Goal: Information Seeking & Learning: Find specific fact

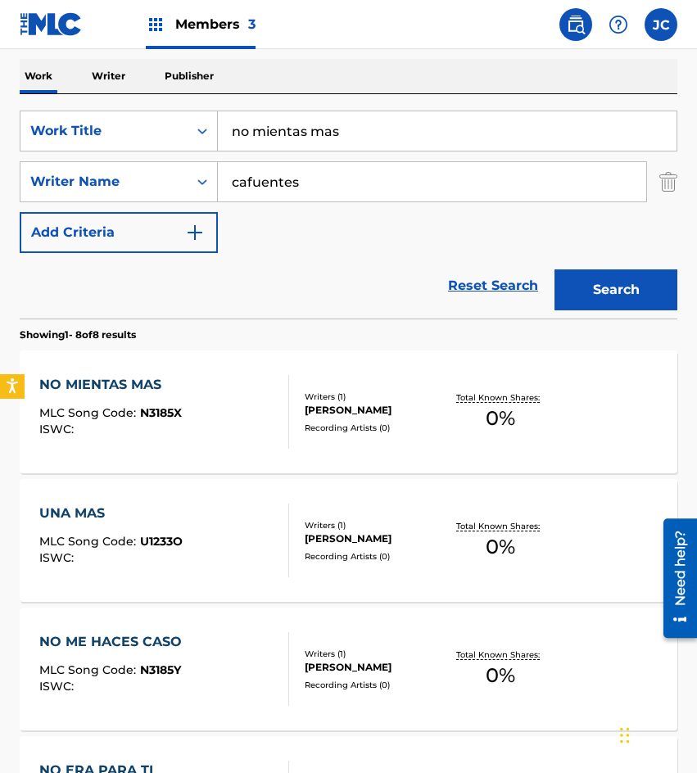
click at [383, 130] on input "no mientas mas" at bounding box center [447, 130] width 459 height 39
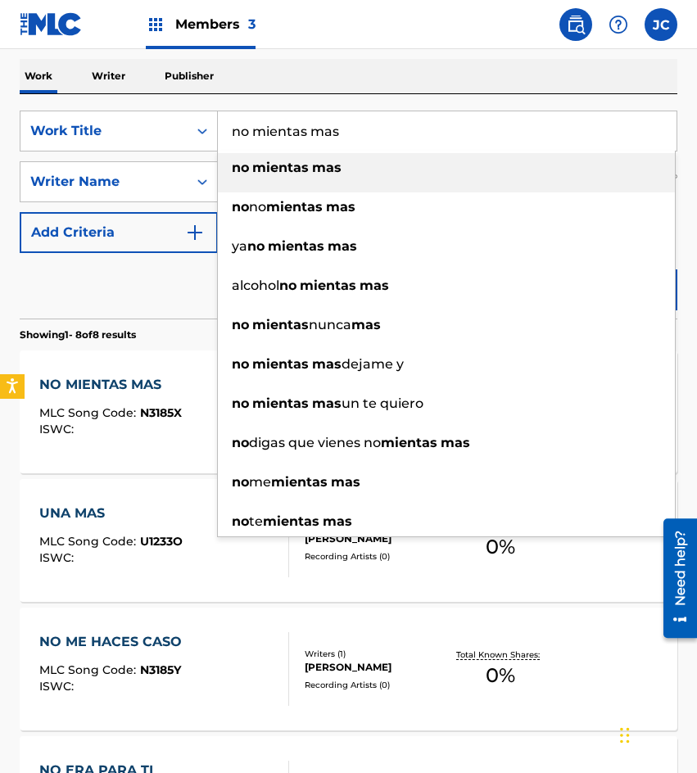
paste input "REGRESARAS REGRESARAS"
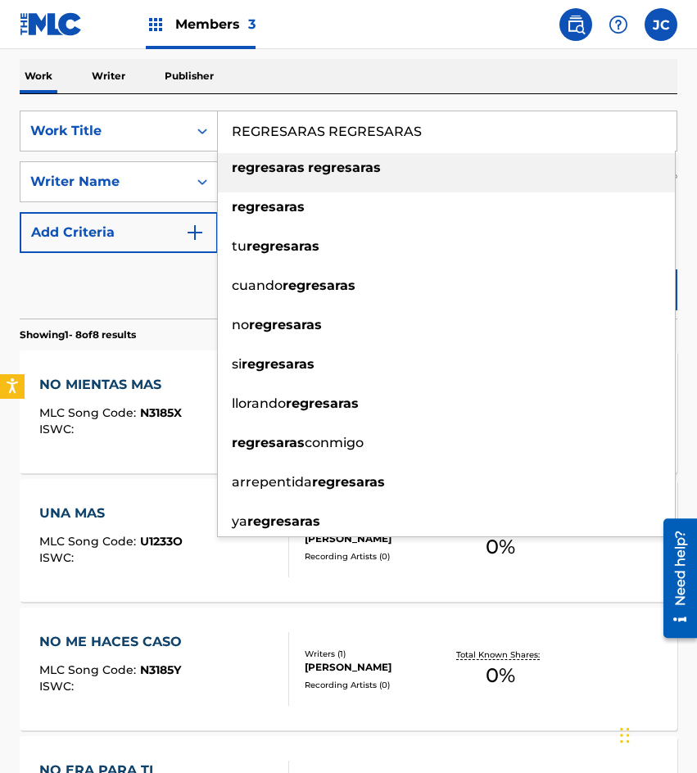
type input "REGRESARAS REGRESARAS"
click at [434, 163] on div "regresaras regresaras" at bounding box center [446, 167] width 457 height 29
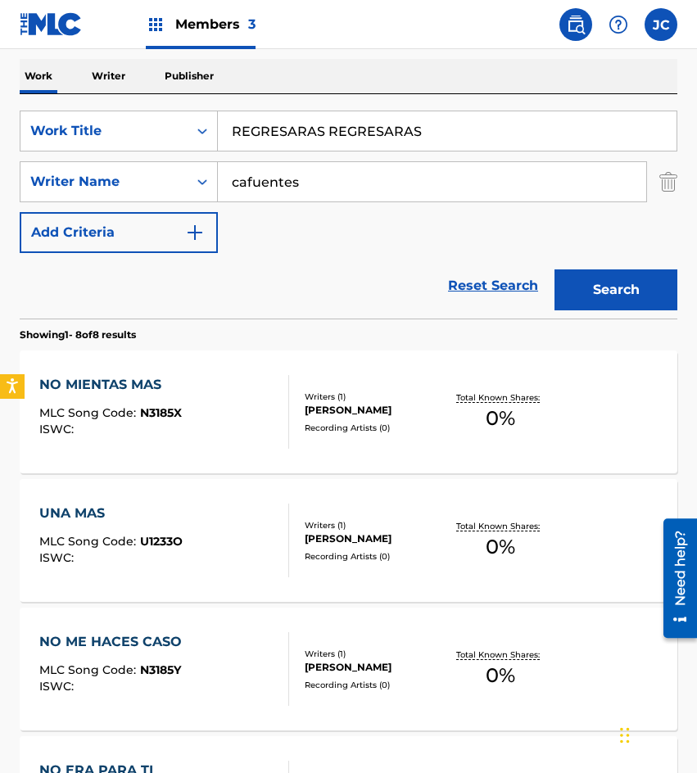
click at [375, 170] on input "cafuentes" at bounding box center [432, 181] width 428 height 39
type input "[PERSON_NAME]"
click at [555, 270] on button "Search" at bounding box center [616, 290] width 123 height 41
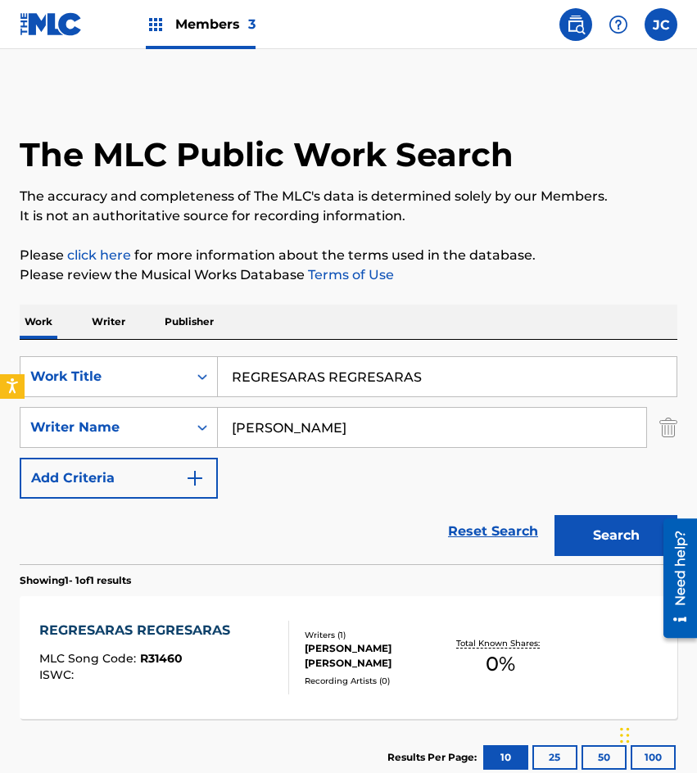
click at [374, 629] on div "Writers ( 1 )" at bounding box center [375, 635] width 141 height 12
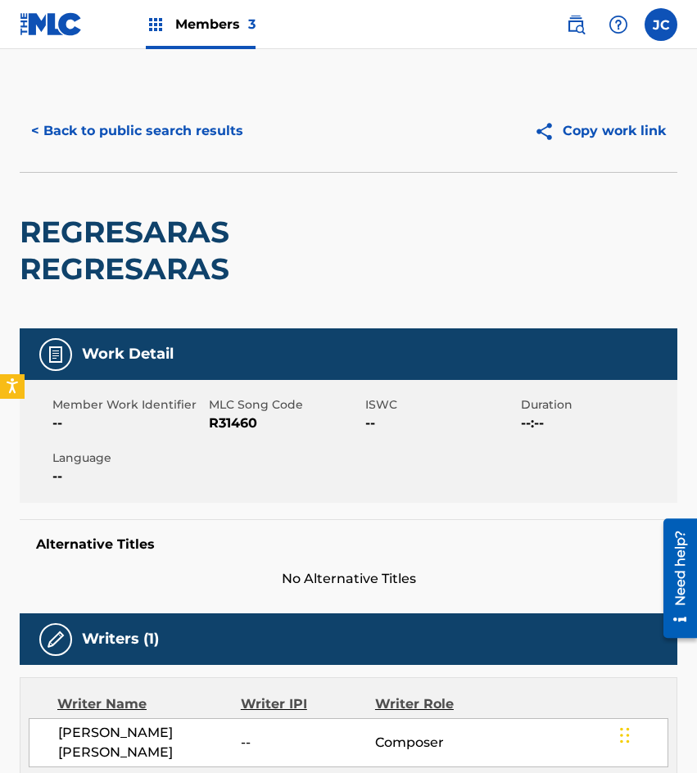
click at [233, 424] on span "R31460" at bounding box center [285, 424] width 152 height 20
copy span "R31460"
click at [164, 150] on button "< Back to public search results" at bounding box center [137, 131] width 235 height 41
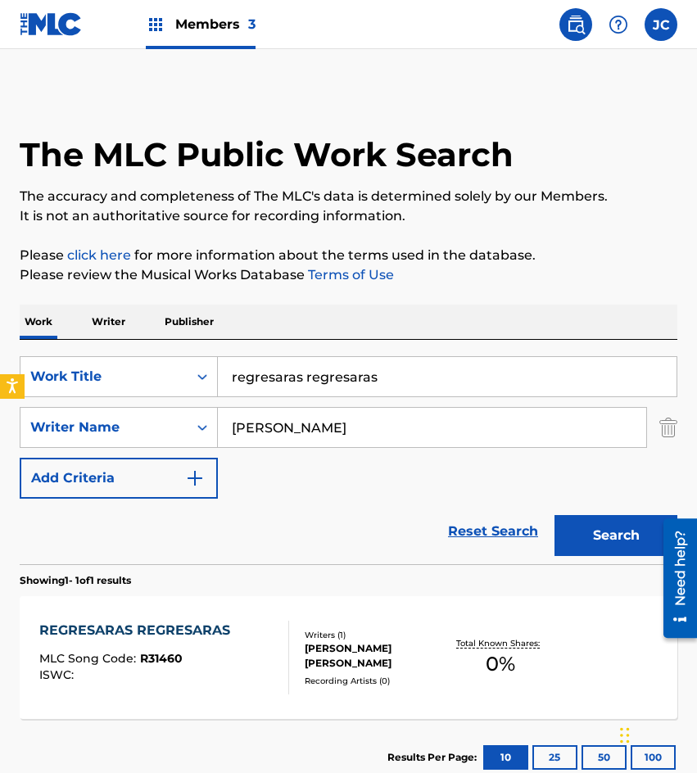
click at [410, 356] on div "SearchWithCriteria09368b08-298b-4663-b82b-2edd5fa06bd6 Work Title regresaras re…" at bounding box center [349, 452] width 658 height 224
click at [410, 372] on input "regresaras regresaras" at bounding box center [447, 376] width 459 height 39
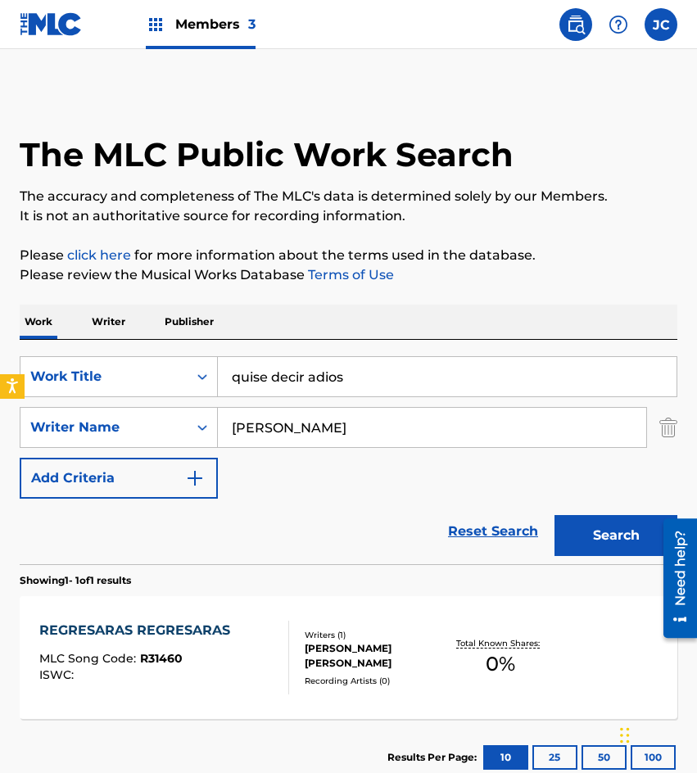
type input "quise decir adios"
type input "[PERSON_NAME]"
click at [555, 515] on button "Search" at bounding box center [616, 535] width 123 height 41
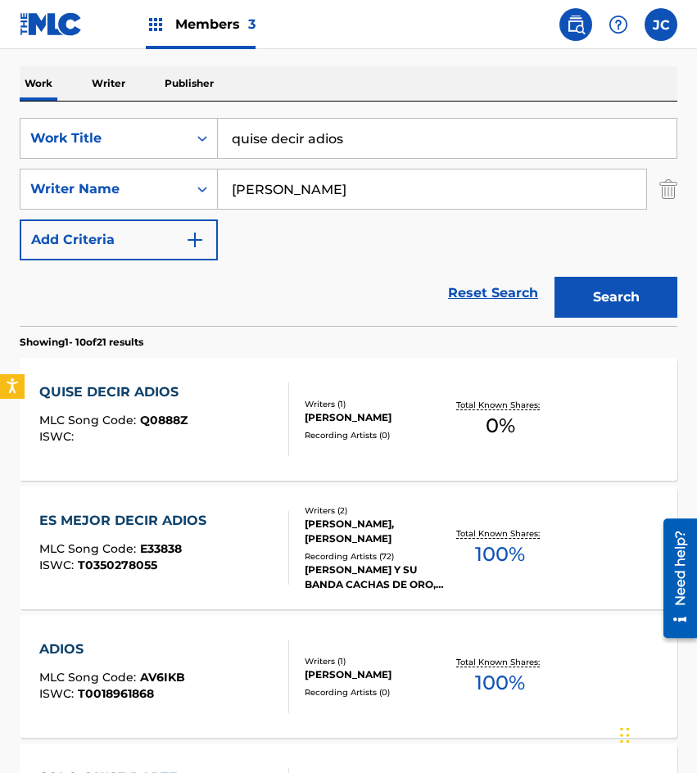
scroll to position [246, 0]
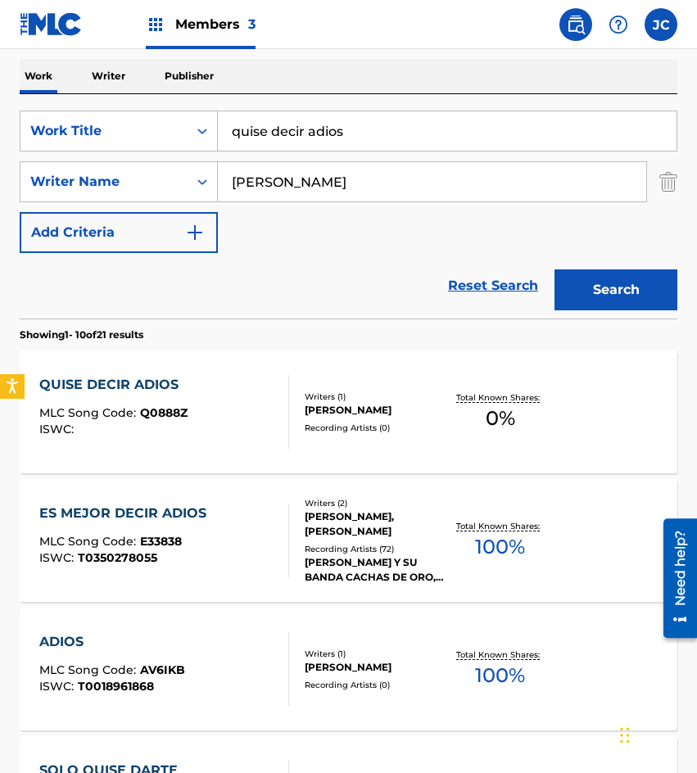
click at [382, 415] on div "[PERSON_NAME]" at bounding box center [375, 410] width 141 height 15
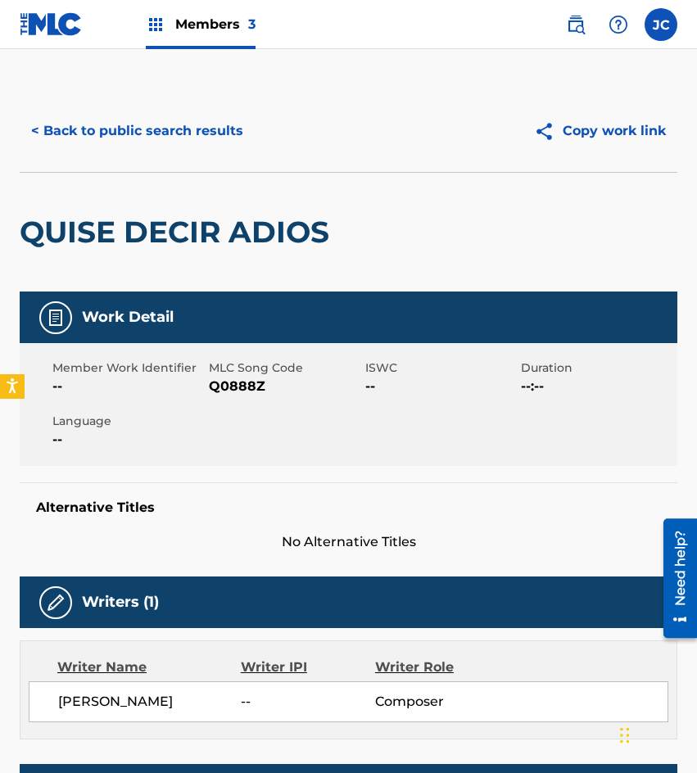
click at [234, 387] on span "Q0888Z" at bounding box center [285, 387] width 152 height 20
copy span "Q0888Z"
click at [153, 152] on div "< Back to public search results Copy work link" at bounding box center [349, 131] width 658 height 82
click at [186, 120] on button "< Back to public search results" at bounding box center [137, 131] width 235 height 41
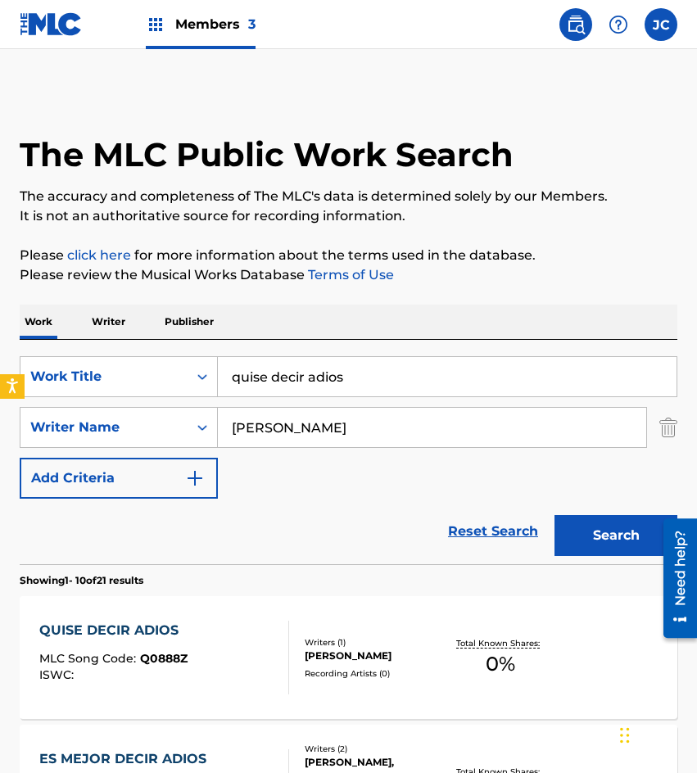
scroll to position [246, 0]
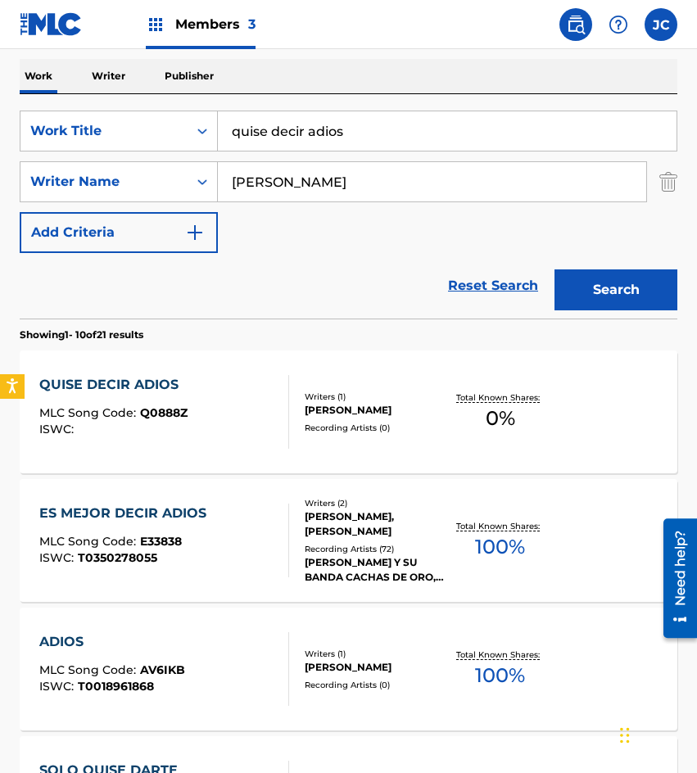
drag, startPoint x: 399, startPoint y: 145, endPoint x: 315, endPoint y: 147, distance: 83.6
click at [315, 149] on input "quise decir adios" at bounding box center [447, 130] width 459 height 39
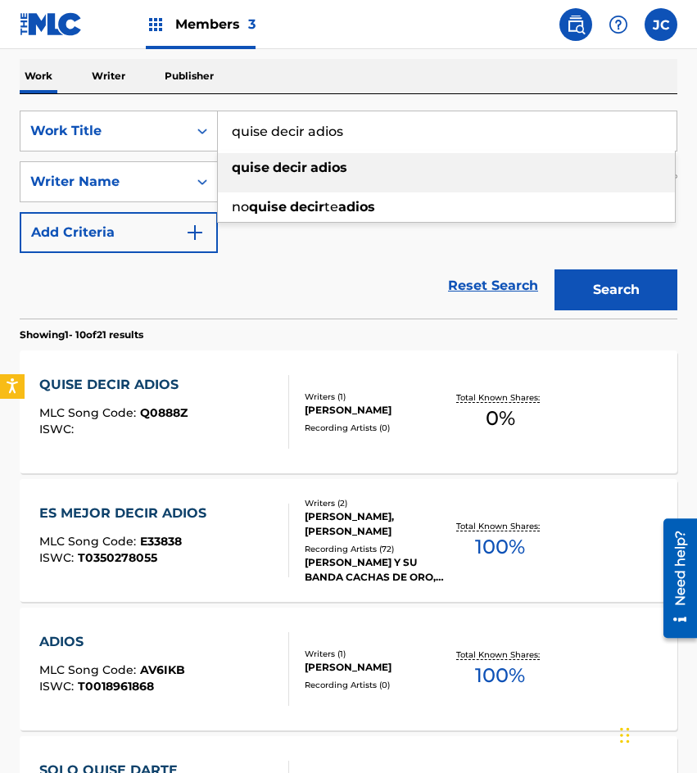
click at [315, 134] on input "quise decir adios" at bounding box center [447, 130] width 459 height 39
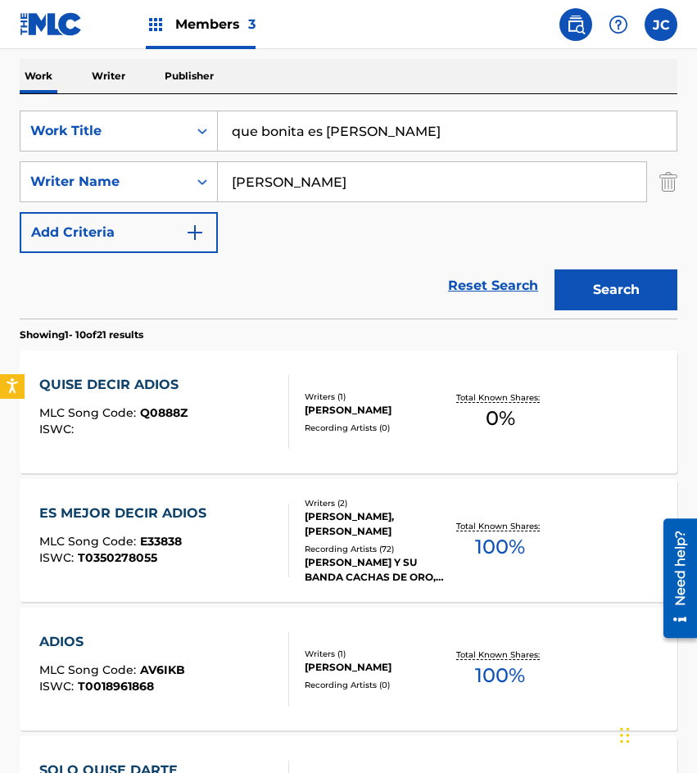
type input "que bonita es [PERSON_NAME]"
click at [575, 294] on button "Search" at bounding box center [616, 290] width 123 height 41
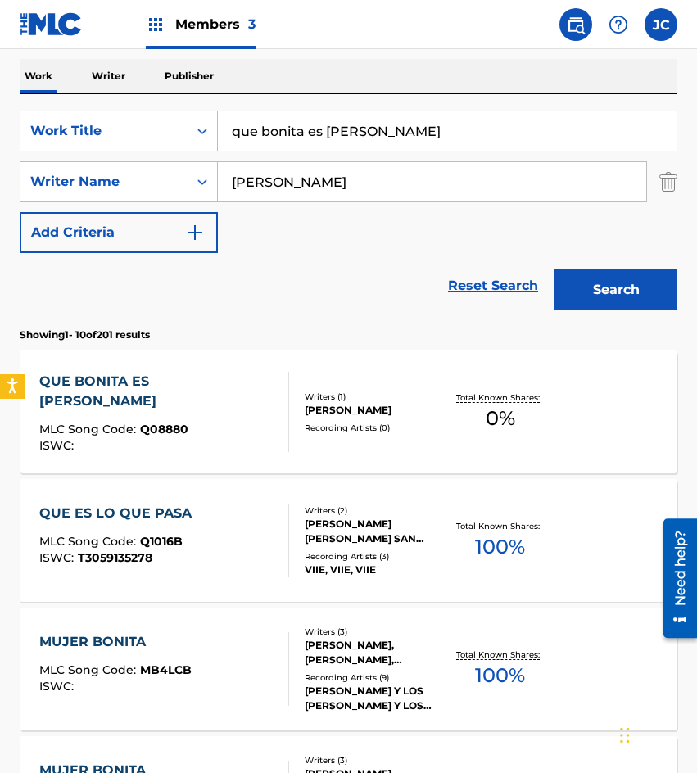
click at [315, 394] on div "Writers ( 1 )" at bounding box center [375, 397] width 141 height 12
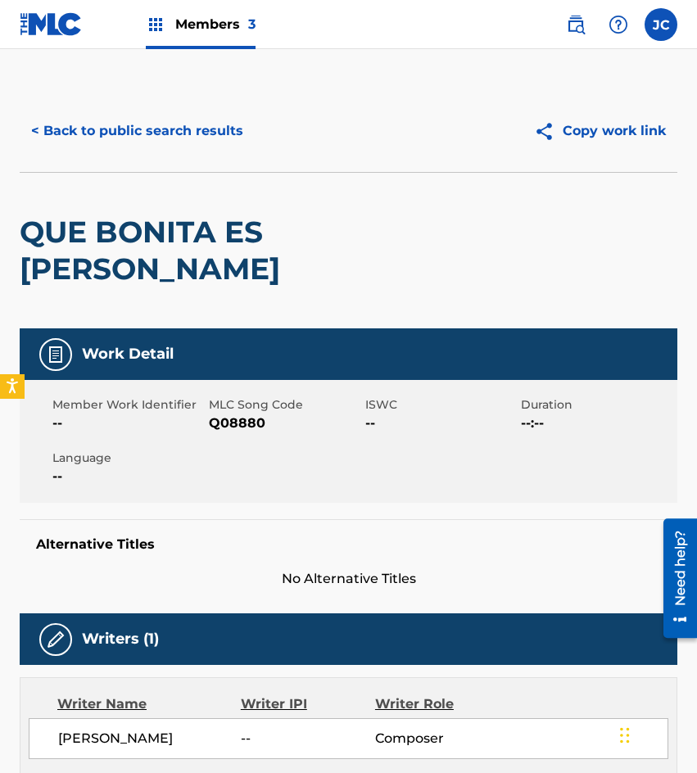
click at [235, 420] on span "Q08880" at bounding box center [285, 424] width 152 height 20
copy span "Q08880"
click at [101, 167] on div "< Back to public search results Copy work link" at bounding box center [349, 131] width 658 height 82
click at [162, 133] on button "< Back to public search results" at bounding box center [137, 131] width 235 height 41
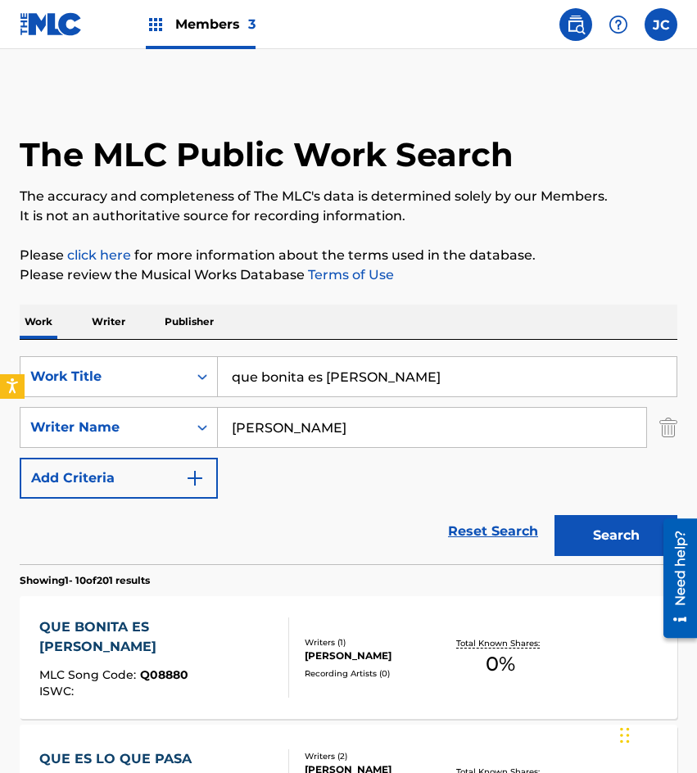
scroll to position [246, 0]
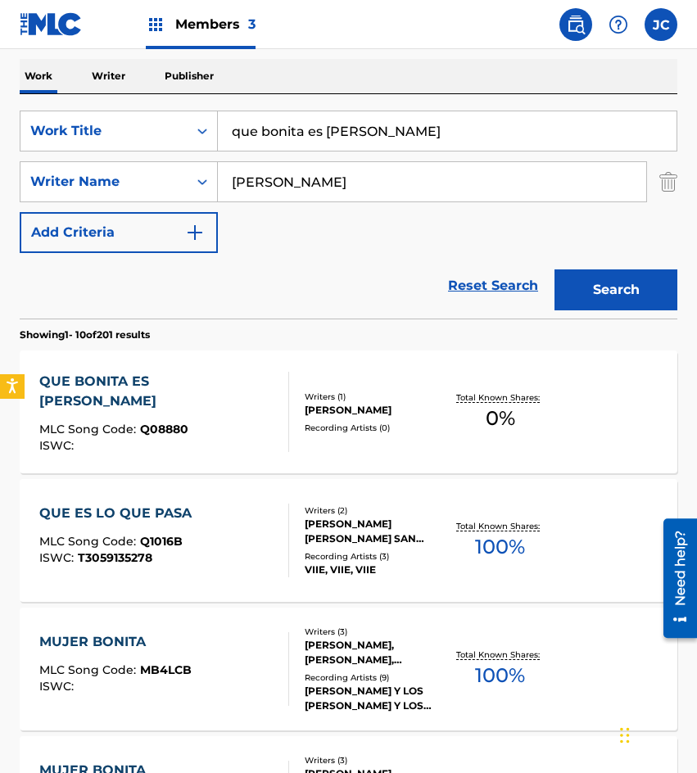
drag, startPoint x: 168, startPoint y: 133, endPoint x: 309, endPoint y: 76, distance: 151.8
click at [135, 128] on div "SearchWithCriteria09368b08-298b-4663-b82b-2edd5fa06bd6 Work Title que bonita es…" at bounding box center [349, 131] width 658 height 41
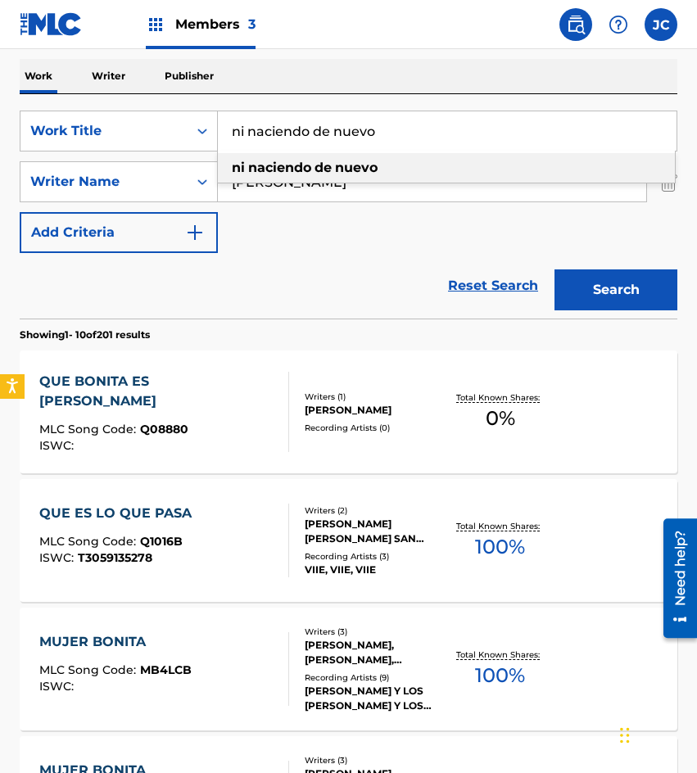
type input "ni naciendo de nuevo"
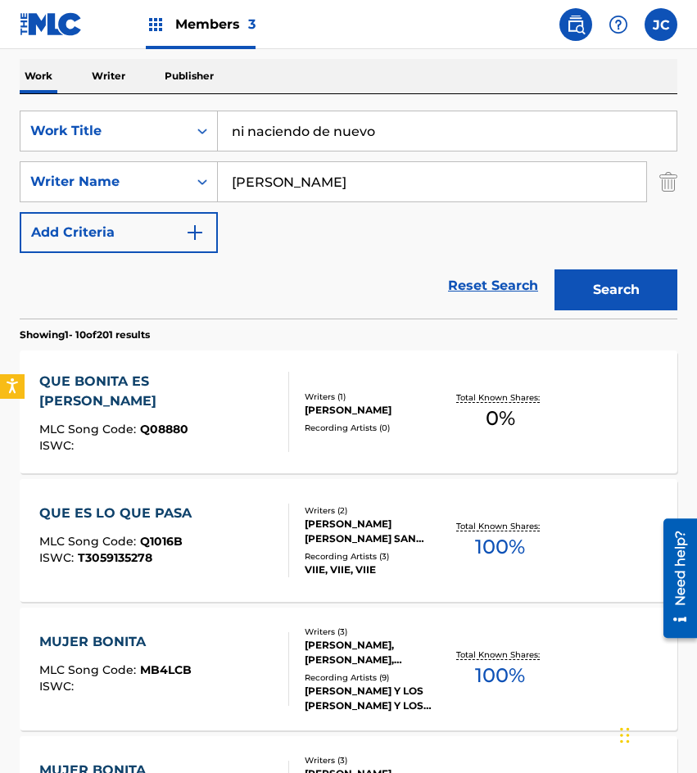
type input "[PERSON_NAME]"
click at [555, 270] on button "Search" at bounding box center [616, 290] width 123 height 41
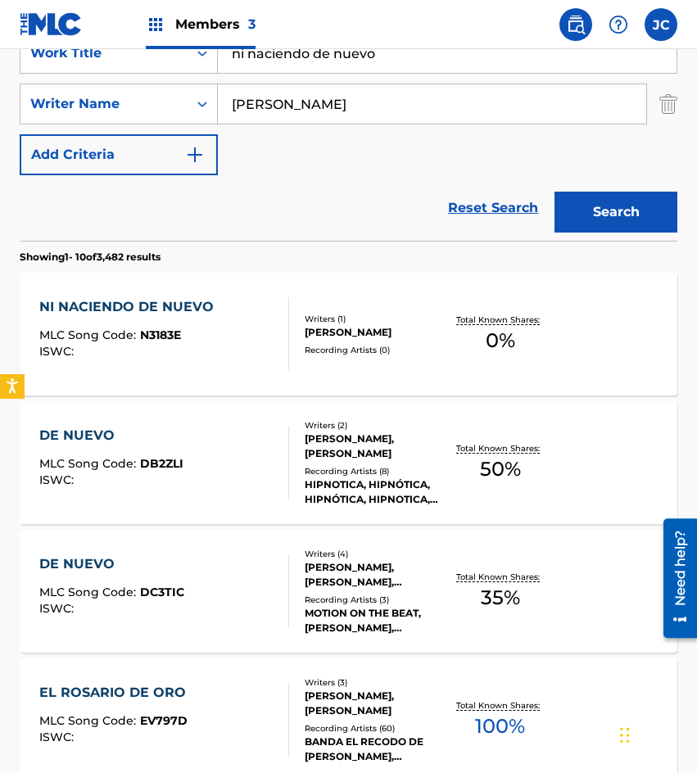
scroll to position [328, 0]
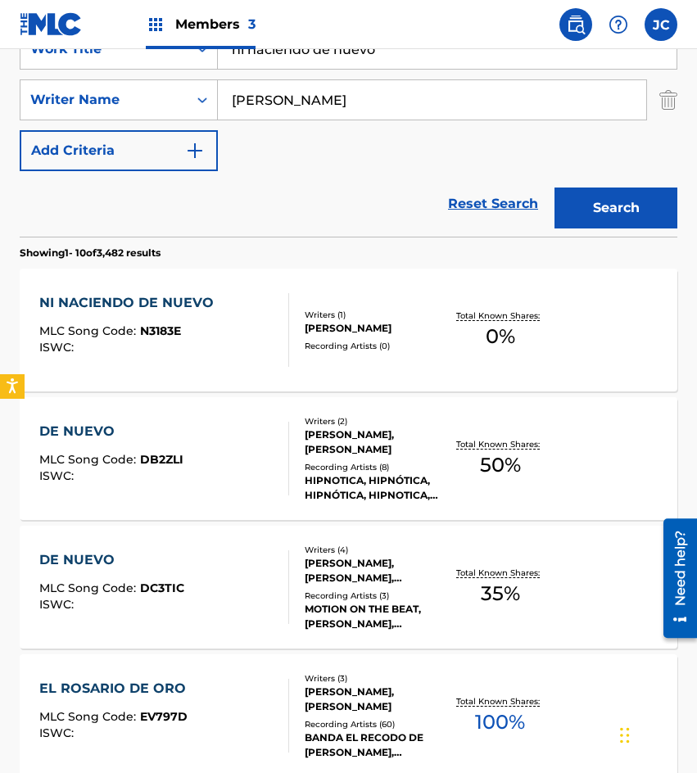
click at [293, 311] on div "Writers ( 1 ) [PERSON_NAME] Recording Artists ( 0 )" at bounding box center [367, 330] width 156 height 43
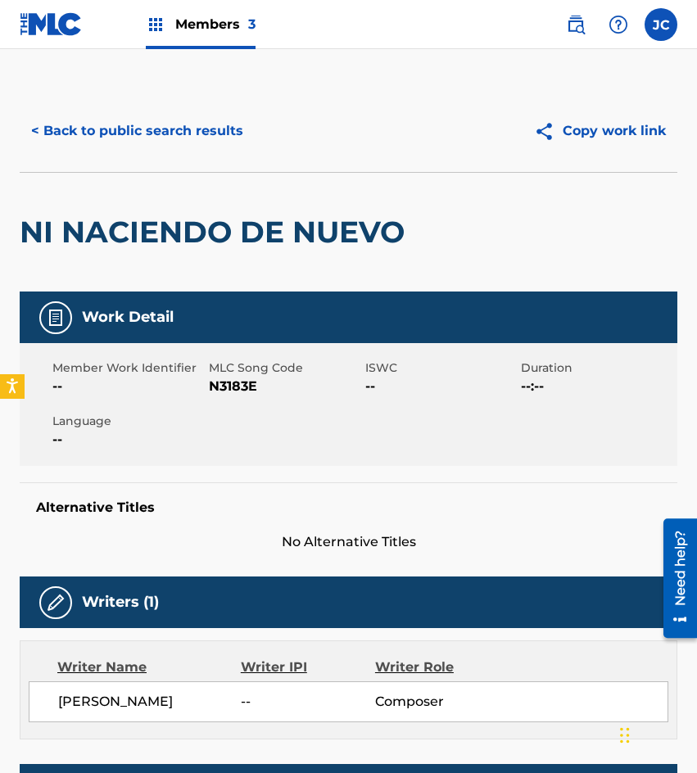
click at [218, 386] on span "N3183E" at bounding box center [285, 387] width 152 height 20
copy span "N3183E"
click at [192, 141] on button "< Back to public search results" at bounding box center [137, 131] width 235 height 41
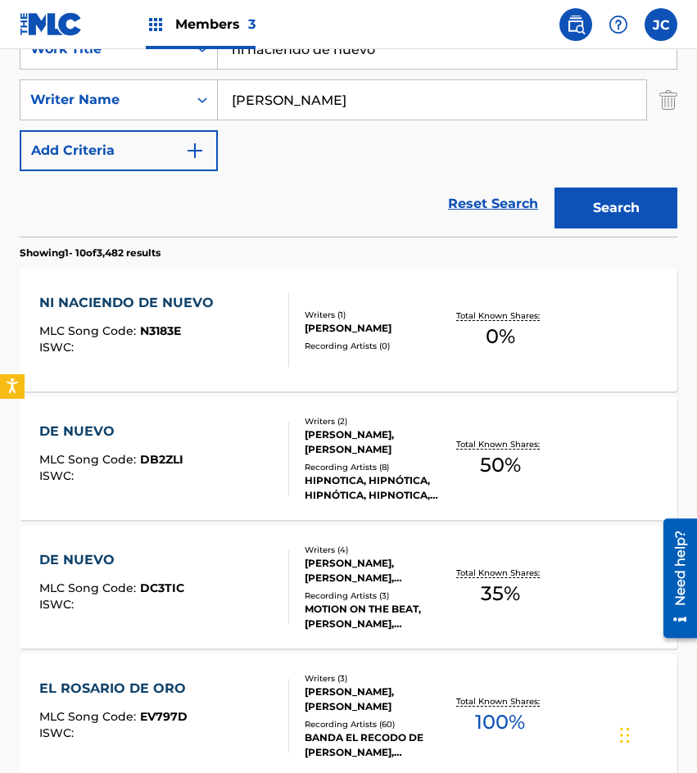
drag, startPoint x: 396, startPoint y: 58, endPoint x: 88, endPoint y: 41, distance: 308.5
click at [174, 53] on div "SearchWithCriteria09368b08-298b-4663-b82b-2edd5fa06bd6 Work Title ni naciendo d…" at bounding box center [349, 49] width 658 height 41
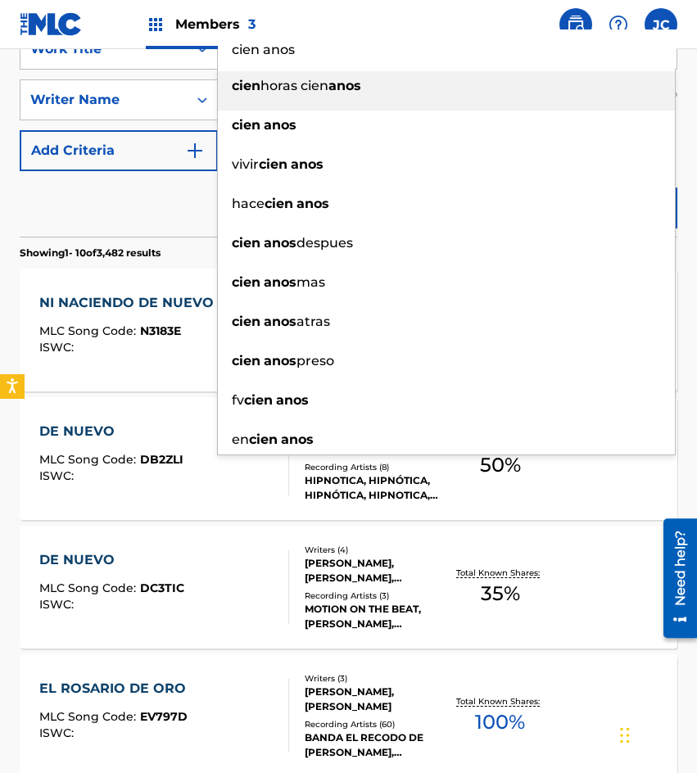
type input "cien anos"
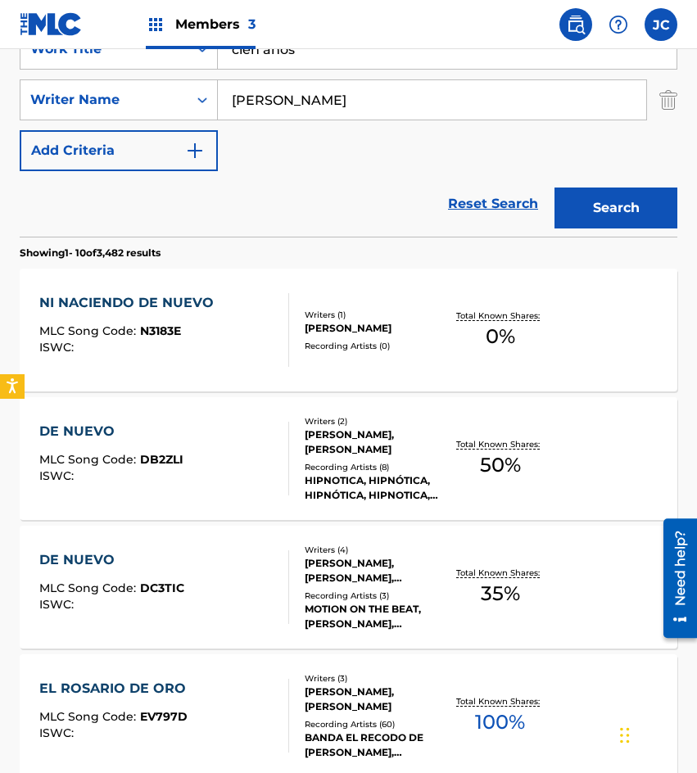
type input "[PERSON_NAME]"
click at [555, 188] on button "Search" at bounding box center [616, 208] width 123 height 41
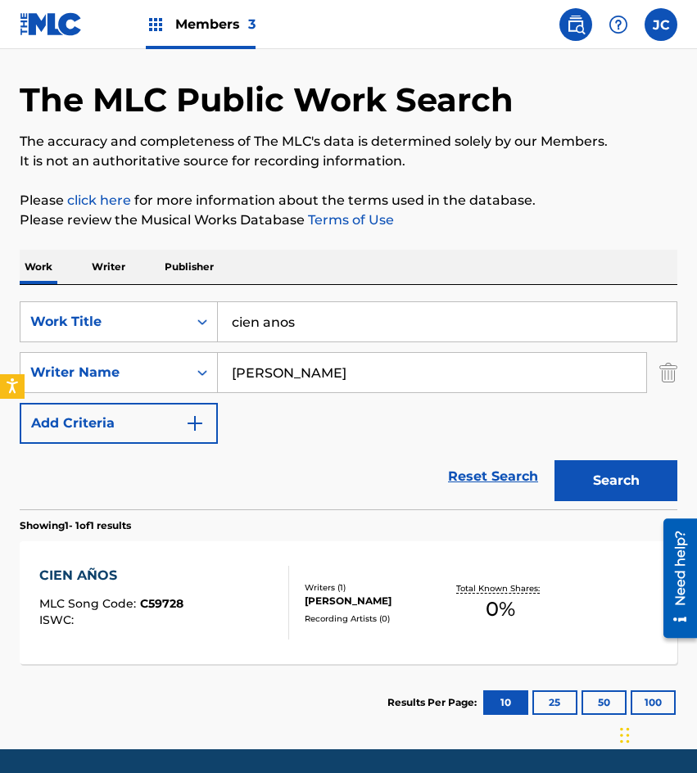
scroll to position [110, 0]
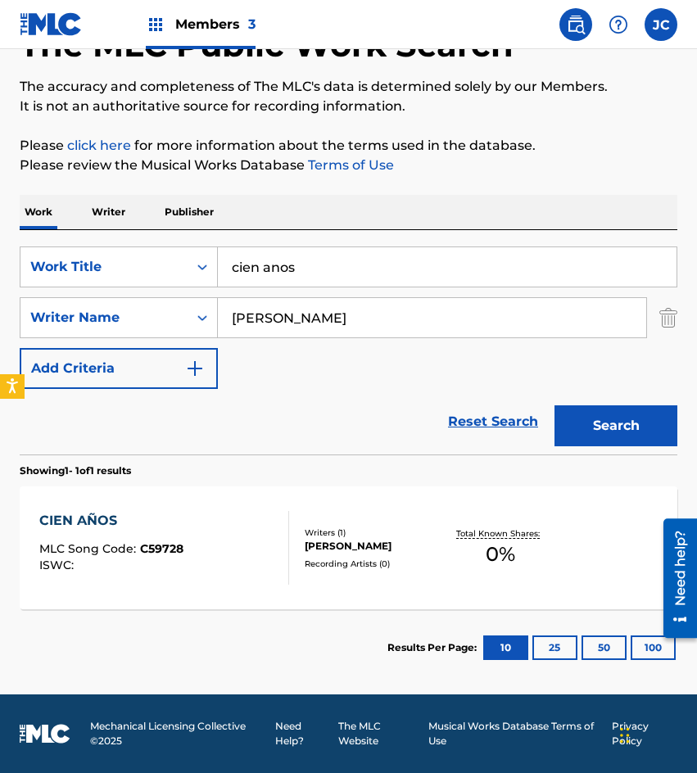
click at [387, 527] on div "Writers ( 1 )" at bounding box center [375, 533] width 141 height 12
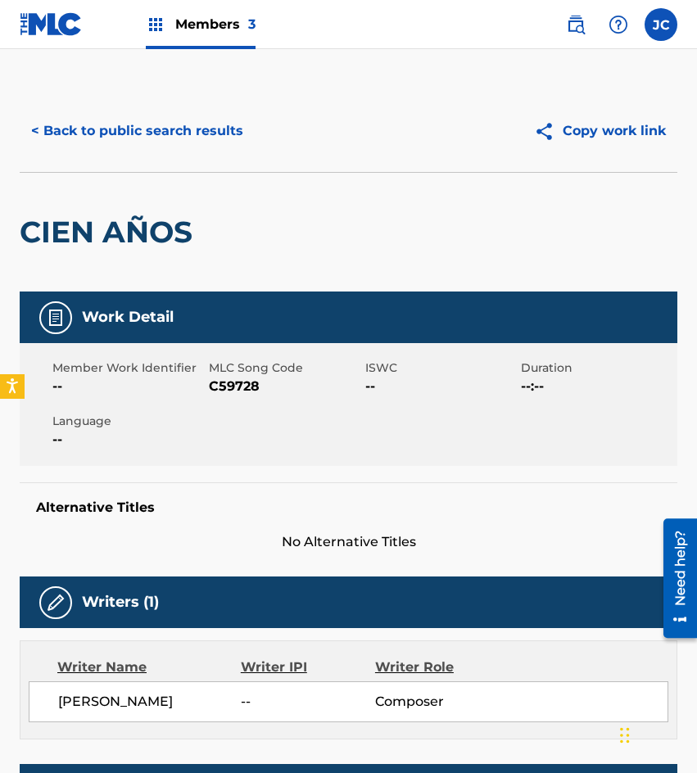
click at [222, 382] on span "C59728" at bounding box center [285, 387] width 152 height 20
copy span "C59728"
drag, startPoint x: 88, startPoint y: 231, endPoint x: 191, endPoint y: 162, distance: 124.1
click at [88, 231] on h2 "CIEN AÑOS" at bounding box center [110, 232] width 181 height 37
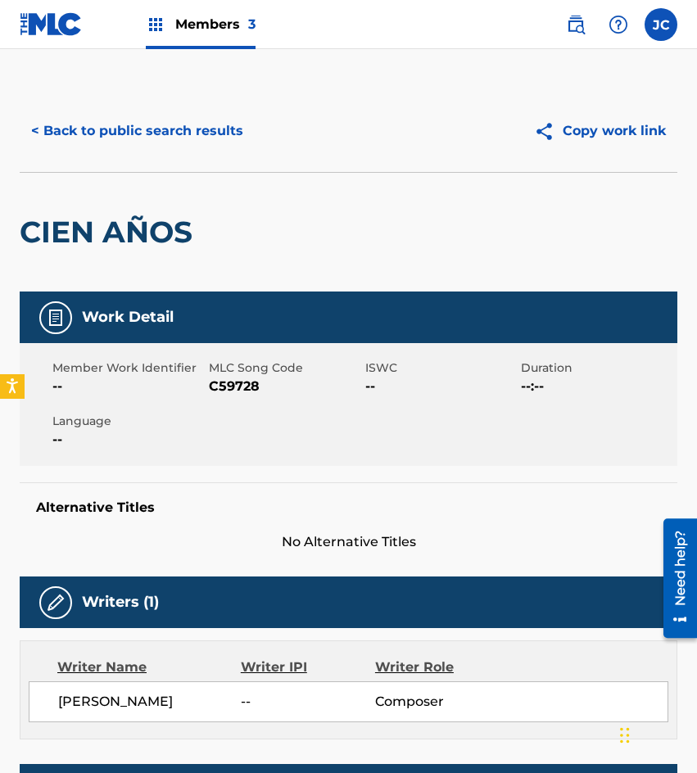
click at [215, 136] on button "< Back to public search results" at bounding box center [137, 131] width 235 height 41
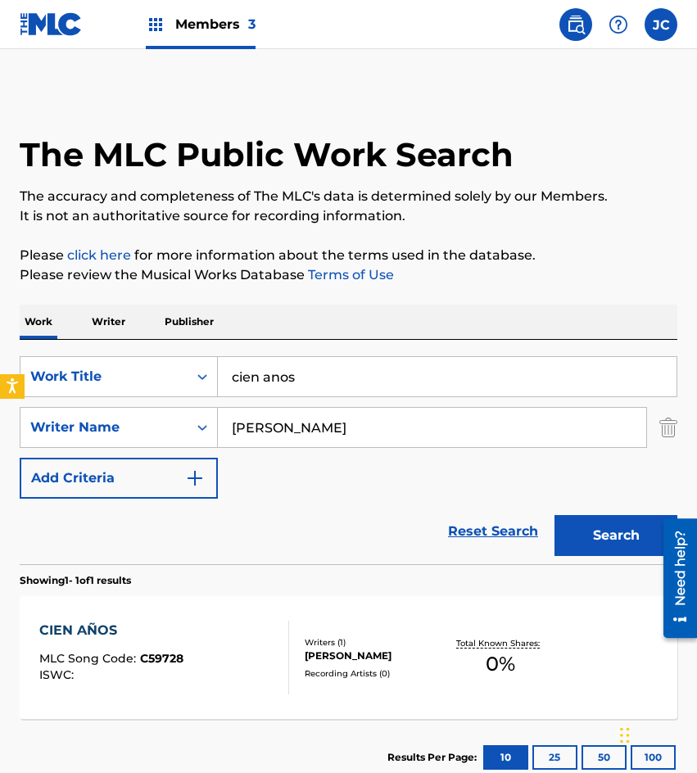
scroll to position [16, 0]
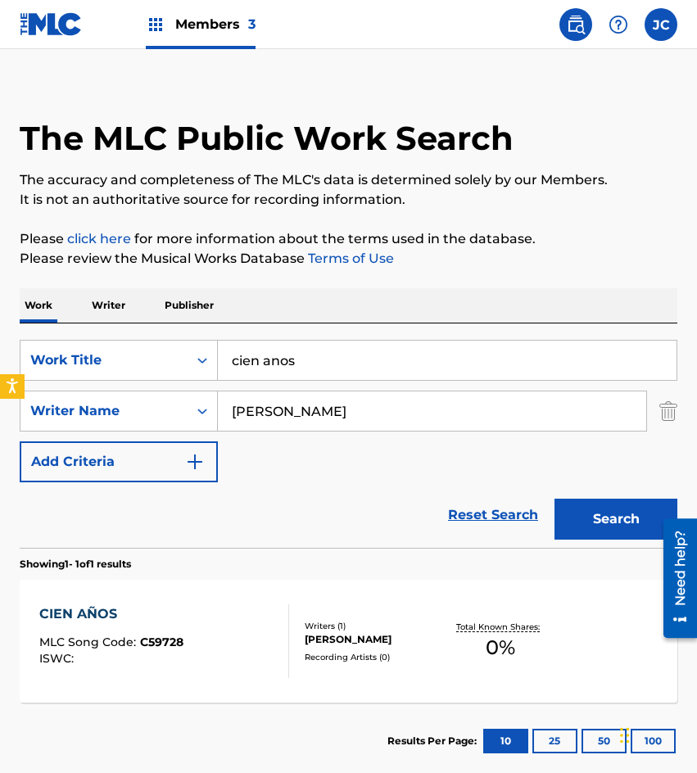
click at [366, 356] on input "cien anos" at bounding box center [447, 360] width 459 height 39
type input "vendedor de esperanza"
click at [585, 523] on button "Search" at bounding box center [616, 519] width 123 height 41
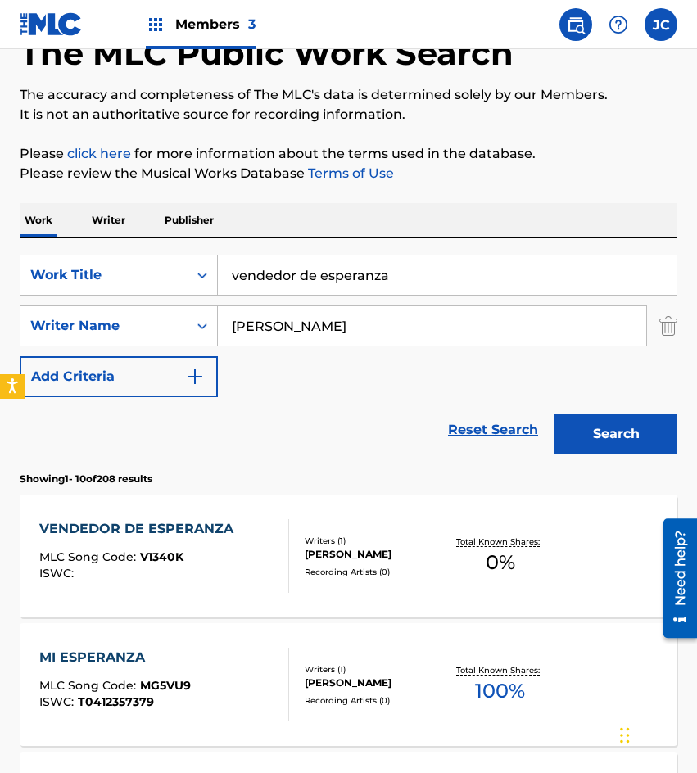
scroll to position [246, 0]
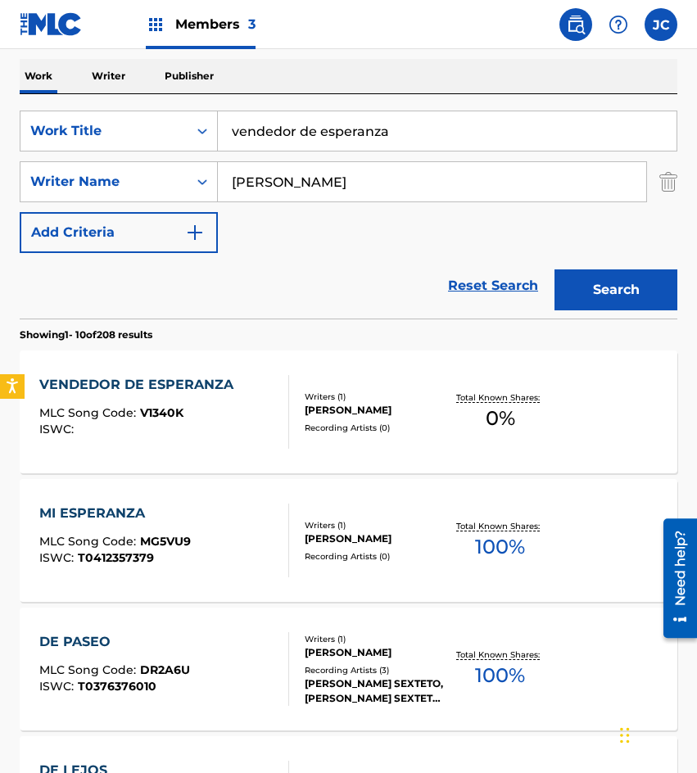
click at [399, 449] on div "VENDEDOR DE ESPERANZA MLC Song Code : V1340K ISWC : Writers ( 1 ) [PERSON_NAME]…" at bounding box center [349, 412] width 658 height 123
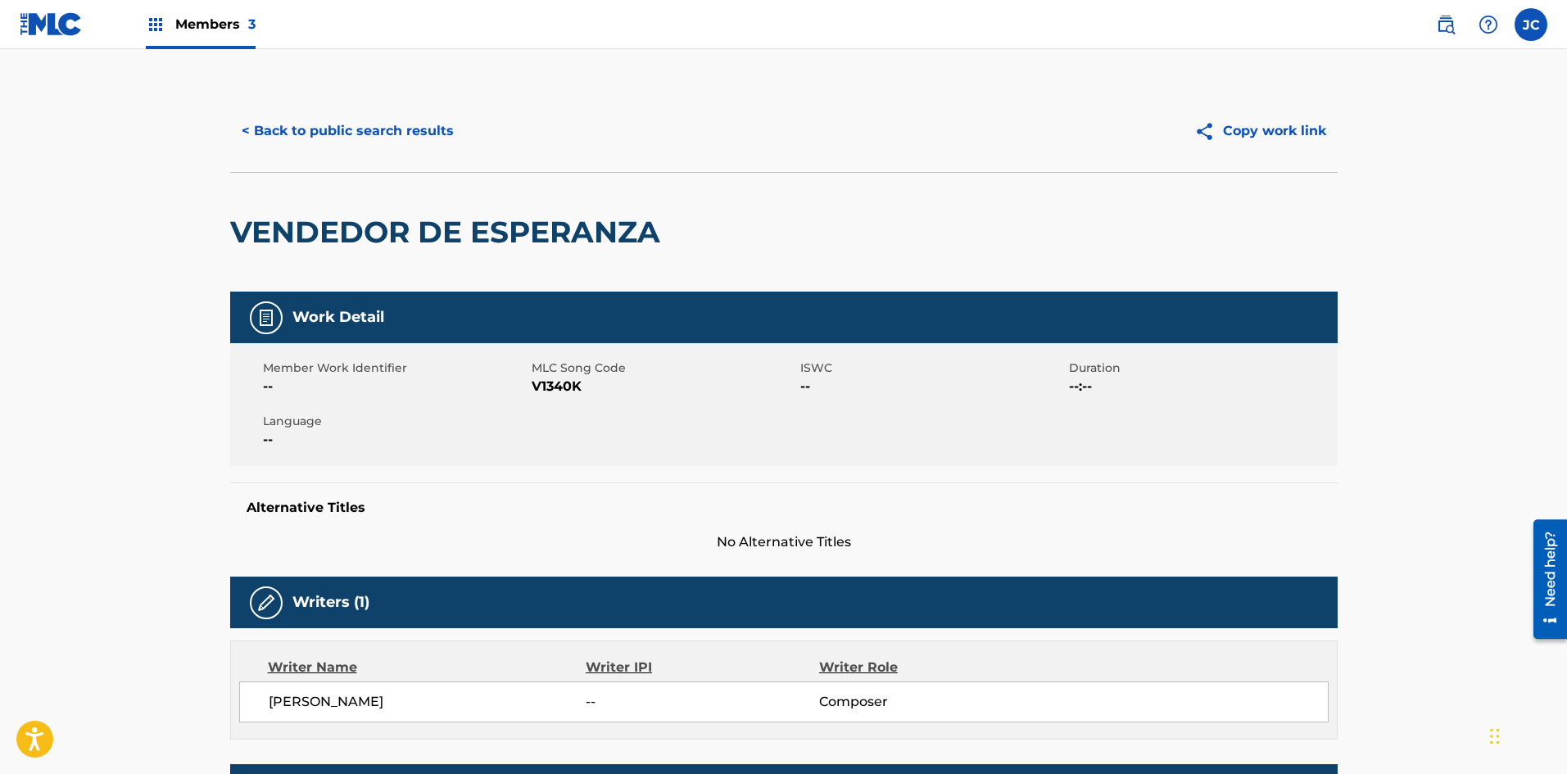
click at [394, 139] on button "< Back to public search results" at bounding box center [347, 131] width 235 height 41
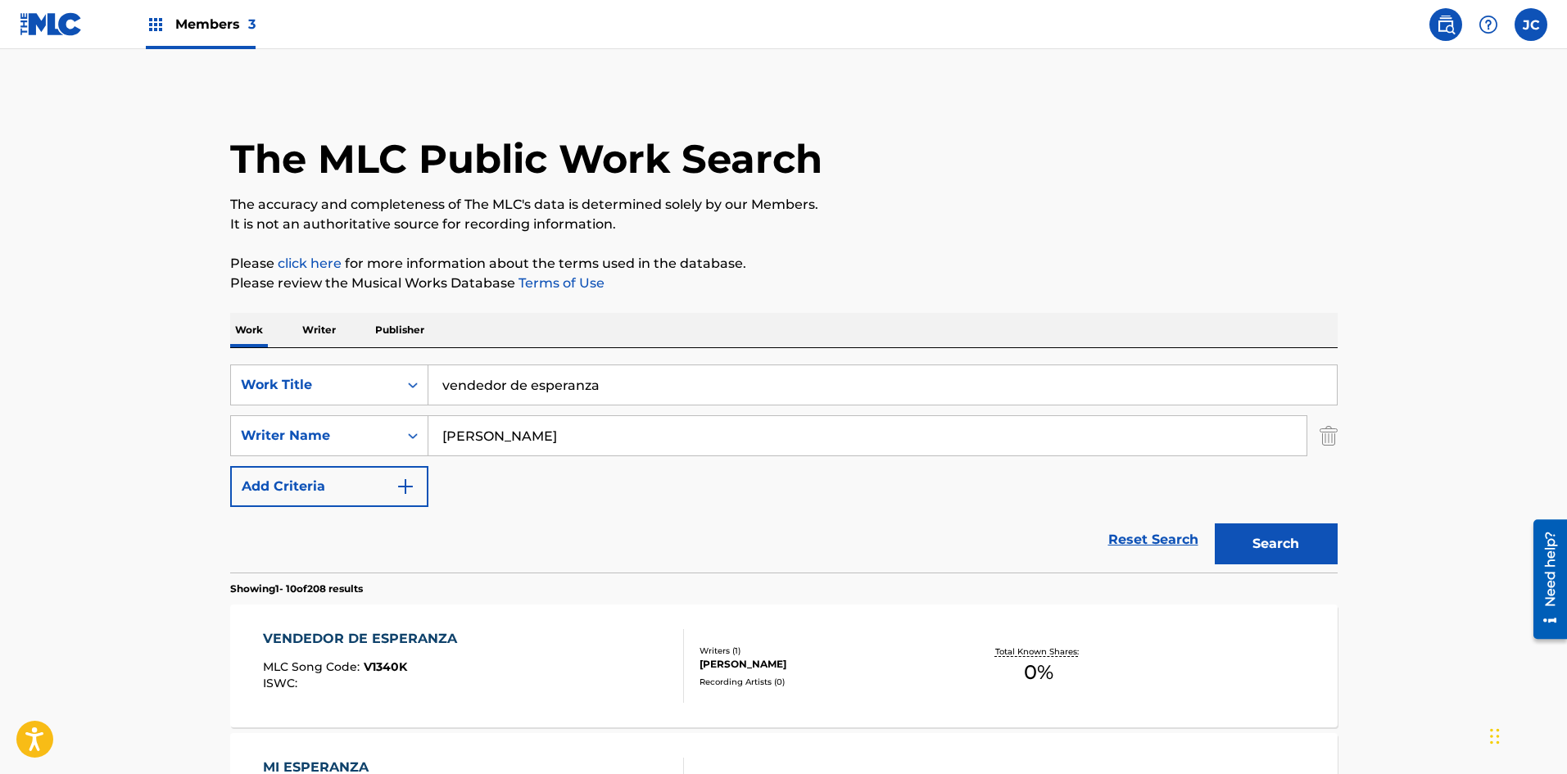
scroll to position [246, 0]
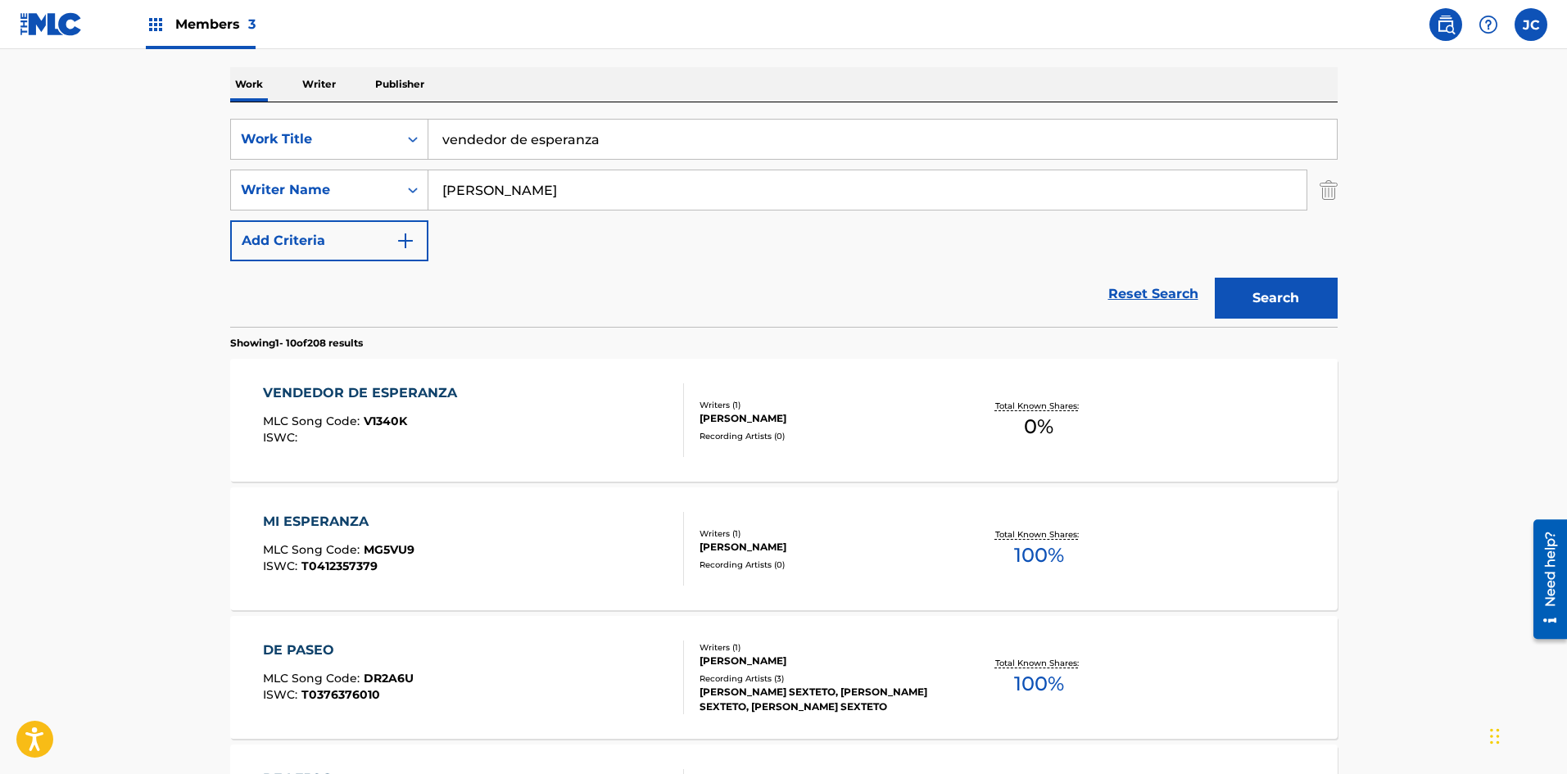
click at [696, 147] on input "vendedor de esperanza" at bounding box center [882, 139] width 908 height 39
type input "belleza de cantina"
click at [696, 278] on button "Search" at bounding box center [1276, 298] width 123 height 41
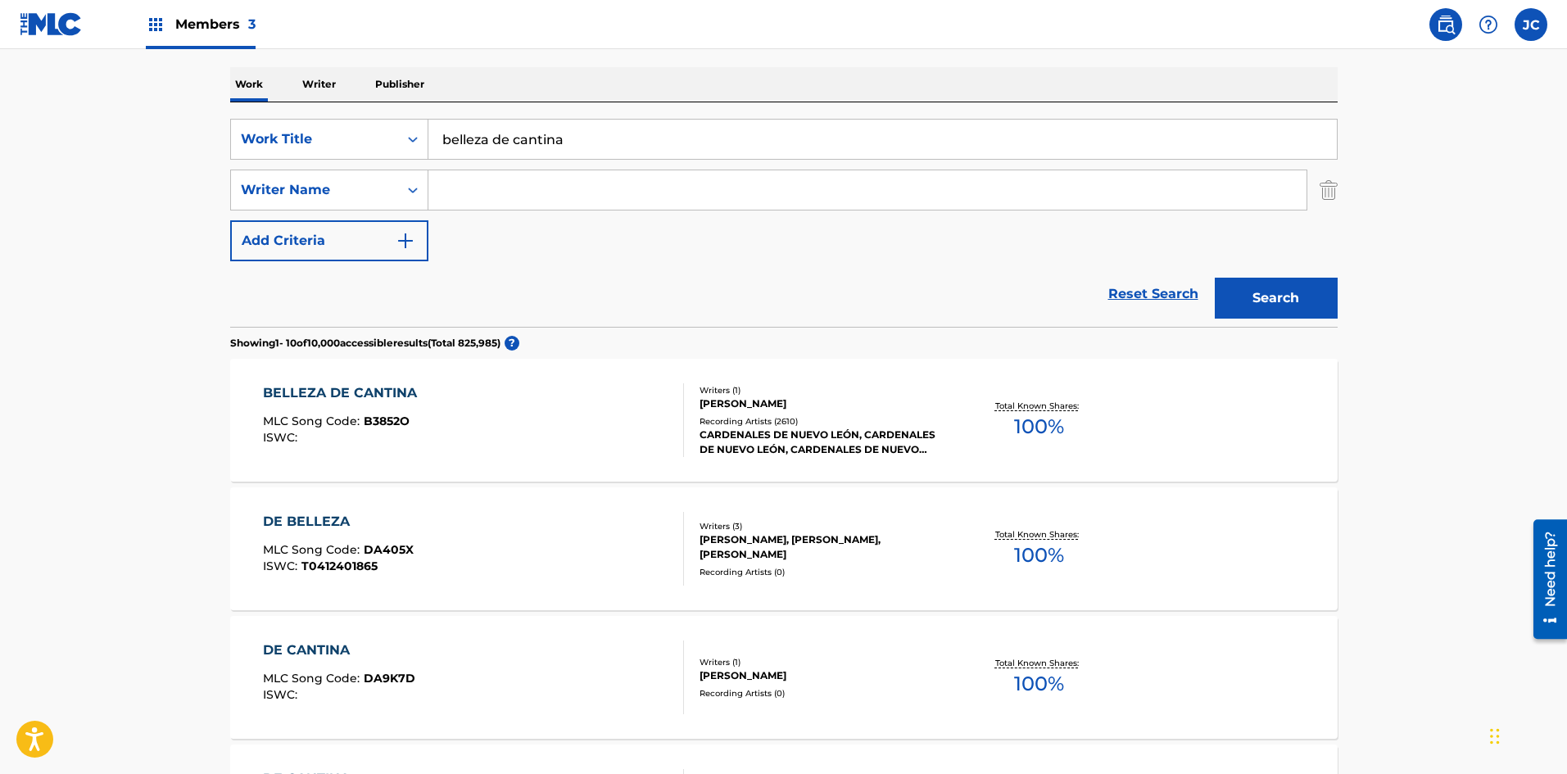
click at [696, 386] on div "Writers ( 1 )" at bounding box center [823, 390] width 247 height 12
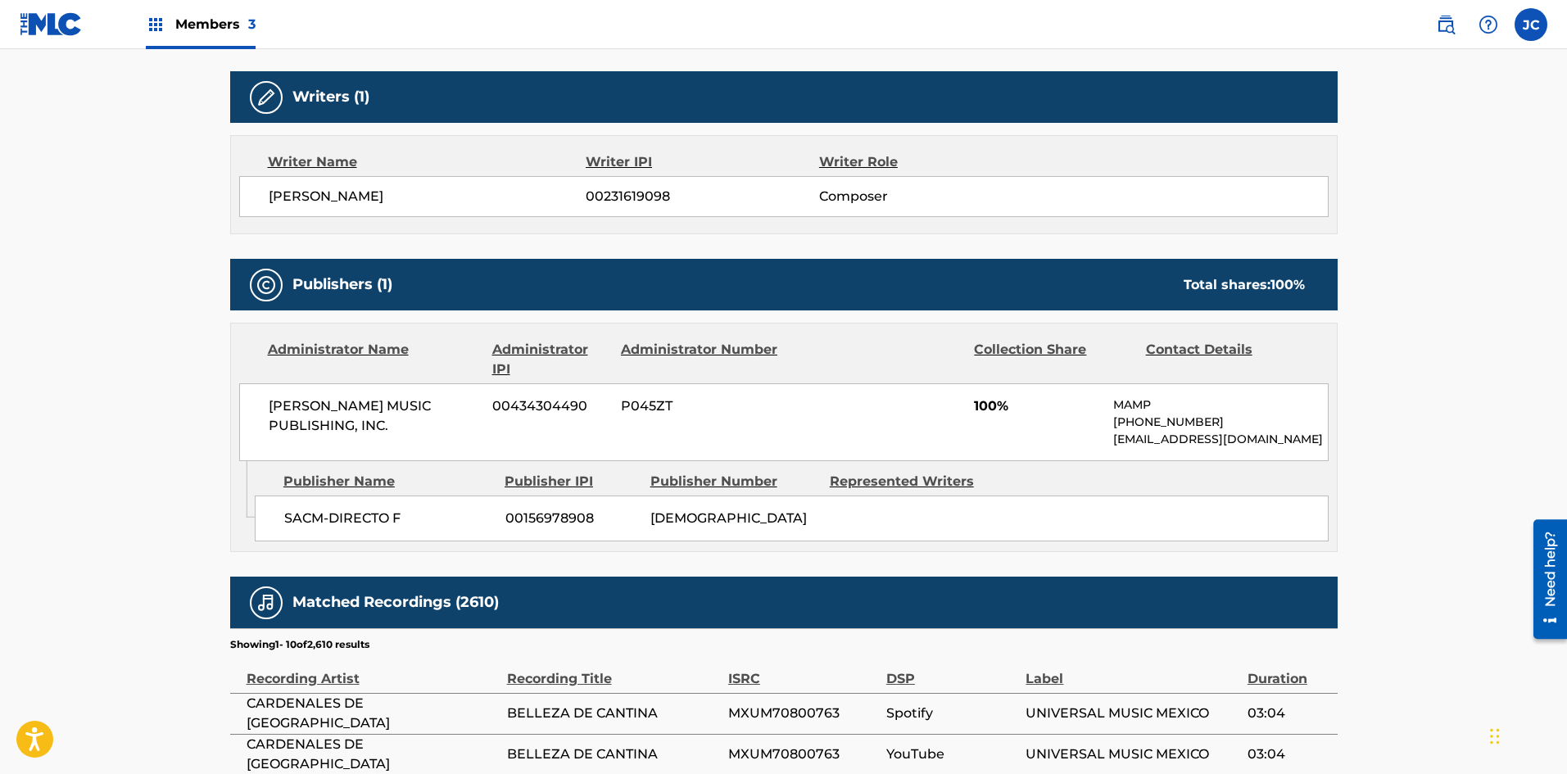
scroll to position [573, 0]
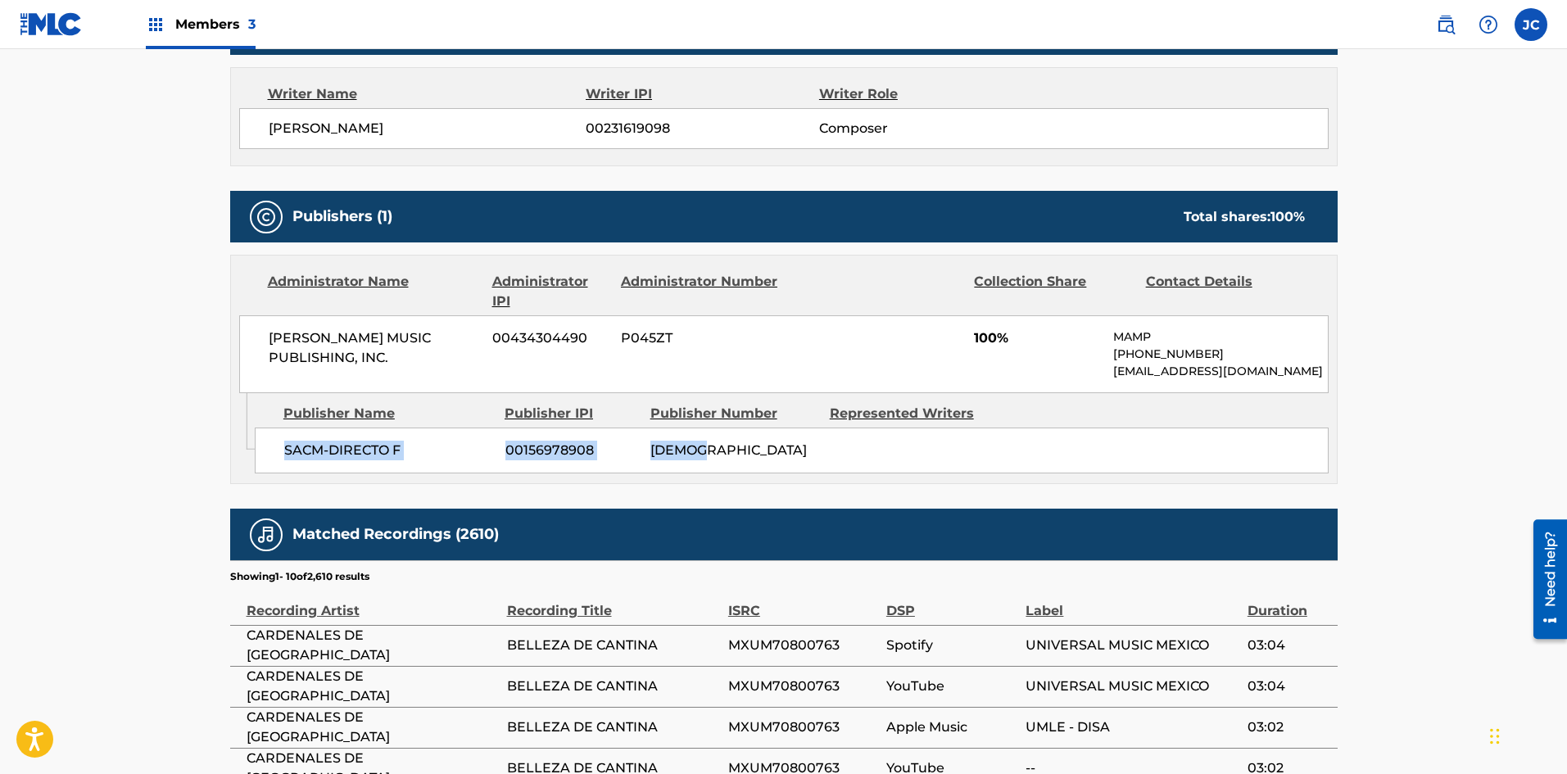
drag, startPoint x: 282, startPoint y: 455, endPoint x: 863, endPoint y: 465, distance: 581.7
click at [696, 465] on div "SACM-DIRECTO F 00156978908 PA24SM" at bounding box center [792, 451] width 1074 height 46
click at [696, 458] on div "SACM-DIRECTO F 00156978908 PA24SM" at bounding box center [792, 451] width 1074 height 46
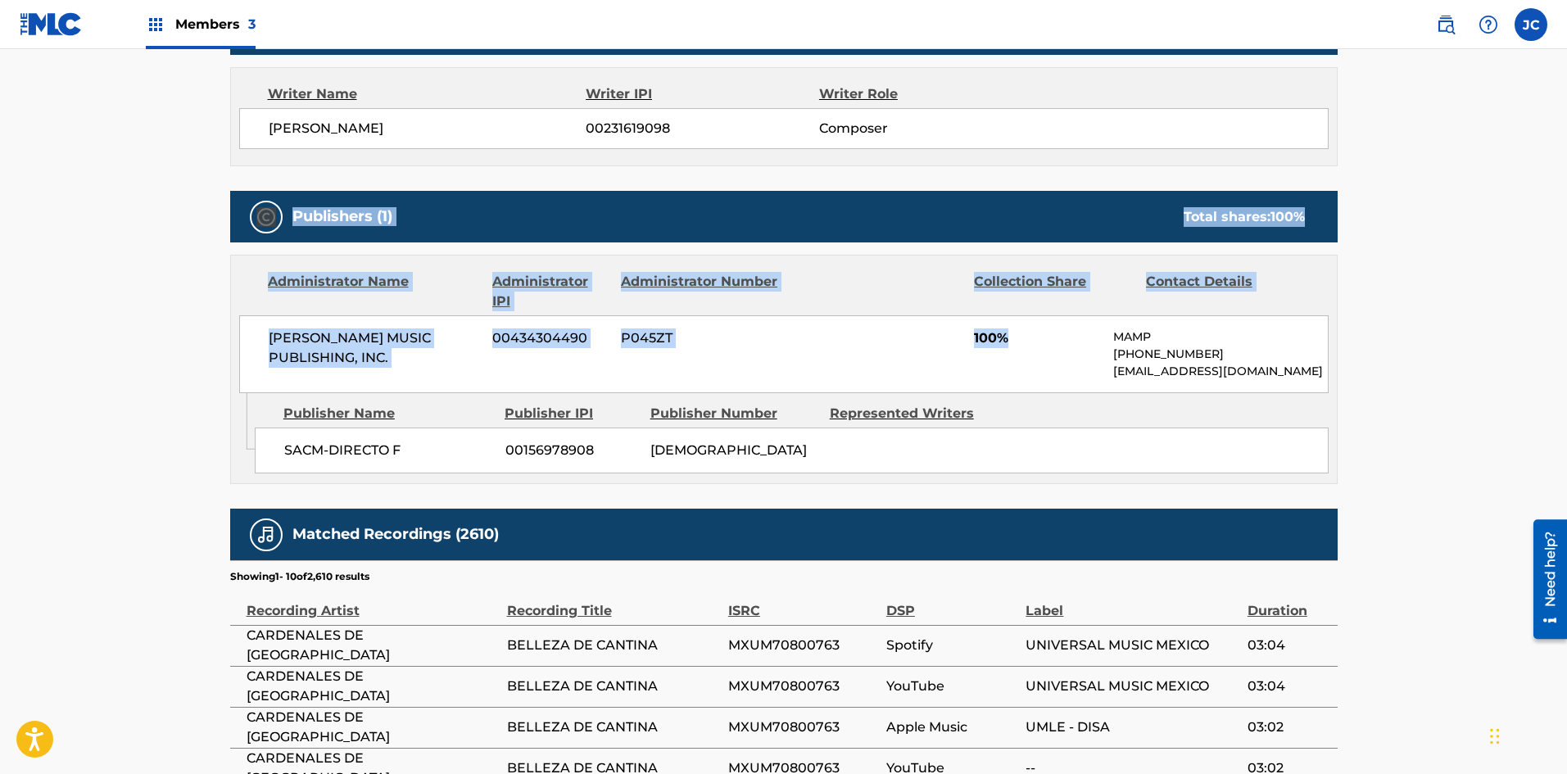
drag, startPoint x: 1054, startPoint y: 324, endPoint x: 1055, endPoint y: 371, distance: 47.5
click at [118, 237] on main "< Back to public search results Copy work link BELLEZA DE CANTINA Work Detail M…" at bounding box center [783, 307] width 1567 height 1663
click at [696, 371] on div "[PERSON_NAME] MUSIC PUBLISHING, INC. 00434304490 P045ZT 100% MAMP [PHONE_NUMBER…" at bounding box center [784, 354] width 1090 height 78
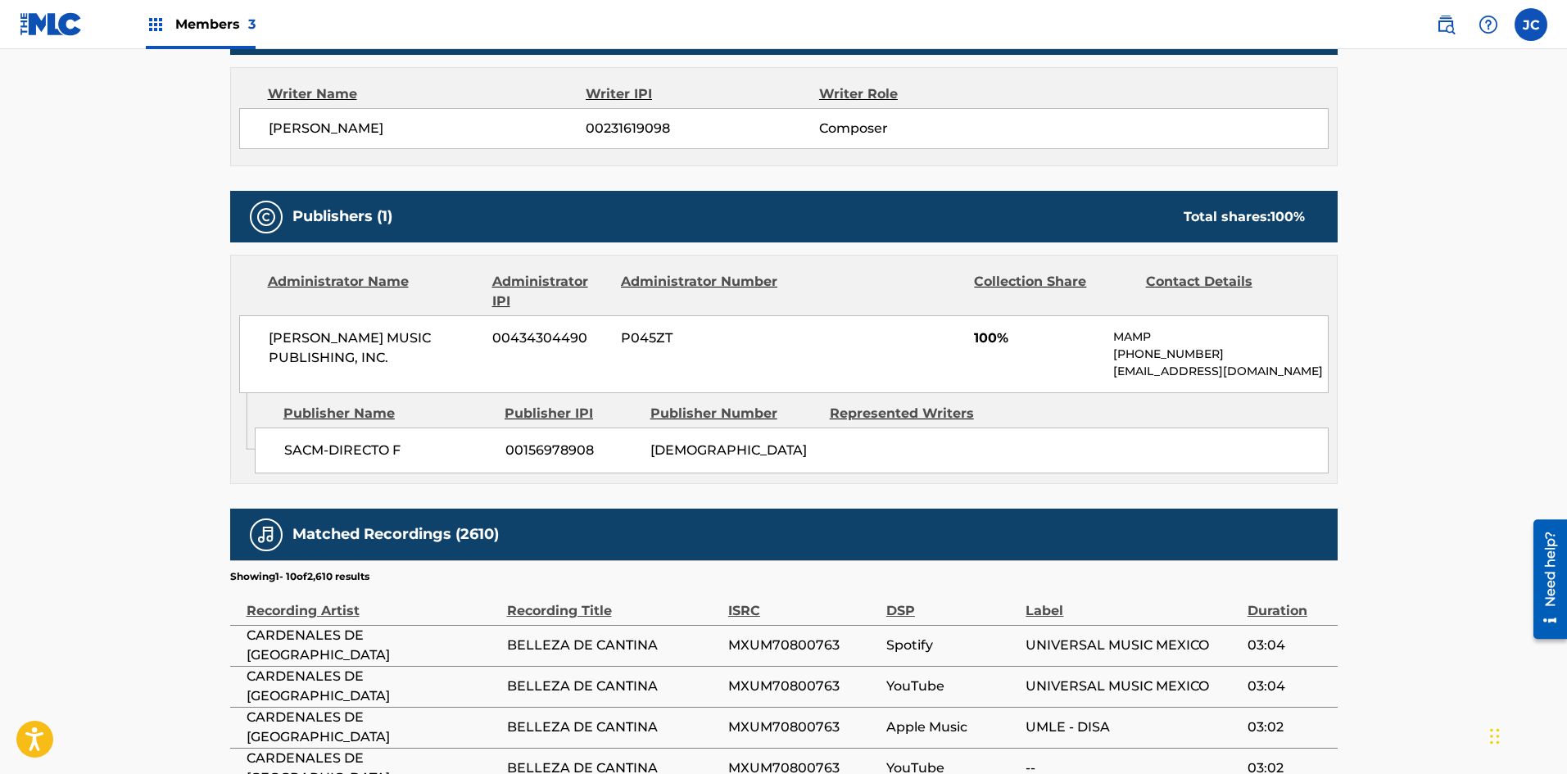
click at [696, 374] on p "[EMAIL_ADDRESS][DOMAIN_NAME]" at bounding box center [1220, 371] width 214 height 17
drag, startPoint x: 1046, startPoint y: 342, endPoint x: 945, endPoint y: 346, distance: 101.7
click at [696, 346] on div "[PERSON_NAME] MUSIC PUBLISHING, INC. 00434304490 P045ZT 100% MAMP [PHONE_NUMBER…" at bounding box center [784, 354] width 1090 height 78
click at [368, 386] on div "[PERSON_NAME] MUSIC PUBLISHING, INC. 00434304490 P045ZT 100% MAMP [PHONE_NUMBER…" at bounding box center [784, 354] width 1090 height 78
drag, startPoint x: 396, startPoint y: 361, endPoint x: 418, endPoint y: 365, distance: 21.5
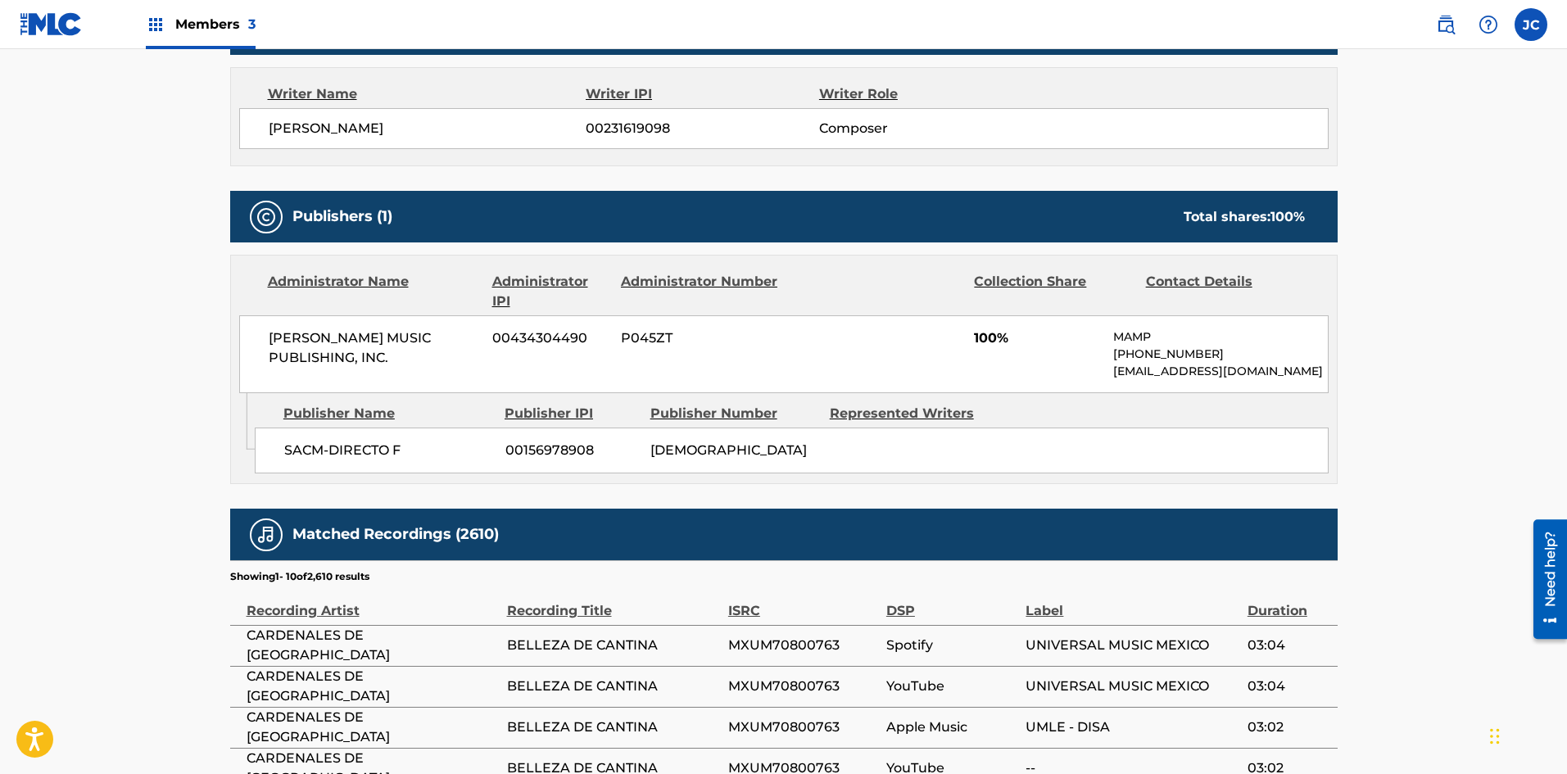
click at [418, 365] on div "[PERSON_NAME] MUSIC PUBLISHING, INC. 00434304490 P045ZT 100% MAMP [PHONE_NUMBER…" at bounding box center [784, 354] width 1090 height 78
click at [528, 380] on div "[PERSON_NAME] MUSIC PUBLISHING, INC. 00434304490 P045ZT 100% MAMP [PHONE_NUMBER…" at bounding box center [784, 354] width 1090 height 78
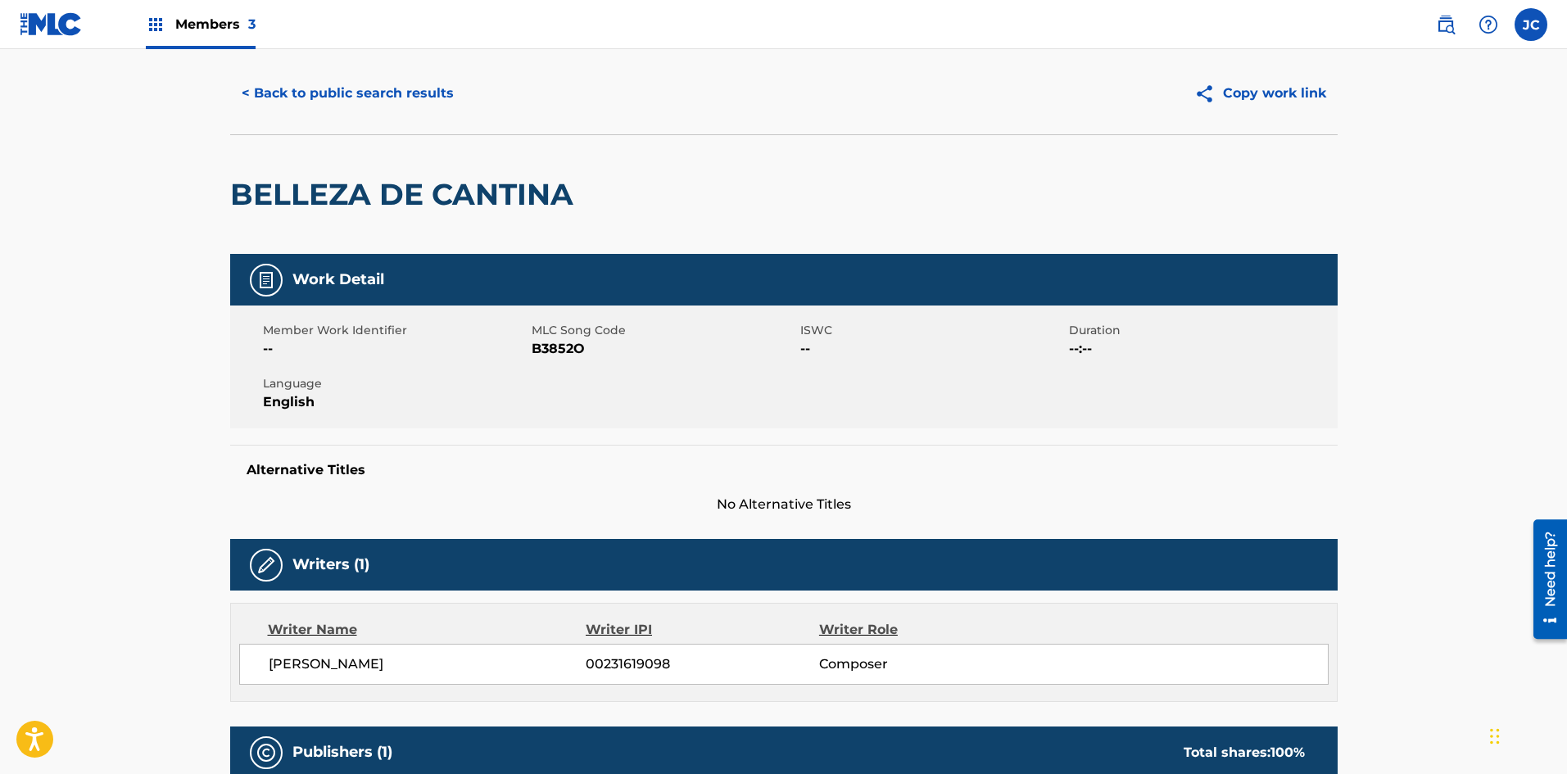
scroll to position [0, 0]
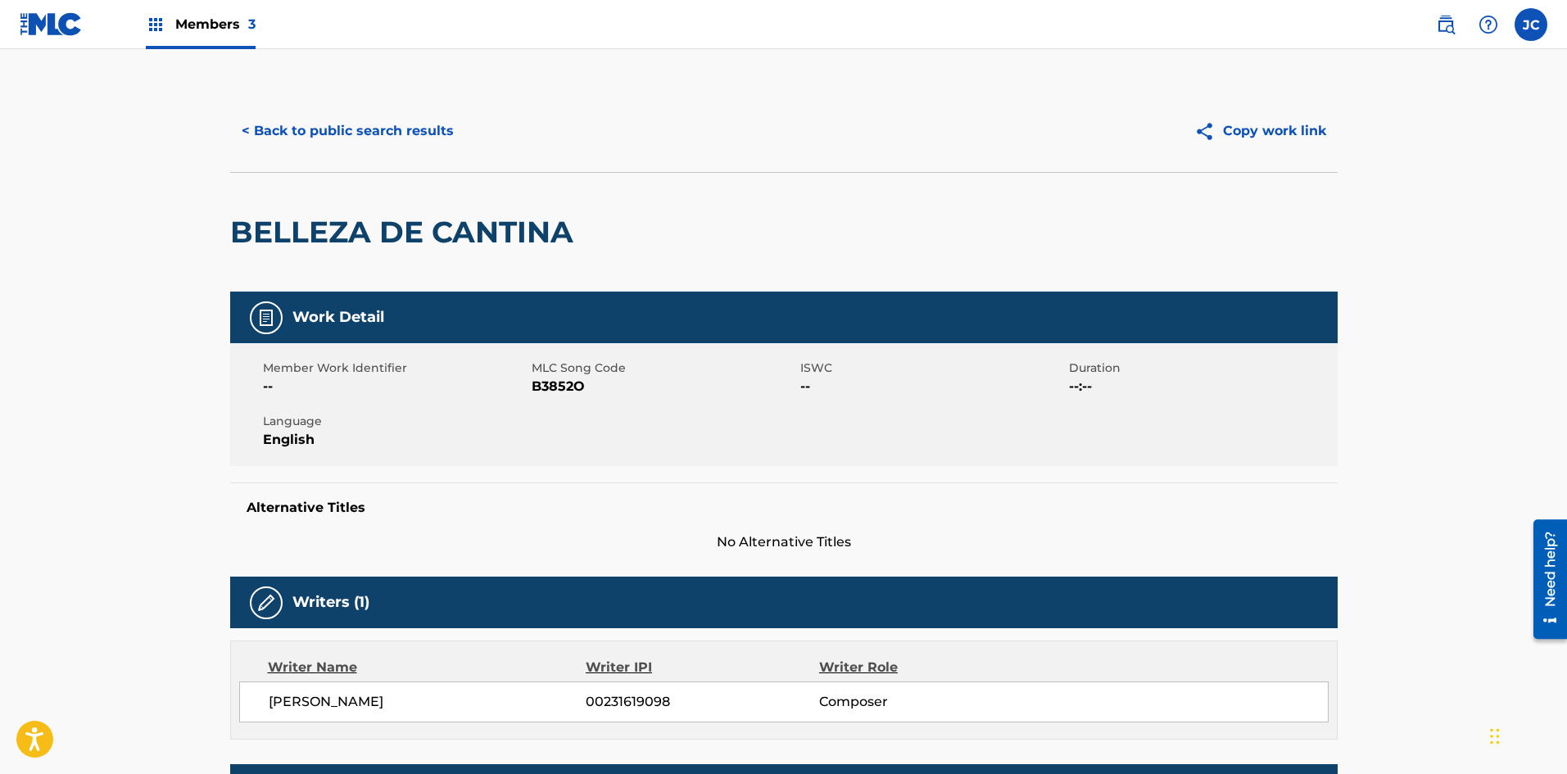
click at [398, 143] on button "< Back to public search results" at bounding box center [347, 131] width 235 height 41
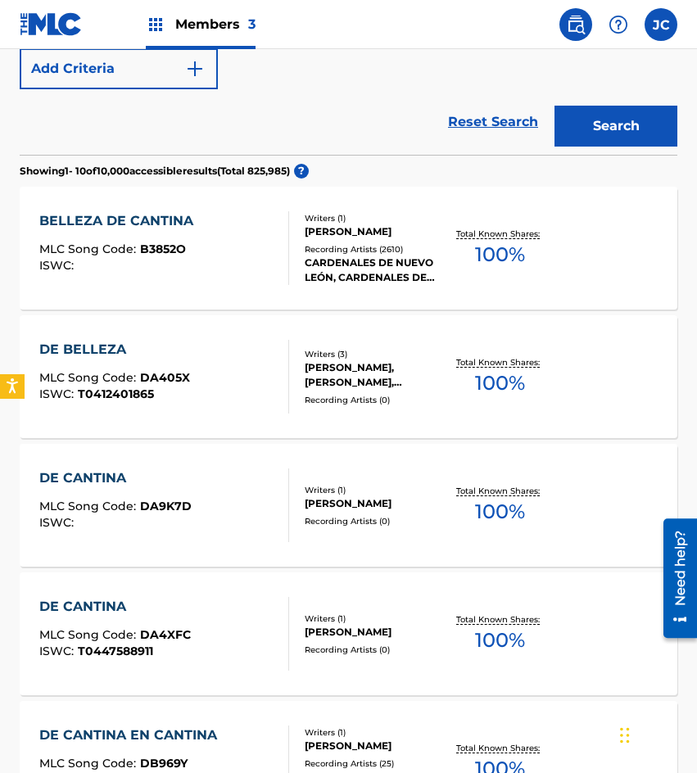
scroll to position [164, 0]
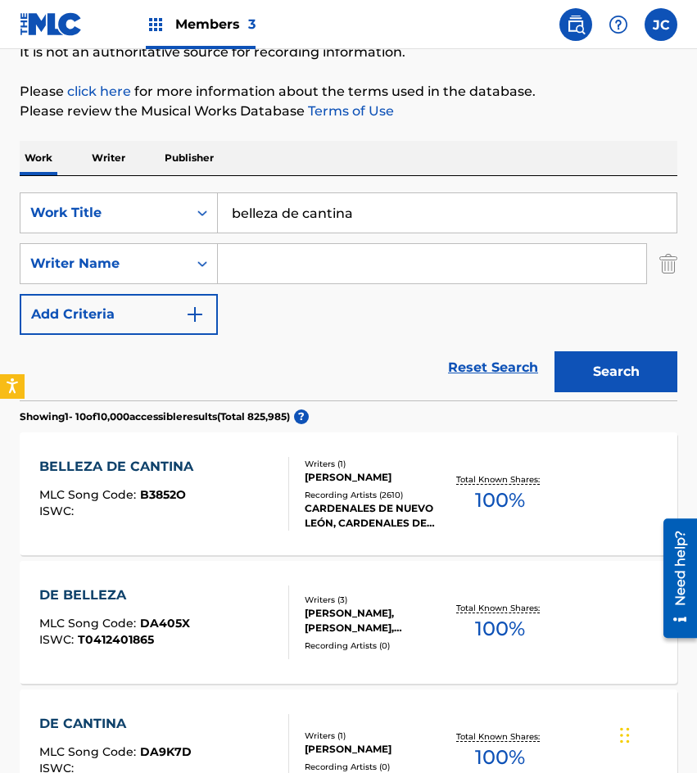
click at [435, 208] on input "belleza de cantina" at bounding box center [447, 212] width 459 height 39
click at [433, 209] on input "belleza de cantina" at bounding box center [447, 212] width 459 height 39
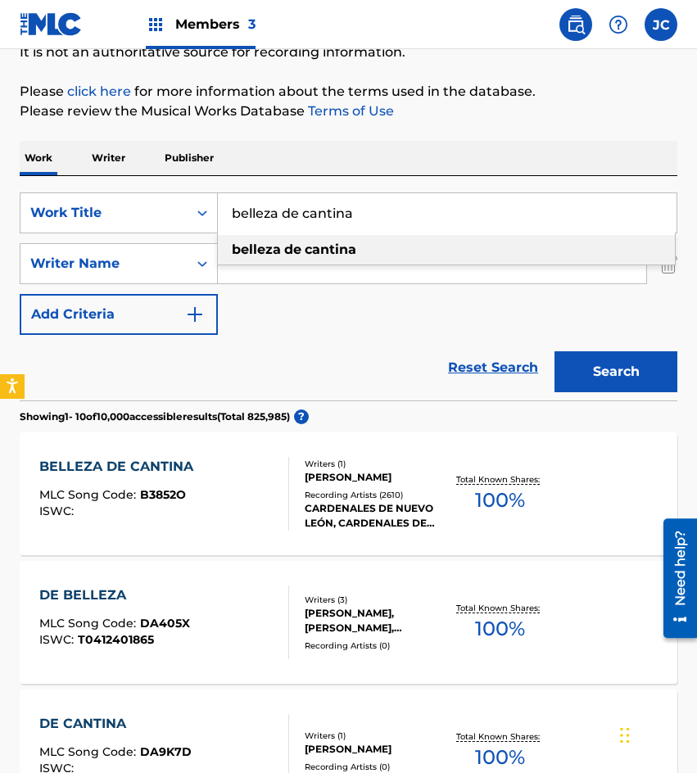
click at [433, 209] on input "belleza de cantina" at bounding box center [447, 212] width 459 height 39
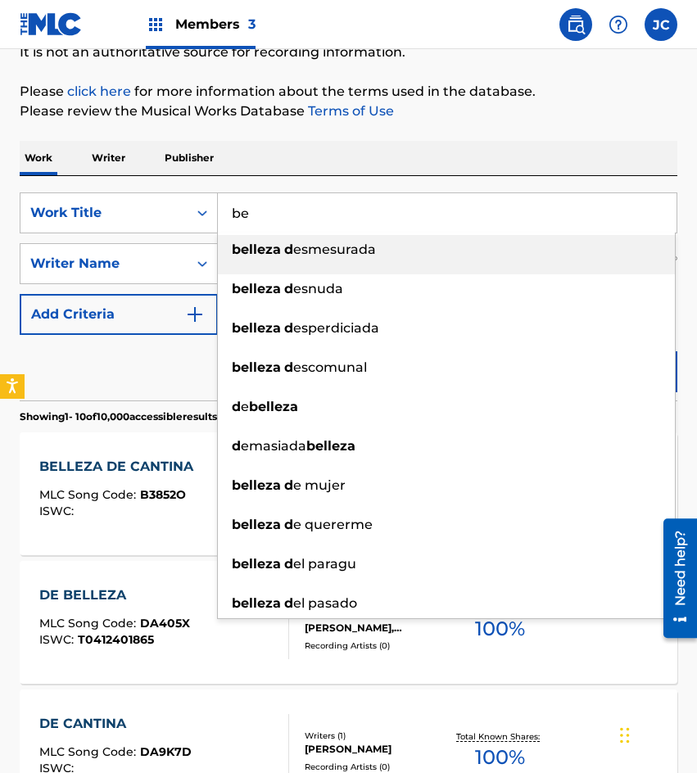
type input "b"
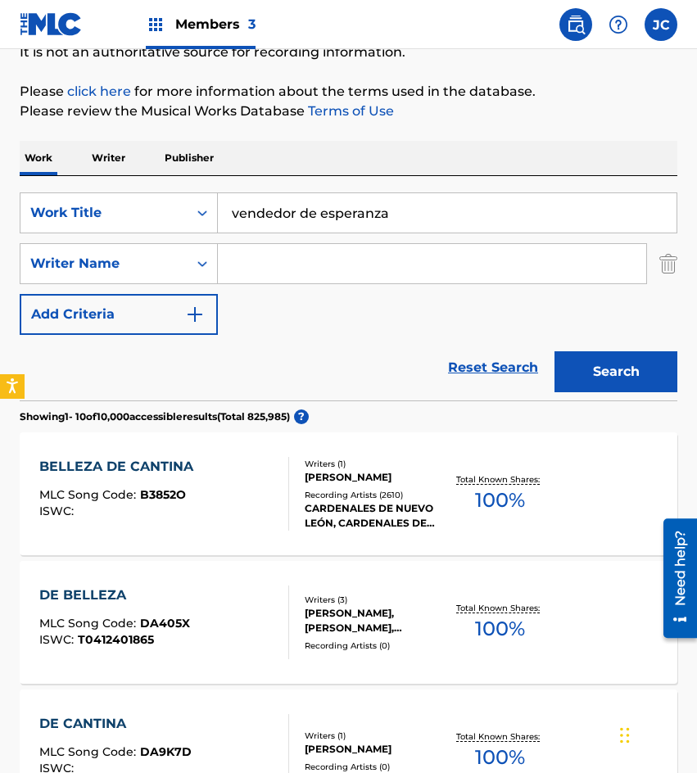
type input "vendedor de esperanza"
type input "[PERSON_NAME]"
click at [555, 351] on button "Search" at bounding box center [616, 371] width 123 height 41
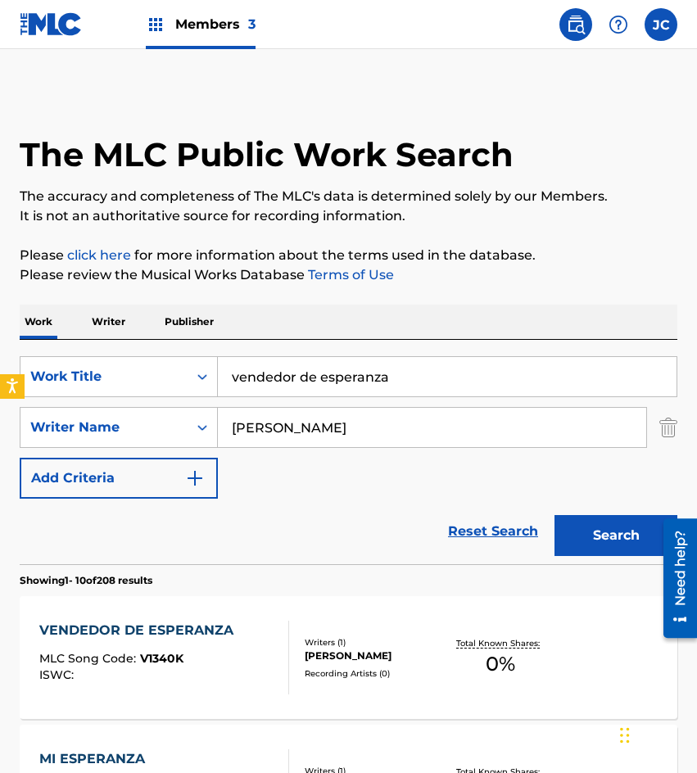
scroll to position [246, 0]
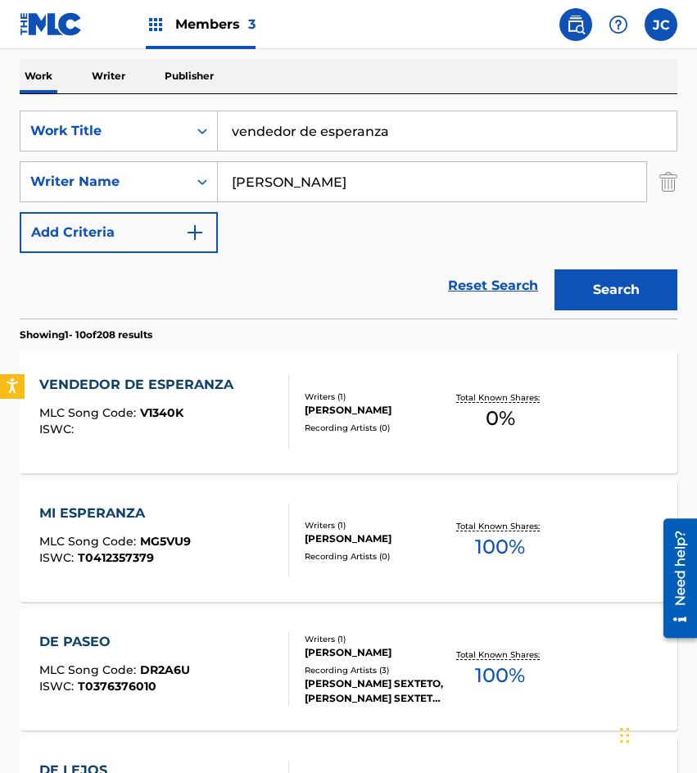
click at [374, 415] on div "[PERSON_NAME]" at bounding box center [375, 410] width 141 height 15
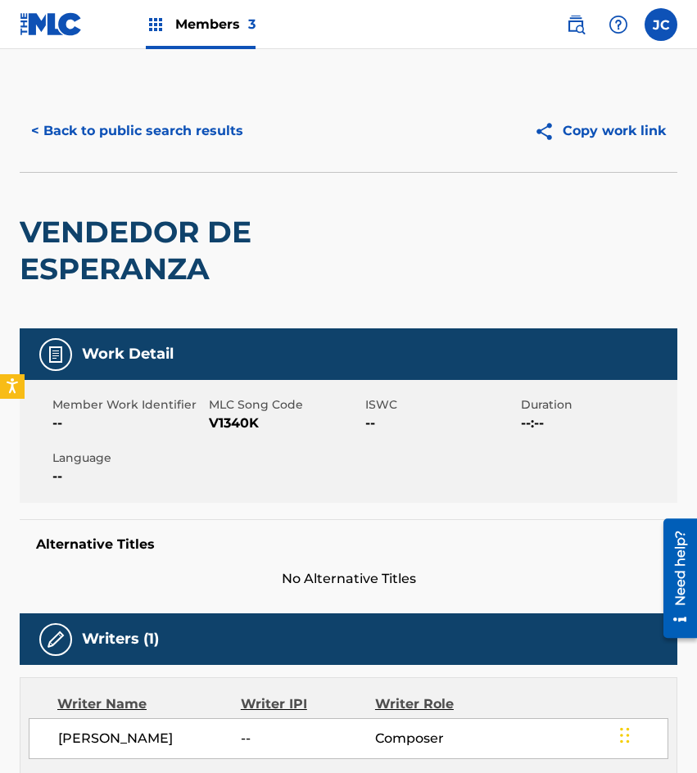
click at [213, 426] on span "V1340K" at bounding box center [285, 424] width 152 height 20
copy span "V1340K"
drag, startPoint x: 193, startPoint y: 124, endPoint x: 324, endPoint y: 2, distance: 178.5
click at [193, 124] on button "< Back to public search results" at bounding box center [137, 131] width 235 height 41
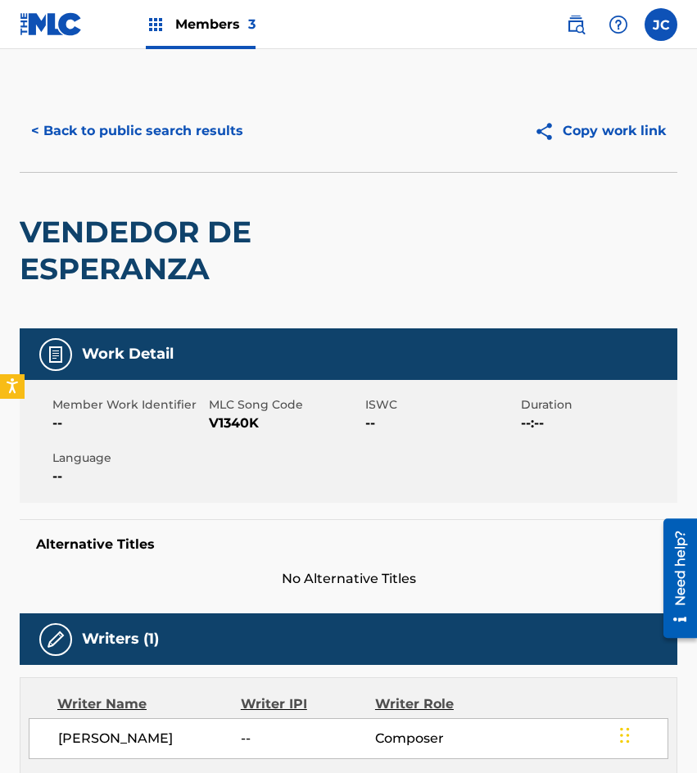
scroll to position [246, 0]
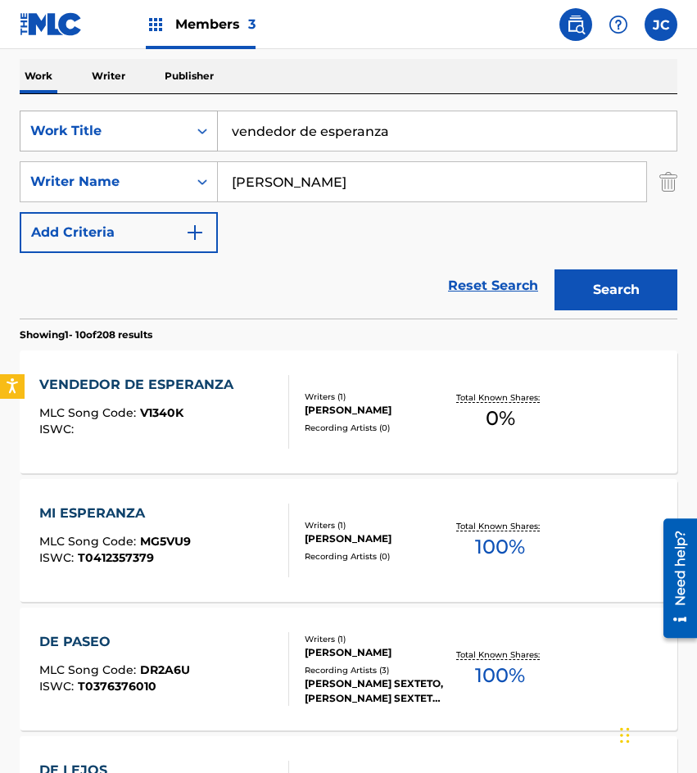
drag, startPoint x: 387, startPoint y: 134, endPoint x: 165, endPoint y: 130, distance: 222.8
click at [176, 136] on div "SearchWithCriteria09368b08-298b-4663-b82b-2edd5fa06bd6 Work Title vendedor de e…" at bounding box center [349, 131] width 658 height 41
type input "ven juntito a mi"
type input "[PERSON_NAME]"
click at [555, 270] on button "Search" at bounding box center [616, 290] width 123 height 41
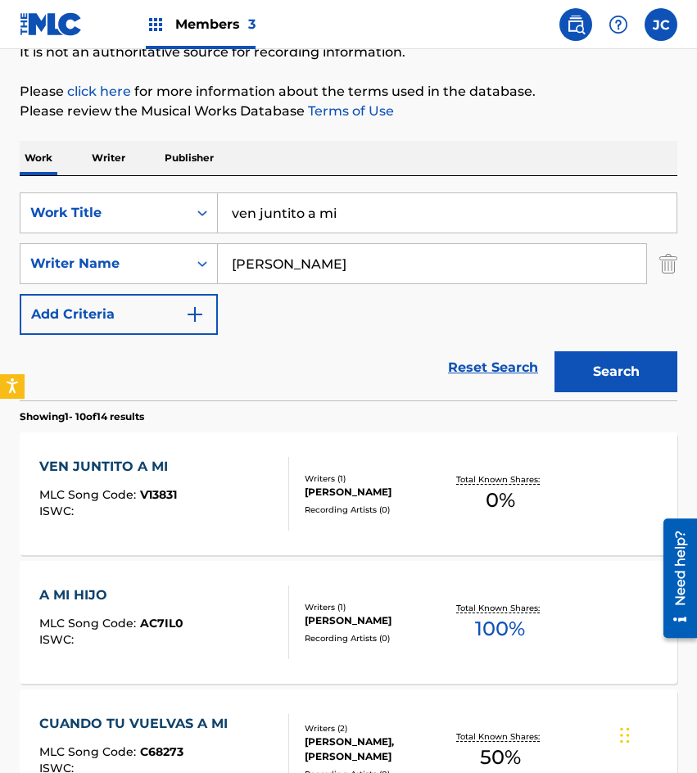
scroll to position [328, 0]
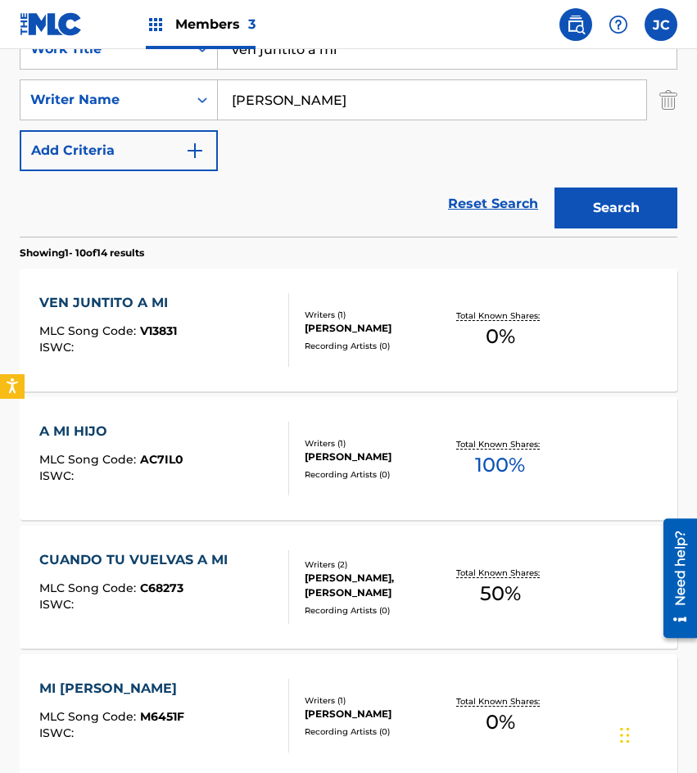
click at [311, 351] on div "Recording Artists ( 0 )" at bounding box center [375, 346] width 141 height 12
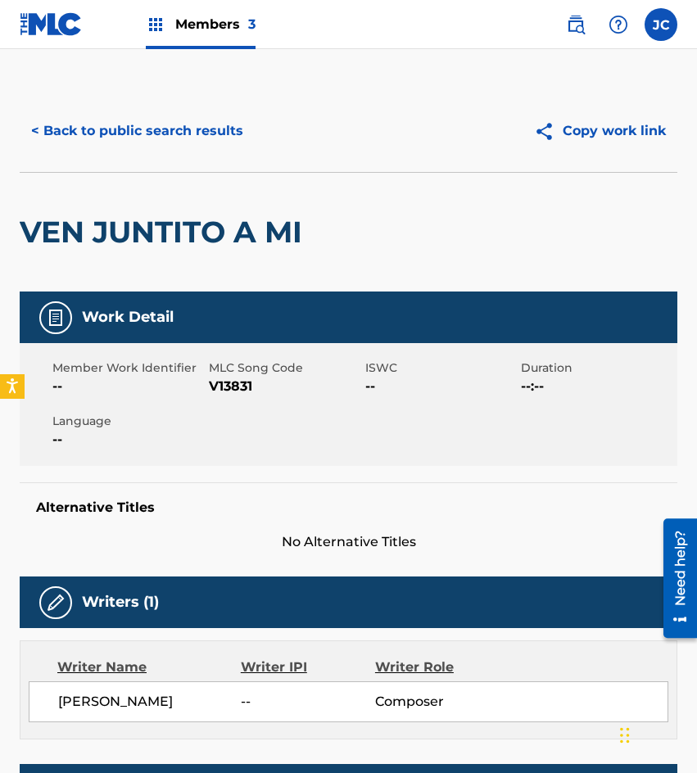
click at [218, 383] on span "V13831" at bounding box center [285, 387] width 152 height 20
copy span "V13831"
click at [197, 143] on button "< Back to public search results" at bounding box center [137, 131] width 235 height 41
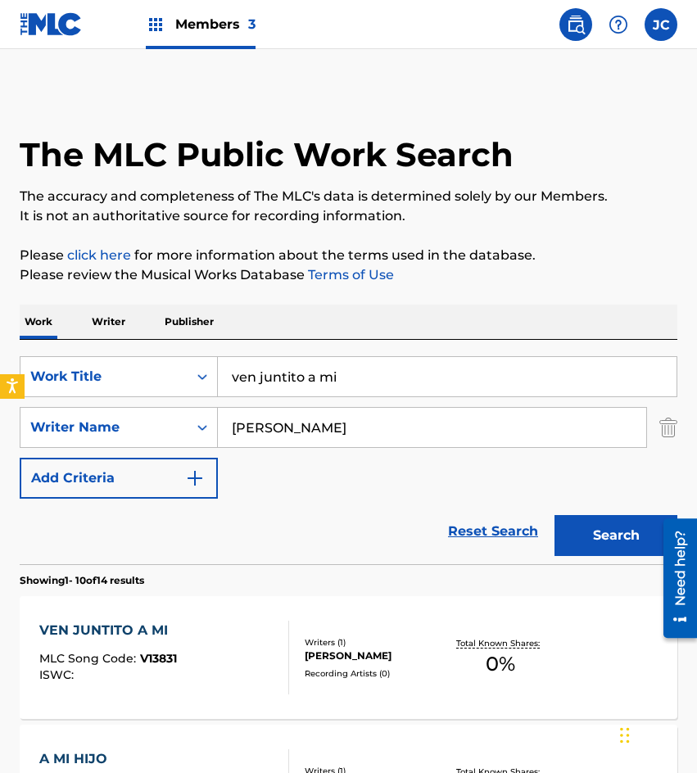
scroll to position [328, 0]
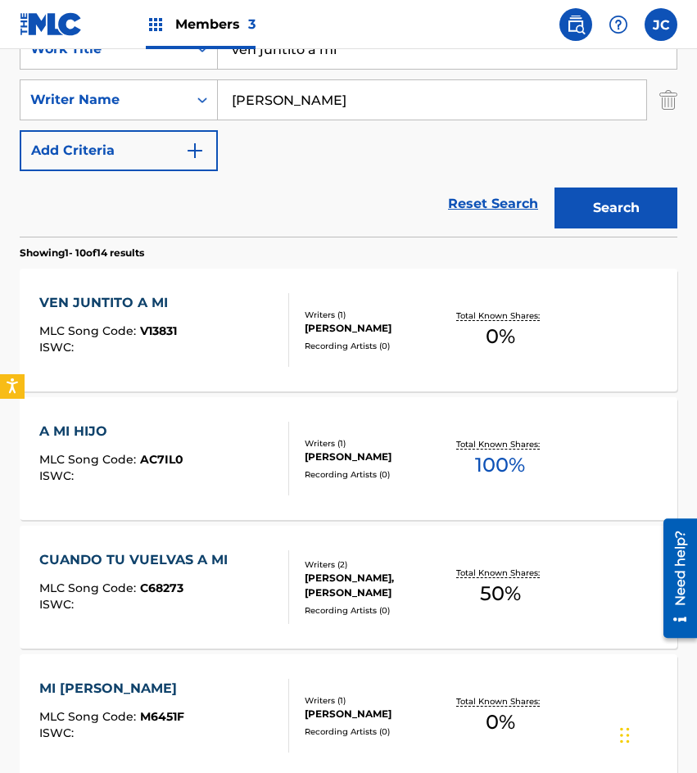
click at [192, 347] on div "VEN JUNTITO A MI MLC Song Code : V13831 ISWC :" at bounding box center [164, 330] width 250 height 74
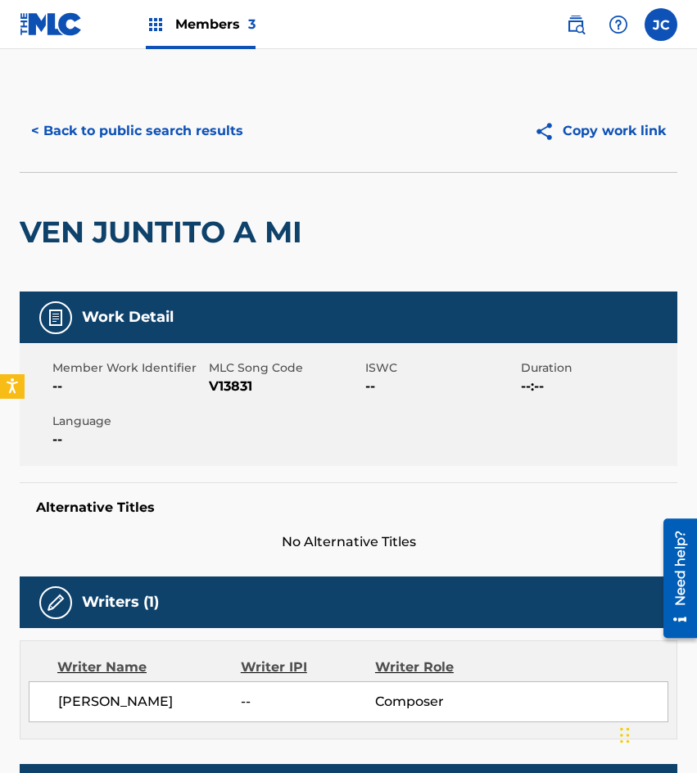
click at [224, 380] on span "V13831" at bounding box center [285, 387] width 152 height 20
copy span "V13831"
drag, startPoint x: 164, startPoint y: 220, endPoint x: 171, endPoint y: 109, distance: 110.8
click at [164, 220] on h2 "VEN JUNTITO A MI" at bounding box center [165, 232] width 291 height 37
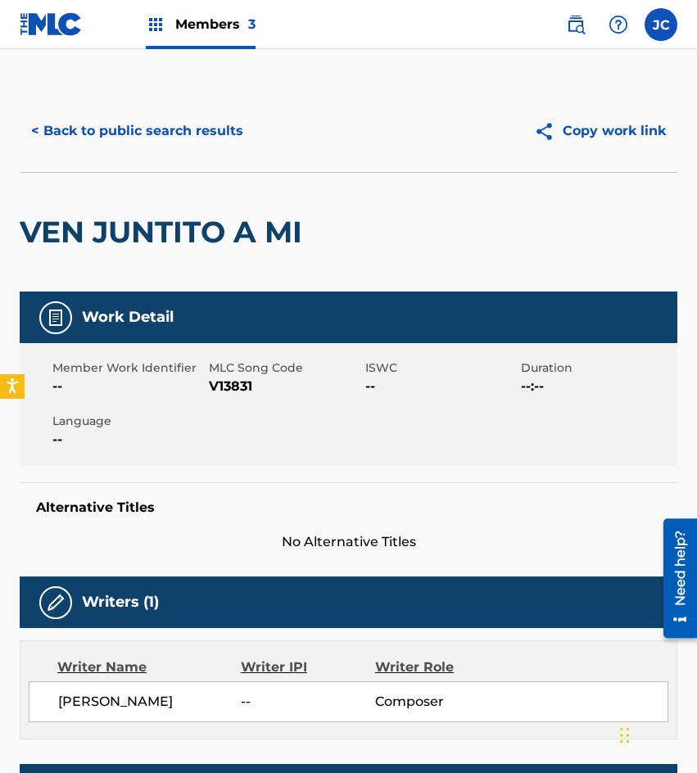
click at [174, 106] on div "< Back to public search results Copy work link" at bounding box center [349, 131] width 658 height 82
click at [175, 127] on button "< Back to public search results" at bounding box center [137, 131] width 235 height 41
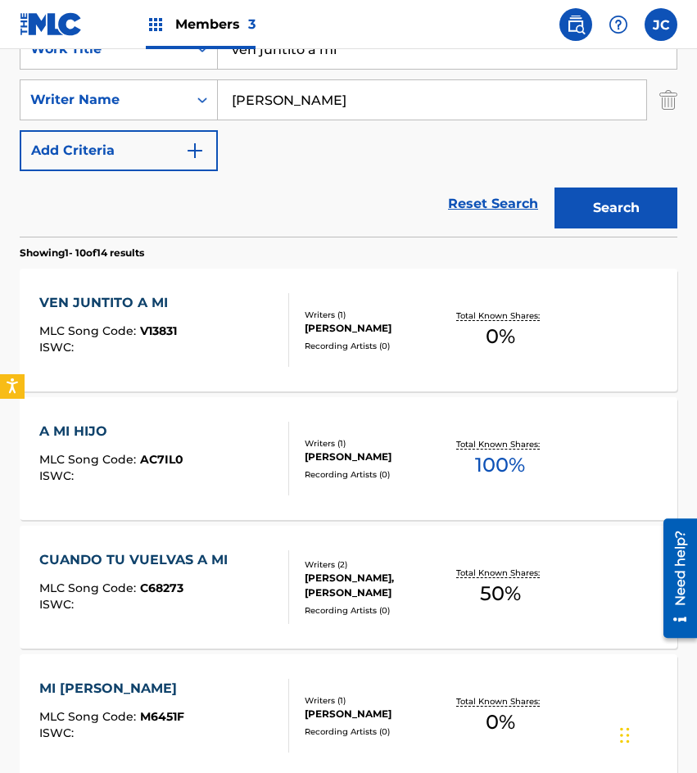
click at [369, 60] on input "ven juntito a mi" at bounding box center [447, 48] width 459 height 39
type input "como las piedras"
type input "[PERSON_NAME]"
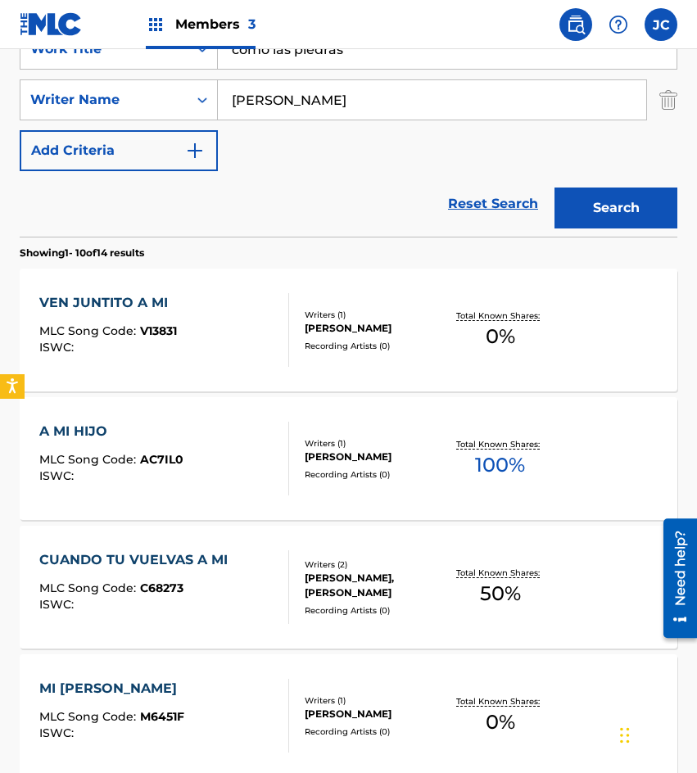
click at [555, 188] on button "Search" at bounding box center [616, 208] width 123 height 41
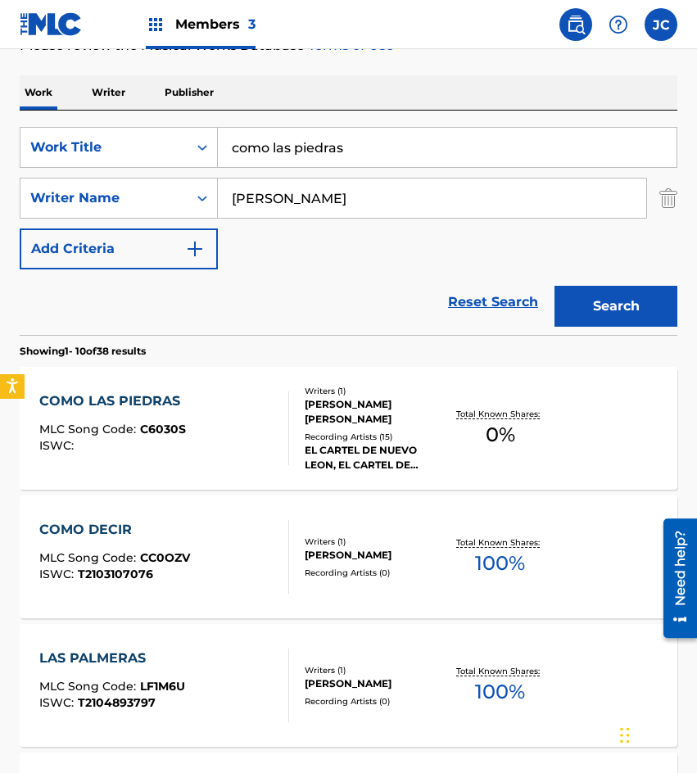
scroll to position [246, 0]
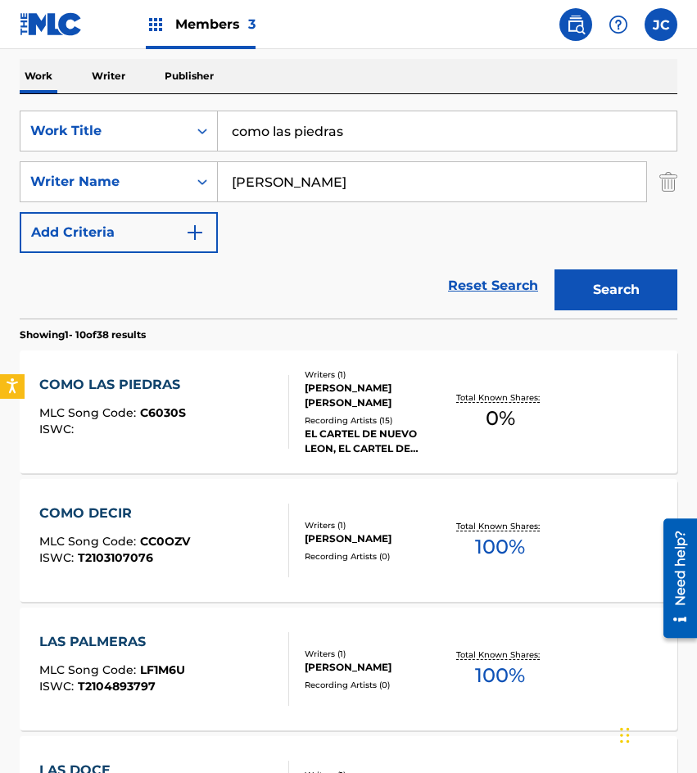
click at [297, 419] on div "Writers ( 1 ) [PERSON_NAME] [PERSON_NAME] Recording Artists ( 15 ) EL CARTEL DE…" at bounding box center [367, 413] width 156 height 88
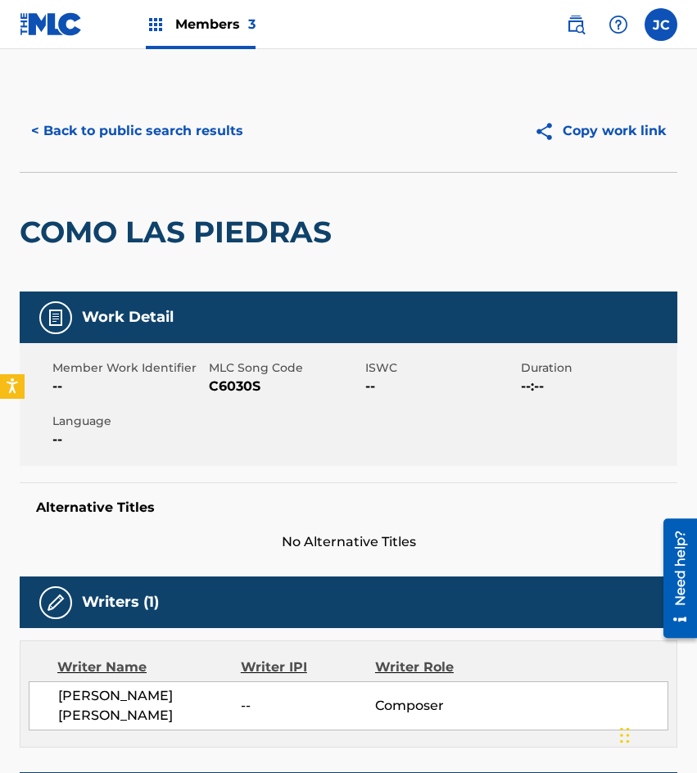
click at [233, 387] on span "C6030S" at bounding box center [285, 387] width 152 height 20
copy span "C6030S"
drag, startPoint x: 114, startPoint y: 167, endPoint x: 121, endPoint y: 160, distance: 10.4
click at [114, 167] on div "< Back to public search results Copy work link" at bounding box center [349, 131] width 658 height 82
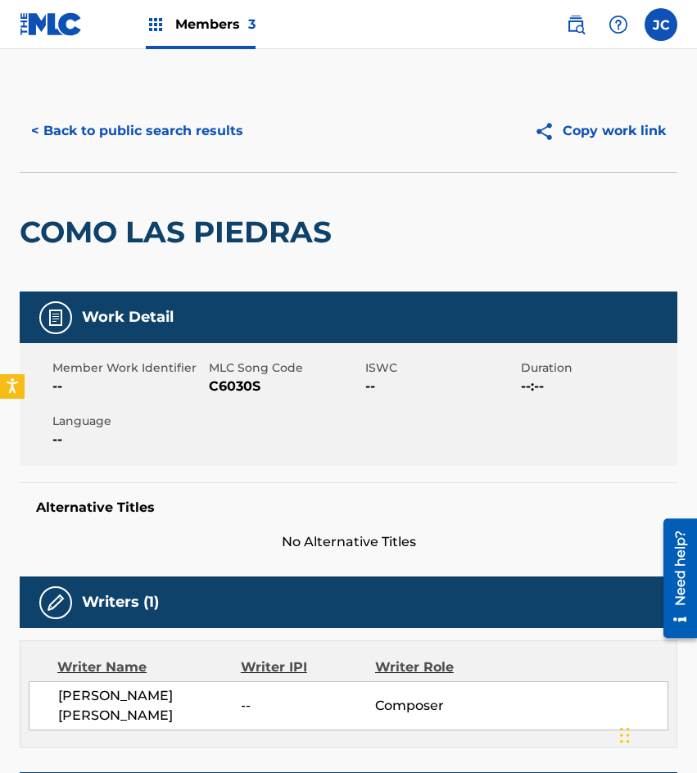
click at [159, 129] on button "< Back to public search results" at bounding box center [137, 131] width 235 height 41
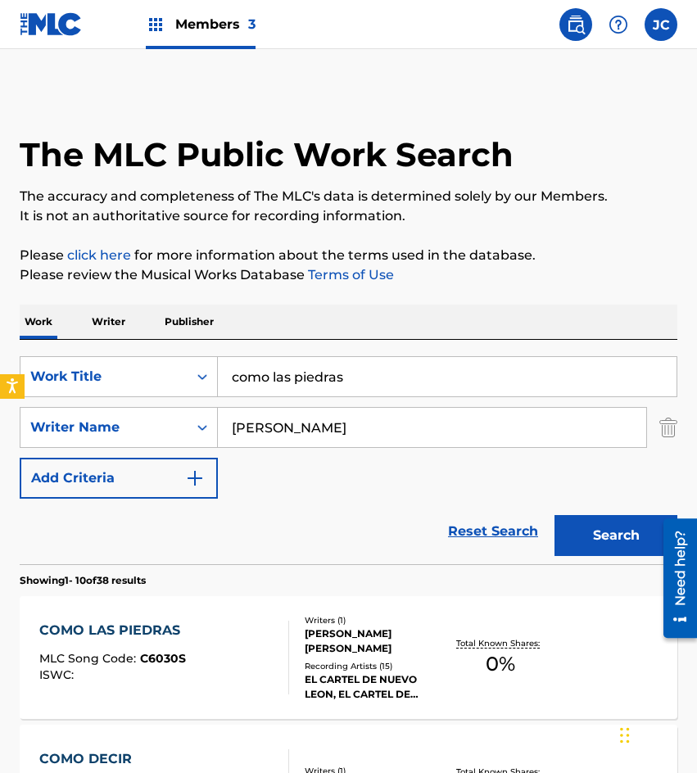
scroll to position [246, 0]
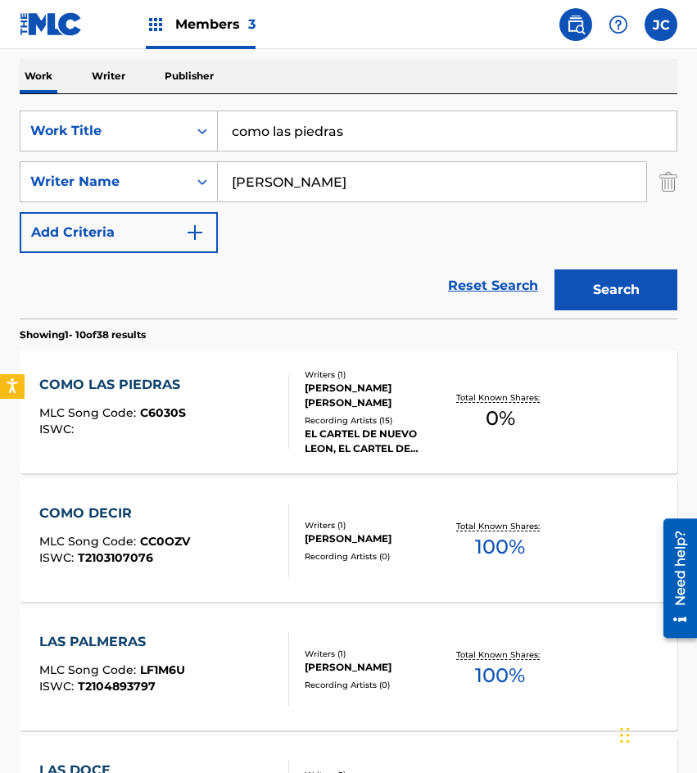
drag, startPoint x: 364, startPoint y: 127, endPoint x: 93, endPoint y: 153, distance: 271.6
click at [99, 153] on div "SearchWithCriteria09368b08-298b-4663-b82b-2edd5fa06bd6 Work Title como las pied…" at bounding box center [349, 182] width 658 height 143
type input "cueva escondida"
click at [555, 270] on button "Search" at bounding box center [616, 290] width 123 height 41
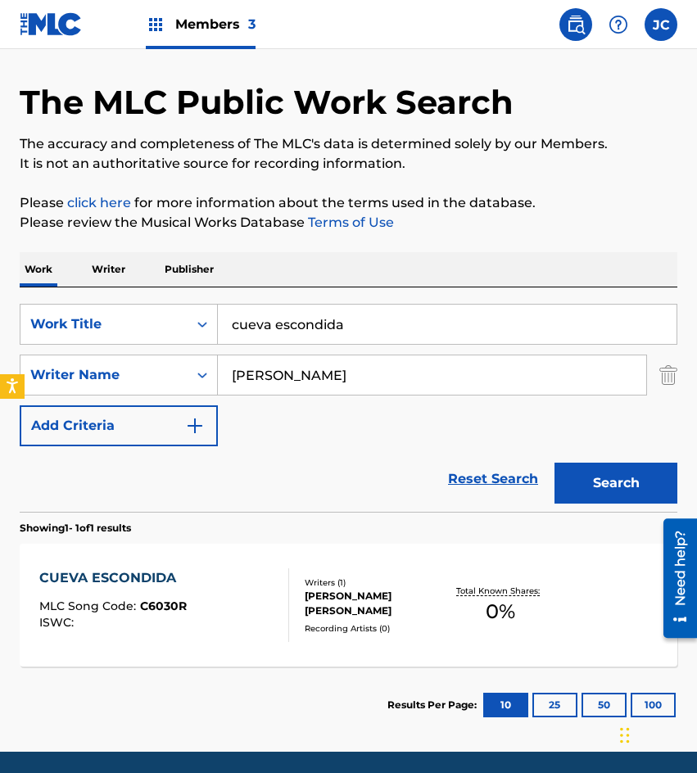
scroll to position [110, 0]
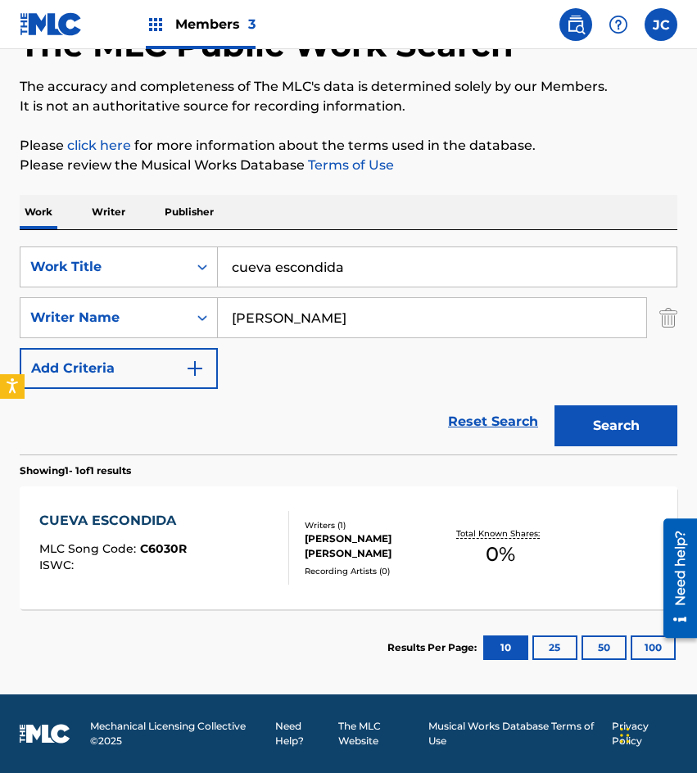
click at [320, 550] on div "[PERSON_NAME] [PERSON_NAME]" at bounding box center [375, 546] width 141 height 29
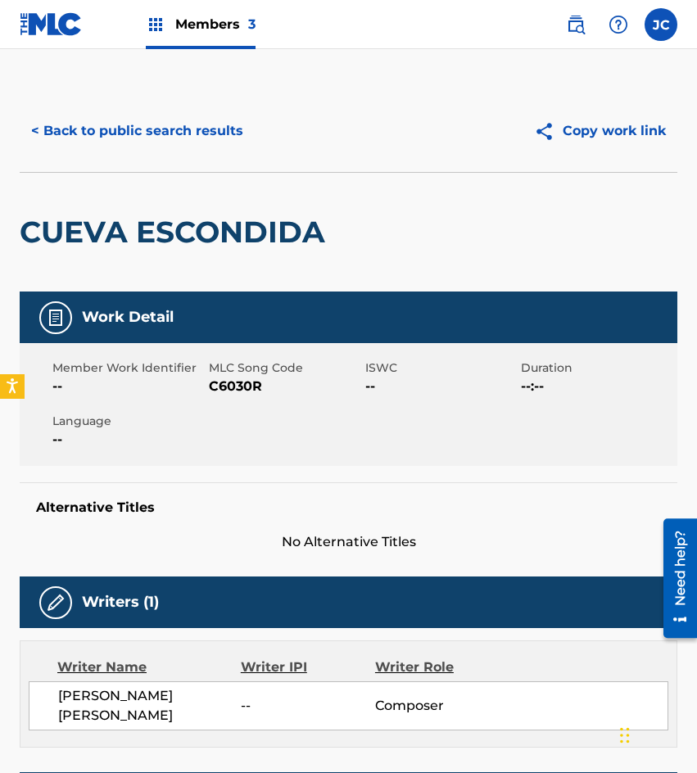
click at [216, 389] on span "C6030R" at bounding box center [285, 387] width 152 height 20
copy span "C6030R"
drag, startPoint x: 174, startPoint y: 231, endPoint x: 192, endPoint y: 125, distance: 107.1
click at [174, 226] on h2 "CUEVA ESCONDIDA" at bounding box center [177, 232] width 314 height 37
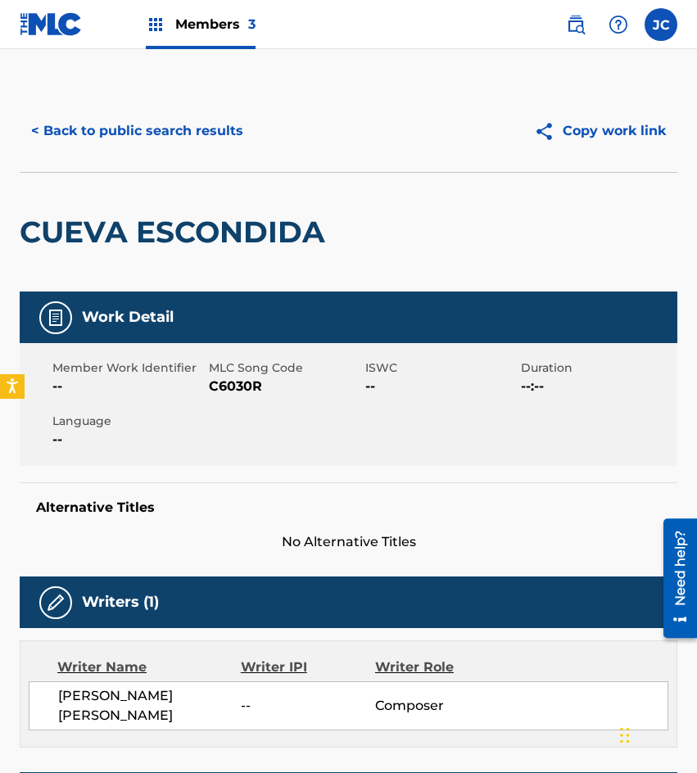
click at [192, 125] on button "< Back to public search results" at bounding box center [137, 131] width 235 height 41
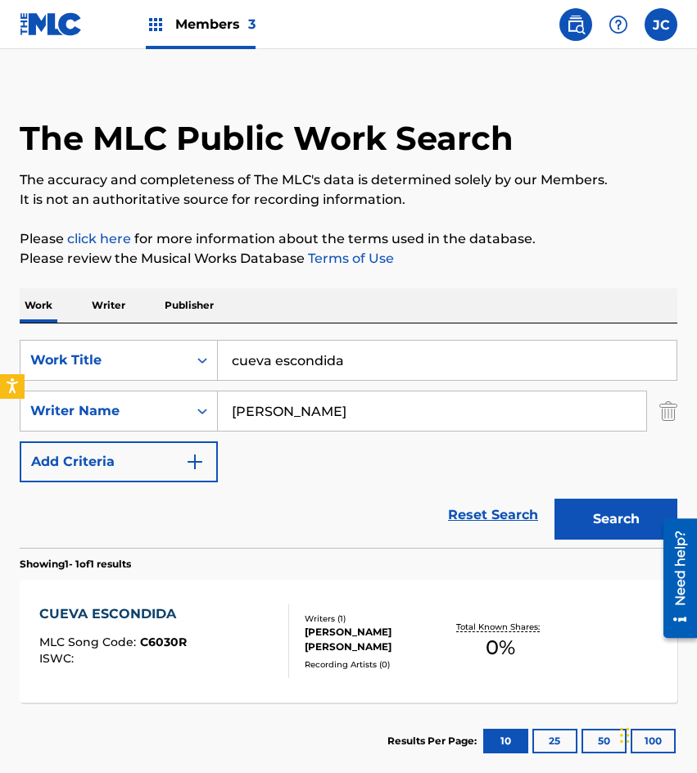
click at [411, 360] on input "cueva escondida" at bounding box center [447, 360] width 459 height 39
type input "esta triste cancion"
type input "[PERSON_NAME]"
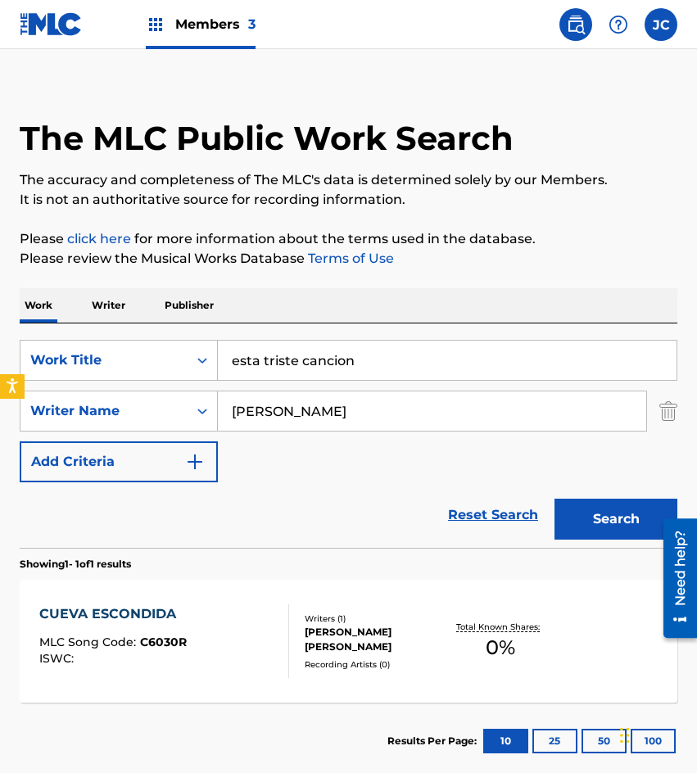
click at [555, 499] on button "Search" at bounding box center [616, 519] width 123 height 41
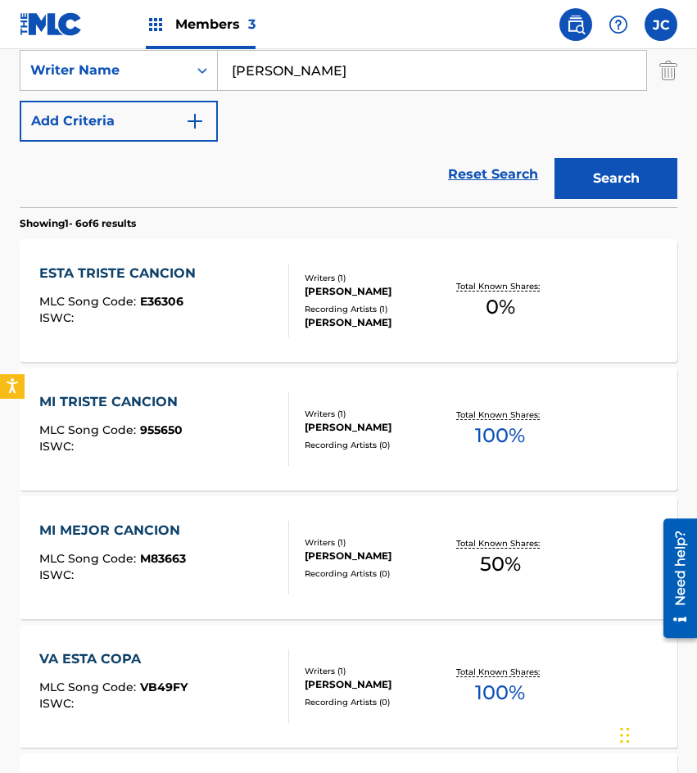
scroll to position [328, 0]
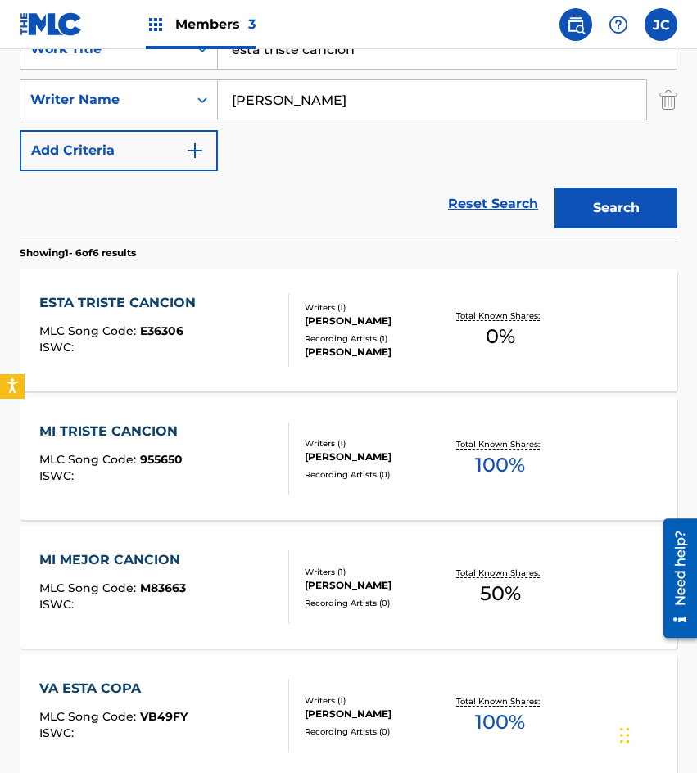
click at [290, 342] on div "Writers ( 1 ) [PERSON_NAME] Recording Artists ( 1 ) [PERSON_NAME]" at bounding box center [367, 330] width 156 height 58
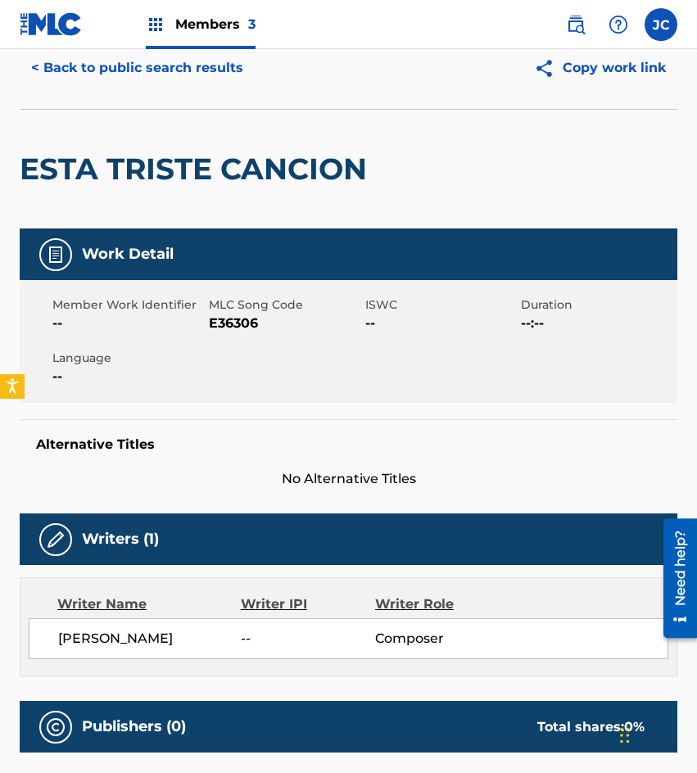
scroll to position [61, 0]
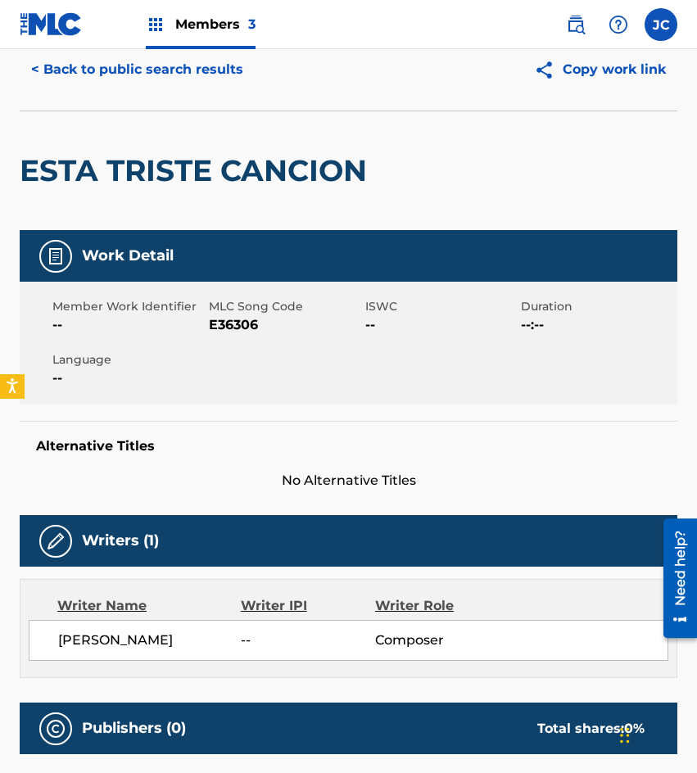
click at [247, 328] on span "E36306" at bounding box center [285, 325] width 152 height 20
click at [25, 116] on div "ESTA TRISTE CANCION" at bounding box center [198, 170] width 356 height 119
click at [139, 72] on button "< Back to public search results" at bounding box center [137, 69] width 235 height 41
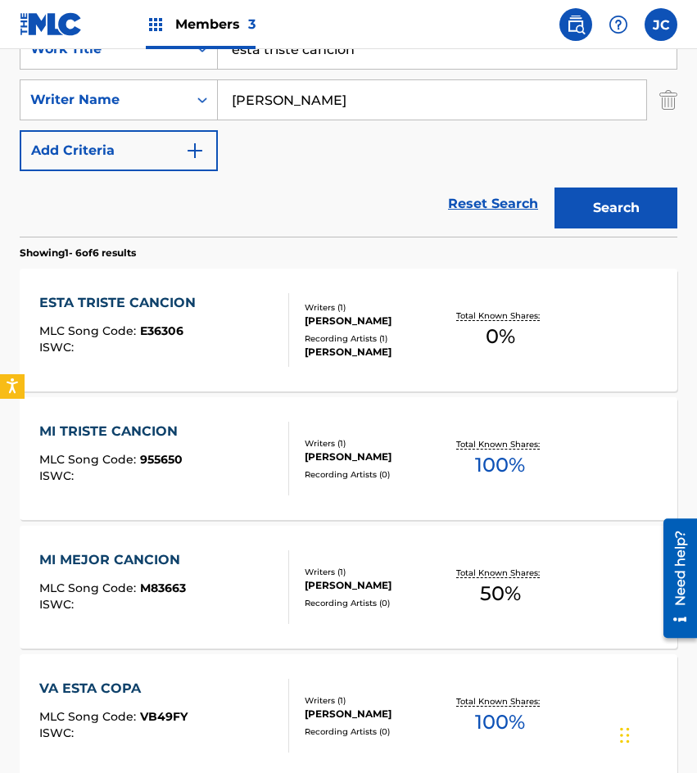
click at [367, 57] on input "esta triste cancion" at bounding box center [447, 48] width 459 height 39
type input "[PERSON_NAME]"
type input "espinoza"
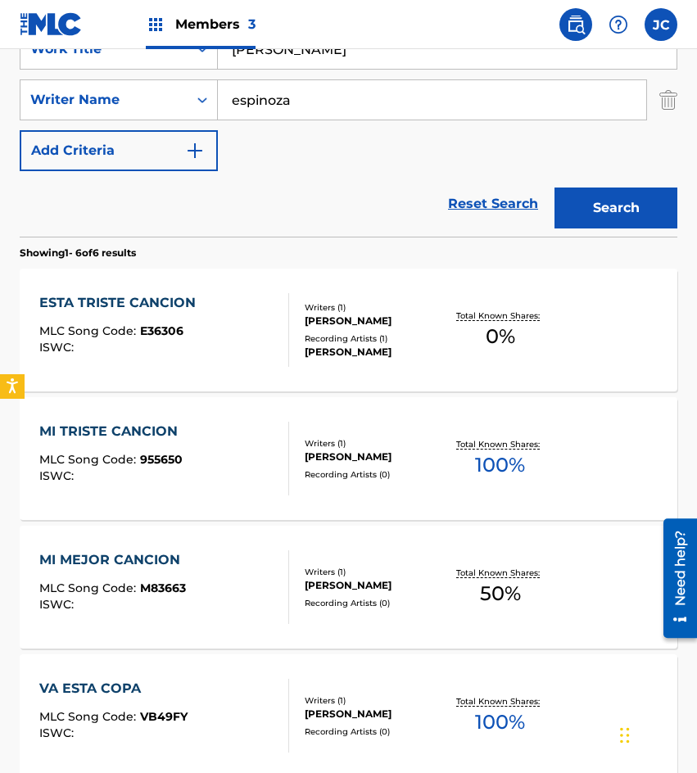
click at [555, 188] on button "Search" at bounding box center [616, 208] width 123 height 41
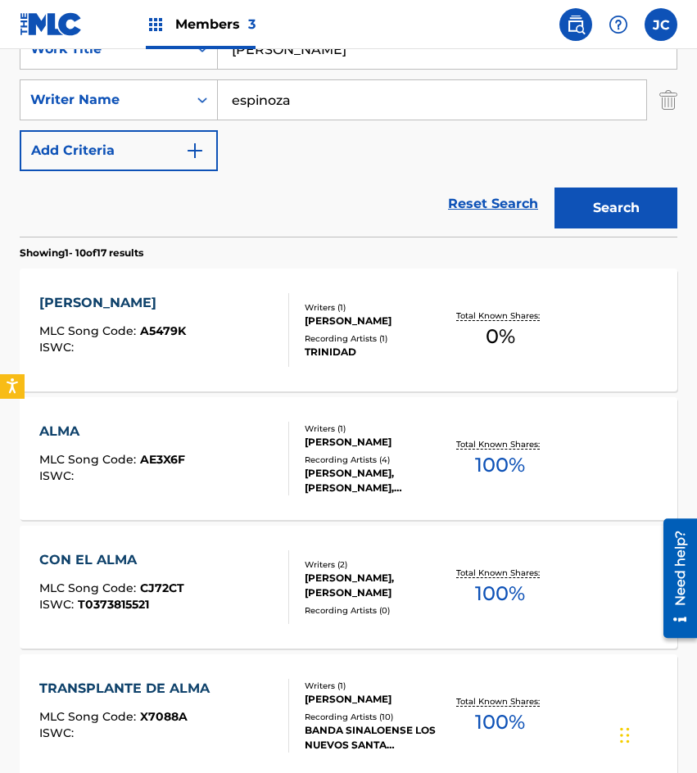
click at [332, 316] on div "[PERSON_NAME]" at bounding box center [375, 321] width 141 height 15
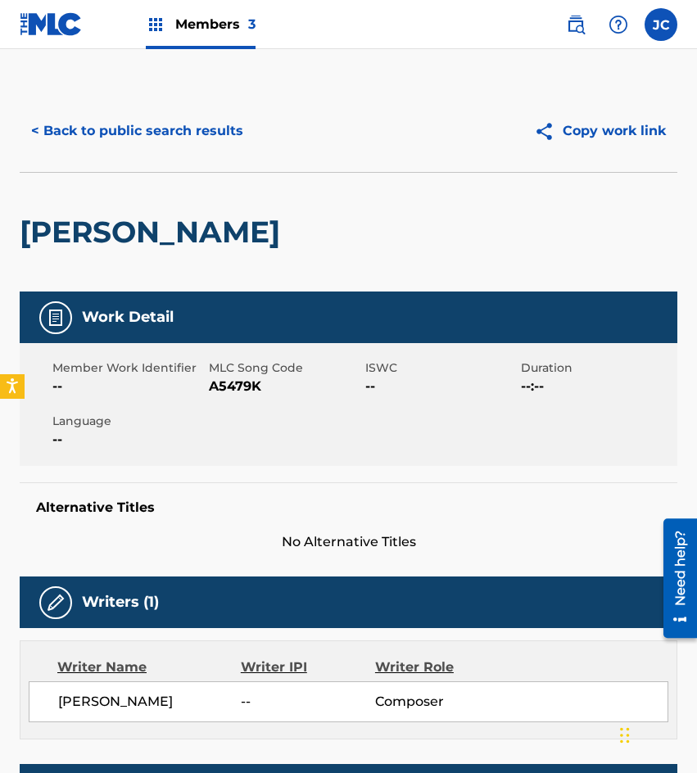
click at [246, 394] on span "A5479K" at bounding box center [285, 387] width 152 height 20
click at [247, 389] on span "A5479K" at bounding box center [285, 387] width 152 height 20
drag, startPoint x: 210, startPoint y: 193, endPoint x: 208, endPoint y: 143, distance: 50.8
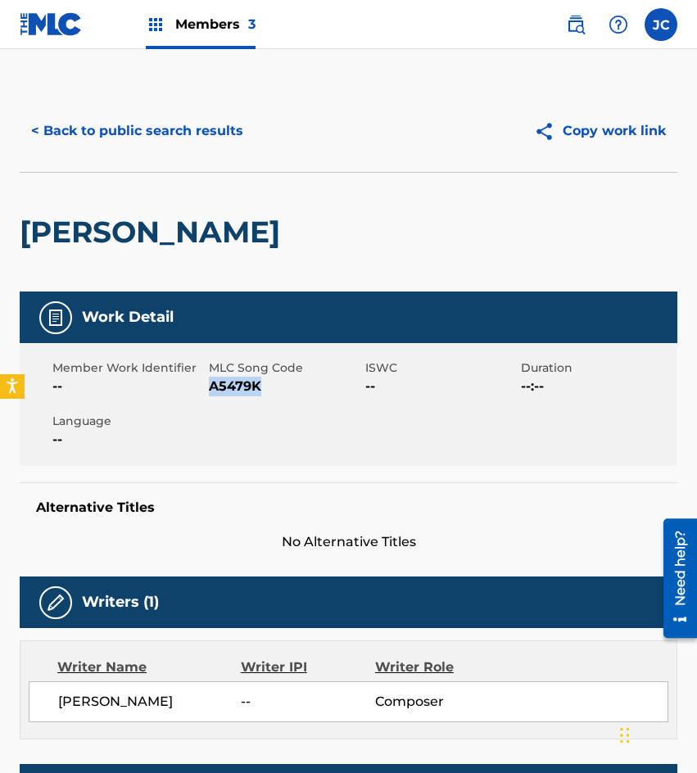
click at [210, 193] on div "[PERSON_NAME]" at bounding box center [154, 232] width 269 height 119
click at [208, 132] on button "< Back to public search results" at bounding box center [137, 131] width 235 height 41
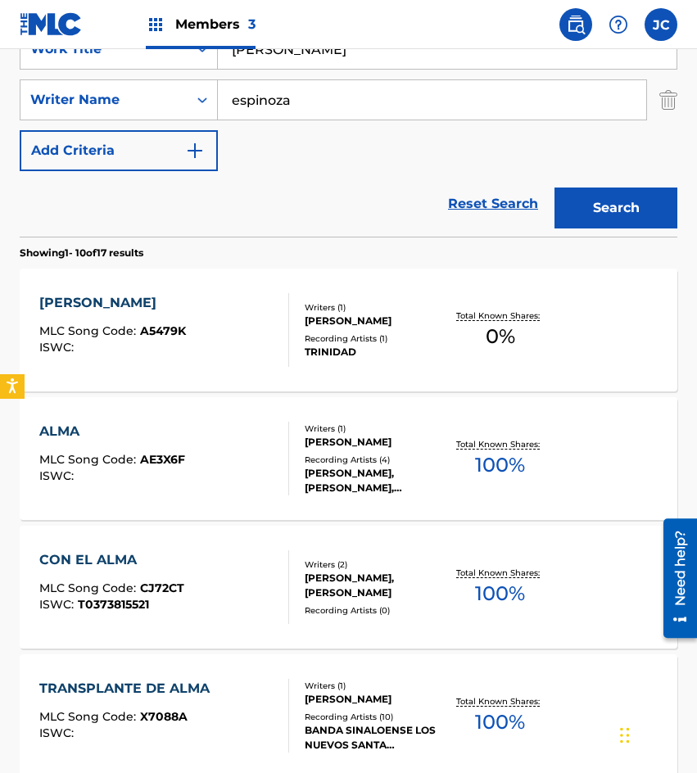
click at [350, 58] on input "[PERSON_NAME]" at bounding box center [447, 48] width 459 height 39
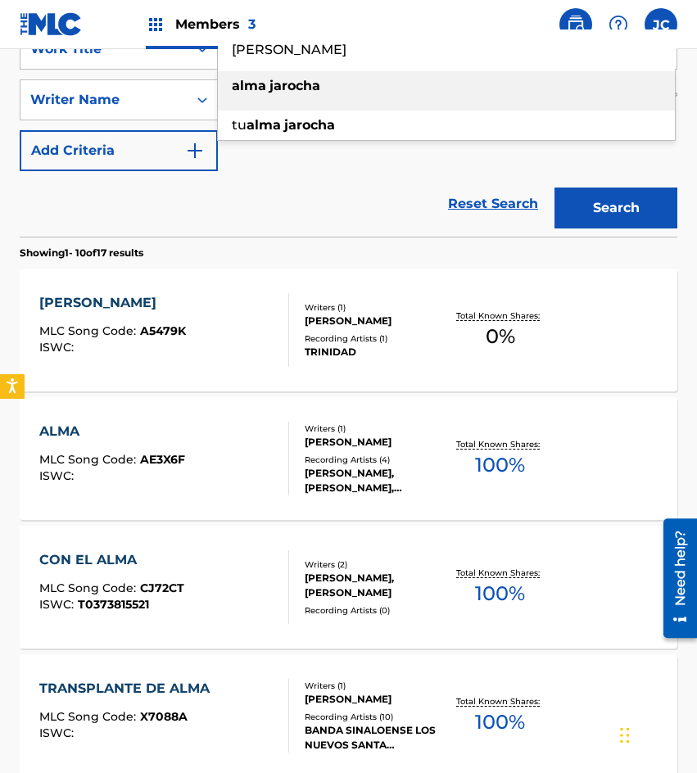
click at [350, 58] on input "[PERSON_NAME]" at bounding box center [447, 48] width 459 height 39
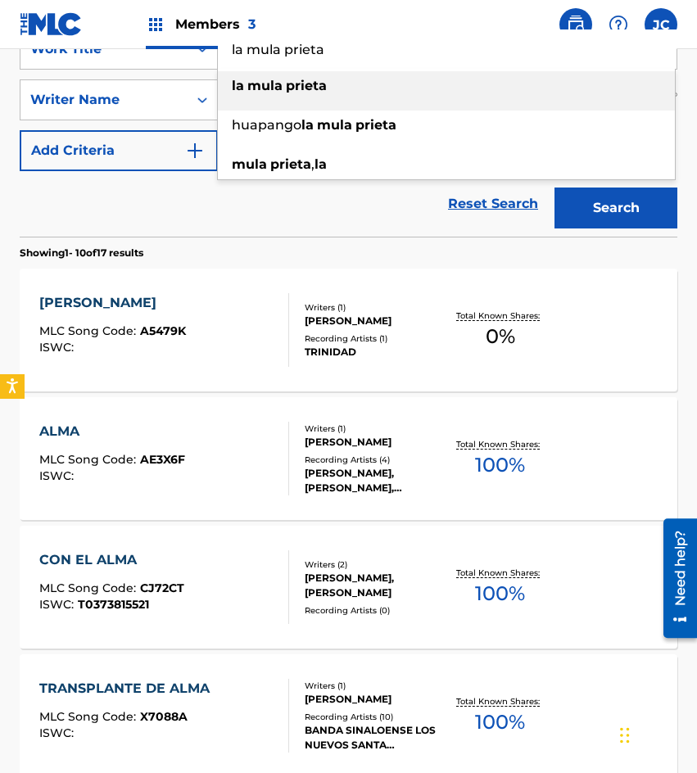
type input "la mula prieta"
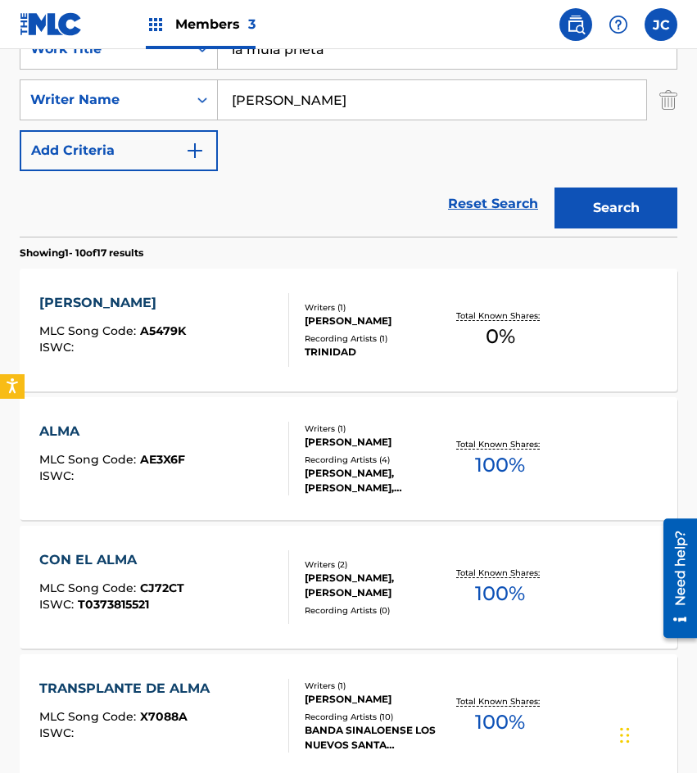
type input "[PERSON_NAME]"
click at [555, 188] on button "Search" at bounding box center [616, 208] width 123 height 41
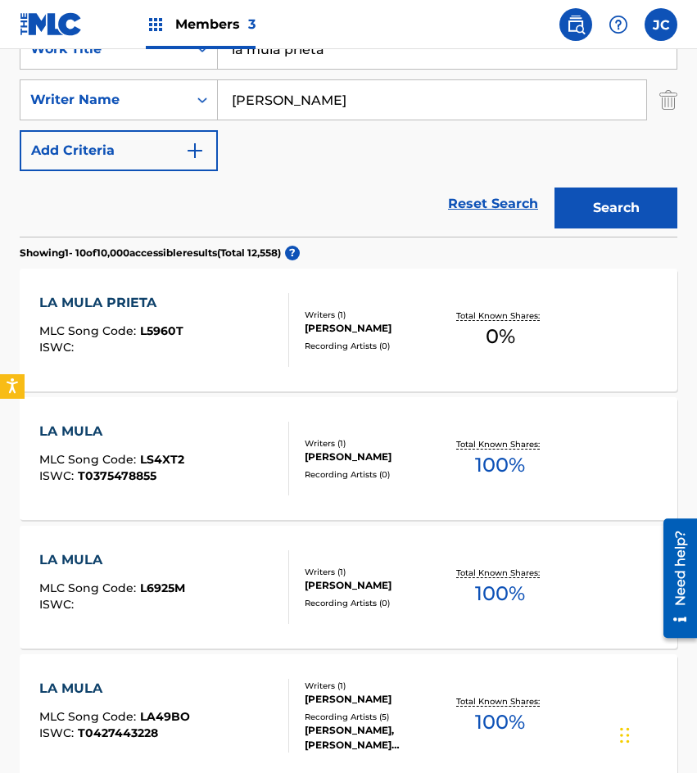
click at [319, 336] on div "[PERSON_NAME]" at bounding box center [375, 328] width 141 height 15
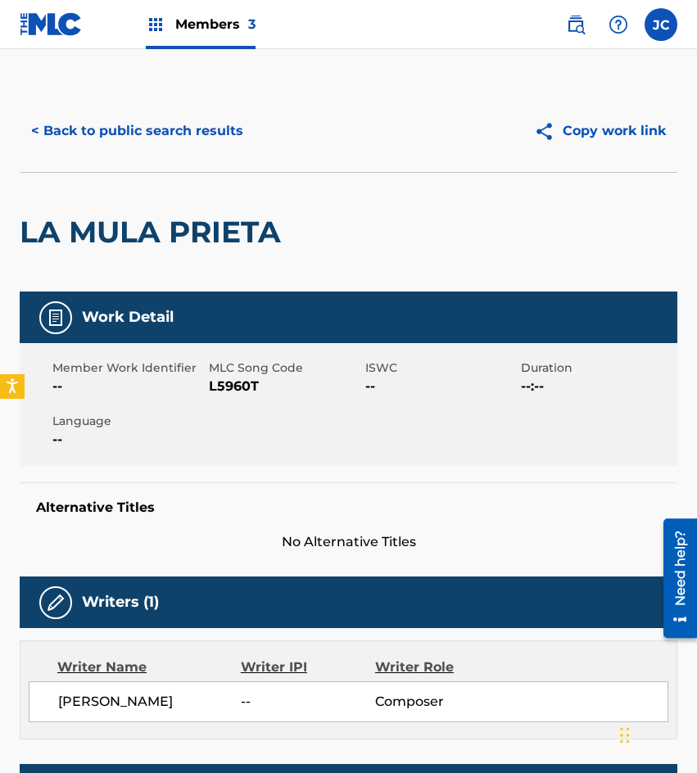
click at [229, 380] on span "L5960T" at bounding box center [285, 387] width 152 height 20
click at [141, 133] on button "< Back to public search results" at bounding box center [137, 131] width 235 height 41
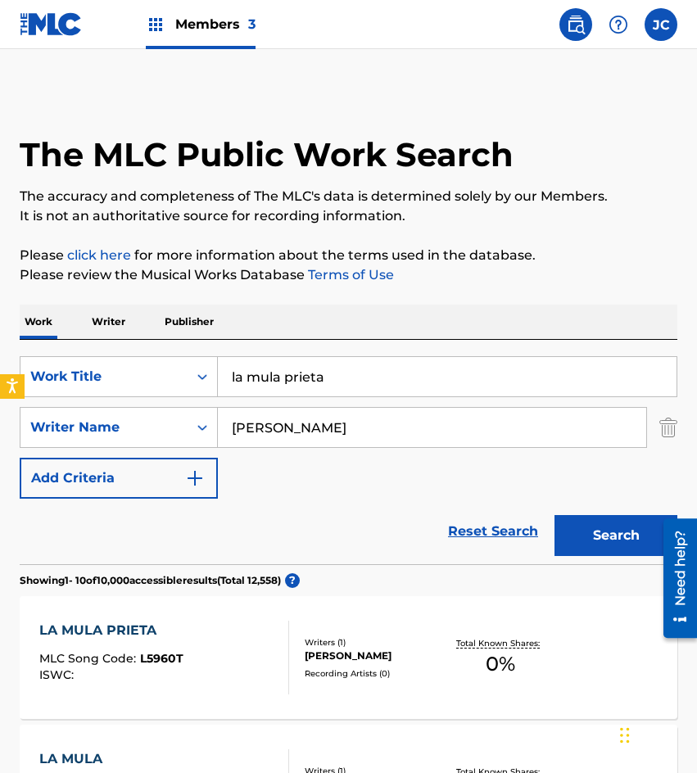
scroll to position [328, 0]
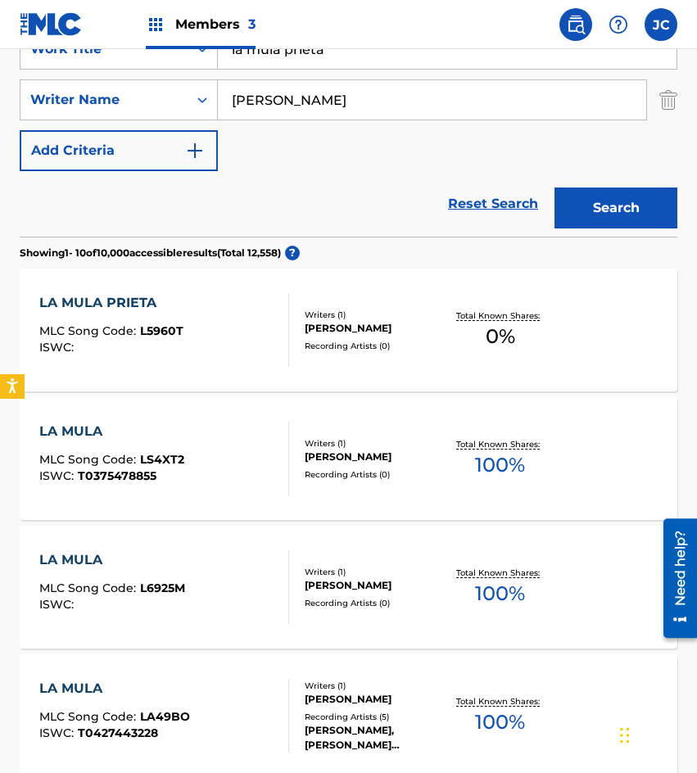
click at [365, 52] on input "la mula prieta" at bounding box center [447, 48] width 459 height 39
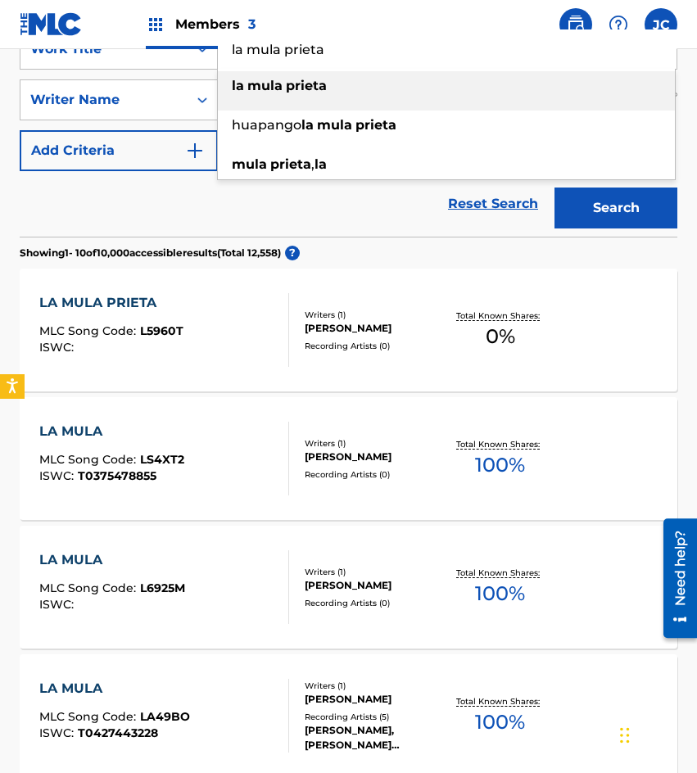
click at [365, 52] on input "la mula prieta" at bounding box center [447, 48] width 459 height 39
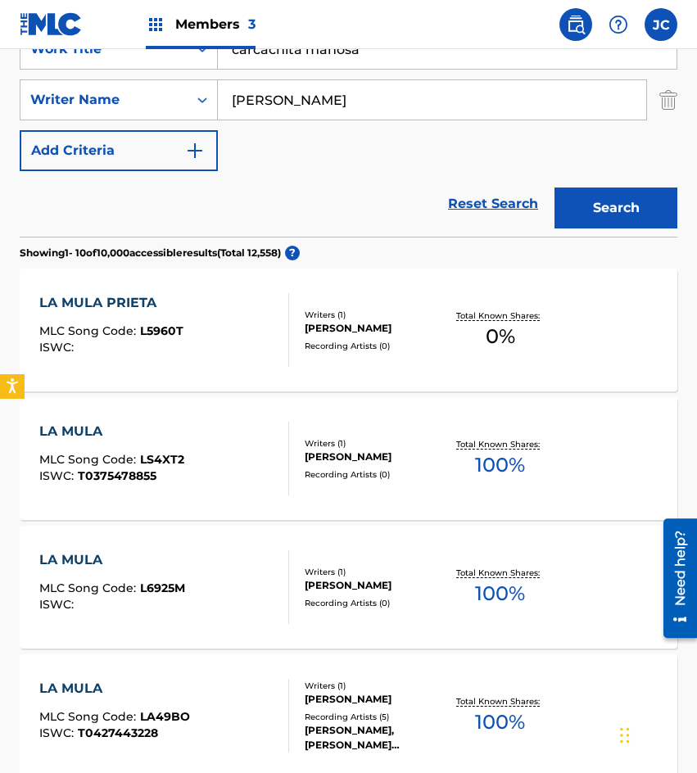
type input "carcachita mañosa"
type input "[GEOGRAPHIC_DATA]"
click at [555, 188] on button "Search" at bounding box center [616, 208] width 123 height 41
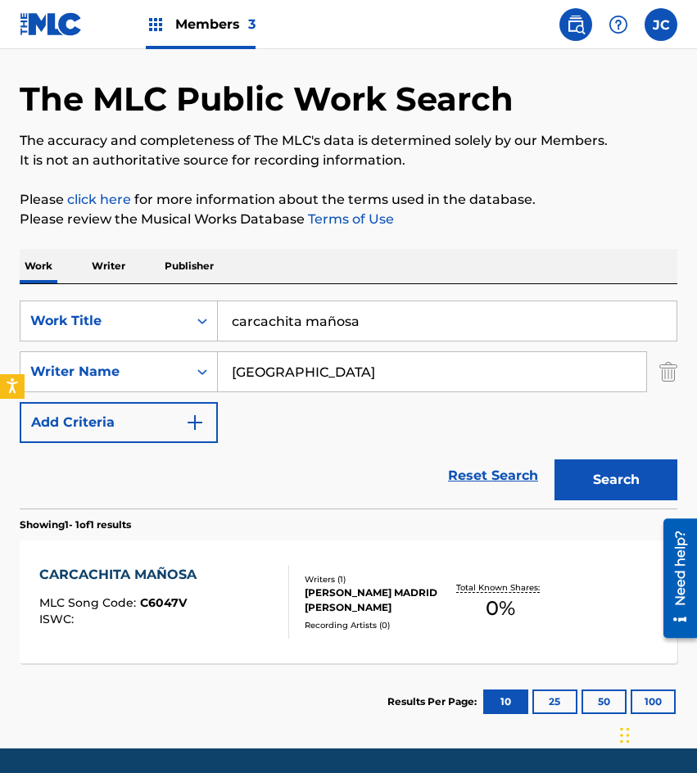
scroll to position [110, 0]
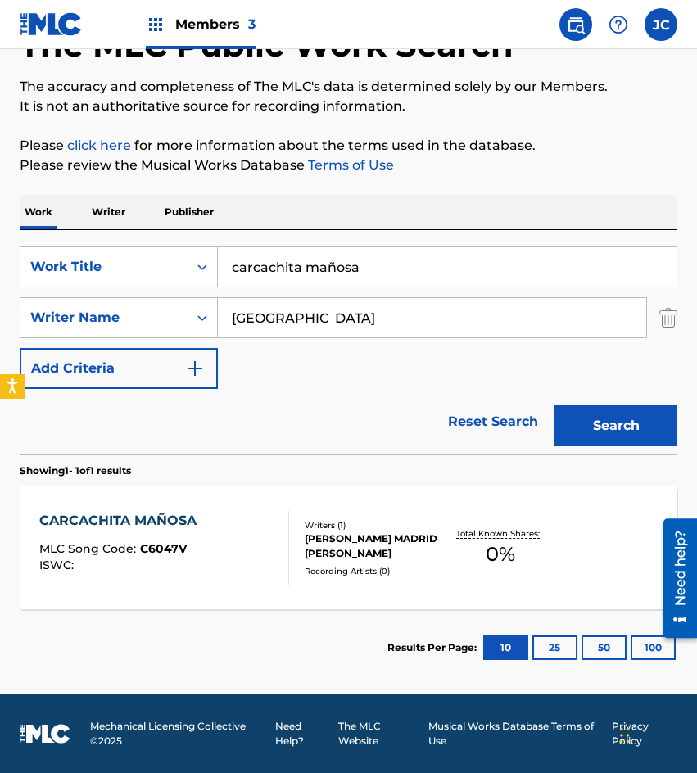
click at [331, 550] on div "[PERSON_NAME] MADRID [PERSON_NAME]" at bounding box center [375, 546] width 141 height 29
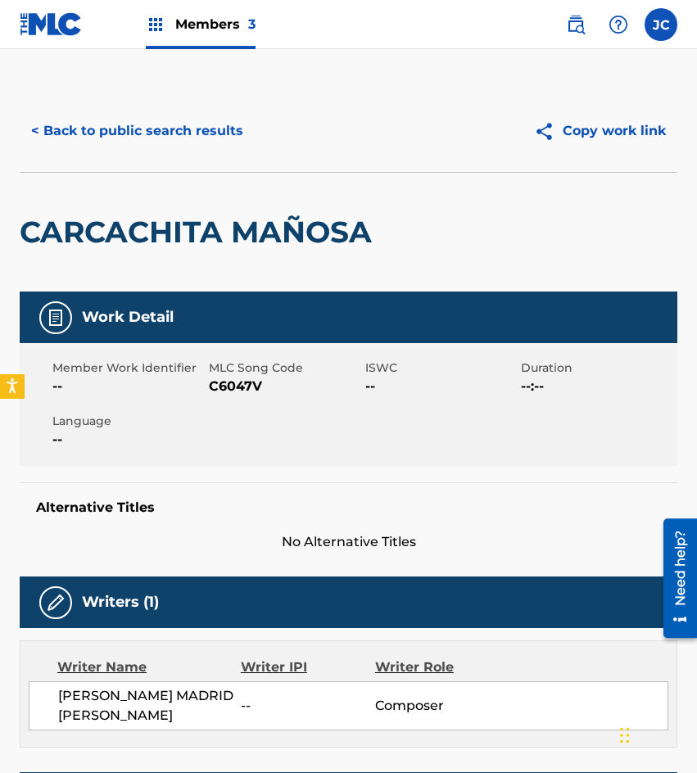
click at [224, 396] on div "Member Work Identifier -- MLC Song Code C6047V ISWC -- Duration --:-- Language …" at bounding box center [349, 404] width 658 height 123
click at [229, 385] on span "C6047V" at bounding box center [285, 387] width 152 height 20
click at [207, 127] on button "< Back to public search results" at bounding box center [137, 131] width 235 height 41
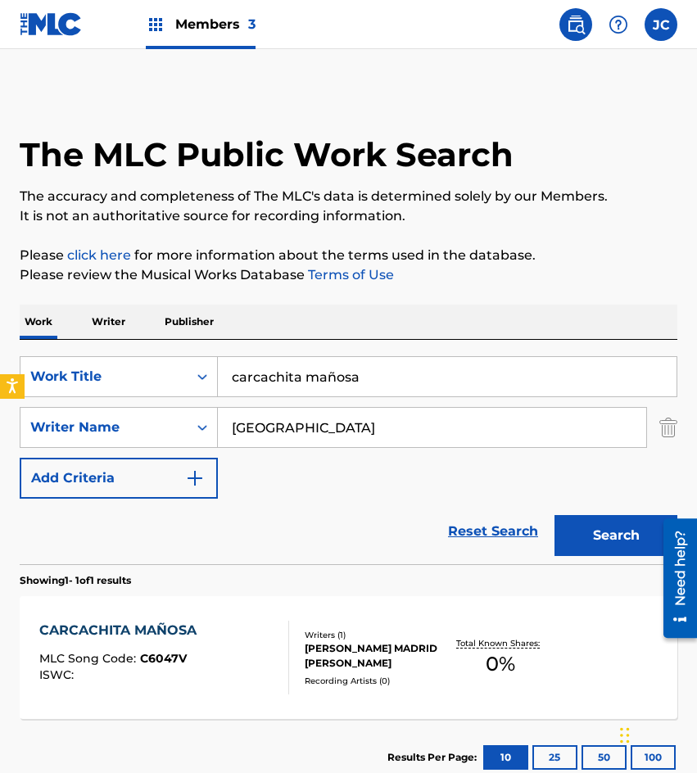
scroll to position [16, 0]
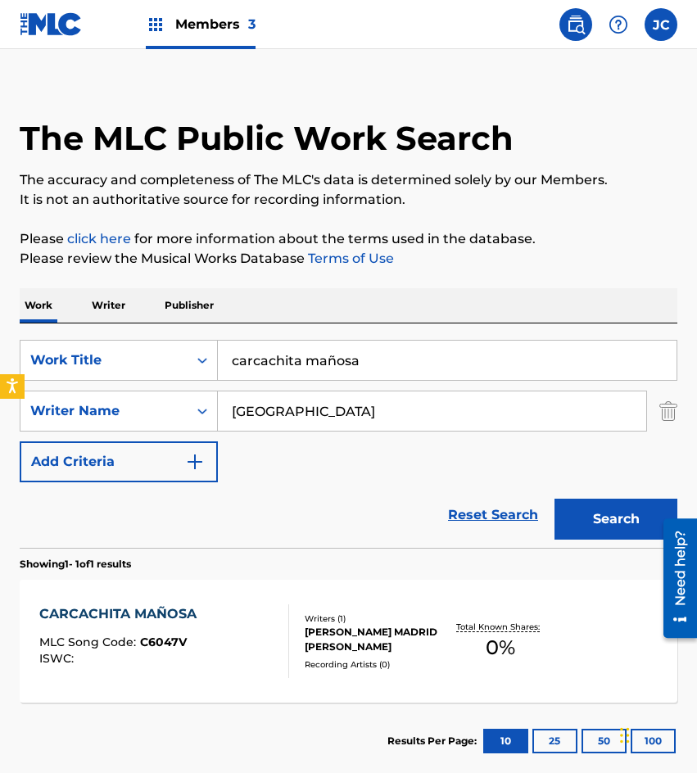
click at [436, 365] on input "carcachita mañosa" at bounding box center [447, 360] width 459 height 39
click at [435, 365] on input "carcachita mañosa" at bounding box center [447, 360] width 459 height 39
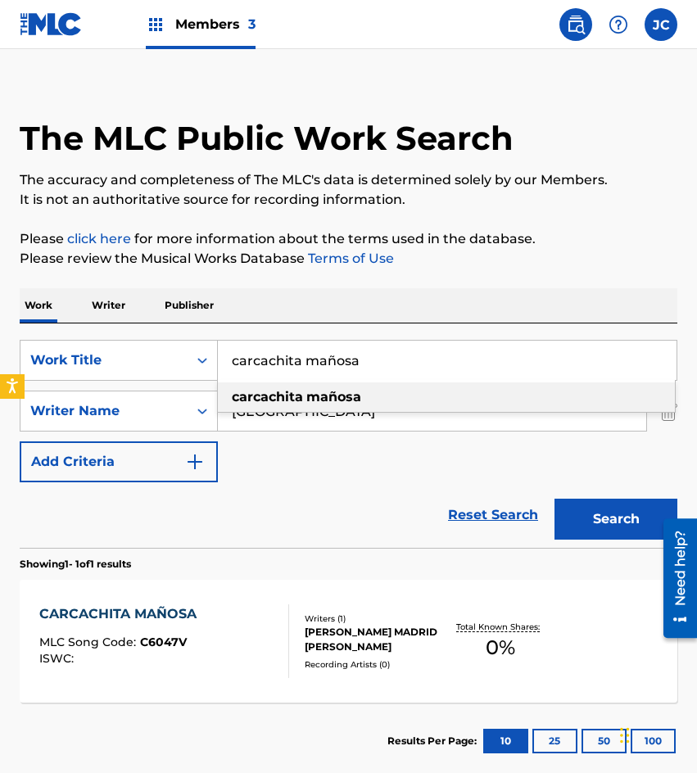
click at [435, 365] on input "carcachita mañosa" at bounding box center [447, 360] width 459 height 39
type input "esto tiene salsa"
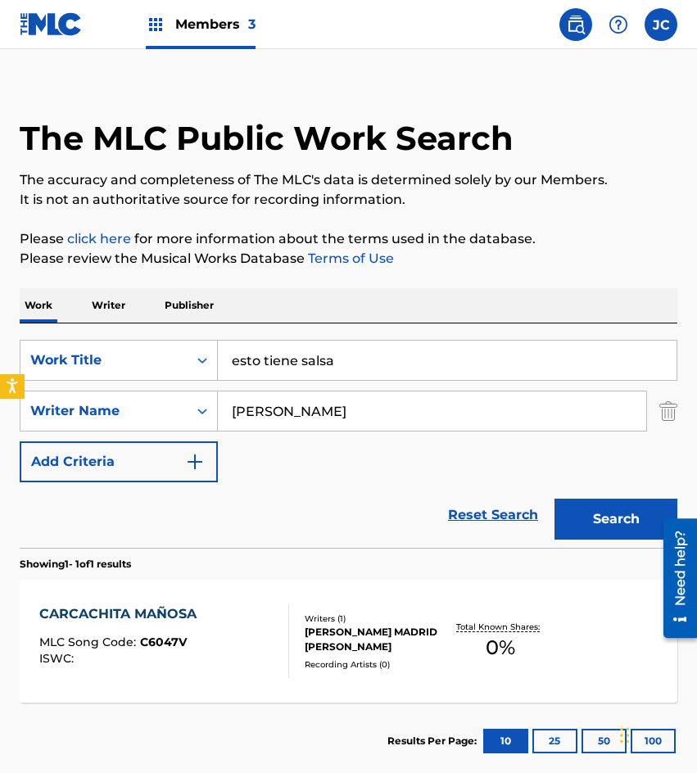
type input "[PERSON_NAME]"
click at [555, 499] on button "Search" at bounding box center [616, 519] width 123 height 41
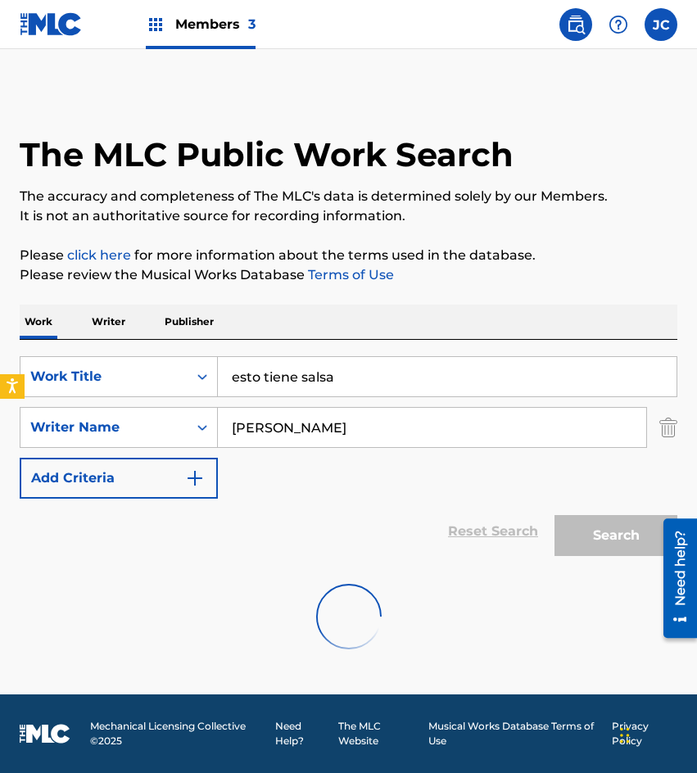
scroll to position [246, 0]
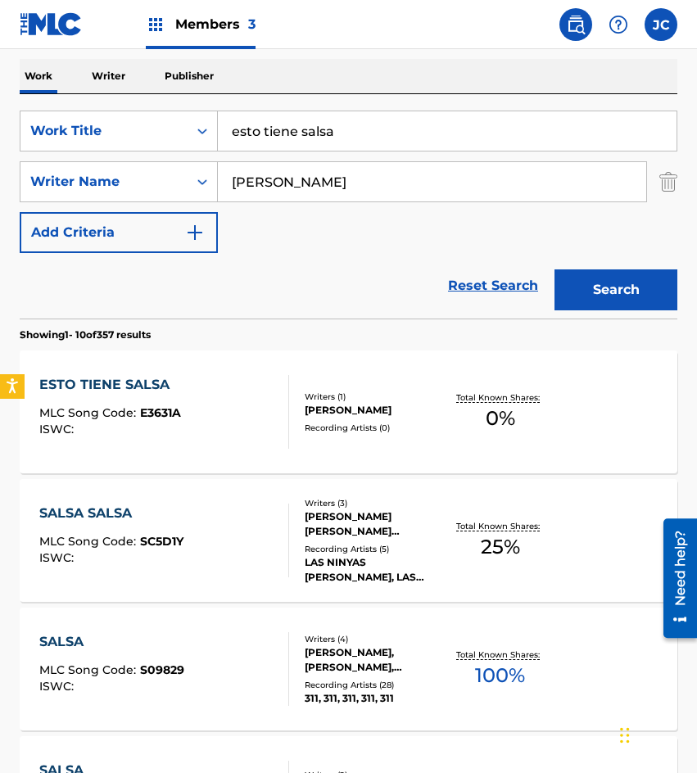
click at [275, 410] on div at bounding box center [281, 412] width 13 height 74
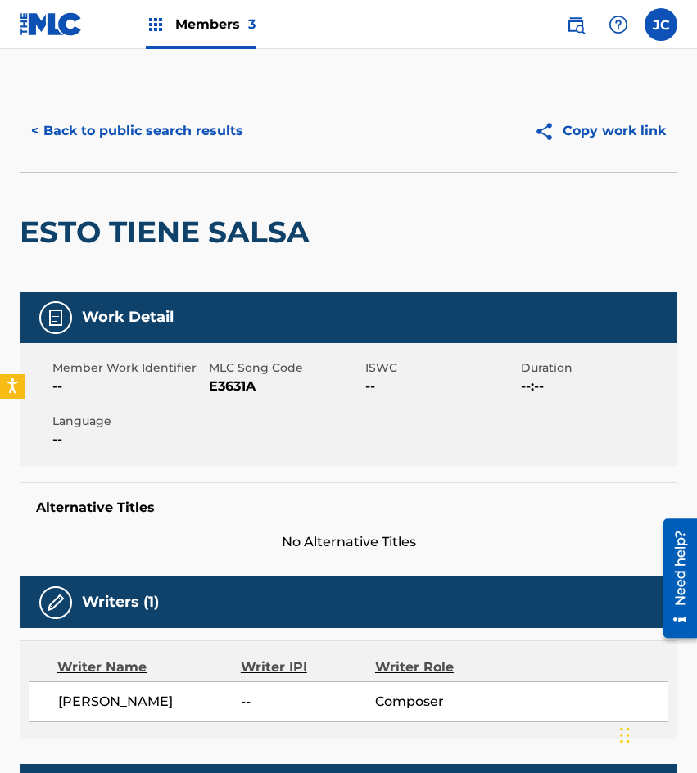
click at [221, 382] on span "E3631A" at bounding box center [285, 387] width 152 height 20
click at [138, 131] on button "< Back to public search results" at bounding box center [137, 131] width 235 height 41
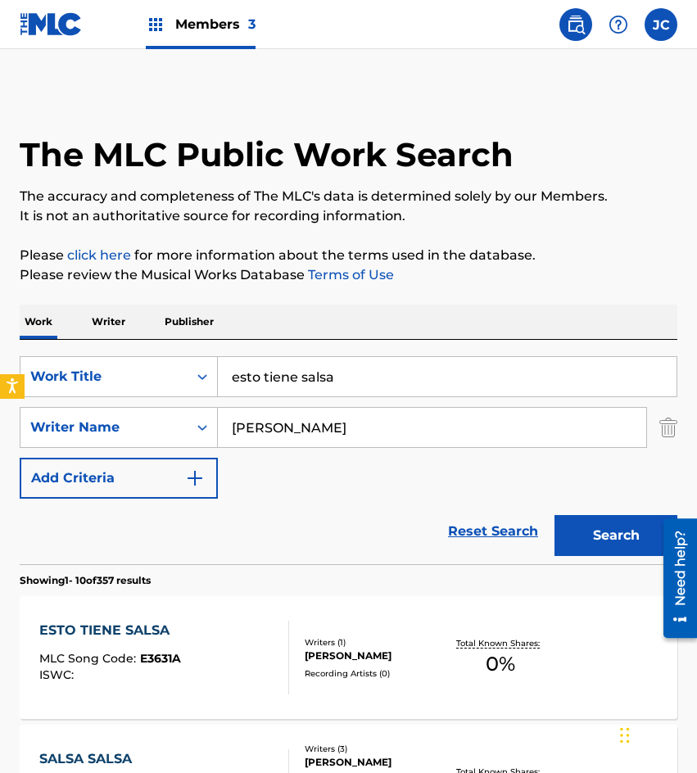
scroll to position [246, 0]
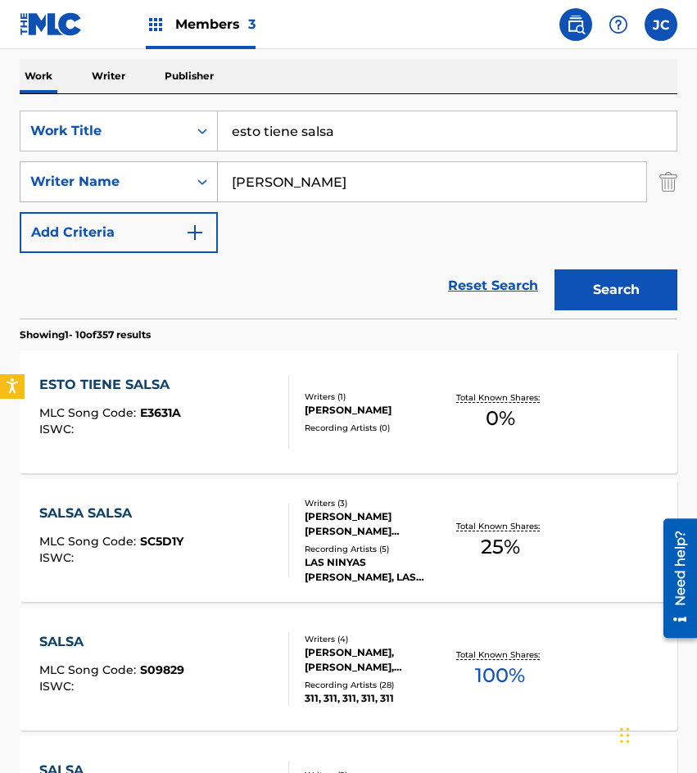
click at [84, 193] on div "SearchWithCriteria09368b08-298b-4663-b82b-2edd5fa06bd6 Work Title esto tiene sa…" at bounding box center [349, 182] width 658 height 143
type input "el papelero"
type input "mexicano"
click at [555, 270] on button "Search" at bounding box center [616, 290] width 123 height 41
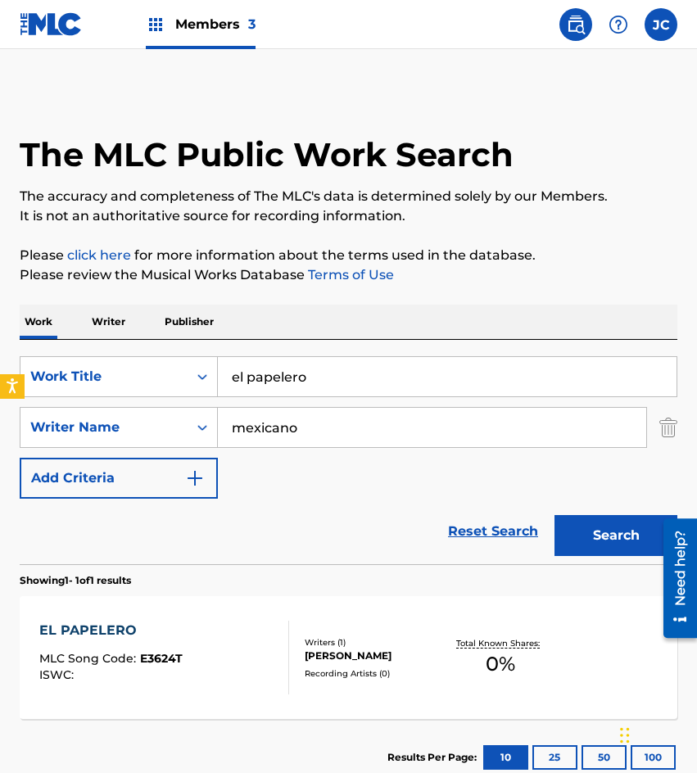
click at [315, 658] on div "[PERSON_NAME]" at bounding box center [375, 656] width 141 height 15
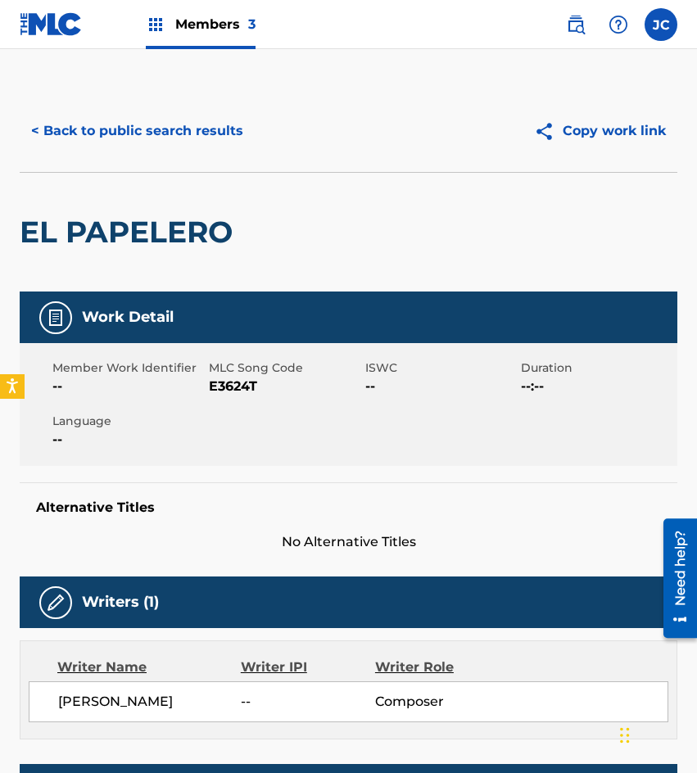
click at [217, 386] on span "E3624T" at bounding box center [285, 387] width 152 height 20
click at [179, 156] on div "< Back to public search results Copy work link" at bounding box center [349, 131] width 658 height 82
click at [211, 128] on button "< Back to public search results" at bounding box center [137, 131] width 235 height 41
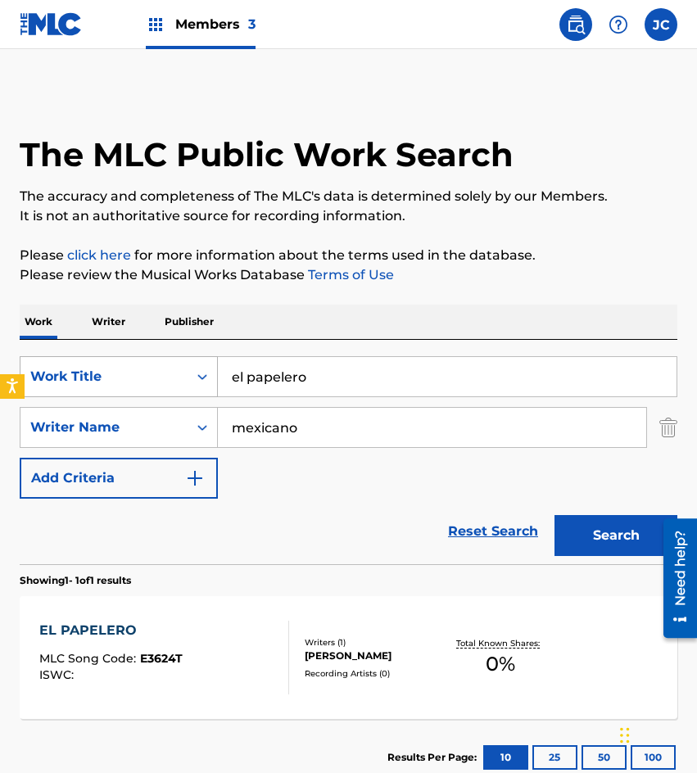
click at [212, 383] on div "SearchWithCriteria09368b08-298b-4663-b82b-2edd5fa06bd6 Work Title el papelero" at bounding box center [349, 376] width 658 height 41
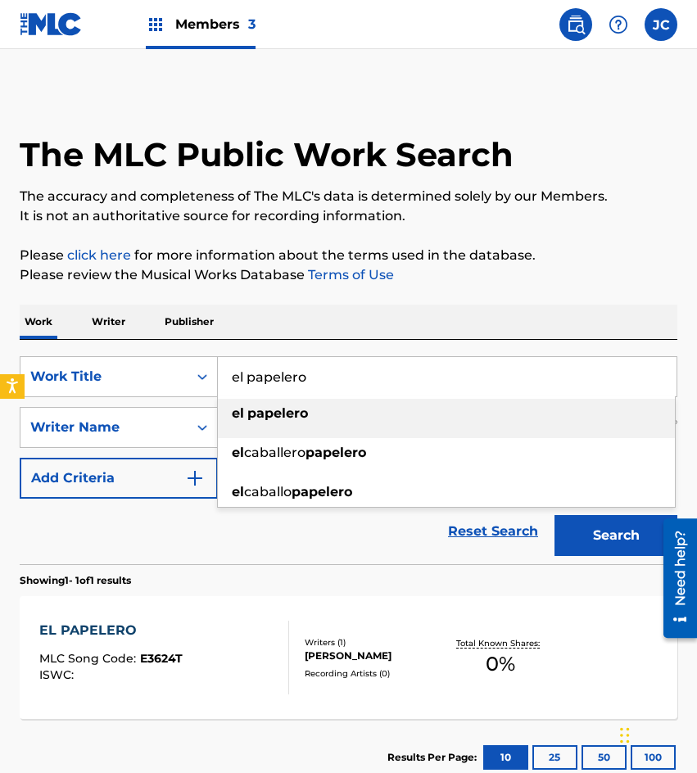
type input "ñ"
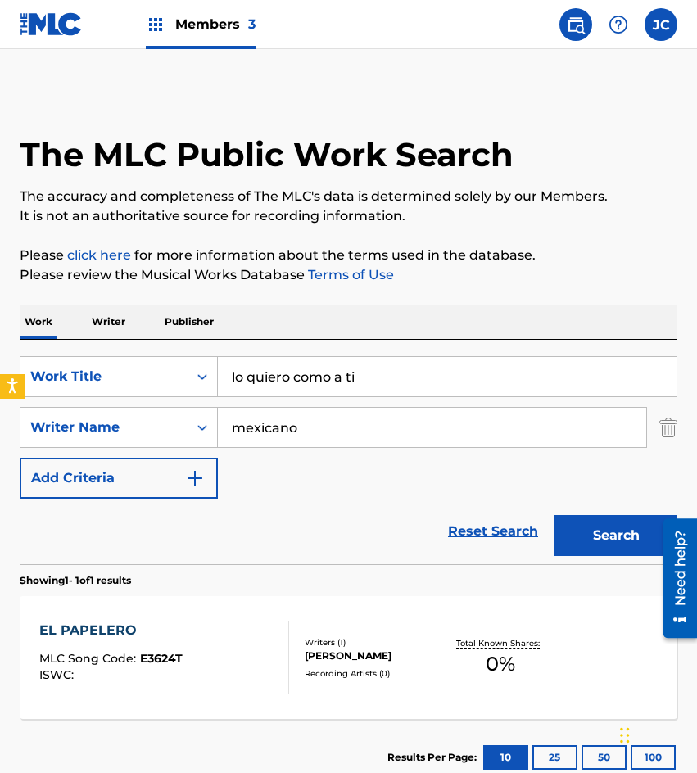
type input "lo quiero como a ti"
type input "[PERSON_NAME]"
click at [555, 515] on button "Search" at bounding box center [616, 535] width 123 height 41
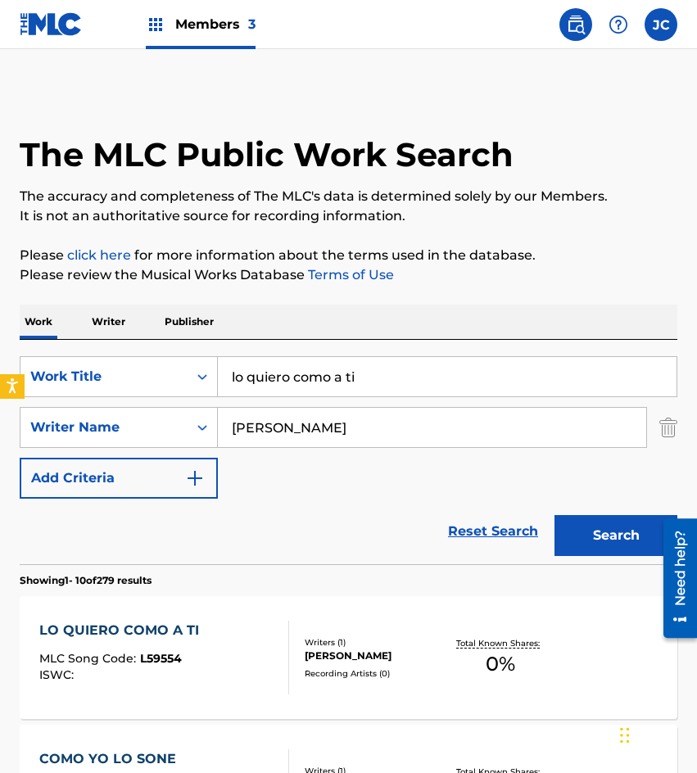
scroll to position [410, 0]
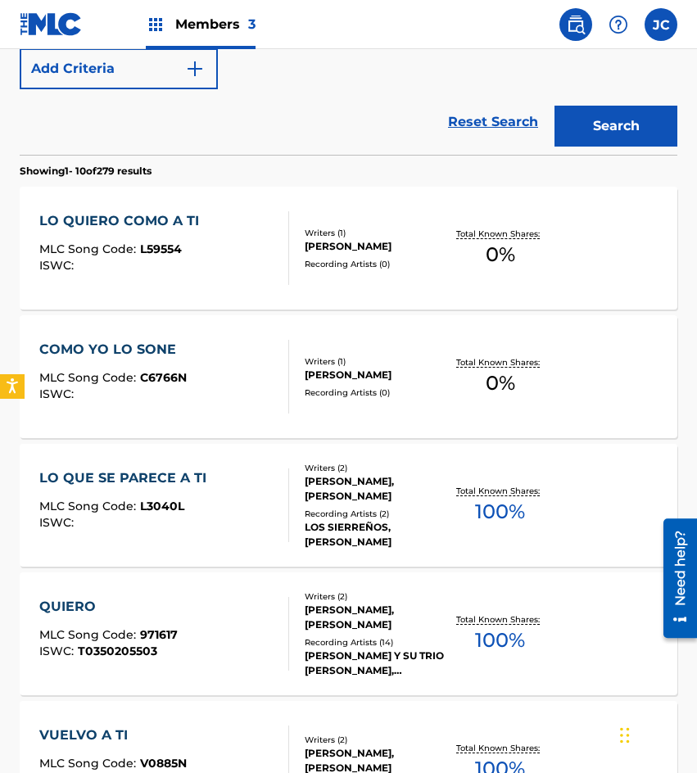
click at [277, 242] on div at bounding box center [281, 248] width 13 height 74
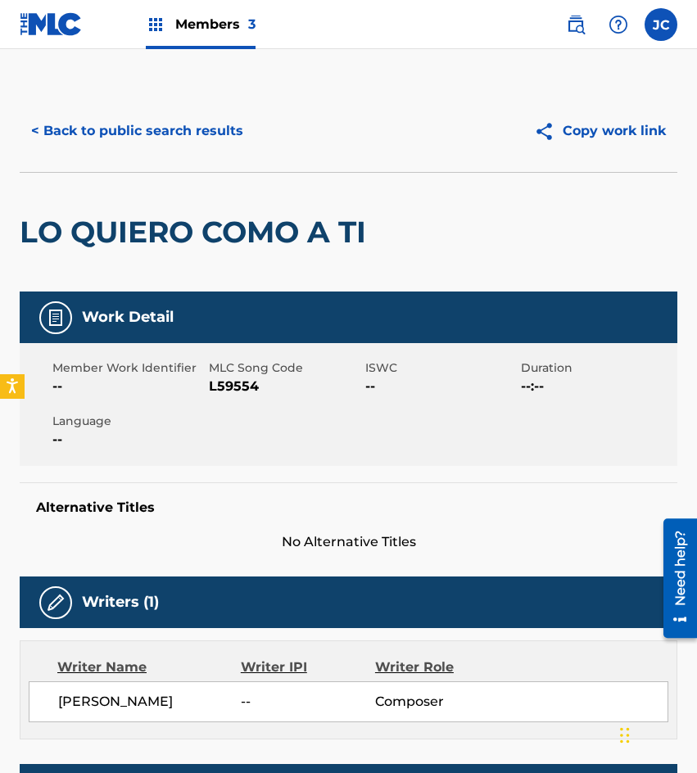
click at [222, 396] on span "L59554" at bounding box center [285, 387] width 152 height 20
click at [223, 390] on span "L59554" at bounding box center [285, 387] width 152 height 20
click at [104, 139] on button "< Back to public search results" at bounding box center [137, 131] width 235 height 41
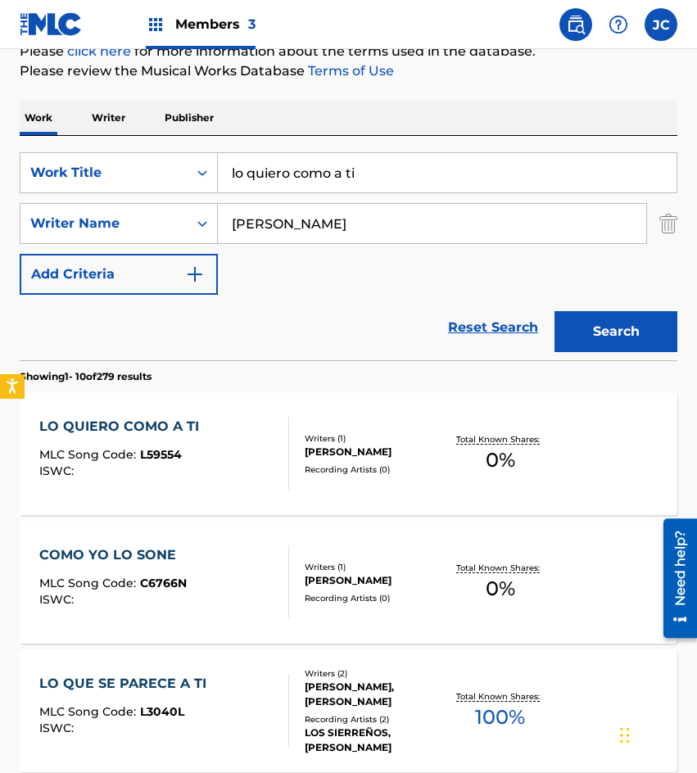
scroll to position [175, 0]
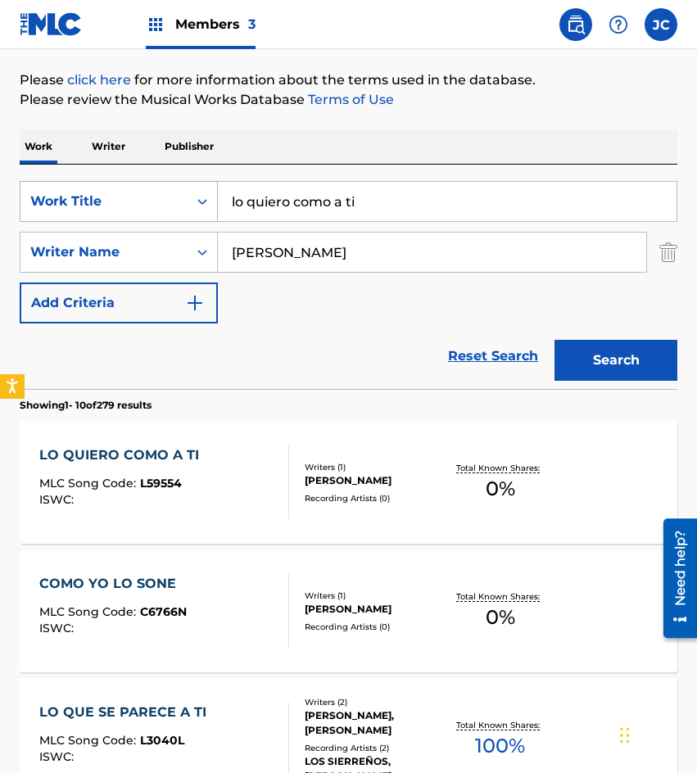
drag, startPoint x: 428, startPoint y: 205, endPoint x: 215, endPoint y: 205, distance: 212.2
click at [216, 205] on div "SearchWithCriteria09368b08-298b-4663-b82b-2edd5fa06bd6 Work Title lo quiero com…" at bounding box center [349, 201] width 658 height 41
type input "aunque no lo quieran"
type input "[PERSON_NAME]"
click at [555, 340] on button "Search" at bounding box center [616, 360] width 123 height 41
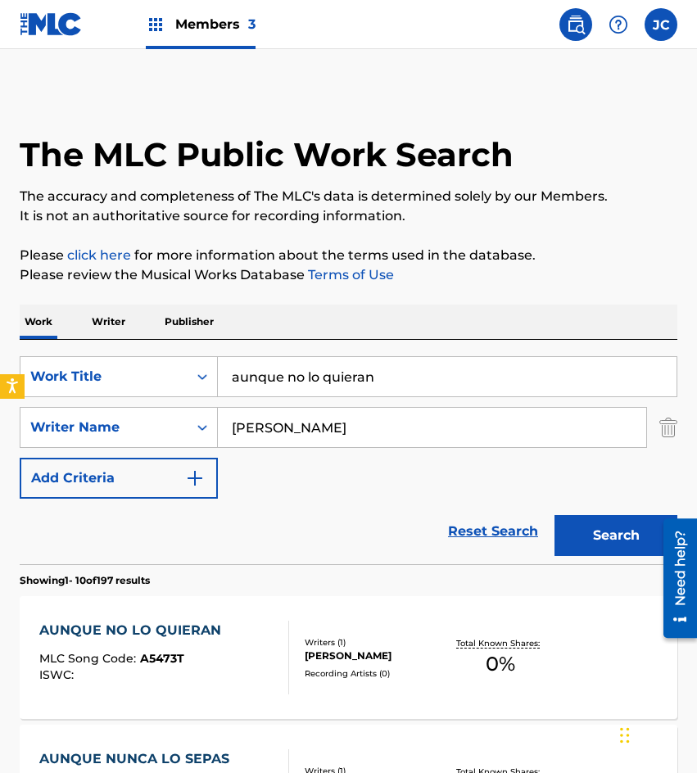
scroll to position [164, 0]
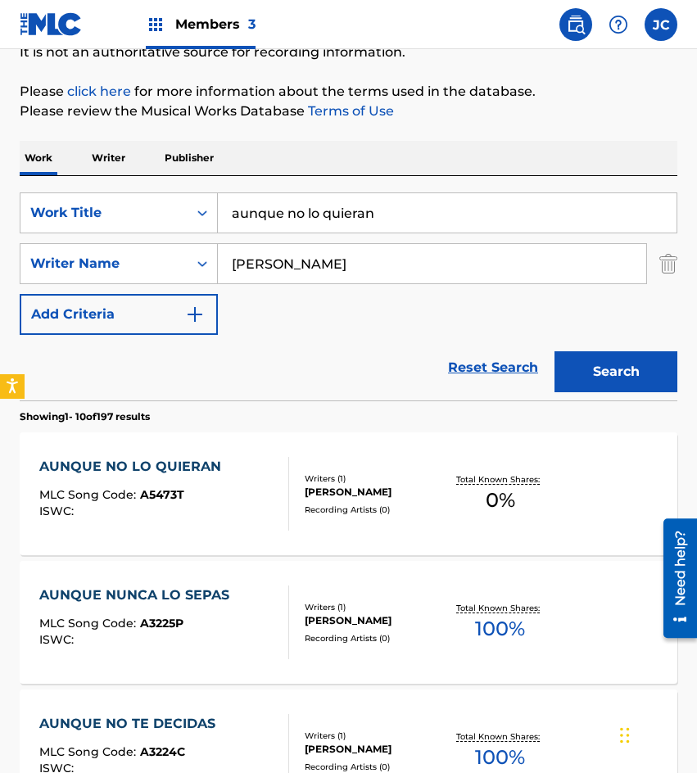
click at [254, 477] on div "AUNQUE NO LO QUIERAN MLC Song Code : A5473T ISWC :" at bounding box center [164, 494] width 250 height 74
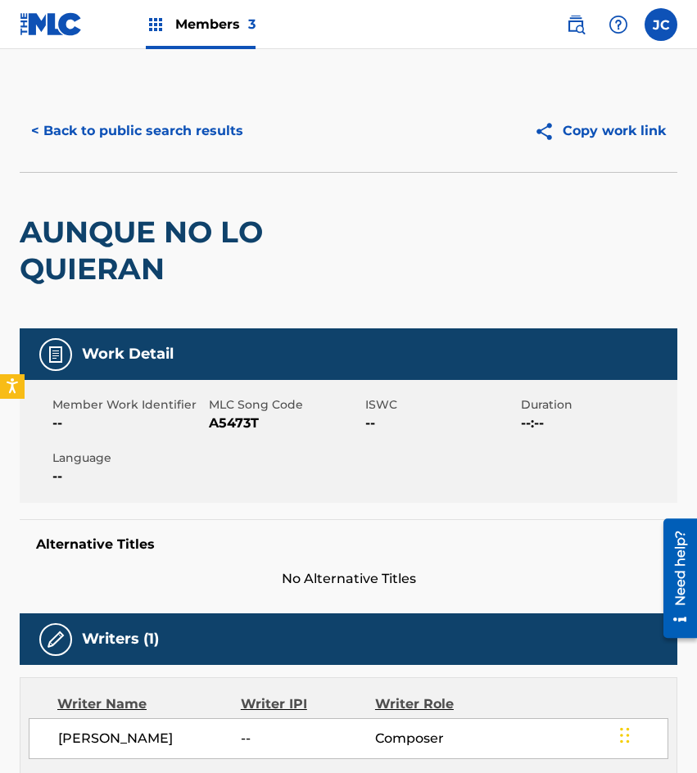
click at [233, 423] on span "A5473T" at bounding box center [285, 424] width 152 height 20
click at [106, 195] on div "AUNQUE NO LO QUIERAN" at bounding box center [217, 251] width 395 height 156
click at [179, 145] on button "< Back to public search results" at bounding box center [137, 131] width 235 height 41
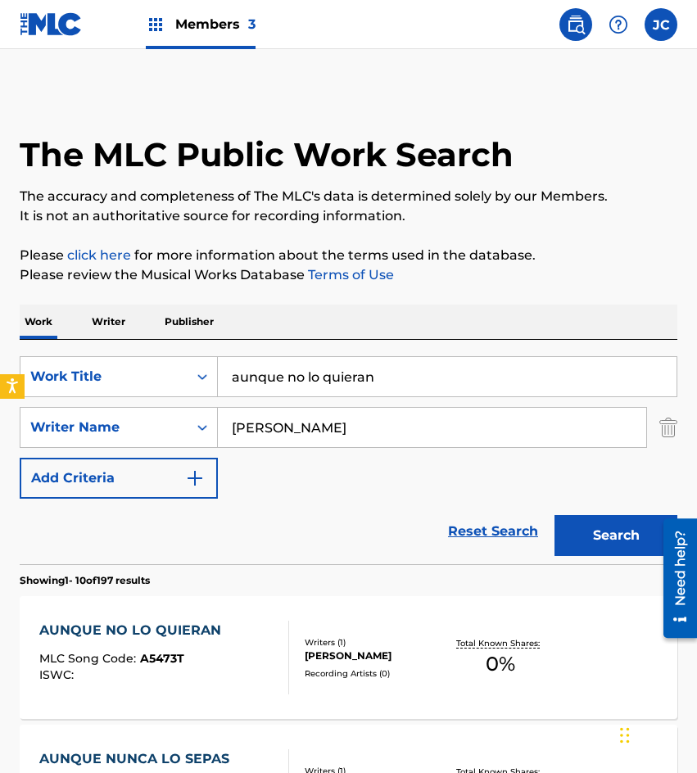
scroll to position [164, 0]
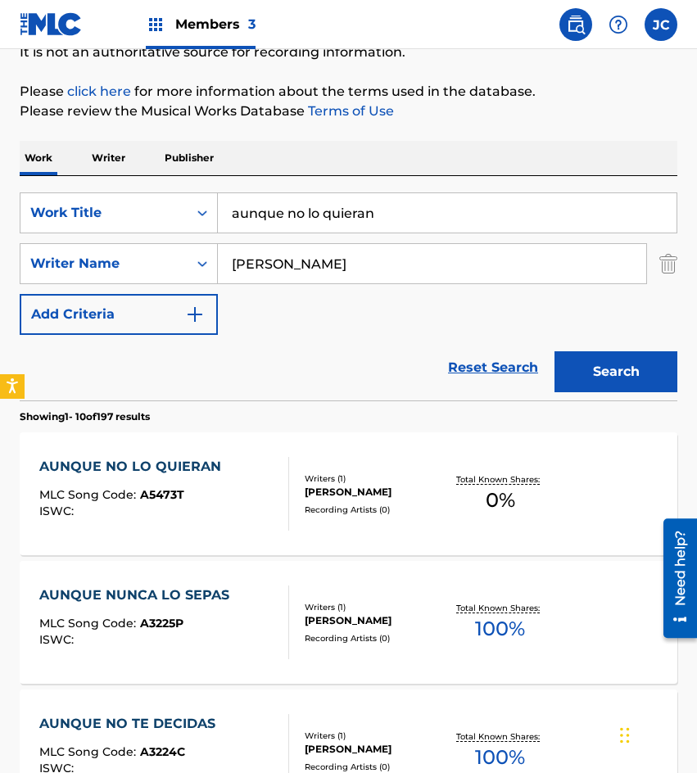
drag, startPoint x: 396, startPoint y: 207, endPoint x: 243, endPoint y: 174, distance: 156.0
click at [212, 208] on div "SearchWithCriteria09368b08-298b-4663-b82b-2edd5fa06bd6 Work Title aunque no lo …" at bounding box center [349, 213] width 658 height 41
type input "[PERSON_NAME]"
click at [555, 351] on button "Search" at bounding box center [616, 371] width 123 height 41
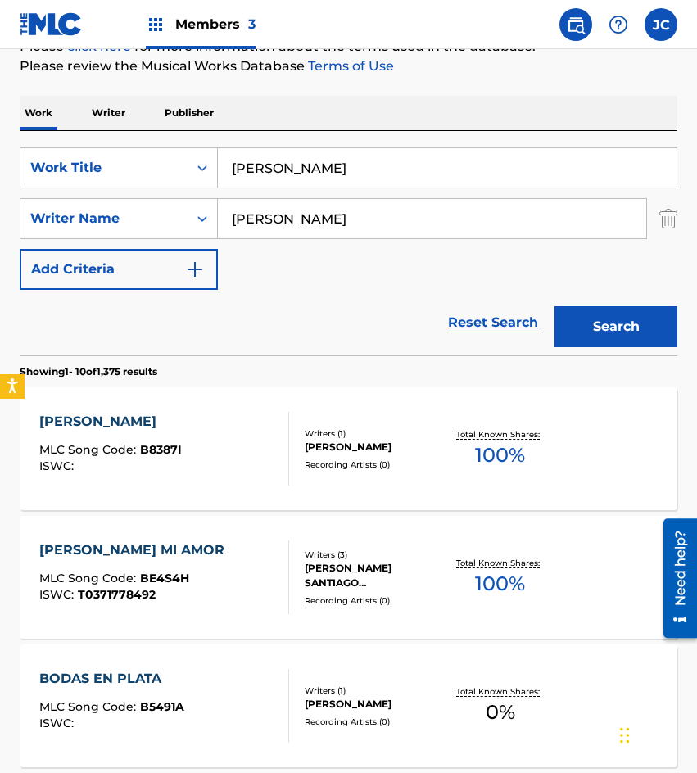
scroll to position [82, 0]
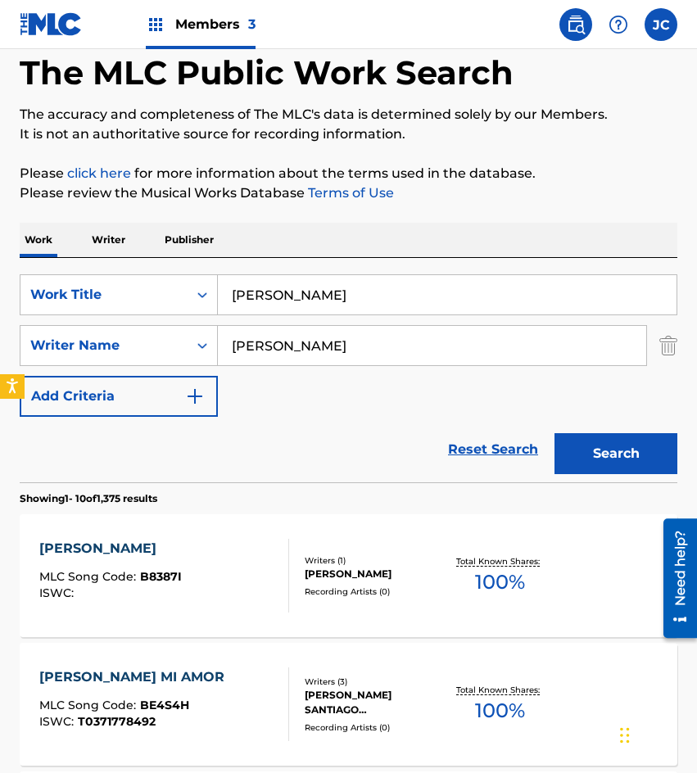
click at [290, 292] on input "[PERSON_NAME]" at bounding box center [447, 294] width 459 height 39
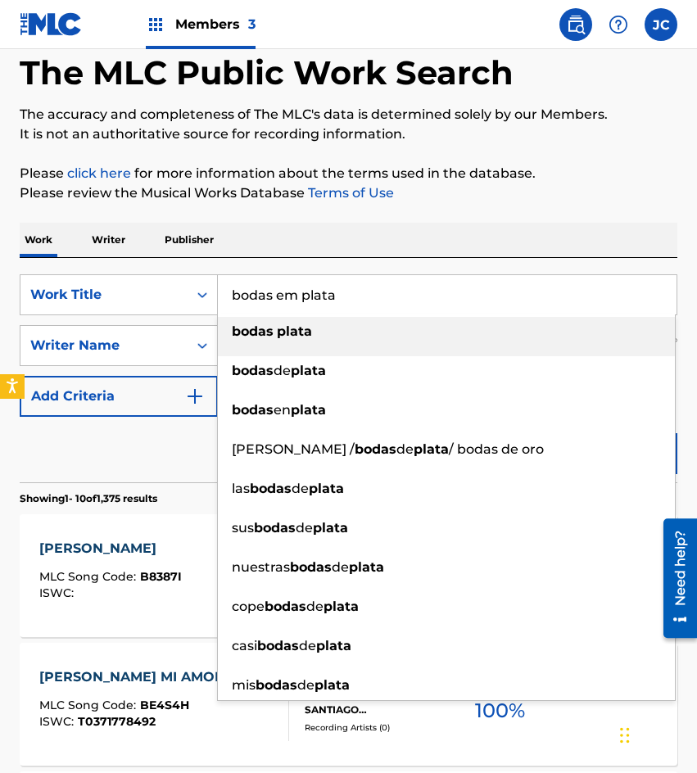
click at [555, 433] on button "Search" at bounding box center [616, 453] width 123 height 41
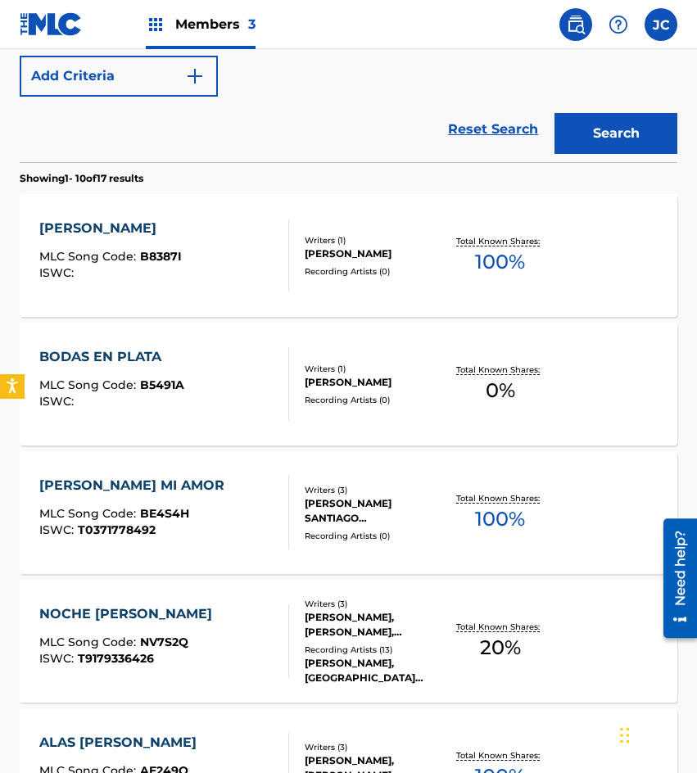
scroll to position [410, 0]
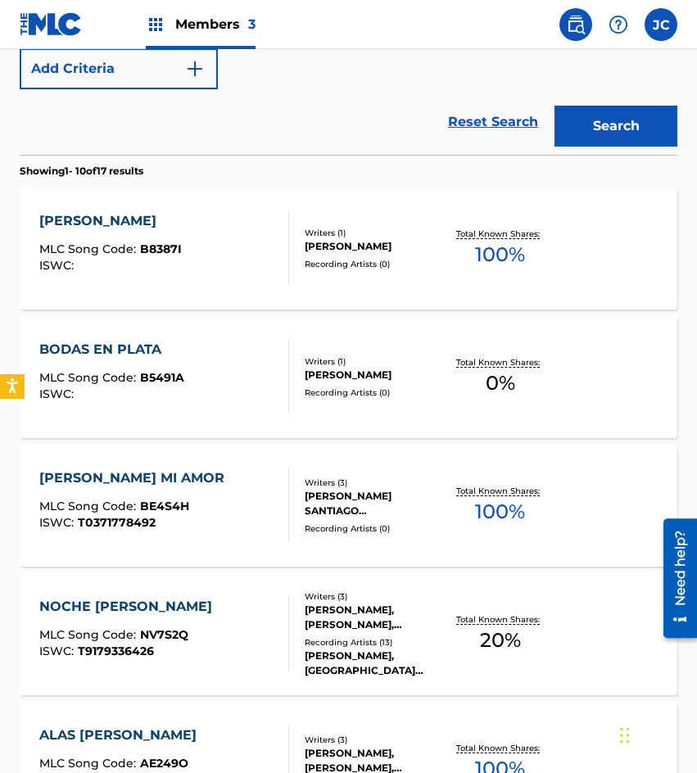
type input "bodas en plata"
click at [107, 365] on div "BODAS EN PLATA MLC Song Code : B5491A ISWC :" at bounding box center [111, 377] width 145 height 74
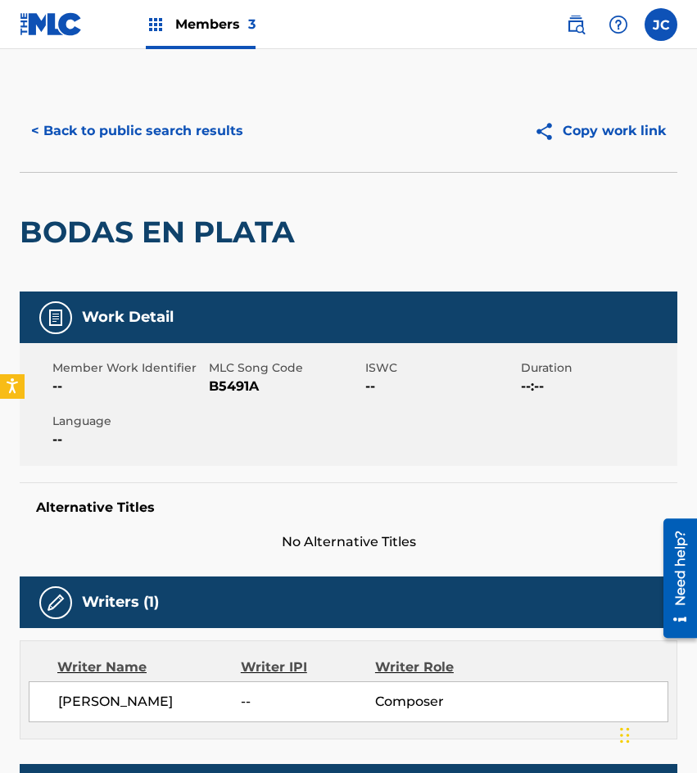
click at [241, 385] on span "B5491A" at bounding box center [285, 387] width 152 height 20
click at [140, 116] on button "< Back to public search results" at bounding box center [137, 131] width 235 height 41
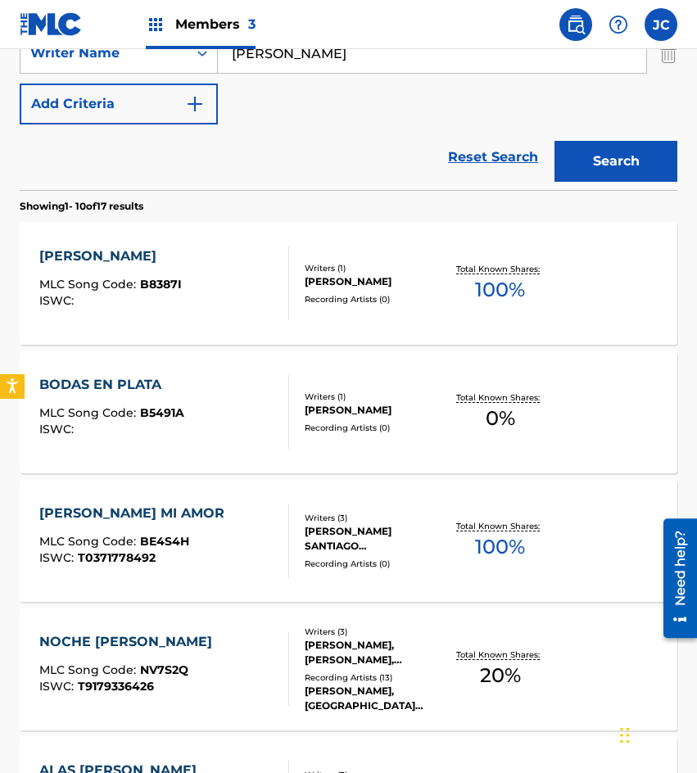
scroll to position [257, 0]
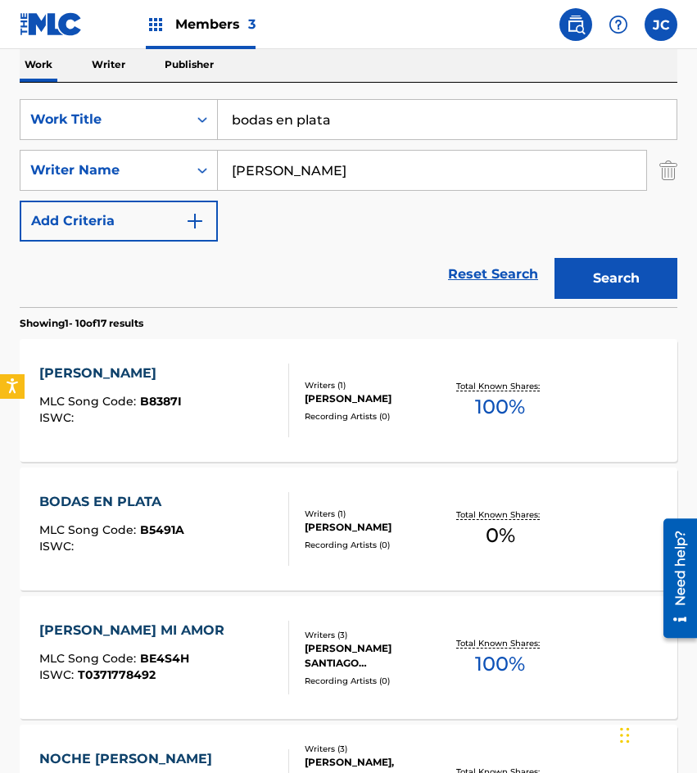
drag, startPoint x: 373, startPoint y: 138, endPoint x: 251, endPoint y: 139, distance: 121.2
click at [251, 139] on div "bodas en plata" at bounding box center [448, 119] width 460 height 41
type input "b"
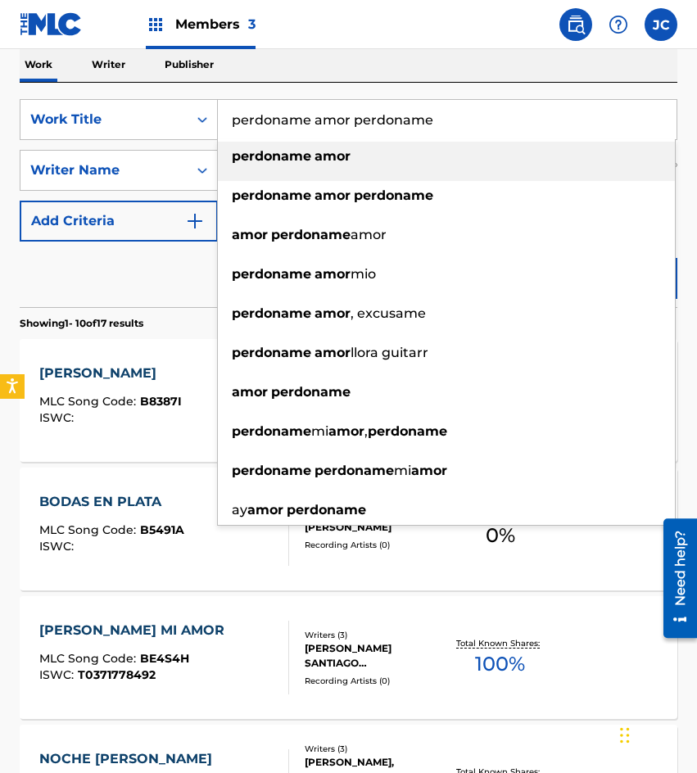
drag, startPoint x: 441, startPoint y: 118, endPoint x: 351, endPoint y: 125, distance: 90.4
click at [351, 125] on input "perdoname amor perdoname" at bounding box center [447, 119] width 459 height 39
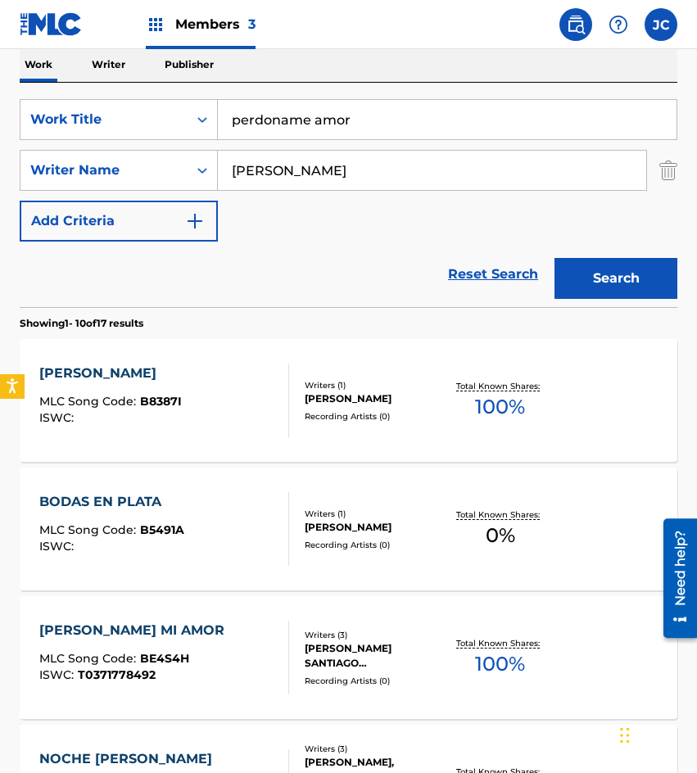
type input "perdoname amor"
type input "[PERSON_NAME]"
click at [555, 258] on button "Search" at bounding box center [616, 278] width 123 height 41
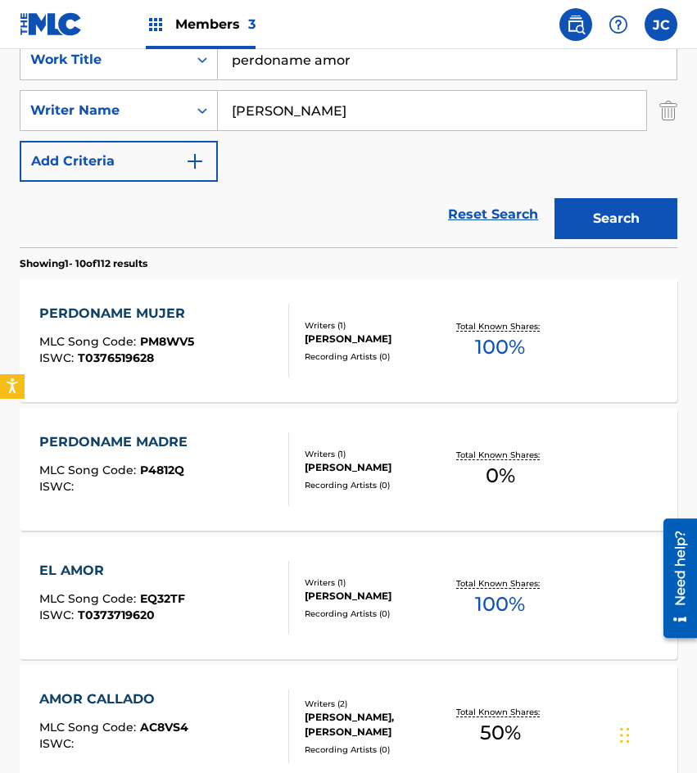
scroll to position [410, 0]
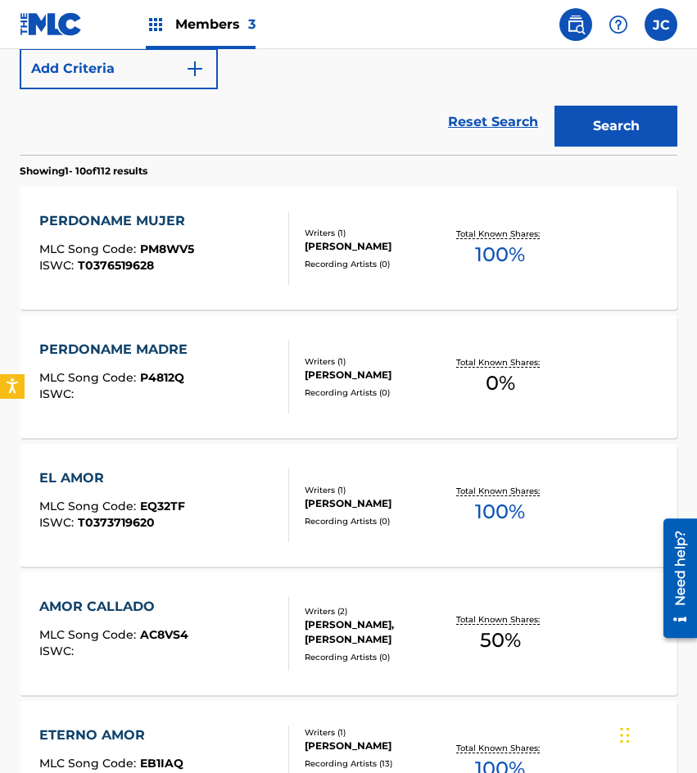
click at [366, 374] on div "[PERSON_NAME]" at bounding box center [375, 375] width 141 height 15
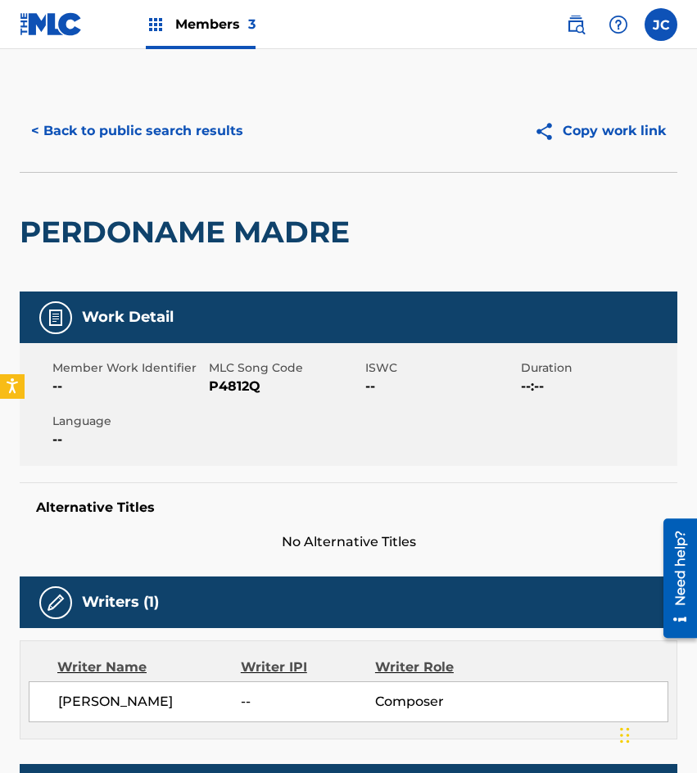
click at [239, 377] on span "P4812Q" at bounding box center [285, 387] width 152 height 20
click at [201, 133] on button "< Back to public search results" at bounding box center [137, 131] width 235 height 41
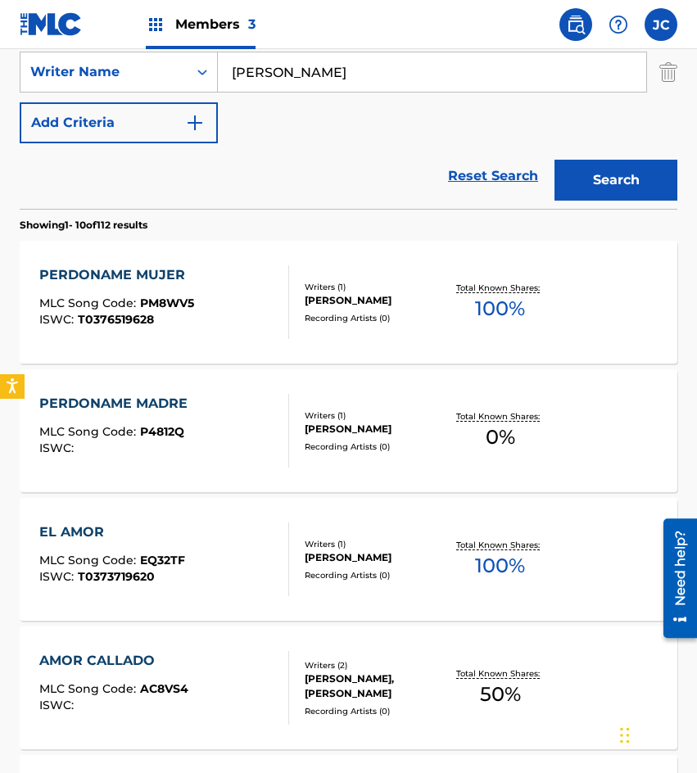
scroll to position [175, 0]
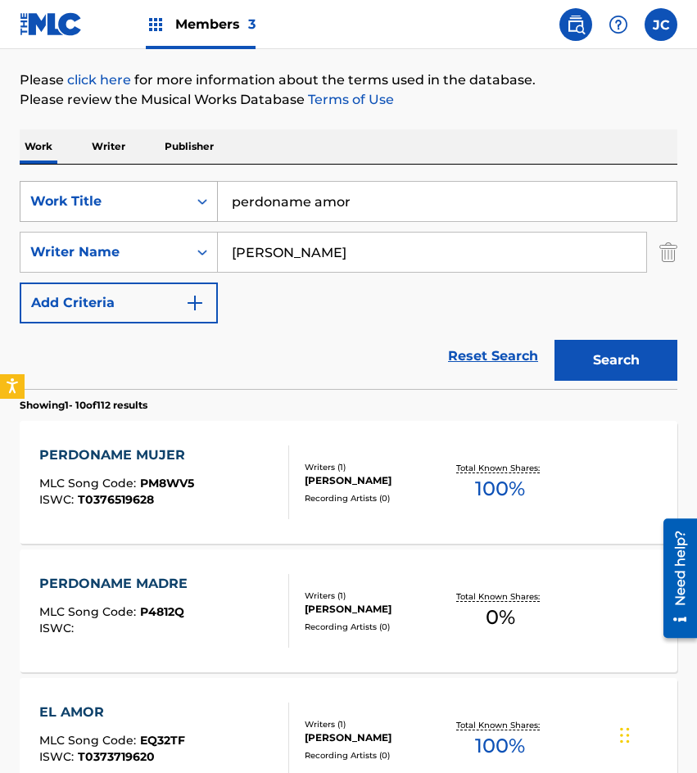
drag, startPoint x: 356, startPoint y: 187, endPoint x: 212, endPoint y: 202, distance: 144.1
click at [212, 202] on div "SearchWithCriteria09368b08-298b-4663-b82b-2edd5fa06bd6 Work Title perdoname amor" at bounding box center [349, 201] width 658 height 41
type input "en la arena"
type input "[PERSON_NAME]"
click at [555, 340] on button "Search" at bounding box center [616, 360] width 123 height 41
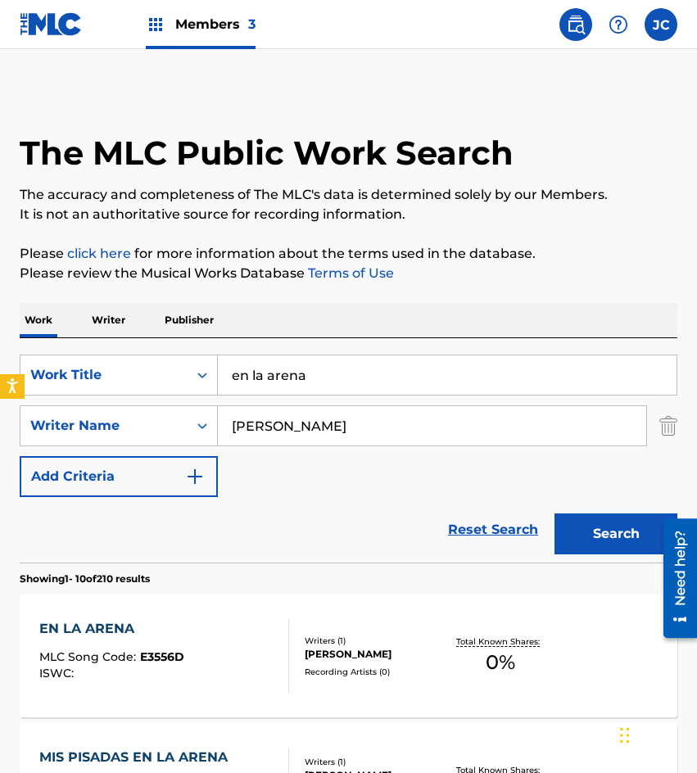
scroll to position [246, 0]
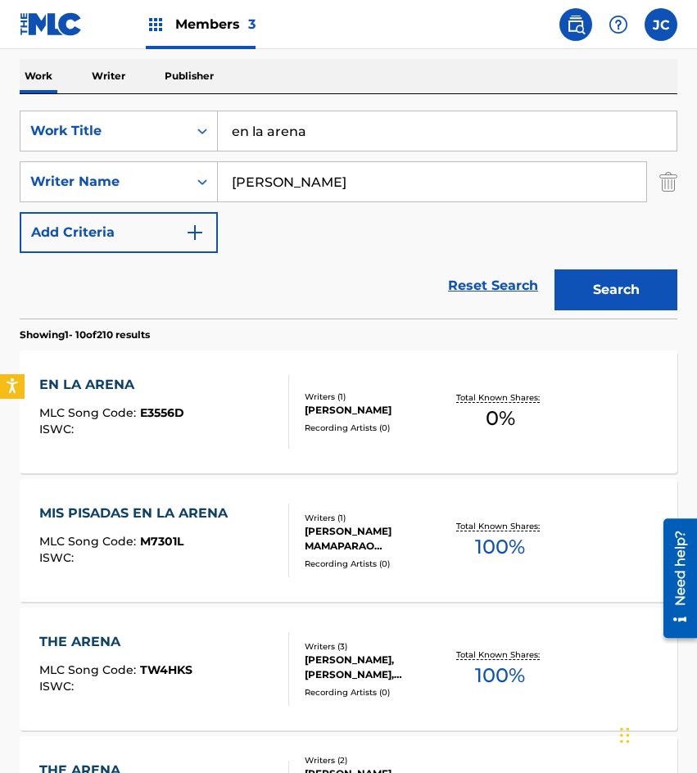
click at [334, 434] on div "Recording Artists ( 0 )" at bounding box center [375, 428] width 141 height 12
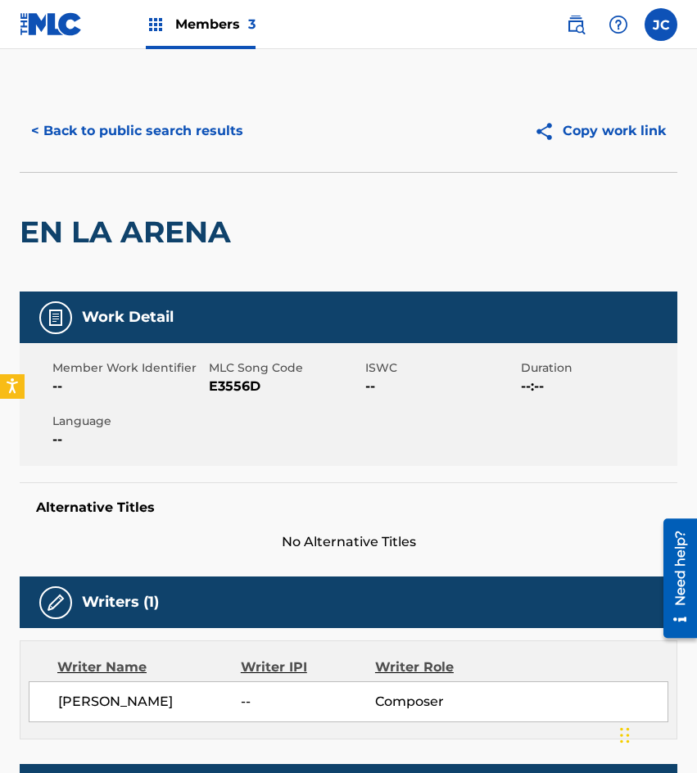
click at [242, 383] on span "E3556D" at bounding box center [285, 387] width 152 height 20
click at [113, 131] on button "< Back to public search results" at bounding box center [137, 131] width 235 height 41
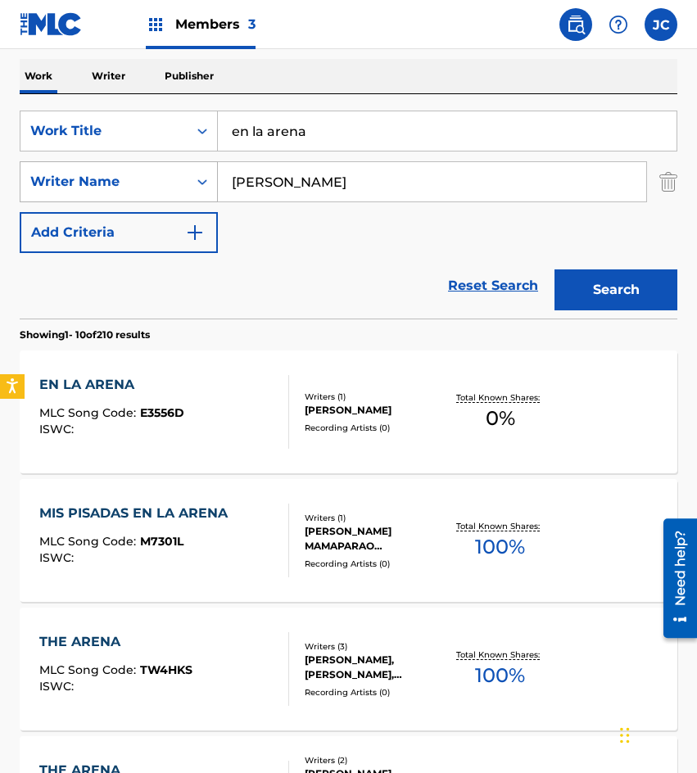
drag, startPoint x: 245, startPoint y: 170, endPoint x: 134, endPoint y: 179, distance: 111.7
click at [135, 179] on div "SearchWithCriteria09368b08-298b-4663-b82b-2edd5fa06bd6 Work Title en la arena S…" at bounding box center [349, 182] width 658 height 143
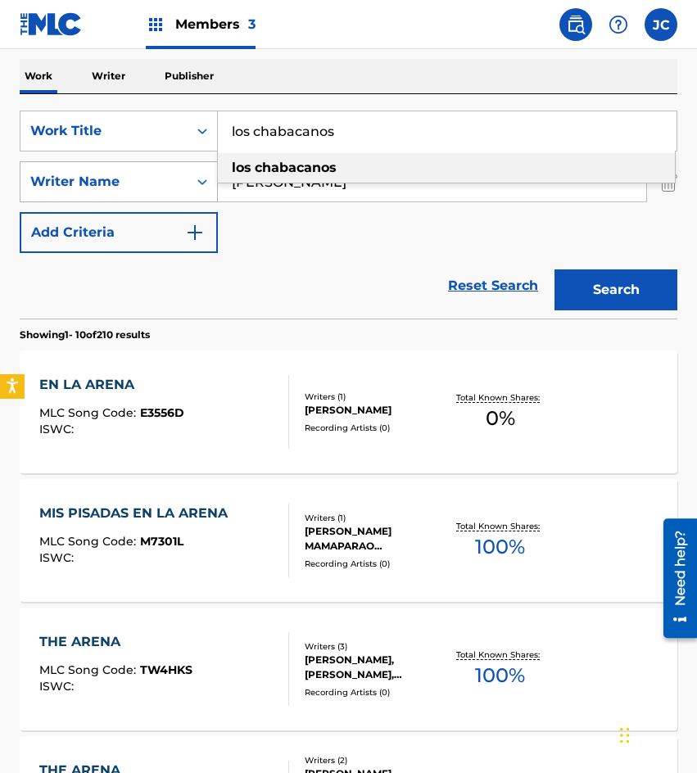
type input "los chabacanos"
type input "[PERSON_NAME]"
click at [555, 270] on button "Search" at bounding box center [616, 290] width 123 height 41
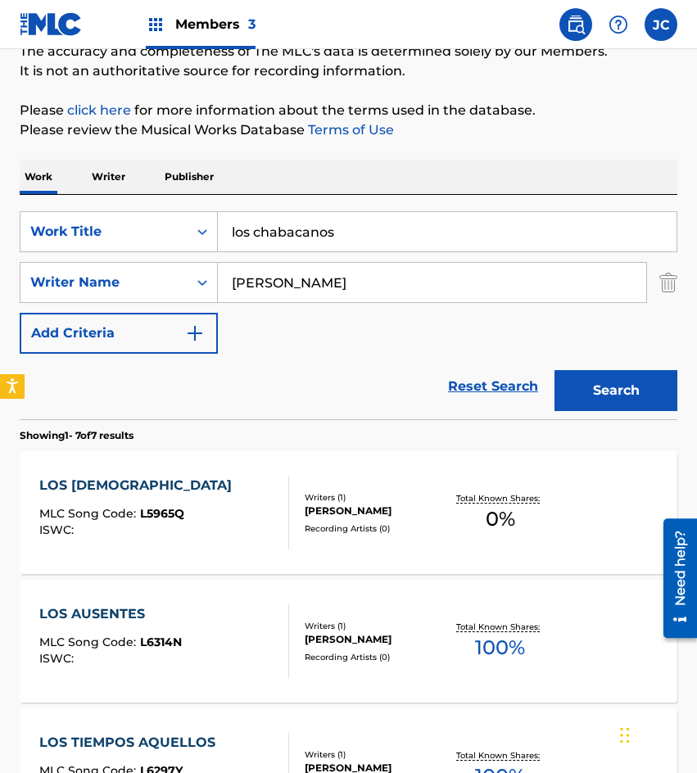
scroll to position [328, 0]
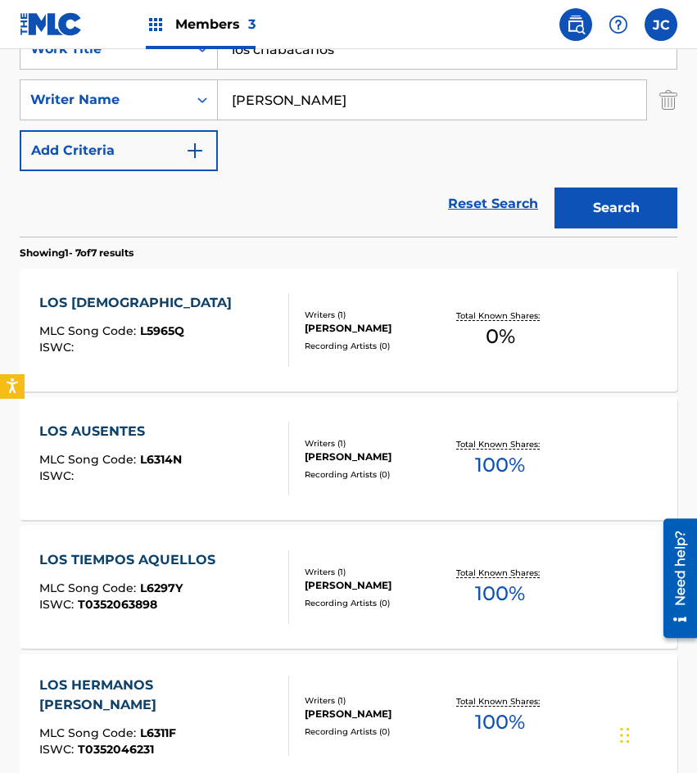
click at [351, 310] on div "Writers ( 1 )" at bounding box center [375, 315] width 141 height 12
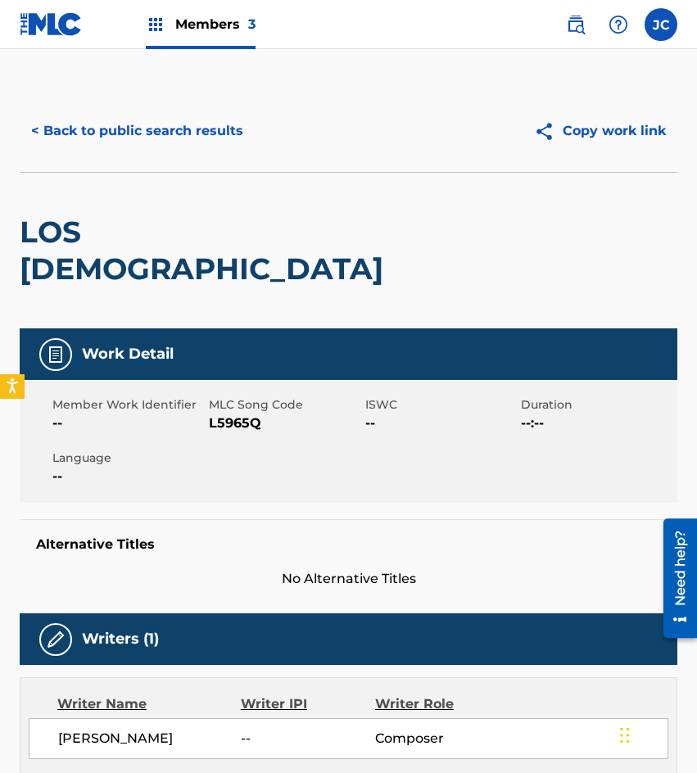
click at [242, 414] on span "L5965Q" at bounding box center [285, 424] width 152 height 20
drag, startPoint x: 140, startPoint y: 155, endPoint x: 185, endPoint y: 129, distance: 51.7
click at [140, 155] on div "< Back to public search results Copy work link" at bounding box center [349, 131] width 658 height 82
click at [185, 129] on button "< Back to public search results" at bounding box center [137, 131] width 235 height 41
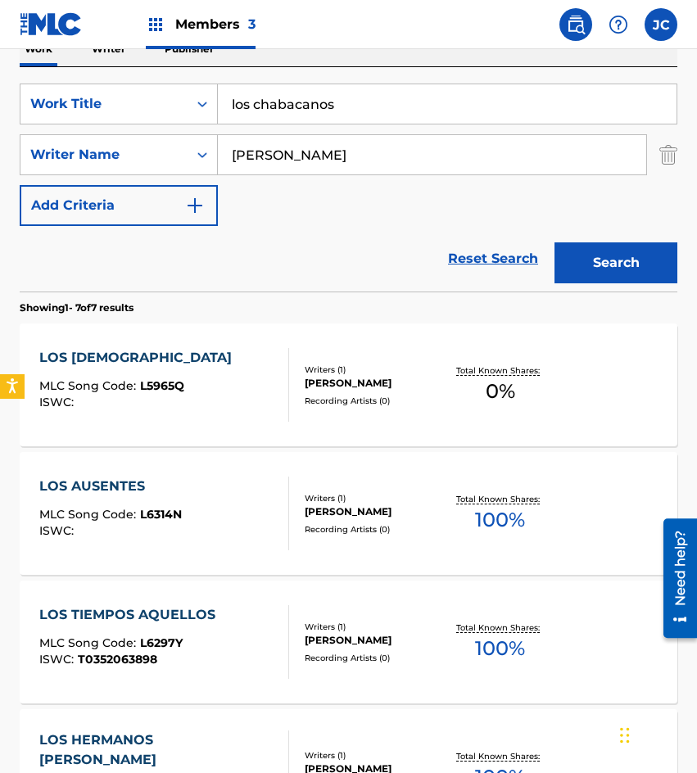
scroll to position [246, 0]
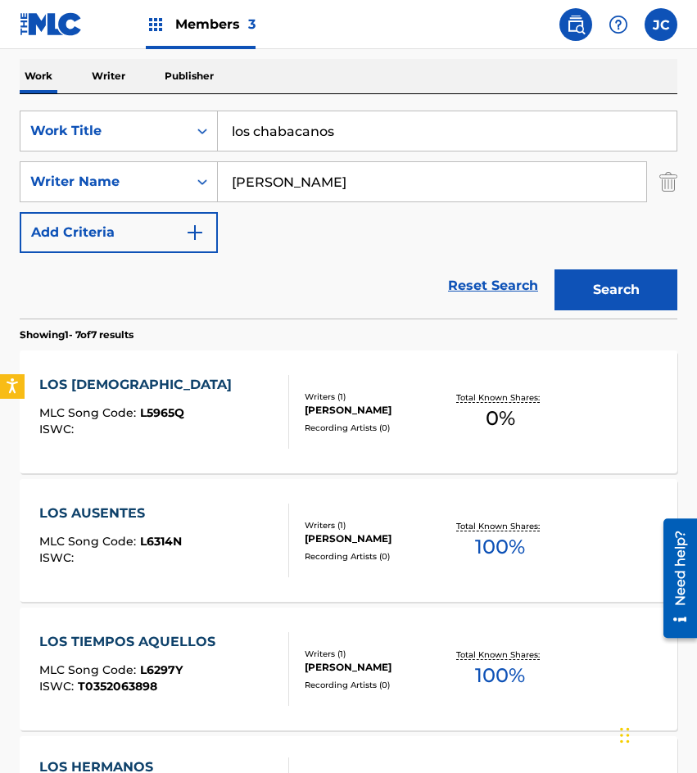
click at [391, 125] on input "los chabacanos" at bounding box center [447, 130] width 459 height 39
type input "a un paso del abismo"
click at [621, 283] on button "Search" at bounding box center [616, 290] width 123 height 41
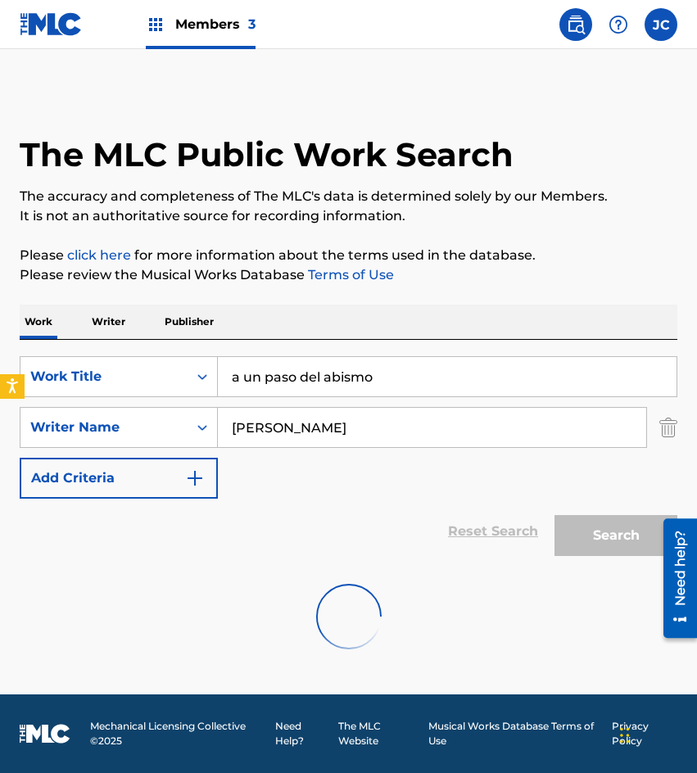
scroll to position [0, 0]
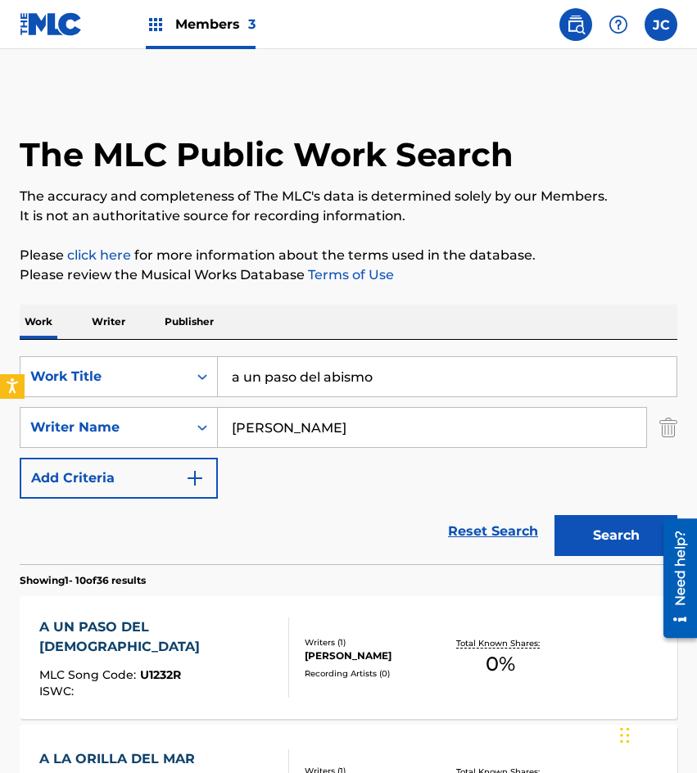
click at [382, 636] on div "Writers ( 1 )" at bounding box center [375, 642] width 141 height 12
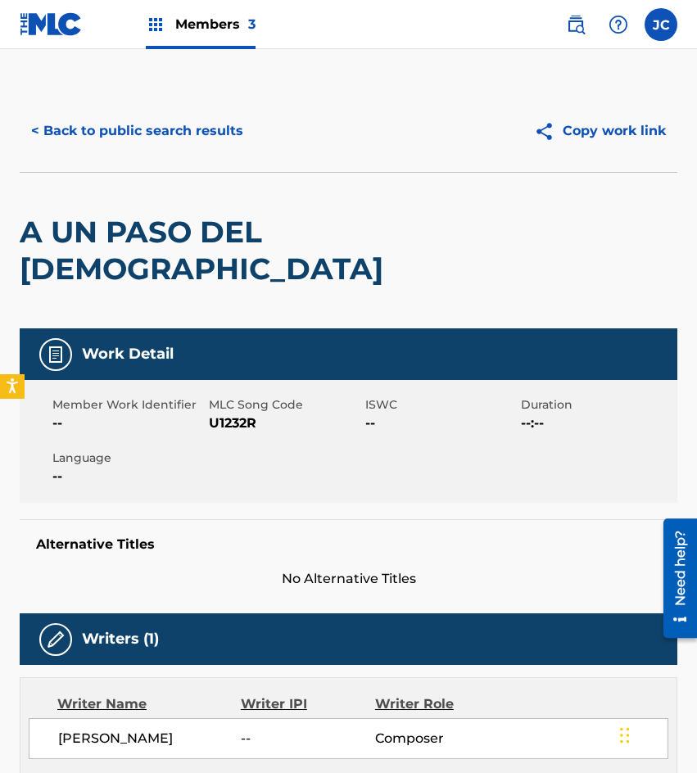
click at [217, 414] on span "U1232R" at bounding box center [285, 424] width 152 height 20
click at [143, 125] on button "< Back to public search results" at bounding box center [137, 131] width 235 height 41
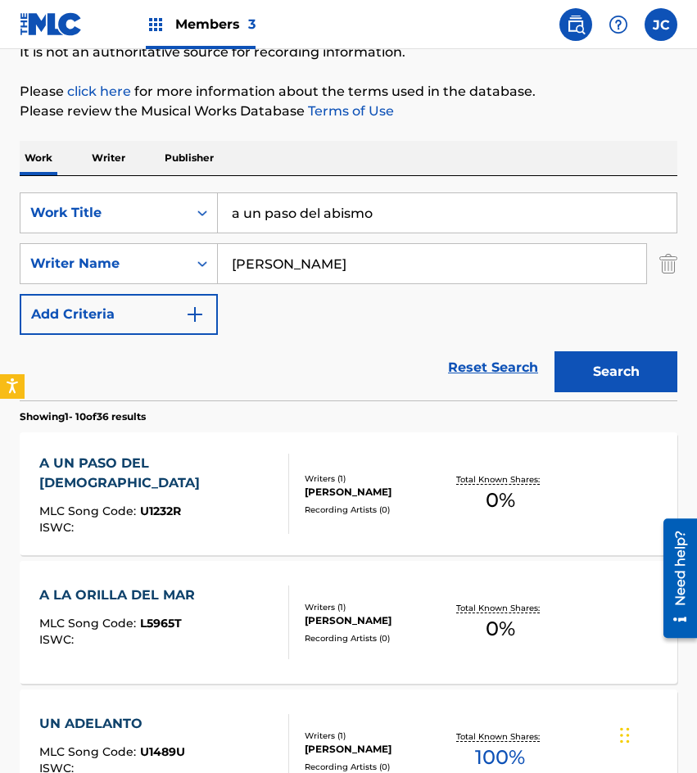
scroll to position [246, 0]
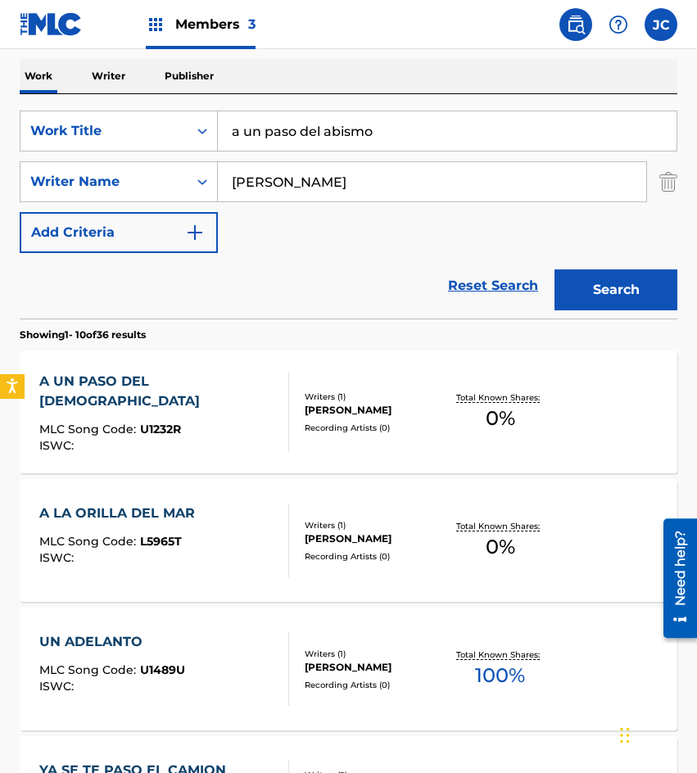
click at [127, 279] on div "Reset Search Search" at bounding box center [349, 286] width 658 height 66
click at [410, 129] on input "a un paso del abismo" at bounding box center [447, 130] width 459 height 39
type input "cuando mas te amaba"
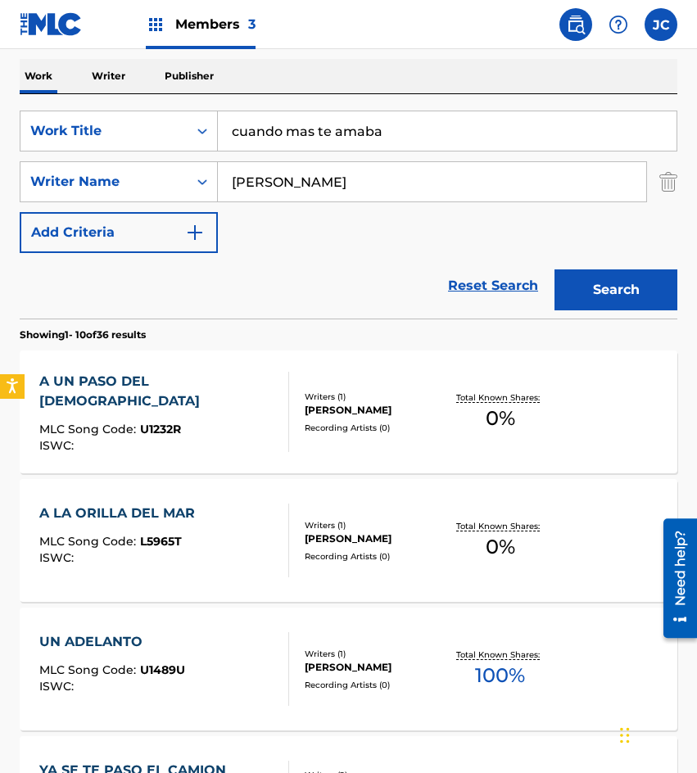
type input "[PERSON_NAME]"
click at [555, 270] on button "Search" at bounding box center [616, 290] width 123 height 41
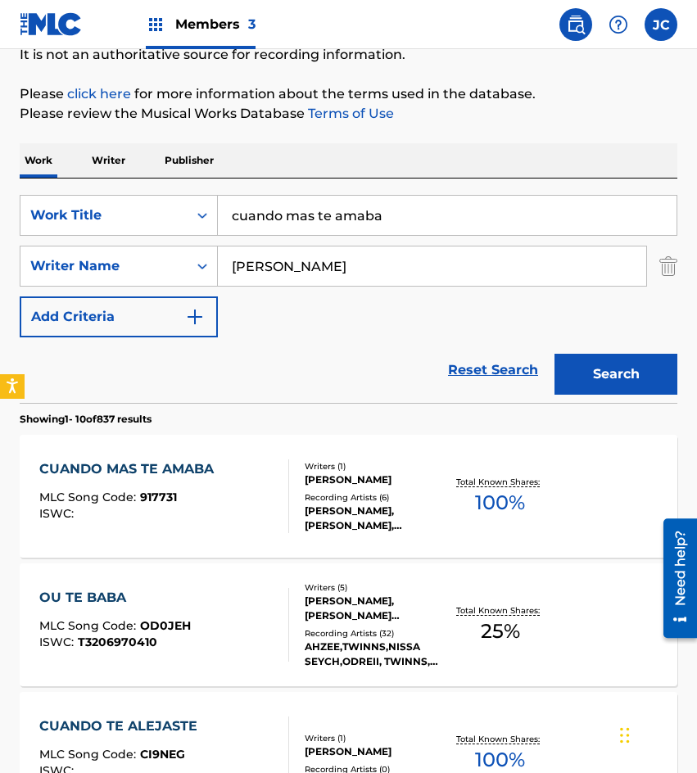
scroll to position [328, 0]
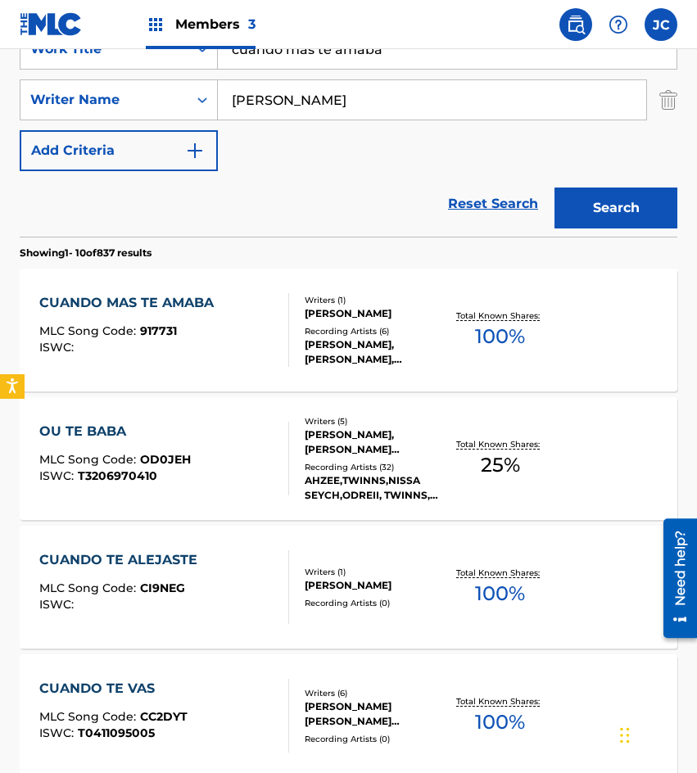
click at [299, 342] on div "Writers ( 1 ) [PERSON_NAME] Recording Artists ( 6 ) [PERSON_NAME], [PERSON_NAME…" at bounding box center [367, 330] width 156 height 73
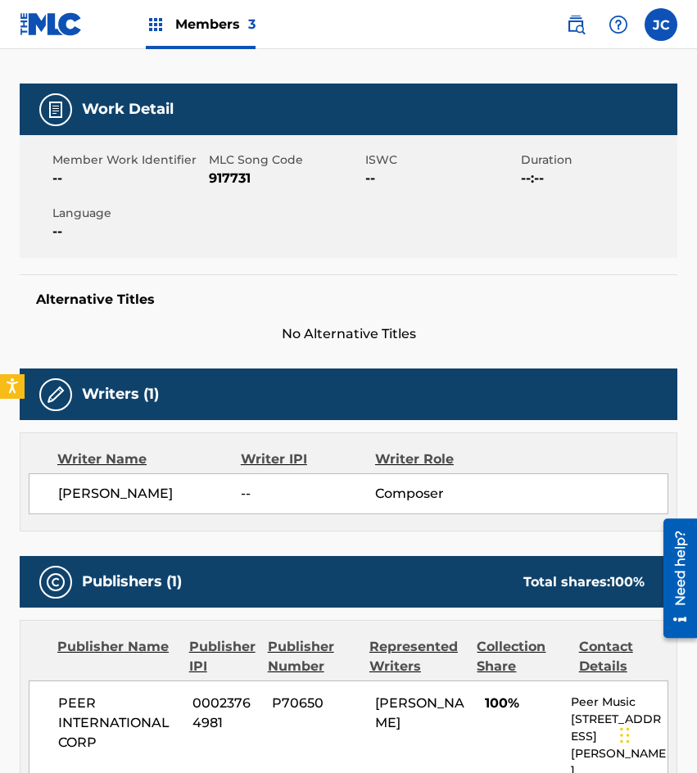
scroll to position [220, 0]
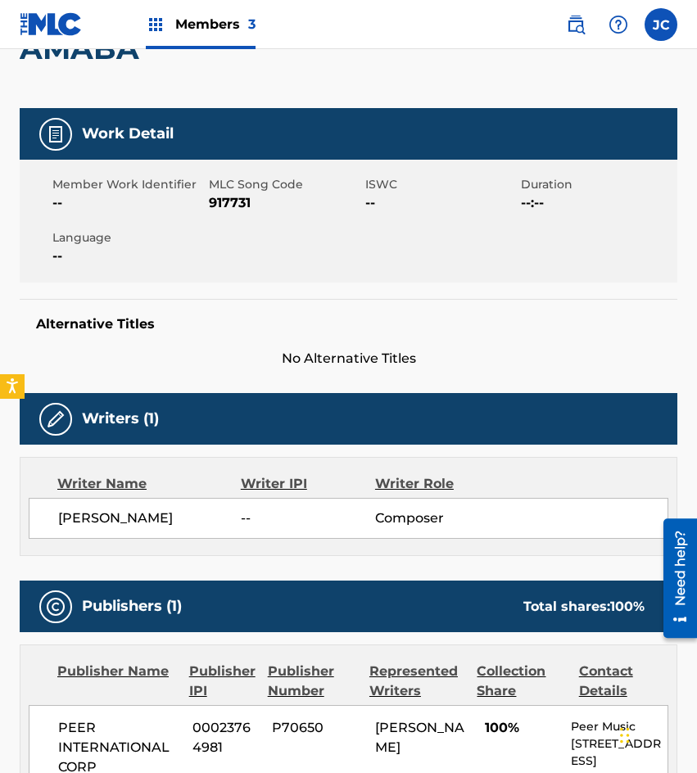
drag, startPoint x: 231, startPoint y: 212, endPoint x: 231, endPoint y: 203, distance: 9.0
click at [231, 212] on span "917731" at bounding box center [285, 203] width 152 height 20
click at [231, 203] on span "917731" at bounding box center [285, 203] width 152 height 20
click at [146, 310] on div "Alternative Titles No Alternative Titles" at bounding box center [349, 334] width 658 height 70
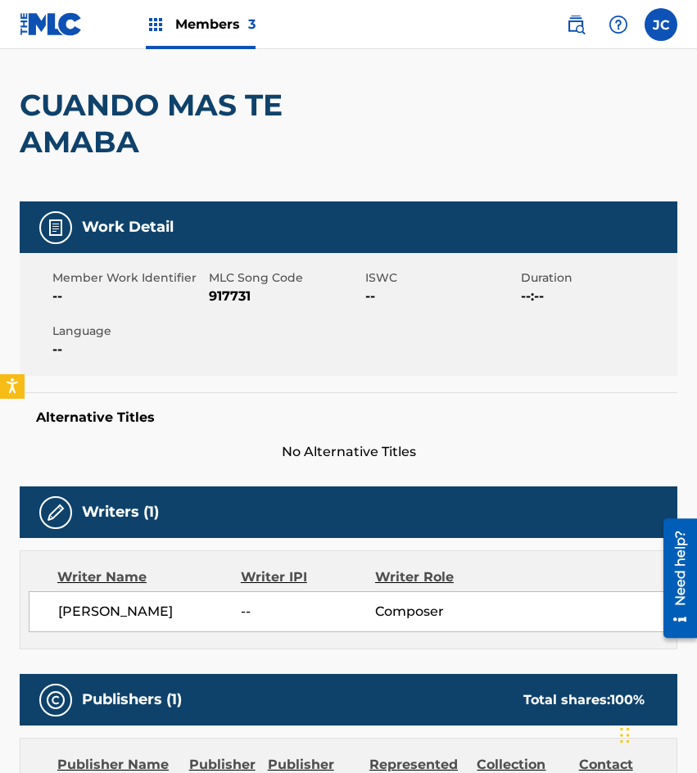
scroll to position [0, 0]
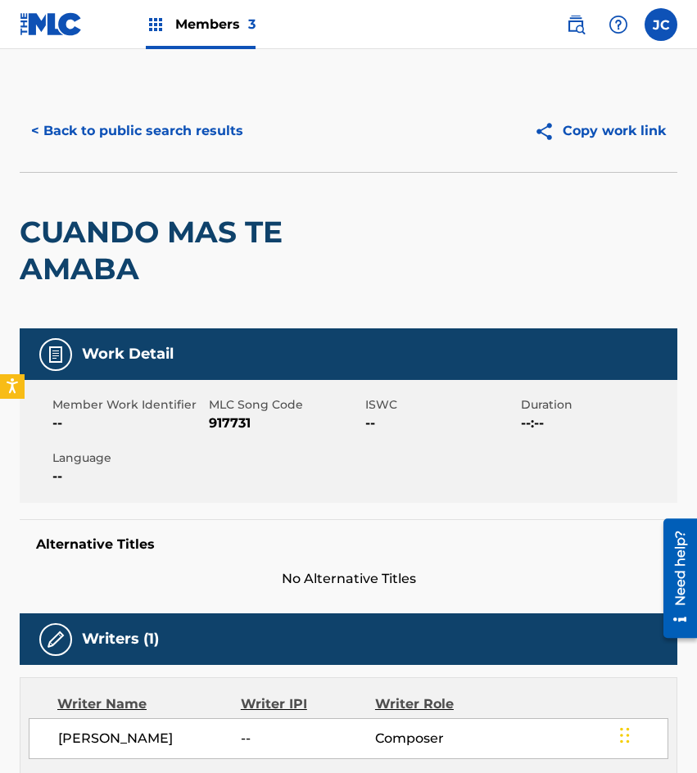
click at [159, 130] on button "< Back to public search results" at bounding box center [137, 131] width 235 height 41
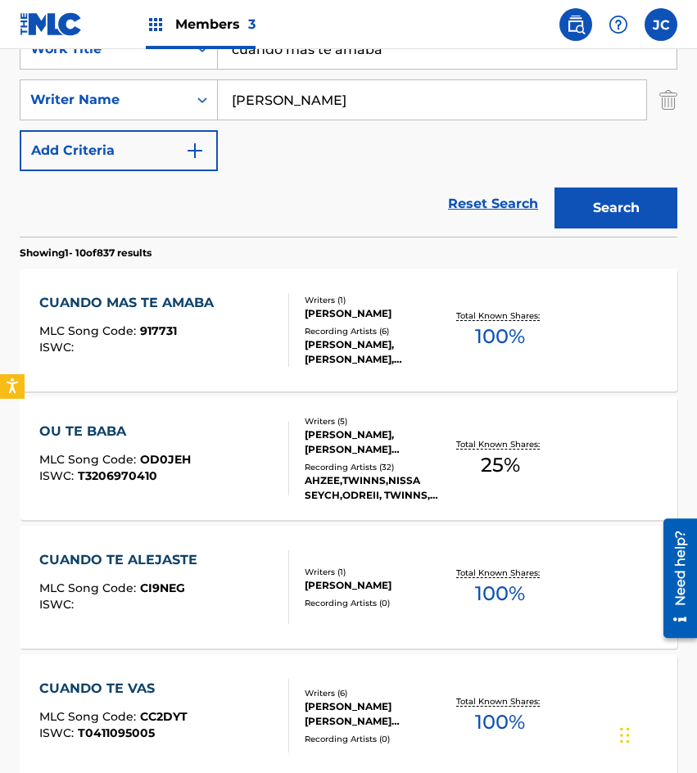
click at [389, 63] on input "cuando mas te amaba" at bounding box center [447, 48] width 459 height 39
type input "cuando el amor se va"
type input "espinoza"
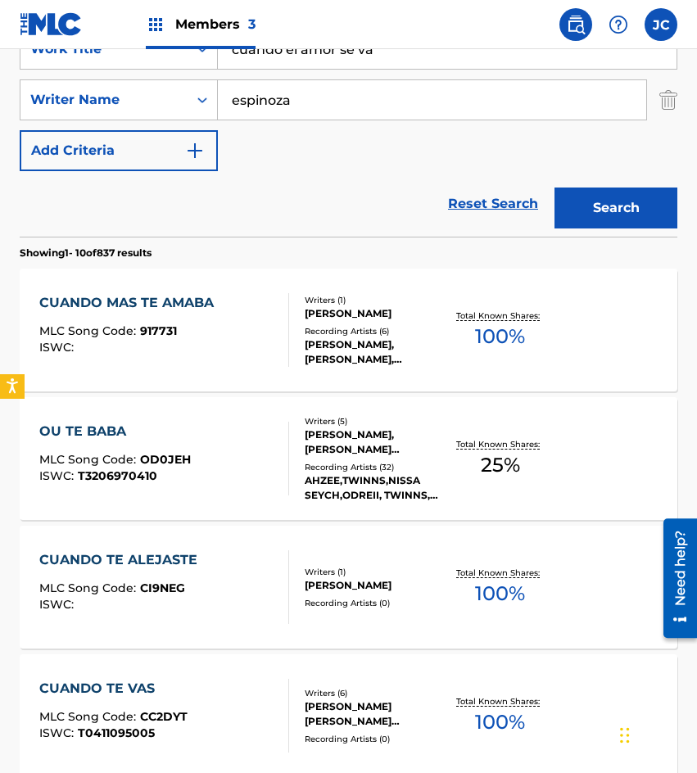
click at [555, 188] on button "Search" at bounding box center [616, 208] width 123 height 41
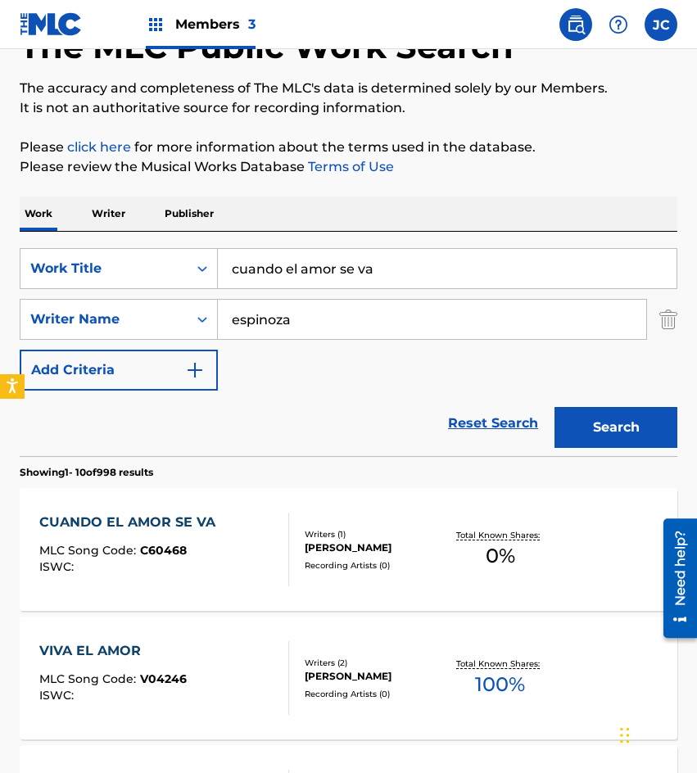
scroll to position [246, 0]
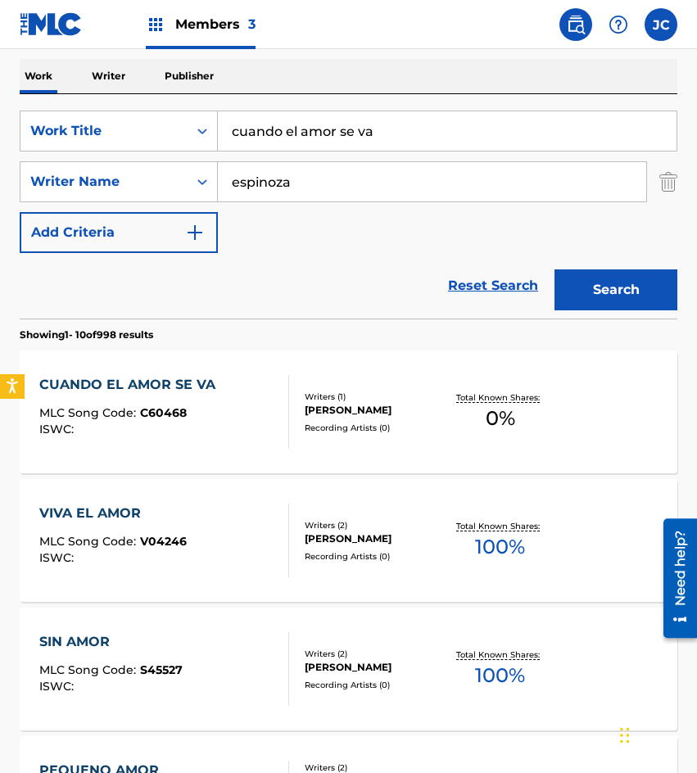
click at [358, 410] on div "[PERSON_NAME]" at bounding box center [375, 410] width 141 height 15
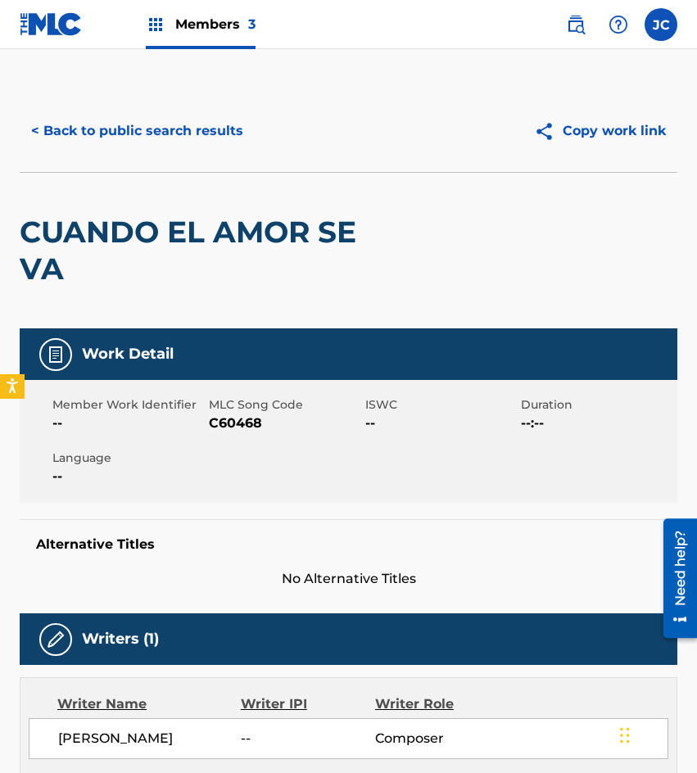
click at [219, 423] on span "C60468" at bounding box center [285, 424] width 152 height 20
drag, startPoint x: 142, startPoint y: 159, endPoint x: 178, endPoint y: 136, distance: 42.7
click at [142, 159] on div "< Back to public search results Copy work link" at bounding box center [349, 131] width 658 height 82
click at [184, 132] on button "< Back to public search results" at bounding box center [137, 131] width 235 height 41
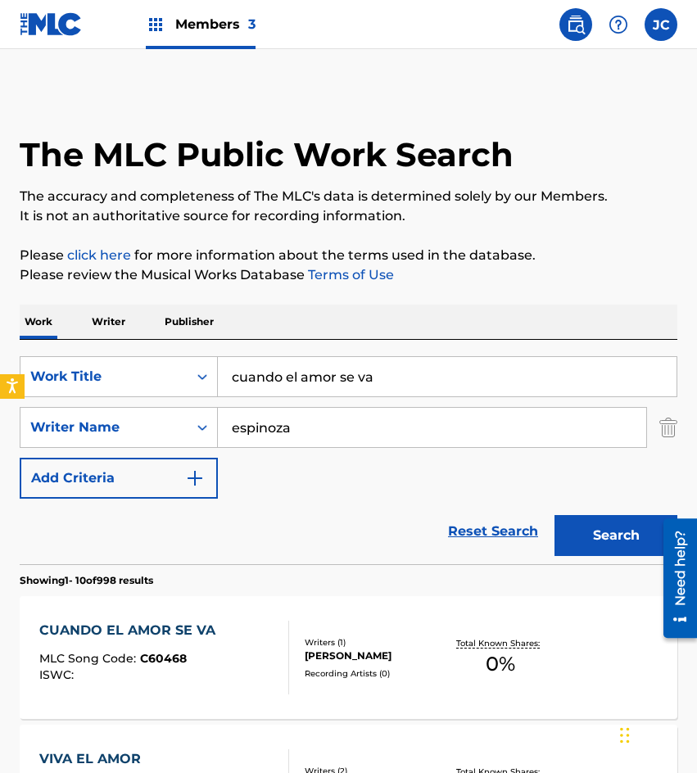
scroll to position [246, 0]
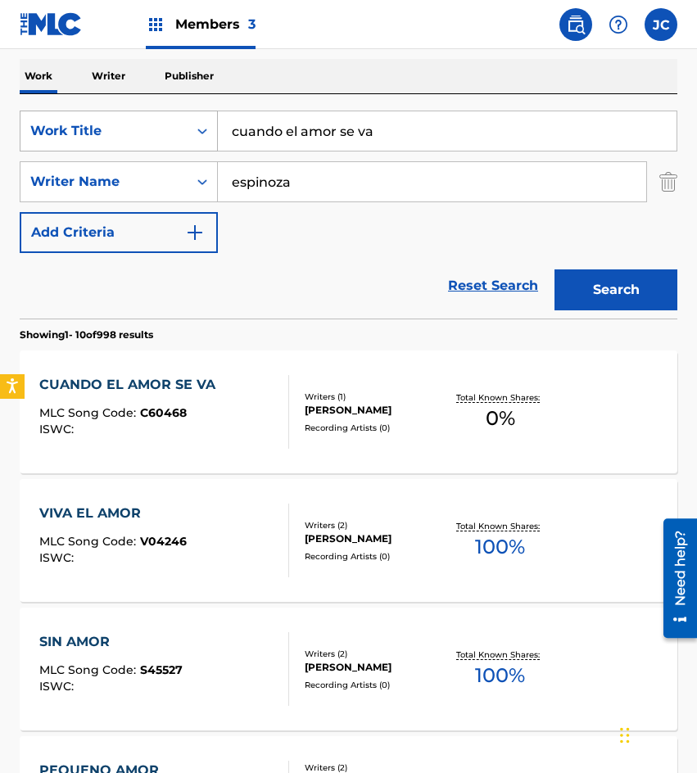
drag, startPoint x: 417, startPoint y: 129, endPoint x: 206, endPoint y: 147, distance: 212.1
click at [206, 147] on div "SearchWithCriteria09368b08-298b-4663-b82b-2edd5fa06bd6 Work Title cuando el amo…" at bounding box center [349, 131] width 658 height 41
type input "cada vez que pienso que me puedo morir"
type input "o"
type input "[US_STATE]"
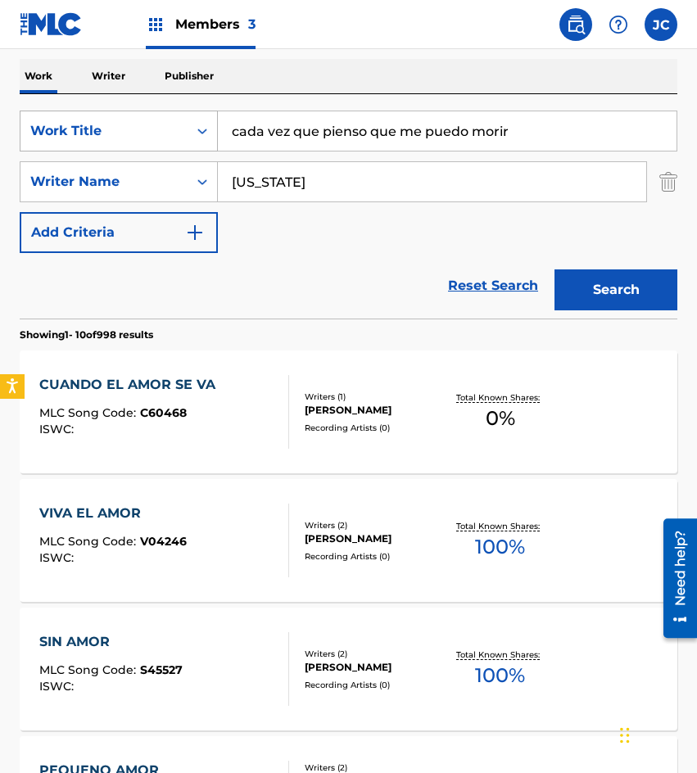
click at [555, 270] on button "Search" at bounding box center [616, 290] width 123 height 41
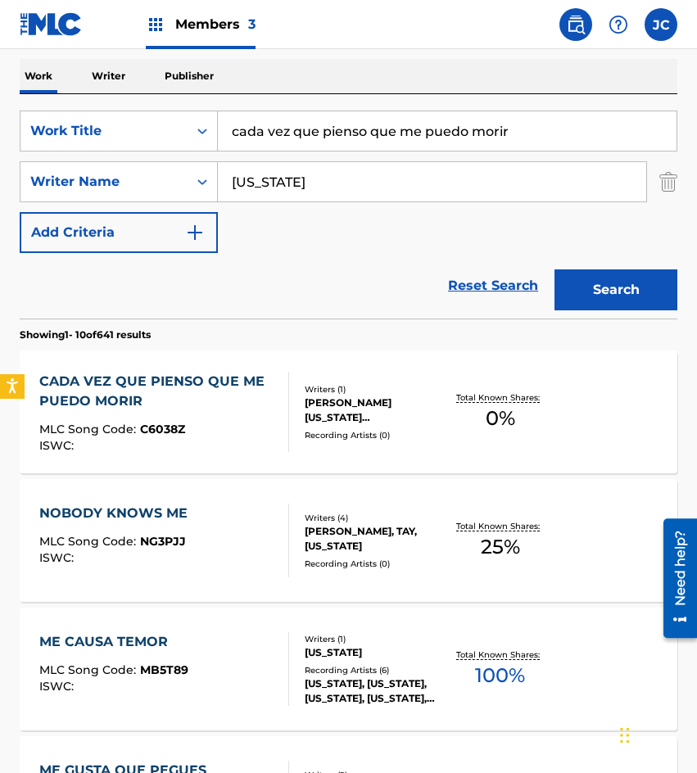
click at [321, 414] on div "[PERSON_NAME] [US_STATE] [PERSON_NAME]" at bounding box center [375, 410] width 141 height 29
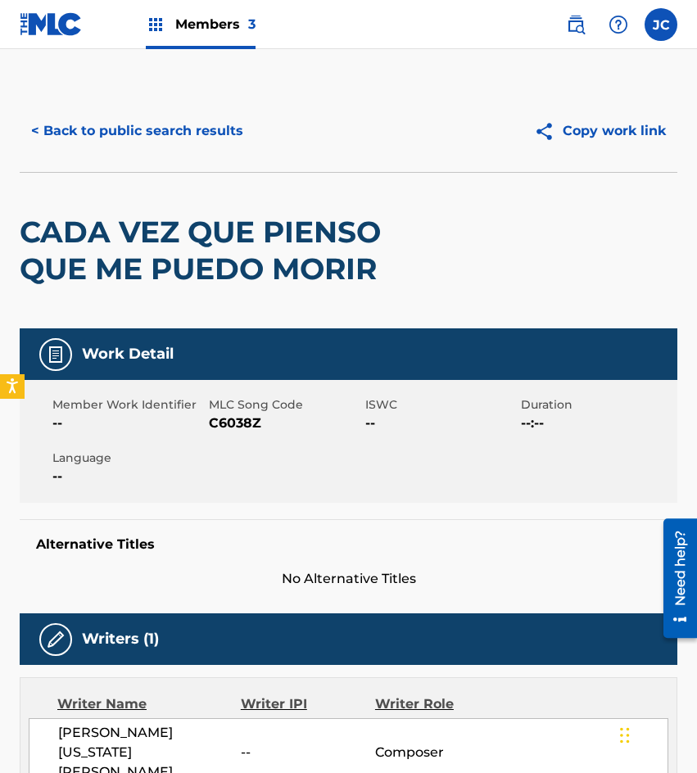
click at [234, 425] on span "C6038Z" at bounding box center [285, 424] width 152 height 20
click at [106, 139] on button "< Back to public search results" at bounding box center [137, 131] width 235 height 41
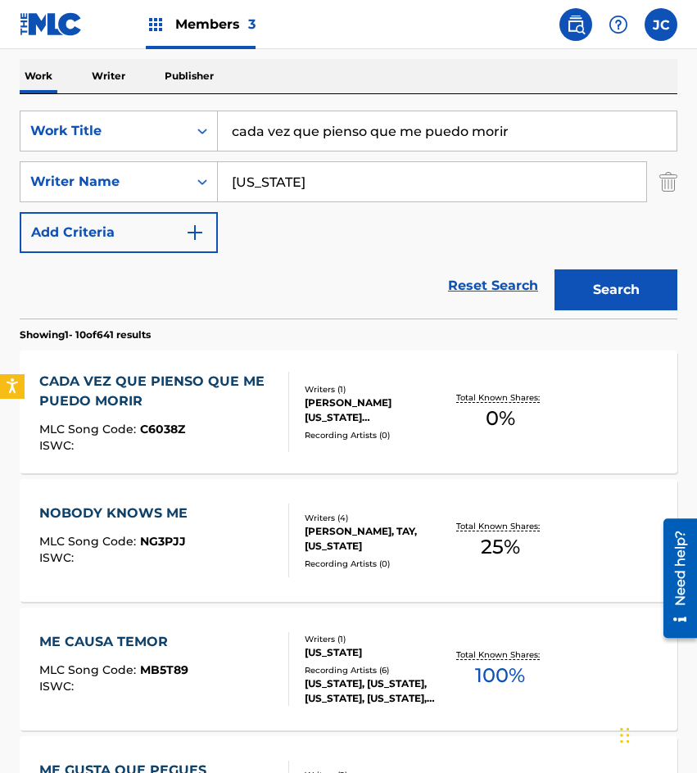
click at [504, 135] on input "cada vez que pienso que me puedo morir" at bounding box center [447, 130] width 459 height 39
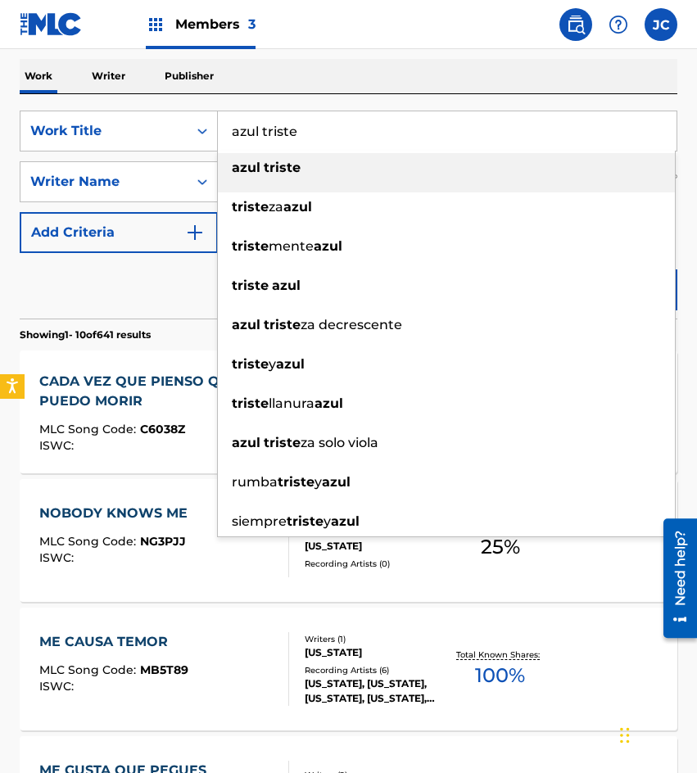
type input "azul triste"
click at [473, 175] on div "azul triste" at bounding box center [446, 167] width 457 height 29
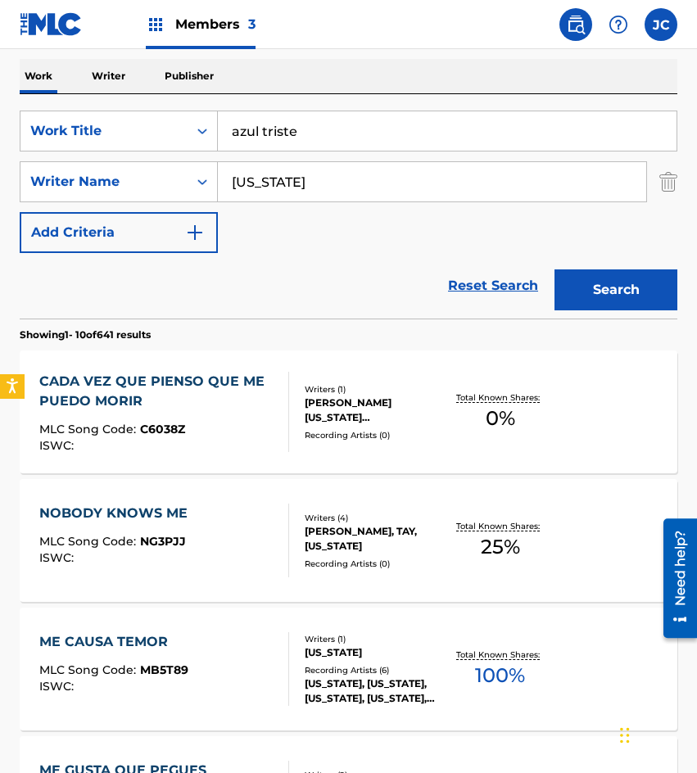
click at [590, 282] on button "Search" at bounding box center [616, 290] width 123 height 41
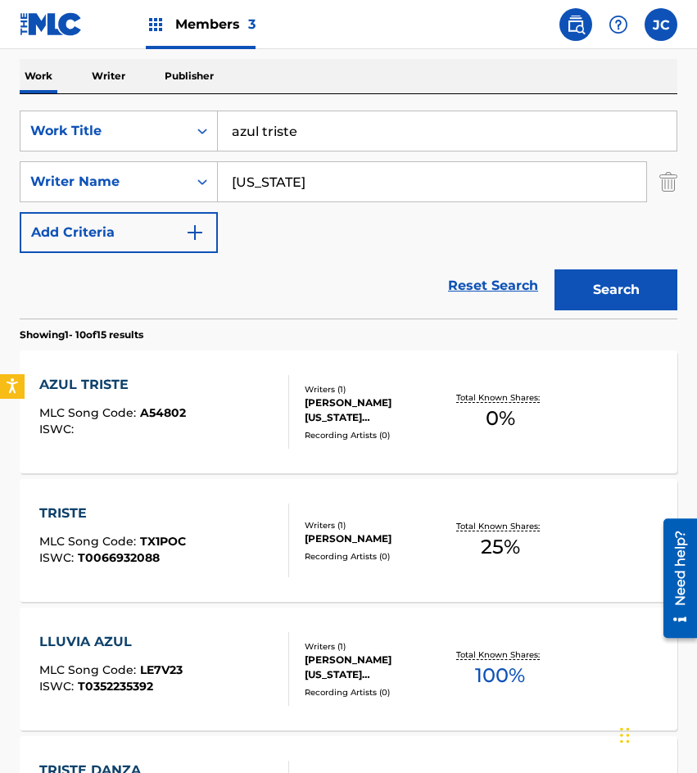
click at [348, 414] on div "[PERSON_NAME] [US_STATE] [PERSON_NAME]" at bounding box center [375, 410] width 141 height 29
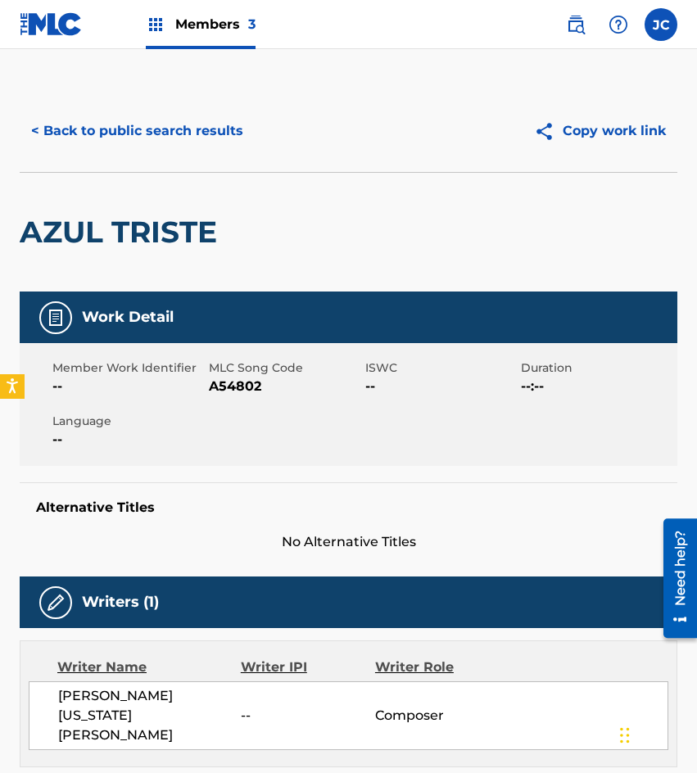
click at [228, 389] on span "A54802" at bounding box center [285, 387] width 152 height 20
drag, startPoint x: 191, startPoint y: 224, endPoint x: 191, endPoint y: 202, distance: 22.1
click at [191, 224] on h2 "AZUL TRISTE" at bounding box center [123, 232] width 206 height 37
click at [182, 139] on button "< Back to public search results" at bounding box center [137, 131] width 235 height 41
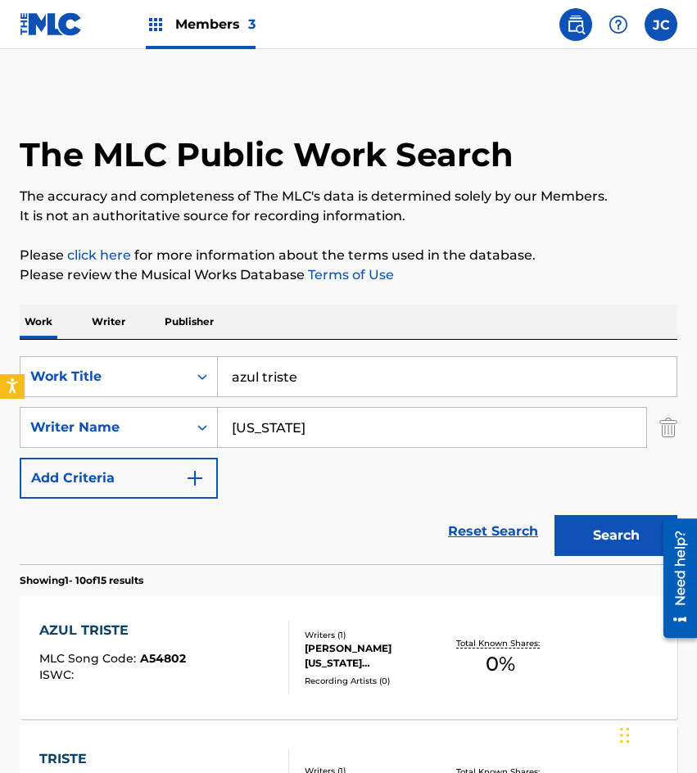
scroll to position [246, 0]
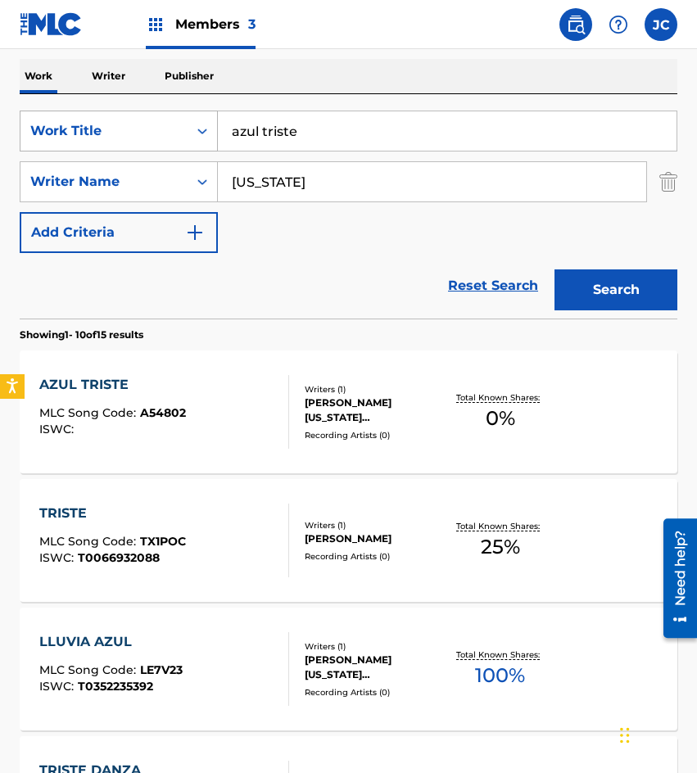
click at [203, 134] on div "SearchWithCriteria09368b08-298b-4663-b82b-2edd5fa06bd6 Work Title azul triste" at bounding box center [349, 131] width 658 height 41
drag, startPoint x: 314, startPoint y: 125, endPoint x: 450, endPoint y: 135, distance: 136.3
click at [450, 135] on input "asi te quiero asi te adoro" at bounding box center [447, 130] width 459 height 39
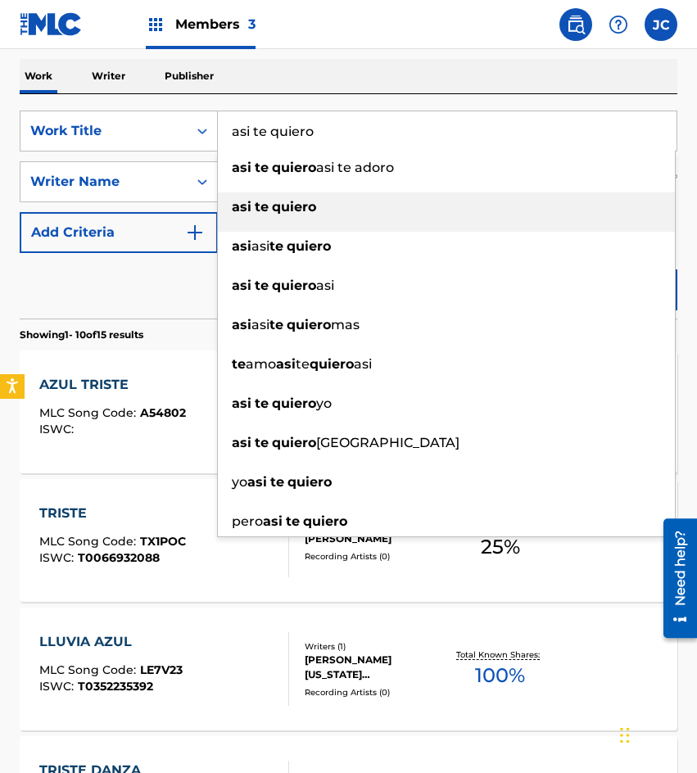
type input "asi te quiero"
click at [329, 214] on div "asi te quiero" at bounding box center [446, 207] width 457 height 29
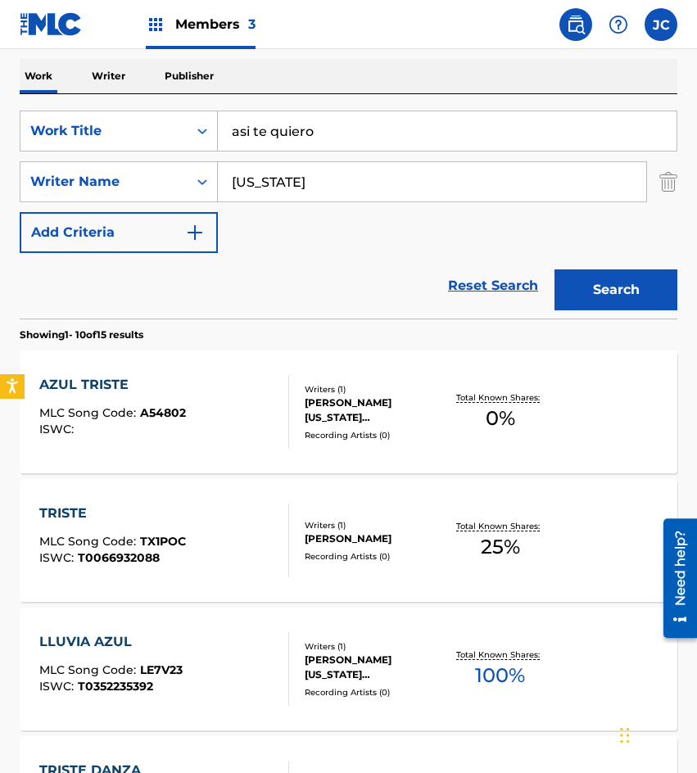
click at [593, 279] on button "Search" at bounding box center [616, 290] width 123 height 41
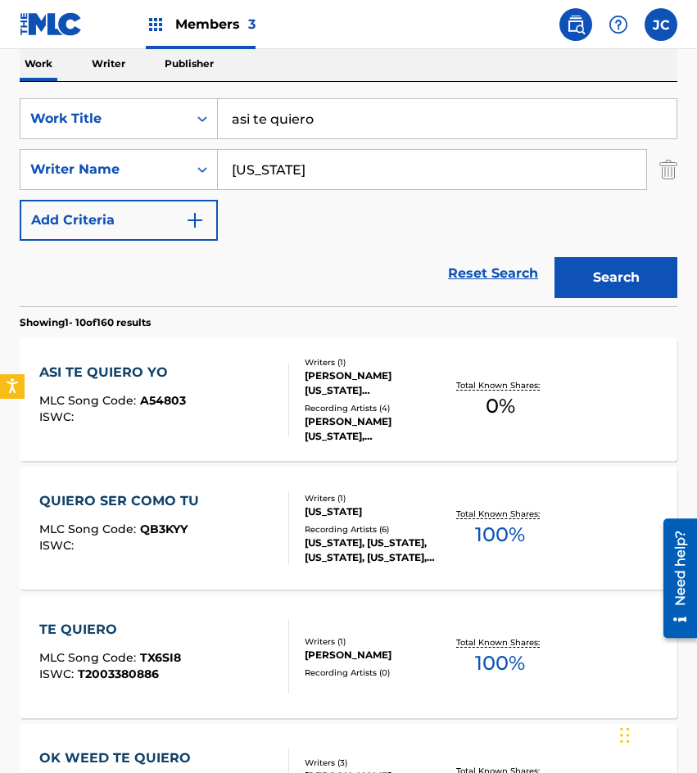
scroll to position [410, 0]
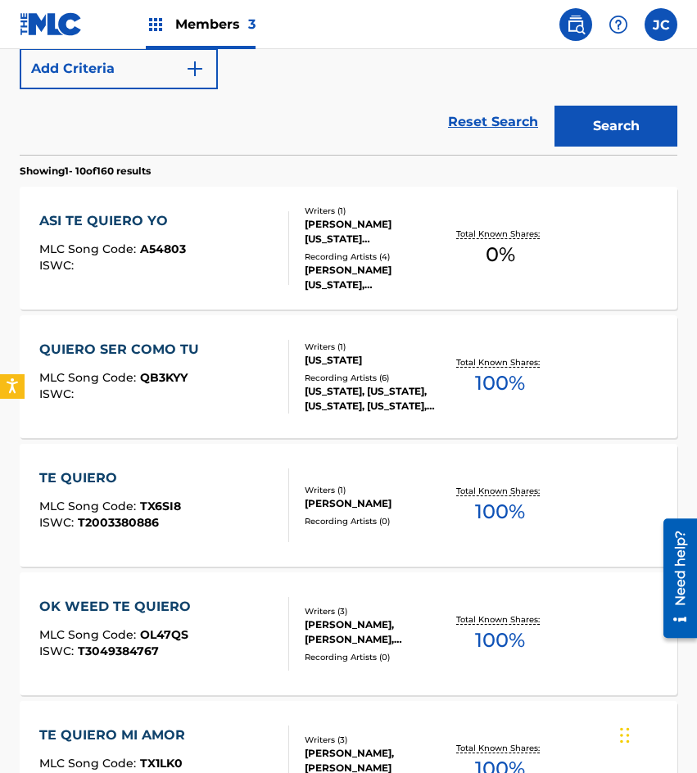
click at [254, 236] on div "ASI TE QUIERO YO MLC Song Code : A54803 ISWC :" at bounding box center [164, 248] width 250 height 74
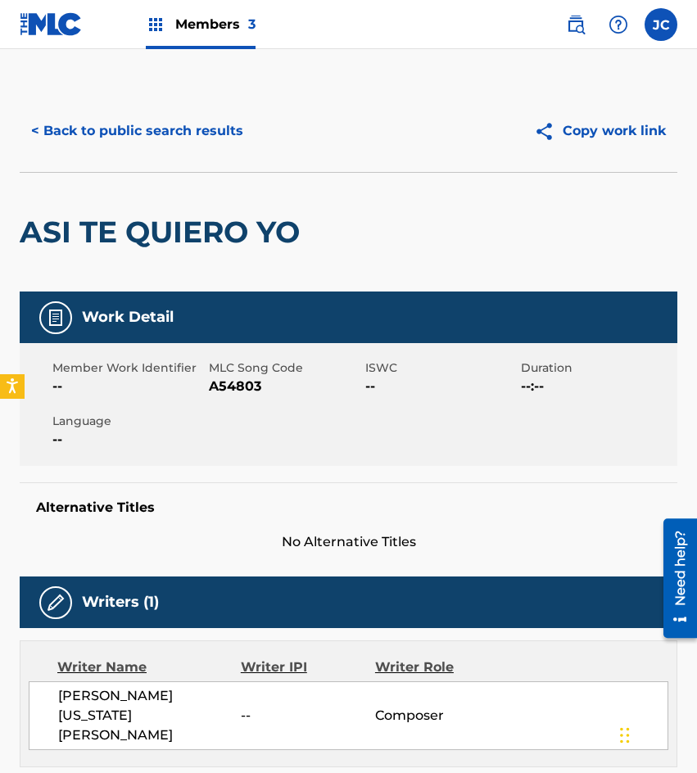
click at [225, 381] on span "A54803" at bounding box center [285, 387] width 152 height 20
click at [90, 205] on div "ASI TE QUIERO YO" at bounding box center [164, 232] width 288 height 119
click at [180, 142] on button "< Back to public search results" at bounding box center [137, 131] width 235 height 41
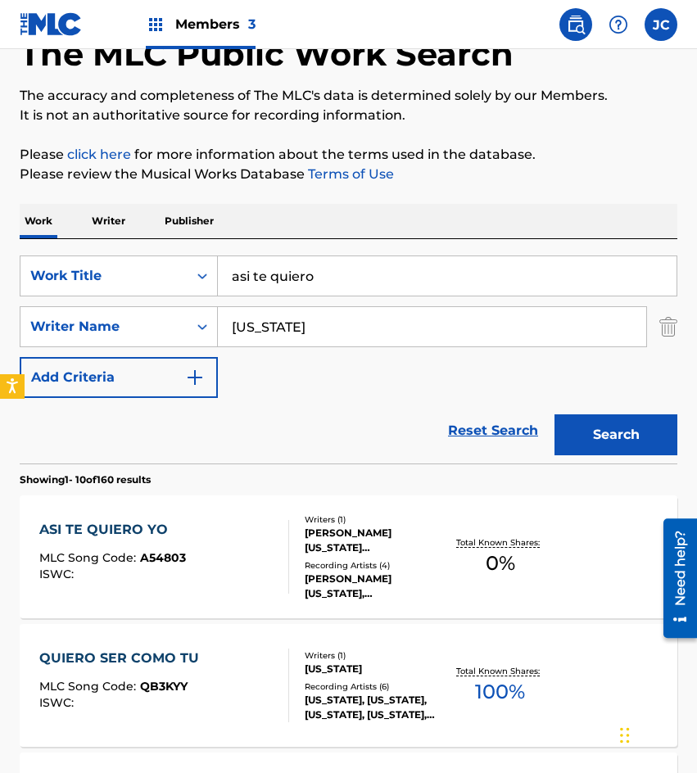
scroll to position [11, 0]
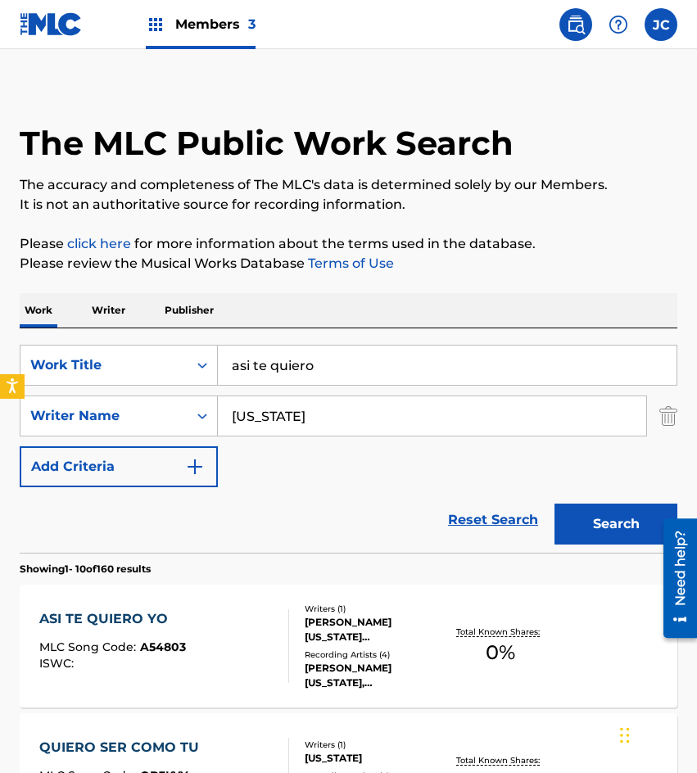
drag, startPoint x: 174, startPoint y: 370, endPoint x: 374, endPoint y: 297, distance: 212.8
click at [122, 372] on div "SearchWithCriteria09368b08-298b-4663-b82b-2edd5fa06bd6 Work Title asi te quiero" at bounding box center [349, 365] width 658 height 41
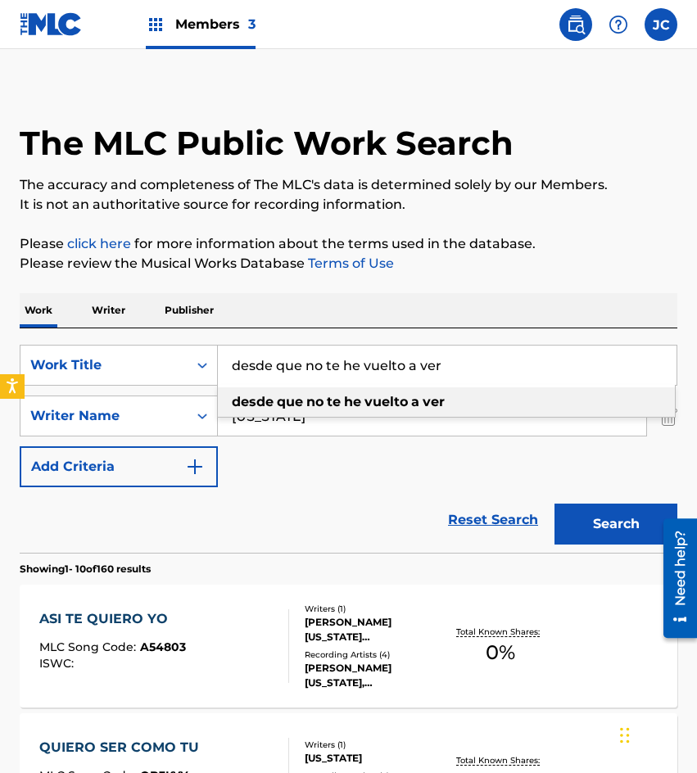
type input "desde que no te he vuelto a ver"
click at [401, 397] on strong "vuelto" at bounding box center [386, 402] width 43 height 16
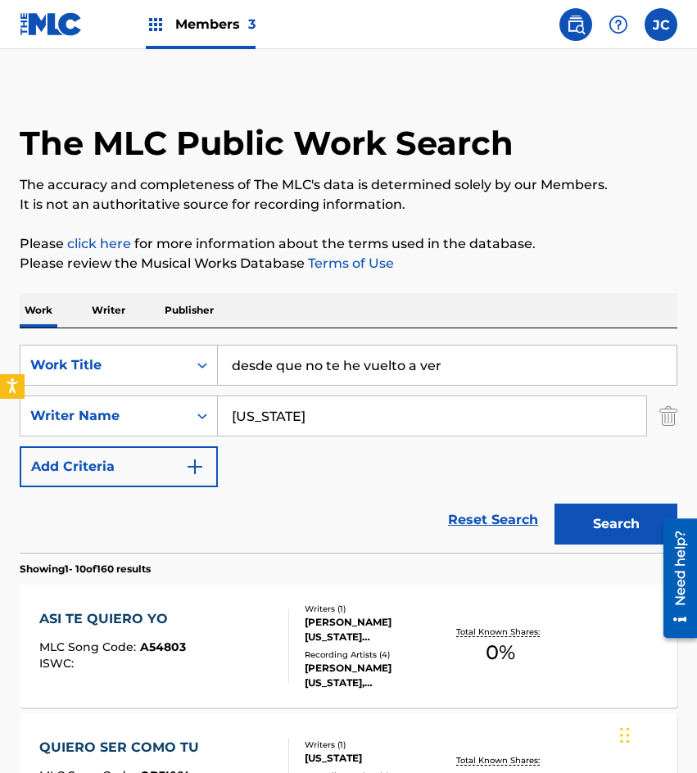
click at [587, 527] on button "Search" at bounding box center [616, 524] width 123 height 41
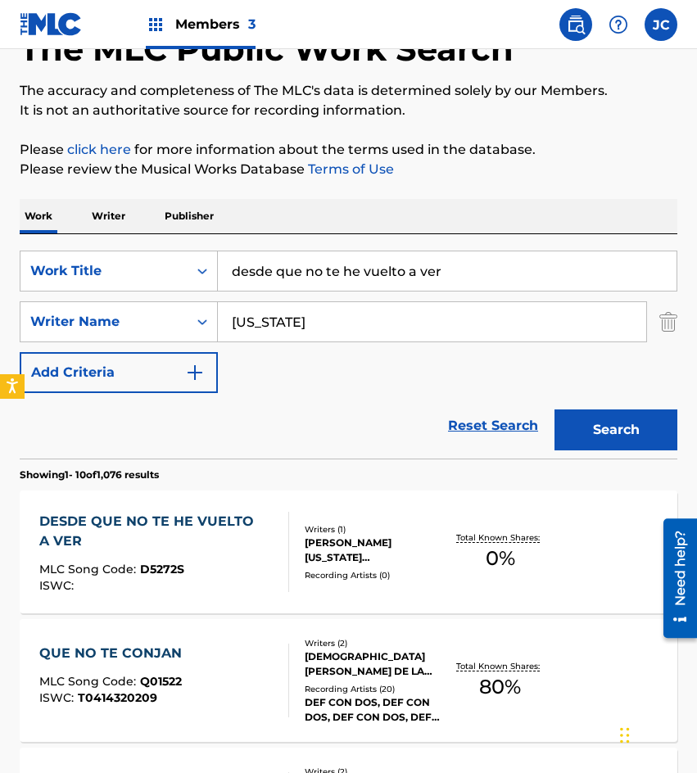
scroll to position [246, 0]
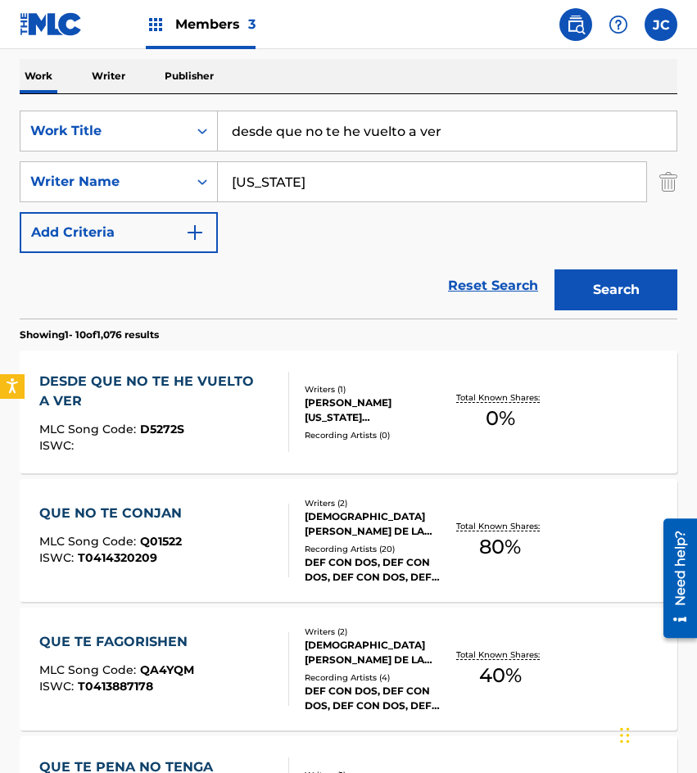
click at [210, 406] on div "DESDE QUE NO TE HE VUELTO A VER" at bounding box center [157, 391] width 236 height 39
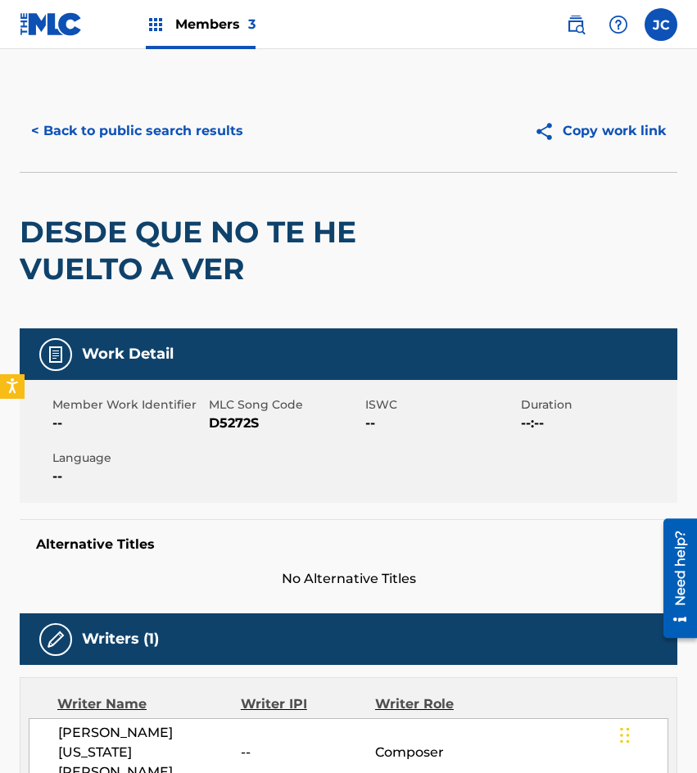
click at [222, 424] on span "D5272S" at bounding box center [285, 424] width 152 height 20
click at [165, 169] on div "< Back to public search results Copy work link" at bounding box center [349, 131] width 658 height 82
click at [190, 136] on button "< Back to public search results" at bounding box center [137, 131] width 235 height 41
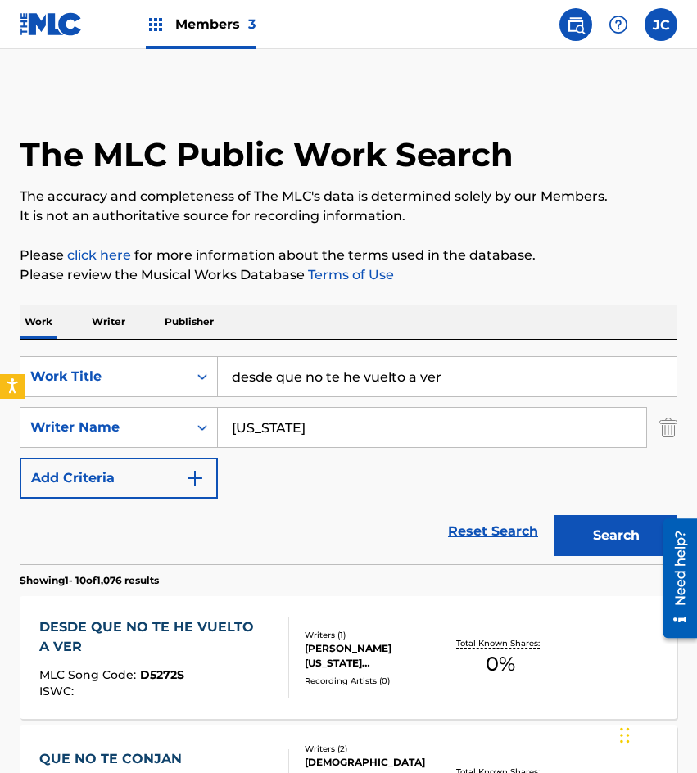
scroll to position [246, 0]
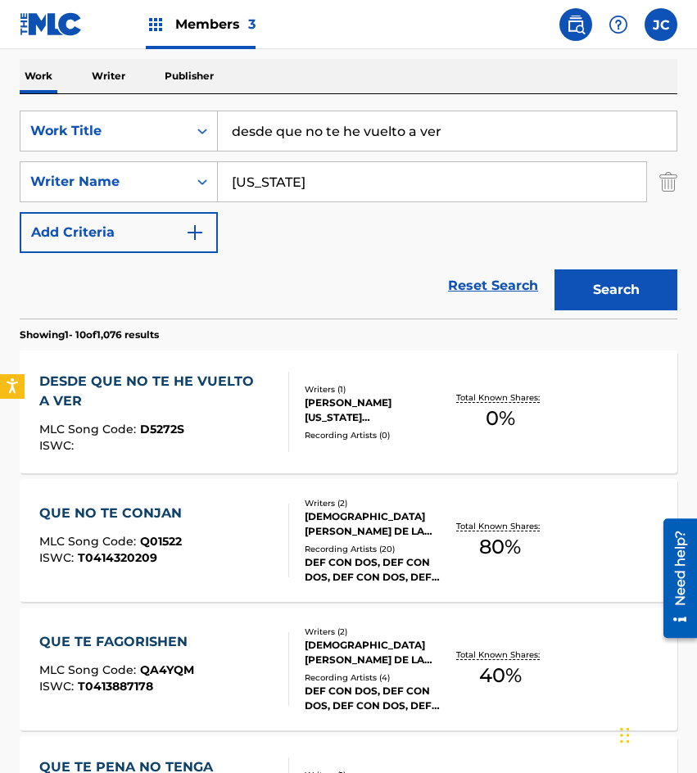
click at [568, 134] on input "desde que no te he vuelto a ver" at bounding box center [447, 130] width 459 height 39
click at [631, 131] on input "desde que no te he vuelto a ver" at bounding box center [447, 130] width 459 height 39
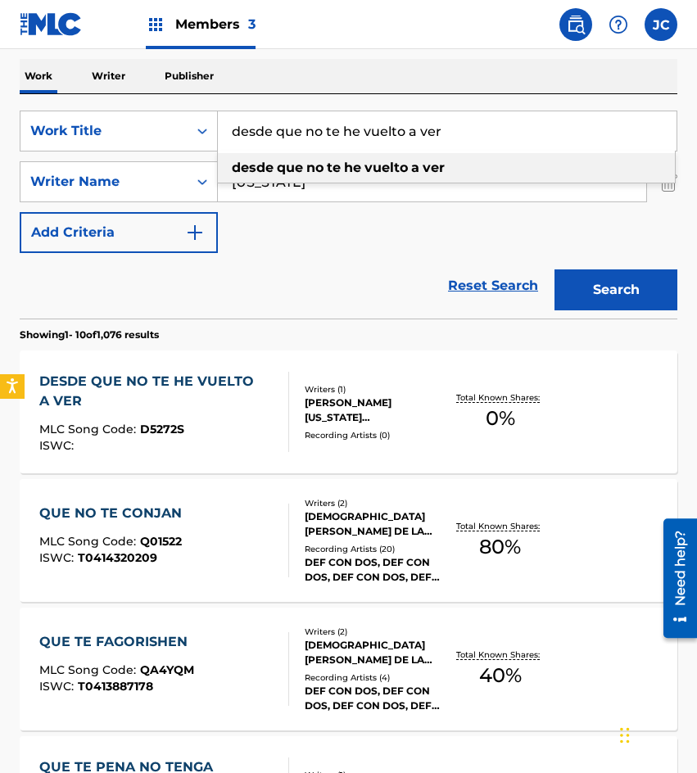
click at [631, 131] on input "desde que no te he vuelto a ver" at bounding box center [447, 130] width 459 height 39
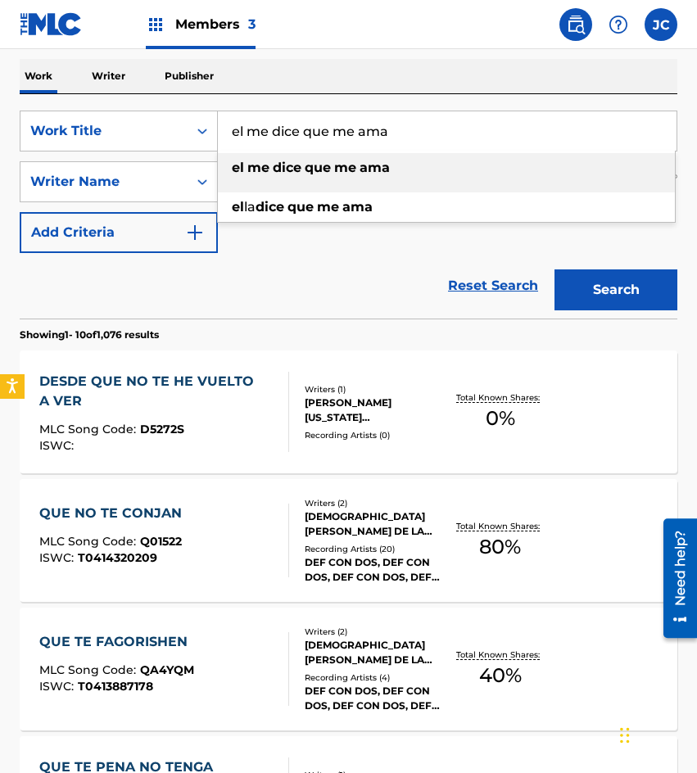
type input "el me dice que me ama"
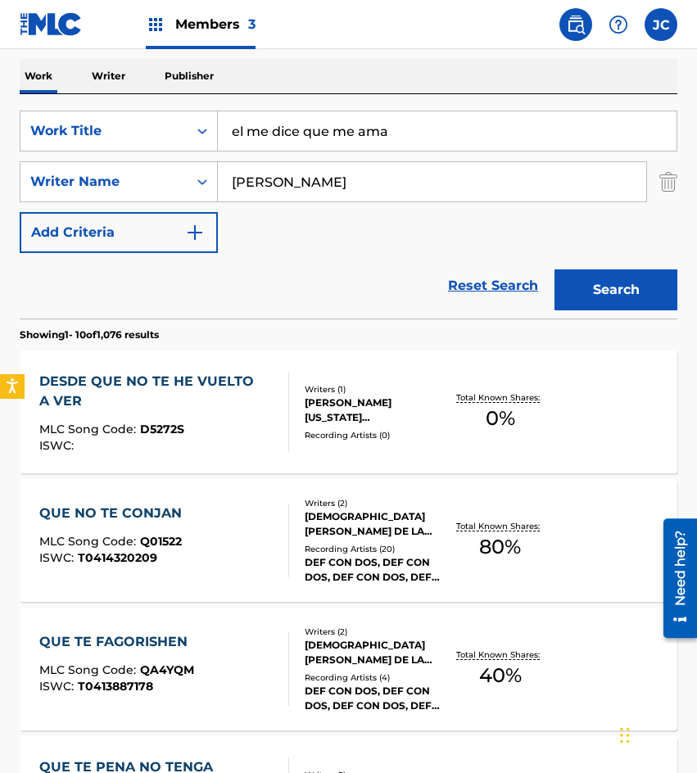
type input "[PERSON_NAME]"
click at [555, 270] on button "Search" at bounding box center [616, 290] width 123 height 41
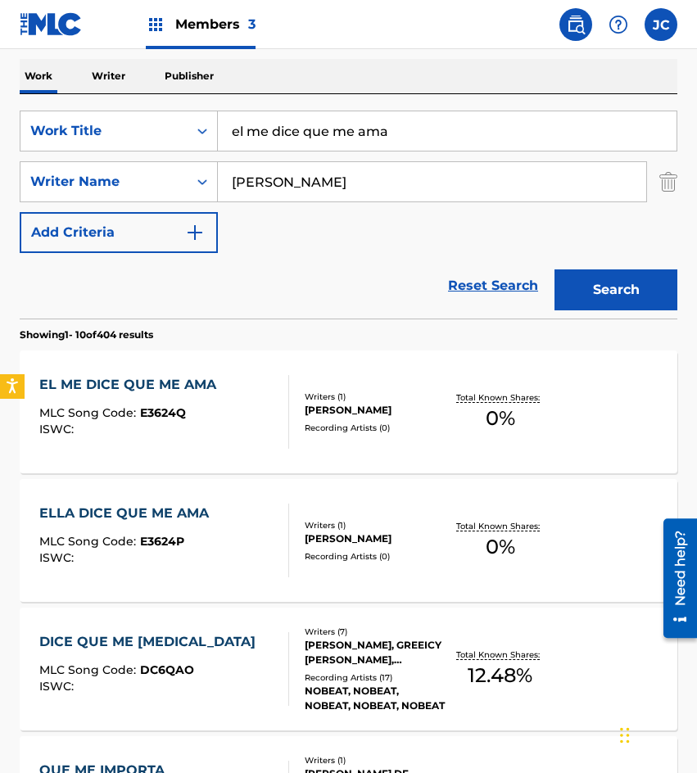
click at [165, 406] on span "E3624Q" at bounding box center [163, 412] width 46 height 15
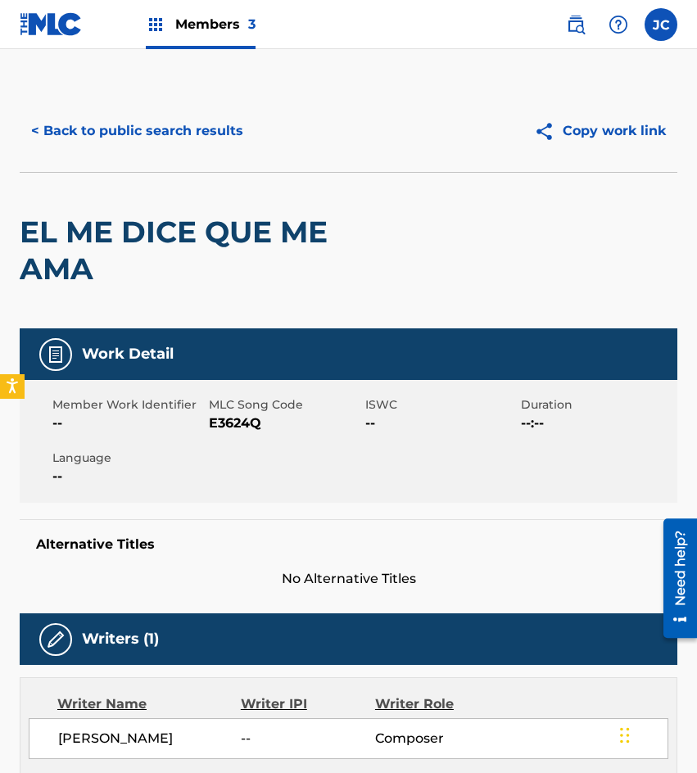
click at [134, 133] on button "< Back to public search results" at bounding box center [137, 131] width 235 height 41
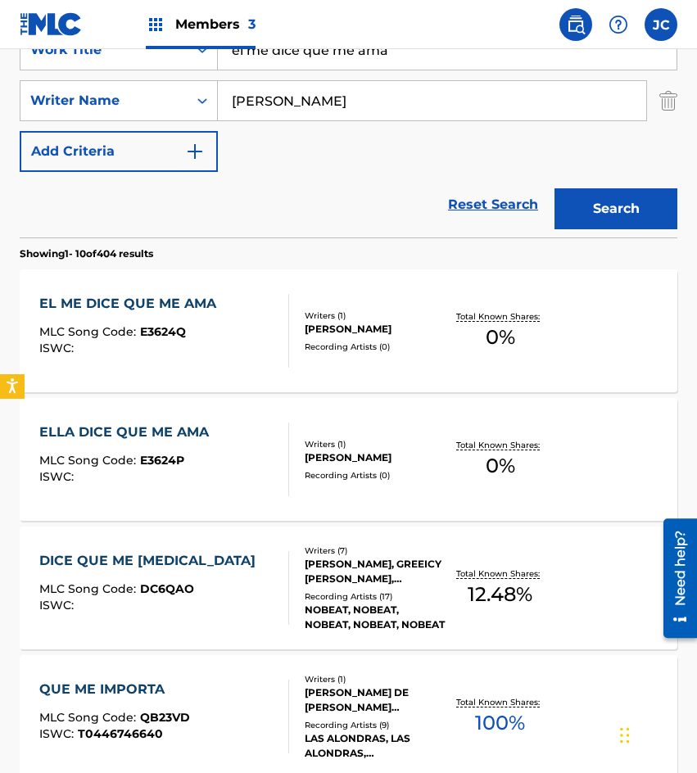
scroll to position [328, 0]
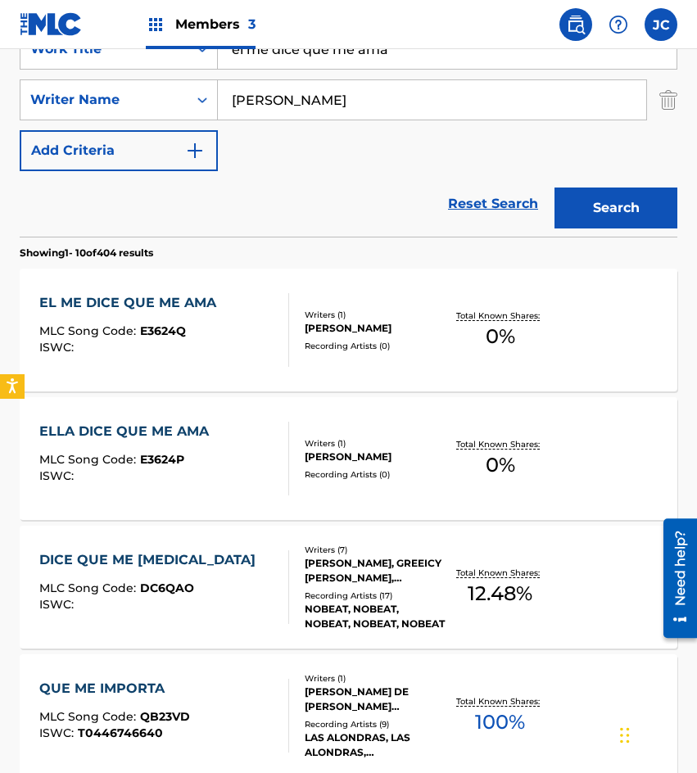
click at [129, 359] on div "EL ME DICE QUE ME AMA MLC Song Code : E3624Q ISWC :" at bounding box center [131, 330] width 185 height 74
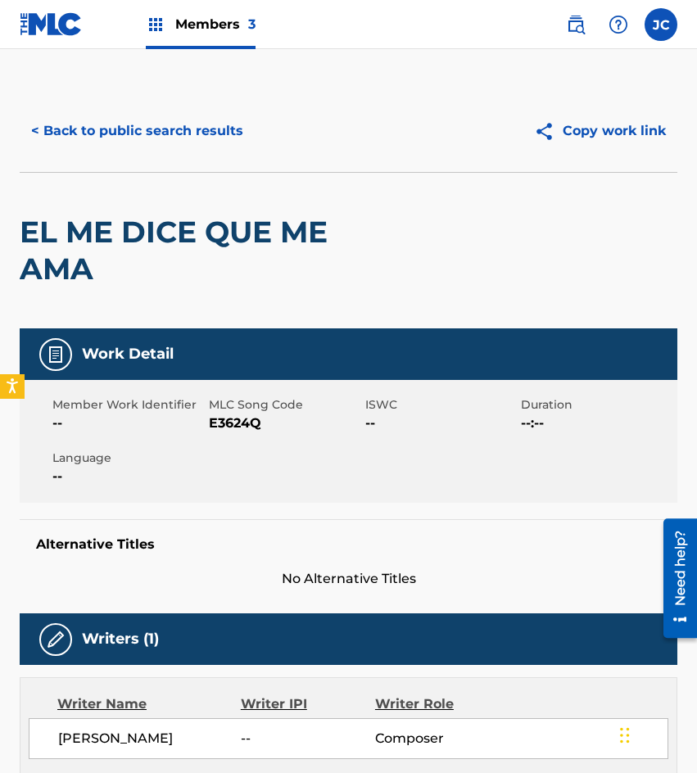
click at [222, 417] on span "E3624Q" at bounding box center [285, 424] width 152 height 20
click at [188, 134] on button "< Back to public search results" at bounding box center [137, 131] width 235 height 41
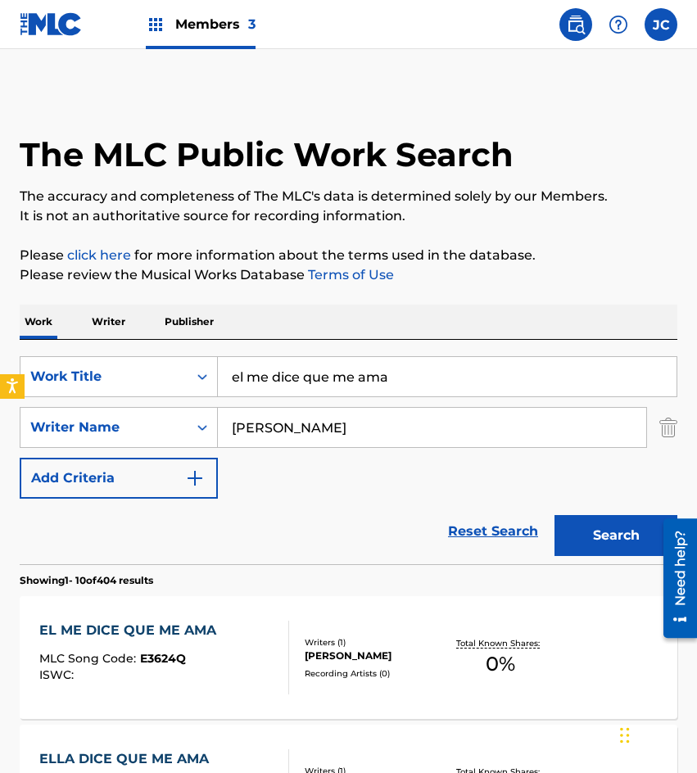
scroll to position [328, 0]
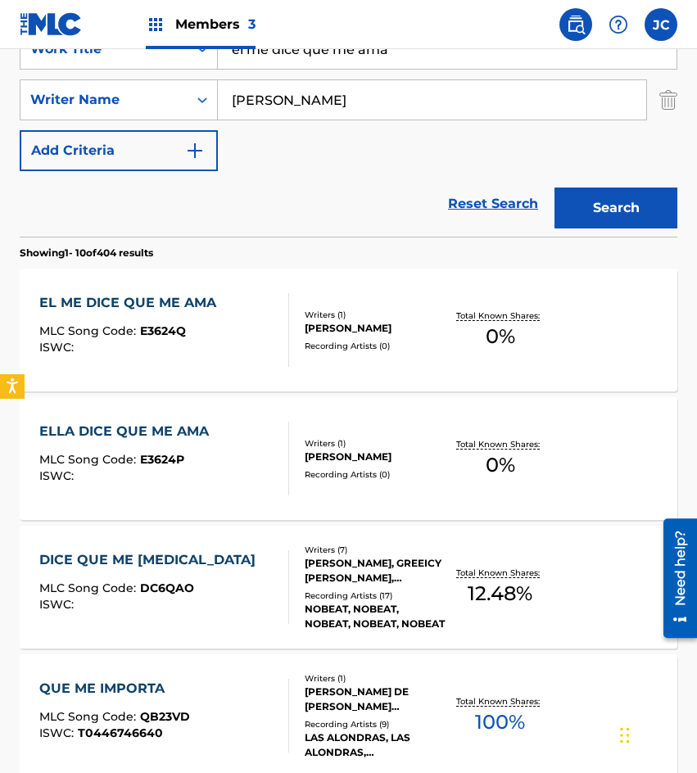
click at [296, 461] on div "Writers ( 1 ) [PERSON_NAME] Recording Artists ( 0 )" at bounding box center [367, 458] width 156 height 43
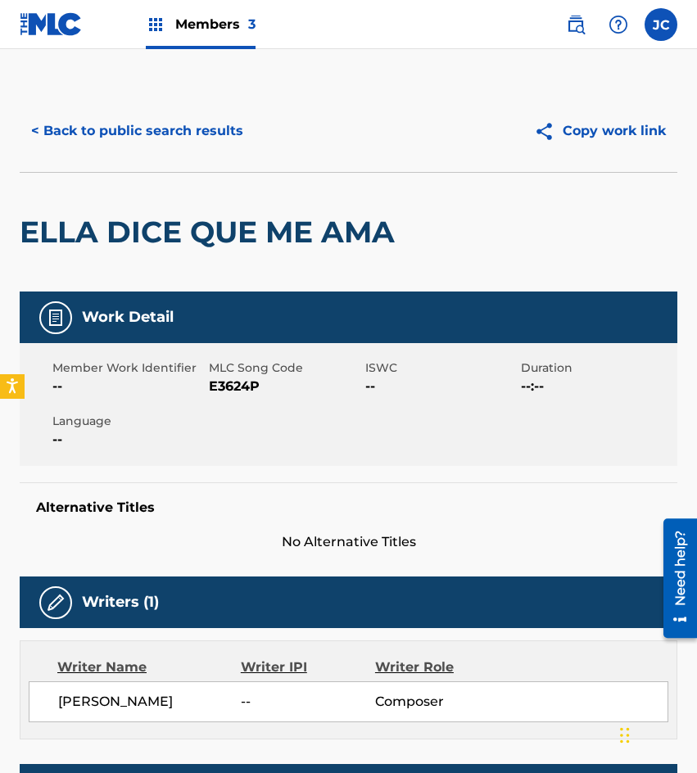
click at [229, 383] on span "E3624P" at bounding box center [285, 387] width 152 height 20
drag, startPoint x: 120, startPoint y: 208, endPoint x: 151, endPoint y: 141, distance: 74.0
click at [120, 207] on div "ELLA DICE QUE ME AMA" at bounding box center [211, 232] width 383 height 119
click at [156, 134] on button "< Back to public search results" at bounding box center [137, 131] width 235 height 41
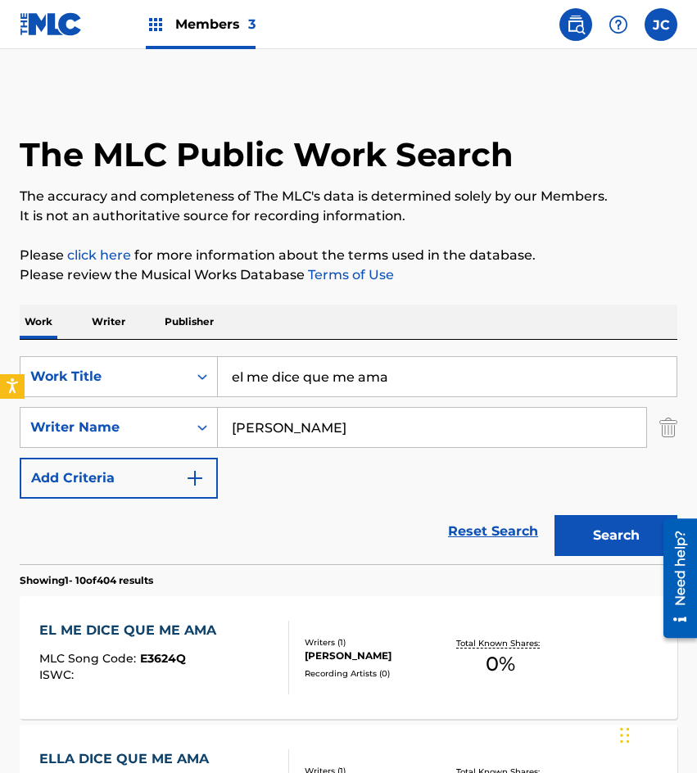
scroll to position [328, 0]
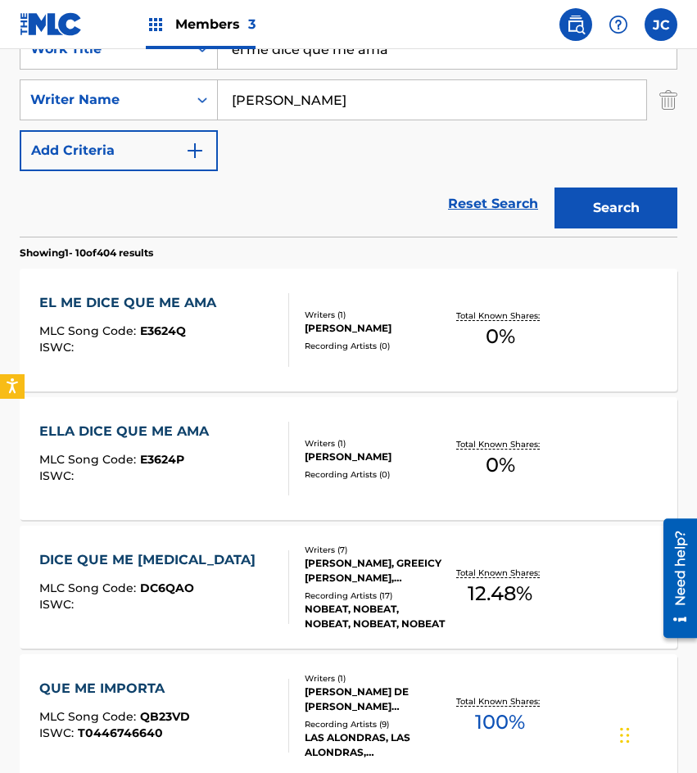
click at [448, 63] on input "el me dice que me ama" at bounding box center [447, 48] width 459 height 39
click at [448, 64] on input "el me dice que me ama" at bounding box center [447, 48] width 459 height 39
type input "vieras que mal me ha ido"
type input "[PERSON_NAME]"
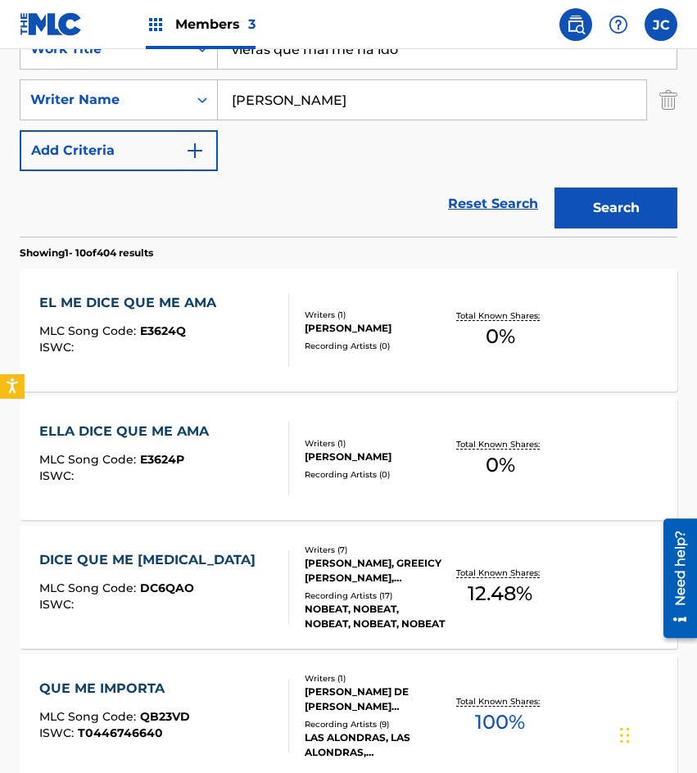
click at [555, 188] on button "Search" at bounding box center [616, 208] width 123 height 41
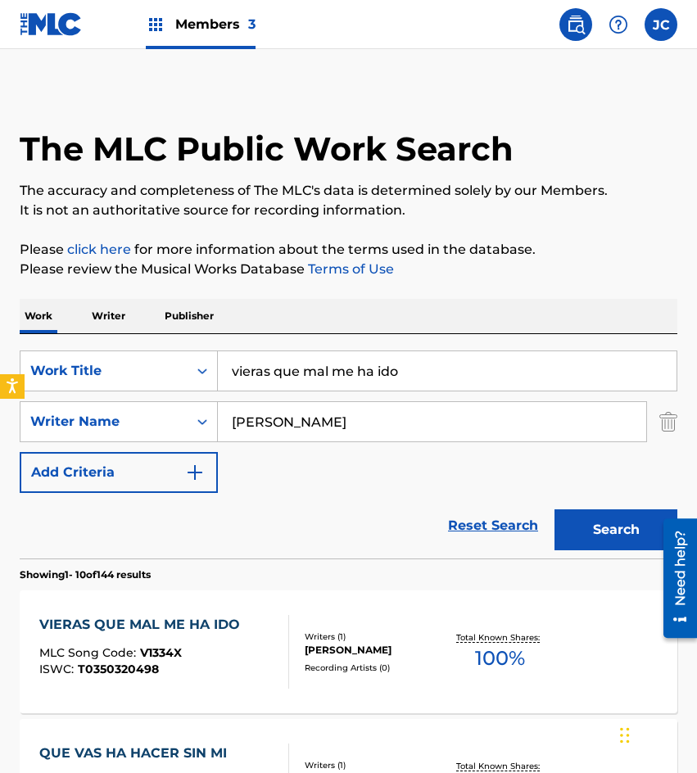
scroll to position [246, 0]
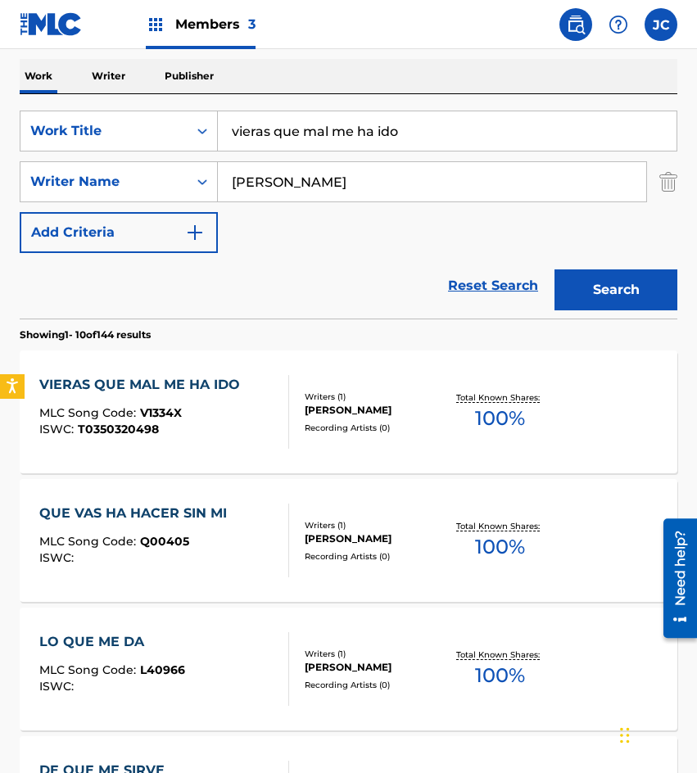
click at [356, 419] on div "Writers ( 1 ) [PERSON_NAME] Recording Artists ( 0 )" at bounding box center [367, 412] width 156 height 43
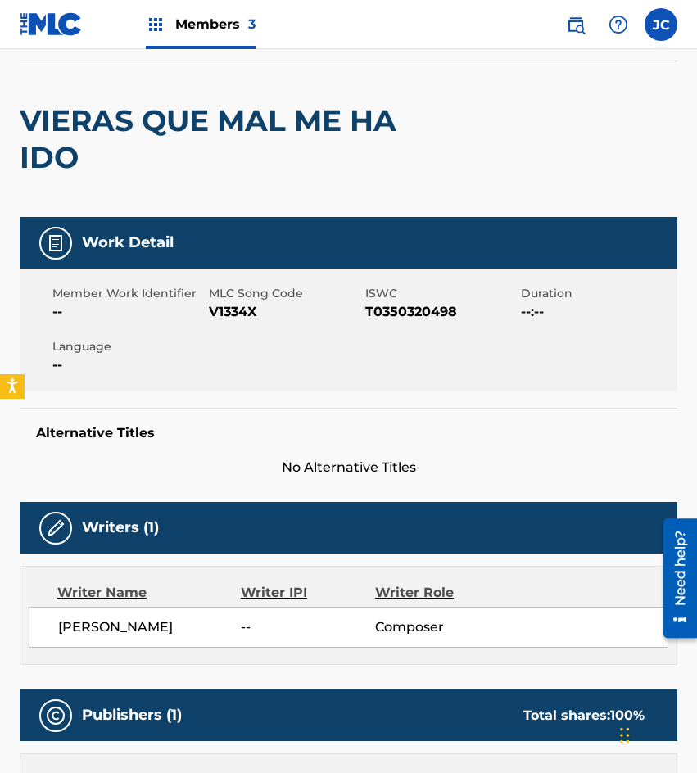
scroll to position [82, 0]
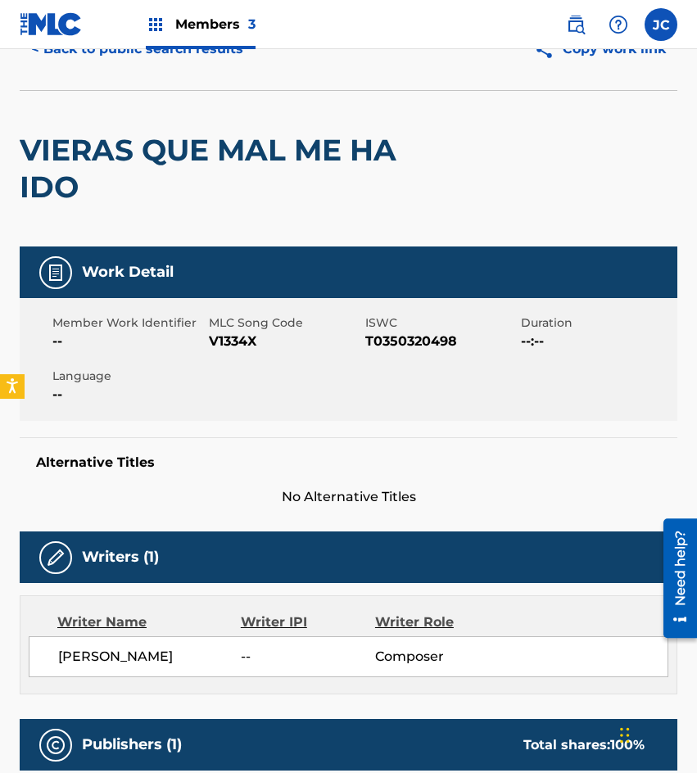
click at [230, 339] on span "V1334X" at bounding box center [285, 342] width 152 height 20
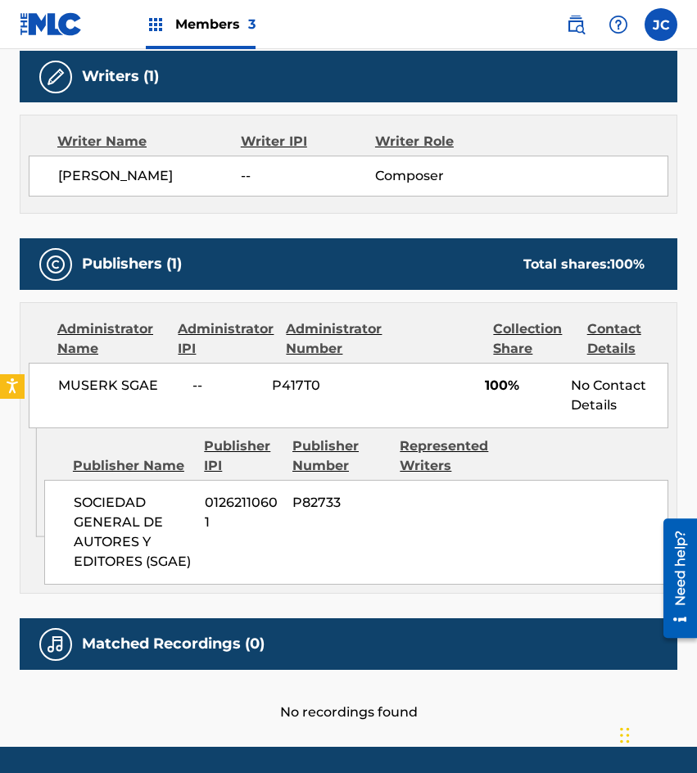
scroll to position [615, 0]
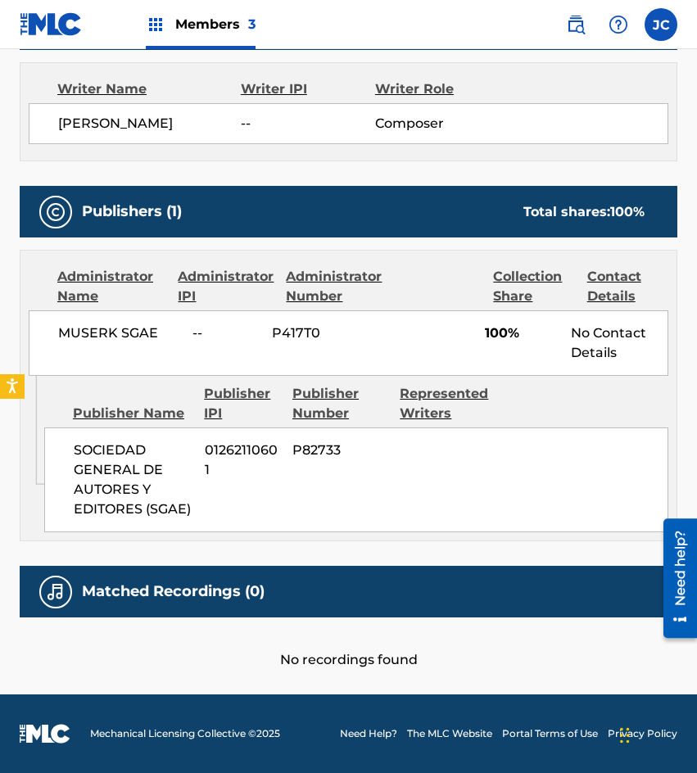
drag, startPoint x: 60, startPoint y: 159, endPoint x: 78, endPoint y: 131, distance: 33.2
click at [60, 159] on div "Writer Name Writer IPI Writer Role [PERSON_NAME] -- Composer" at bounding box center [349, 111] width 658 height 99
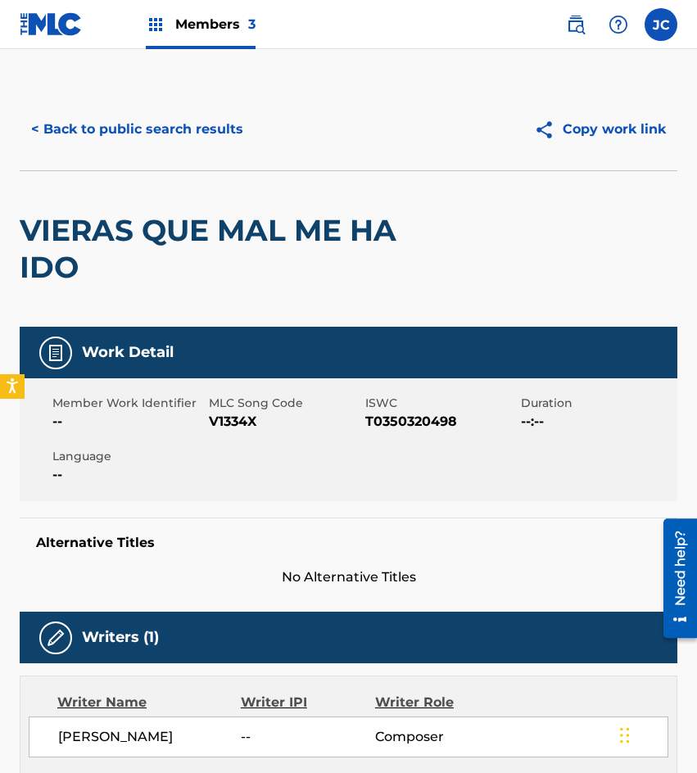
scroll to position [0, 0]
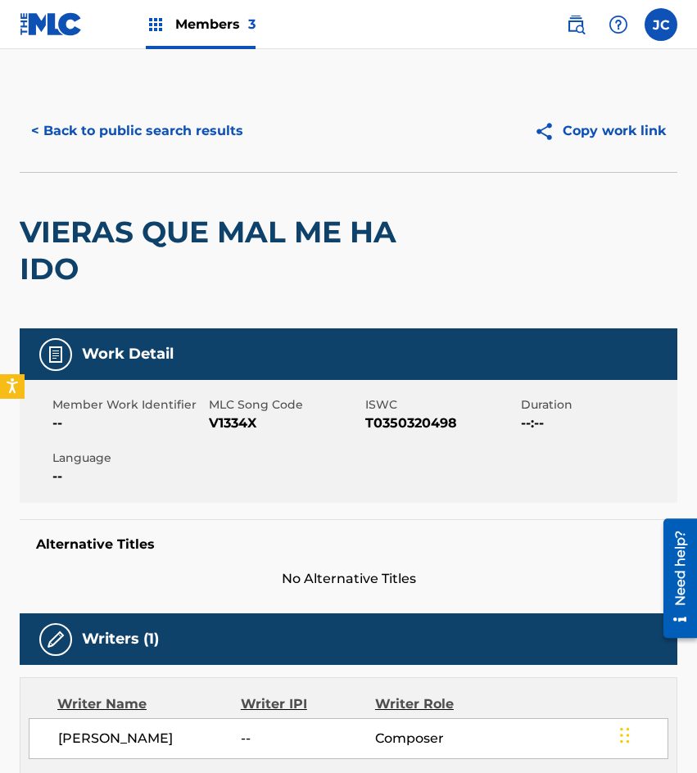
click at [204, 143] on button "< Back to public search results" at bounding box center [137, 131] width 235 height 41
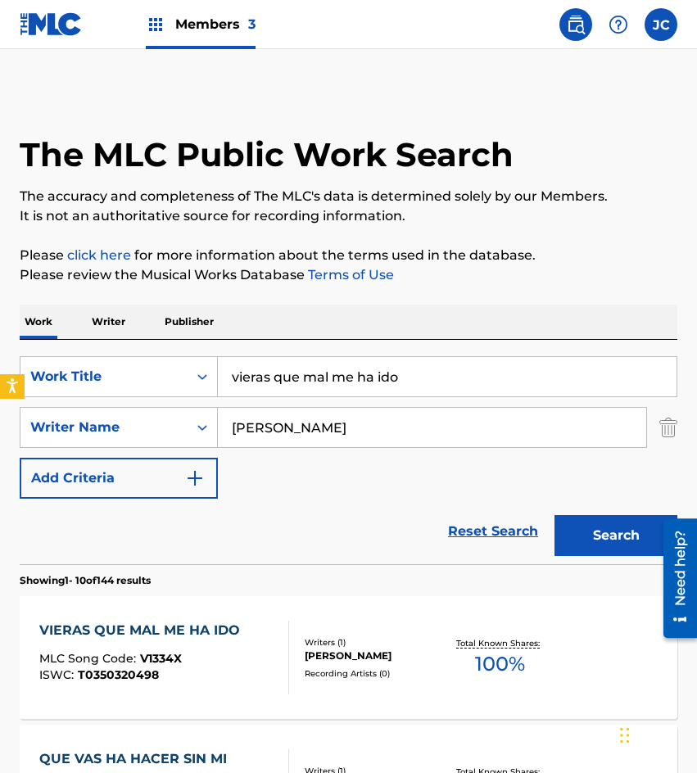
scroll to position [246, 0]
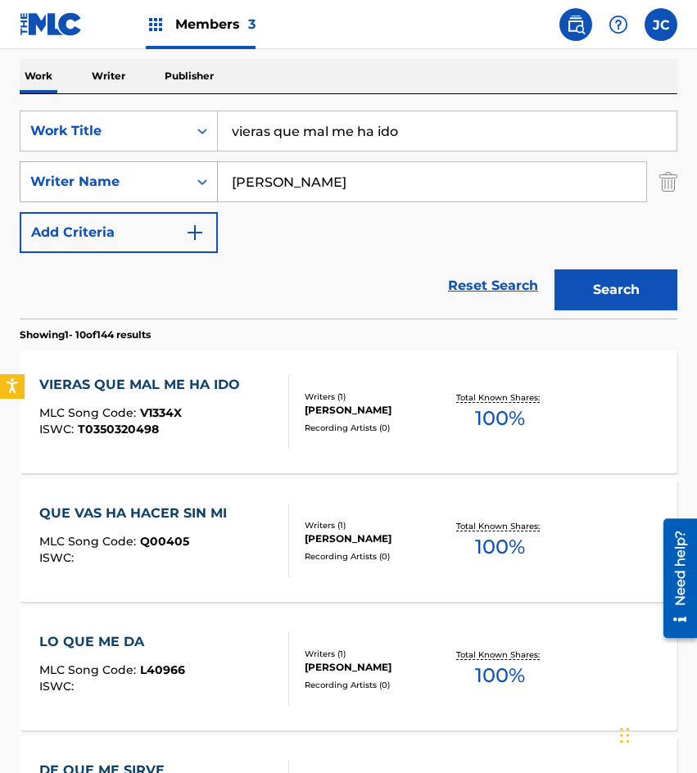
drag, startPoint x: 279, startPoint y: 155, endPoint x: 179, endPoint y: 165, distance: 100.5
click at [181, 165] on div "SearchWithCriteria09368b08-298b-4663-b82b-2edd5fa06bd6 Work Title vieras que ma…" at bounding box center [349, 182] width 658 height 143
type input "faltandome tu"
click at [596, 294] on button "Search" at bounding box center [616, 290] width 123 height 41
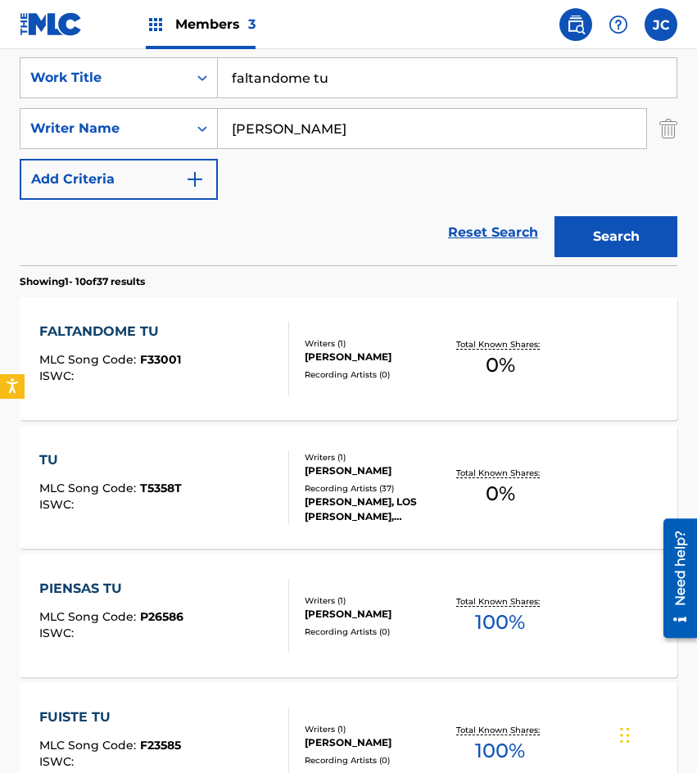
scroll to position [328, 0]
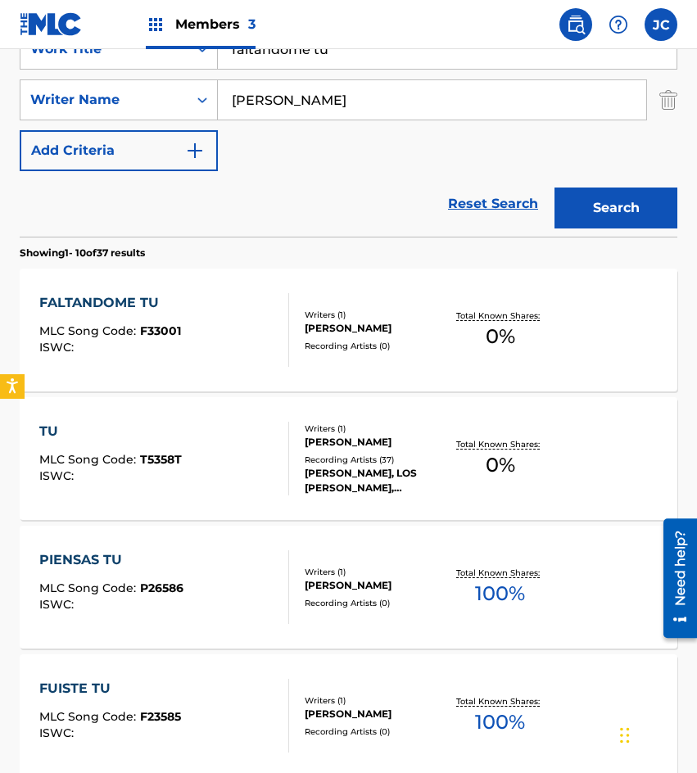
click at [306, 314] on div "Writers ( 1 )" at bounding box center [375, 315] width 141 height 12
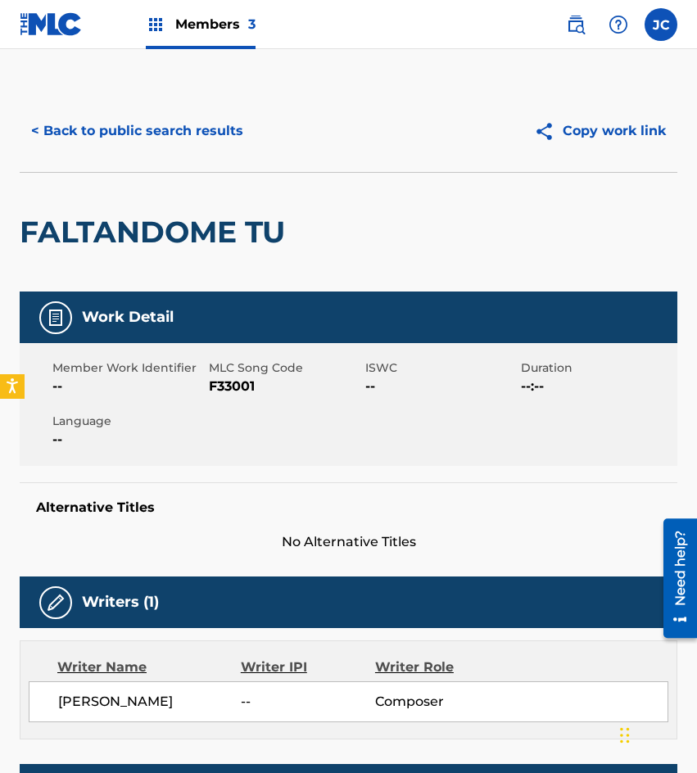
click at [232, 386] on span "F33001" at bounding box center [285, 387] width 152 height 20
click at [109, 141] on button "< Back to public search results" at bounding box center [137, 131] width 235 height 41
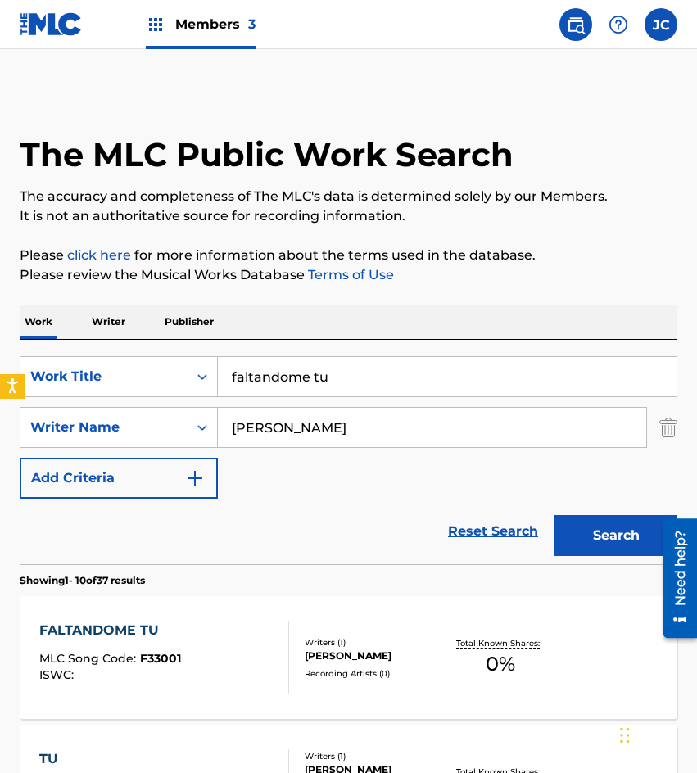
scroll to position [328, 0]
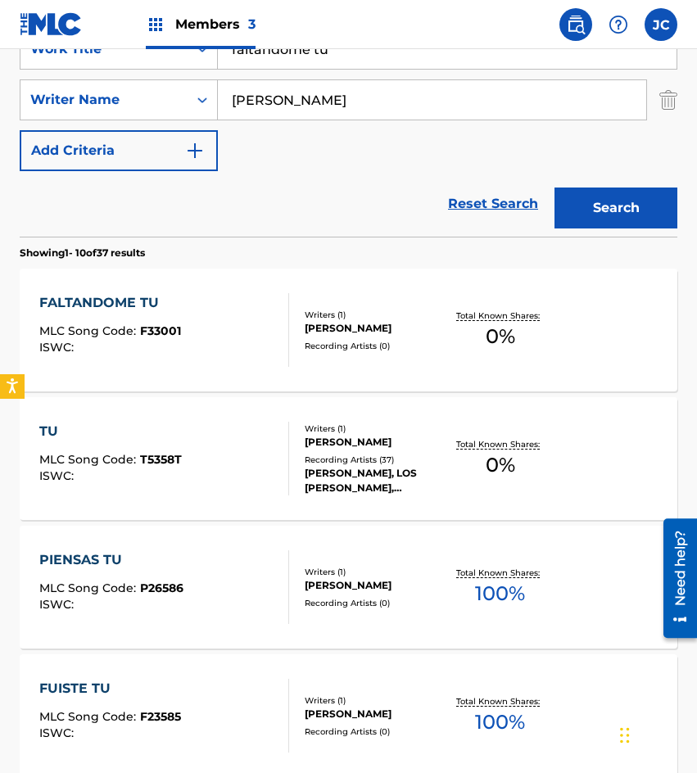
click at [352, 66] on input "faltandome tu" at bounding box center [447, 48] width 459 height 39
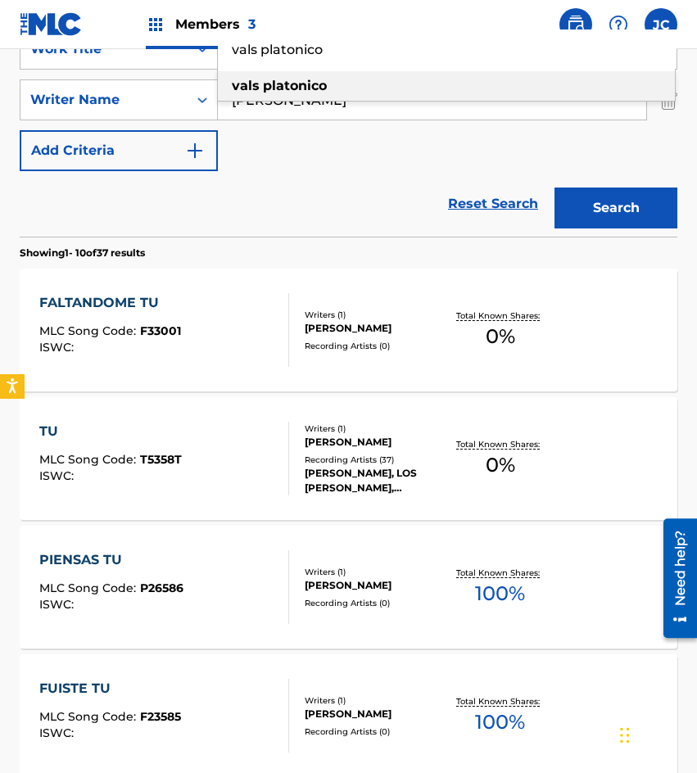
type input "vals platonico"
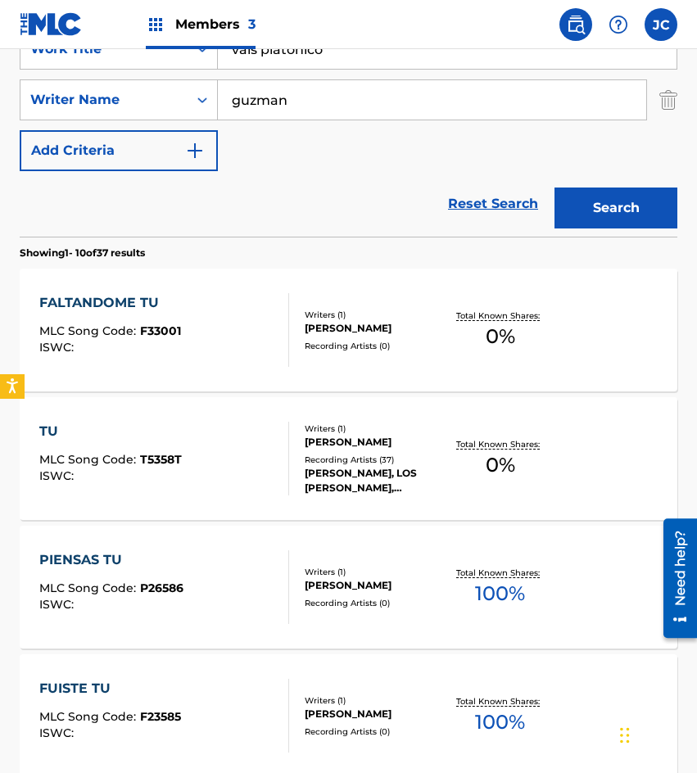
type input "guzman"
click at [555, 188] on button "Search" at bounding box center [616, 208] width 123 height 41
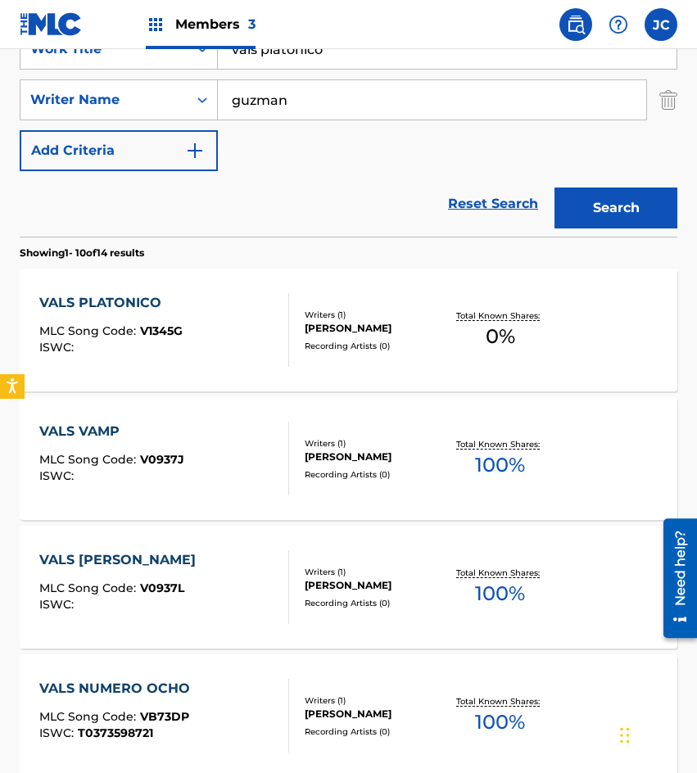
click at [299, 334] on div "Writers ( 1 ) [PERSON_NAME] Recording Artists ( 0 )" at bounding box center [367, 330] width 156 height 43
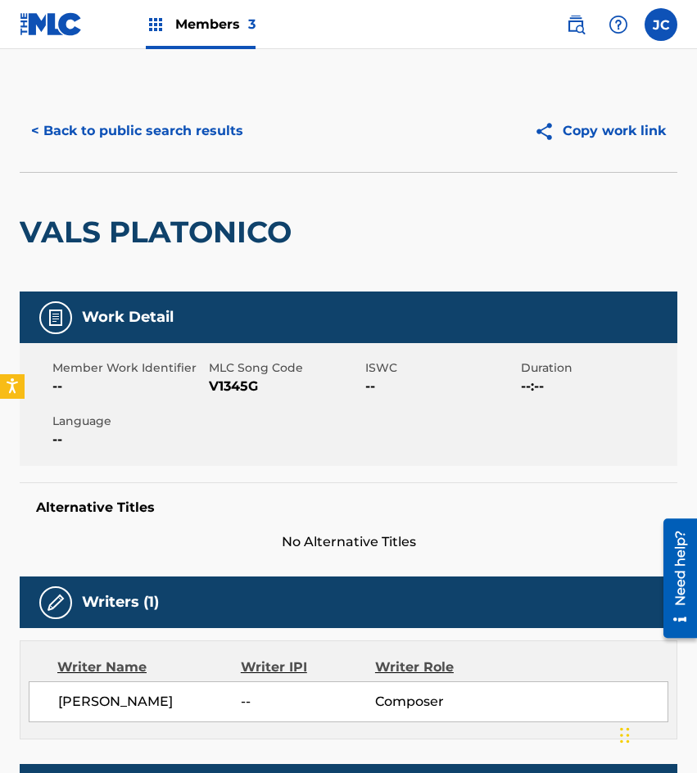
click at [229, 386] on span "V1345G" at bounding box center [285, 387] width 152 height 20
click at [73, 184] on div "VALS PLATONICO" at bounding box center [160, 232] width 280 height 119
click at [161, 134] on button "< Back to public search results" at bounding box center [137, 131] width 235 height 41
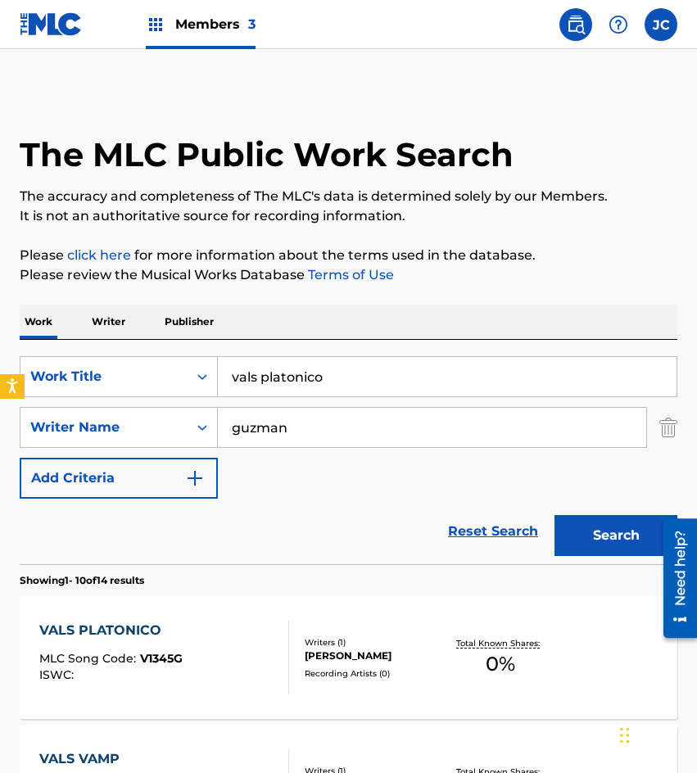
scroll to position [328, 0]
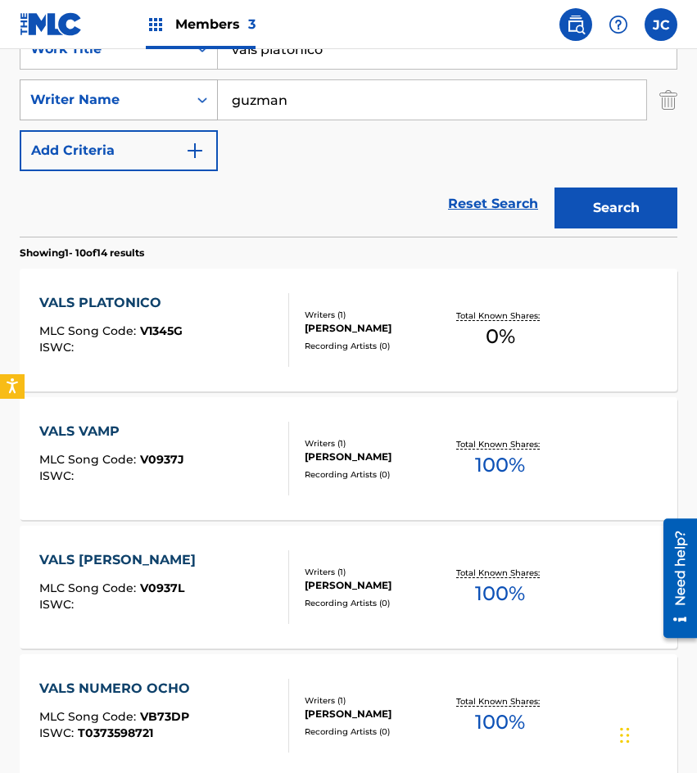
click at [93, 90] on div "SearchWithCriteria09368b08-298b-4663-b82b-2edd5fa06bd6 Work Title vals platonic…" at bounding box center [349, 100] width 658 height 143
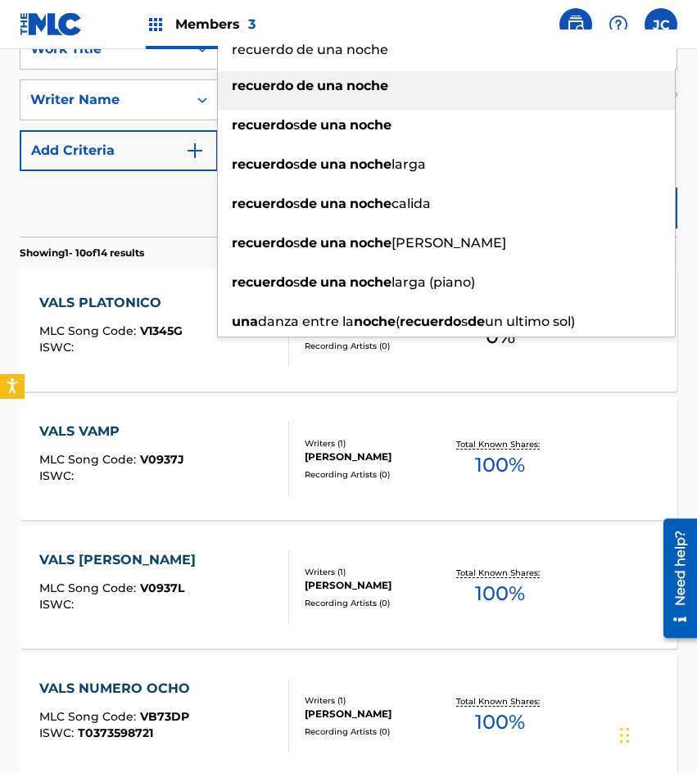
type input "recuerdo de una noche"
click at [272, 93] on div "recuerdo de una noche" at bounding box center [446, 85] width 457 height 29
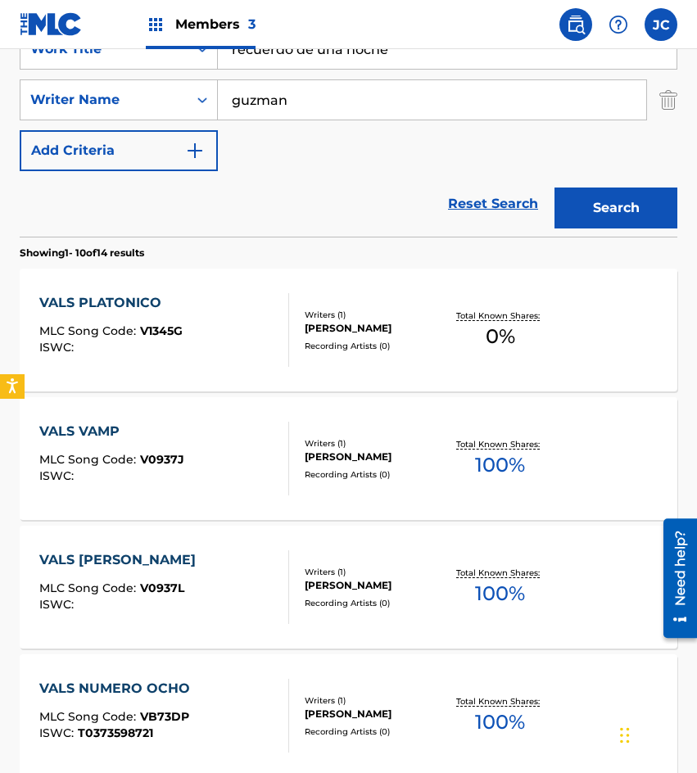
click at [592, 203] on button "Search" at bounding box center [616, 208] width 123 height 41
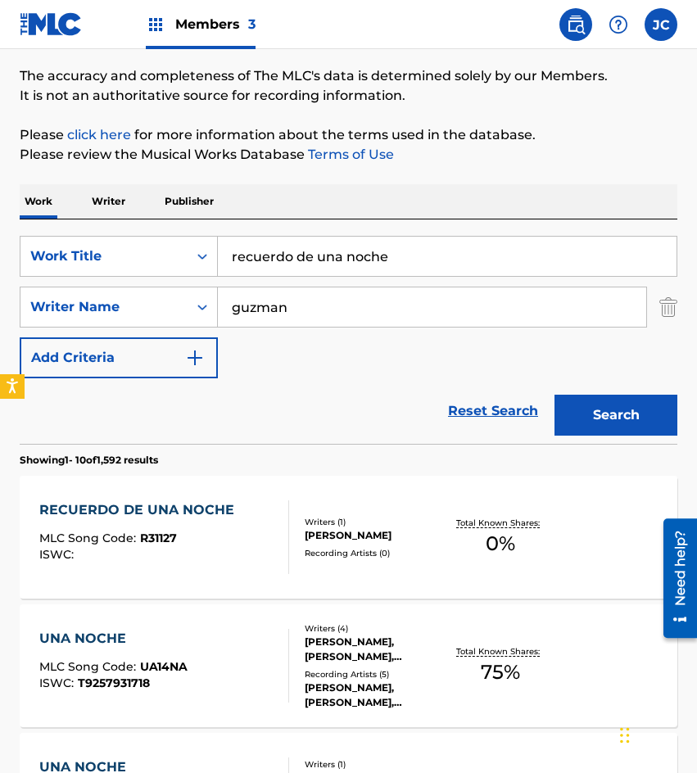
scroll to position [246, 0]
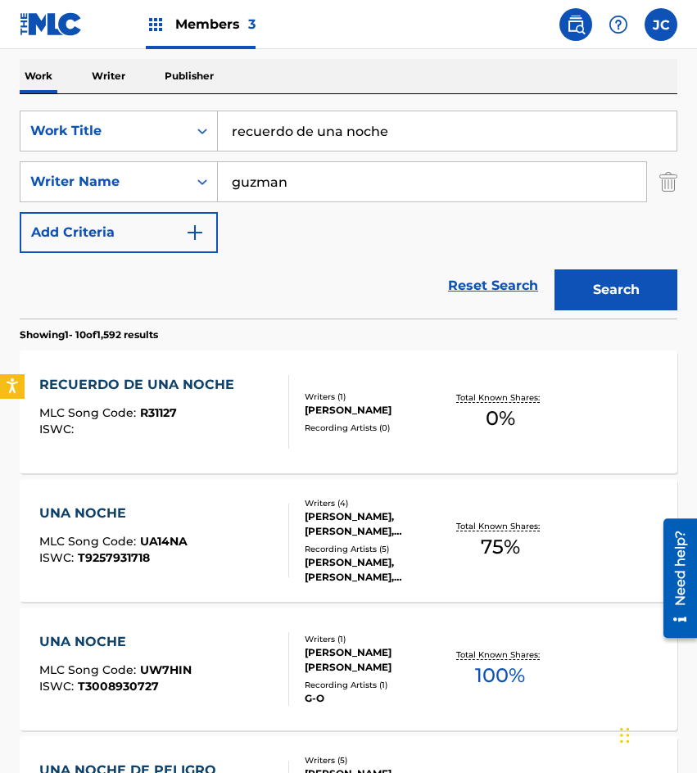
click at [251, 413] on div "RECUERDO DE UNA NOCHE MLC Song Code : R31127 ISWC :" at bounding box center [164, 412] width 250 height 74
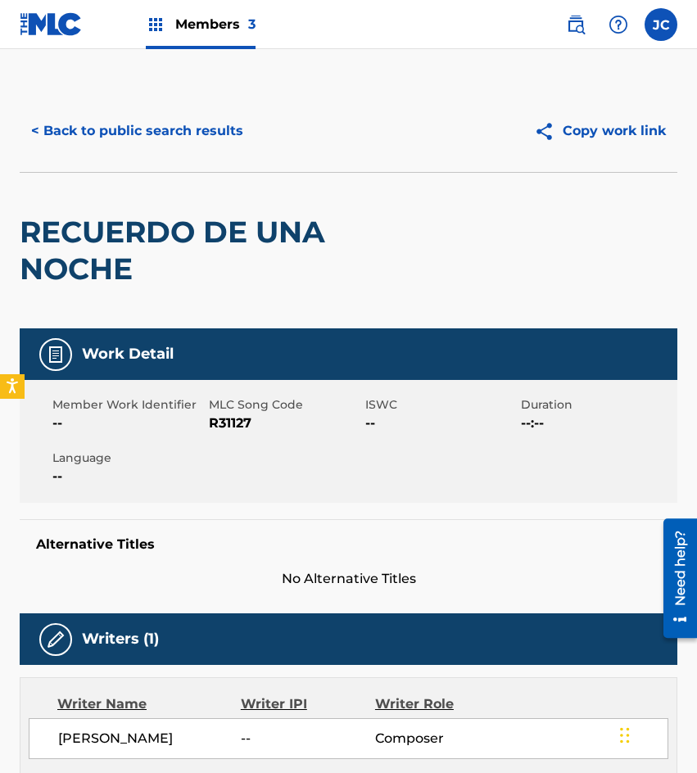
click at [236, 416] on span "R31127" at bounding box center [285, 424] width 152 height 20
click at [121, 160] on div "< Back to public search results Copy work link" at bounding box center [349, 131] width 658 height 82
click at [145, 138] on button "< Back to public search results" at bounding box center [137, 131] width 235 height 41
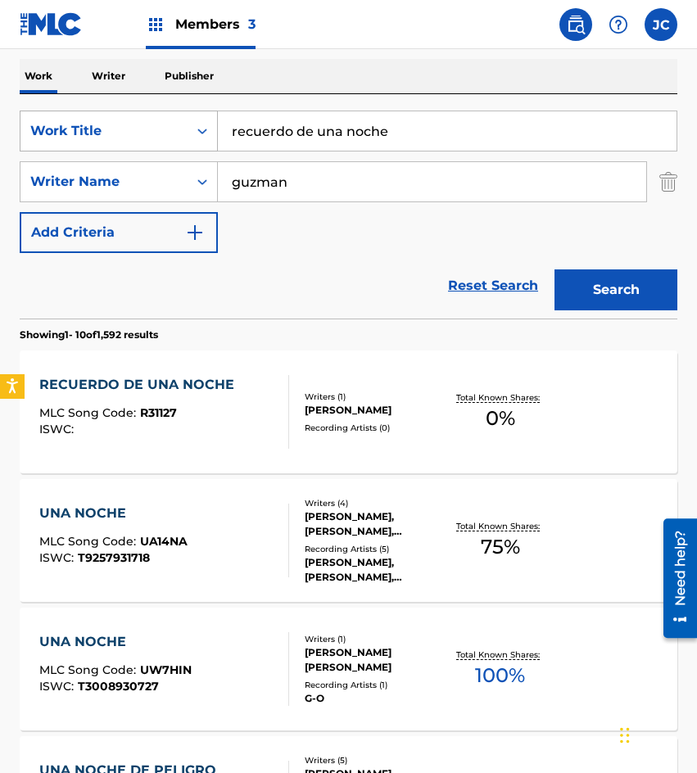
drag, startPoint x: 149, startPoint y: 149, endPoint x: 134, endPoint y: 143, distance: 16.9
click at [138, 146] on div "SearchWithCriteria09368b08-298b-4663-b82b-2edd5fa06bd6 Work Title recuerdo de u…" at bounding box center [349, 131] width 658 height 41
drag, startPoint x: 272, startPoint y: 133, endPoint x: 197, endPoint y: 139, distance: 74.8
click at [201, 139] on div "SearchWithCriteria09368b08-298b-4663-b82b-2edd5fa06bd6 Work Title por ti prieti…" at bounding box center [349, 131] width 658 height 41
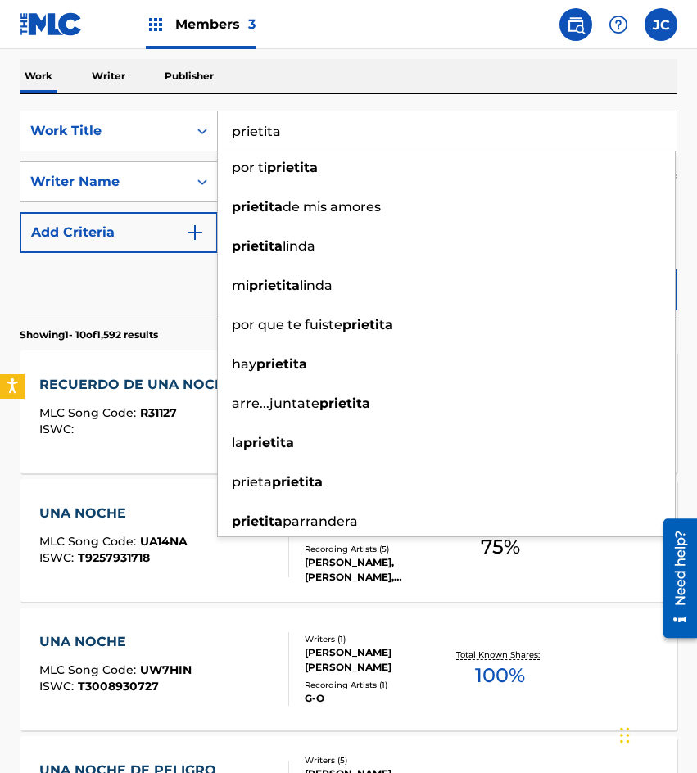
type input "prietita"
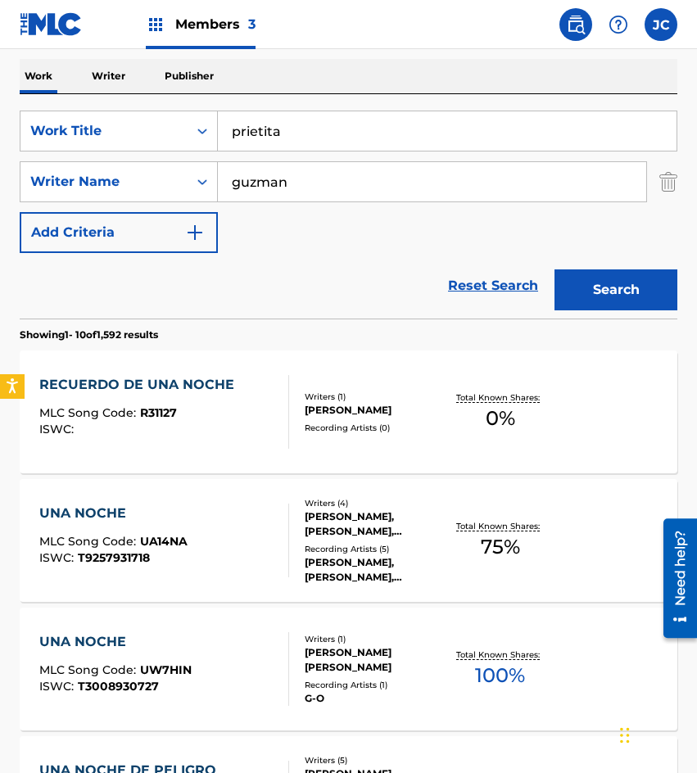
drag, startPoint x: 155, startPoint y: 304, endPoint x: 179, endPoint y: 301, distance: 24.8
click at [156, 304] on div "Reset Search Search" at bounding box center [349, 286] width 658 height 66
click at [642, 297] on button "Search" at bounding box center [616, 290] width 123 height 41
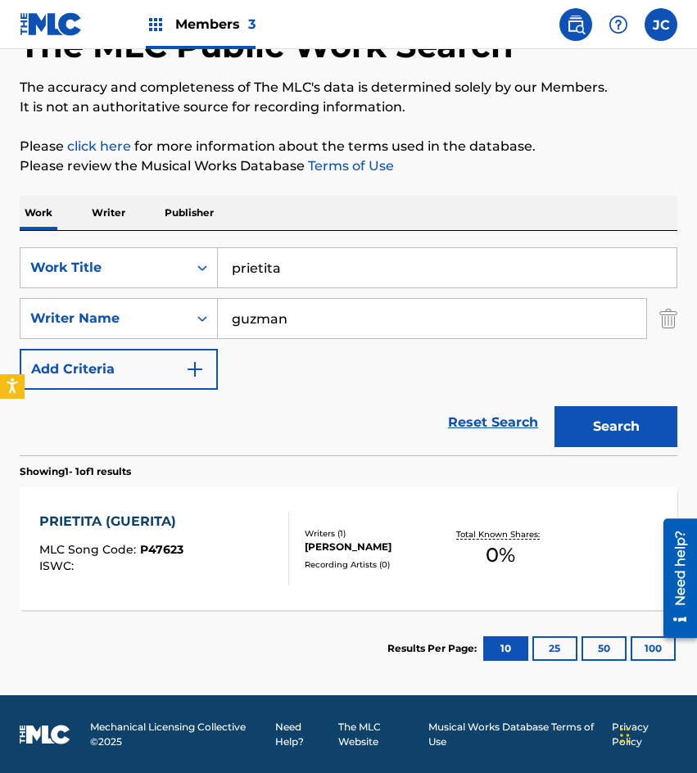
scroll to position [110, 0]
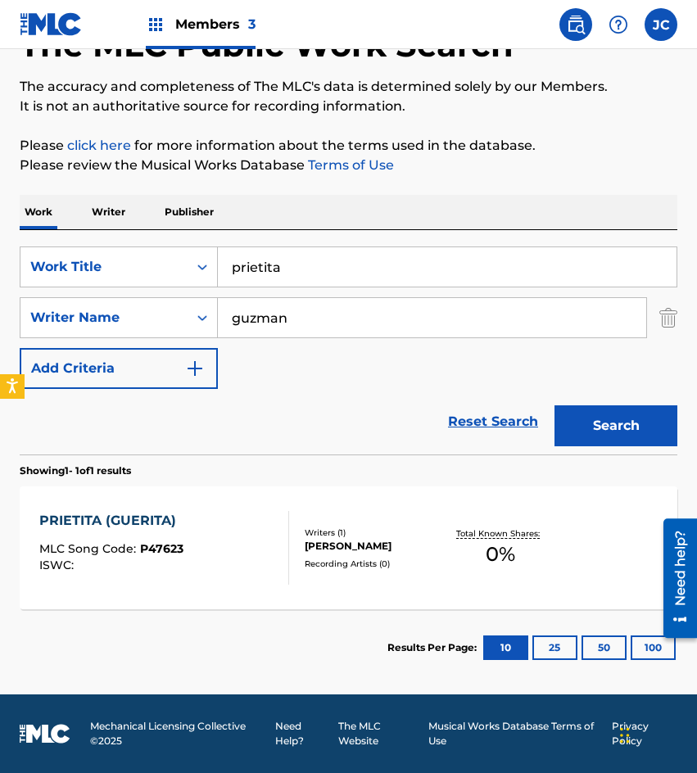
click at [297, 555] on div "Writers ( 1 ) [PERSON_NAME] Recording Artists ( 0 )" at bounding box center [367, 548] width 156 height 43
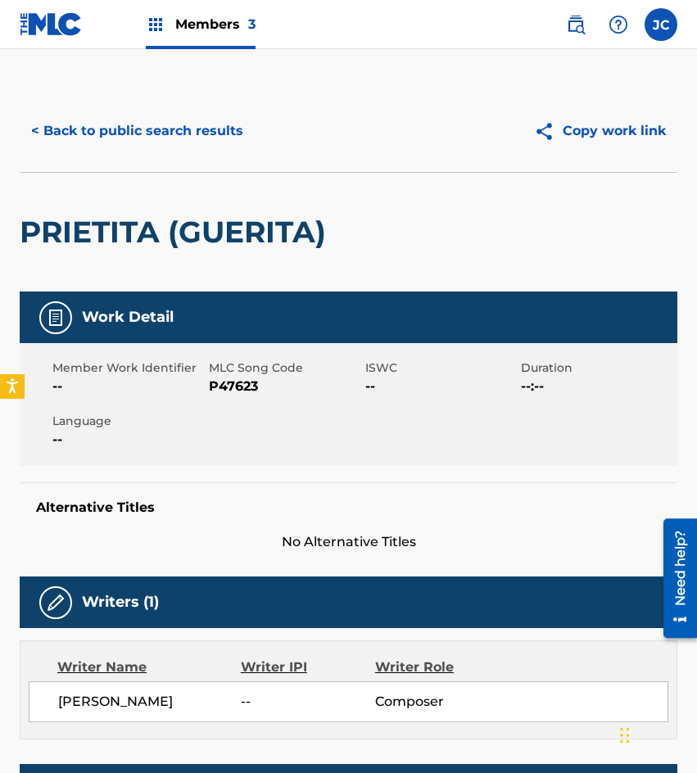
click at [247, 392] on span "P47623" at bounding box center [285, 387] width 152 height 20
click at [134, 196] on div "PRIETITA (GUERITA)" at bounding box center [177, 232] width 315 height 119
click at [196, 135] on button "< Back to public search results" at bounding box center [137, 131] width 235 height 41
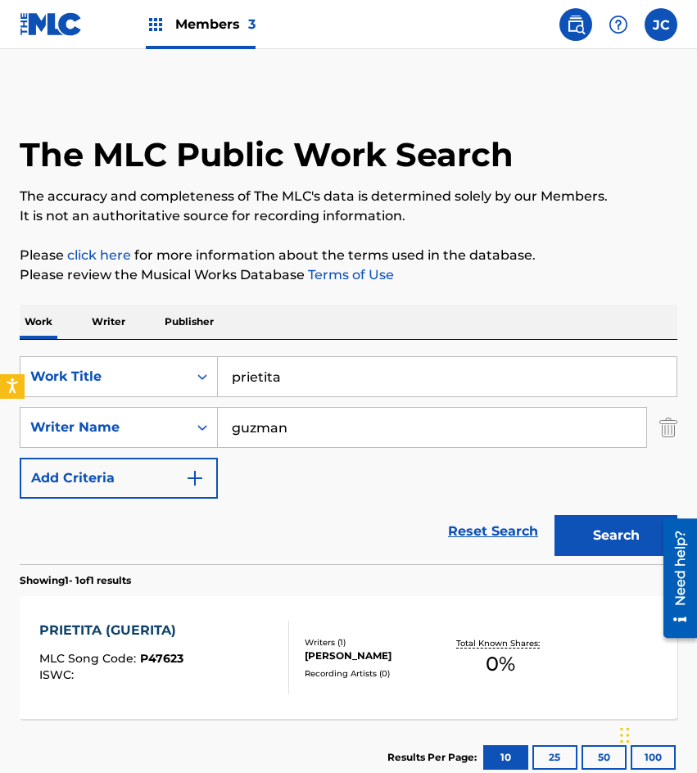
scroll to position [16, 0]
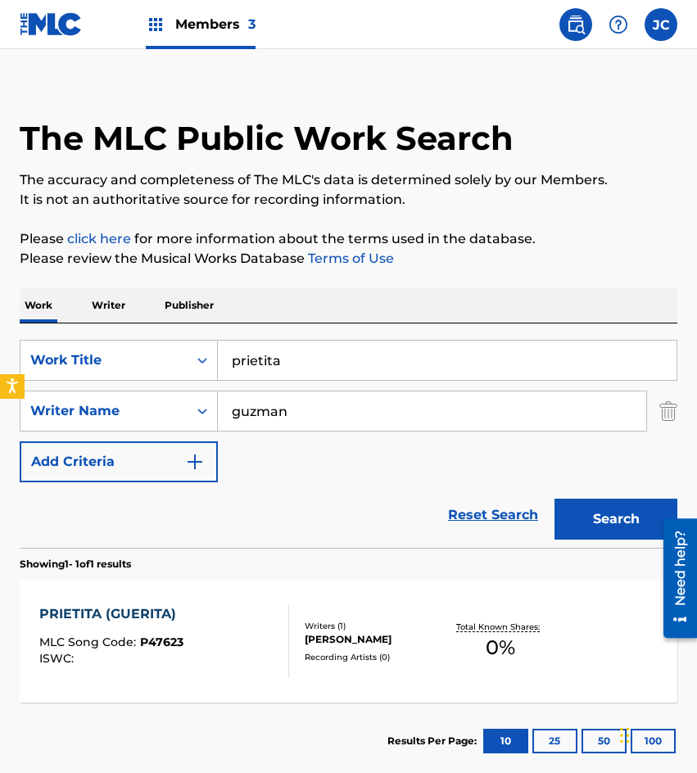
drag, startPoint x: 204, startPoint y: 378, endPoint x: 237, endPoint y: 365, distance: 35.6
click at [169, 380] on div "SearchWithCriteria09368b08-298b-4663-b82b-2edd5fa06bd6 Work Title prietita" at bounding box center [349, 360] width 658 height 41
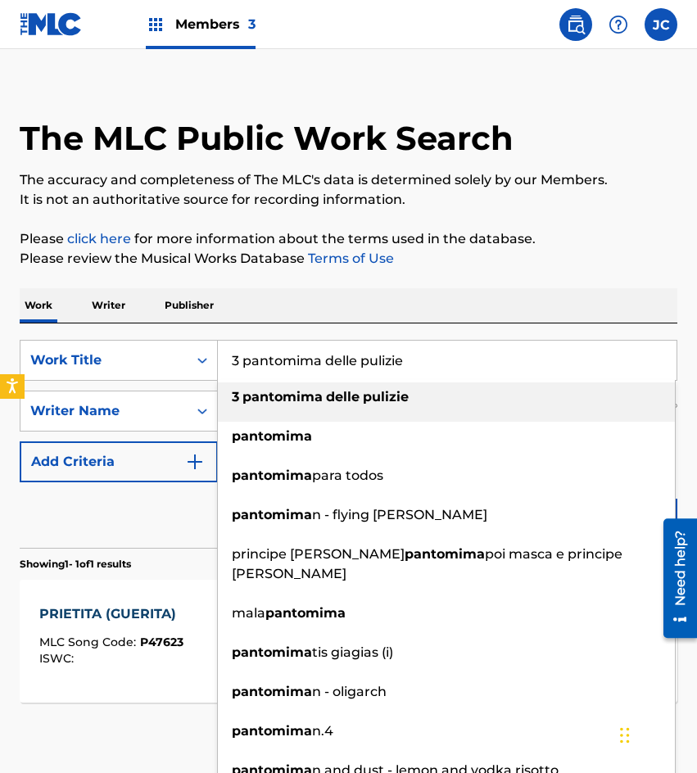
click at [419, 365] on input "3 pantomima delle pulizie" at bounding box center [447, 360] width 459 height 39
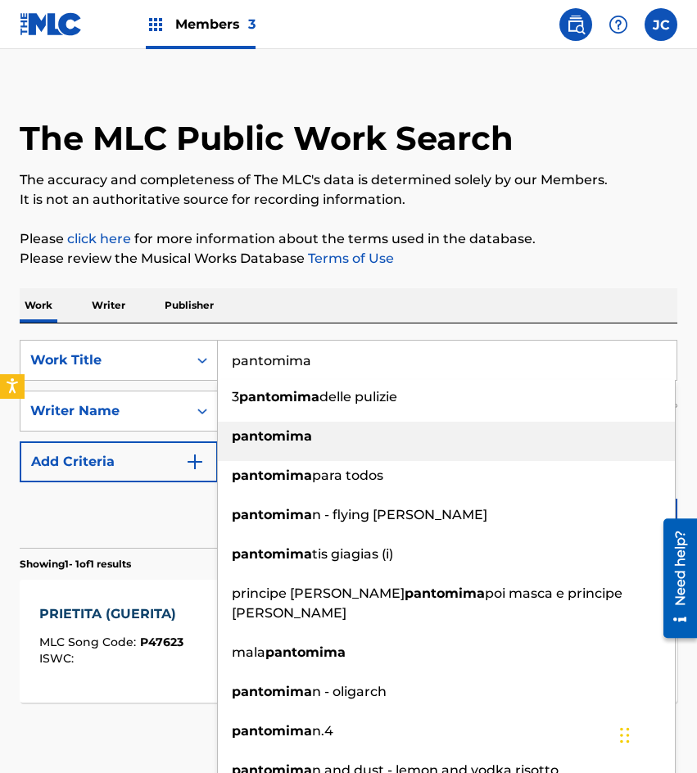
type input "pantomima"
click at [305, 450] on div "pantomima" at bounding box center [446, 436] width 457 height 29
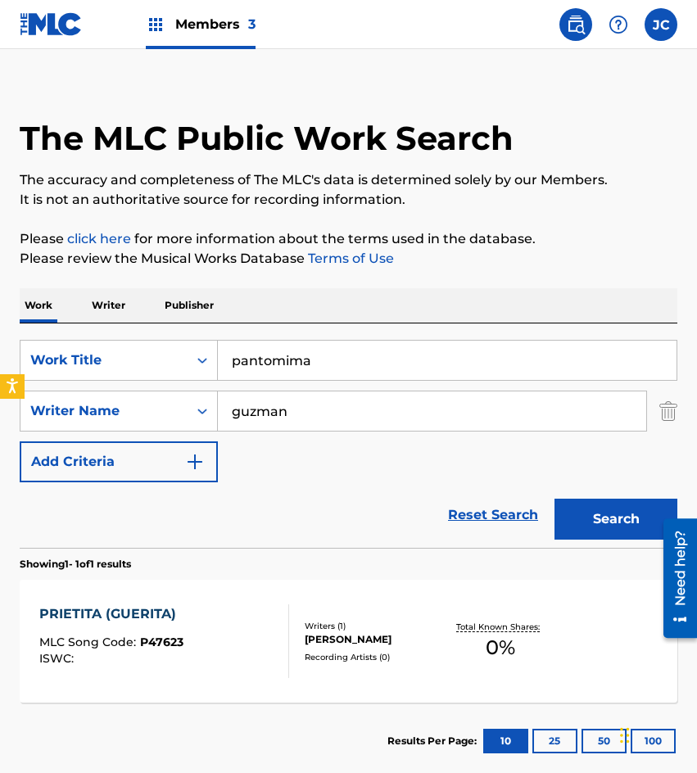
click at [612, 509] on button "Search" at bounding box center [616, 519] width 123 height 41
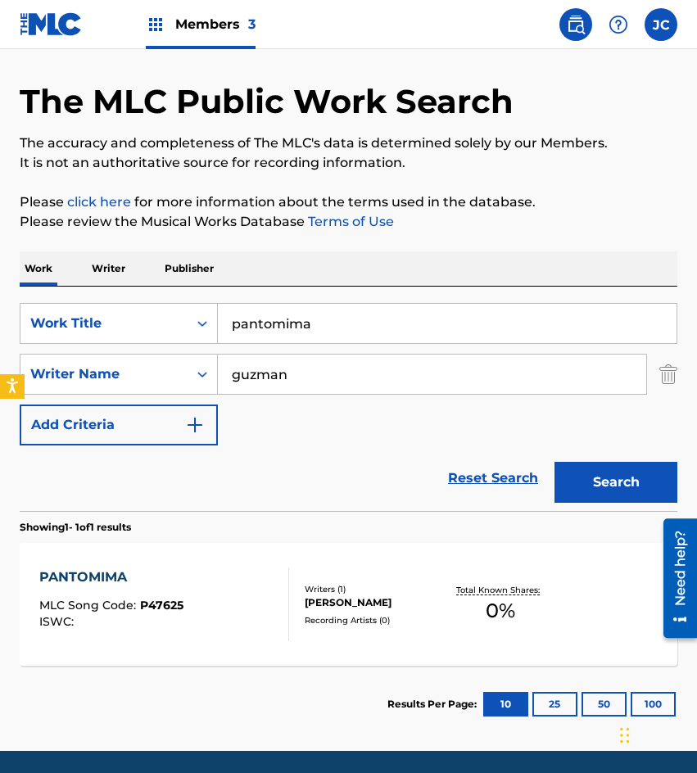
scroll to position [110, 0]
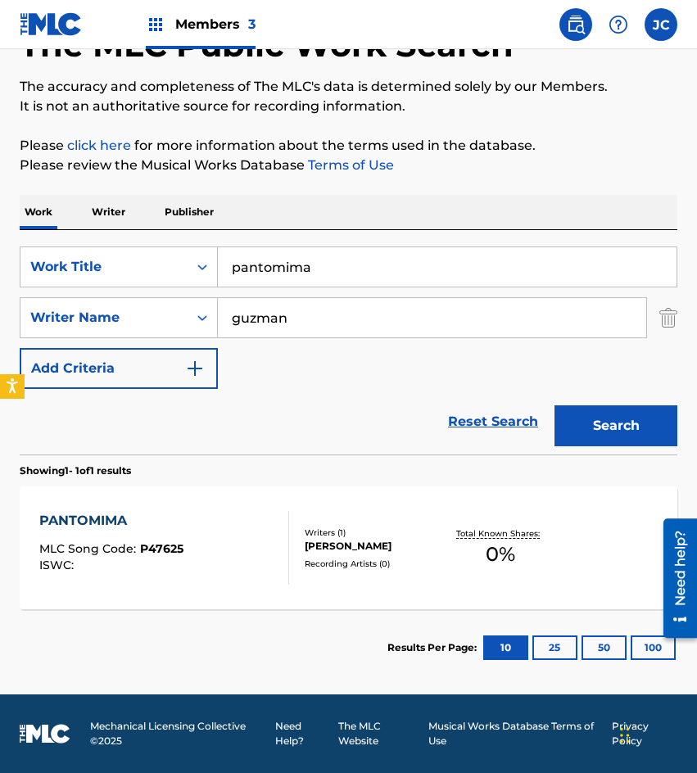
click at [310, 541] on div "[PERSON_NAME]" at bounding box center [375, 546] width 141 height 15
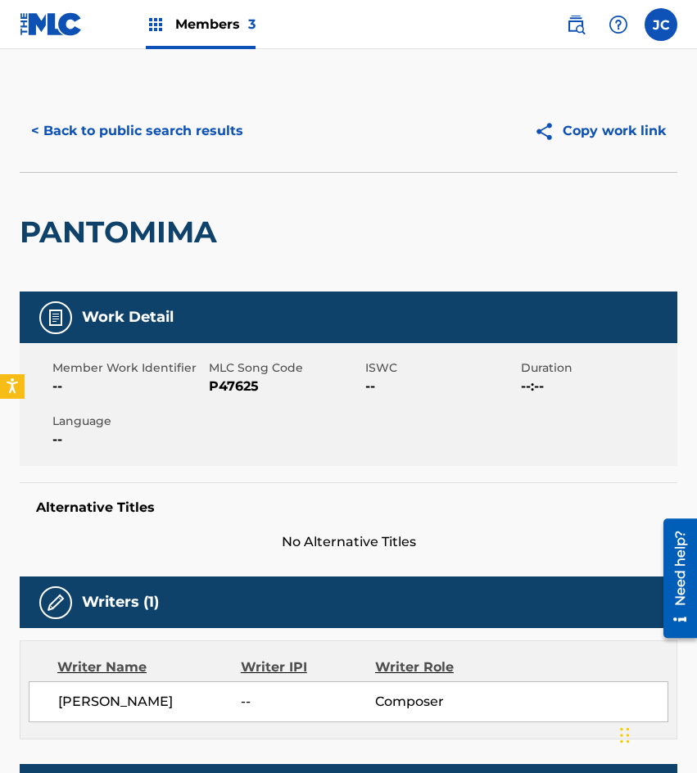
click at [220, 385] on span "P47625" at bounding box center [285, 387] width 152 height 20
drag, startPoint x: 164, startPoint y: 172, endPoint x: 193, endPoint y: 135, distance: 47.2
click at [164, 172] on div "PANTOMIMA" at bounding box center [349, 232] width 658 height 120
click at [202, 125] on button "< Back to public search results" at bounding box center [137, 131] width 235 height 41
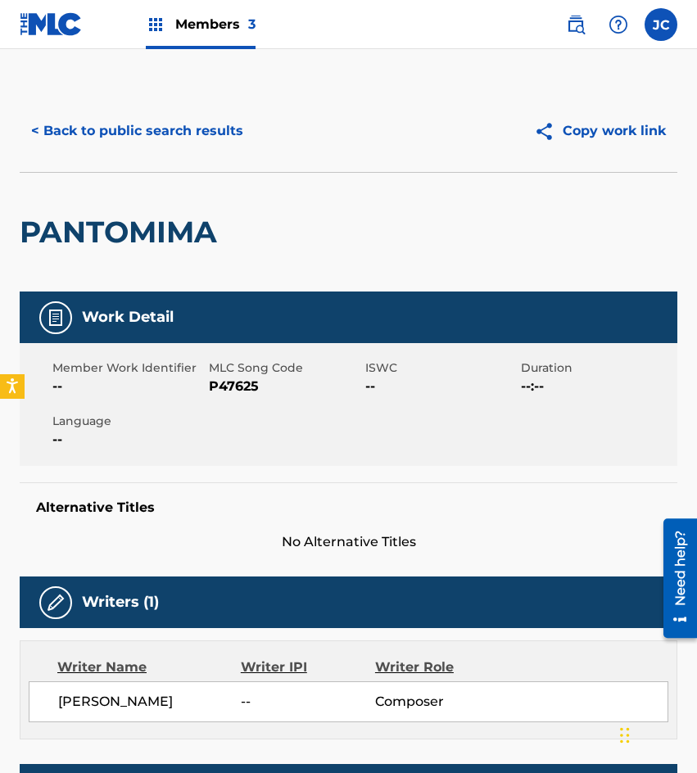
scroll to position [16, 0]
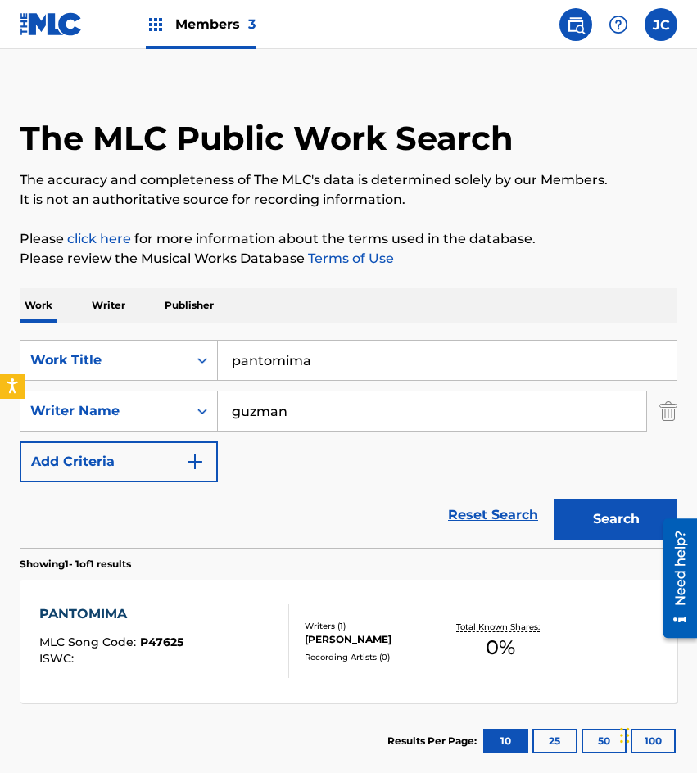
click at [408, 347] on input "pantomima" at bounding box center [447, 360] width 459 height 39
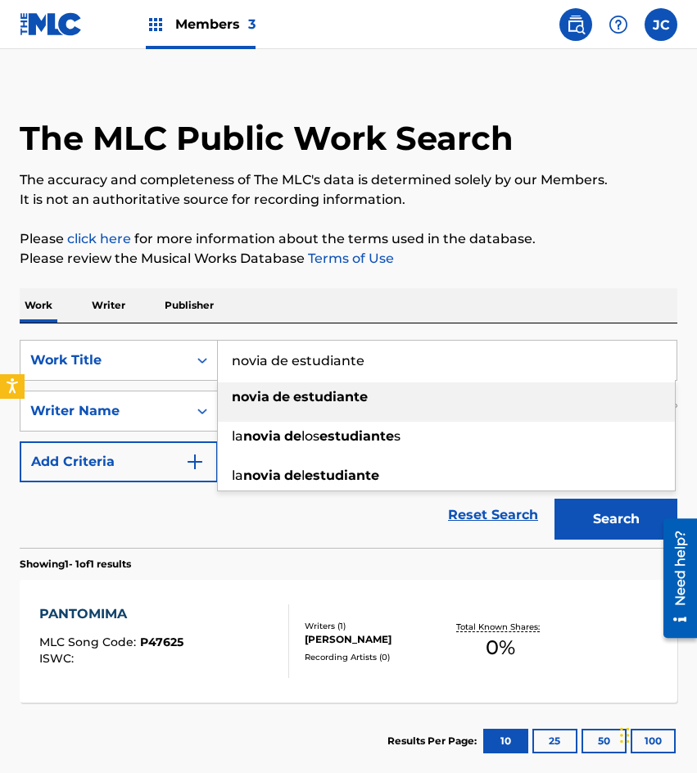
type input "novia de estudiante"
click at [416, 407] on div "novia de estudiante" at bounding box center [446, 397] width 457 height 29
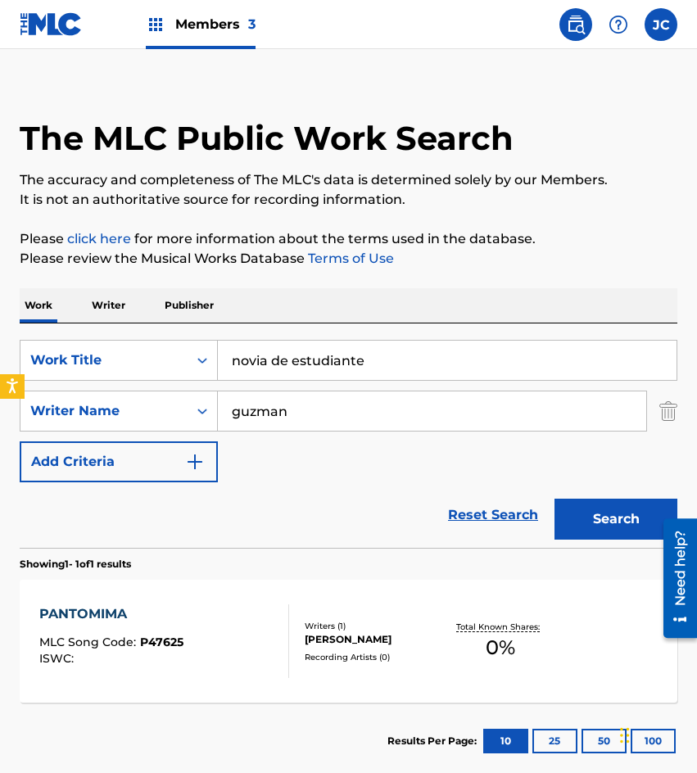
drag, startPoint x: 607, startPoint y: 514, endPoint x: 475, endPoint y: 457, distance: 143.8
click at [607, 515] on button "Search" at bounding box center [616, 519] width 123 height 41
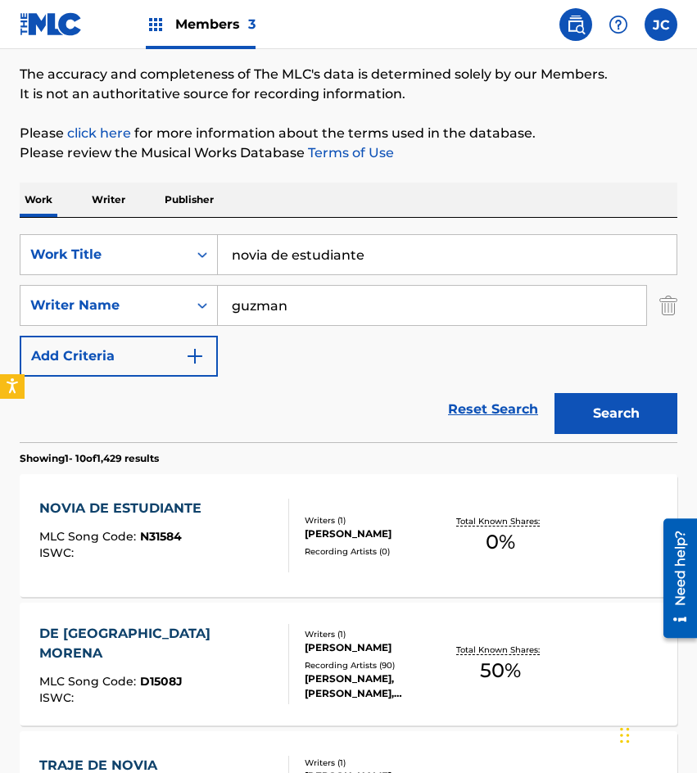
scroll to position [328, 0]
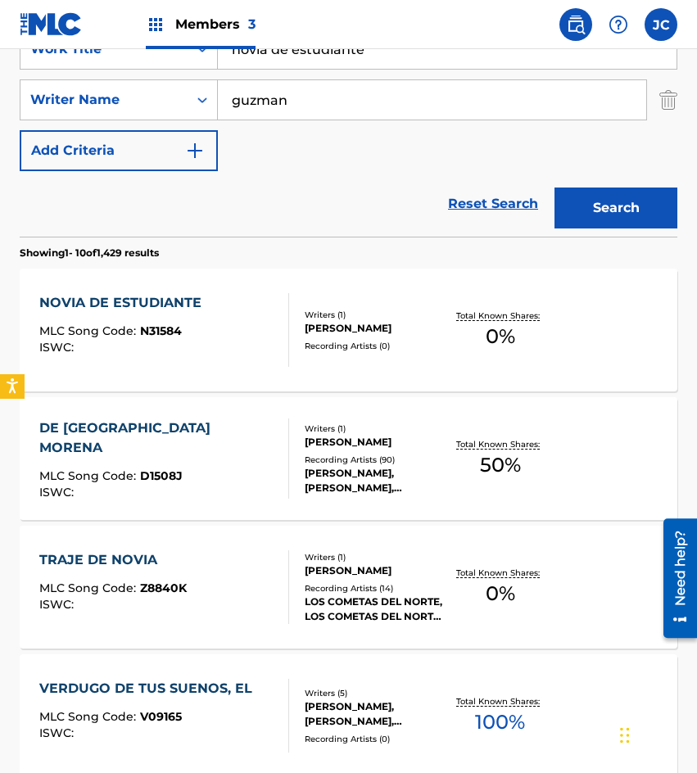
click at [306, 336] on div "Writers ( 1 ) [PERSON_NAME] Recording Artists ( 0 )" at bounding box center [367, 330] width 156 height 43
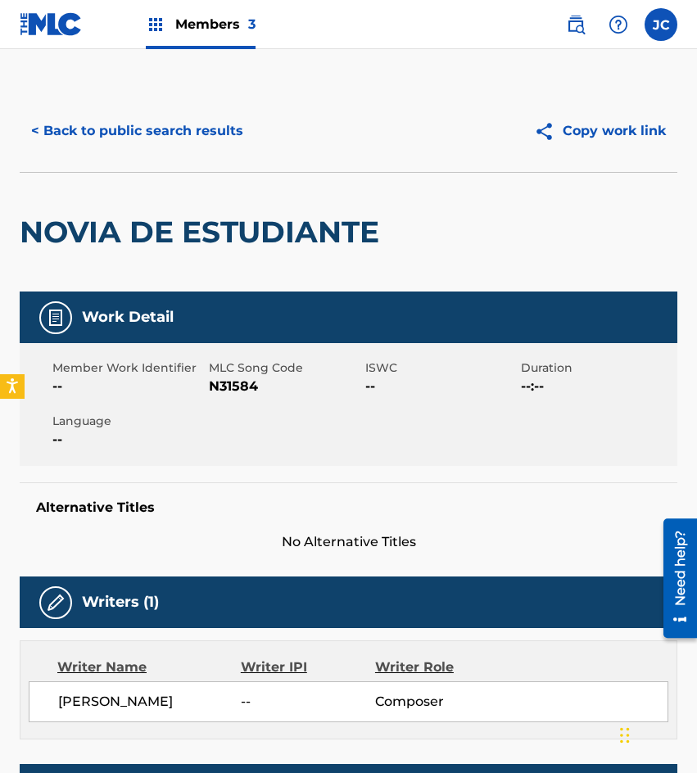
click at [233, 389] on span "N31584" at bounding box center [285, 387] width 152 height 20
click at [232, 389] on span "N31584" at bounding box center [285, 387] width 152 height 20
click at [134, 191] on div "NOVIA DE ESTUDIANTE" at bounding box center [204, 232] width 368 height 119
click at [177, 129] on button "< Back to public search results" at bounding box center [137, 131] width 235 height 41
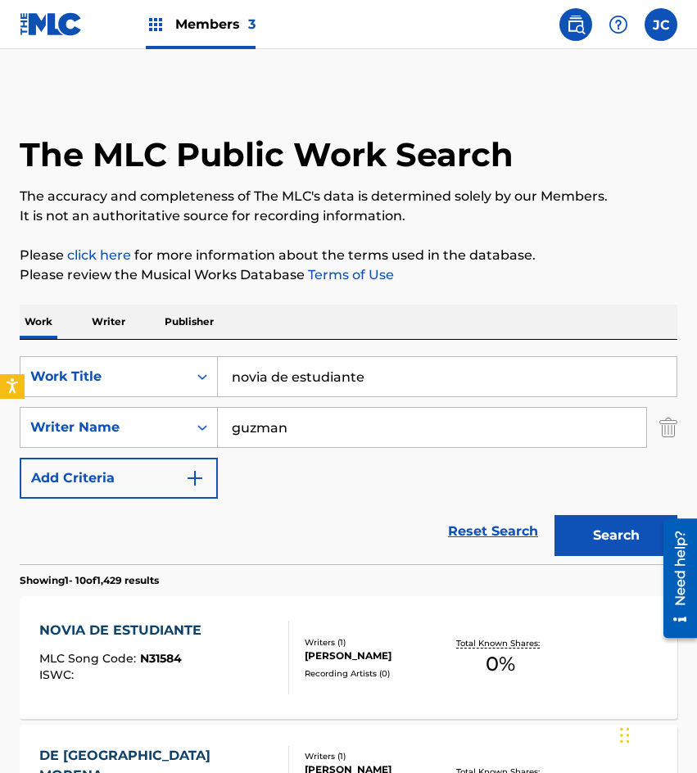
scroll to position [328, 0]
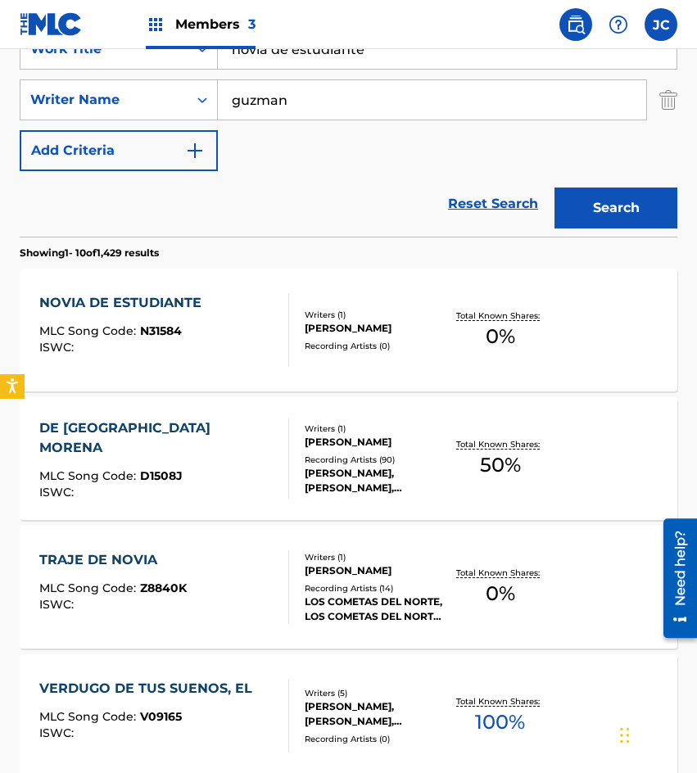
click at [392, 57] on input "novia de estudiante" at bounding box center [447, 48] width 459 height 39
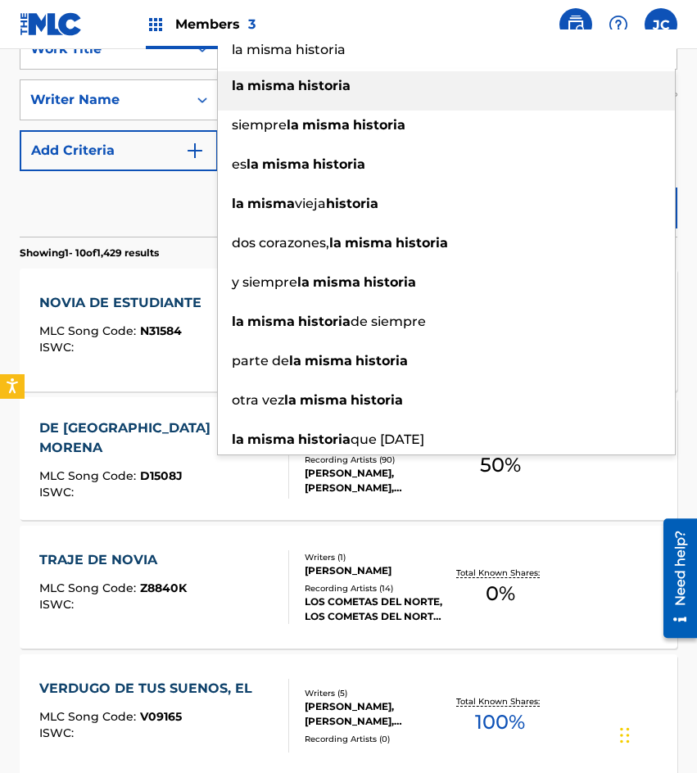
type input "la misma historia"
click at [344, 80] on strong "historia" at bounding box center [324, 86] width 52 height 16
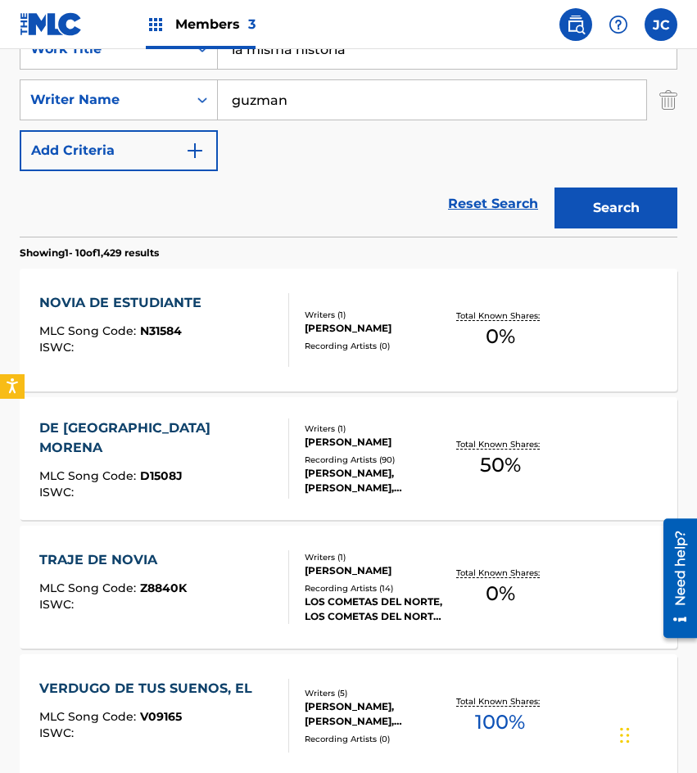
click at [578, 201] on button "Search" at bounding box center [616, 208] width 123 height 41
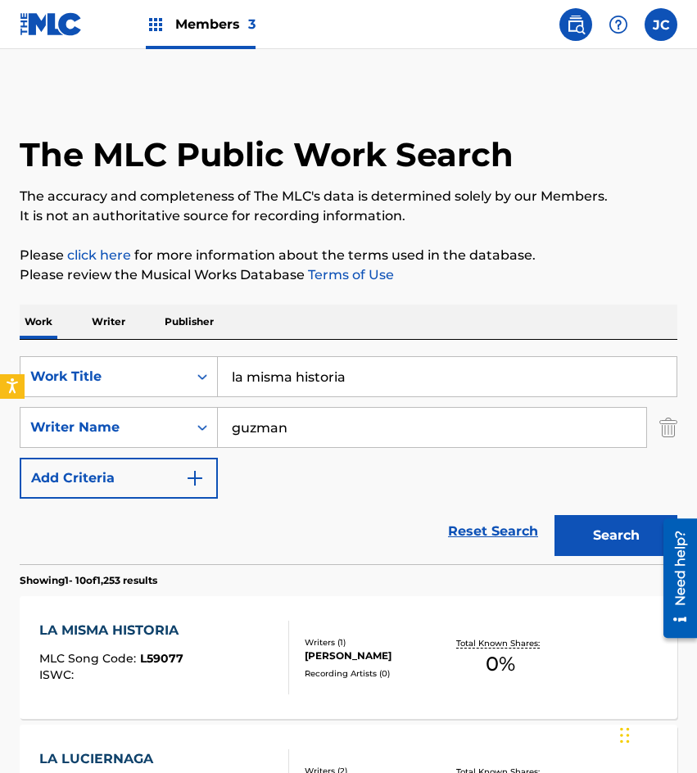
scroll to position [164, 0]
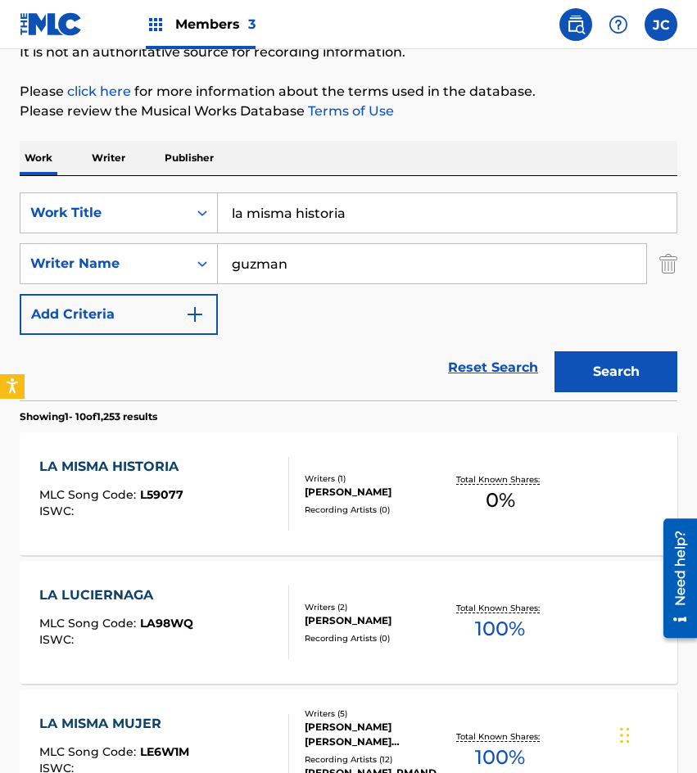
click at [268, 526] on div "LA MISMA HISTORIA MLC Song Code : L59077 ISWC :" at bounding box center [164, 494] width 250 height 74
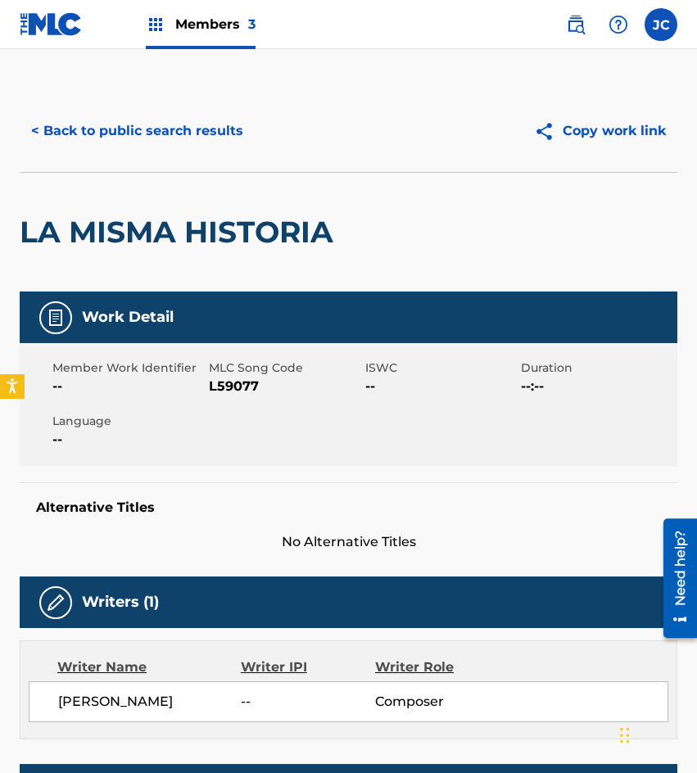
click at [210, 387] on span "L59077" at bounding box center [285, 387] width 152 height 20
click at [124, 149] on button "< Back to public search results" at bounding box center [137, 131] width 235 height 41
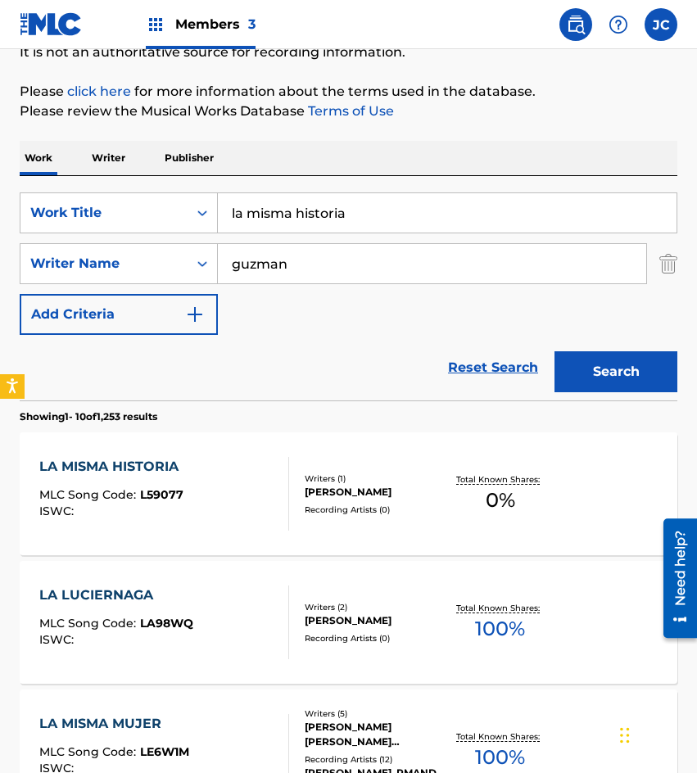
drag, startPoint x: 380, startPoint y: 208, endPoint x: 150, endPoint y: 247, distance: 233.4
click at [156, 251] on div "SearchWithCriteria09368b08-298b-4663-b82b-2edd5fa06bd6 Work Title la misma hist…" at bounding box center [349, 264] width 658 height 143
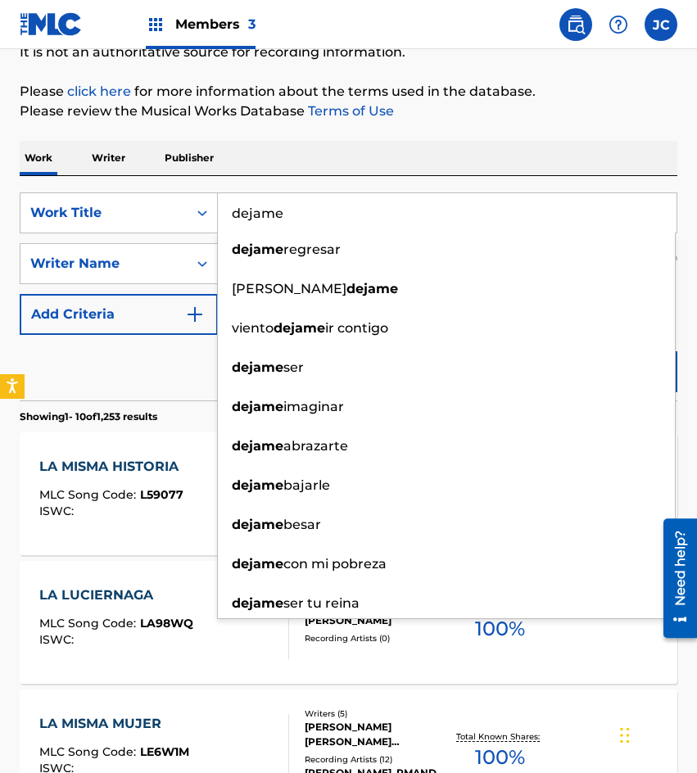
type input "dejame"
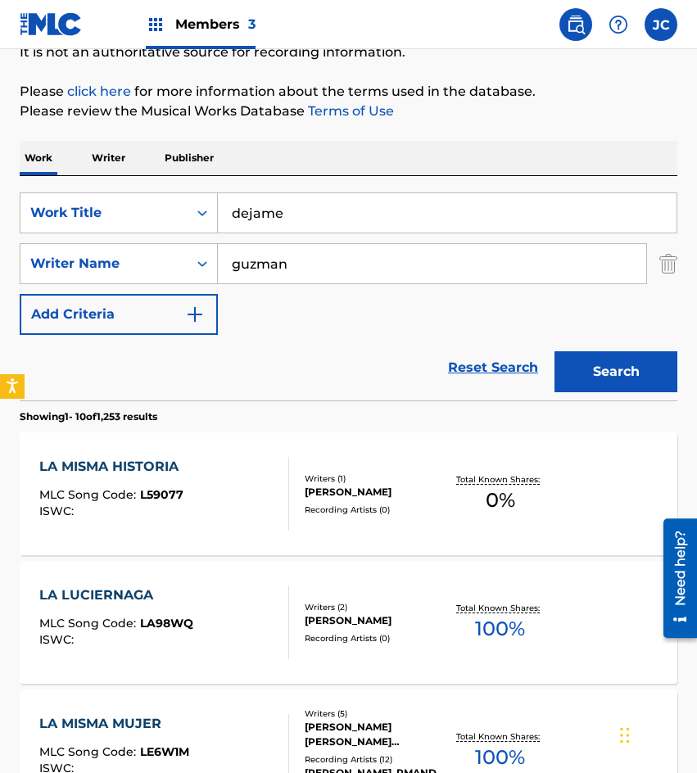
click at [172, 391] on div "Reset Search Search" at bounding box center [349, 368] width 658 height 66
click at [336, 266] on input "guzman" at bounding box center [432, 263] width 428 height 39
drag, startPoint x: 437, startPoint y: 265, endPoint x: 519, endPoint y: 306, distance: 92.3
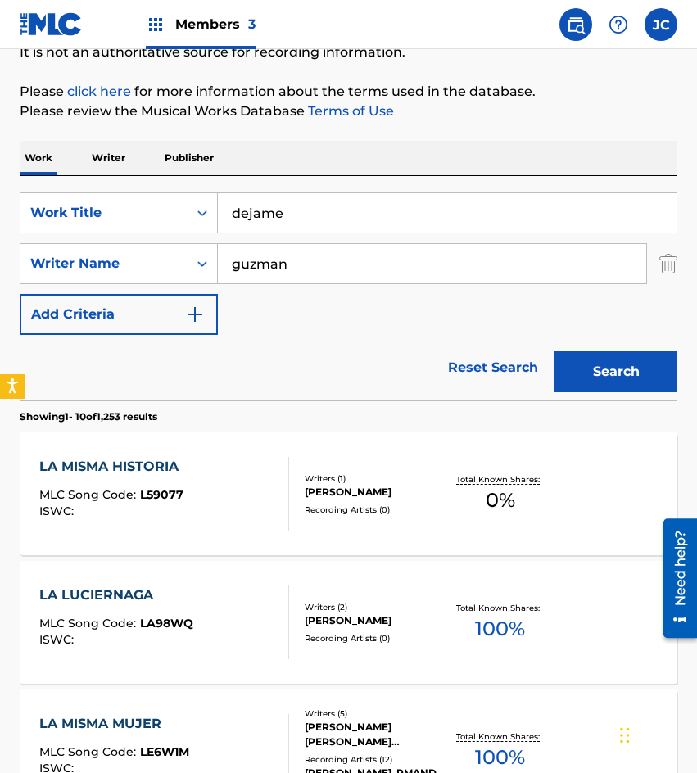
click at [437, 265] on input "guzman" at bounding box center [432, 263] width 428 height 39
click at [590, 365] on button "Search" at bounding box center [616, 371] width 123 height 41
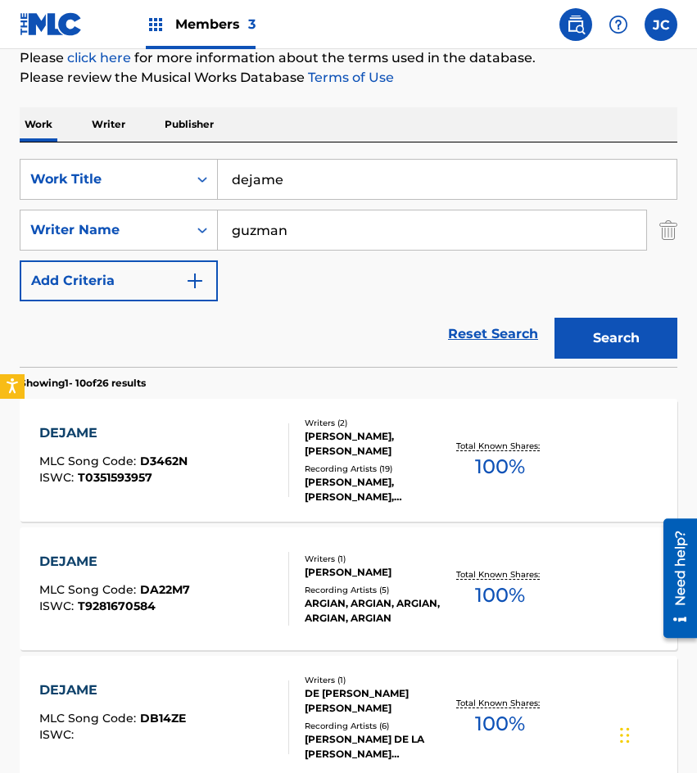
scroll to position [246, 0]
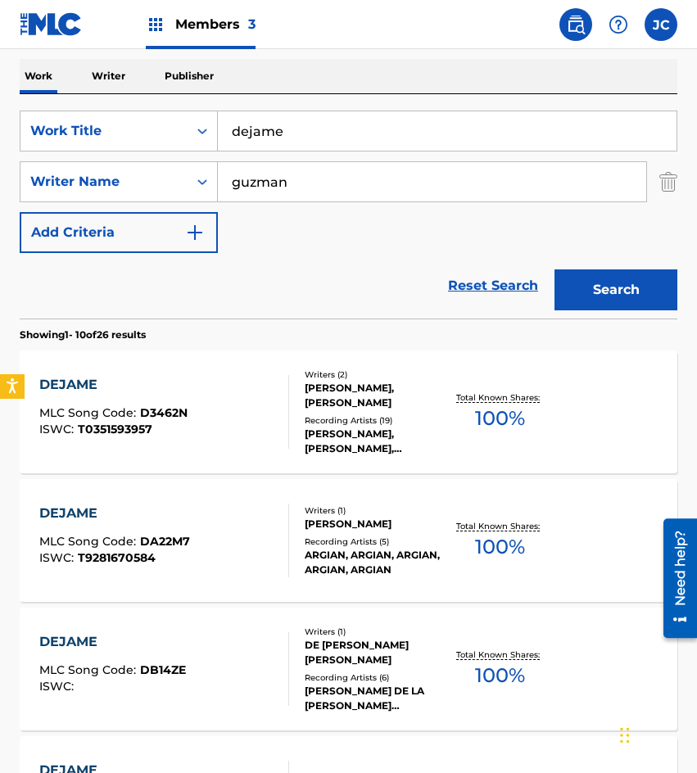
click at [345, 185] on input "guzman" at bounding box center [432, 181] width 428 height 39
type input "[PERSON_NAME]"
click at [555, 270] on button "Search" at bounding box center [616, 290] width 123 height 41
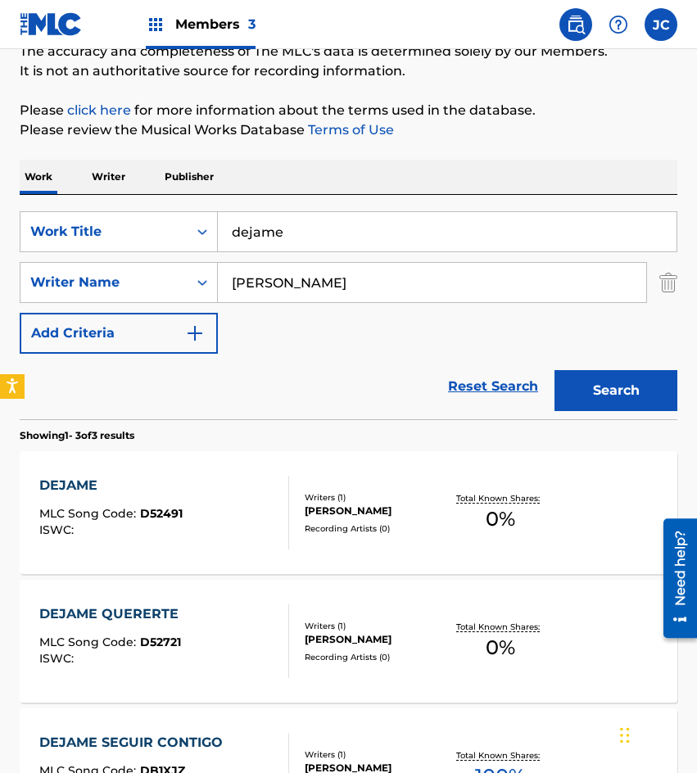
scroll to position [328, 0]
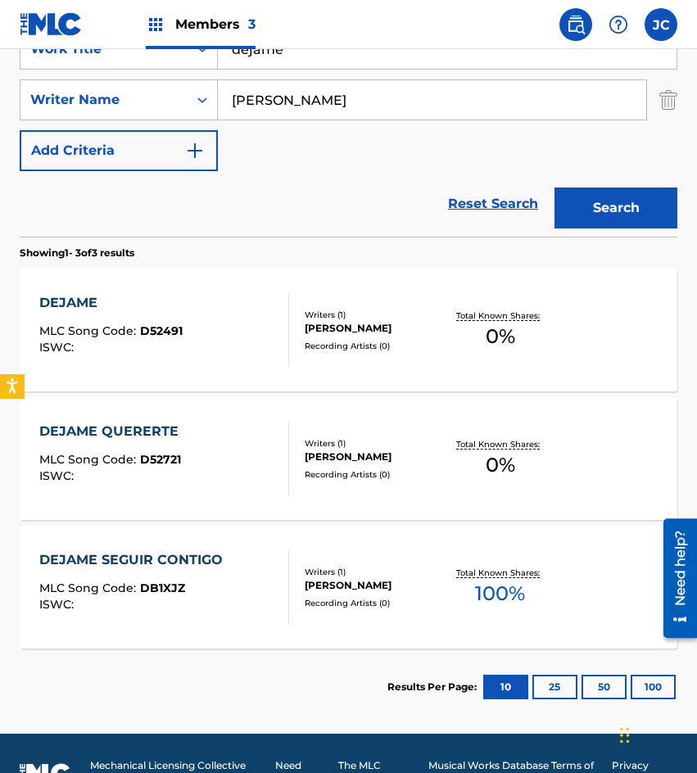
click at [364, 343] on div "Recording Artists ( 0 )" at bounding box center [375, 346] width 141 height 12
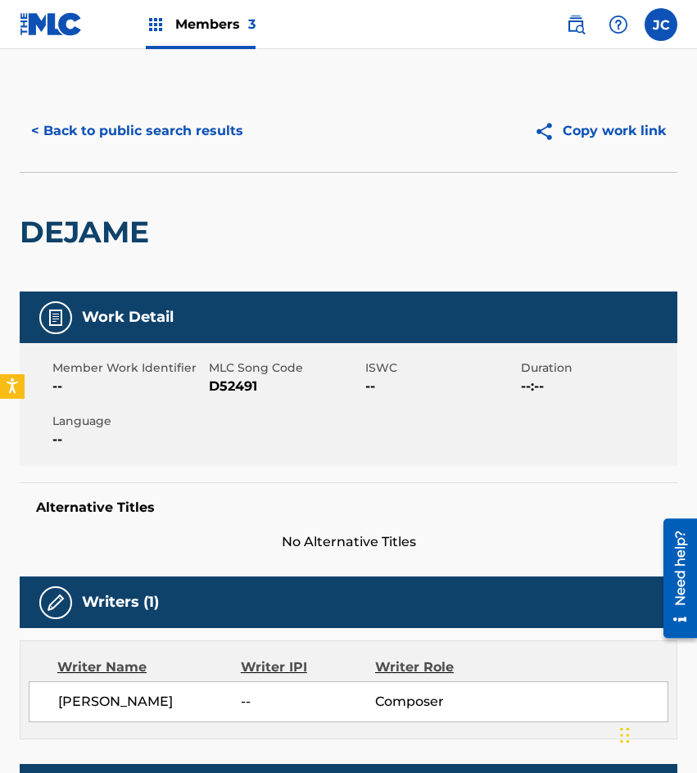
click at [238, 381] on span "D52491" at bounding box center [285, 387] width 152 height 20
click at [251, 163] on div "< Back to public search results Copy work link" at bounding box center [349, 131] width 658 height 82
click at [227, 139] on button "< Back to public search results" at bounding box center [137, 131] width 235 height 41
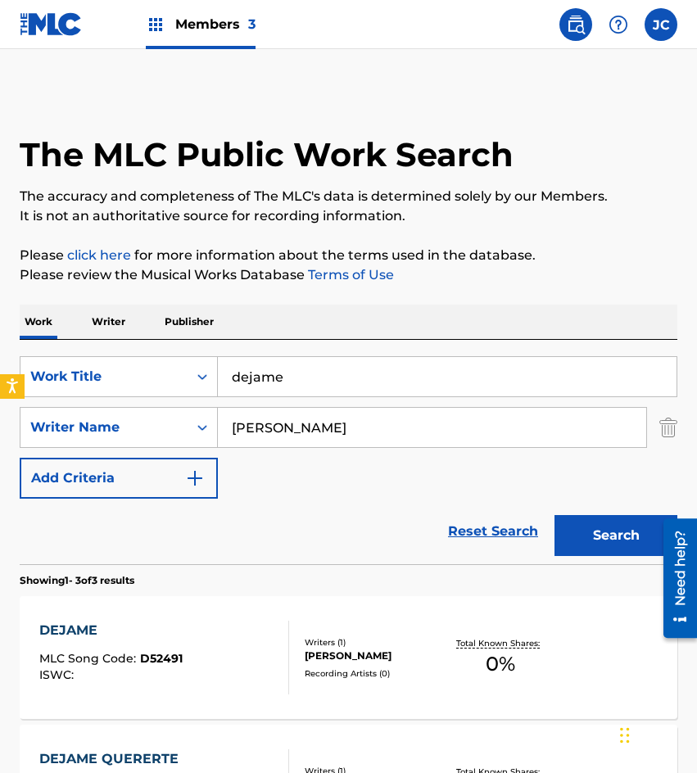
scroll to position [274, 0]
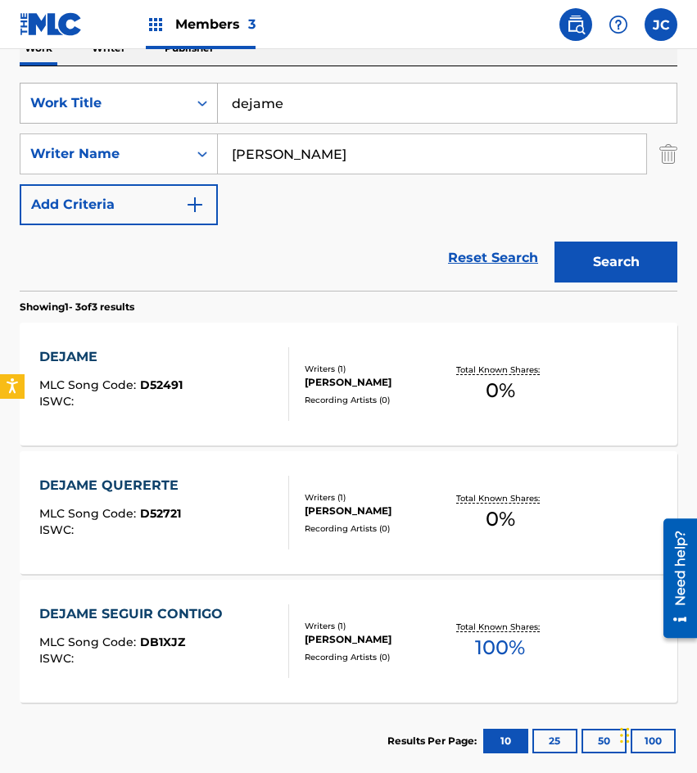
drag, startPoint x: 306, startPoint y: 108, endPoint x: 136, endPoint y: 106, distance: 170.4
click at [155, 110] on div "SearchWithCriteria09368b08-298b-4663-b82b-2edd5fa06bd6 Work Title dejame" at bounding box center [349, 103] width 658 height 41
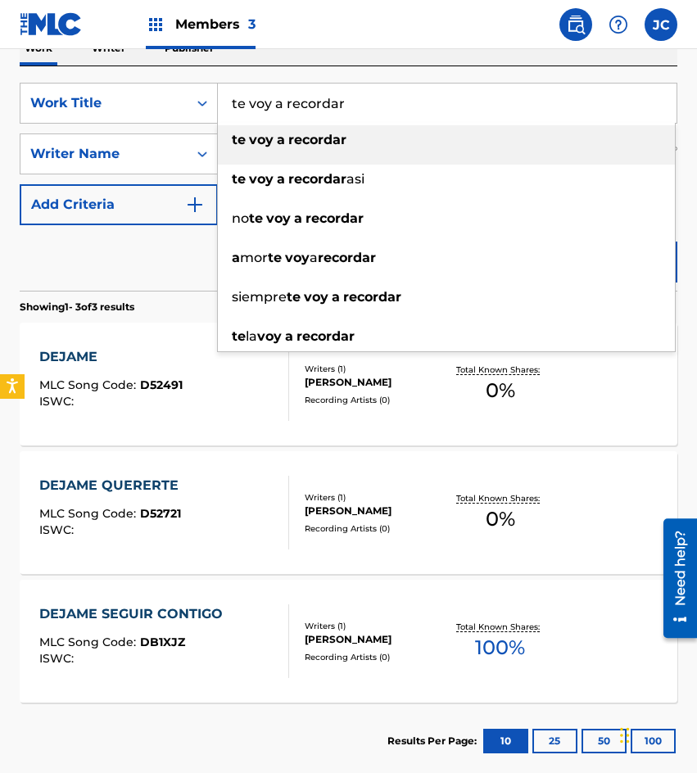
type input "te voy a recordar"
click at [303, 130] on div "te voy a recordar" at bounding box center [446, 139] width 457 height 29
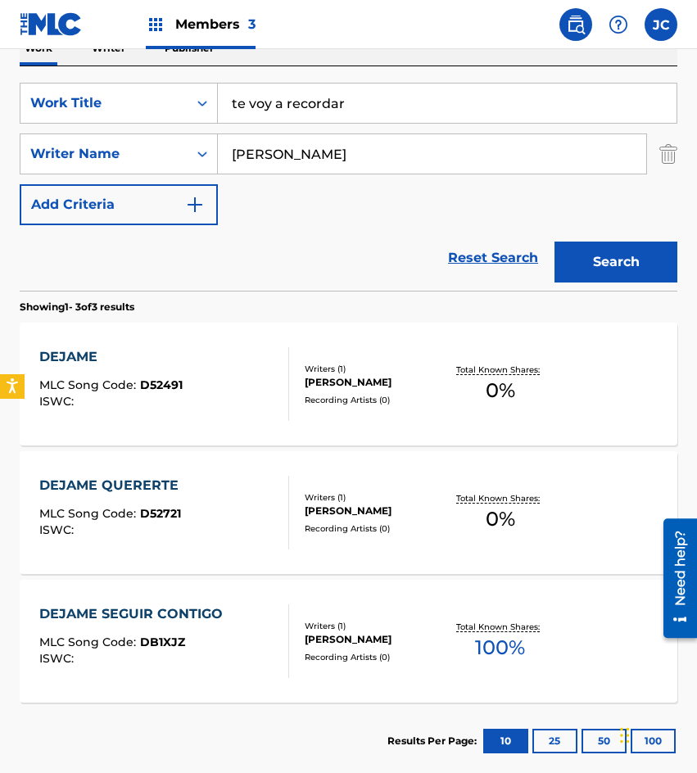
click at [588, 251] on button "Search" at bounding box center [616, 262] width 123 height 41
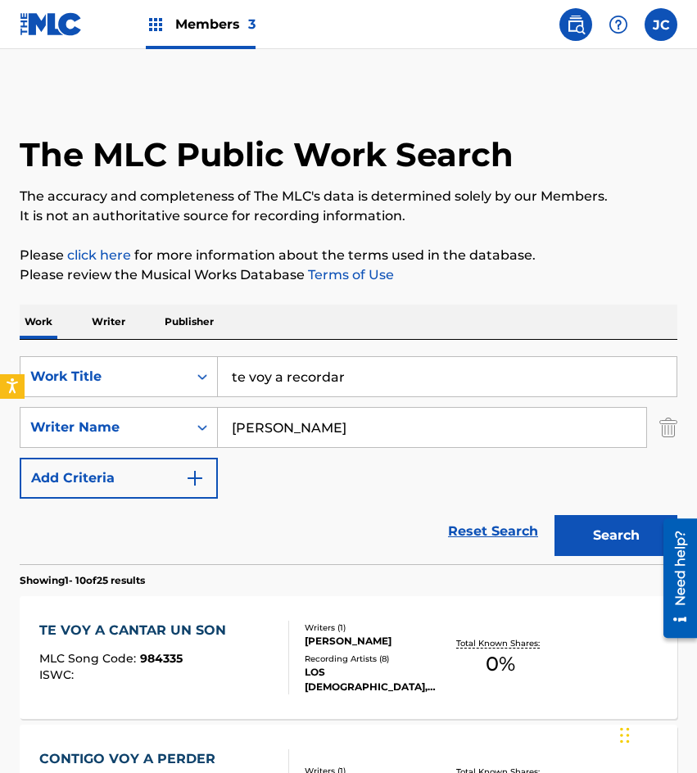
drag, startPoint x: 396, startPoint y: 421, endPoint x: 170, endPoint y: 403, distance: 226.0
click at [178, 409] on div "SearchWithCriteriaaca9e5ba-a130-41d7-a807-13734b5daf48 Writer Name [PERSON_NAME]" at bounding box center [349, 427] width 658 height 41
type input "[PERSON_NAME]"
click at [555, 515] on button "Search" at bounding box center [616, 535] width 123 height 41
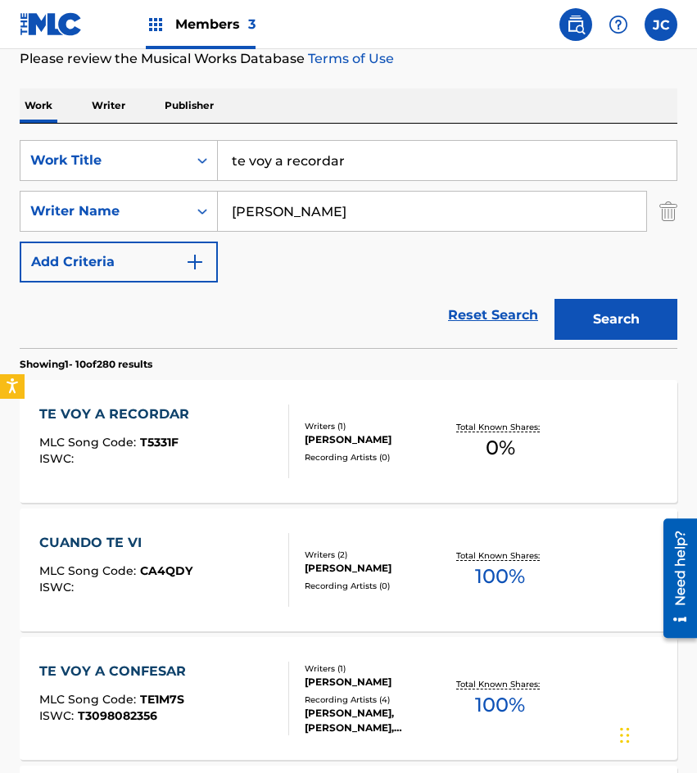
scroll to position [246, 0]
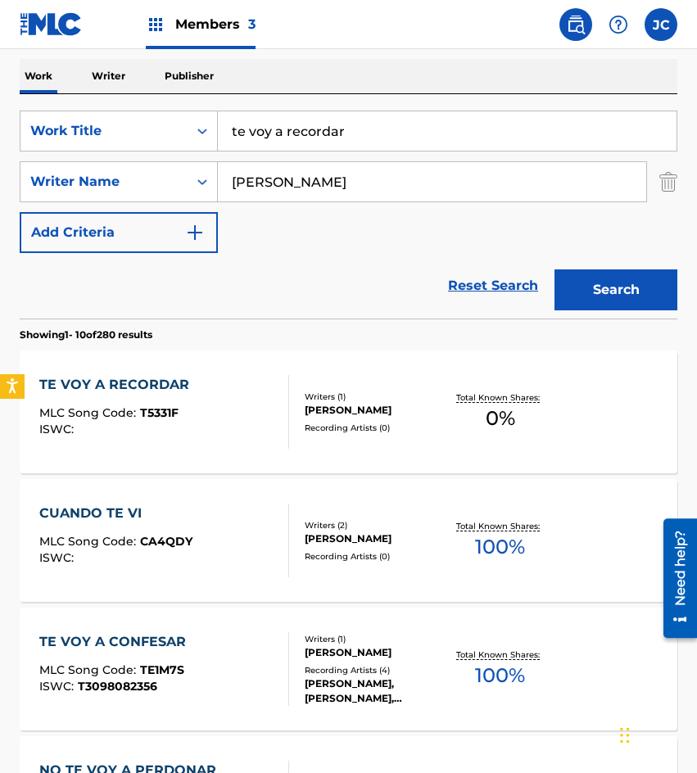
click at [342, 413] on div "[PERSON_NAME]" at bounding box center [375, 410] width 141 height 15
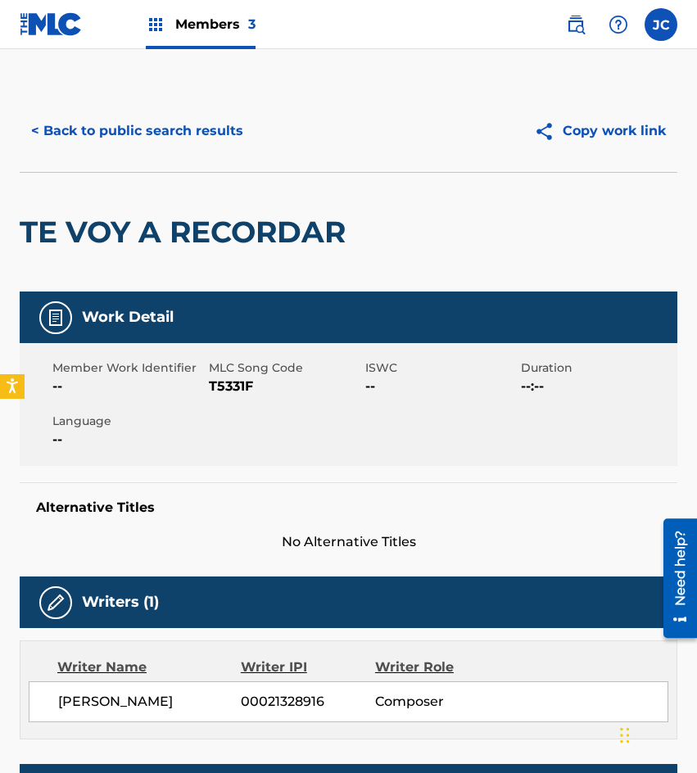
click at [232, 385] on span "T5331F" at bounding box center [285, 387] width 152 height 20
click at [161, 118] on button "< Back to public search results" at bounding box center [137, 131] width 235 height 41
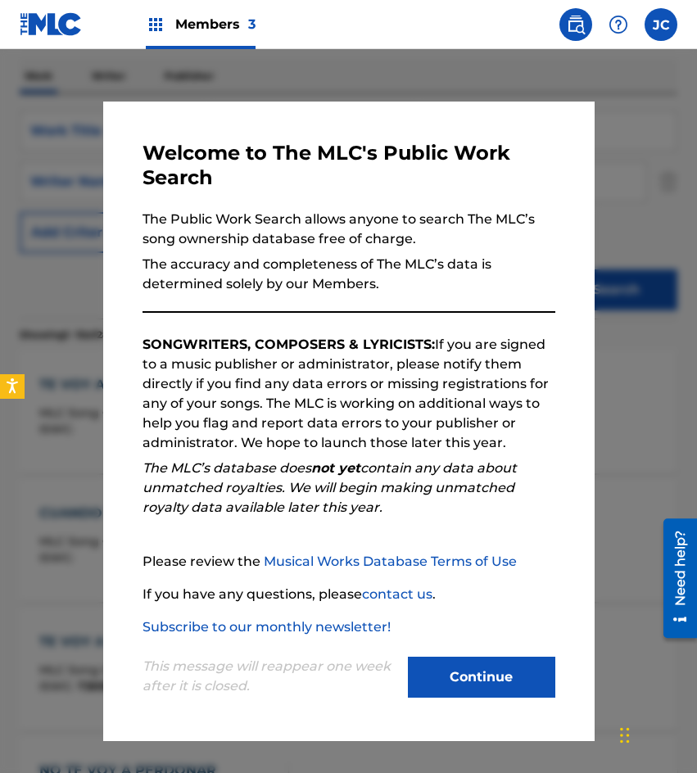
click at [525, 687] on button "Continue" at bounding box center [481, 677] width 147 height 41
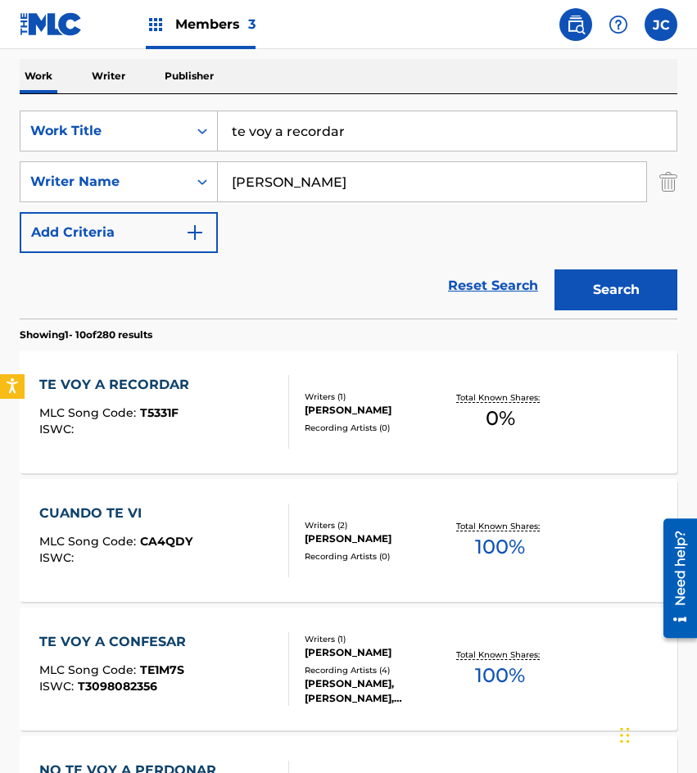
click at [357, 137] on input "te voy a recordar" at bounding box center [447, 130] width 459 height 39
type input "sabor a falso"
click at [599, 296] on button "Search" at bounding box center [616, 290] width 123 height 41
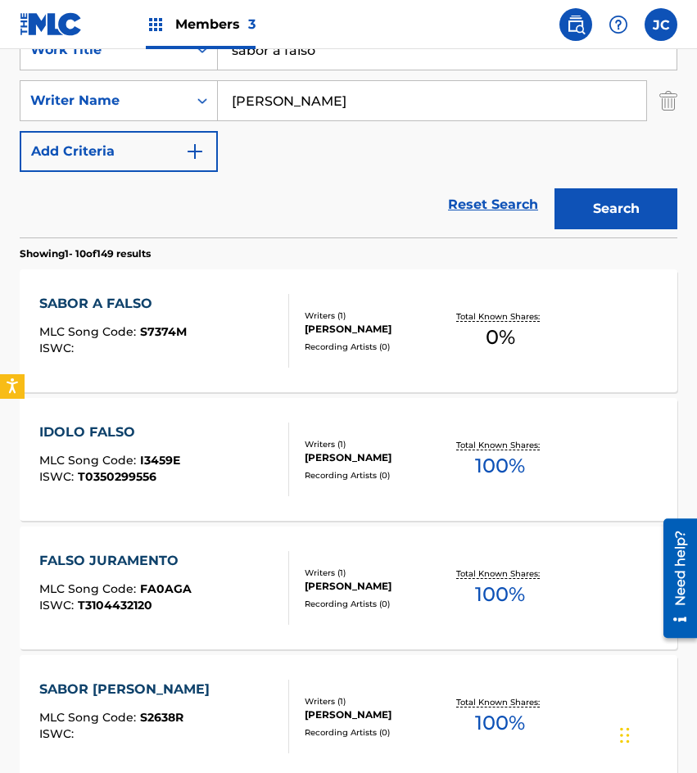
scroll to position [328, 0]
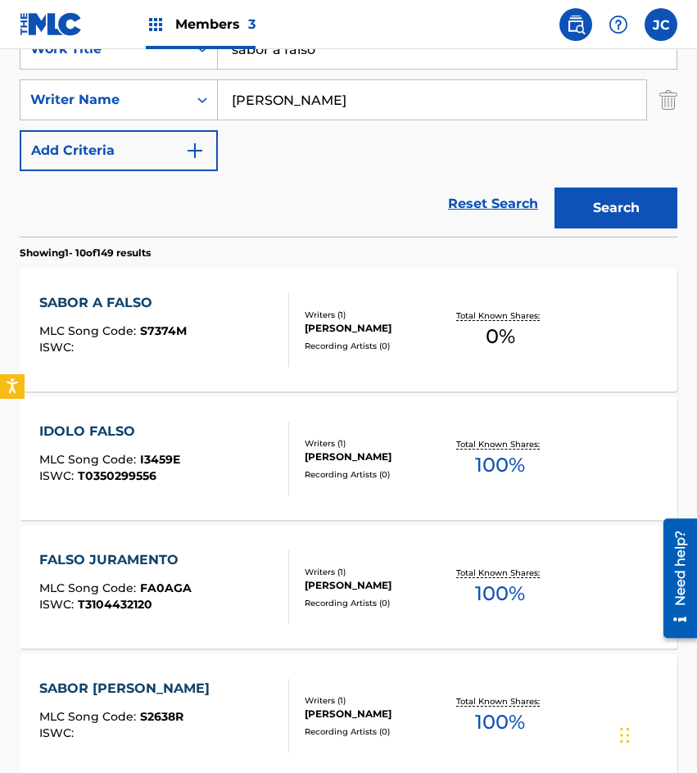
click at [274, 315] on div "SABOR A FALSO MLC Song Code : S7374M ISWC :" at bounding box center [164, 330] width 250 height 74
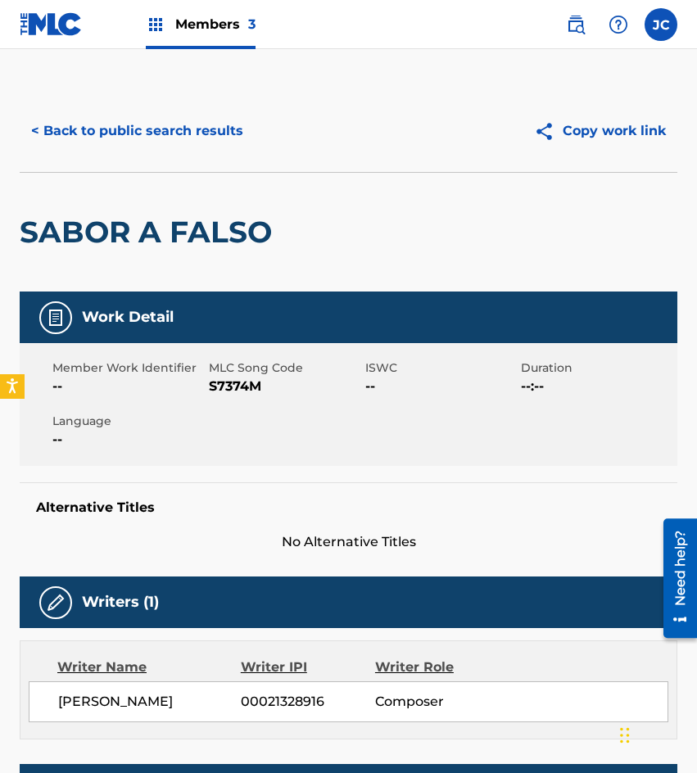
click at [235, 391] on span "S7374M" at bounding box center [285, 387] width 152 height 20
click at [167, 155] on div "< Back to public search results Copy work link" at bounding box center [349, 131] width 658 height 82
click at [173, 140] on button "< Back to public search results" at bounding box center [137, 131] width 235 height 41
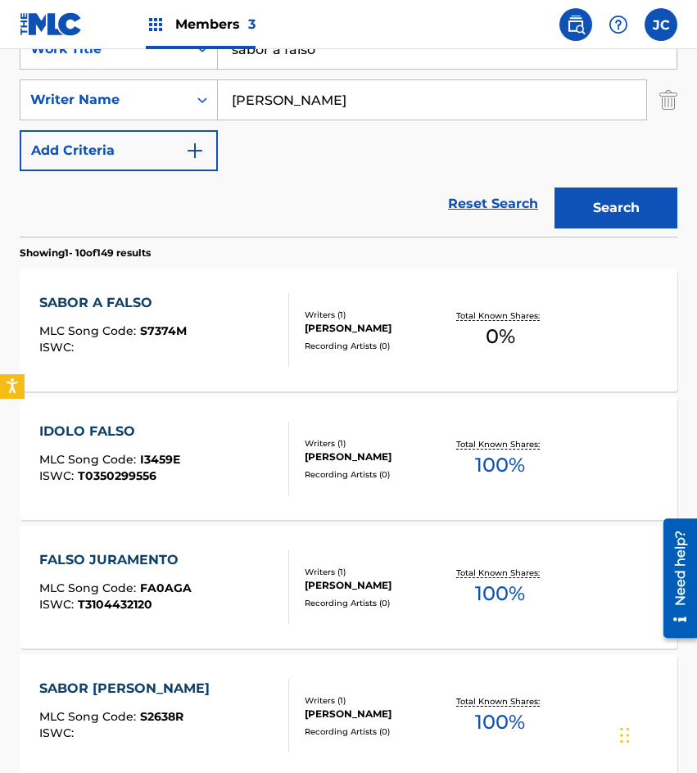
drag, startPoint x: 376, startPoint y: 61, endPoint x: 326, endPoint y: 66, distance: 50.1
click at [326, 66] on input "sabor a falso" at bounding box center [447, 48] width 459 height 39
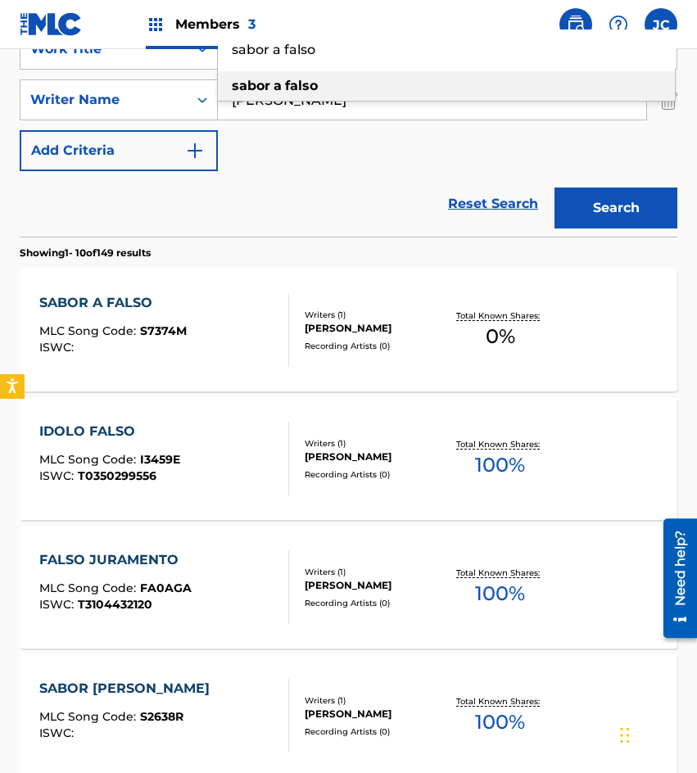
click at [326, 66] on input "sabor a falso" at bounding box center [447, 48] width 459 height 39
type input "por tu manera de ser"
click at [342, 97] on div "por tu manera de ser" at bounding box center [446, 85] width 457 height 29
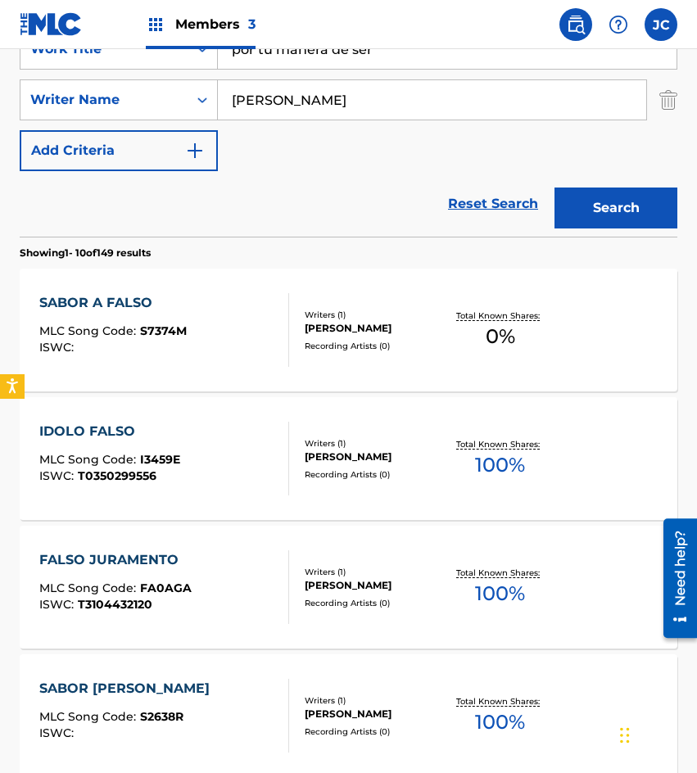
click at [629, 216] on button "Search" at bounding box center [616, 208] width 123 height 41
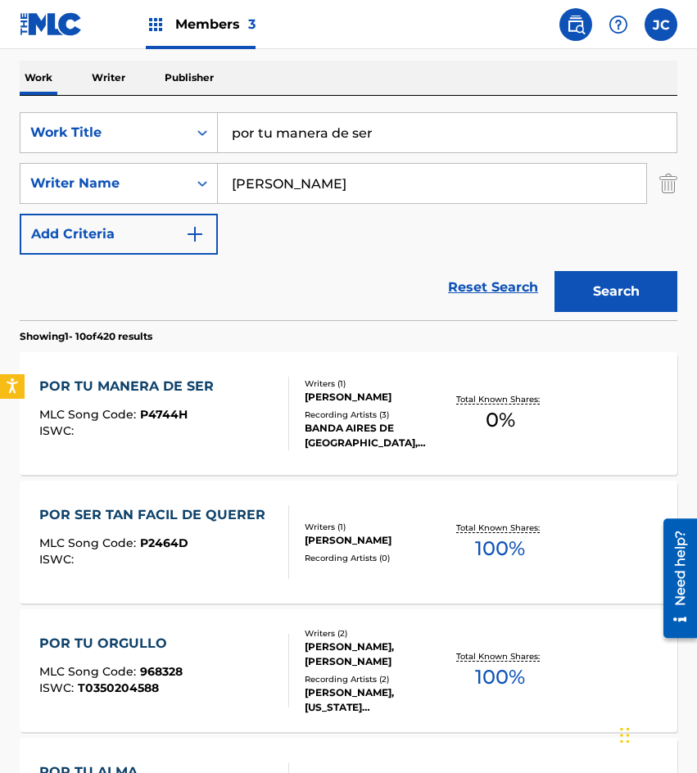
scroll to position [246, 0]
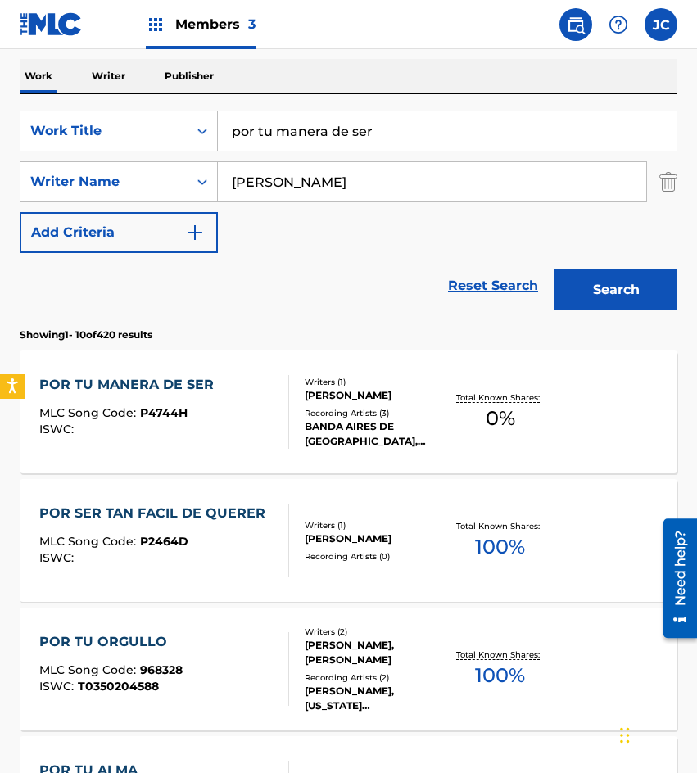
click at [267, 416] on div "POR TU MANERA DE SER MLC Song Code : P4744H ISWC :" at bounding box center [164, 412] width 250 height 74
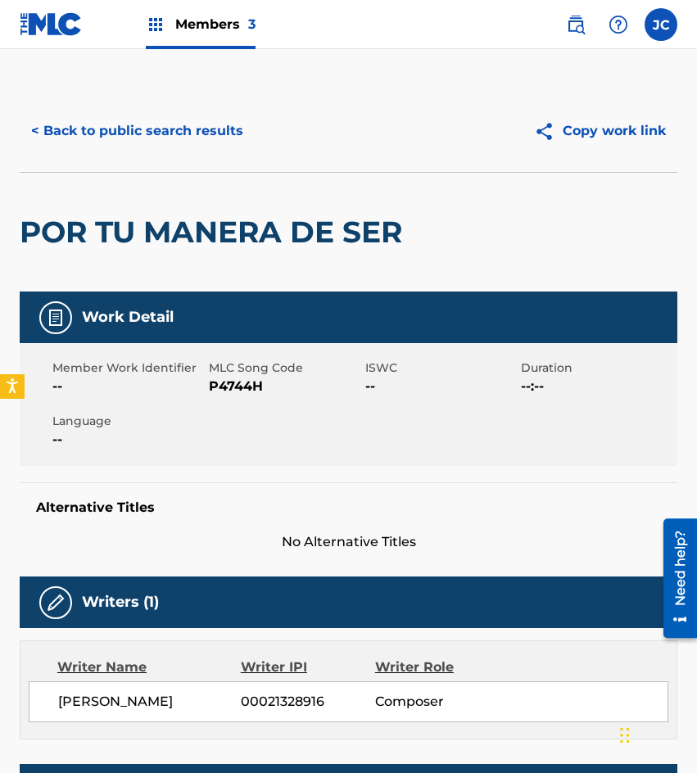
click at [242, 396] on span "P4744H" at bounding box center [285, 387] width 152 height 20
click at [242, 389] on span "P4744H" at bounding box center [285, 387] width 152 height 20
drag, startPoint x: 138, startPoint y: 170, endPoint x: 194, endPoint y: 131, distance: 68.4
click at [138, 170] on div "< Back to public search results Copy work link" at bounding box center [349, 131] width 658 height 82
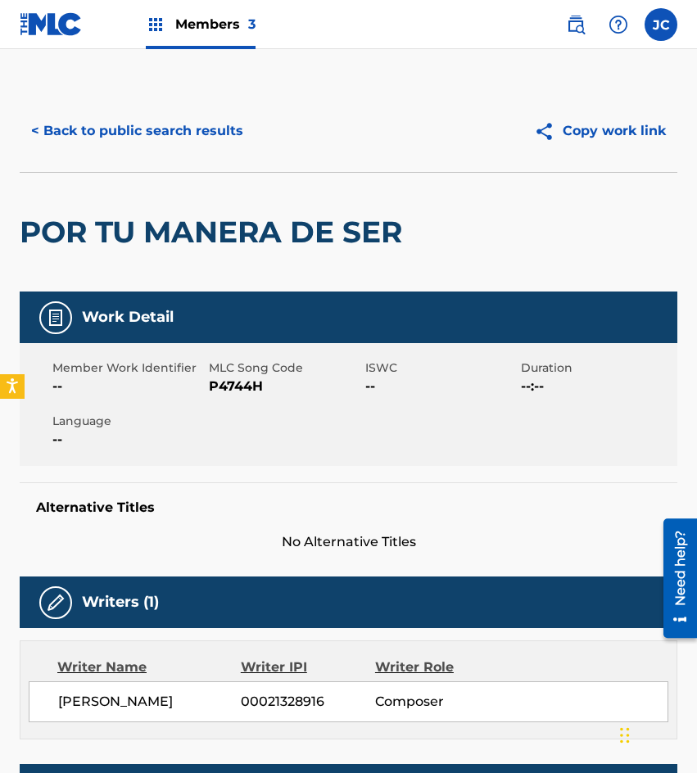
click at [202, 123] on button "< Back to public search results" at bounding box center [137, 131] width 235 height 41
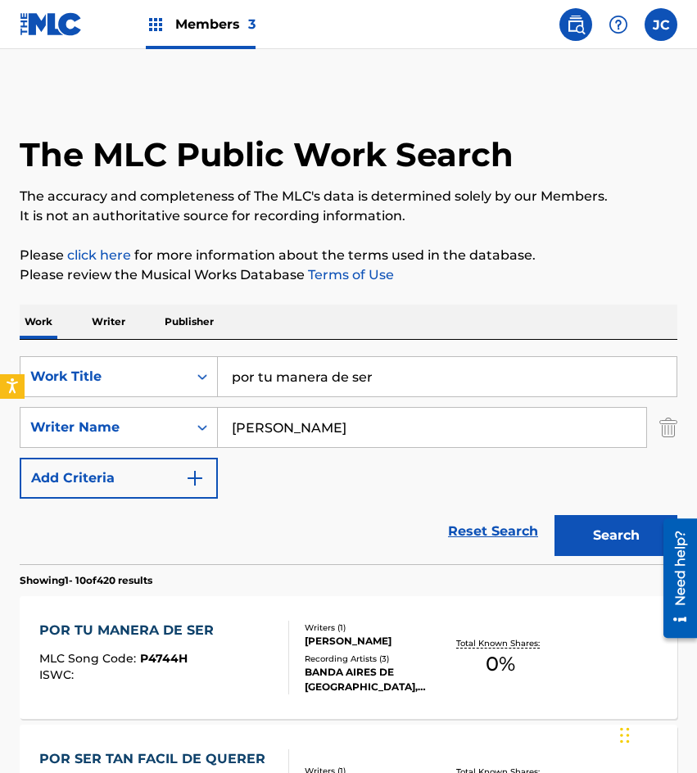
scroll to position [246, 0]
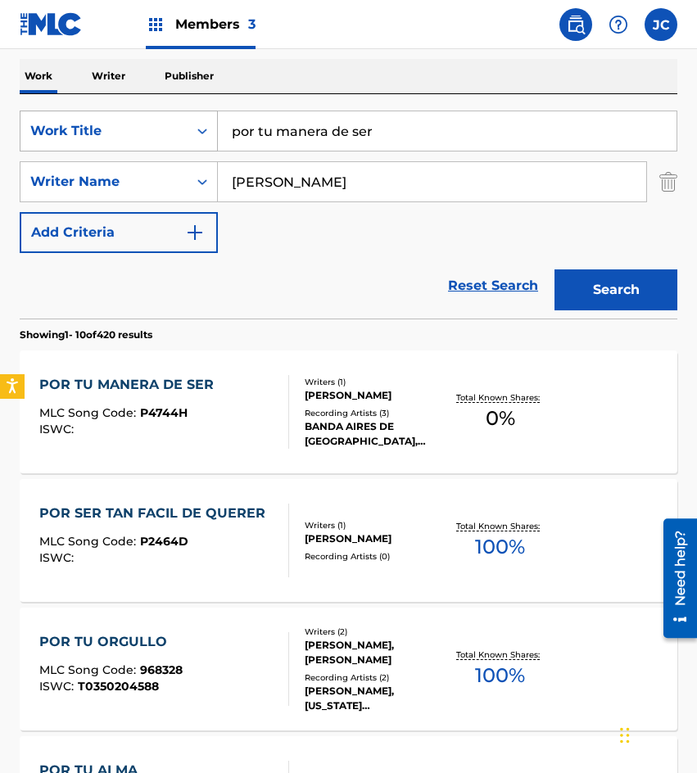
drag, startPoint x: 520, startPoint y: 137, endPoint x: 70, endPoint y: 138, distance: 449.7
click at [102, 148] on div "SearchWithCriteria09368b08-298b-4663-b82b-2edd5fa06bd6 Work Title por tu manera…" at bounding box center [349, 131] width 658 height 41
type input "el pelele"
click at [555, 270] on button "Search" at bounding box center [616, 290] width 123 height 41
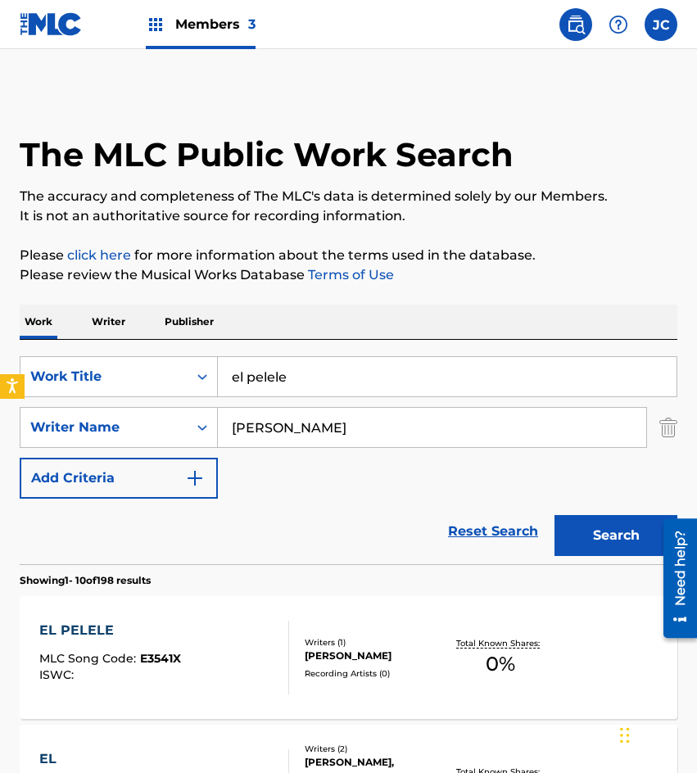
click at [342, 492] on div "SearchWithCriteria09368b08-298b-4663-b82b-2edd5fa06bd6 Work Title el pelele Sea…" at bounding box center [349, 427] width 658 height 143
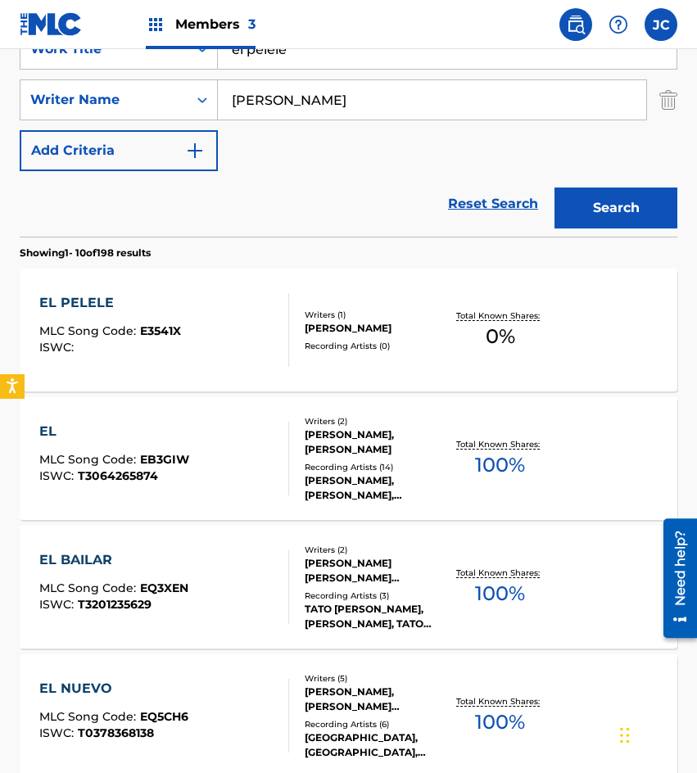
click at [251, 324] on div "EL PELELE MLC Song Code : E3541X ISWC :" at bounding box center [164, 330] width 250 height 74
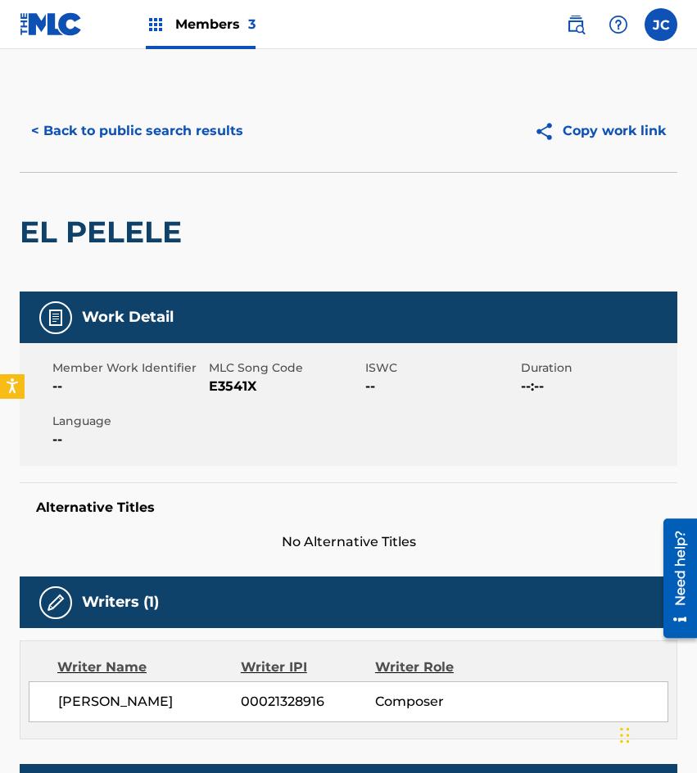
click at [244, 381] on span "E3541X" at bounding box center [285, 387] width 152 height 20
drag, startPoint x: 238, startPoint y: 202, endPoint x: 208, endPoint y: 132, distance: 75.6
click at [238, 202] on div "EL PELELE" at bounding box center [349, 232] width 658 height 120
click at [208, 121] on button "< Back to public search results" at bounding box center [137, 131] width 235 height 41
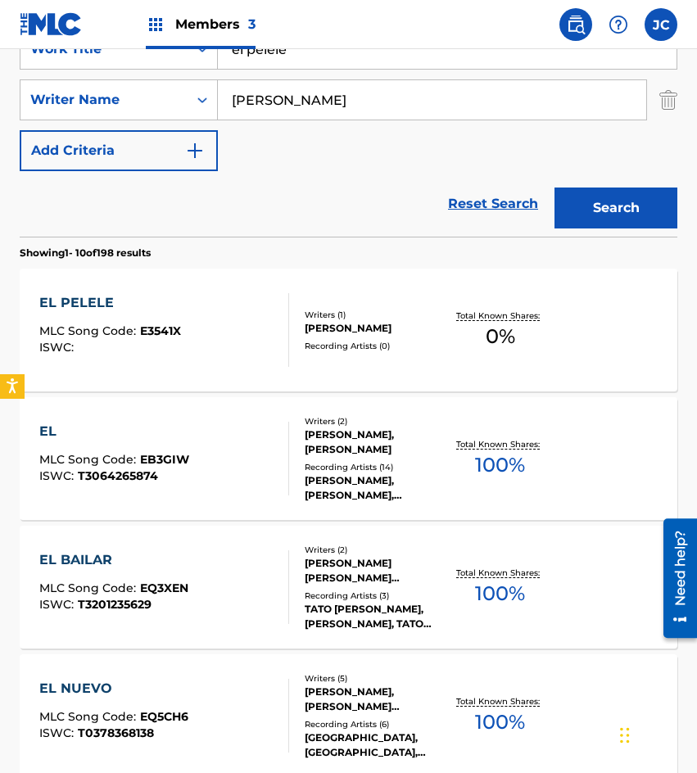
scroll to position [246, 0]
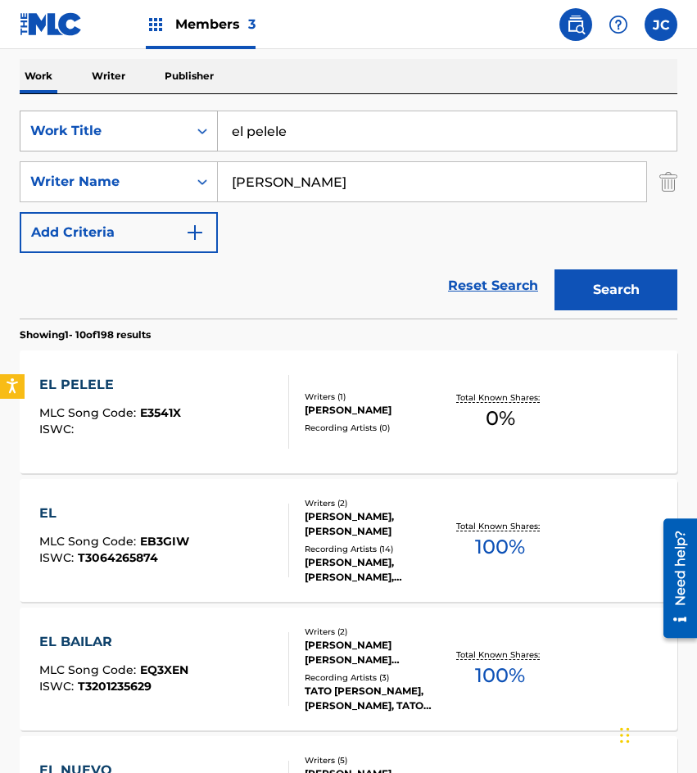
click at [184, 138] on div "SearchWithCriteria09368b08-298b-4663-b82b-2edd5fa06bd6 Work Title el pelele" at bounding box center [349, 131] width 658 height 41
type input "ni me saludes"
click at [605, 288] on button "Search" at bounding box center [616, 290] width 123 height 41
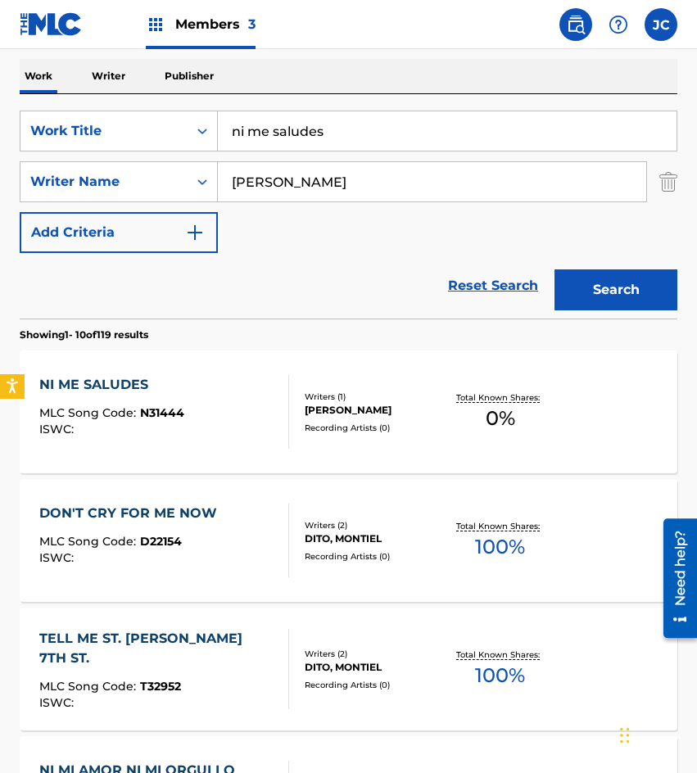
click at [313, 416] on div "[PERSON_NAME]" at bounding box center [375, 410] width 141 height 15
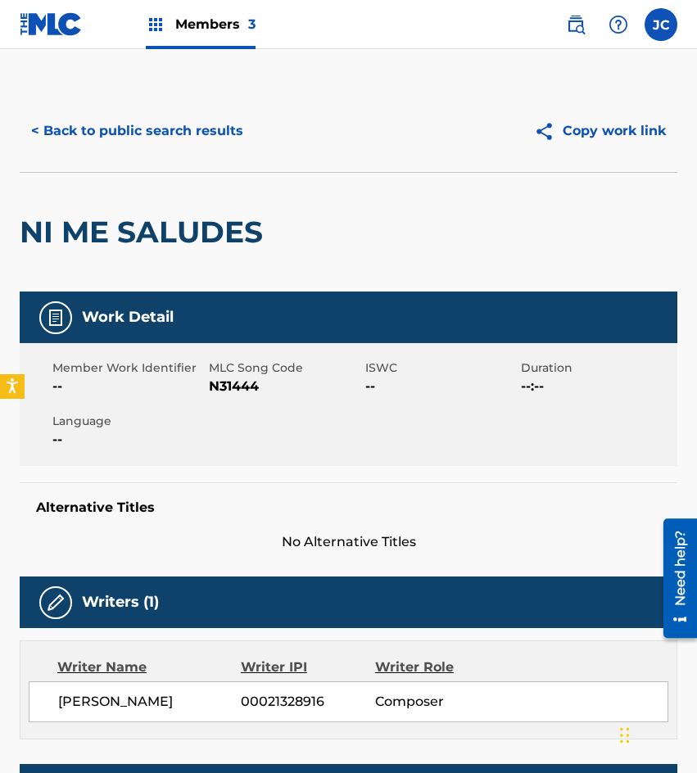
click at [227, 383] on span "N31444" at bounding box center [285, 387] width 152 height 20
click at [101, 190] on div "NI ME SALUDES" at bounding box center [145, 232] width 251 height 119
click at [138, 153] on div "< Back to public search results Copy work link" at bounding box center [349, 131] width 658 height 82
click at [168, 127] on button "< Back to public search results" at bounding box center [137, 131] width 235 height 41
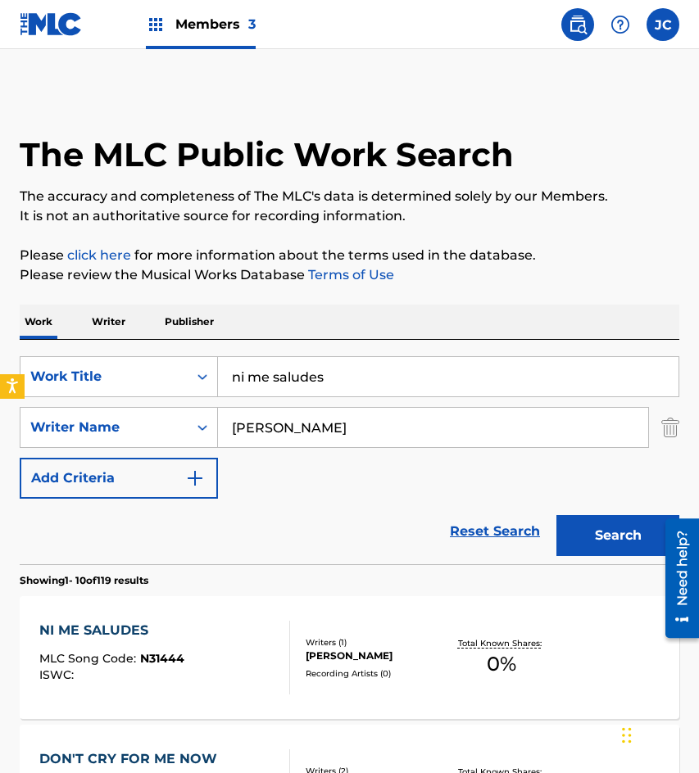
click at [405, 360] on input "ni me saludes" at bounding box center [448, 376] width 460 height 39
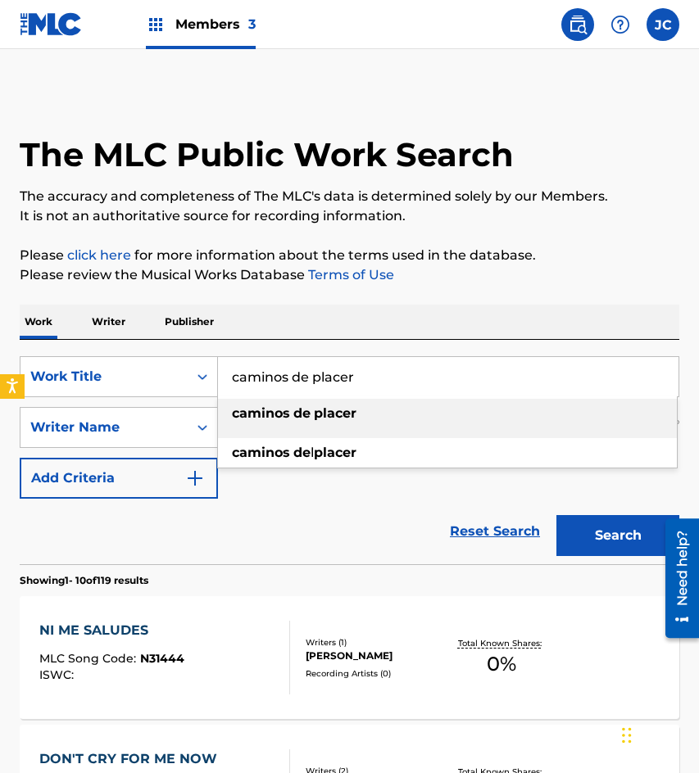
type input "caminos de placer"
click at [356, 418] on strong "placer" at bounding box center [335, 413] width 43 height 16
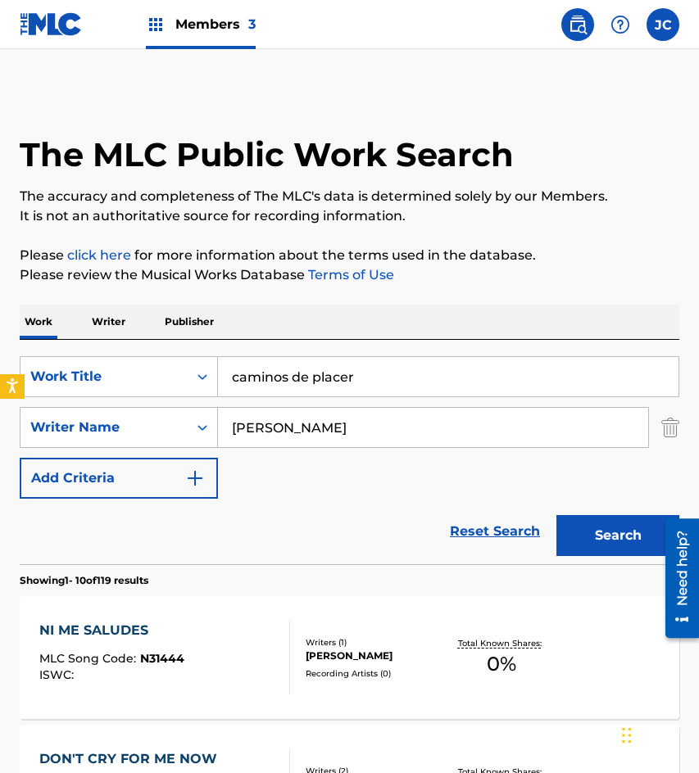
click at [619, 538] on button "Search" at bounding box center [617, 535] width 123 height 41
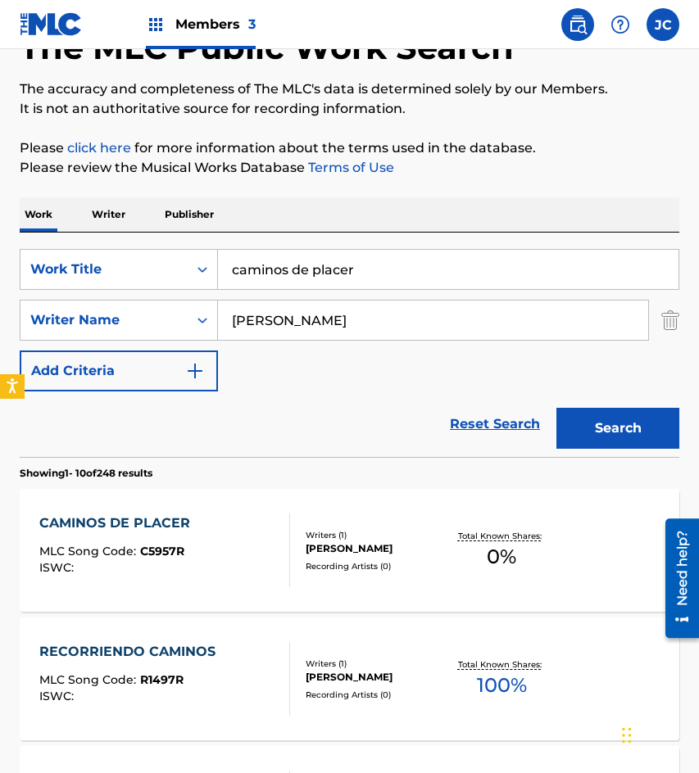
scroll to position [246, 0]
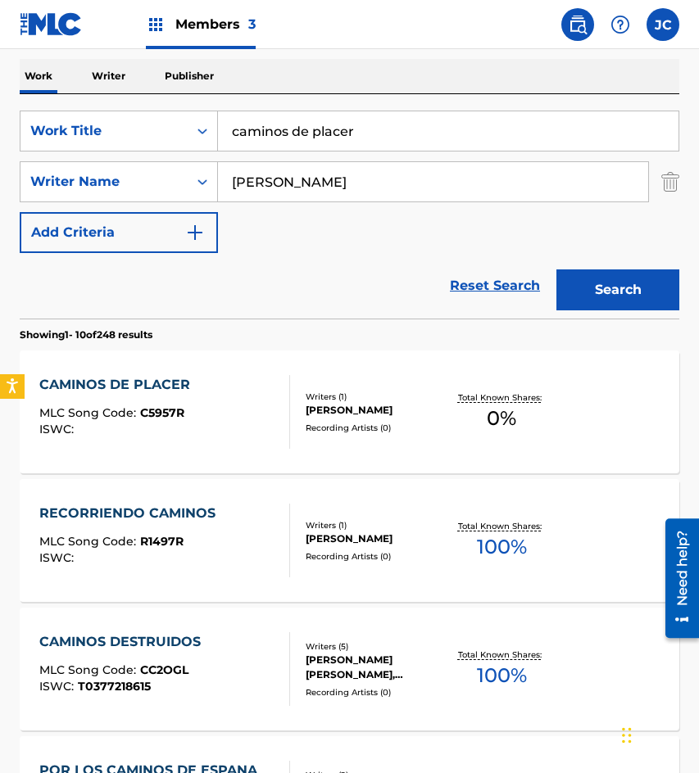
click at [238, 415] on div "CAMINOS DE PLACER MLC Song Code : C5957R ISWC :" at bounding box center [164, 412] width 251 height 74
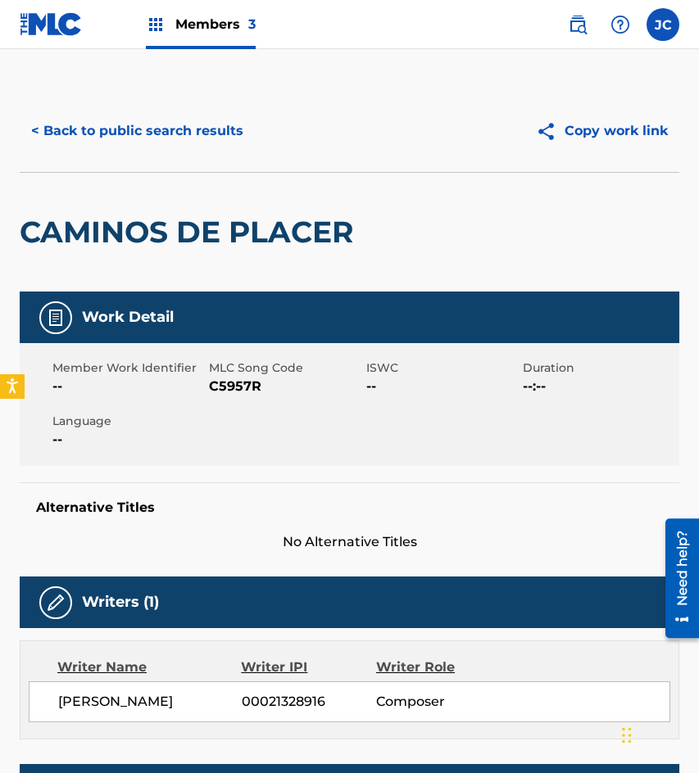
click at [239, 381] on span "C5957R" at bounding box center [285, 387] width 152 height 20
click at [175, 411] on div "Member Work Identifier -- MLC Song Code C5957R ISWC -- Duration --:-- Language …" at bounding box center [349, 404] width 659 height 123
click at [235, 385] on span "C5957R" at bounding box center [285, 387] width 152 height 20
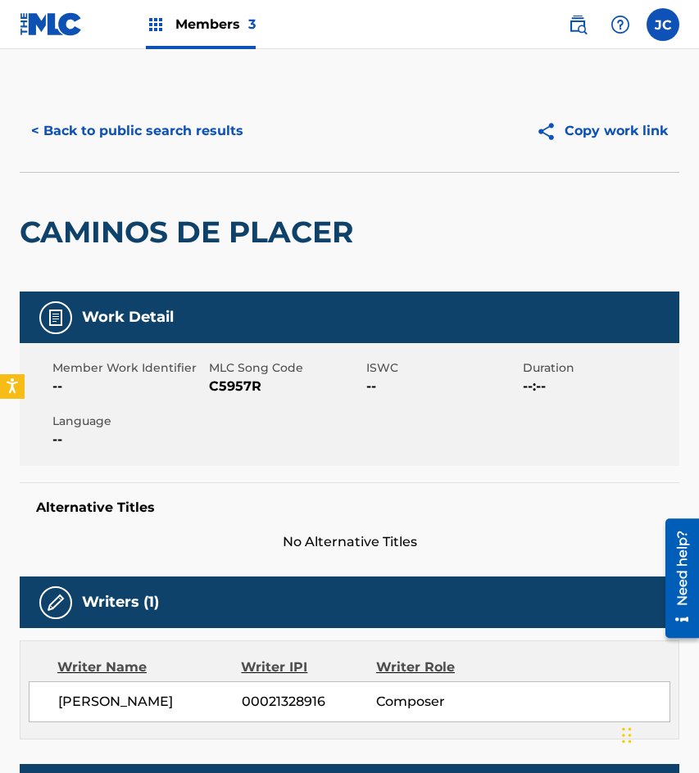
click at [161, 188] on div "CAMINOS DE PLACER" at bounding box center [191, 232] width 342 height 119
click at [170, 139] on button "< Back to public search results" at bounding box center [137, 131] width 235 height 41
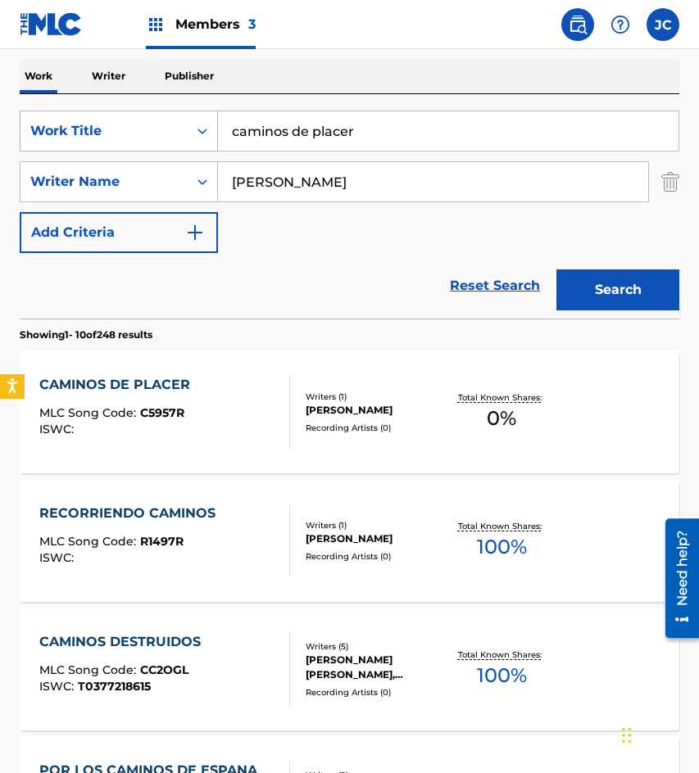
drag, startPoint x: 230, startPoint y: 149, endPoint x: 125, endPoint y: 120, distance: 109.5
click at [129, 125] on div "SearchWithCriteria09368b08-298b-4663-b82b-2edd5fa06bd6 Work Title caminos de pl…" at bounding box center [349, 131] width 659 height 41
type input "yo tengo un amorcito"
type input "[PERSON_NAME]"
click at [556, 270] on button "Search" at bounding box center [617, 290] width 123 height 41
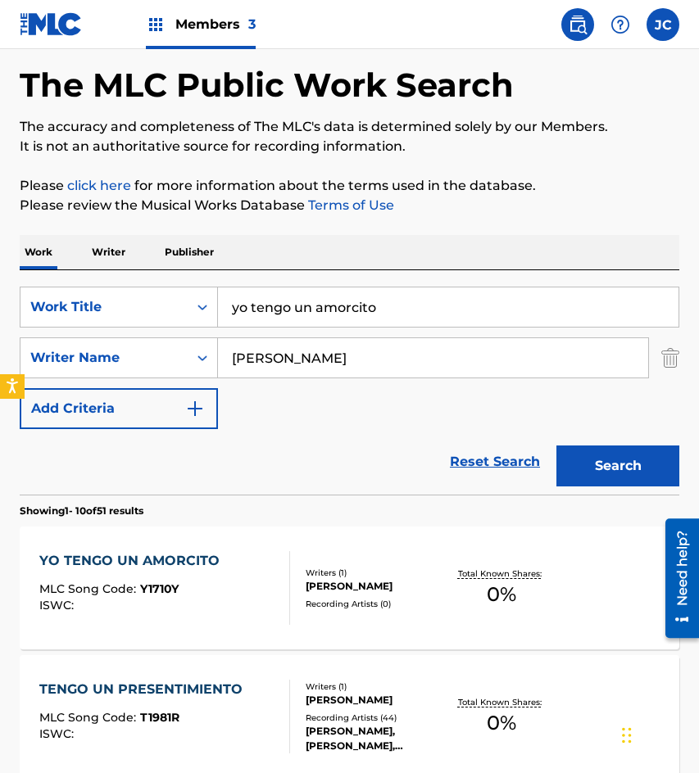
scroll to position [164, 0]
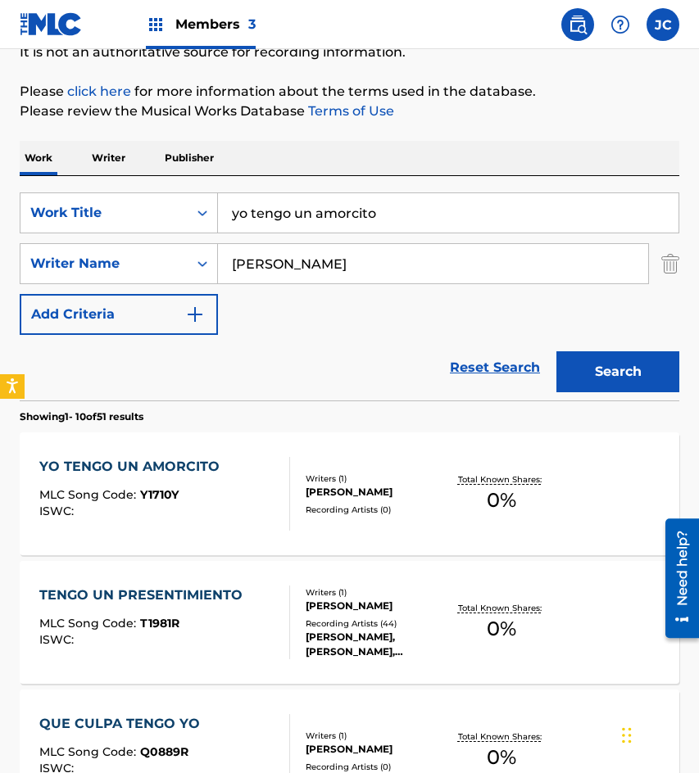
click at [269, 483] on div "YO TENGO UN AMORCITO MLC Song Code : Y1710Y ISWC :" at bounding box center [164, 494] width 251 height 74
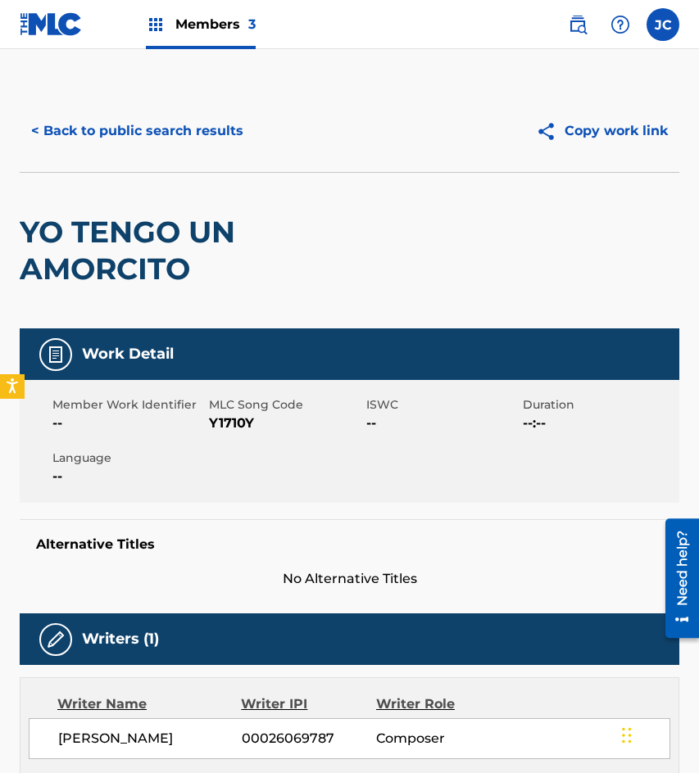
click at [239, 428] on span "Y1710Y" at bounding box center [285, 424] width 152 height 20
drag, startPoint x: 170, startPoint y: 216, endPoint x: 196, endPoint y: 157, distance: 64.2
click at [170, 216] on h2 "YO TENGO UN AMORCITO" at bounding box center [218, 251] width 396 height 74
click at [202, 138] on button "< Back to public search results" at bounding box center [137, 131] width 235 height 41
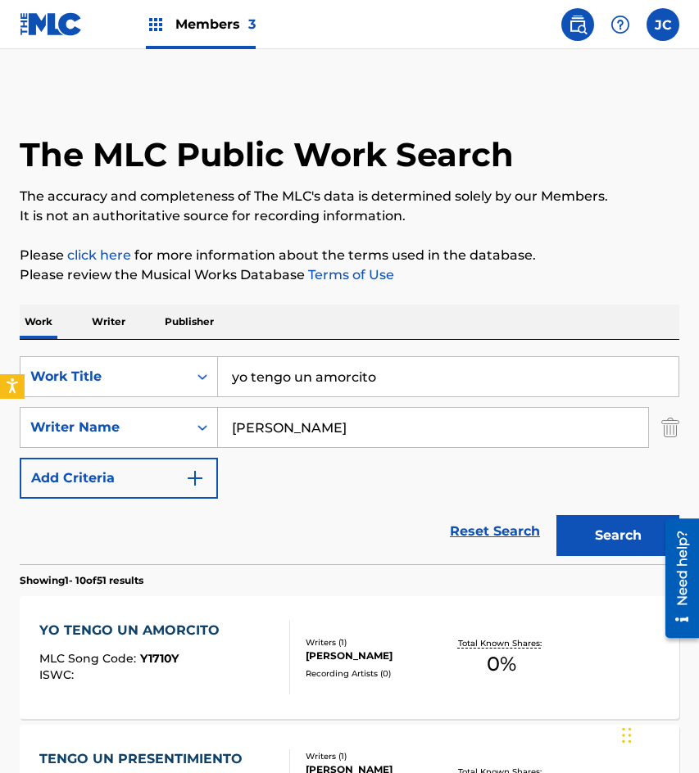
scroll to position [164, 0]
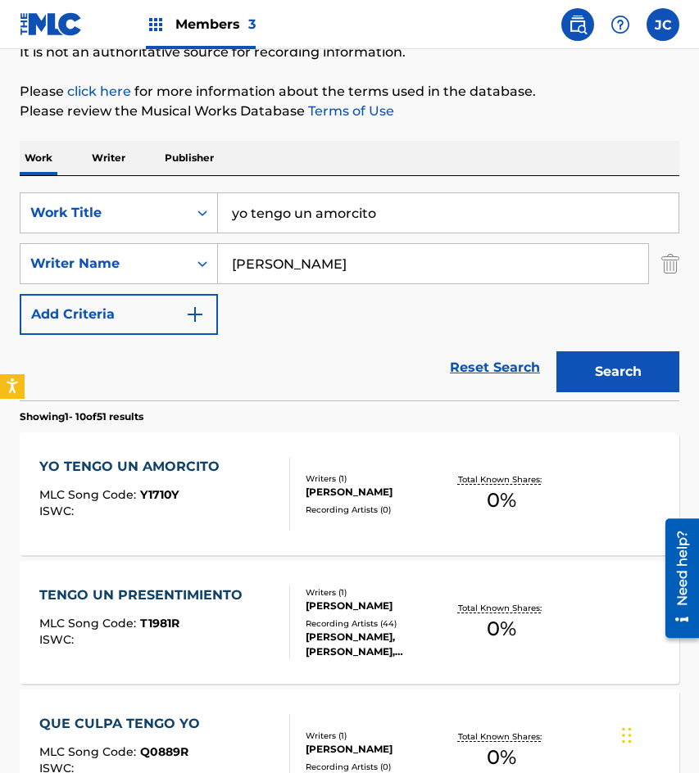
drag, startPoint x: 326, startPoint y: 211, endPoint x: 241, endPoint y: 217, distance: 85.4
click at [245, 217] on input "yo tengo un amorcito" at bounding box center [448, 212] width 460 height 39
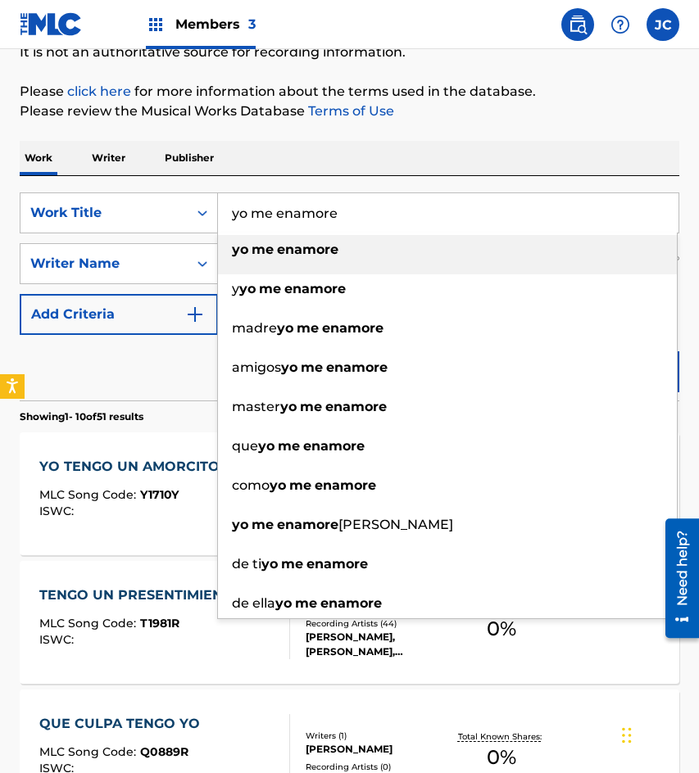
type input "yo me enamore"
click at [428, 251] on div "yo me enamore" at bounding box center [447, 249] width 459 height 29
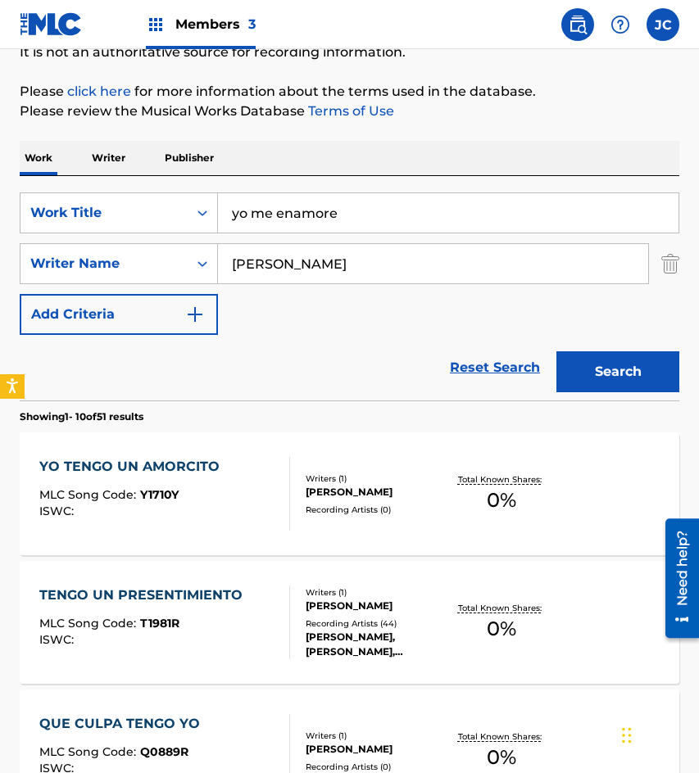
click at [603, 365] on button "Search" at bounding box center [617, 371] width 123 height 41
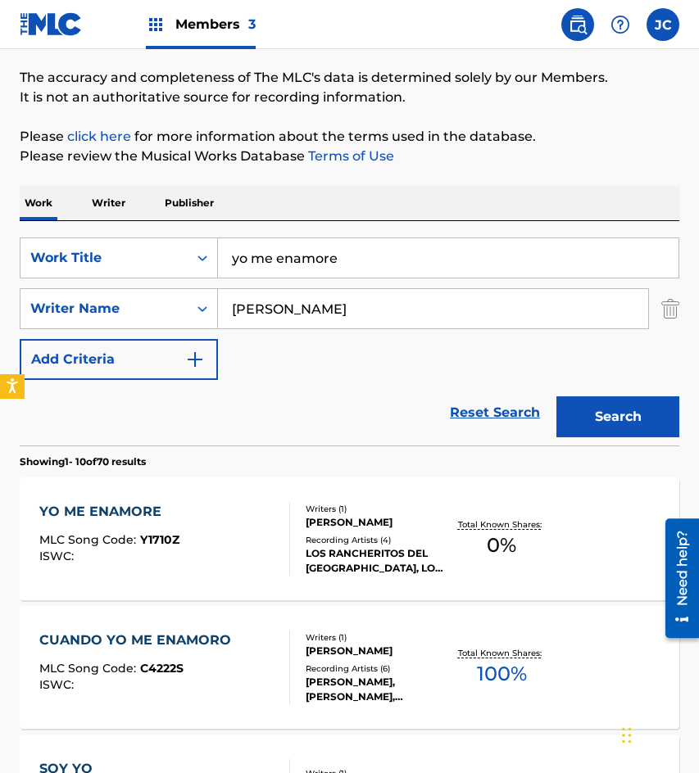
scroll to position [328, 0]
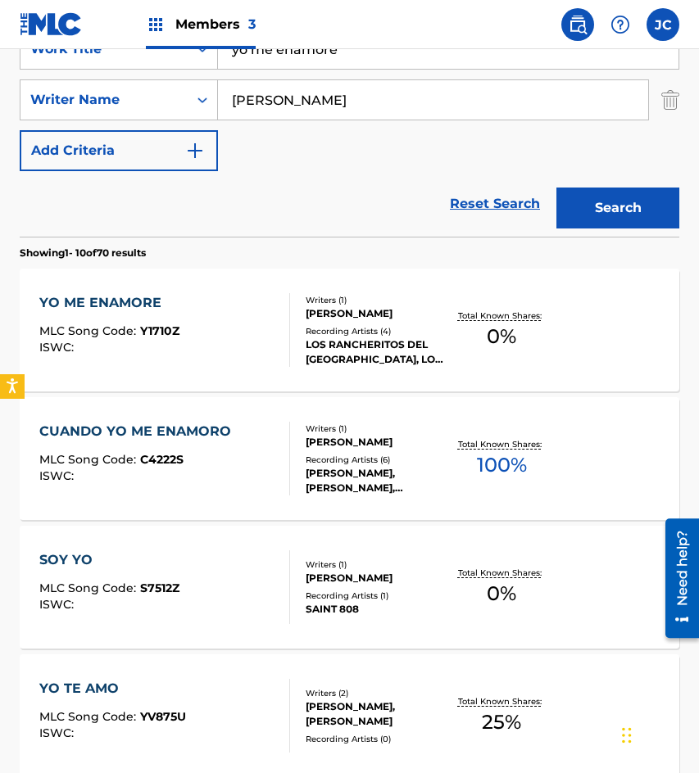
click at [245, 315] on div "YO ME ENAMORE MLC Song Code : Y1710Z ISWC :" at bounding box center [164, 330] width 251 height 74
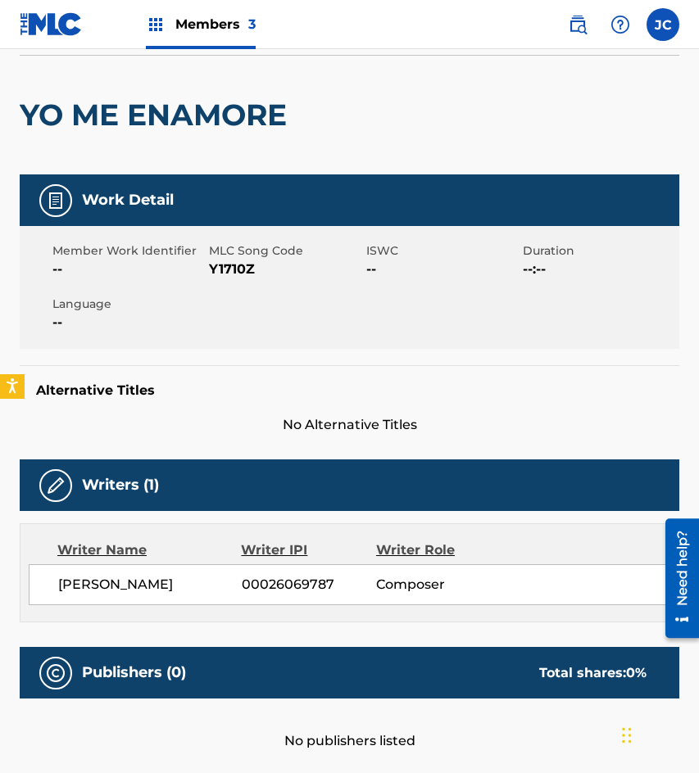
scroll to position [39, 0]
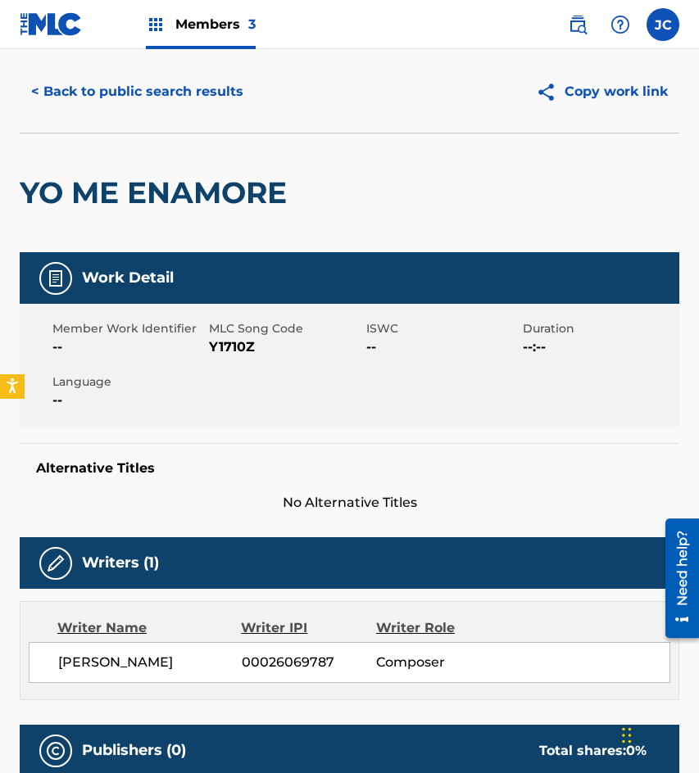
click at [239, 342] on span "Y1710Z" at bounding box center [285, 347] width 152 height 20
drag, startPoint x: 156, startPoint y: 149, endPoint x: 171, endPoint y: 72, distance: 78.6
click at [158, 142] on div "YO ME ENAMORE" at bounding box center [157, 193] width 275 height 119
click at [171, 72] on button "< Back to public search results" at bounding box center [137, 91] width 235 height 41
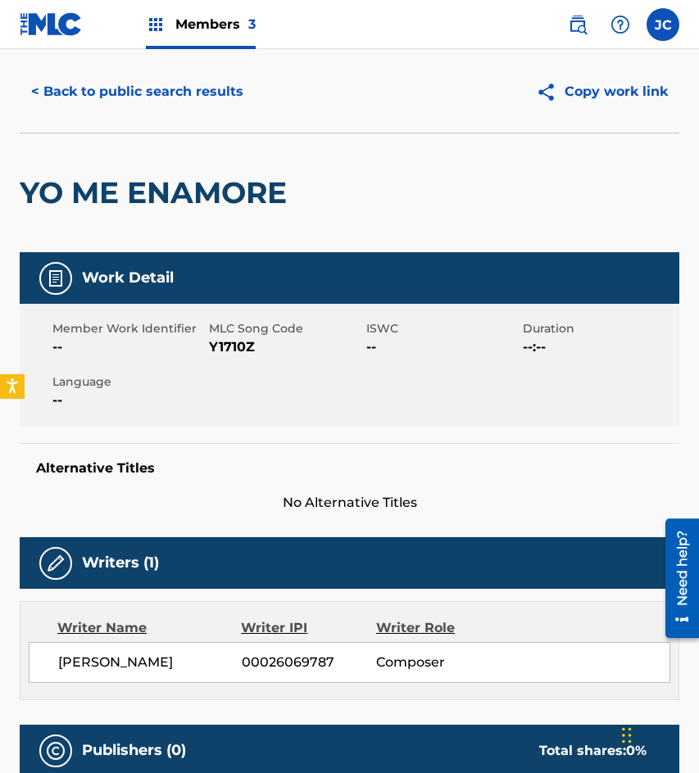
scroll to position [328, 0]
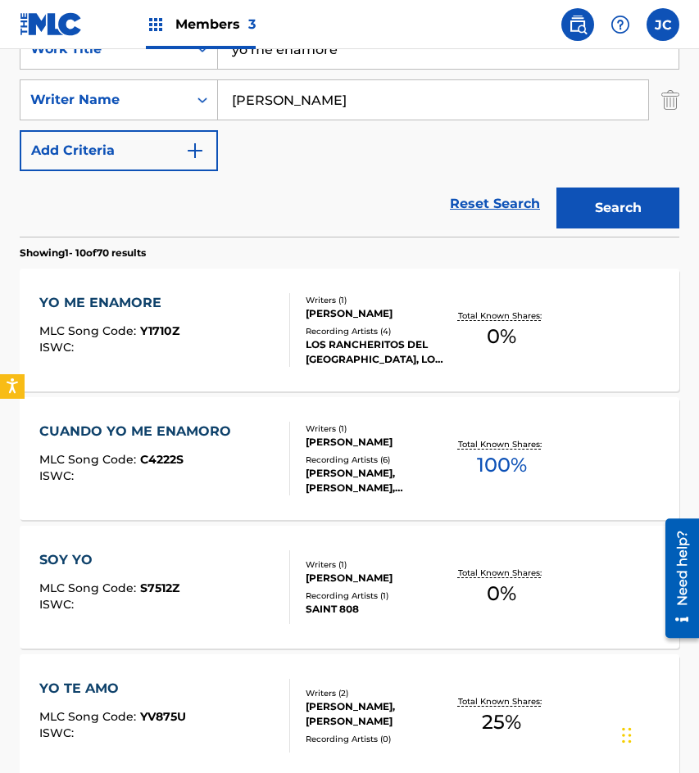
drag, startPoint x: 363, startPoint y: 60, endPoint x: 229, endPoint y: 45, distance: 135.2
click at [238, 48] on div "Members 3 JC [PERSON_NAME] [EMAIL_ADDRESS][DOMAIN_NAME] Notification Preference…" at bounding box center [349, 696] width 699 height 2048
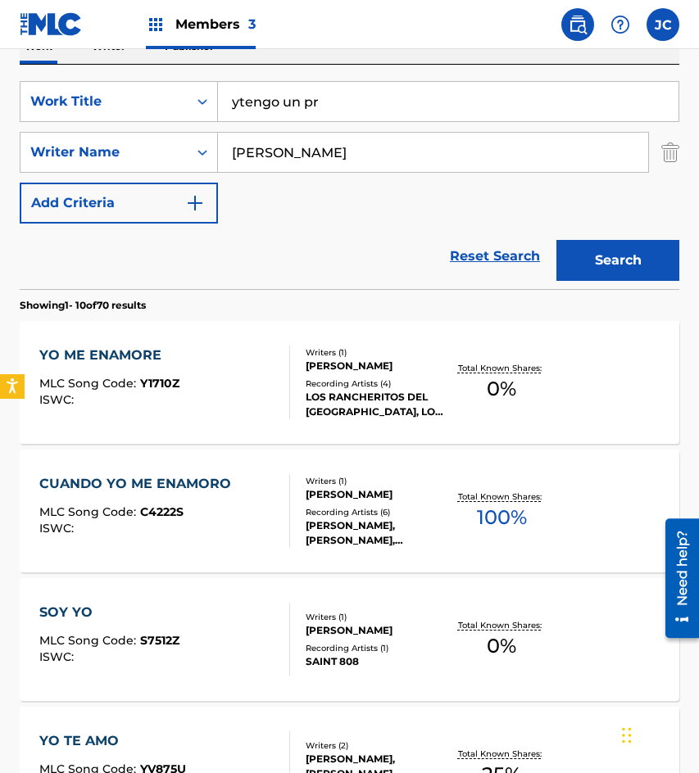
scroll to position [246, 0]
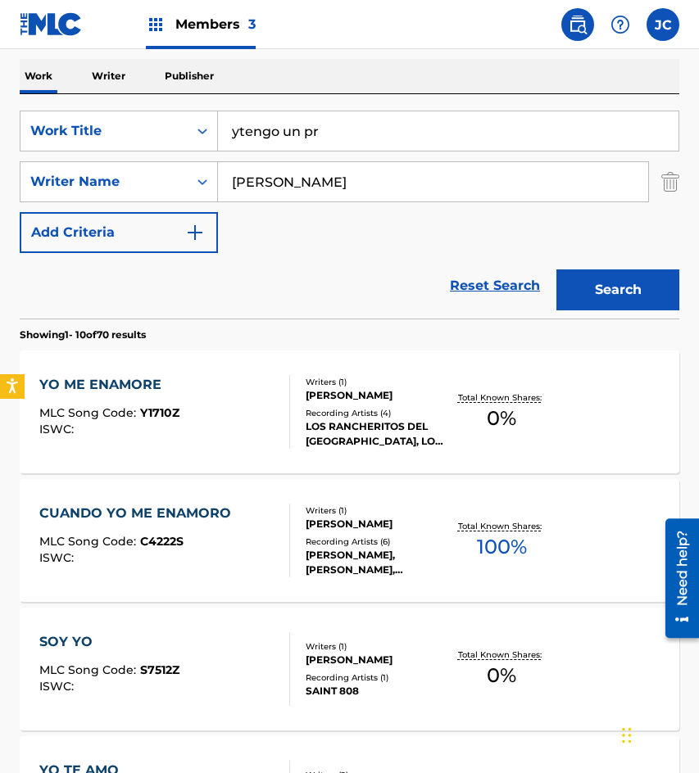
click at [235, 134] on input "ytengo un pr" at bounding box center [448, 130] width 460 height 39
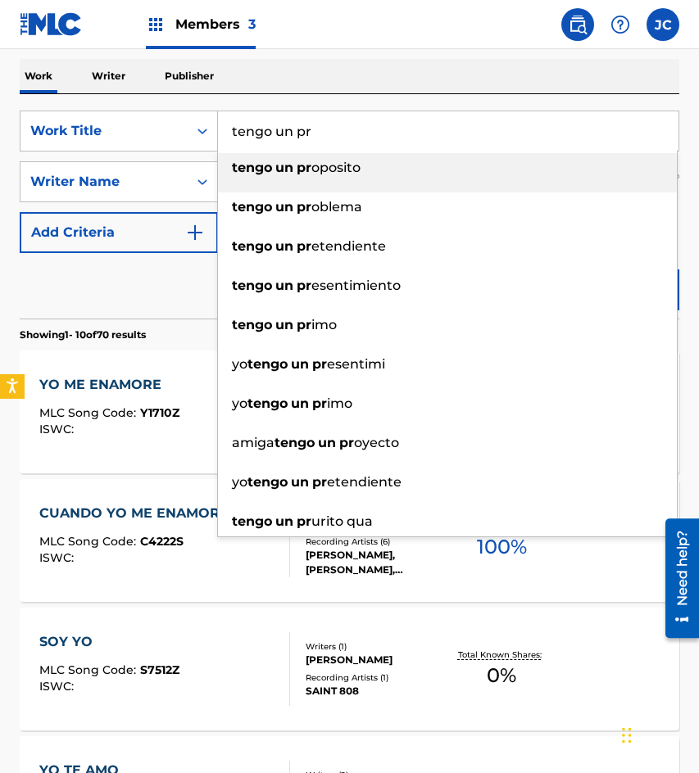
click at [351, 137] on input "tengo un pr" at bounding box center [448, 130] width 460 height 39
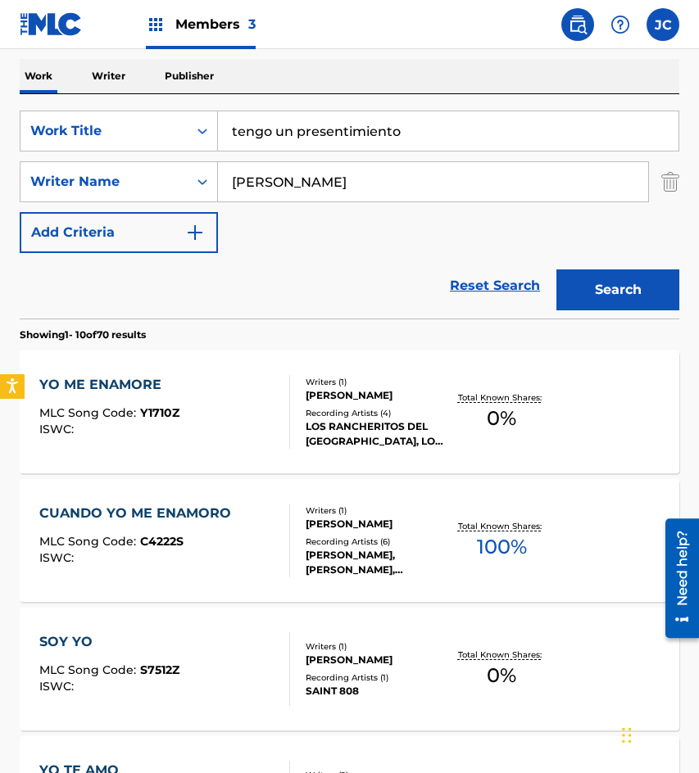
type input "tengo un presentimiento"
click at [587, 280] on button "Search" at bounding box center [617, 290] width 123 height 41
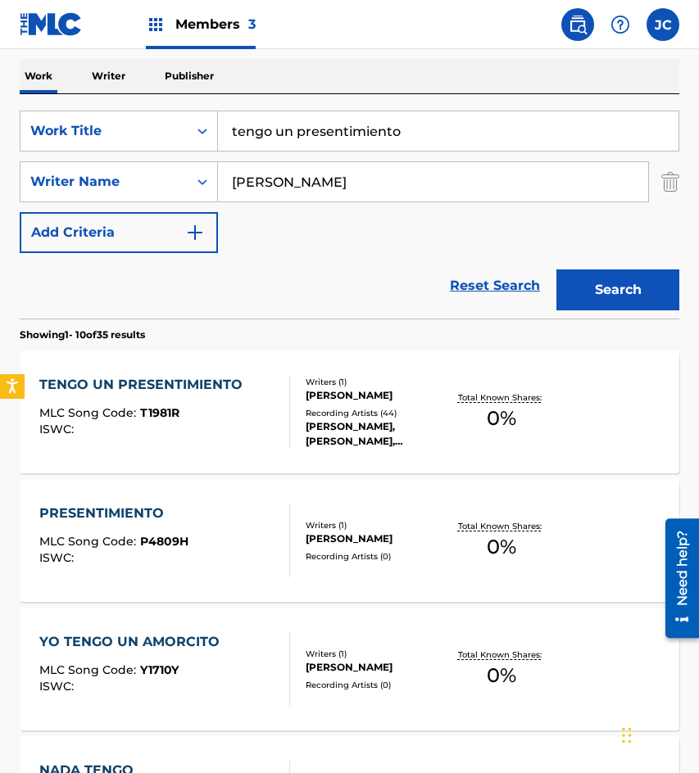
click at [207, 405] on div "TENGO UN PRESENTIMIENTO MLC Song Code : T1981R ISWC :" at bounding box center [144, 412] width 211 height 74
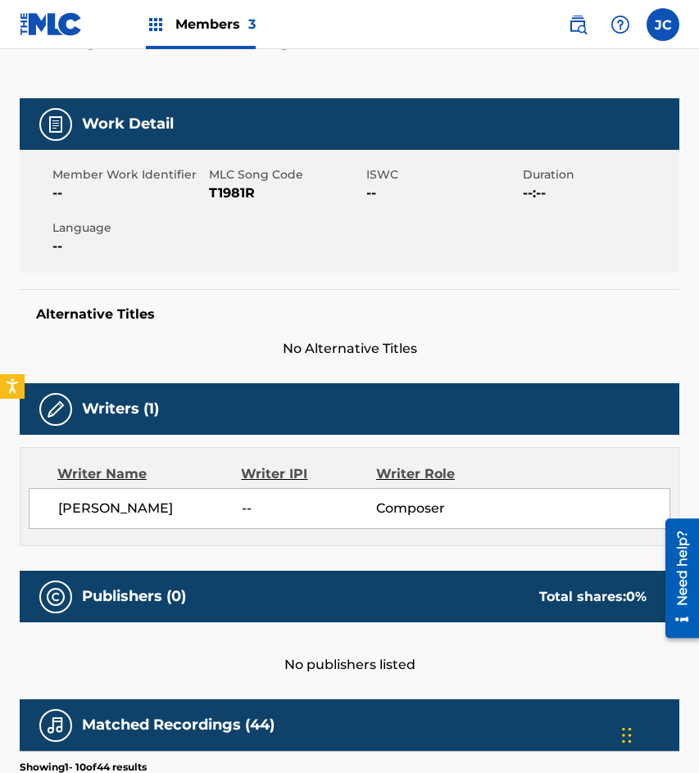
scroll to position [82, 0]
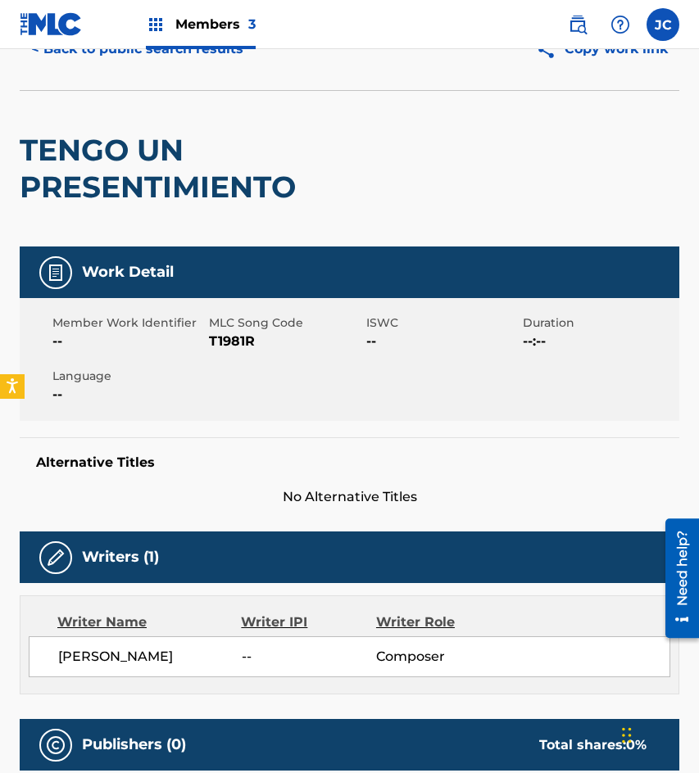
click at [237, 337] on span "T1981R" at bounding box center [285, 342] width 152 height 20
click at [104, 233] on div "TENGO UN PRESENTIMIENTO" at bounding box center [218, 169] width 396 height 156
click at [183, 83] on div "< Back to public search results Copy work link" at bounding box center [349, 49] width 659 height 82
click at [198, 66] on button "< Back to public search results" at bounding box center [137, 49] width 235 height 41
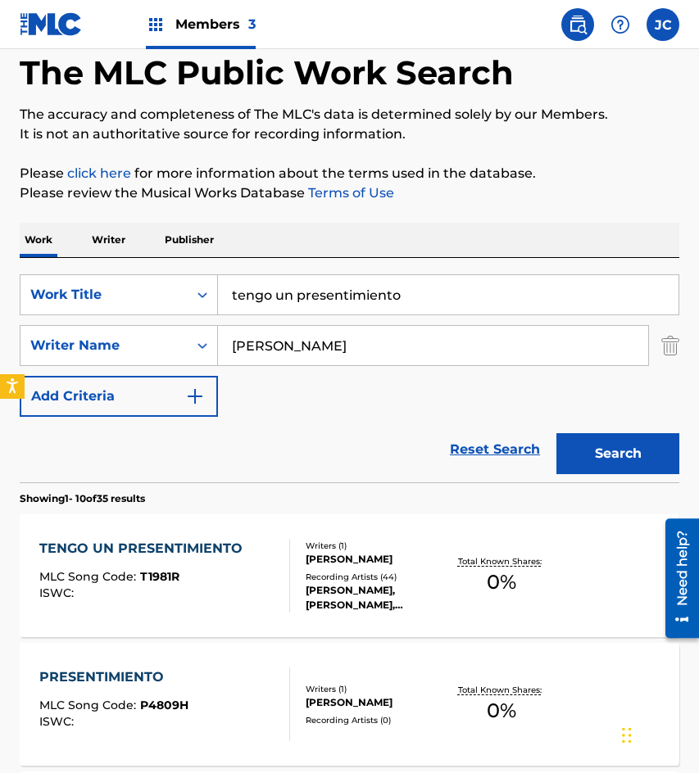
scroll to position [246, 0]
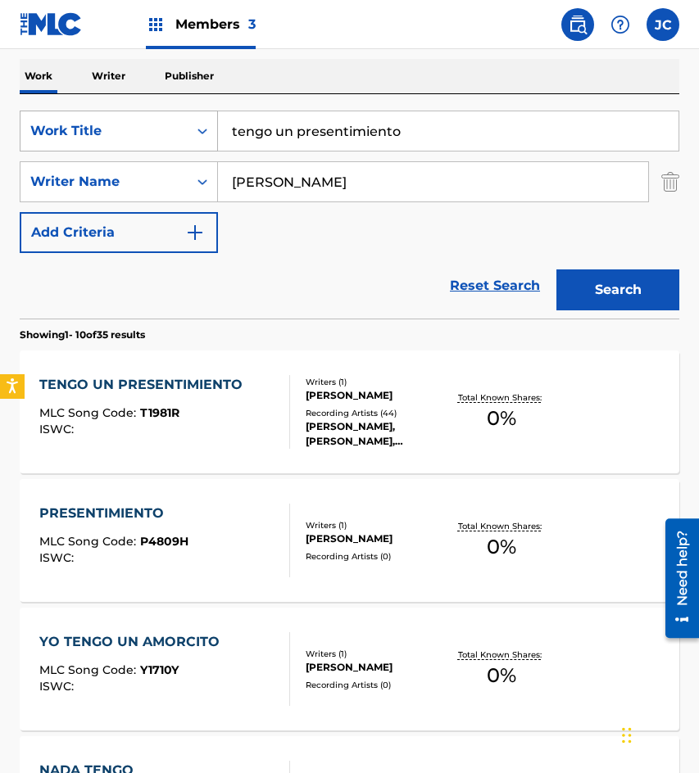
drag, startPoint x: 160, startPoint y: 134, endPoint x: 147, endPoint y: 131, distance: 13.3
click at [147, 131] on div "SearchWithCriteria09368b08-298b-4663-b82b-2edd5fa06bd6 Work Title tengo un pres…" at bounding box center [349, 131] width 659 height 41
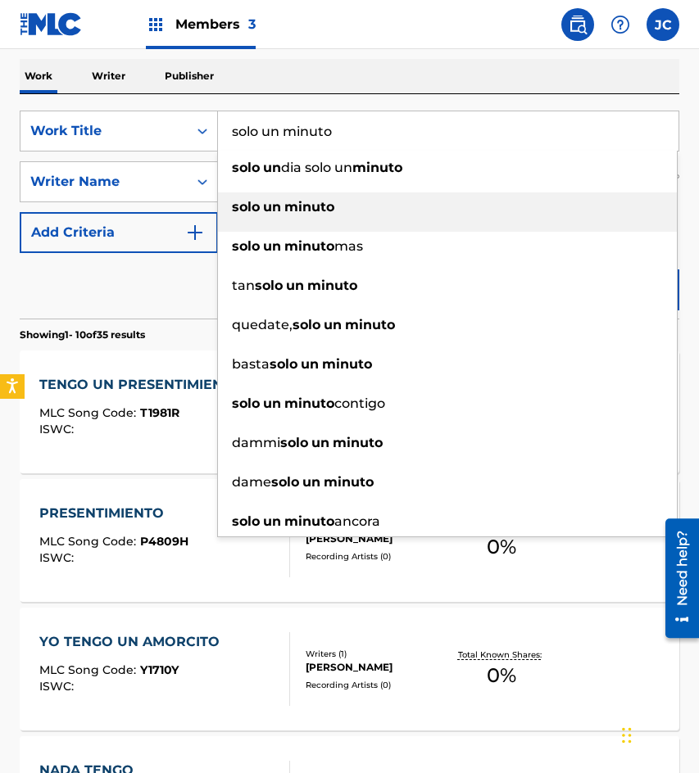
type input "solo un minuto"
click at [332, 202] on strong "minuto" at bounding box center [309, 207] width 50 height 16
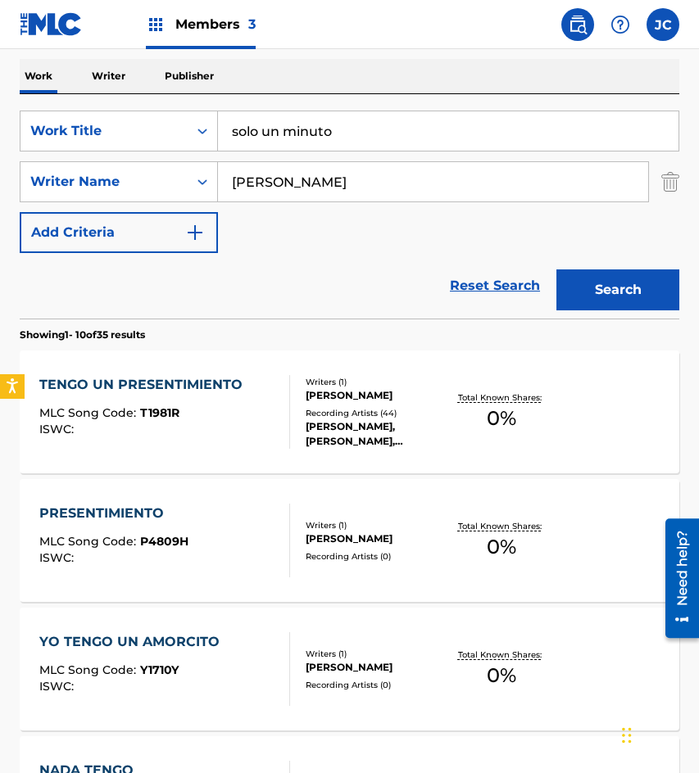
click at [399, 253] on div "Reset Search Search" at bounding box center [349, 286] width 659 height 66
click at [597, 283] on button "Search" at bounding box center [617, 290] width 123 height 41
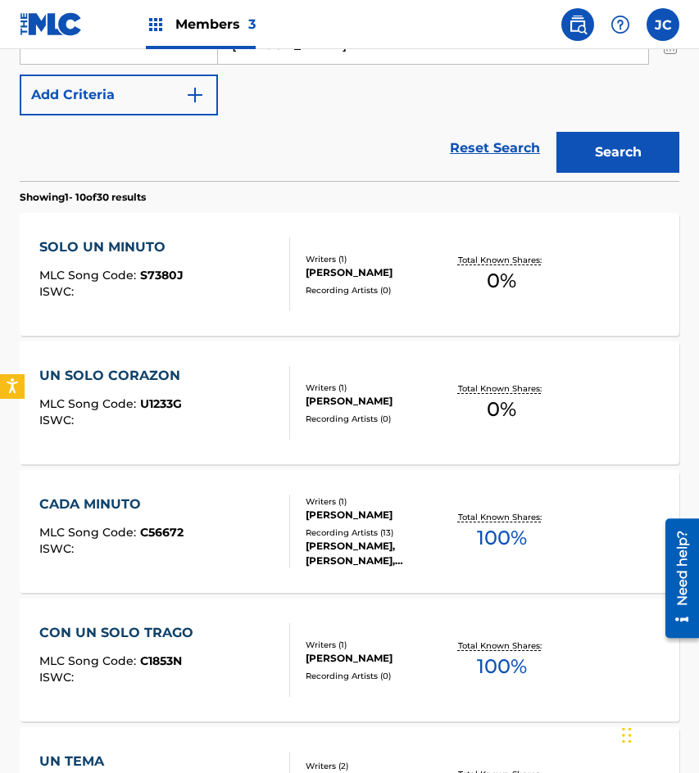
scroll to position [410, 0]
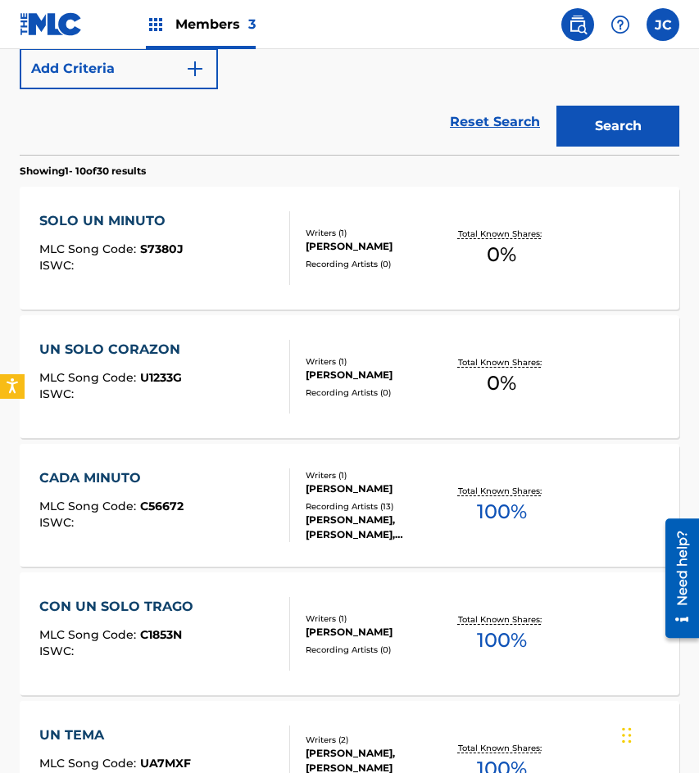
click at [219, 230] on div "SOLO UN MINUTO MLC Song Code : S7380J ISWC :" at bounding box center [164, 248] width 251 height 74
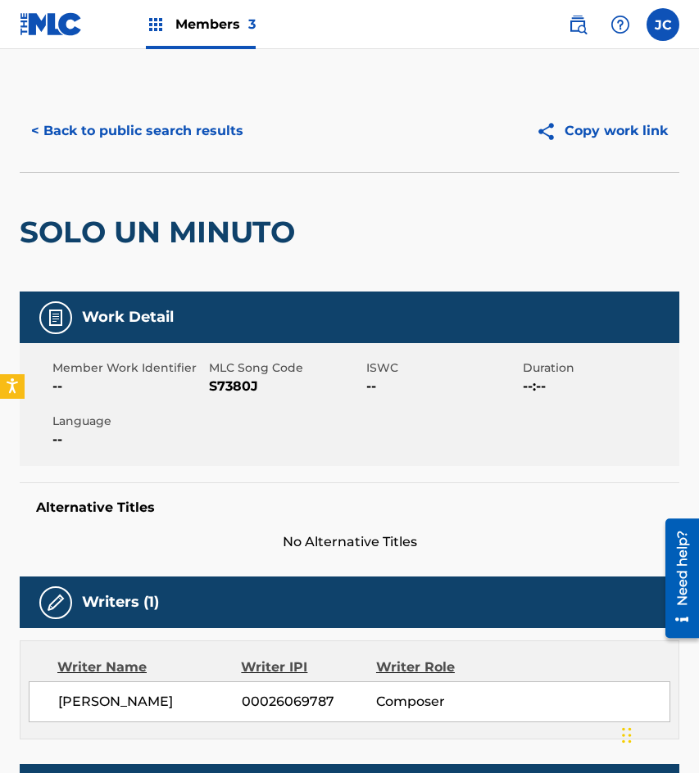
click at [242, 387] on span "S7380J" at bounding box center [285, 387] width 152 height 20
click at [149, 201] on div "SOLO UN MINUTO" at bounding box center [161, 232] width 283 height 119
click at [233, 125] on button "< Back to public search results" at bounding box center [137, 131] width 235 height 41
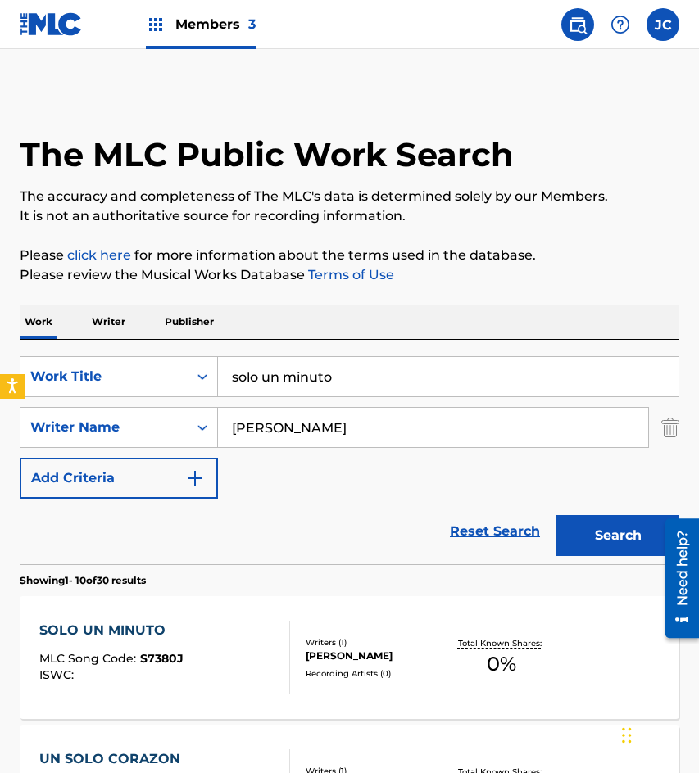
scroll to position [503, 0]
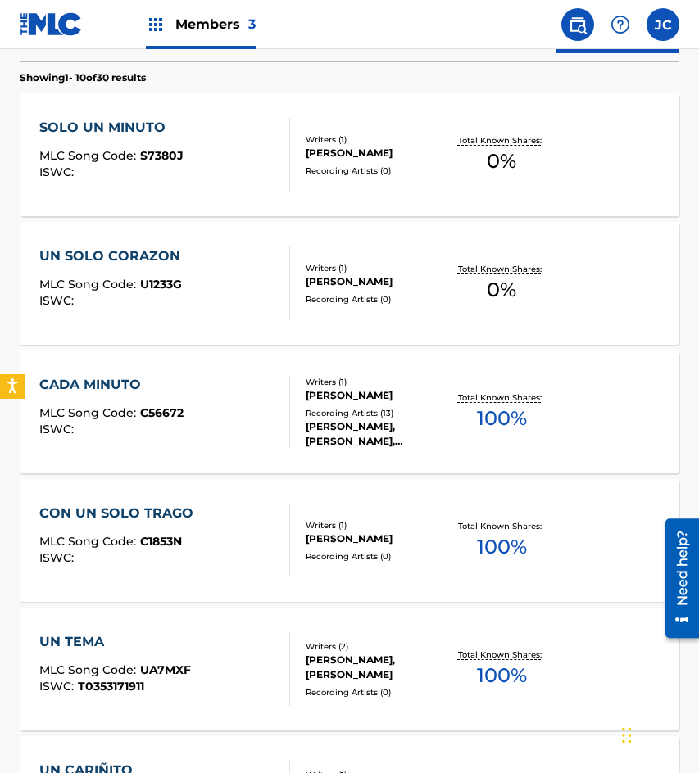
click at [403, 155] on div "[PERSON_NAME]" at bounding box center [376, 153] width 141 height 15
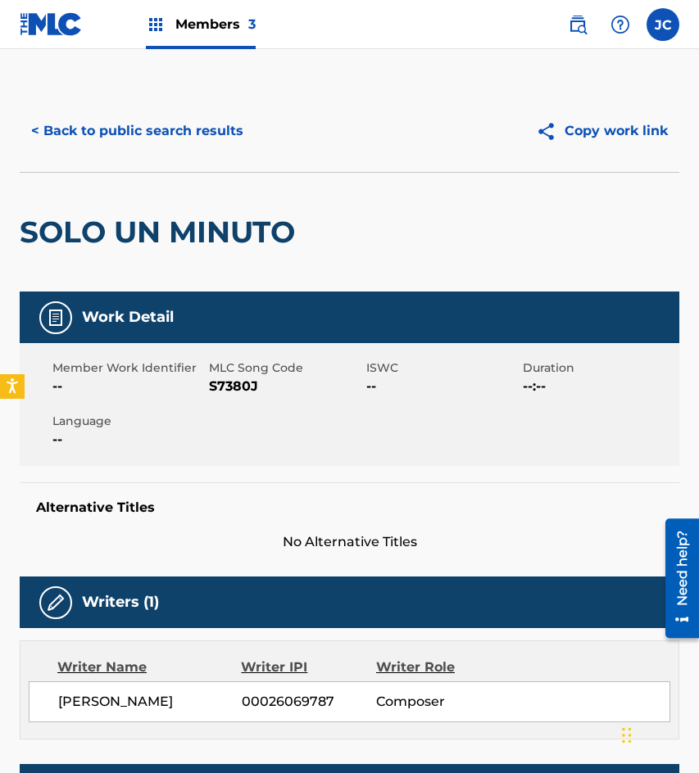
click at [164, 134] on button "< Back to public search results" at bounding box center [137, 131] width 235 height 41
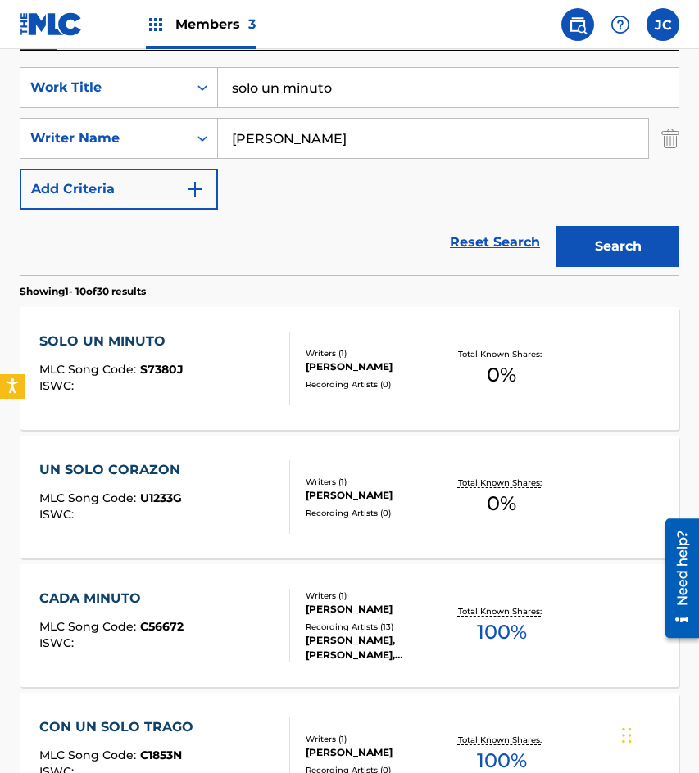
scroll to position [269, 0]
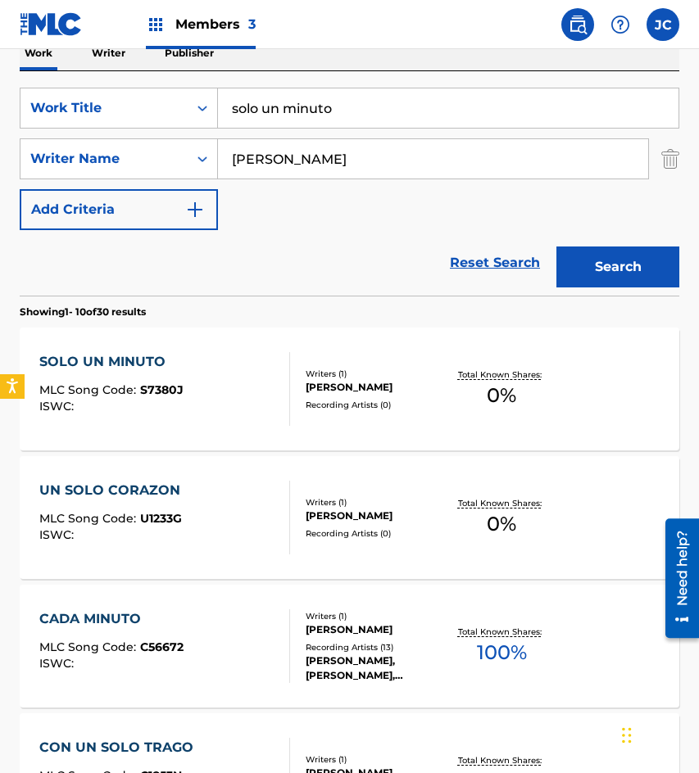
drag, startPoint x: 365, startPoint y: 109, endPoint x: 106, endPoint y: 67, distance: 262.2
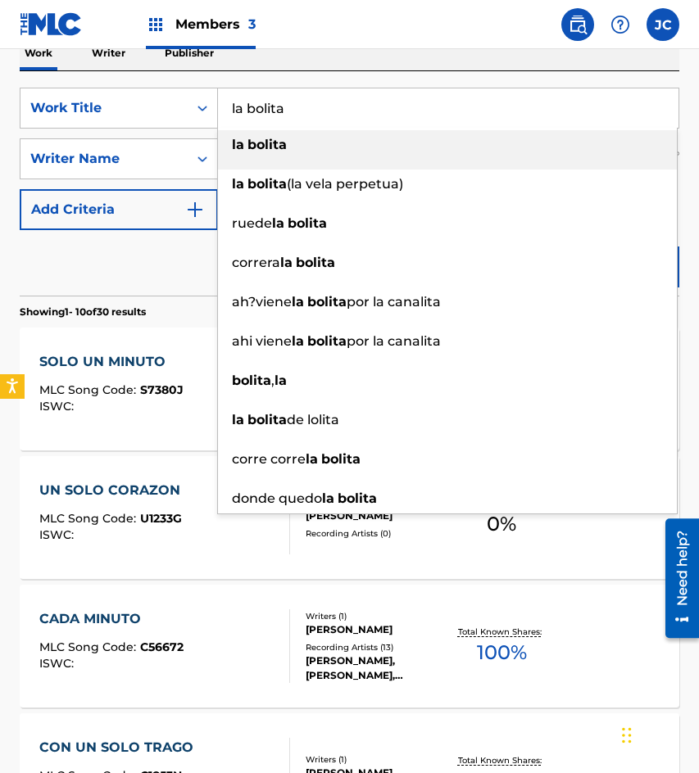
type input "la bolita"
click at [321, 152] on div "la bolita" at bounding box center [447, 144] width 459 height 29
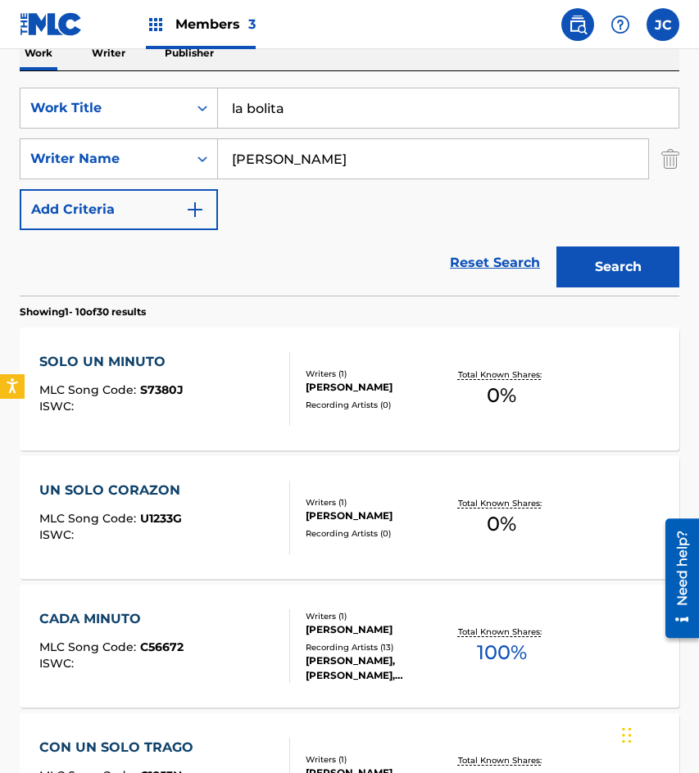
click at [609, 266] on button "Search" at bounding box center [617, 267] width 123 height 41
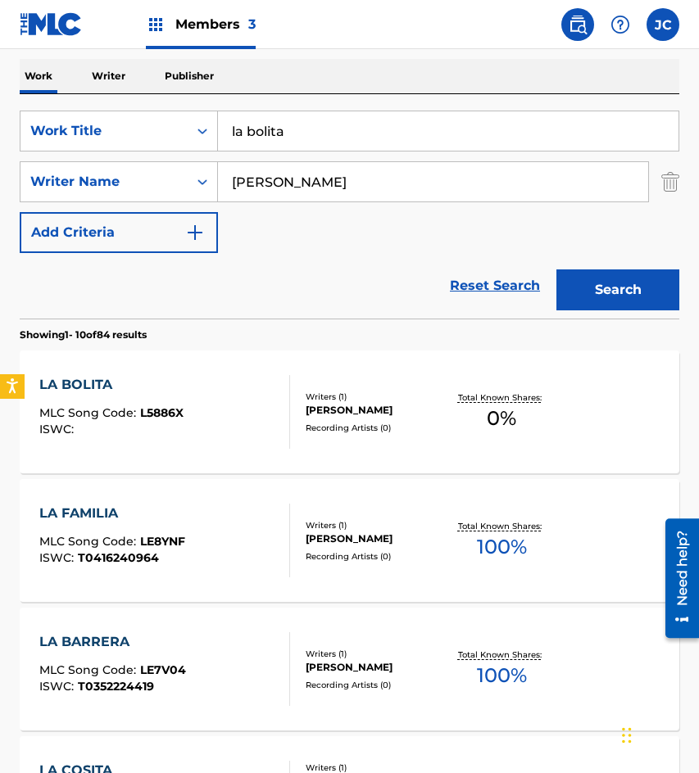
scroll to position [410, 0]
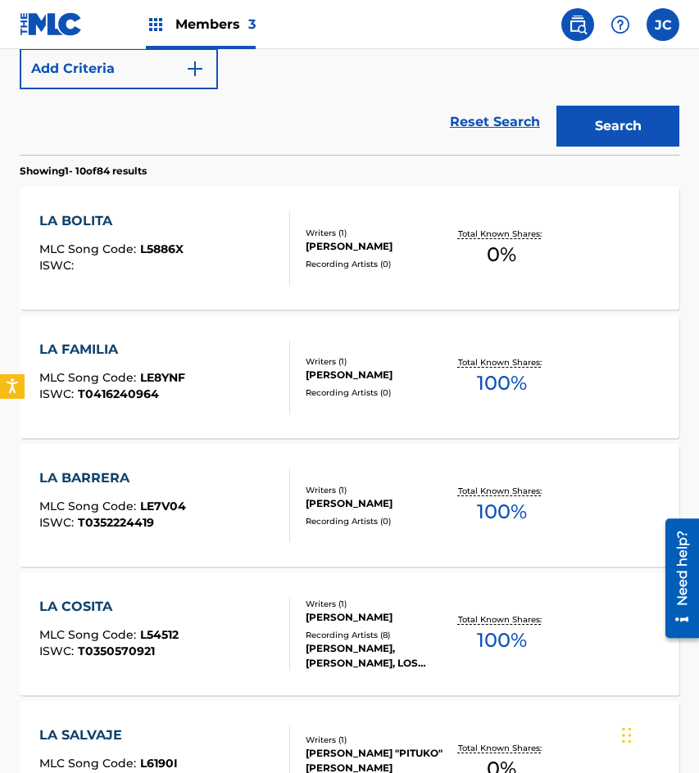
click at [261, 251] on div "LA BOLITA MLC Song Code : L5886X ISWC :" at bounding box center [164, 248] width 251 height 74
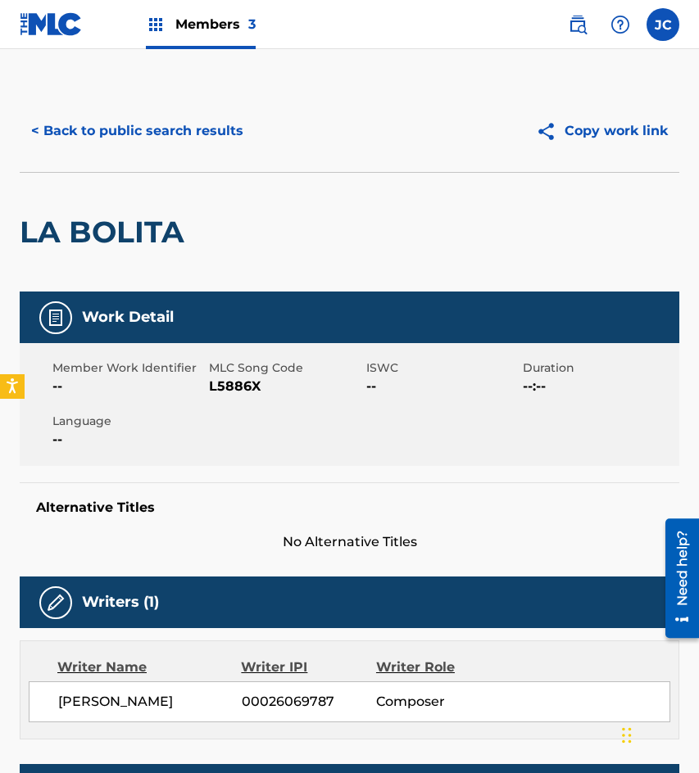
click at [230, 392] on span "L5886X" at bounding box center [285, 387] width 152 height 20
click at [102, 220] on h2 "LA BOLITA" at bounding box center [106, 232] width 173 height 37
click at [150, 134] on button "< Back to public search results" at bounding box center [137, 131] width 235 height 41
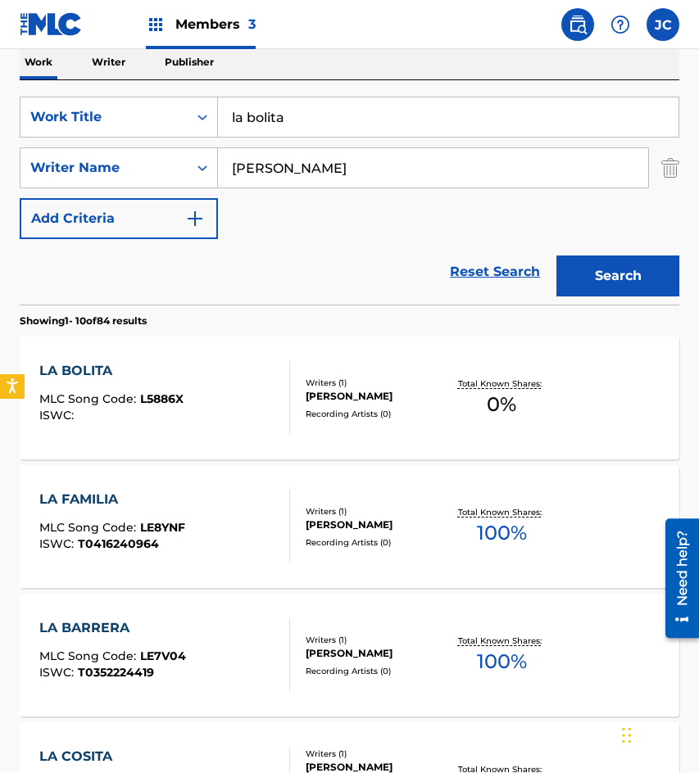
scroll to position [257, 0]
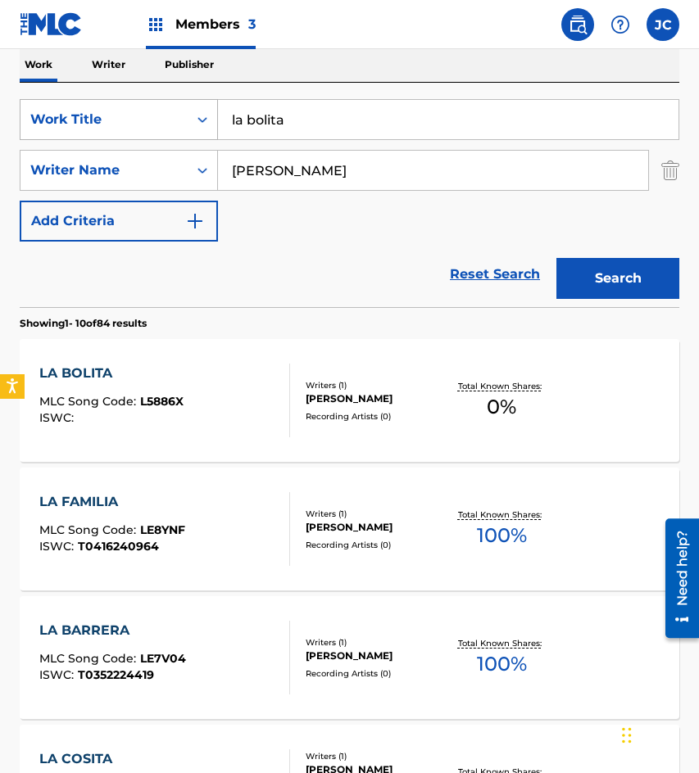
drag, startPoint x: 371, startPoint y: 120, endPoint x: 43, endPoint y: 102, distance: 328.2
click at [68, 103] on div "SearchWithCriteria09368b08-298b-4663-b82b-2edd5fa06bd6 Work Title la bolita" at bounding box center [349, 119] width 659 height 41
type input "el amor existe"
click at [556, 258] on button "Search" at bounding box center [617, 278] width 123 height 41
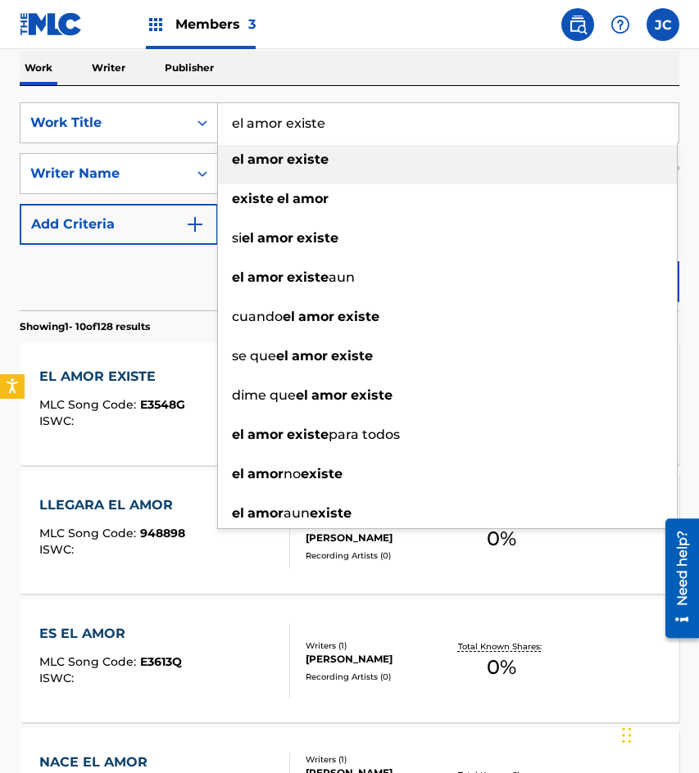
scroll to position [328, 0]
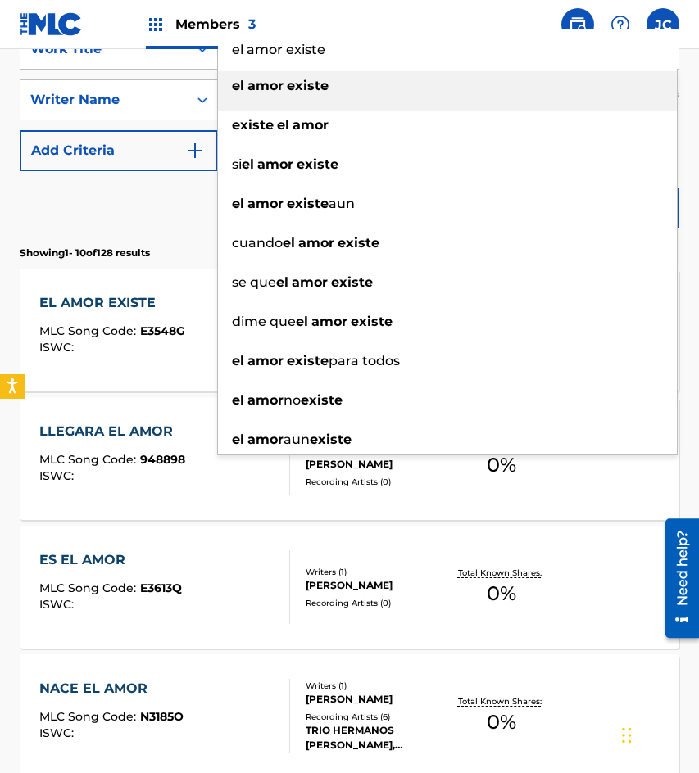
click at [273, 78] on strong "amor" at bounding box center [265, 86] width 36 height 16
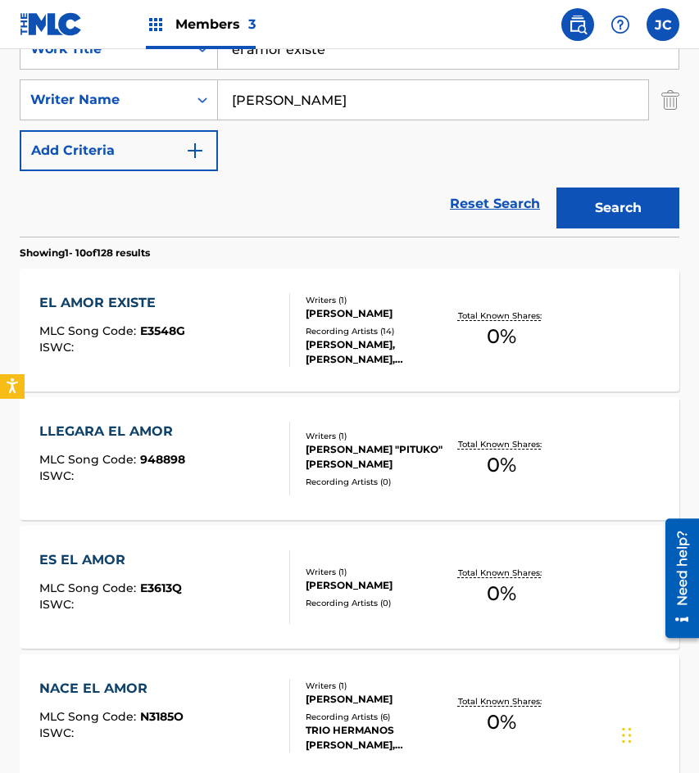
click at [607, 194] on button "Search" at bounding box center [617, 208] width 123 height 41
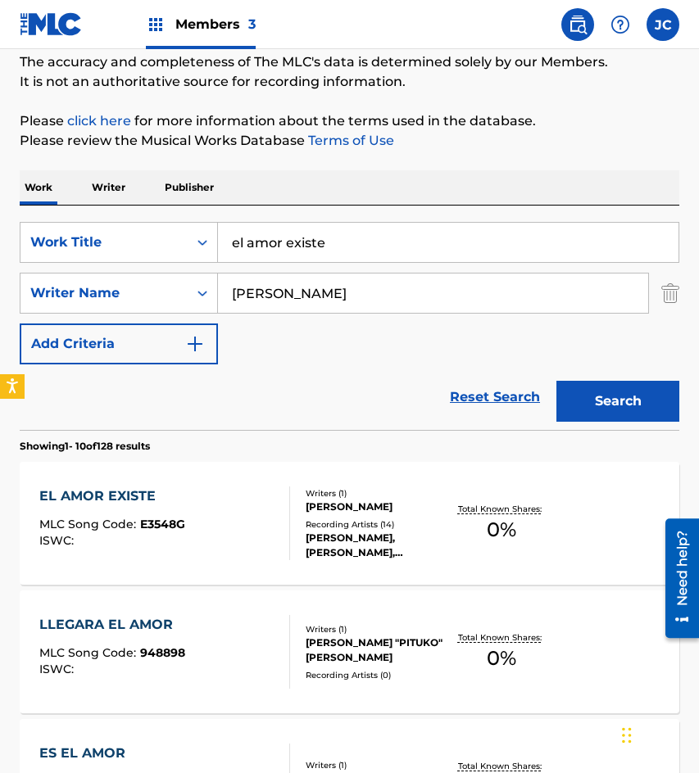
scroll to position [164, 0]
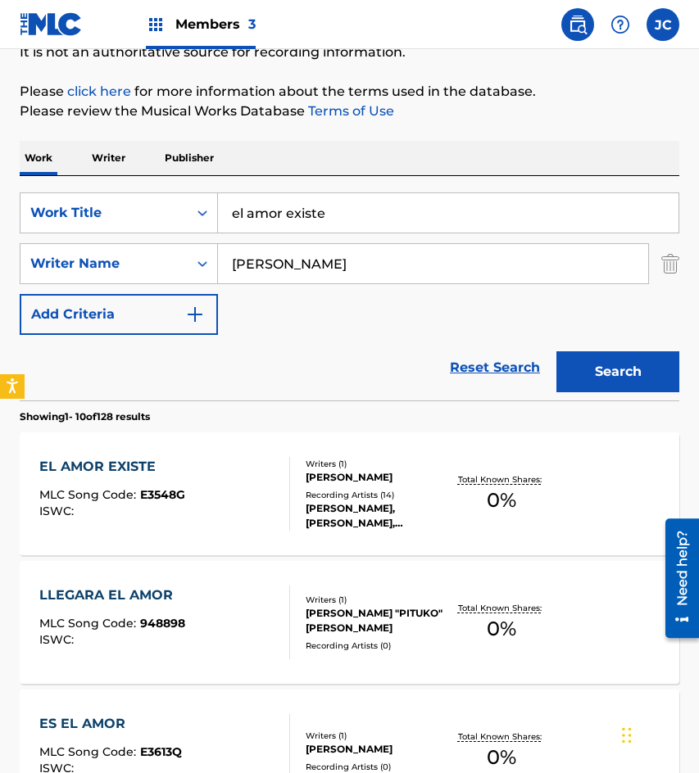
click at [305, 487] on div "Writers ( 1 ) [PERSON_NAME] Recording Artists ( 14 ) [PERSON_NAME], [PERSON_NAM…" at bounding box center [368, 494] width 156 height 73
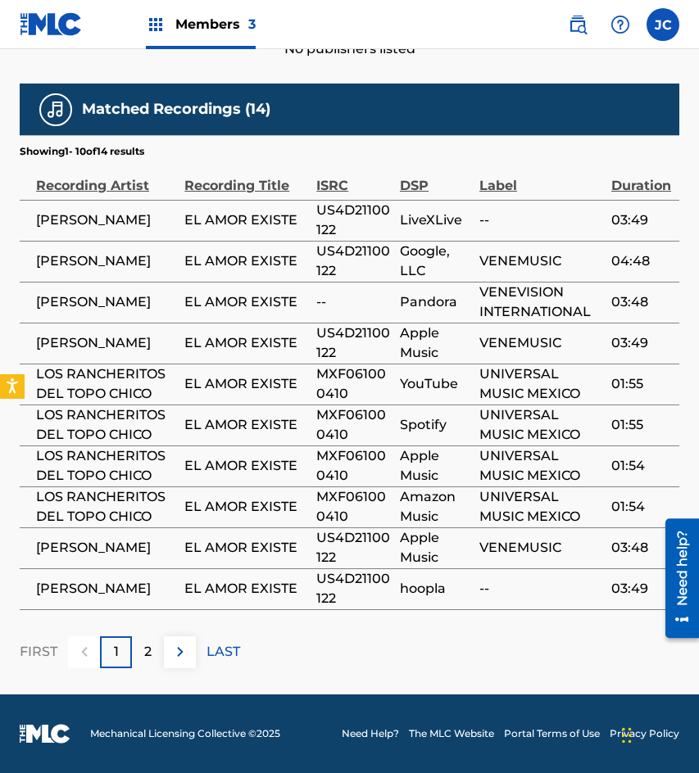
click at [181, 660] on img at bounding box center [180, 652] width 20 height 20
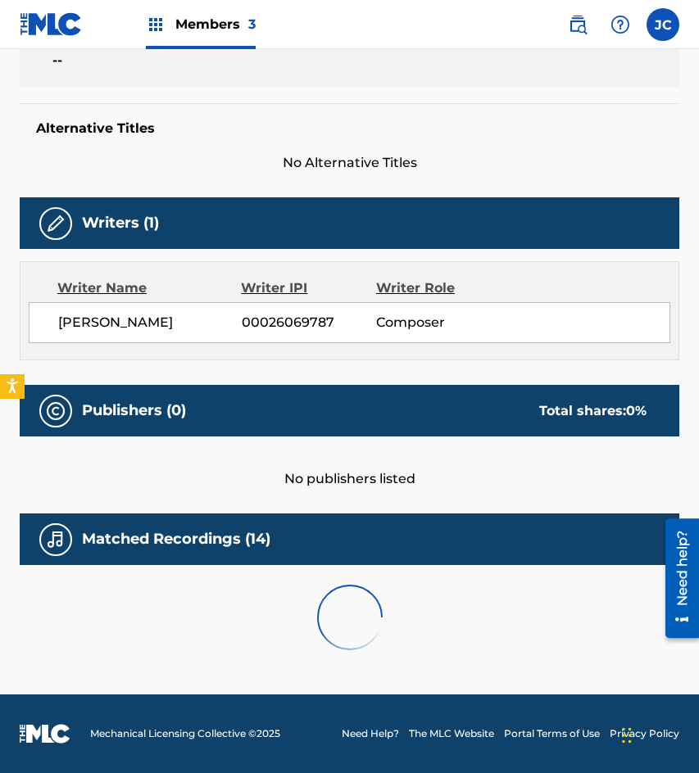
scroll to position [572, 0]
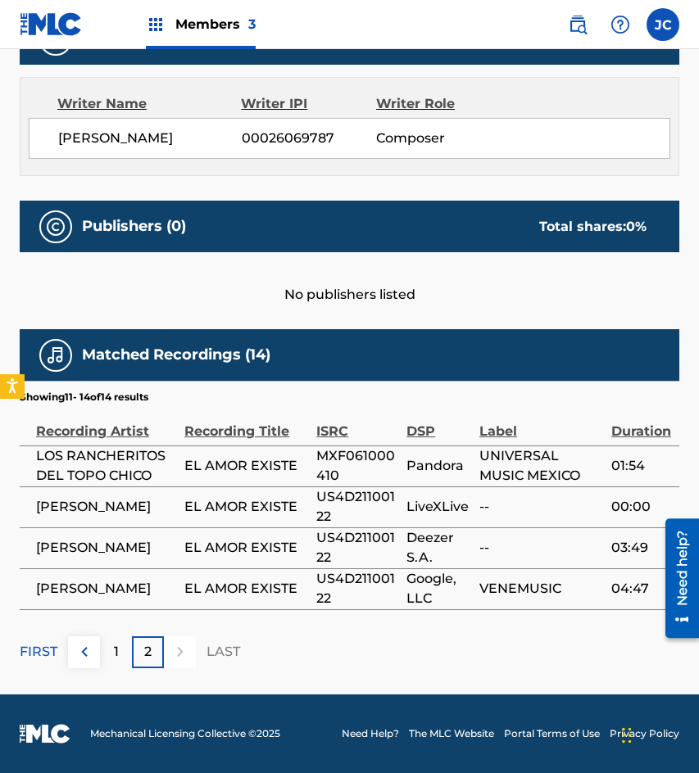
click at [82, 652] on img at bounding box center [85, 652] width 20 height 20
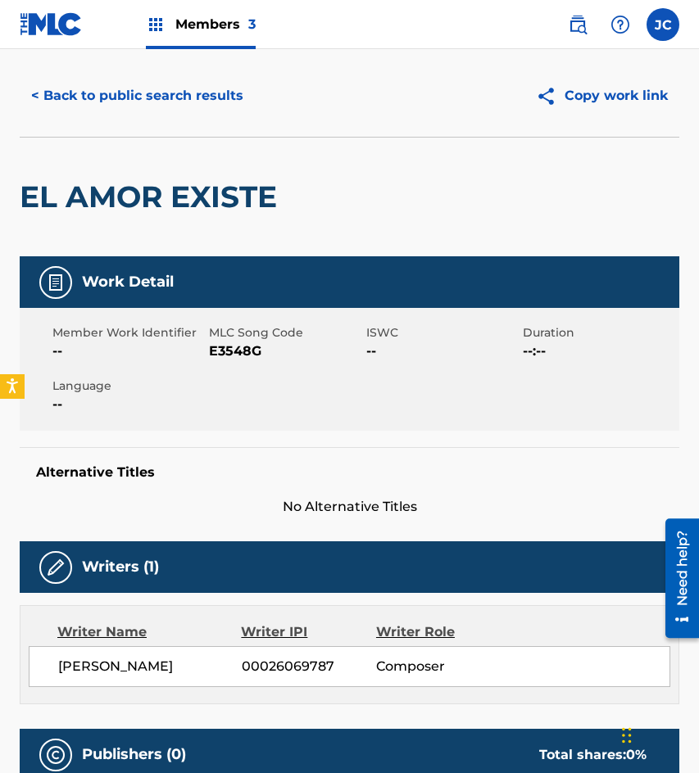
scroll to position [0, 0]
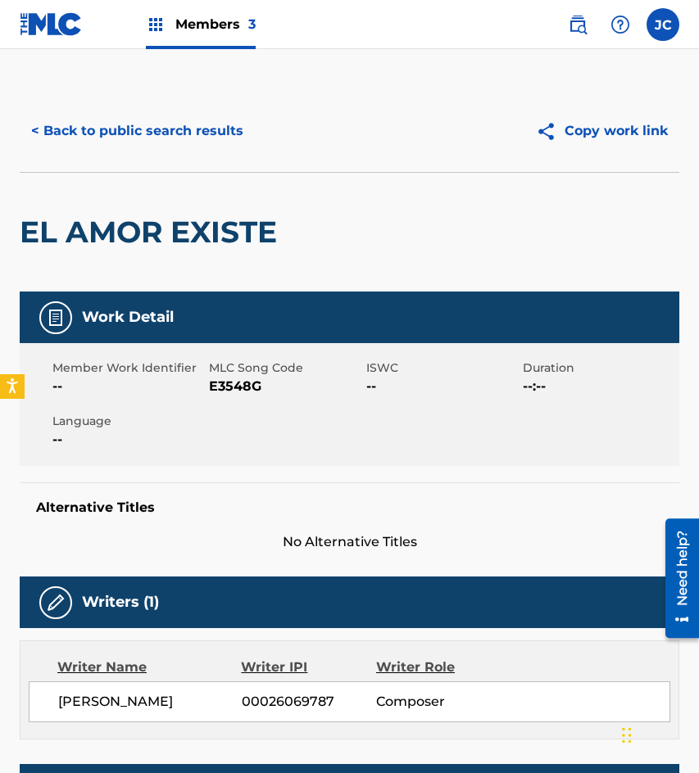
click at [212, 392] on span "E3548G" at bounding box center [285, 387] width 152 height 20
click at [106, 192] on div "EL AMOR EXISTE" at bounding box center [152, 232] width 265 height 119
click at [186, 134] on button "< Back to public search results" at bounding box center [137, 131] width 235 height 41
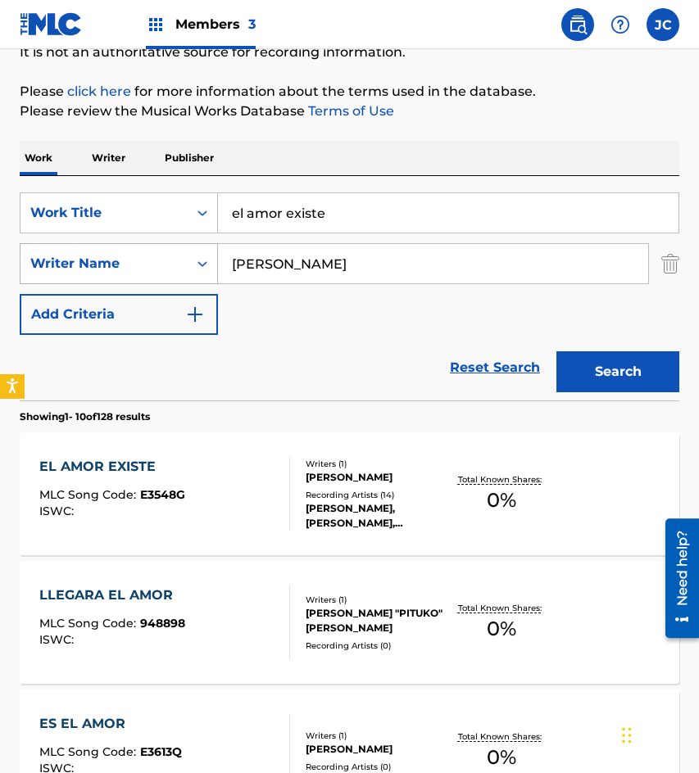
click at [193, 253] on div "SearchWithCriteria09368b08-298b-4663-b82b-2edd5fa06bd6 Work Title el amor exist…" at bounding box center [349, 264] width 659 height 143
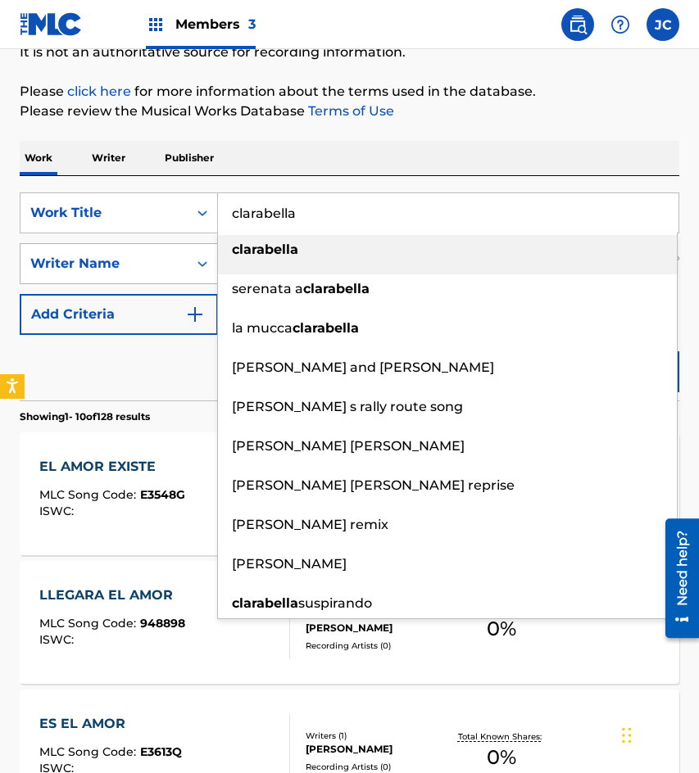
type input "clarabella"
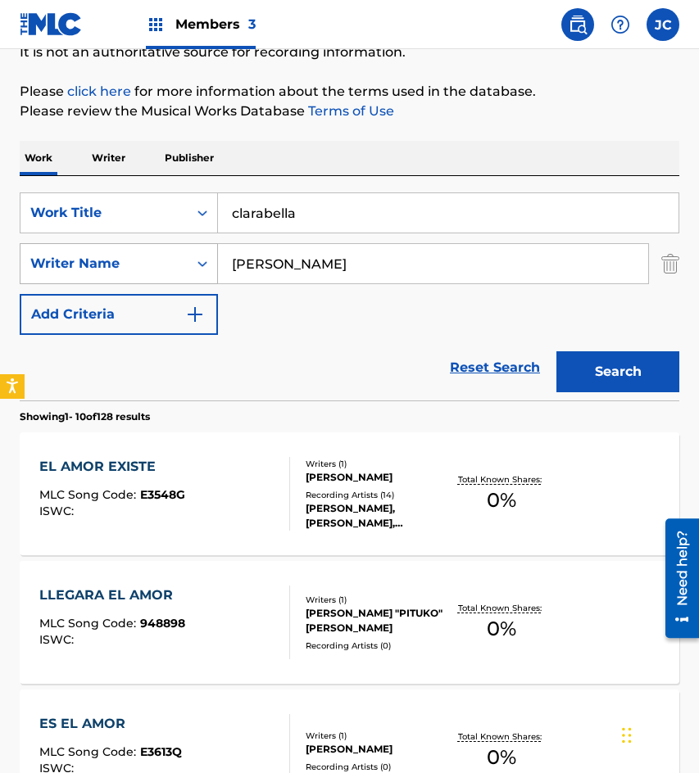
type input "[PERSON_NAME]"
click at [556, 351] on button "Search" at bounding box center [617, 371] width 123 height 41
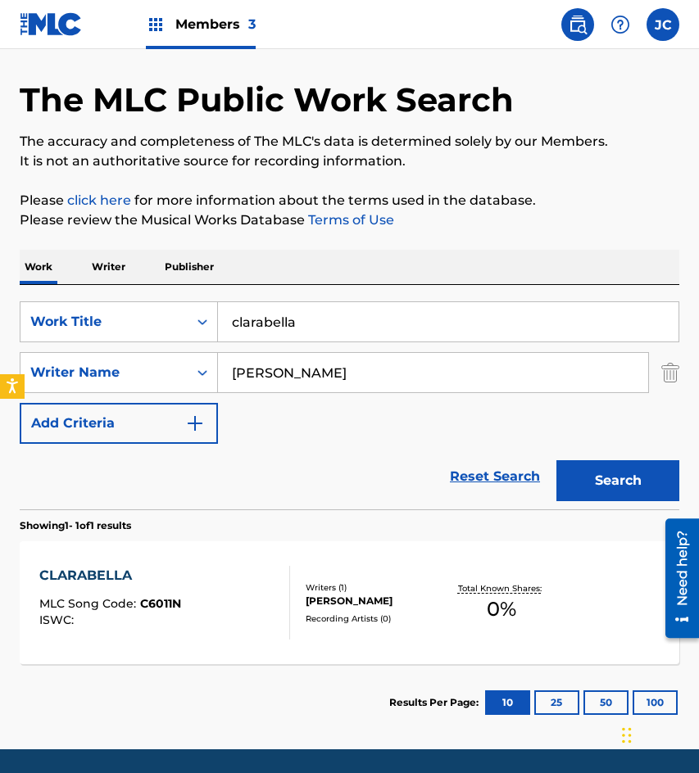
scroll to position [82, 0]
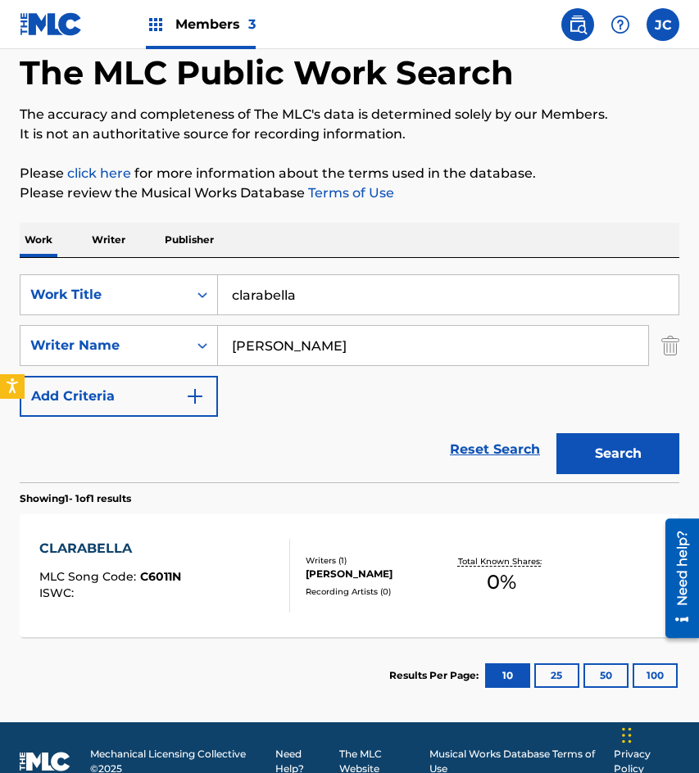
click at [369, 555] on div "Writers ( 1 )" at bounding box center [376, 561] width 141 height 12
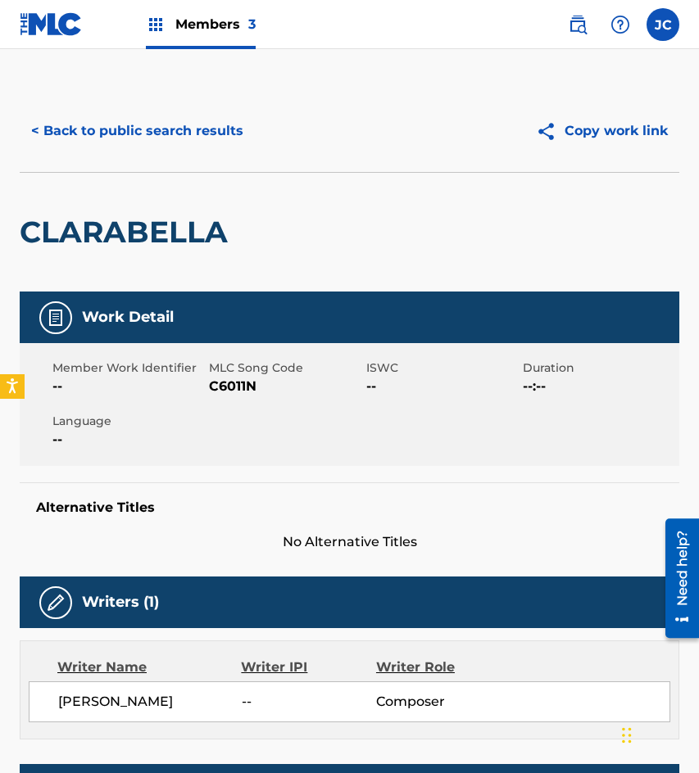
click at [233, 388] on span "C6011N" at bounding box center [285, 387] width 152 height 20
click at [120, 174] on div "CLARABELLA" at bounding box center [128, 232] width 216 height 119
click at [169, 143] on button "< Back to public search results" at bounding box center [137, 131] width 235 height 41
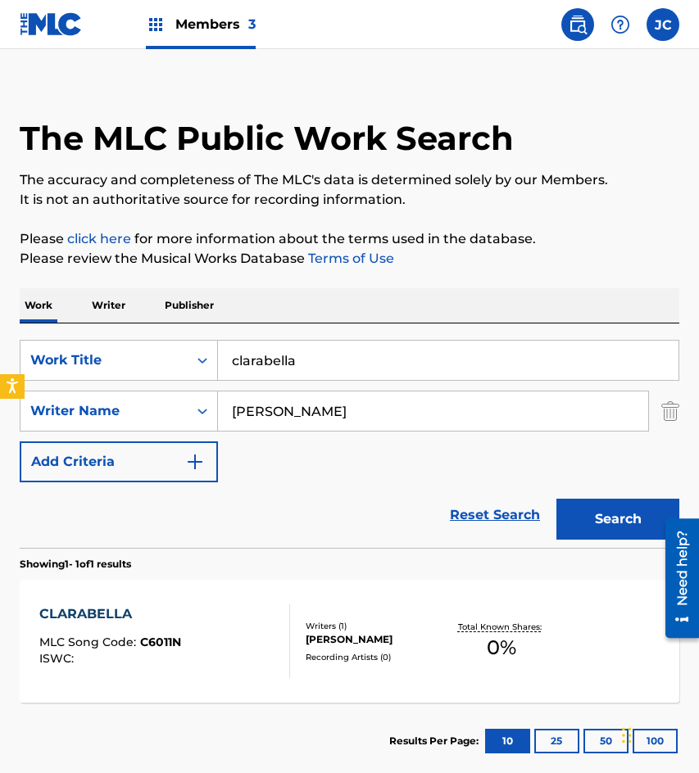
click at [437, 373] on input "clarabella" at bounding box center [448, 360] width 460 height 39
click at [437, 372] on input "clarabella" at bounding box center [448, 360] width 460 height 39
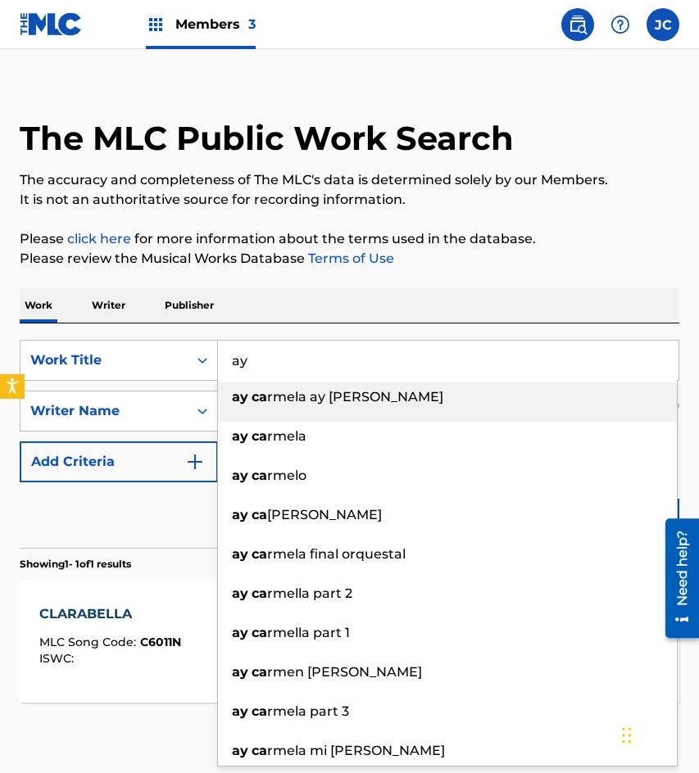
type input "a"
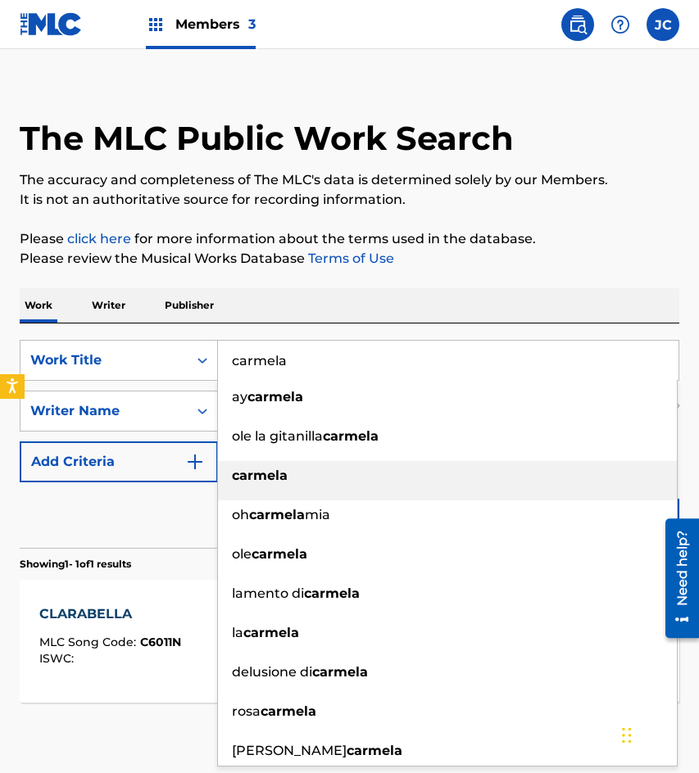
type input "carmela"
click at [316, 484] on div "carmela" at bounding box center [447, 475] width 459 height 29
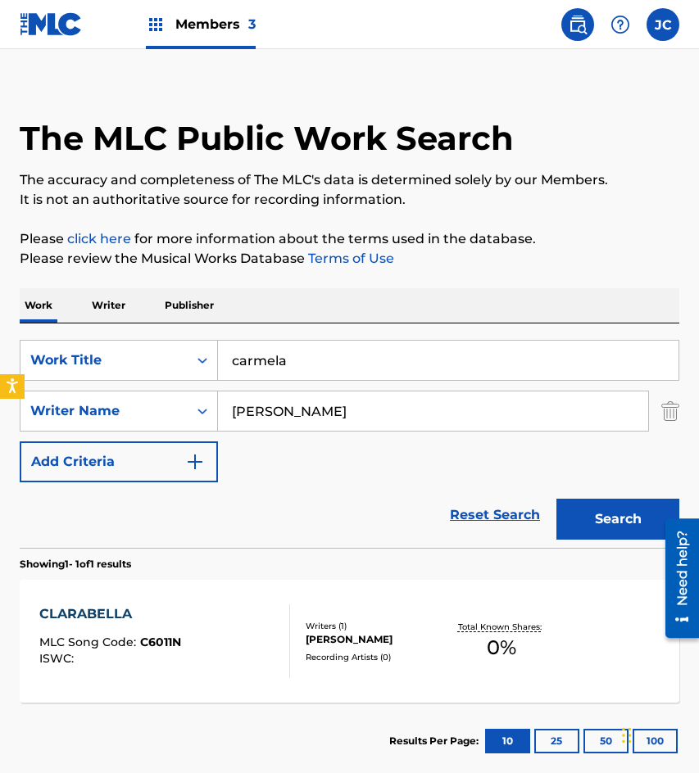
click at [311, 416] on input "[PERSON_NAME]" at bounding box center [433, 411] width 430 height 39
click at [325, 405] on input "[PERSON_NAME]" at bounding box center [433, 411] width 430 height 39
click at [556, 499] on button "Search" at bounding box center [617, 519] width 123 height 41
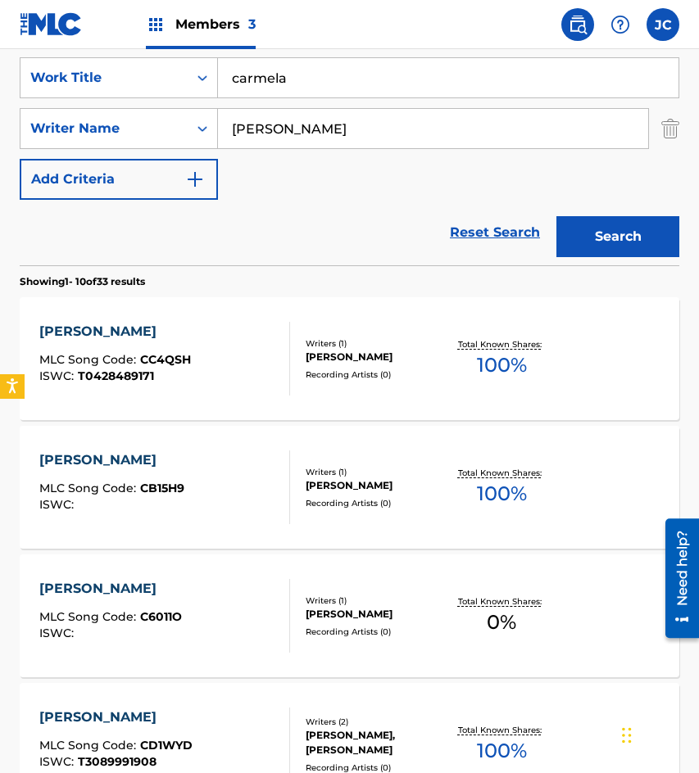
scroll to position [328, 0]
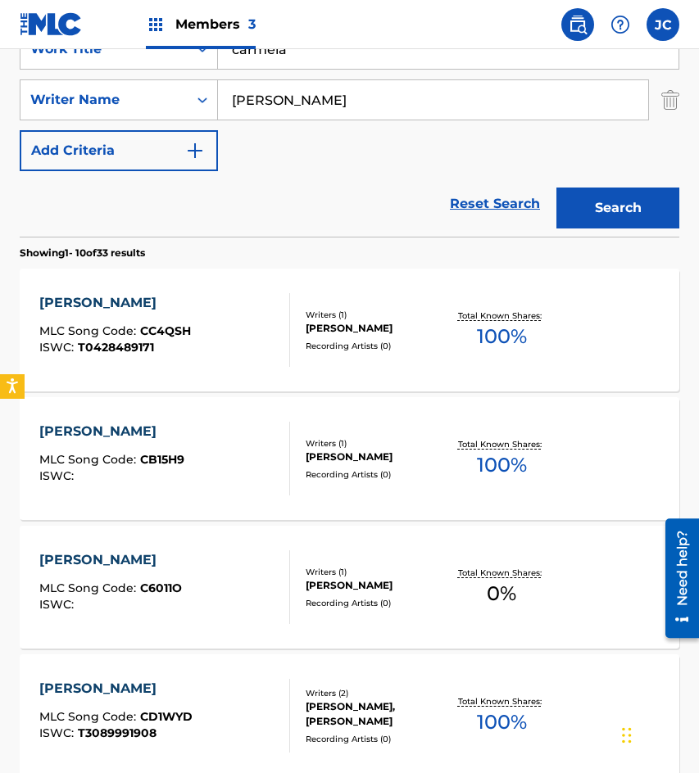
click at [347, 582] on div "[PERSON_NAME]" at bounding box center [376, 585] width 141 height 15
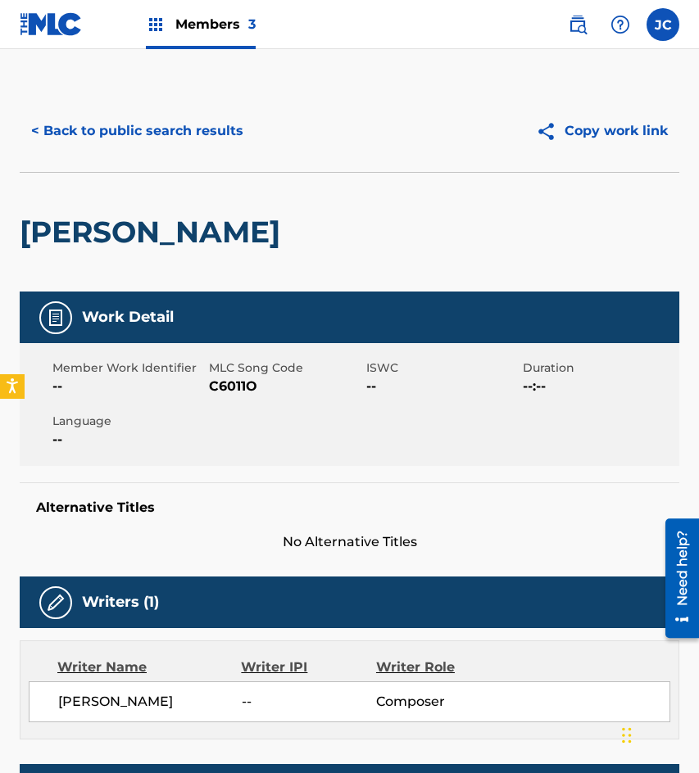
click at [220, 379] on span "C6011O" at bounding box center [285, 387] width 152 height 20
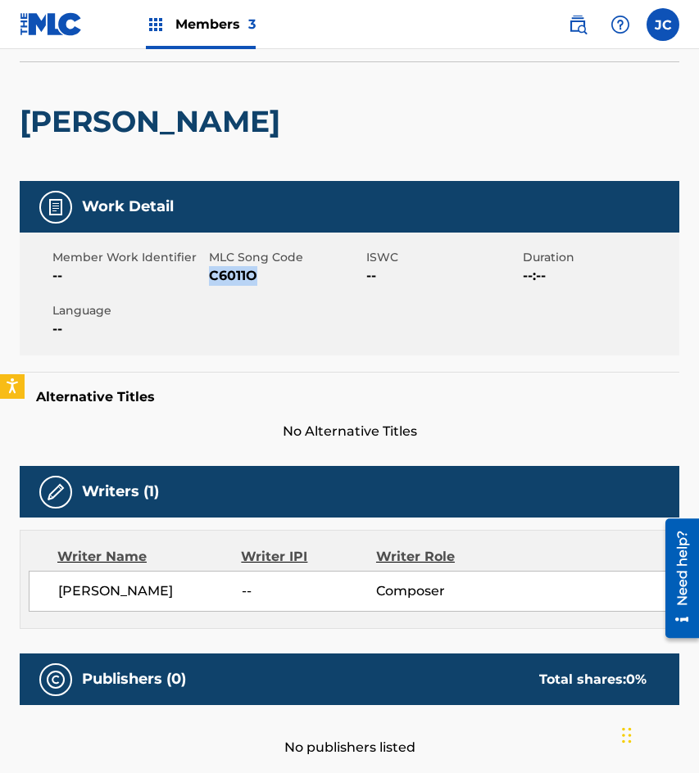
scroll to position [82, 0]
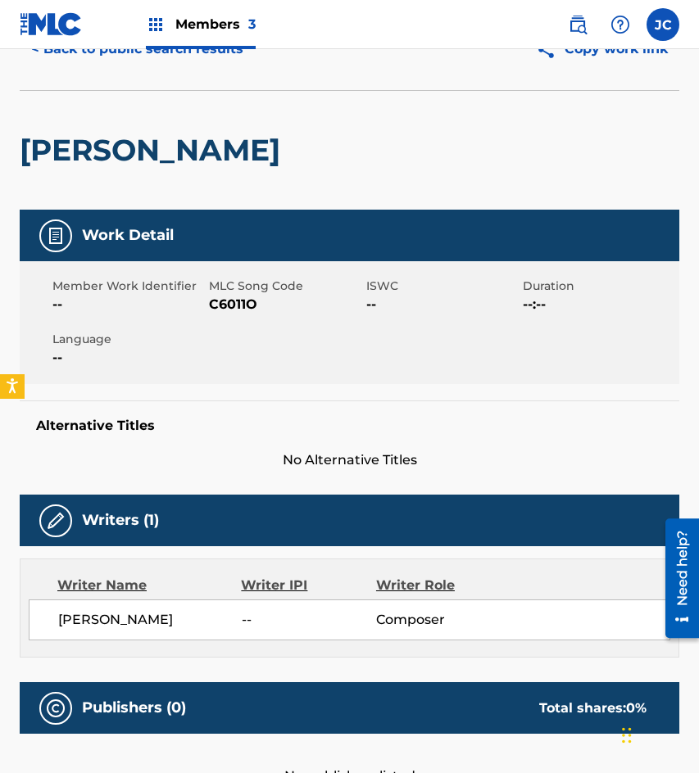
drag, startPoint x: 68, startPoint y: 272, endPoint x: 193, endPoint y: 96, distance: 216.2
click at [75, 266] on div "Member Work Identifier -- MLC Song Code C6011O ISWC -- Duration --:-- Language …" at bounding box center [349, 322] width 659 height 123
click at [197, 60] on button "< Back to public search results" at bounding box center [137, 49] width 235 height 41
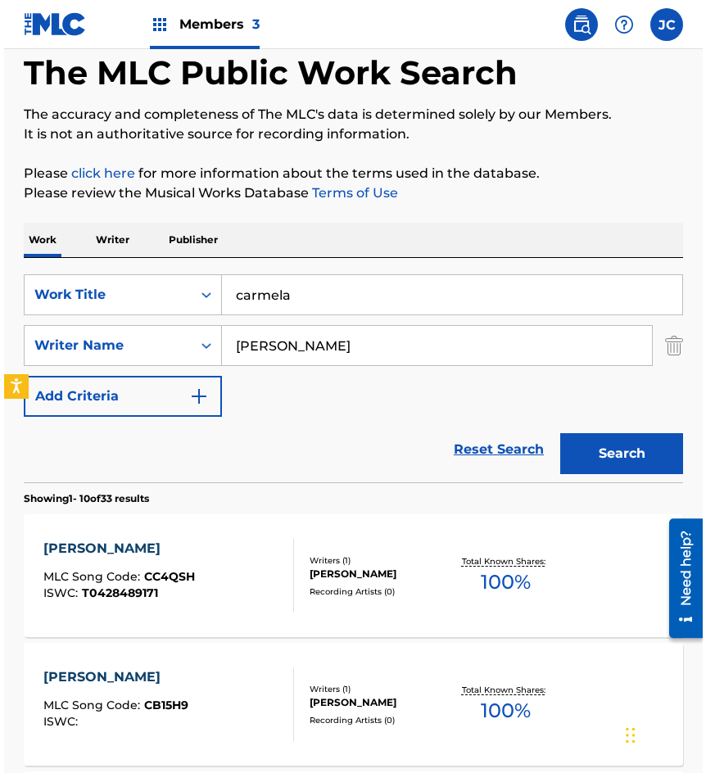
scroll to position [328, 0]
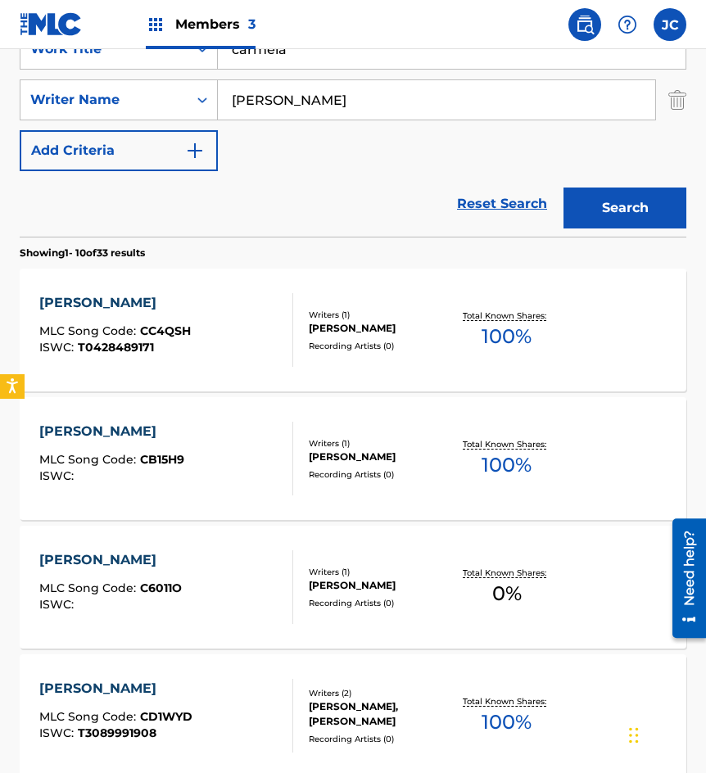
click at [379, 62] on input "carmela" at bounding box center [452, 48] width 468 height 39
type input "dos hombres y una traidora"
click at [643, 207] on button "Search" at bounding box center [625, 208] width 123 height 41
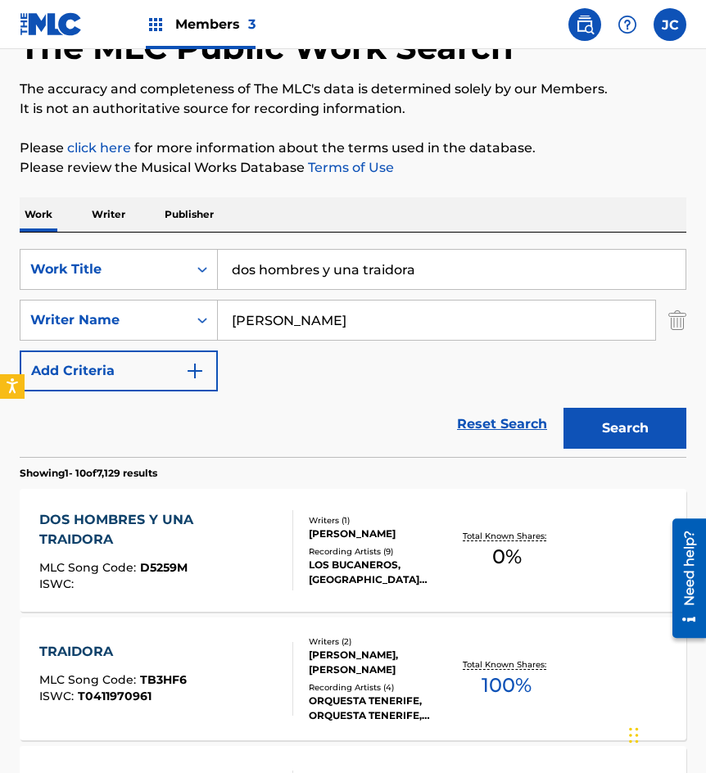
scroll to position [246, 0]
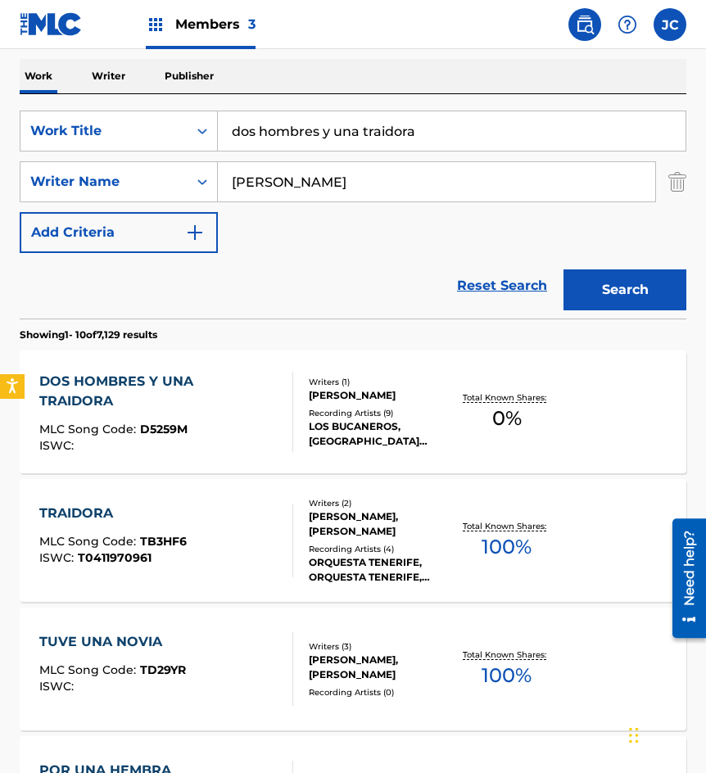
click at [416, 392] on div "[PERSON_NAME]" at bounding box center [380, 395] width 143 height 15
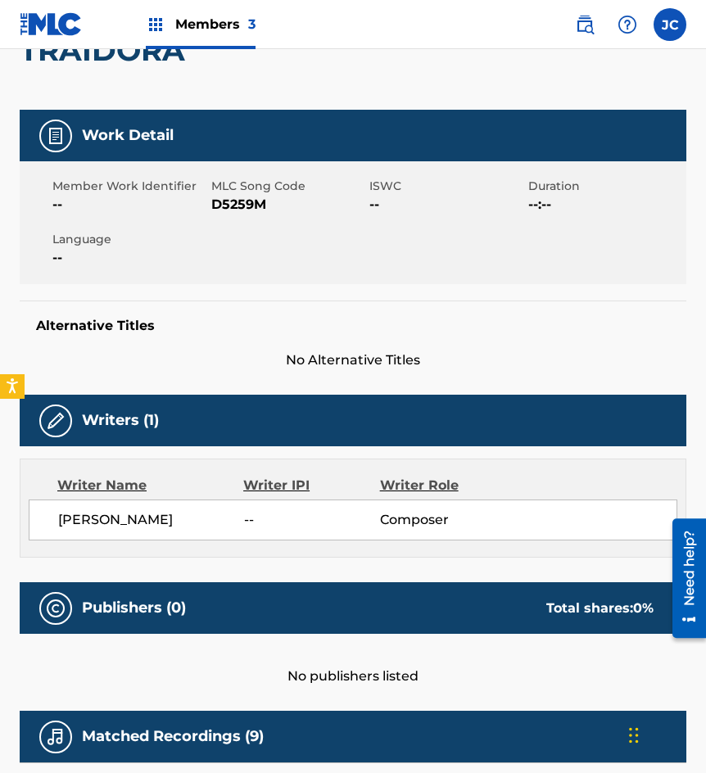
scroll to position [218, 0]
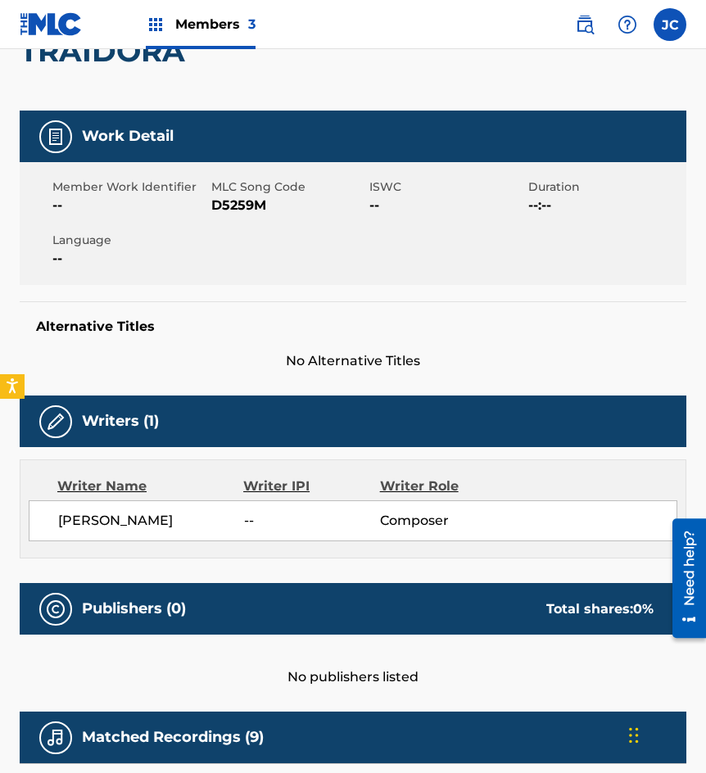
click at [264, 210] on span "D5259M" at bounding box center [288, 206] width 155 height 20
click at [258, 204] on span "D5259M" at bounding box center [288, 206] width 155 height 20
drag, startPoint x: 186, startPoint y: 309, endPoint x: 229, endPoint y: 193, distance: 123.4
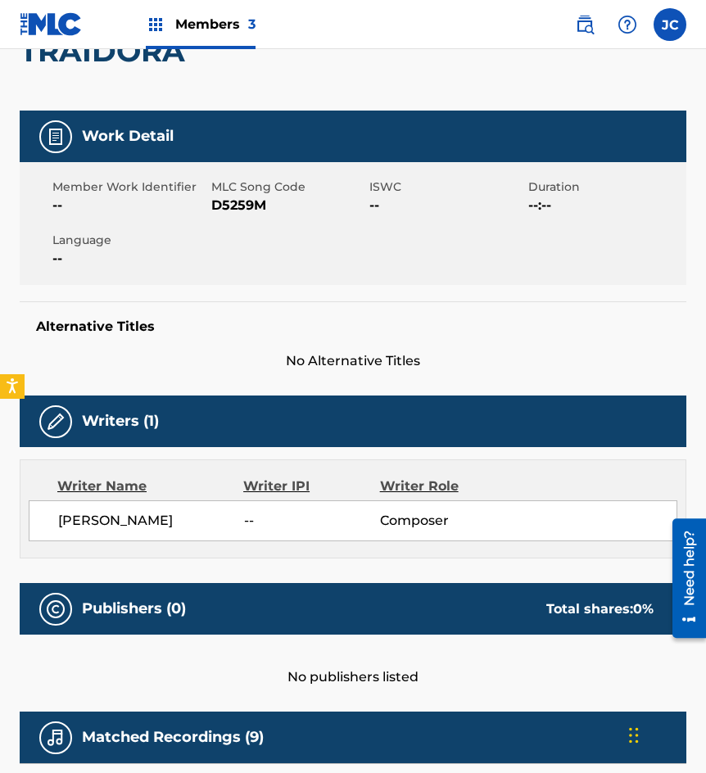
click at [186, 309] on div "Alternative Titles No Alternative Titles" at bounding box center [353, 336] width 667 height 70
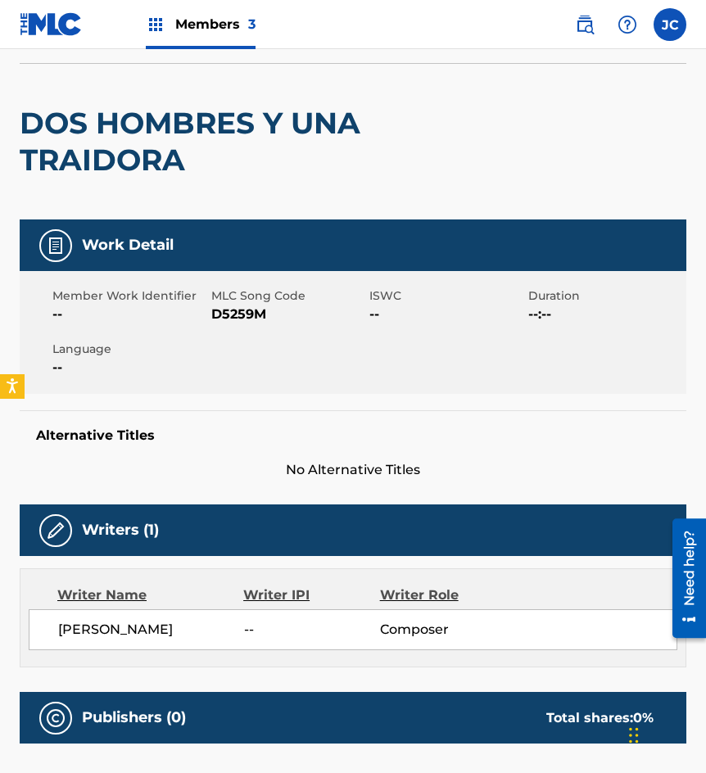
scroll to position [0, 0]
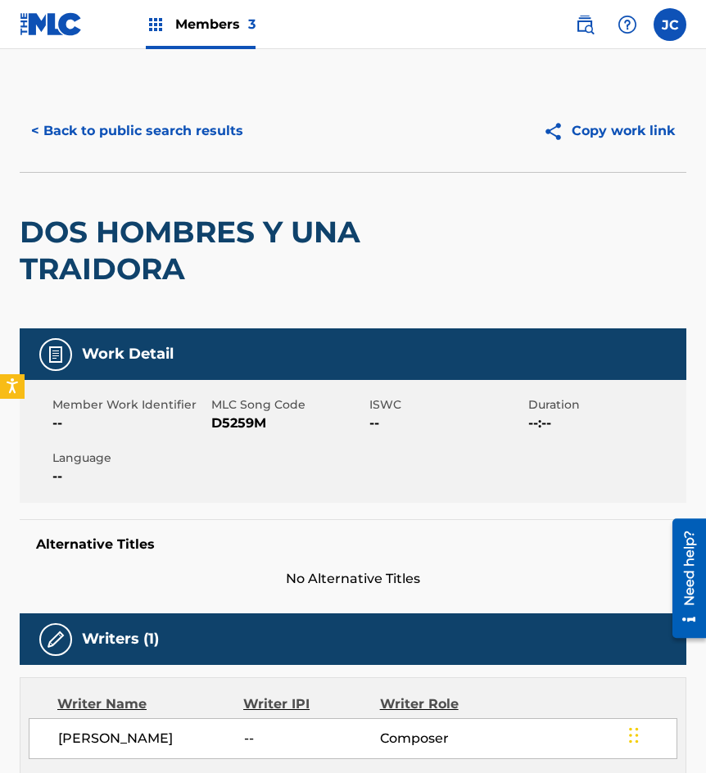
click at [196, 116] on button "< Back to public search results" at bounding box center [137, 131] width 235 height 41
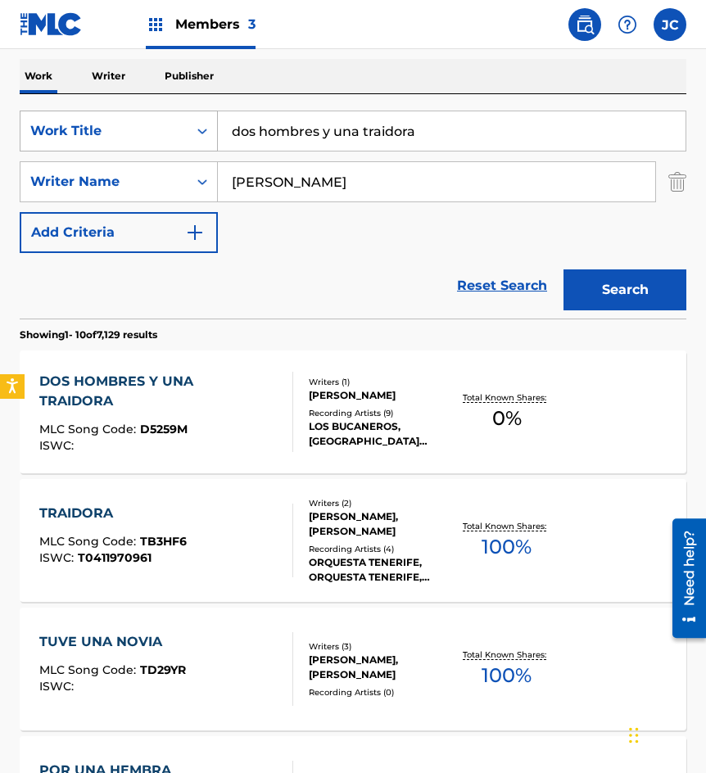
click at [187, 118] on div "SearchWithCriteria09368b08-298b-4663-b82b-2edd5fa06bd6 Work Title dos hombres y…" at bounding box center [353, 131] width 667 height 41
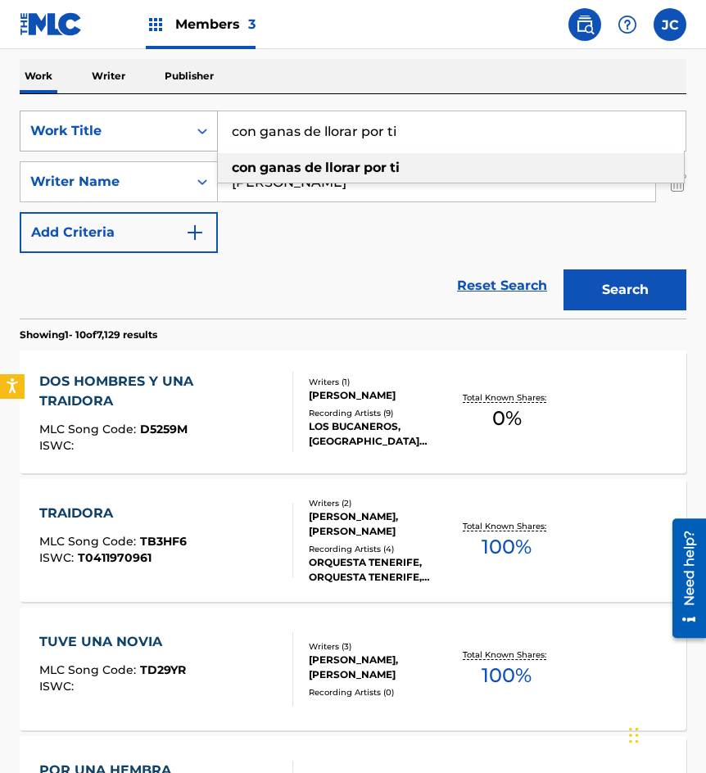
type input "con ganas de llorar por ti"
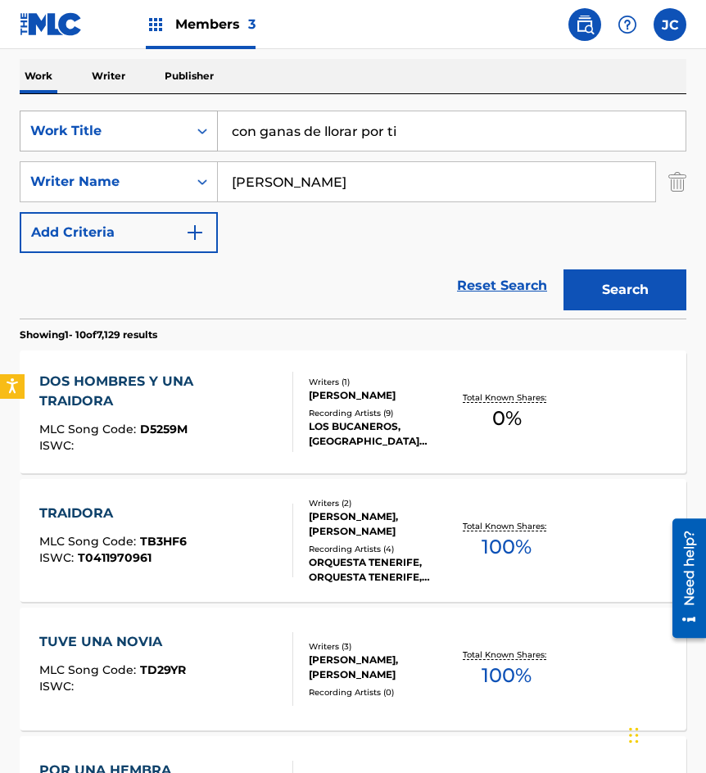
type input "[PERSON_NAME]"
click at [564, 270] on button "Search" at bounding box center [625, 290] width 123 height 41
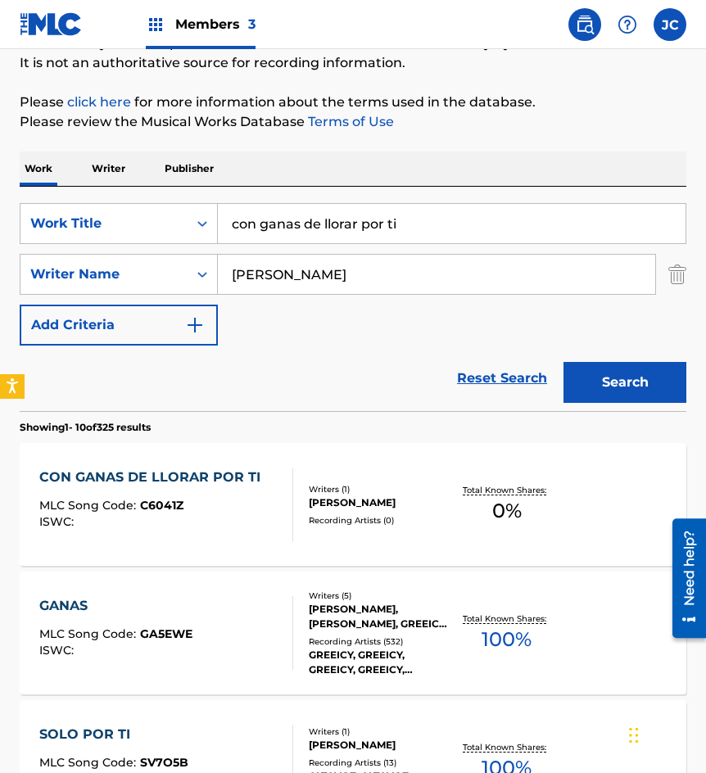
scroll to position [328, 0]
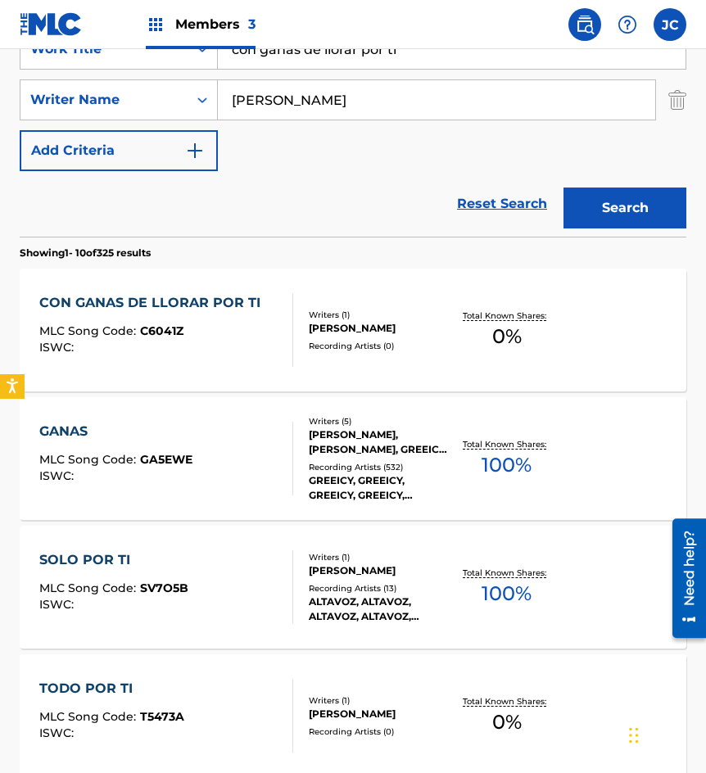
click at [243, 314] on div "CON GANAS DE LLORAR POR TI MLC Song Code : C6041Z ISWC :" at bounding box center [153, 330] width 229 height 74
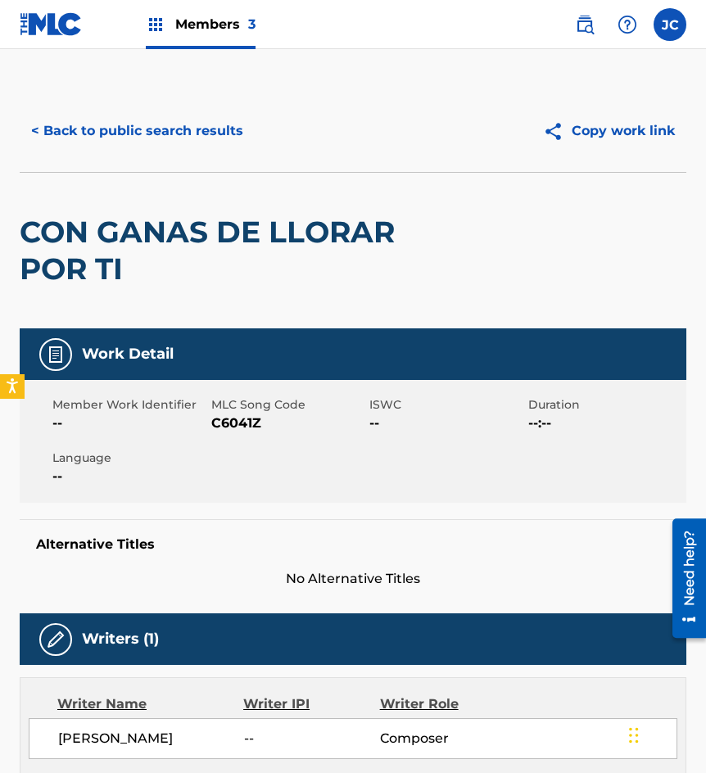
click at [247, 420] on span "C6041Z" at bounding box center [288, 424] width 155 height 20
click at [129, 249] on h2 "CON GANAS DE LLORAR POR TI" at bounding box center [220, 251] width 400 height 74
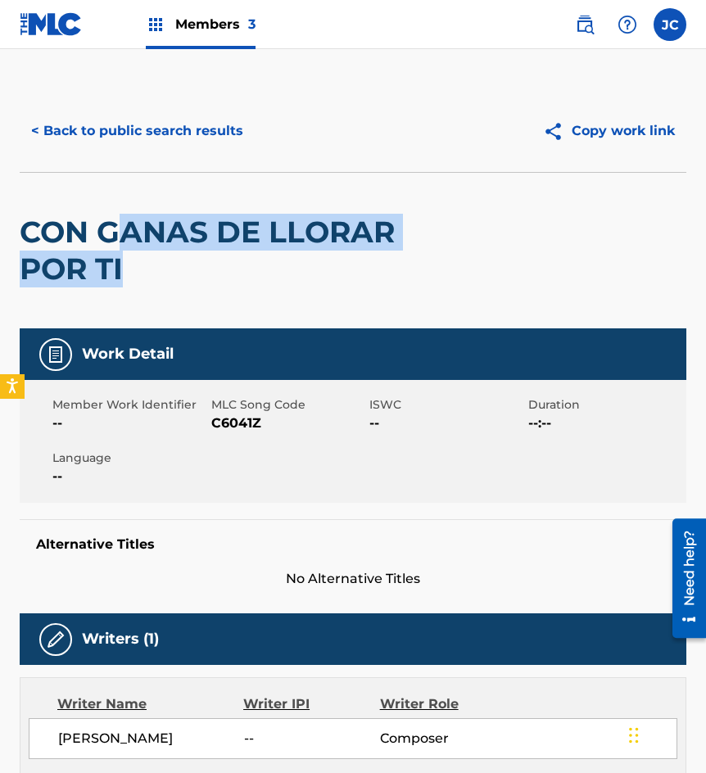
click at [174, 143] on button "< Back to public search results" at bounding box center [137, 131] width 235 height 41
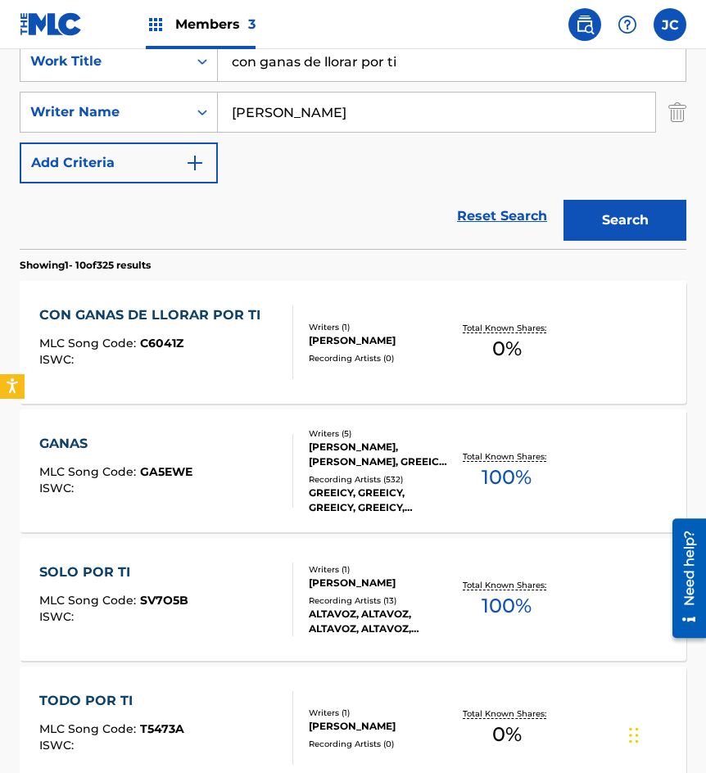
scroll to position [246, 0]
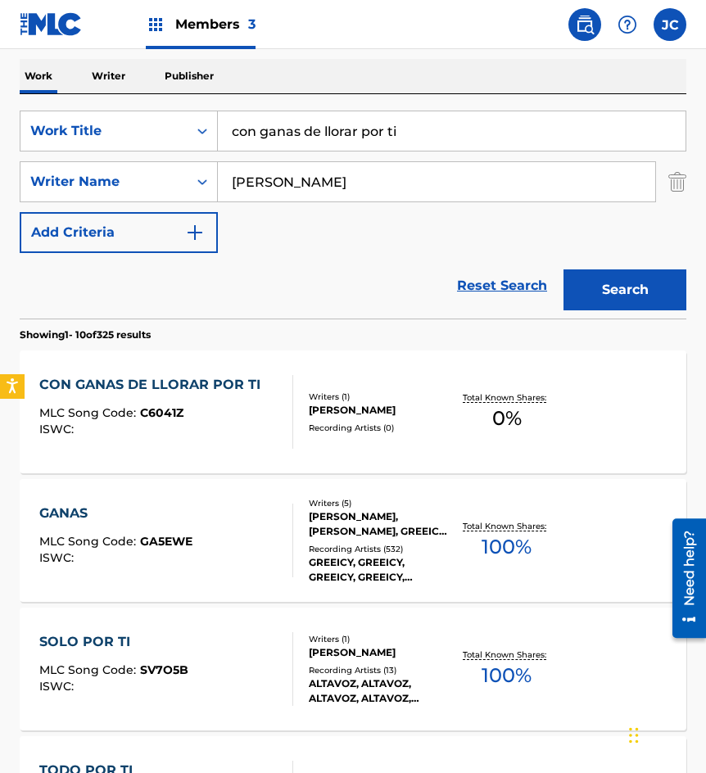
click at [429, 142] on input "con ganas de llorar por ti" at bounding box center [452, 130] width 468 height 39
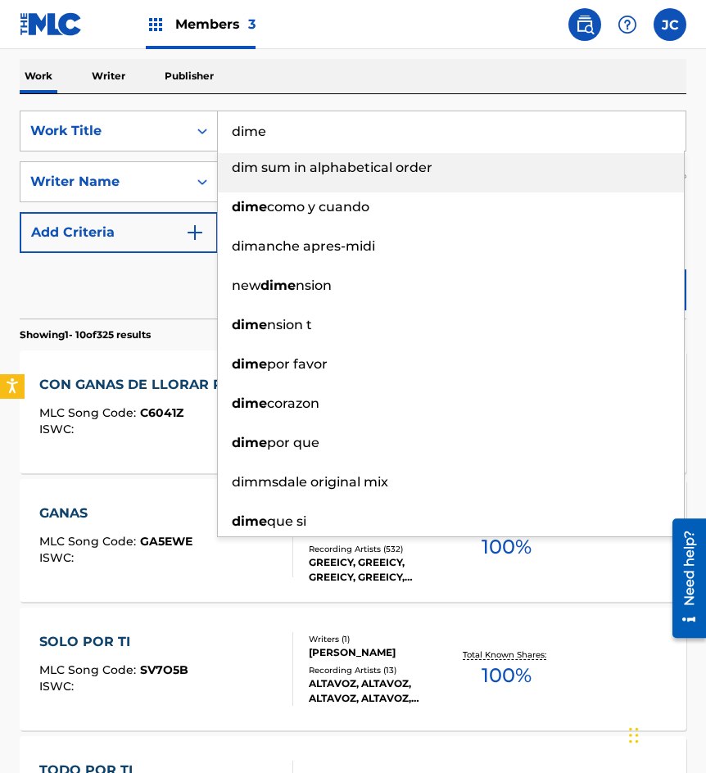
type input "dime"
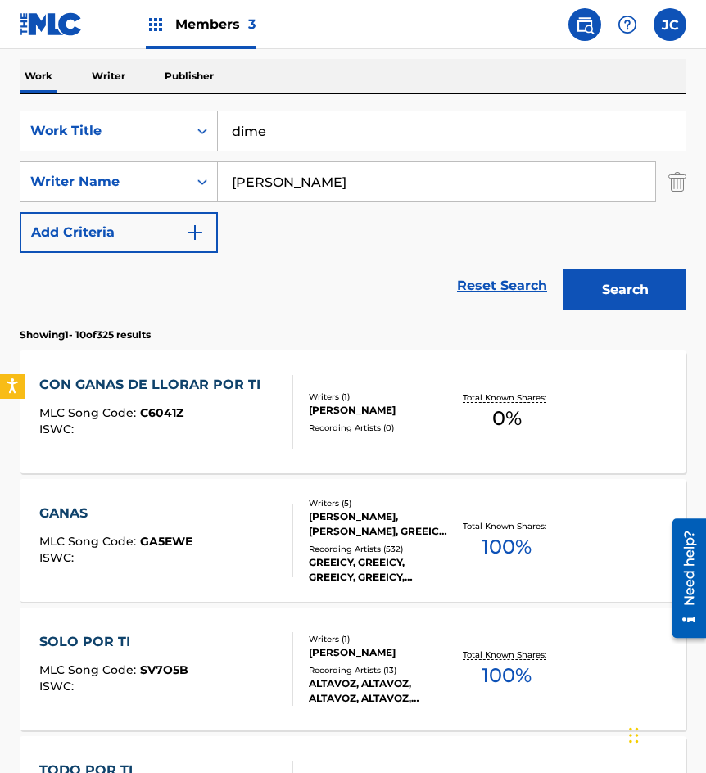
type input "[PERSON_NAME]"
click at [564, 270] on button "Search" at bounding box center [625, 290] width 123 height 41
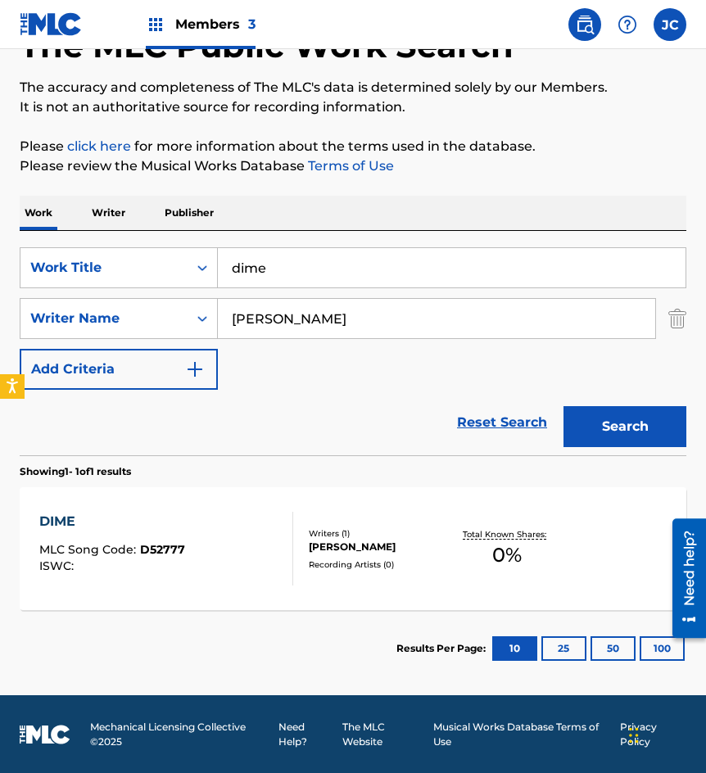
scroll to position [110, 0]
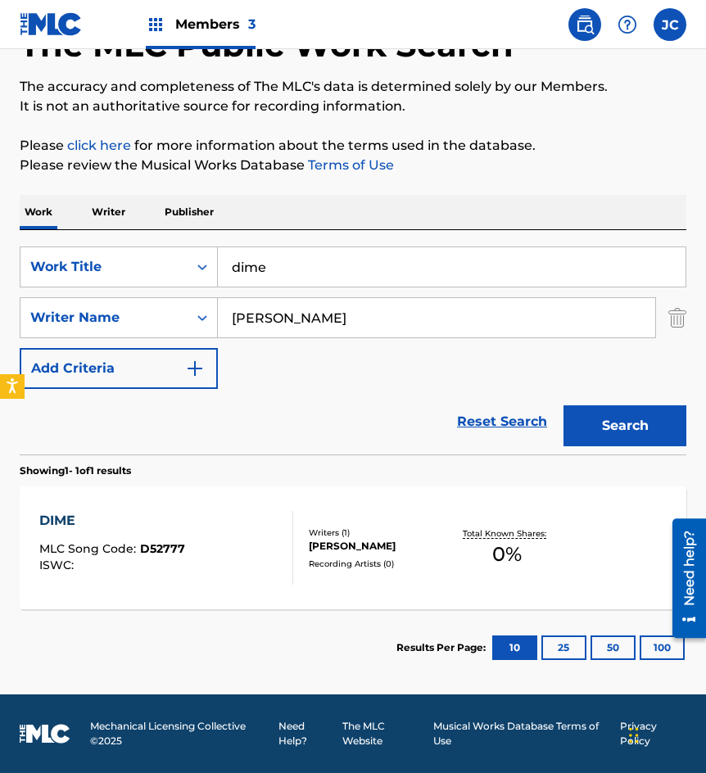
click at [328, 542] on div "[PERSON_NAME]" at bounding box center [380, 546] width 143 height 15
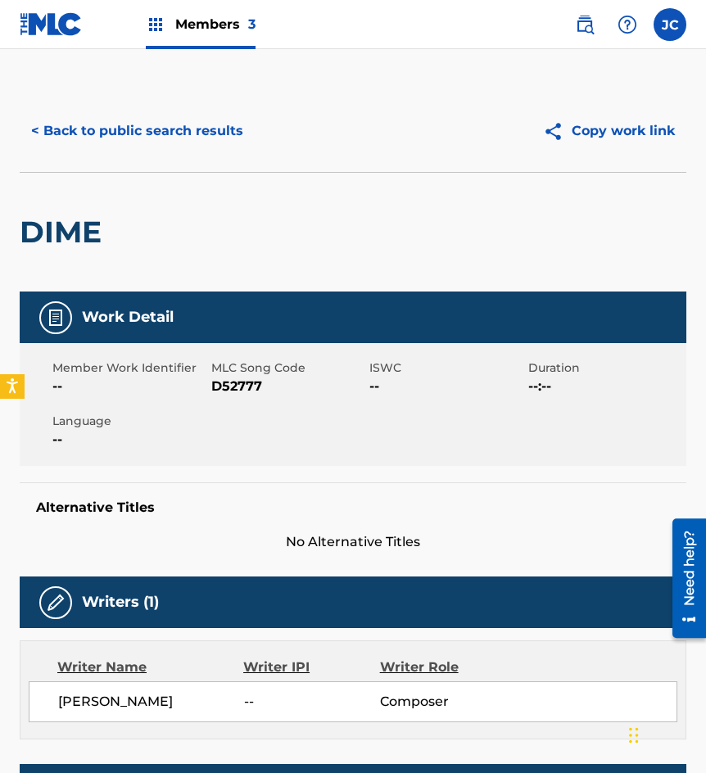
click at [251, 390] on span "D52777" at bounding box center [288, 387] width 155 height 20
drag, startPoint x: 119, startPoint y: 186, endPoint x: 166, endPoint y: 138, distance: 67.2
click at [119, 186] on div "DIME" at bounding box center [353, 232] width 667 height 120
click at [169, 130] on button "< Back to public search results" at bounding box center [137, 131] width 235 height 41
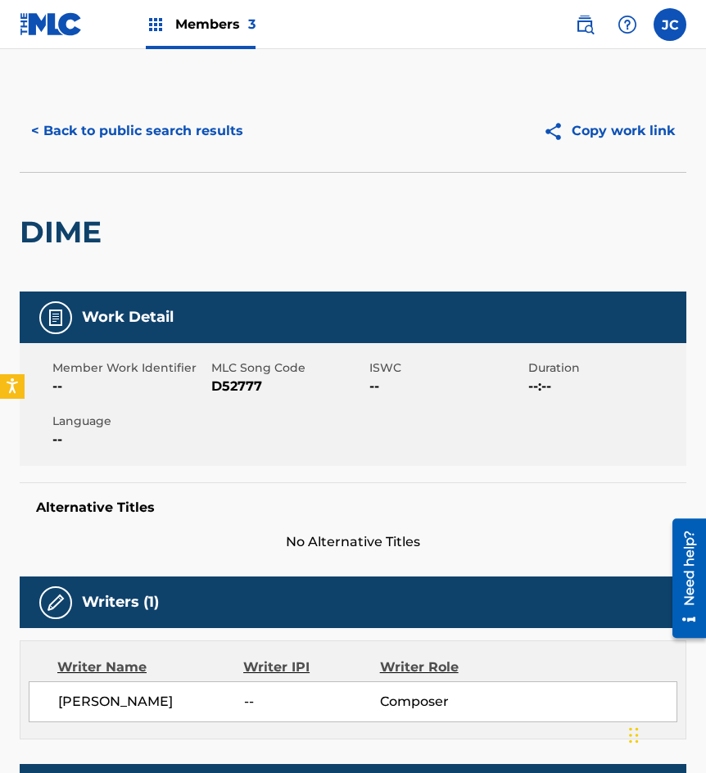
scroll to position [16, 0]
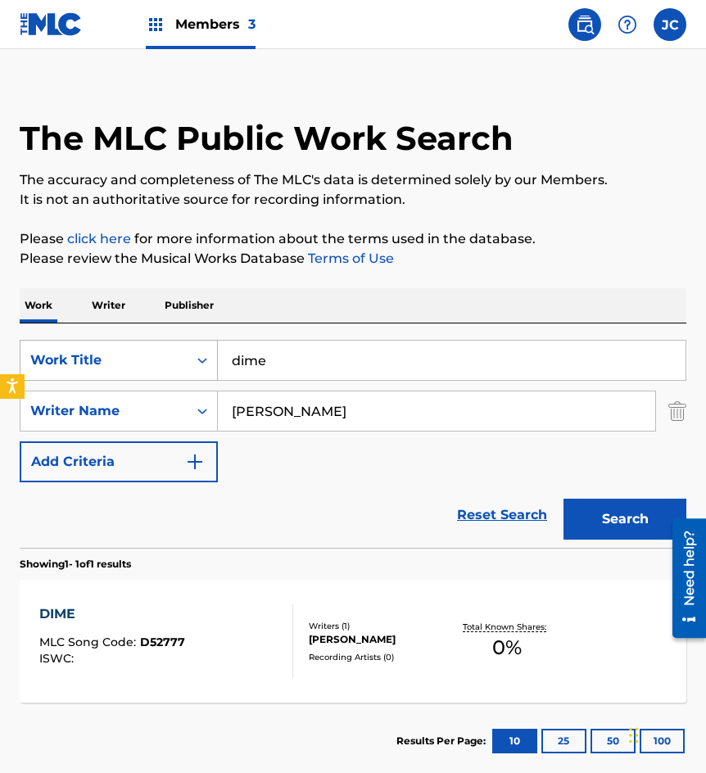
drag, startPoint x: 241, startPoint y: 364, endPoint x: 84, endPoint y: 369, distance: 157.4
click at [84, 369] on div "SearchWithCriteria09368b08-298b-4663-b82b-2edd5fa06bd6 Work Title dime" at bounding box center [353, 360] width 667 height 41
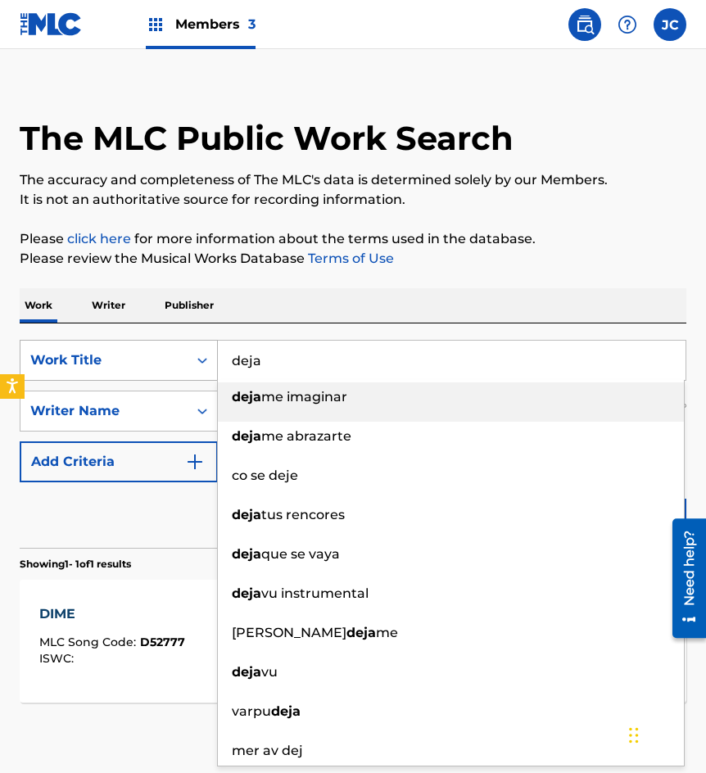
type input "deja"
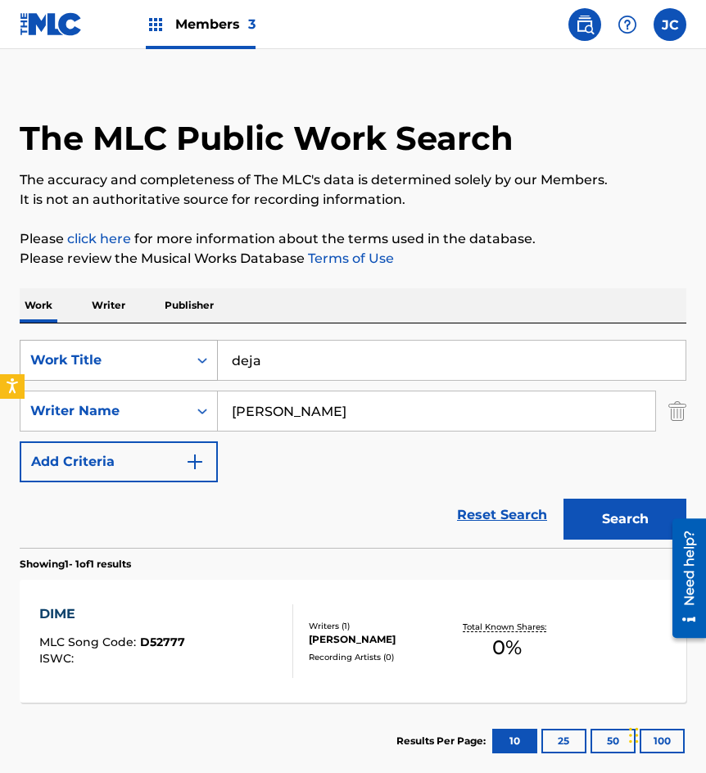
click at [564, 499] on button "Search" at bounding box center [625, 519] width 123 height 41
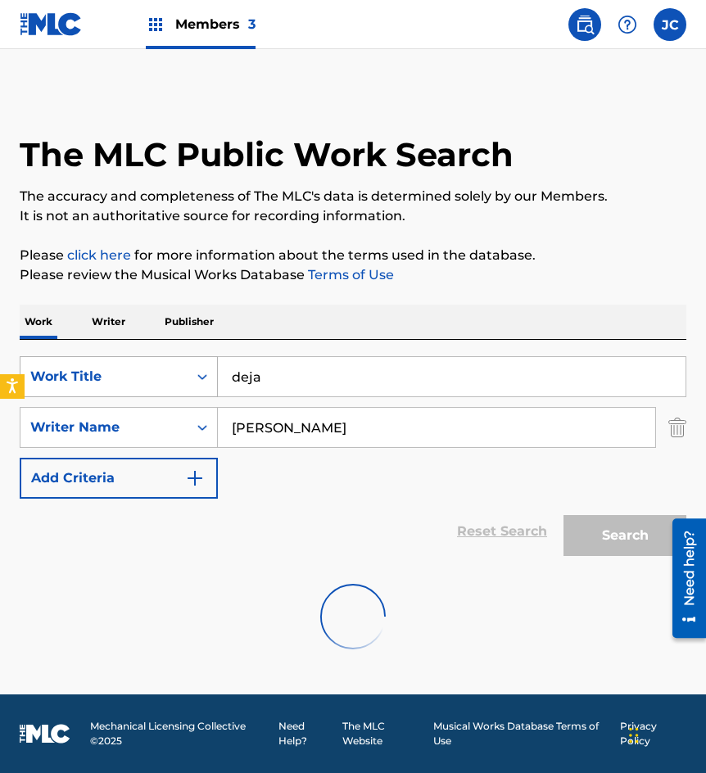
scroll to position [0, 0]
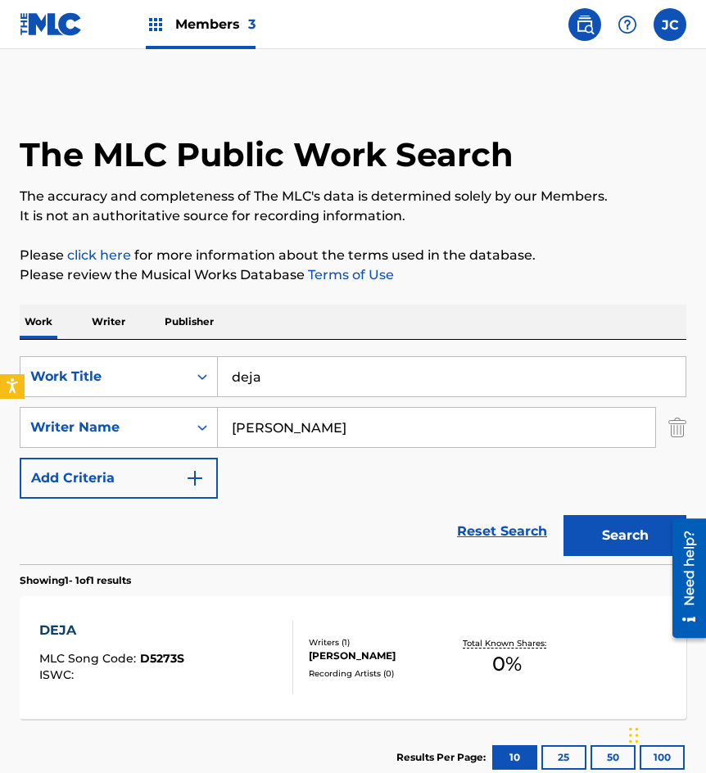
click at [342, 488] on div "SearchWithCriteria09368b08-298b-4663-b82b-2edd5fa06bd6 Work Title deja SearchWi…" at bounding box center [353, 427] width 667 height 143
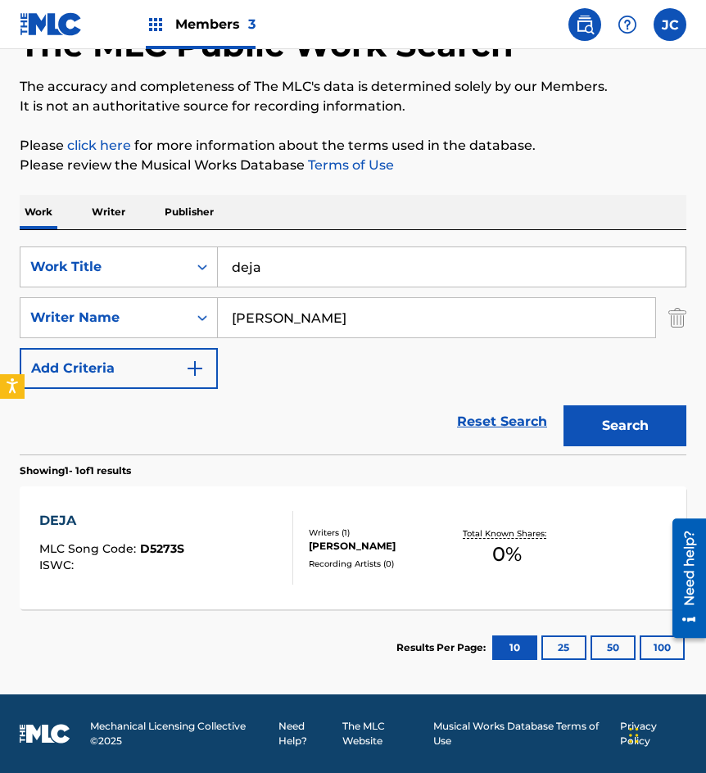
click at [295, 579] on div "DEJA MLC Song Code : D5273S ISWC : Writers ( 1 ) [PERSON_NAME] Recording Artist…" at bounding box center [353, 548] width 667 height 123
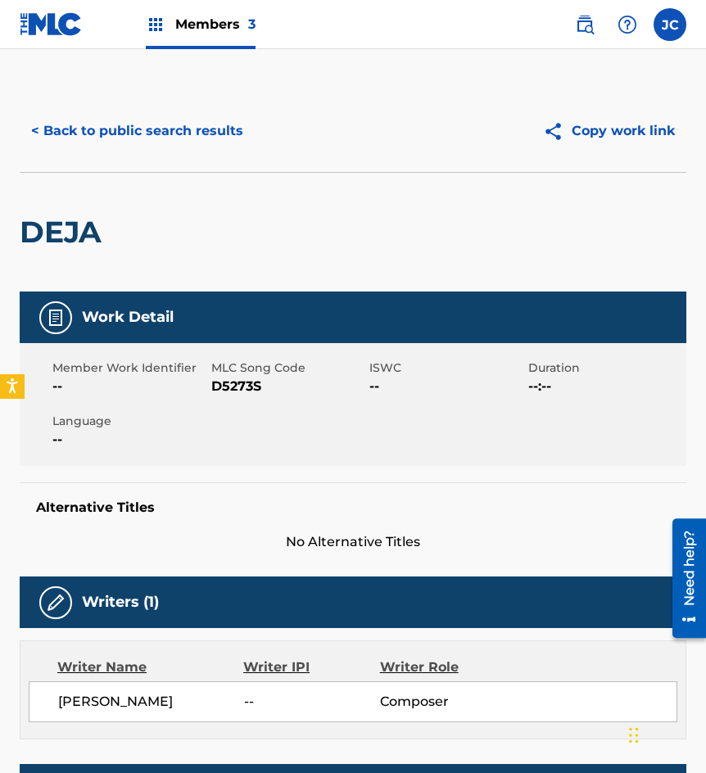
click at [247, 395] on span "D5273S" at bounding box center [288, 387] width 155 height 20
click at [247, 392] on span "D5273S" at bounding box center [288, 387] width 155 height 20
click at [242, 390] on span "D5273S" at bounding box center [288, 387] width 155 height 20
click at [151, 172] on div "DEJA" at bounding box center [353, 232] width 667 height 120
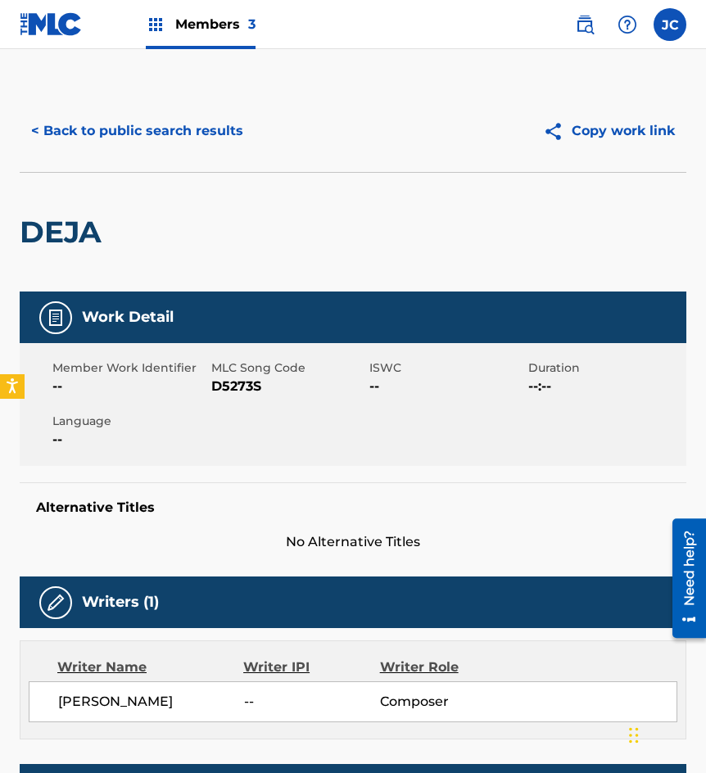
click at [190, 130] on button "< Back to public search results" at bounding box center [137, 131] width 235 height 41
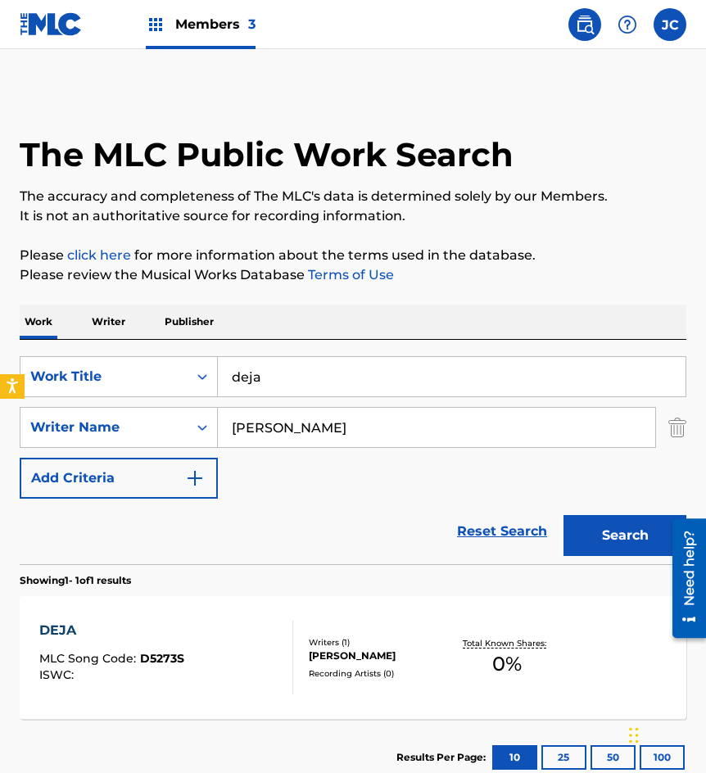
scroll to position [16, 0]
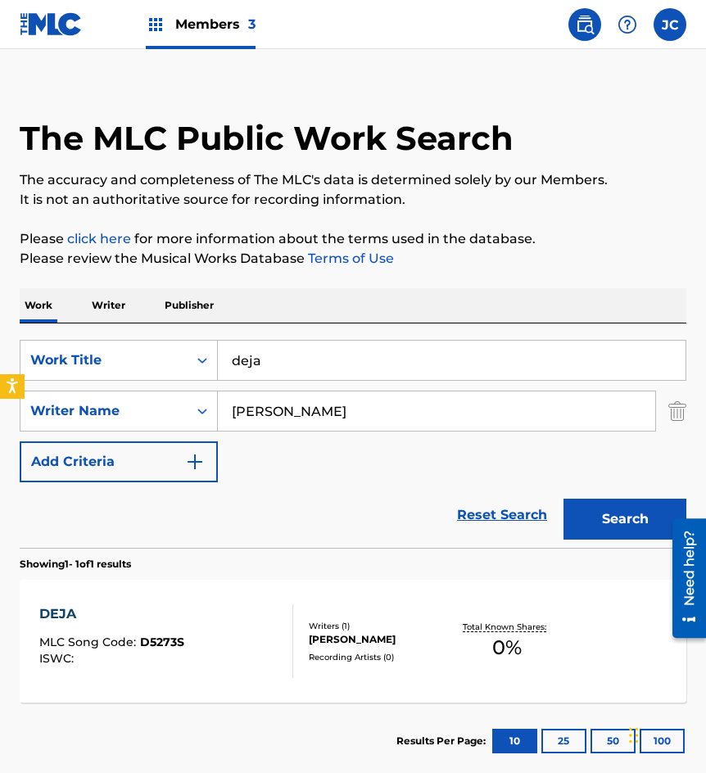
click at [408, 342] on input "deja" at bounding box center [452, 360] width 468 height 39
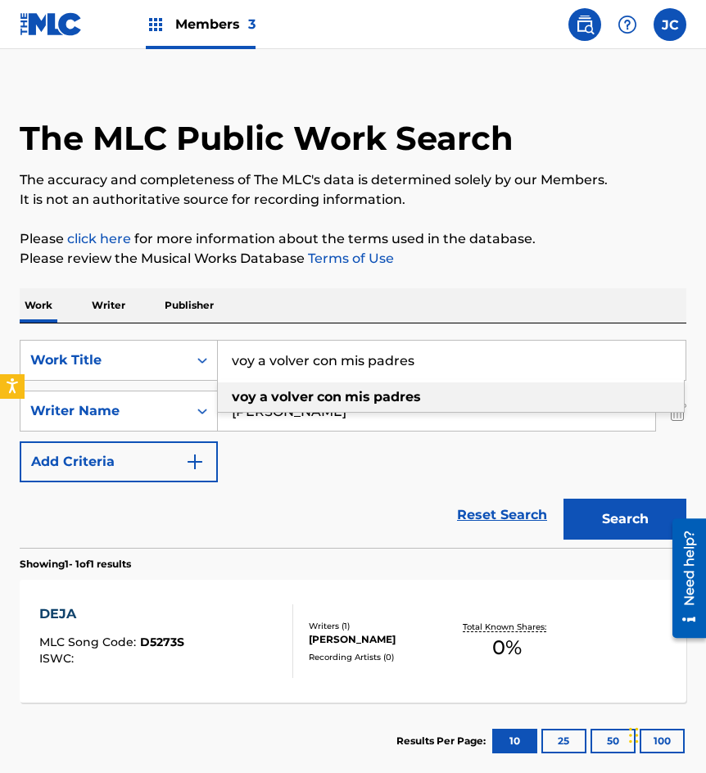
type input "voy a volver con mis padres"
click at [458, 403] on div "voy a volver con mis padres" at bounding box center [451, 397] width 466 height 29
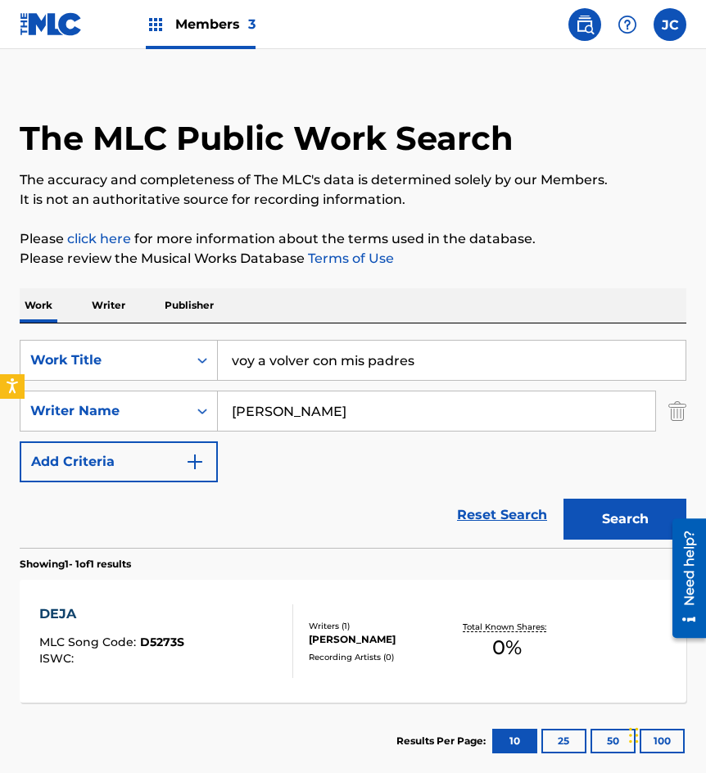
click at [452, 406] on input "[PERSON_NAME]" at bounding box center [436, 411] width 437 height 39
type input "r"
type input "[PERSON_NAME]"
click at [564, 499] on button "Search" at bounding box center [625, 519] width 123 height 41
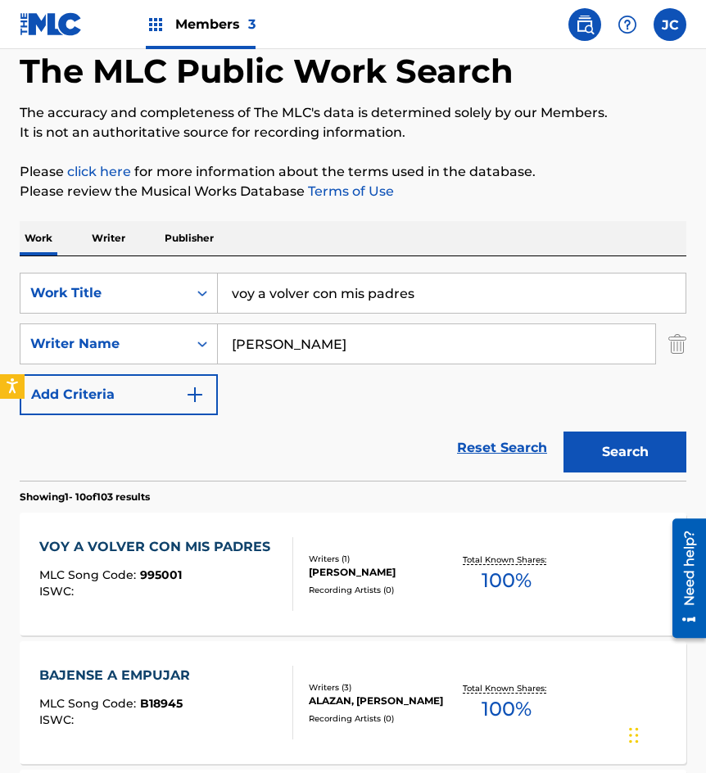
scroll to position [164, 0]
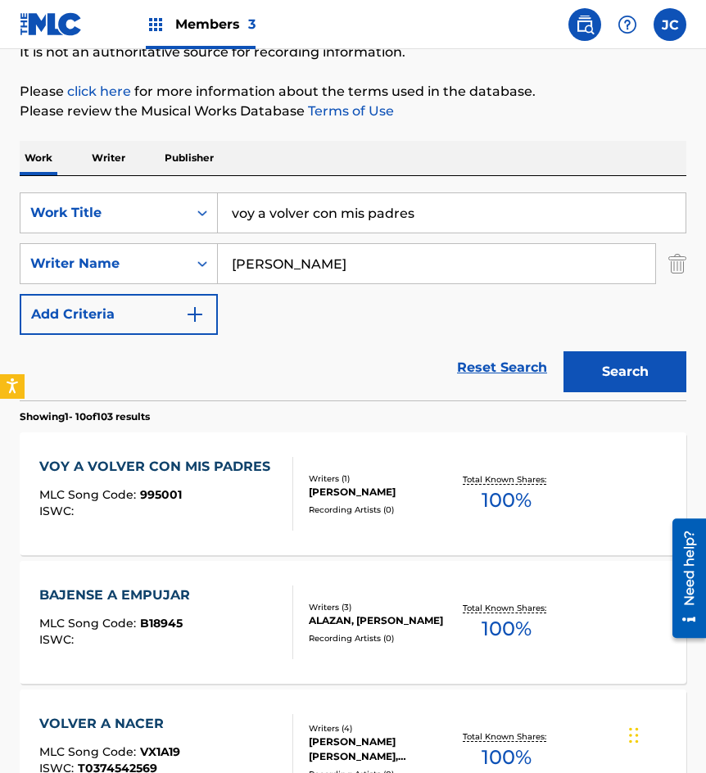
click at [211, 483] on div "VOY A VOLVER CON MIS PADRES MLC Song Code : 995001 ISWC :" at bounding box center [158, 494] width 239 height 74
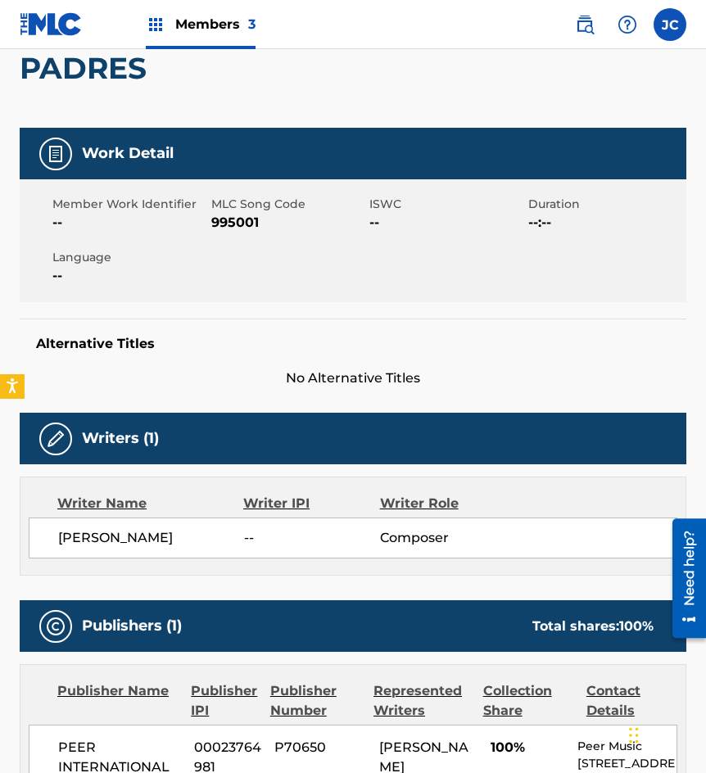
scroll to position [328, 0]
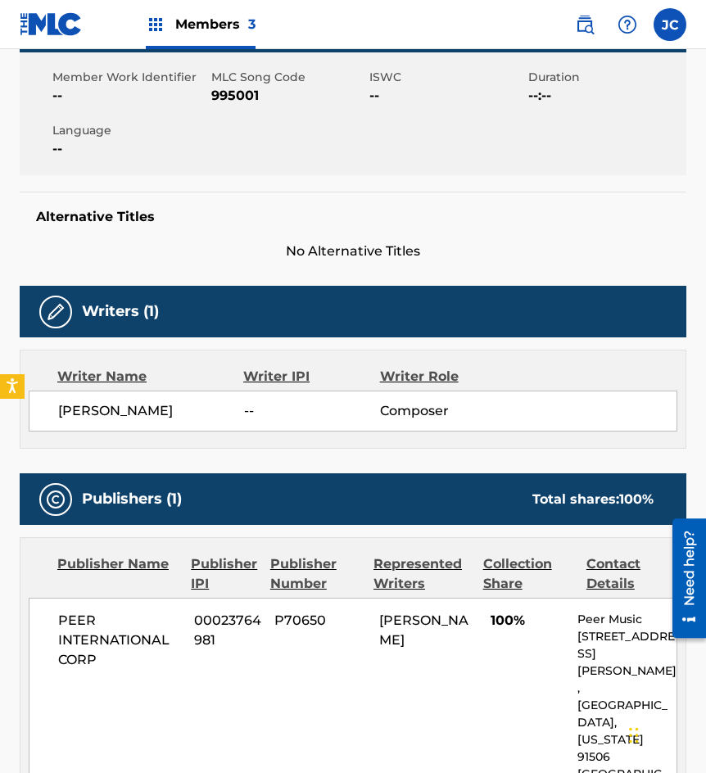
click at [250, 97] on span "995001" at bounding box center [288, 96] width 155 height 20
click at [85, 233] on div "Alternative Titles No Alternative Titles" at bounding box center [353, 227] width 667 height 70
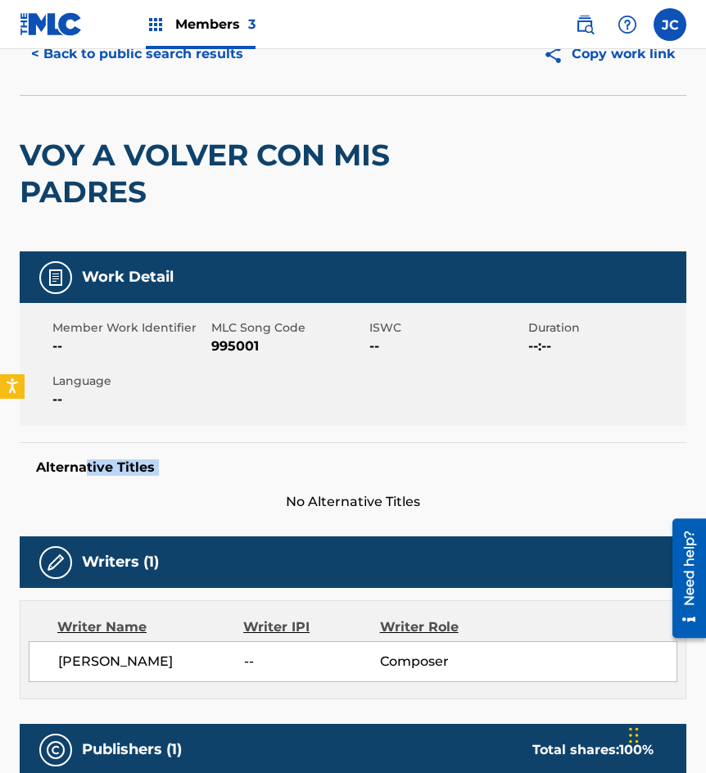
scroll to position [0, 0]
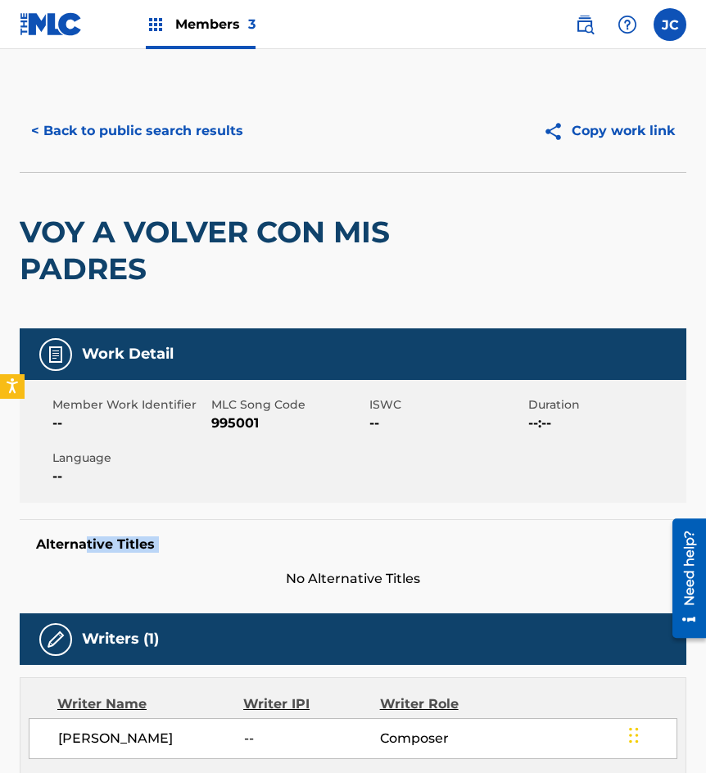
click at [143, 138] on button "< Back to public search results" at bounding box center [137, 131] width 235 height 41
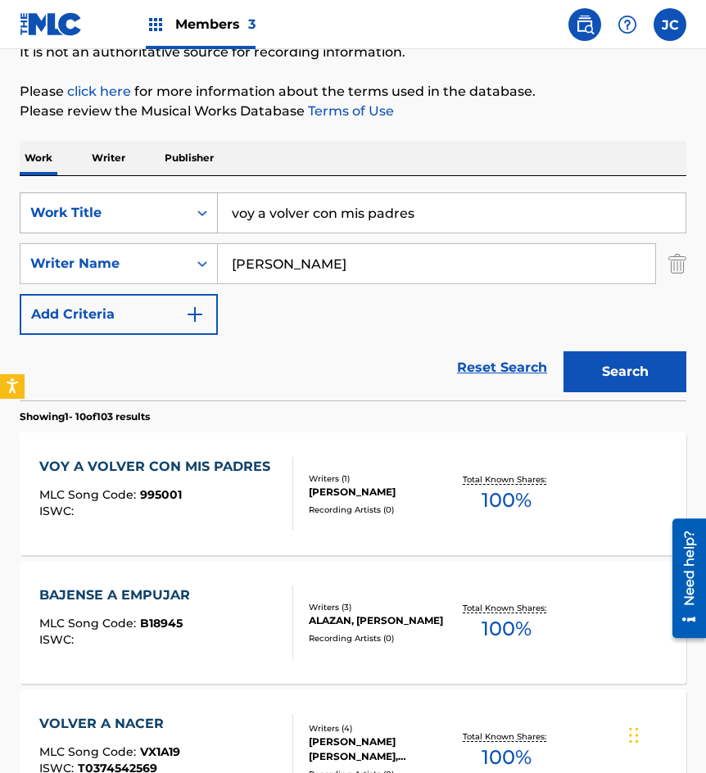
drag, startPoint x: 170, startPoint y: 212, endPoint x: 136, endPoint y: 193, distance: 39.2
click at [136, 197] on div "SearchWithCriteria09368b08-298b-4663-b82b-2edd5fa06bd6 Work Title voy a volver …" at bounding box center [353, 213] width 667 height 41
type input "entregate mi vida"
type input "[PERSON_NAME]"
click at [564, 351] on button "Search" at bounding box center [625, 371] width 123 height 41
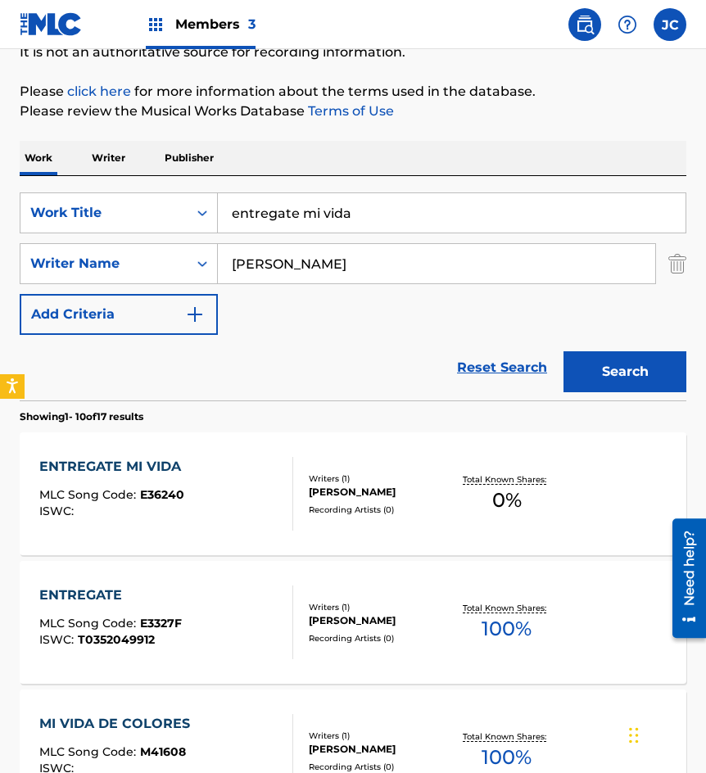
click at [247, 503] on div "ENTREGATE MI VIDA MLC Song Code : E36240 ISWC :" at bounding box center [165, 494] width 253 height 74
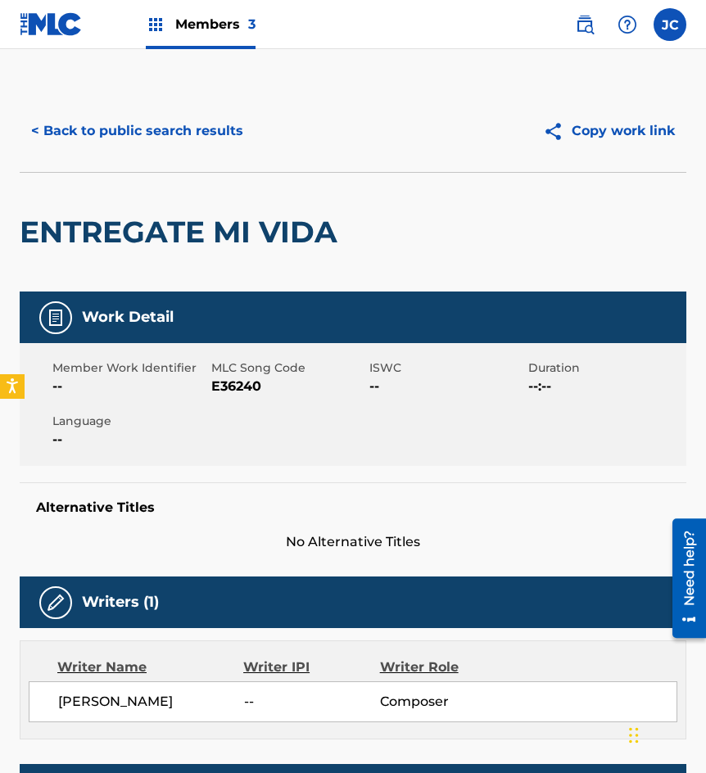
click at [254, 389] on span "E36240" at bounding box center [288, 387] width 155 height 20
click at [177, 129] on button "< Back to public search results" at bounding box center [137, 131] width 235 height 41
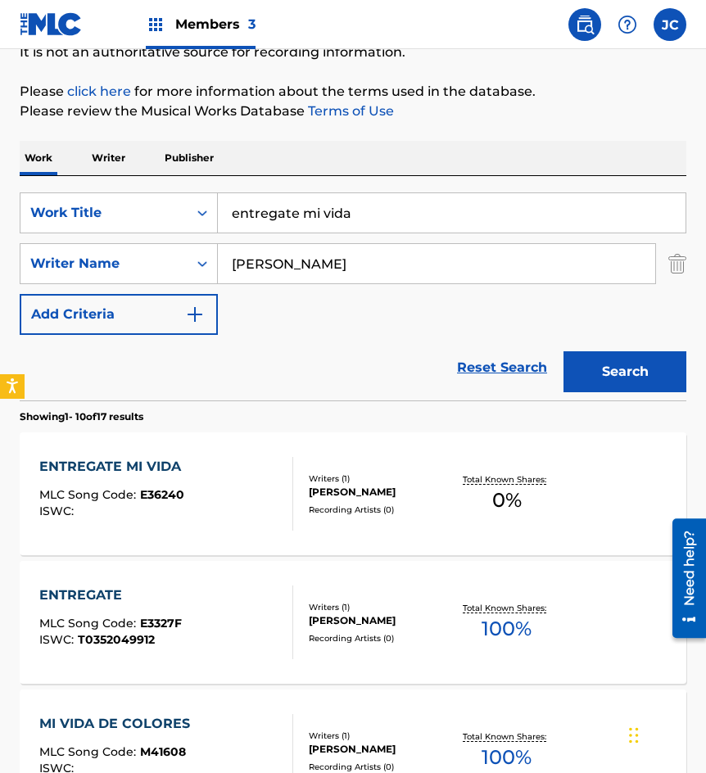
click at [359, 206] on input "entregate mi vida" at bounding box center [452, 212] width 468 height 39
type input "estoy de fiesta"
click at [364, 265] on input "[PERSON_NAME]" at bounding box center [436, 263] width 437 height 39
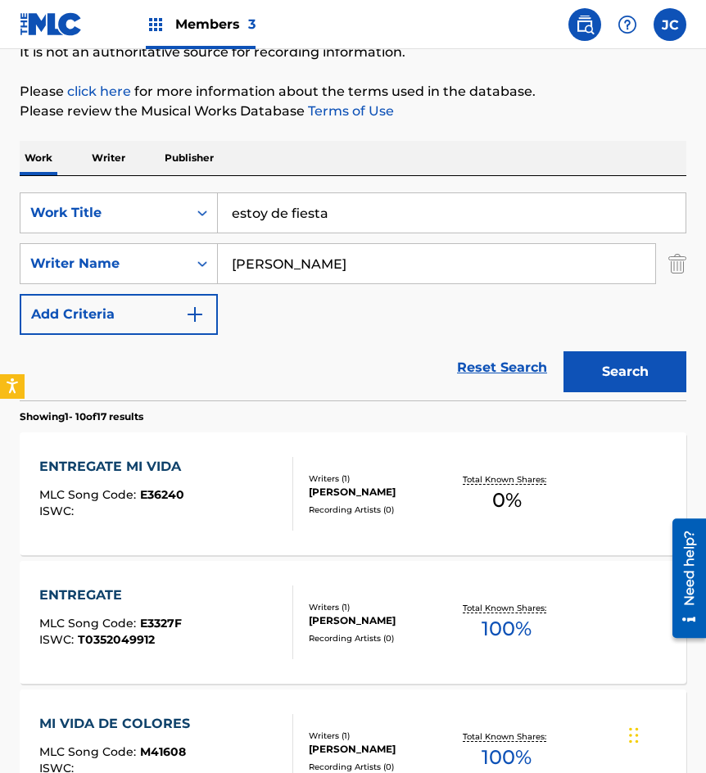
click at [364, 265] on input "[PERSON_NAME]" at bounding box center [436, 263] width 437 height 39
type input "[US_STATE]"
click at [564, 351] on button "Search" at bounding box center [625, 371] width 123 height 41
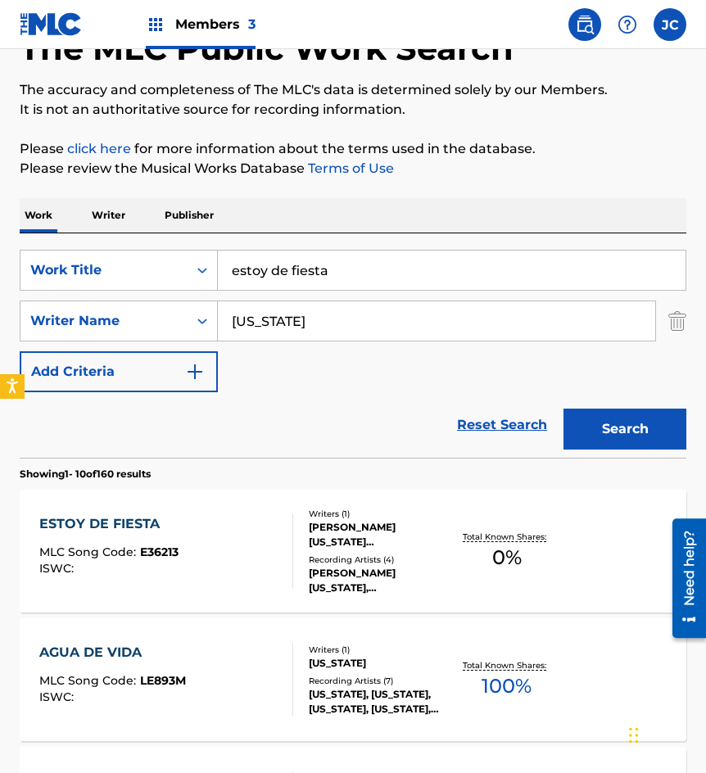
scroll to position [246, 0]
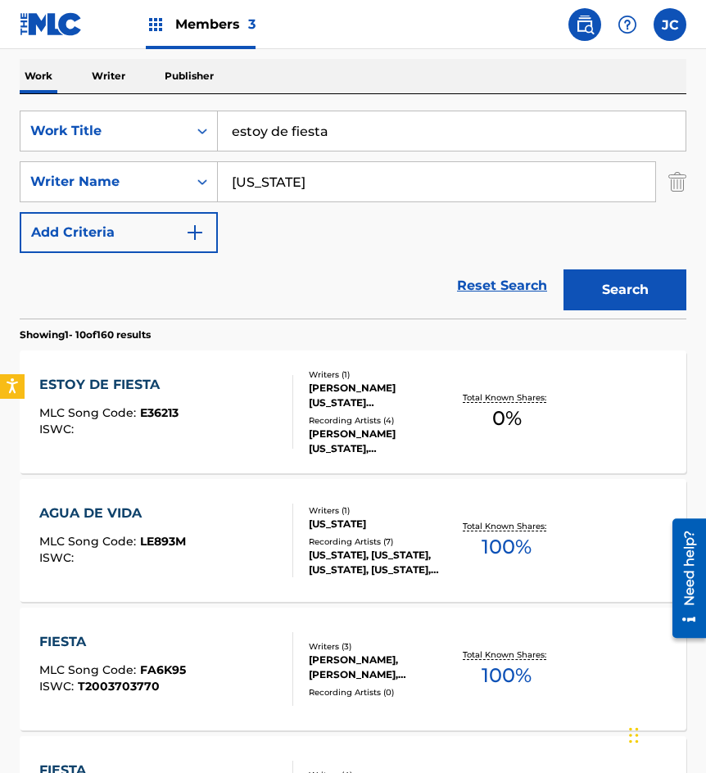
click at [277, 401] on div "ESTOY DE FIESTA MLC Song Code : E36213 ISWC :" at bounding box center [165, 412] width 253 height 74
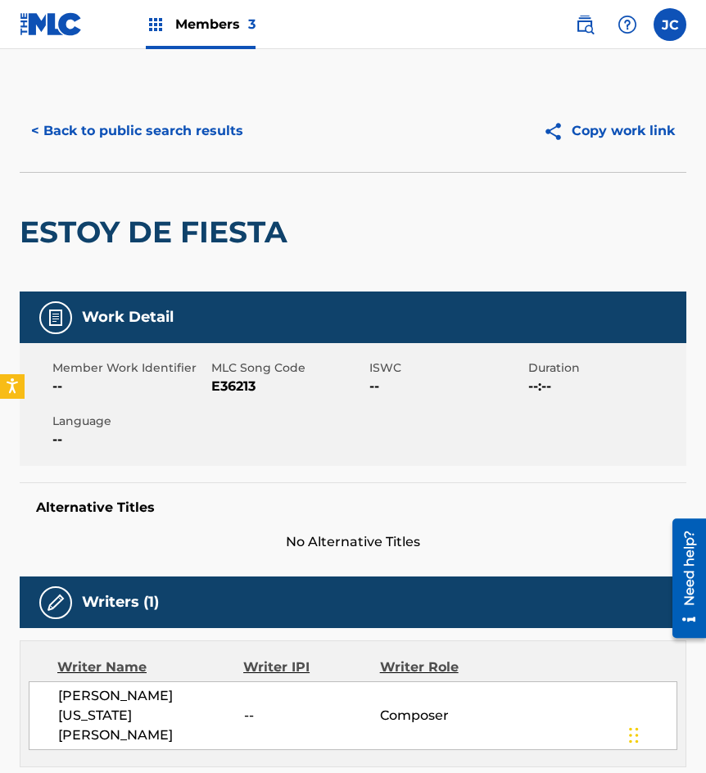
click at [223, 387] on span "E36213" at bounding box center [288, 387] width 155 height 20
click at [187, 147] on button "< Back to public search results" at bounding box center [137, 131] width 235 height 41
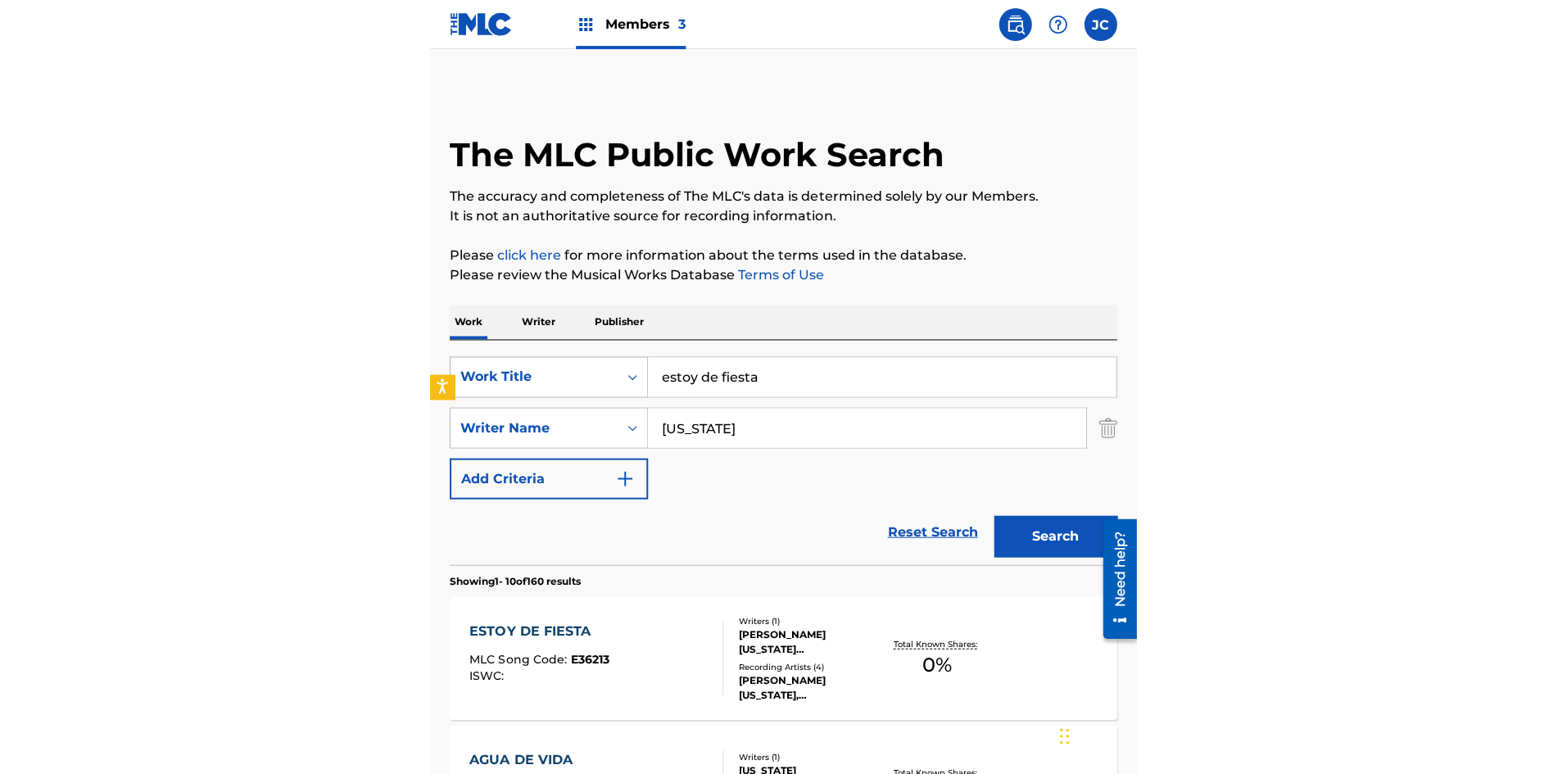
scroll to position [246, 0]
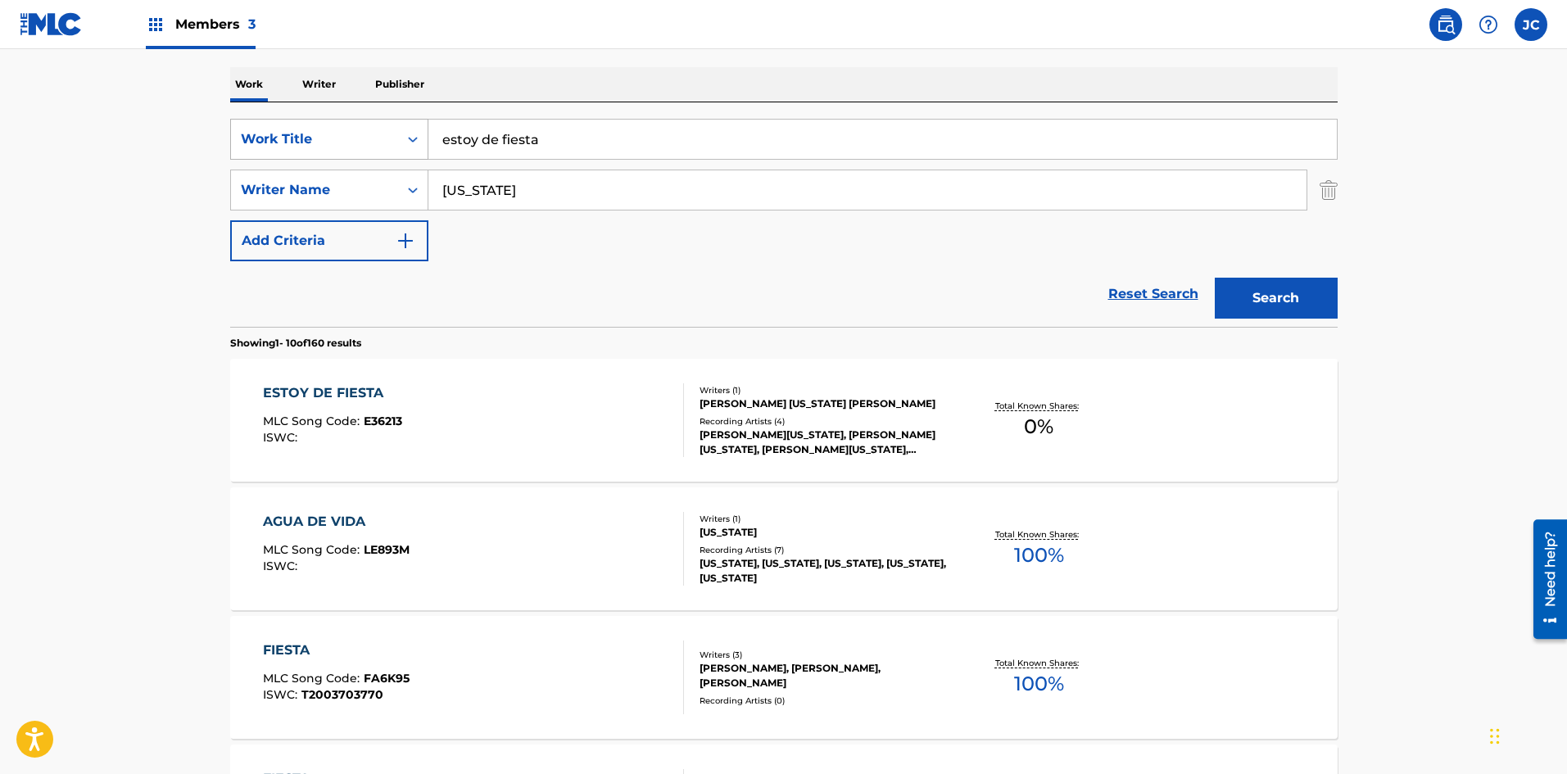
drag, startPoint x: 579, startPoint y: 138, endPoint x: 291, endPoint y: 154, distance: 288.8
click at [301, 158] on div "SearchWithCriteria09368b08-298b-4663-b82b-2edd5fa06bd6 Work Title estoy de fies…" at bounding box center [784, 139] width 1108 height 41
type input "el toro viejo-shottis"
click at [531, 202] on input "[US_STATE]" at bounding box center [867, 189] width 878 height 39
click at [532, 188] on input "[US_STATE]" at bounding box center [867, 189] width 878 height 39
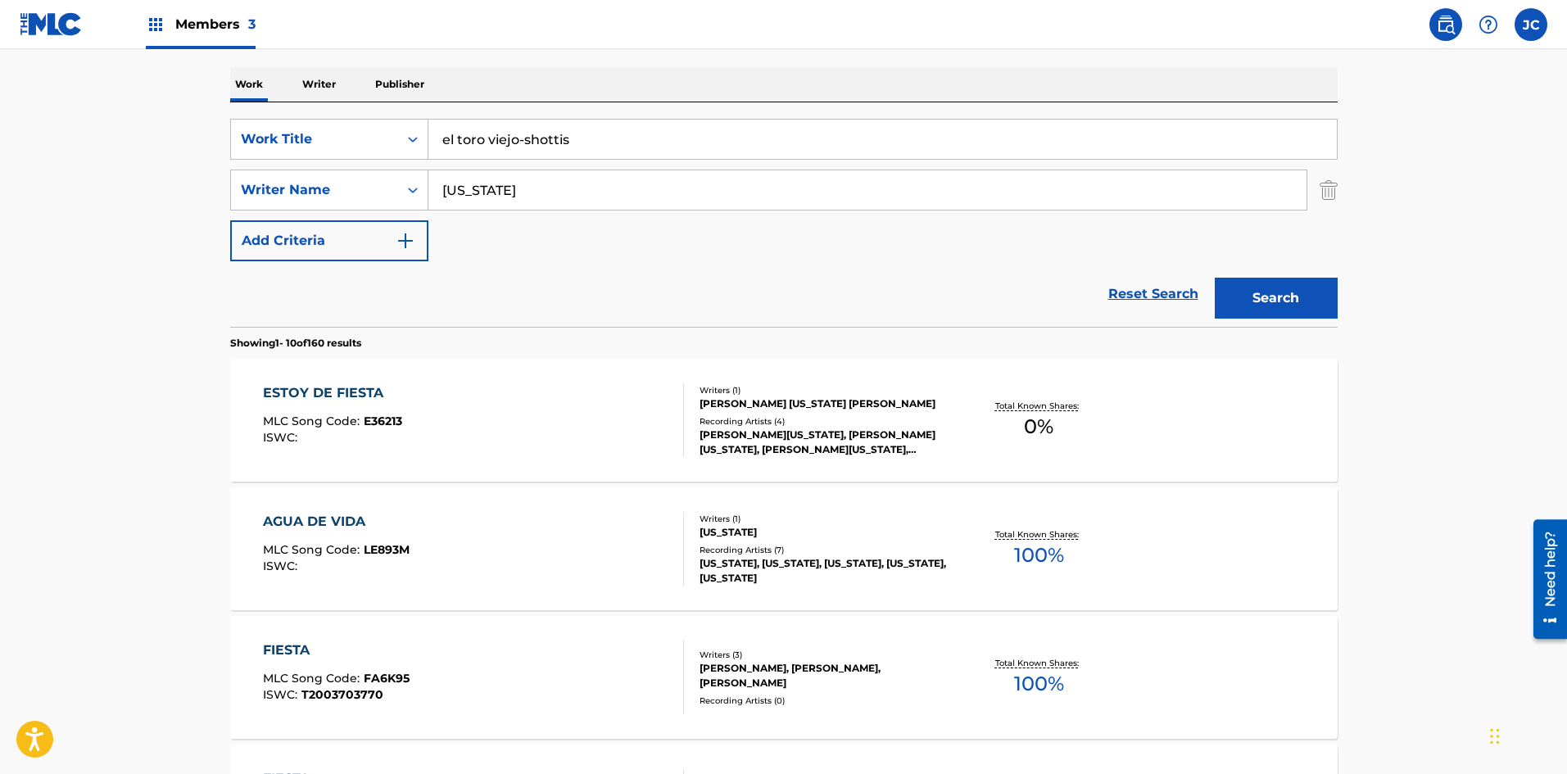
click at [532, 188] on input "[US_STATE]" at bounding box center [867, 189] width 878 height 39
click at [604, 143] on input "el toro viejo-shottis" at bounding box center [882, 139] width 908 height 39
type input "el toro viejo"
type input "fuentes"
click at [696, 278] on button "Search" at bounding box center [1276, 298] width 123 height 41
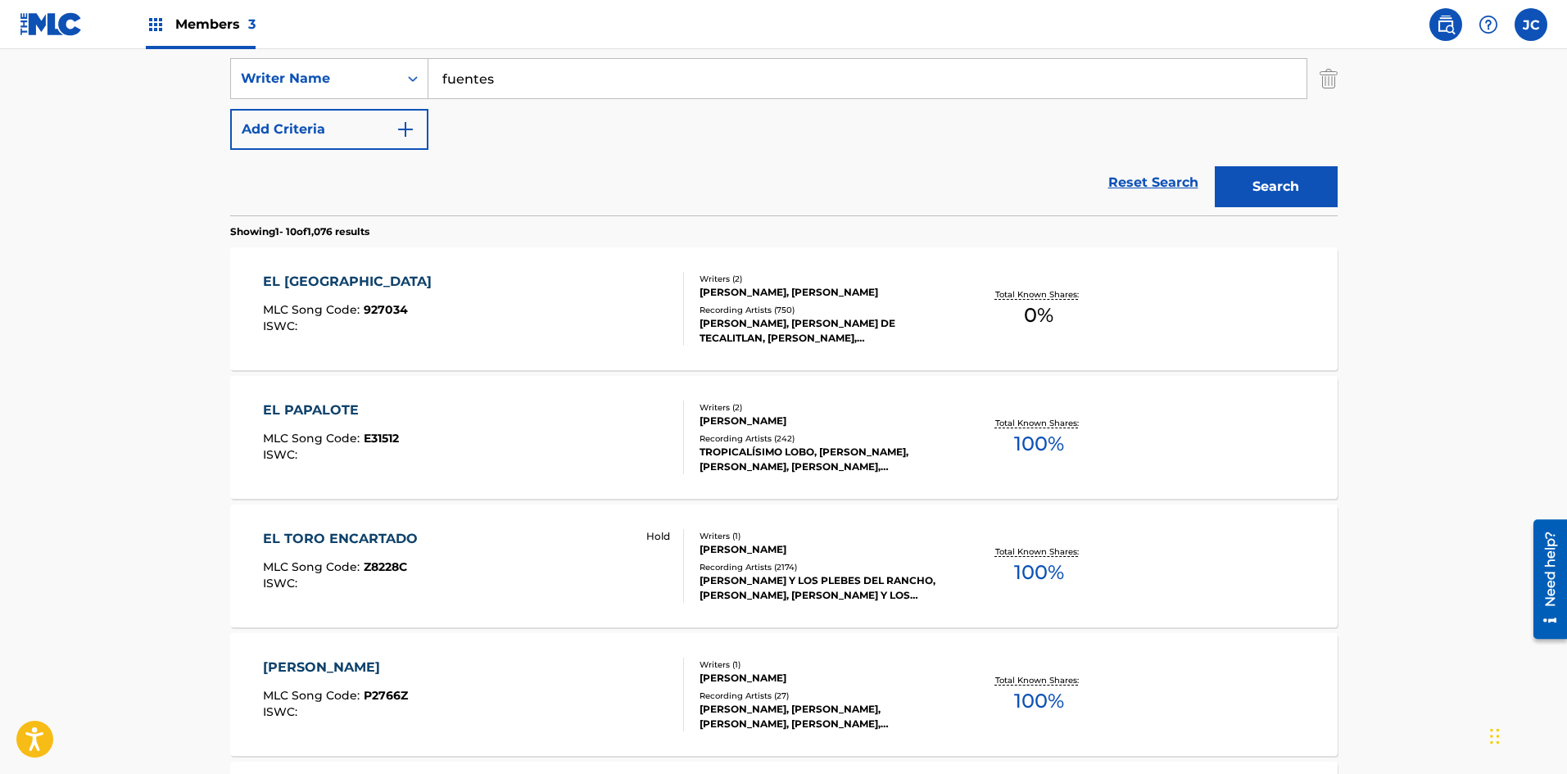
scroll to position [328, 0]
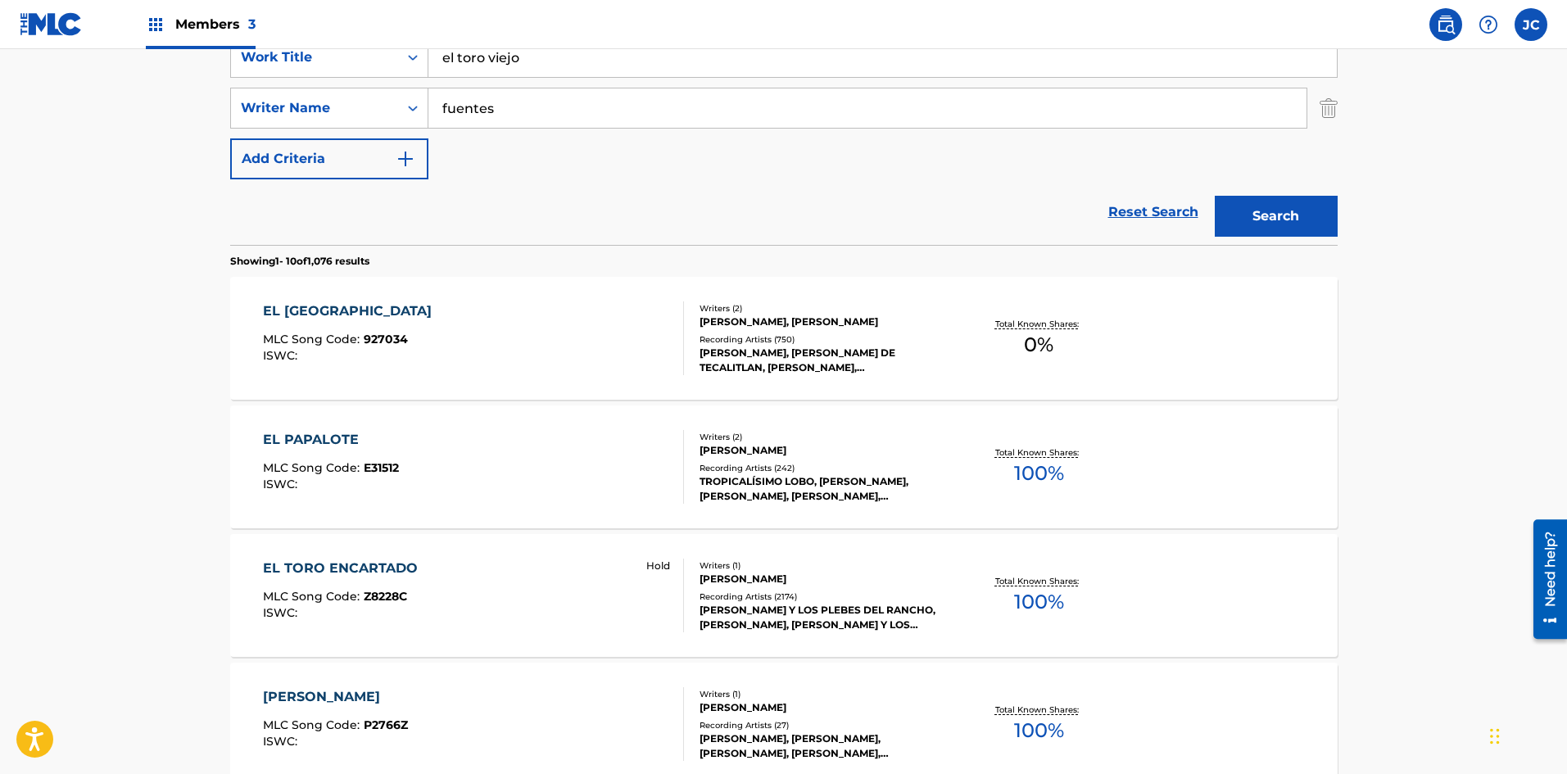
click at [534, 344] on div "EL TORO VIEJO MLC Song Code : 927034 ISWC :" at bounding box center [473, 338] width 421 height 74
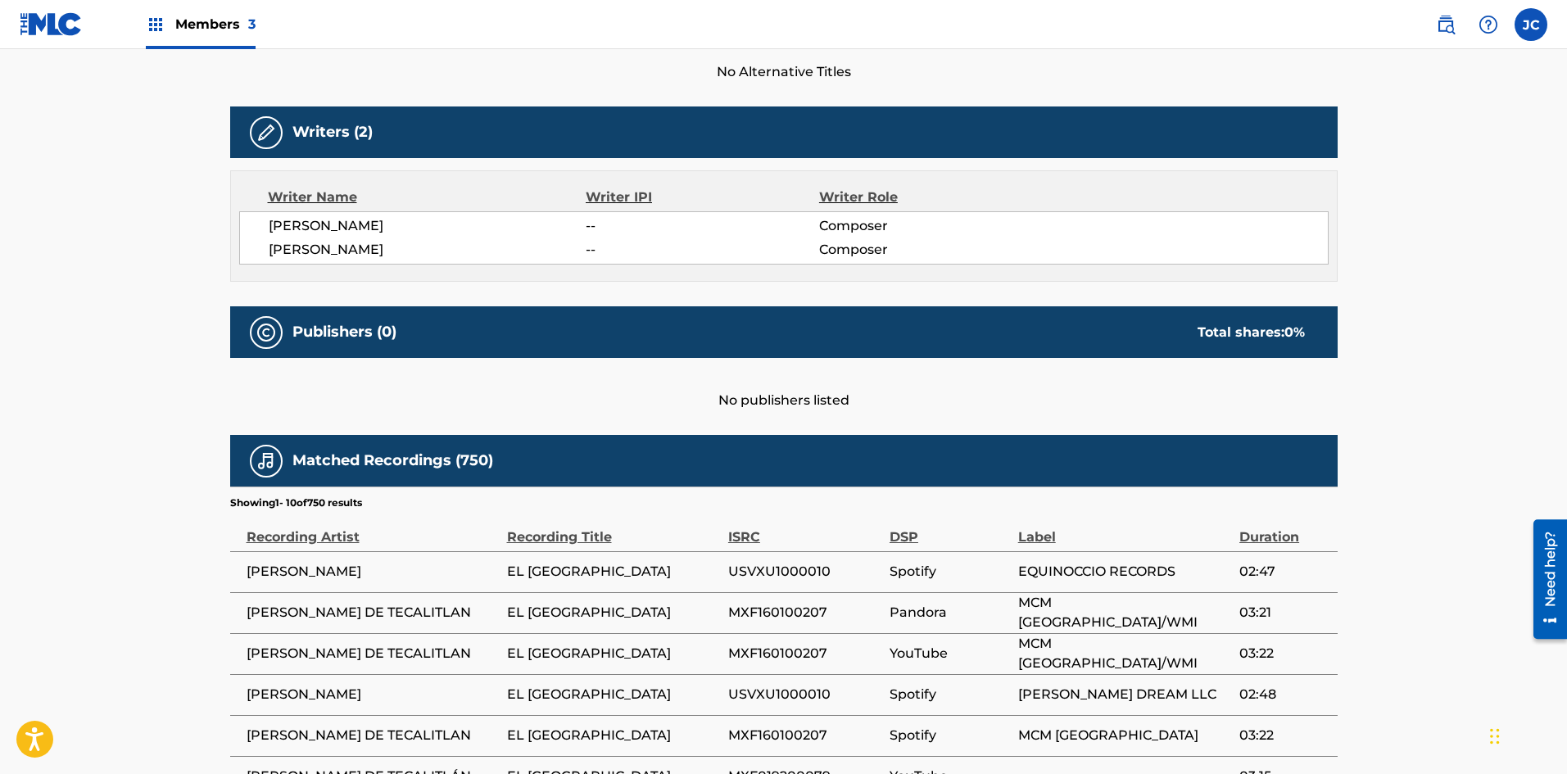
scroll to position [573, 0]
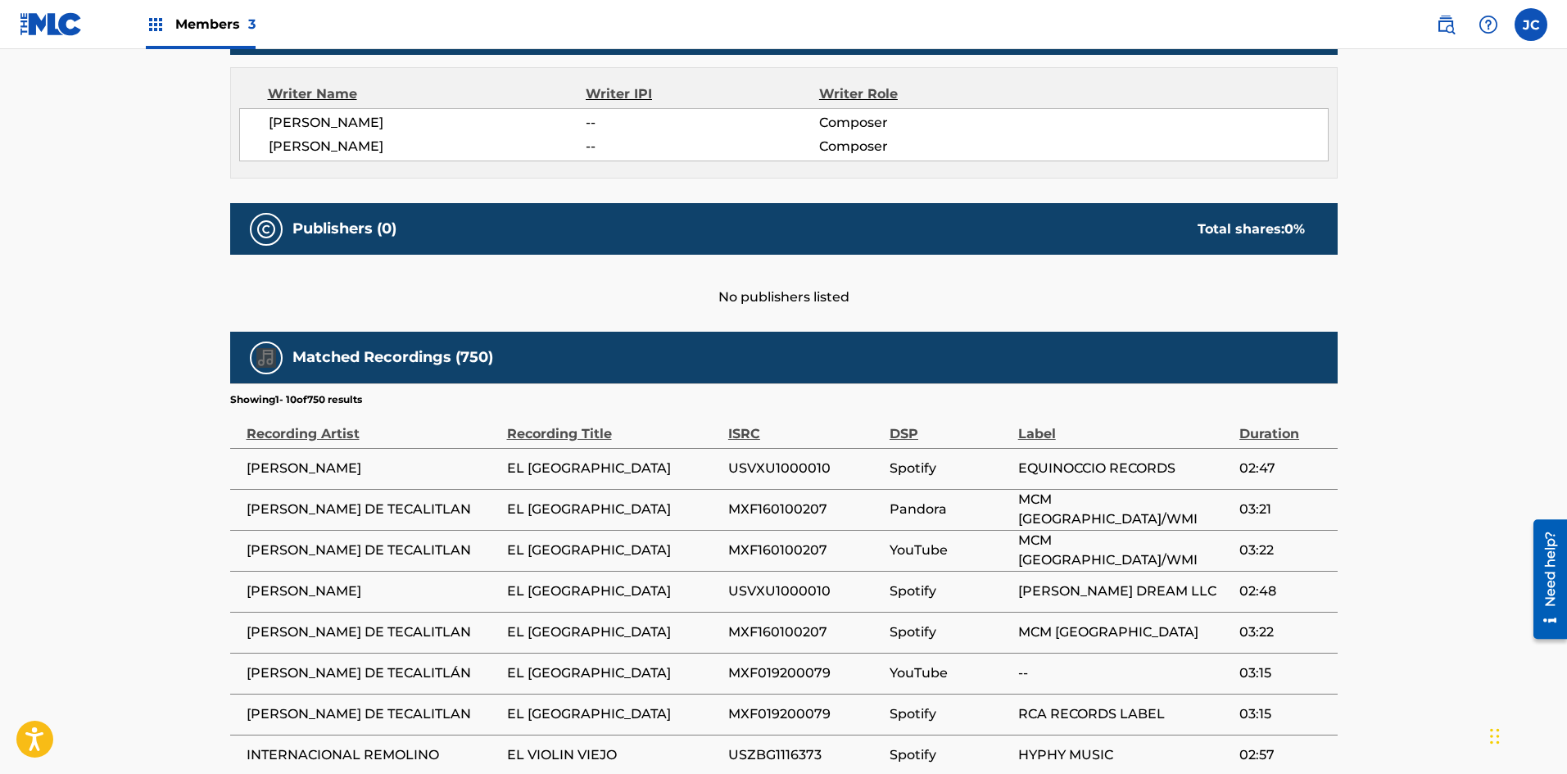
drag, startPoint x: 275, startPoint y: 332, endPoint x: 954, endPoint y: 306, distance: 678.8
click at [696, 301] on div "Work Detail Member Work Identifier -- MLC Song Code 927034 ISWC -- Duration --:…" at bounding box center [784, 317] width 1108 height 1198
click at [259, 348] on img at bounding box center [266, 358] width 20 height 20
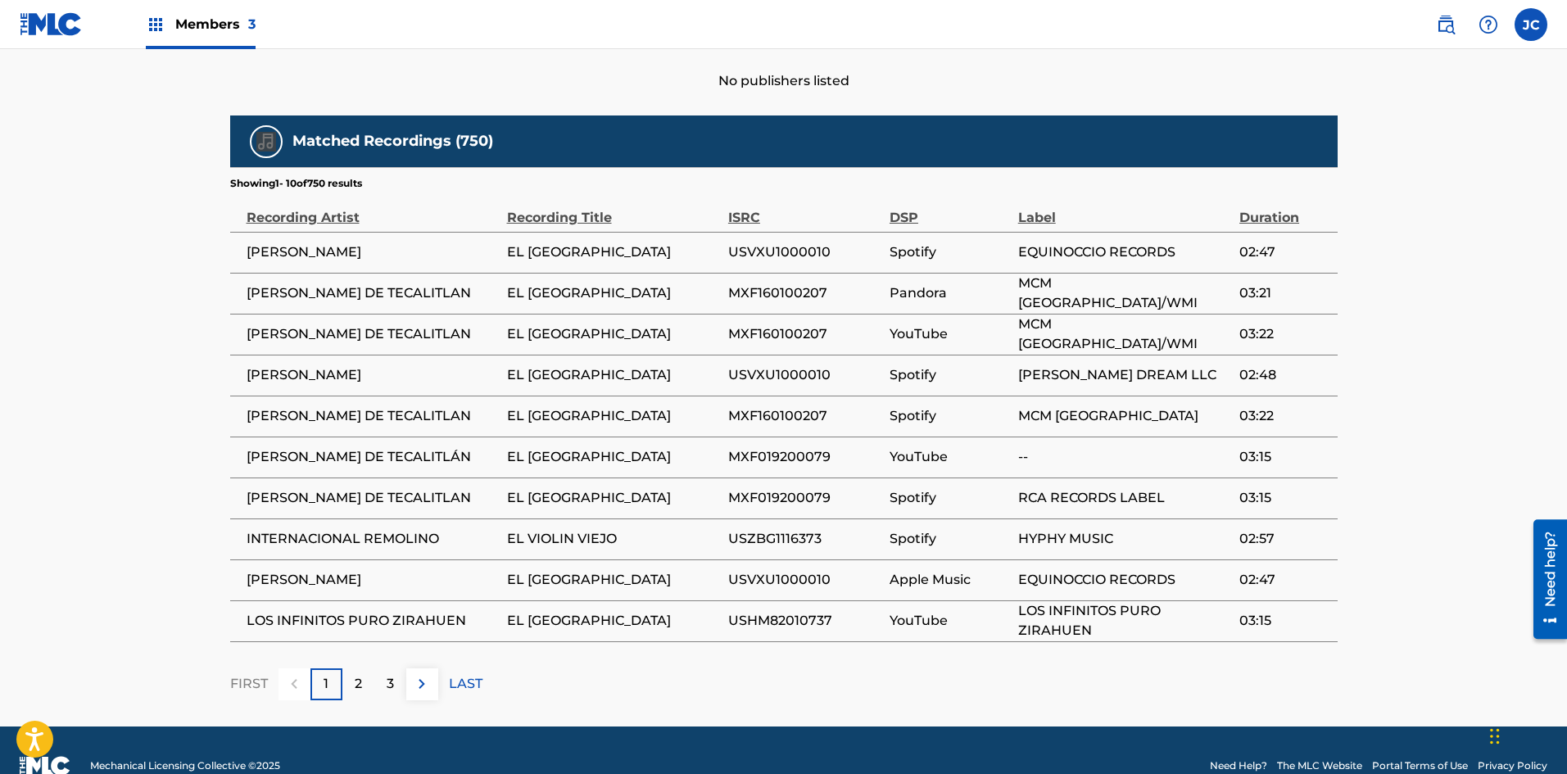
scroll to position [819, 0]
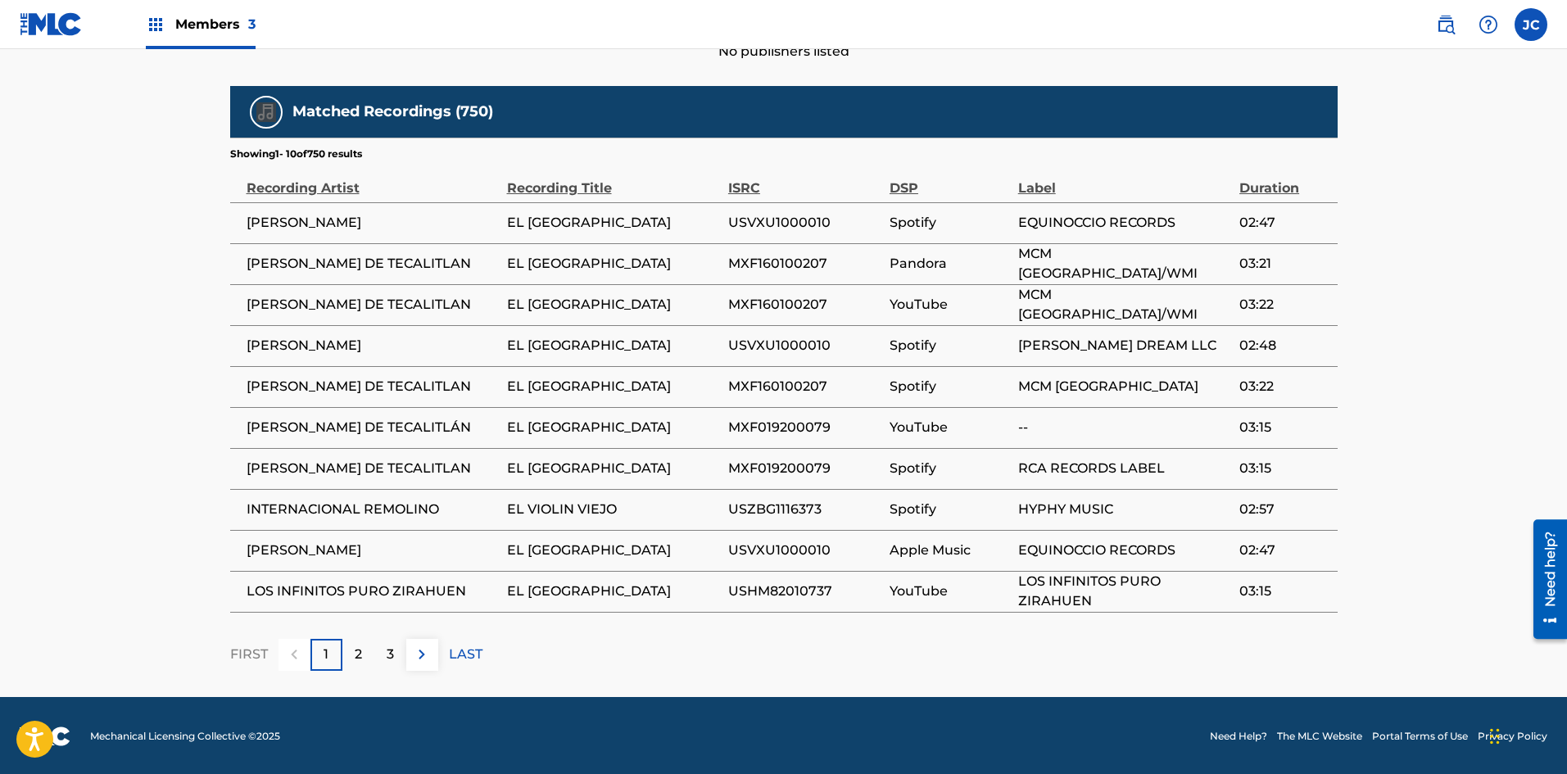
click at [420, 651] on img at bounding box center [422, 655] width 20 height 20
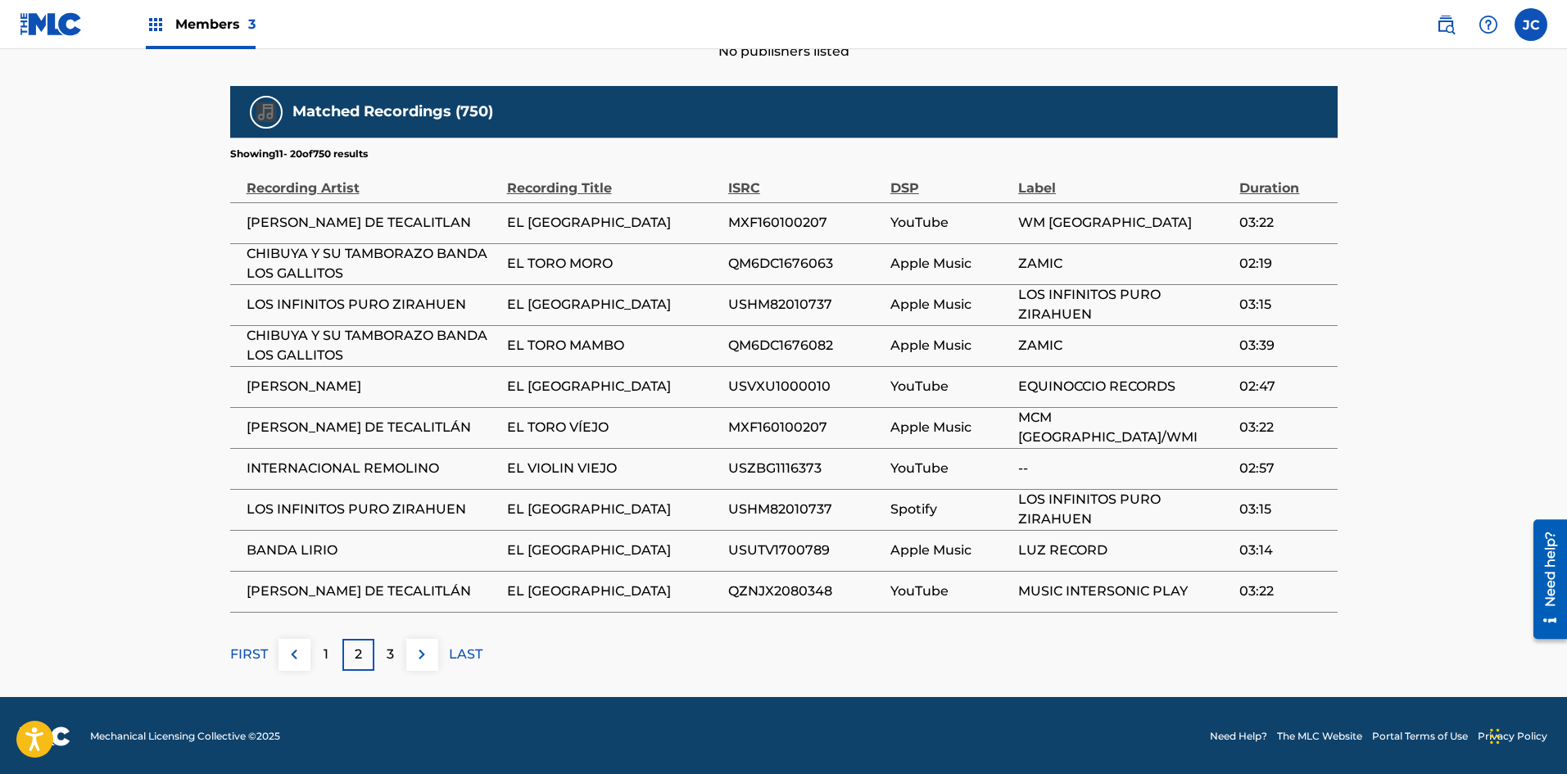
click at [417, 639] on button at bounding box center [422, 655] width 32 height 32
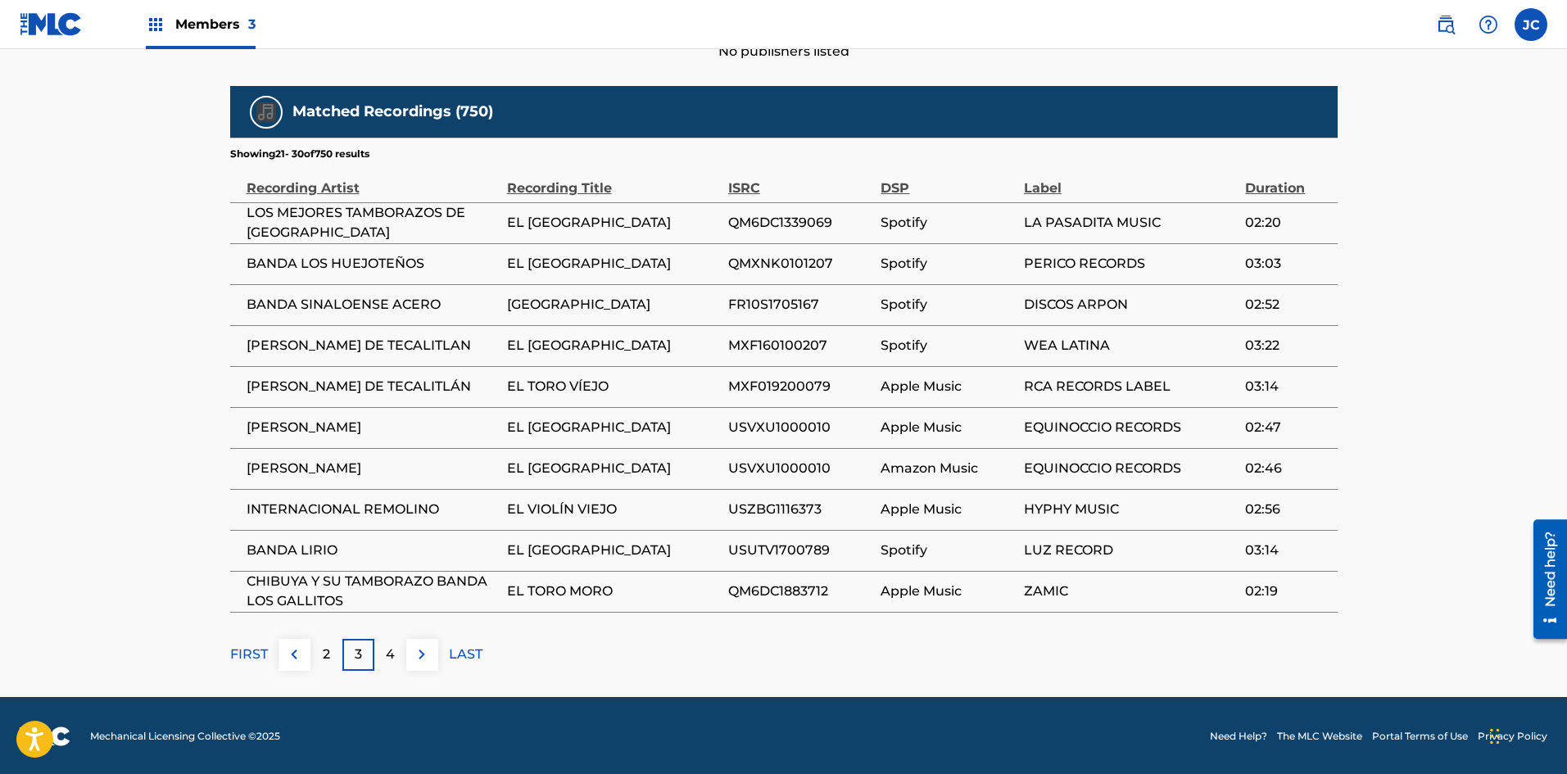
click at [422, 648] on img at bounding box center [422, 655] width 20 height 20
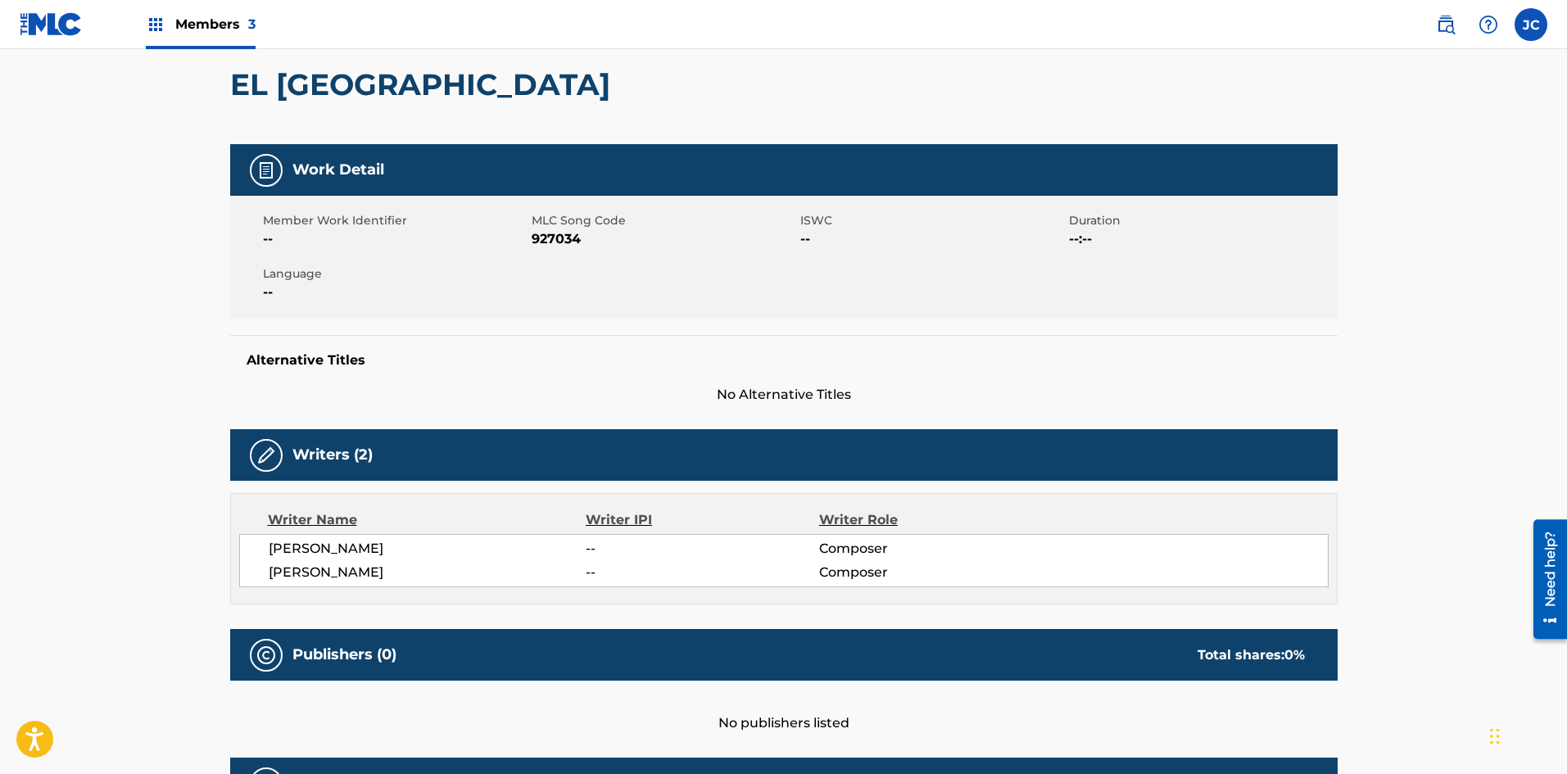
scroll to position [0, 0]
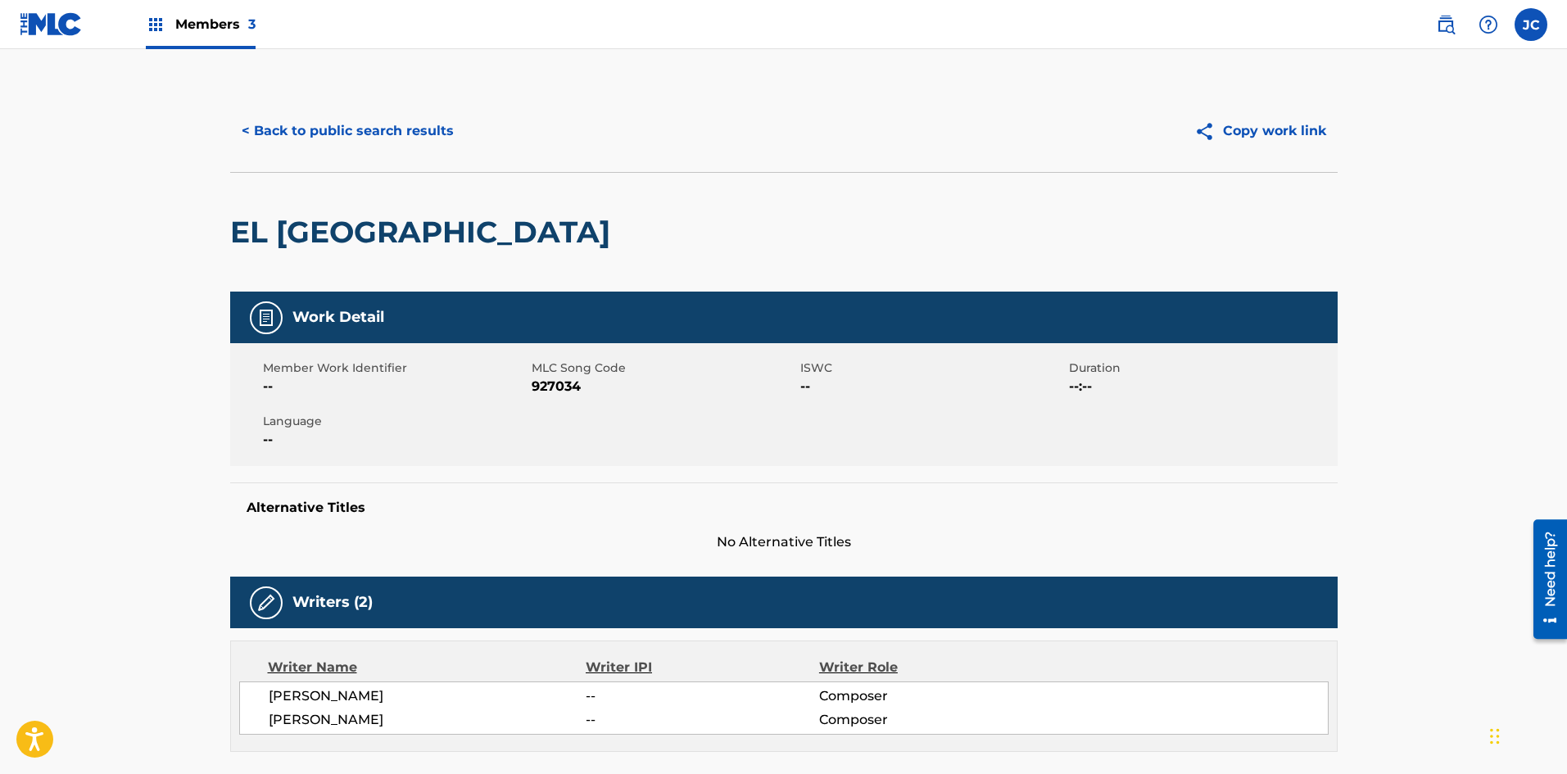
click at [365, 147] on button "< Back to public search results" at bounding box center [347, 131] width 235 height 41
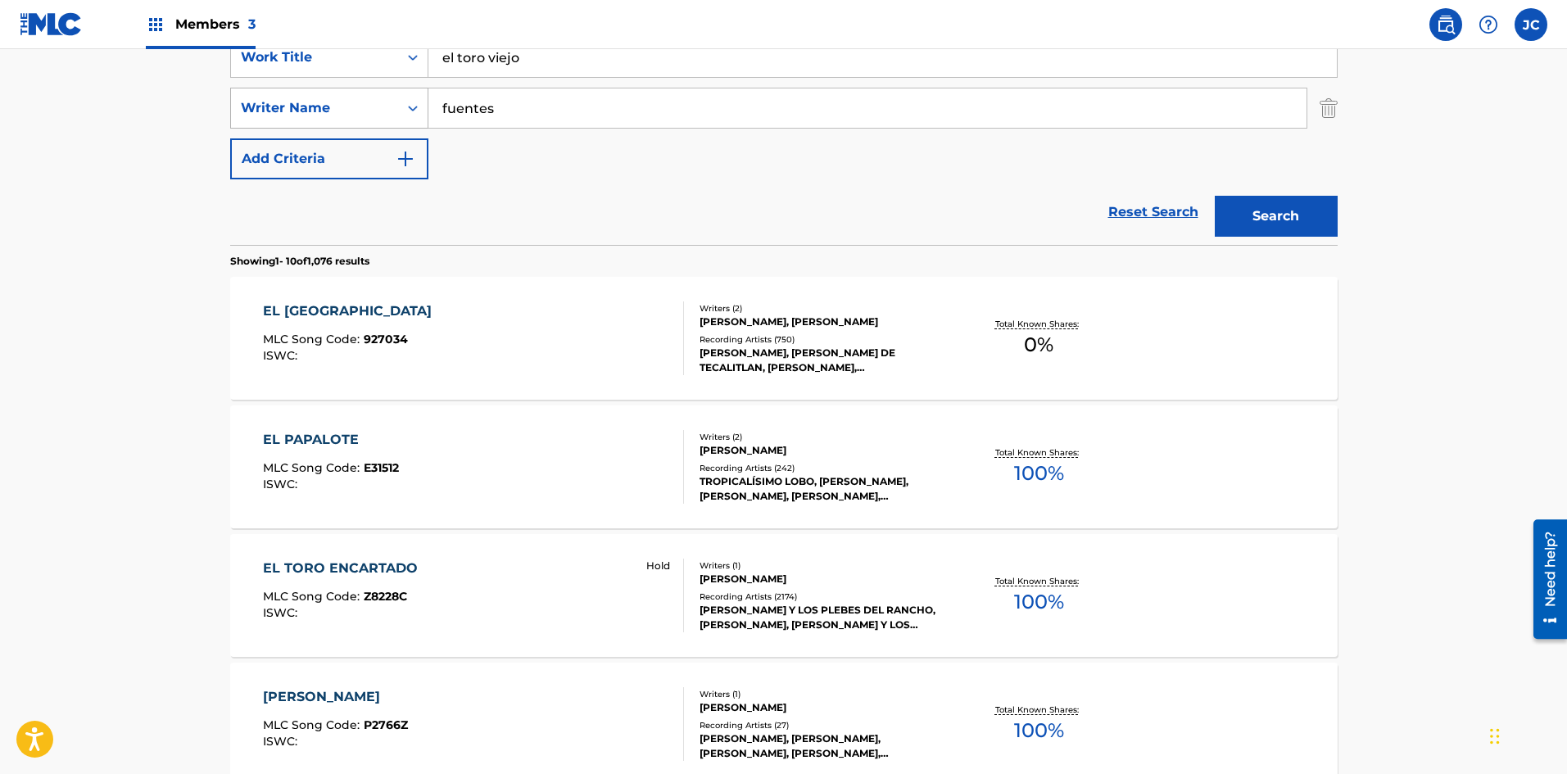
drag, startPoint x: 571, startPoint y: 110, endPoint x: 401, endPoint y: 128, distance: 170.5
click at [418, 129] on div "SearchWithCriteria09368b08-298b-4663-b82b-2edd5fa06bd6 Work Title [GEOGRAPHIC_D…" at bounding box center [784, 108] width 1108 height 143
type input "[PERSON_NAME]"
click at [696, 196] on button "Search" at bounding box center [1276, 216] width 123 height 41
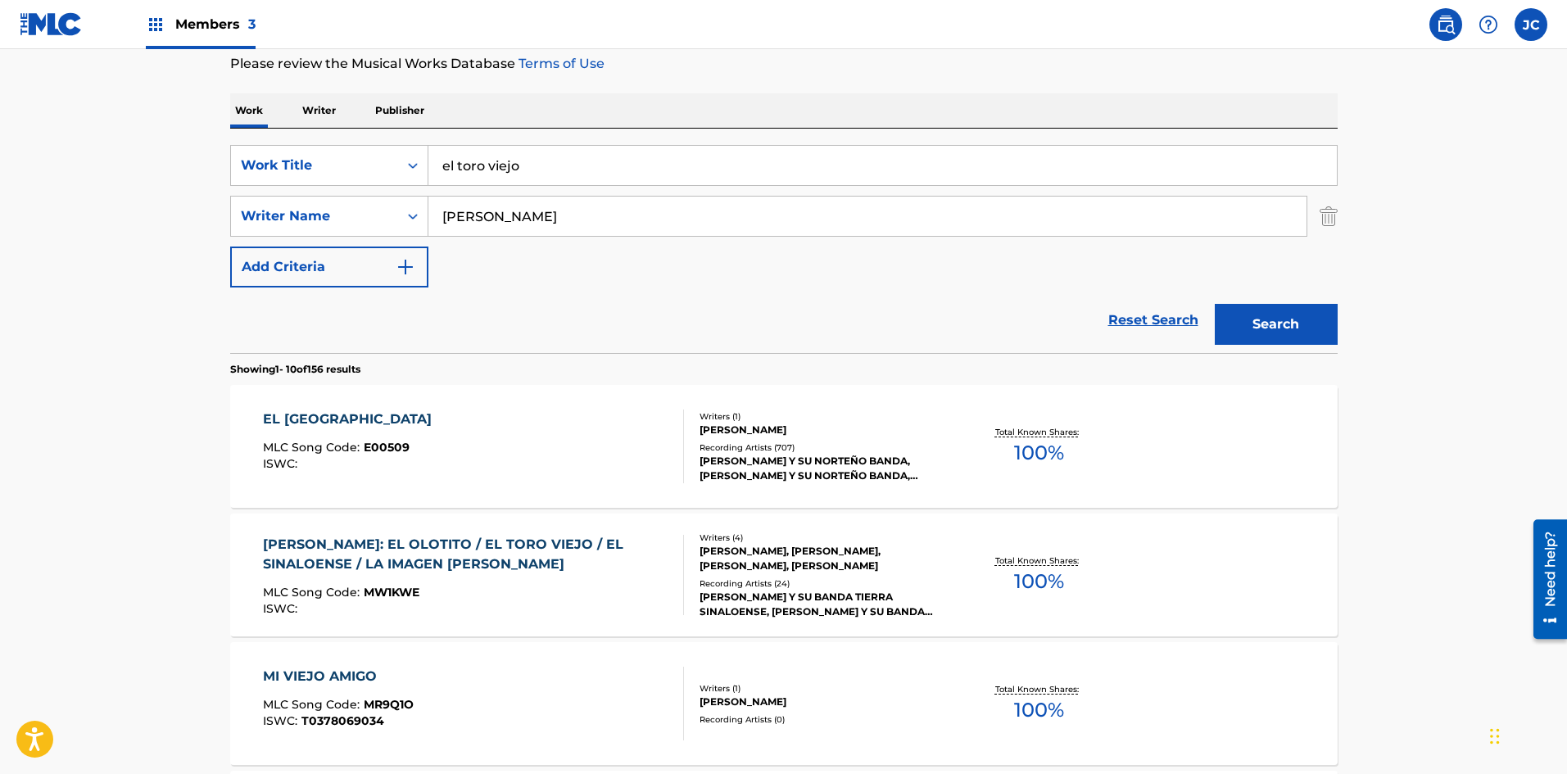
scroll to position [246, 0]
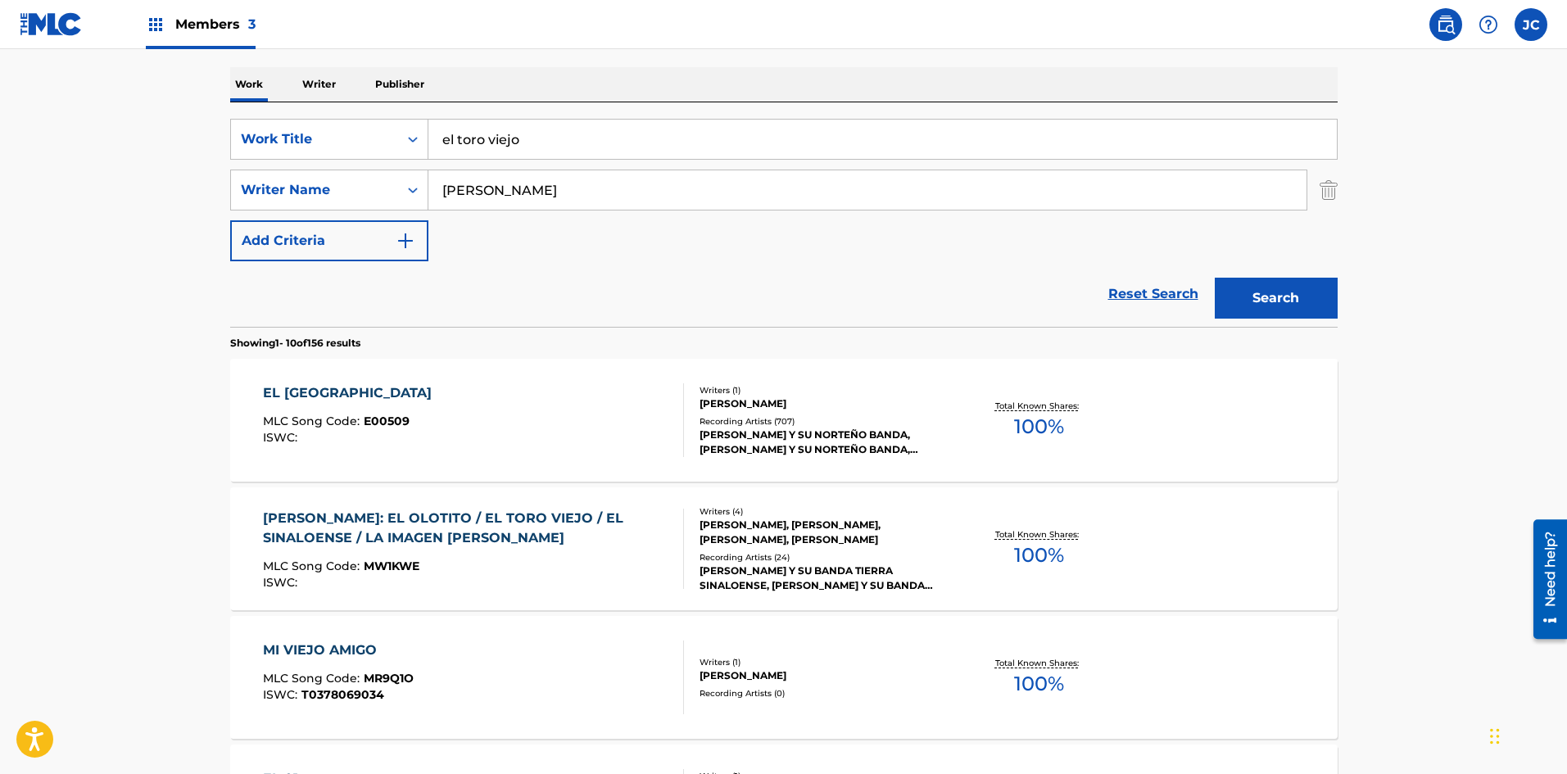
click at [649, 396] on div "EL TORO VIEJO MLC Song Code : E00509 ISWC :" at bounding box center [473, 420] width 421 height 74
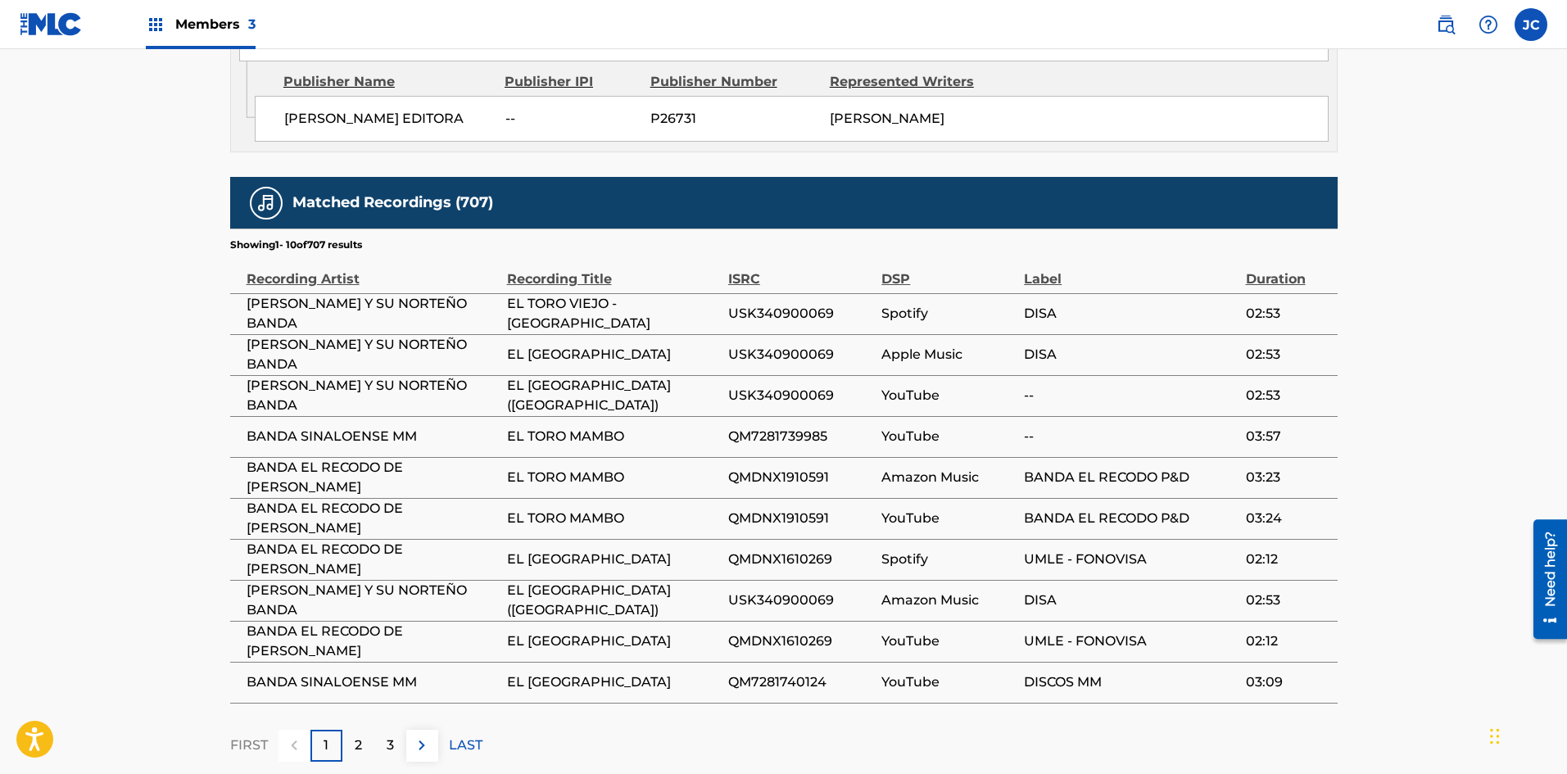
scroll to position [983, 0]
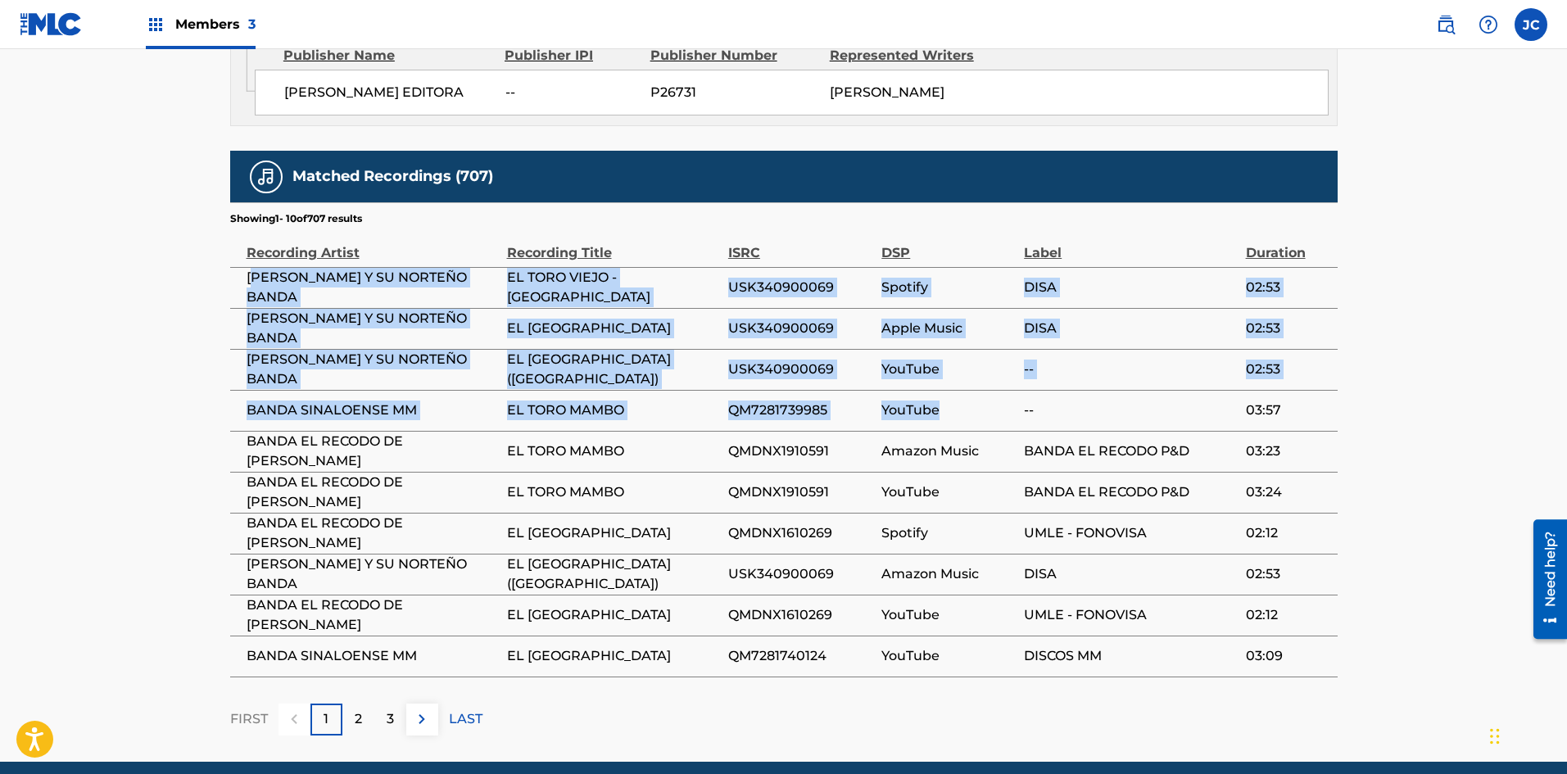
drag, startPoint x: 251, startPoint y: 258, endPoint x: 1159, endPoint y: 424, distance: 922.6
click at [696, 402] on tbody "[PERSON_NAME] Y SU NORTEÑO BANDA EL TORO VIEJO - [GEOGRAPHIC_DATA] USK340900069…" at bounding box center [784, 472] width 1108 height 410
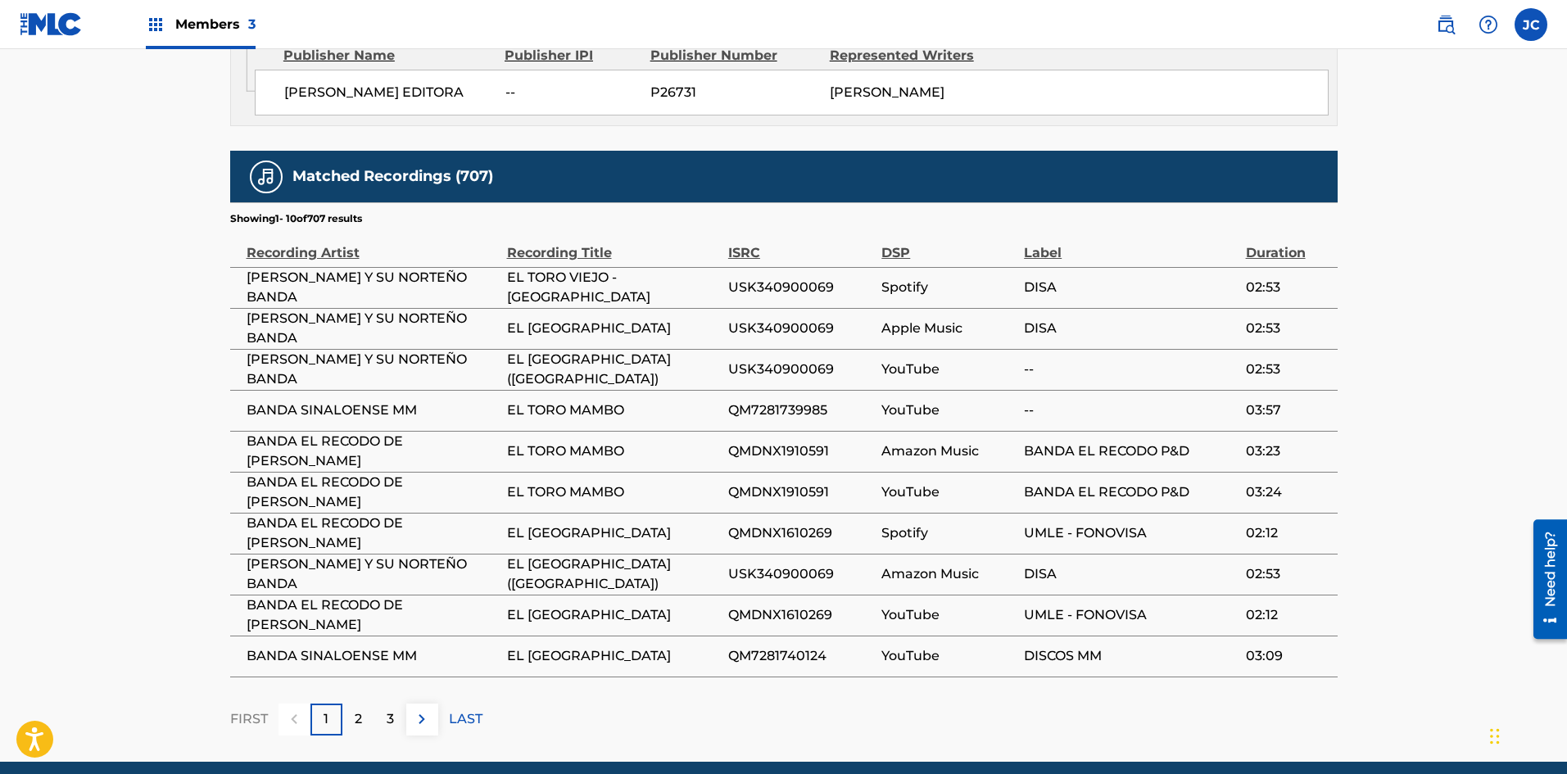
click at [696, 431] on td "BANDA EL RECODO P&D" at bounding box center [1134, 451] width 221 height 41
drag, startPoint x: 238, startPoint y: 535, endPoint x: 407, endPoint y: 587, distance: 177.5
click at [401, 580] on tbody "[PERSON_NAME] Y SU NORTEÑO BANDA EL TORO VIEJO - [GEOGRAPHIC_DATA] USK340900069…" at bounding box center [784, 472] width 1108 height 410
click at [449, 617] on span "BANDA EL RECODO DE [PERSON_NAME]" at bounding box center [373, 615] width 252 height 39
drag, startPoint x: 242, startPoint y: 639, endPoint x: 423, endPoint y: 646, distance: 180.3
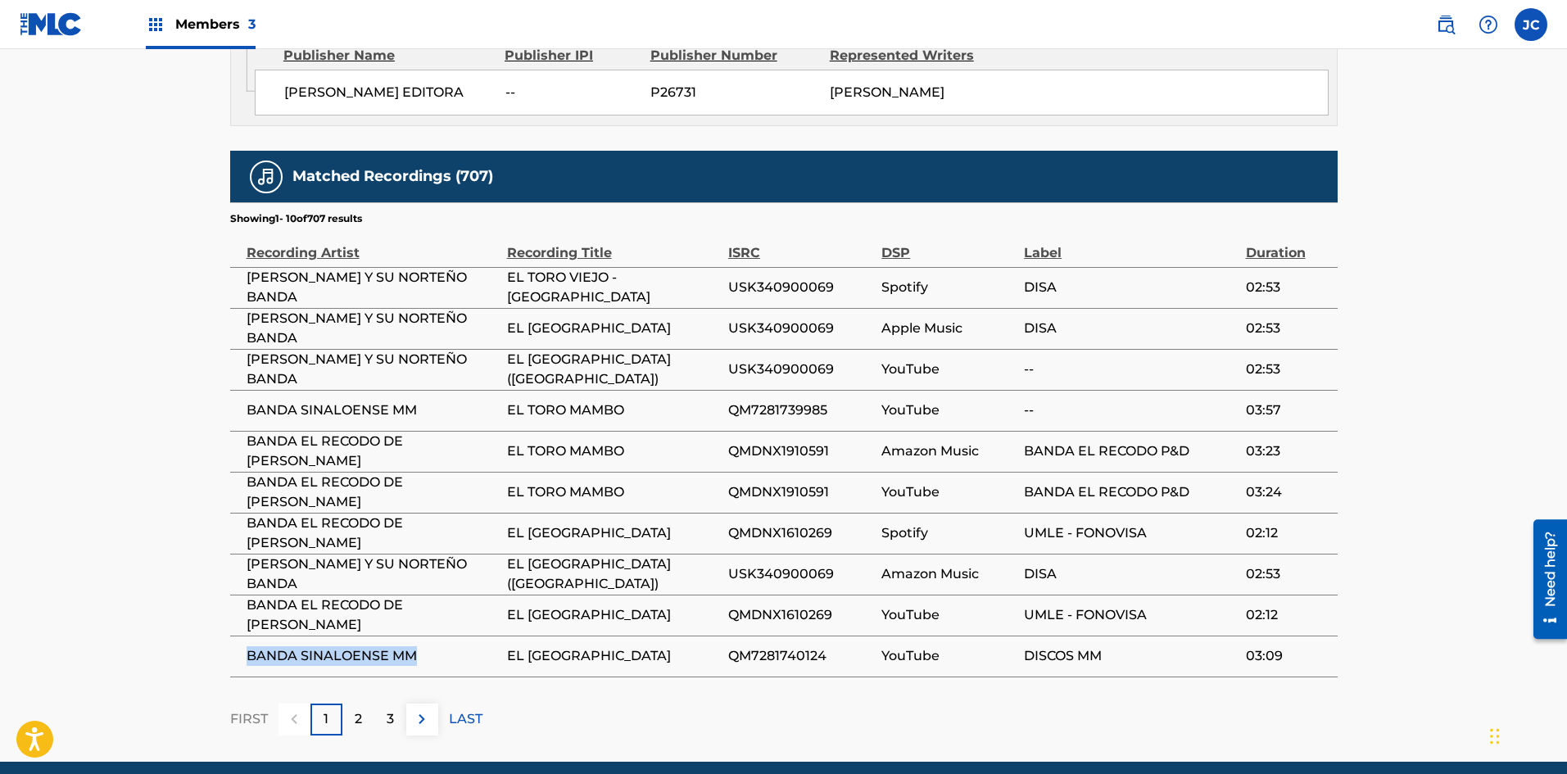
click at [423, 646] on td "BANDA SINALOENSE MM" at bounding box center [368, 656] width 277 height 41
click at [442, 646] on span "BANDA SINALOENSE MM" at bounding box center [373, 656] width 252 height 20
click at [419, 709] on img at bounding box center [422, 719] width 20 height 20
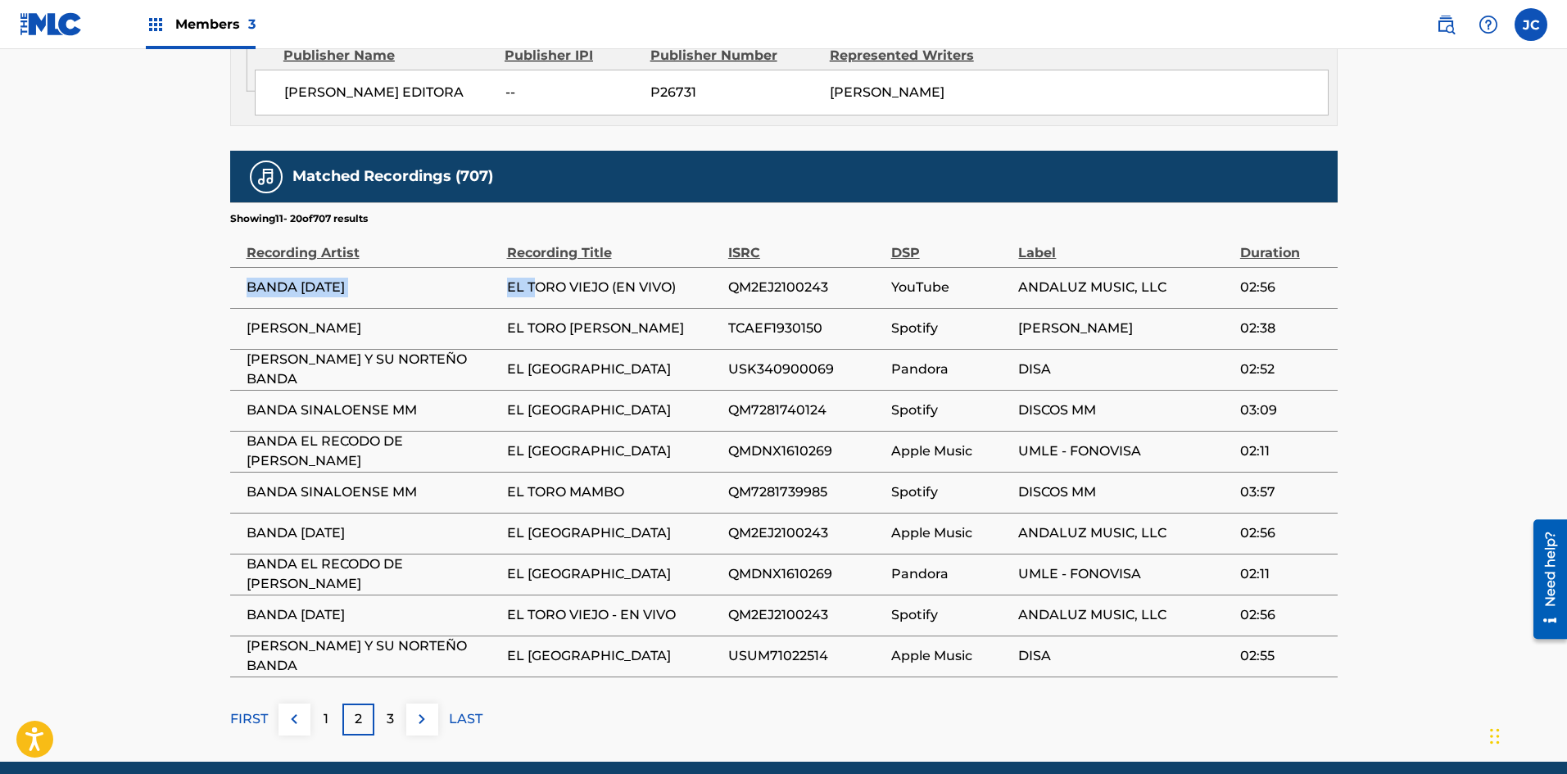
drag, startPoint x: 239, startPoint y: 269, endPoint x: 534, endPoint y: 267, distance: 294.9
click at [534, 267] on tr "BANDA [DATE] EL TORO VIEJO (EN VIVO) QM2EJ2100243 YouTube ANDALUZ MUSIC, LLC 02…" at bounding box center [784, 287] width 1108 height 41
click at [387, 350] on span "[PERSON_NAME] Y SU NORTEÑO BANDA" at bounding box center [373, 369] width 252 height 39
drag, startPoint x: 243, startPoint y: 311, endPoint x: 517, endPoint y: 319, distance: 273.7
click at [517, 319] on tr "TOÑO [PERSON_NAME] EL TORO [PERSON_NAME] TCAEF1930150 Spotify TOÑO [PERSON_NAME…" at bounding box center [784, 328] width 1108 height 41
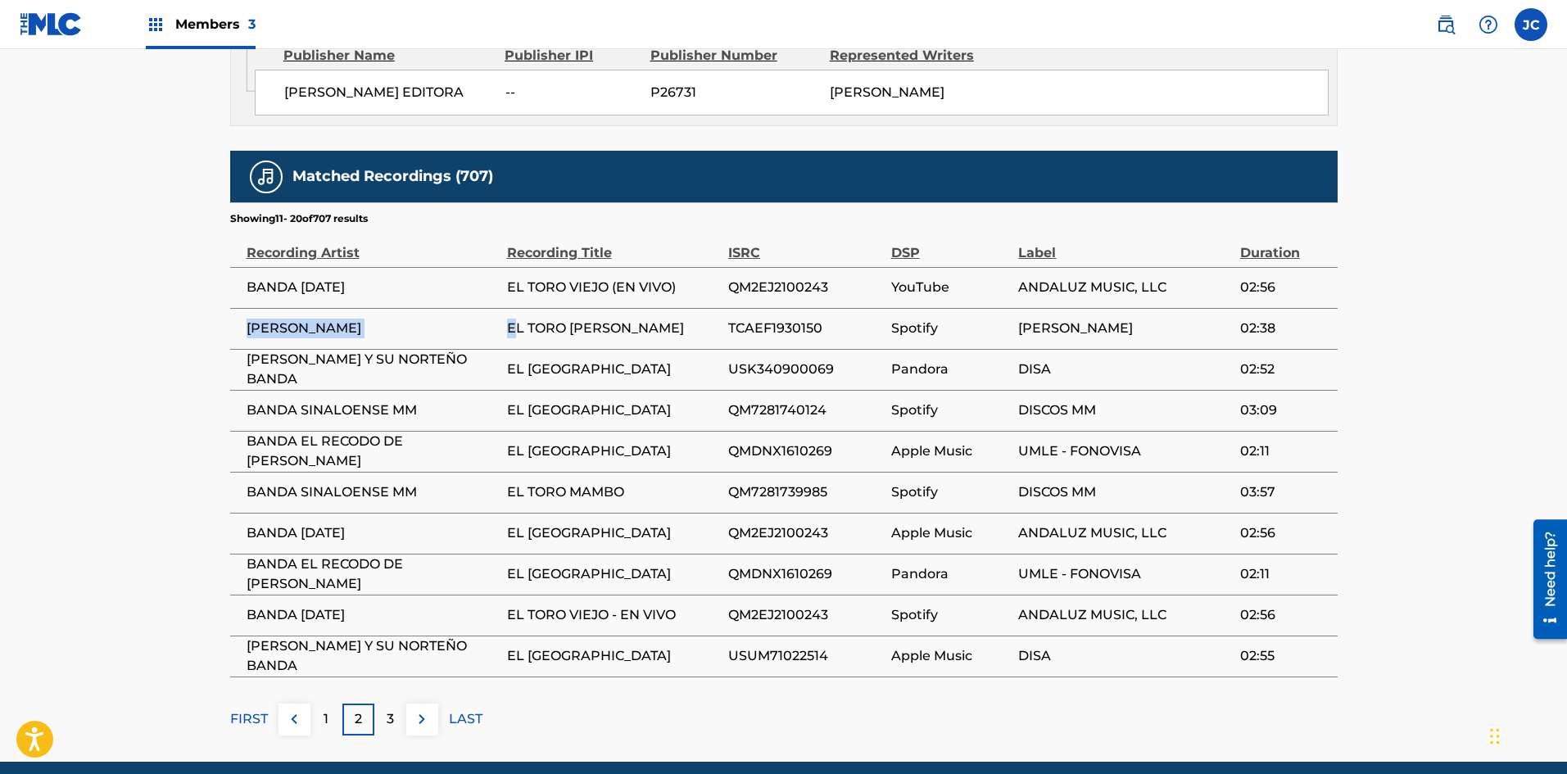
drag, startPoint x: 623, startPoint y: 319, endPoint x: 469, endPoint y: 329, distance: 155.2
click at [469, 329] on tr "TOÑO [PERSON_NAME] EL TORO [PERSON_NAME] TCAEF1930150 Spotify TOÑO [PERSON_NAME…" at bounding box center [784, 328] width 1108 height 41
drag, startPoint x: 353, startPoint y: 311, endPoint x: 88, endPoint y: 356, distance: 269.2
click at [352, 319] on span "[PERSON_NAME]" at bounding box center [373, 329] width 252 height 20
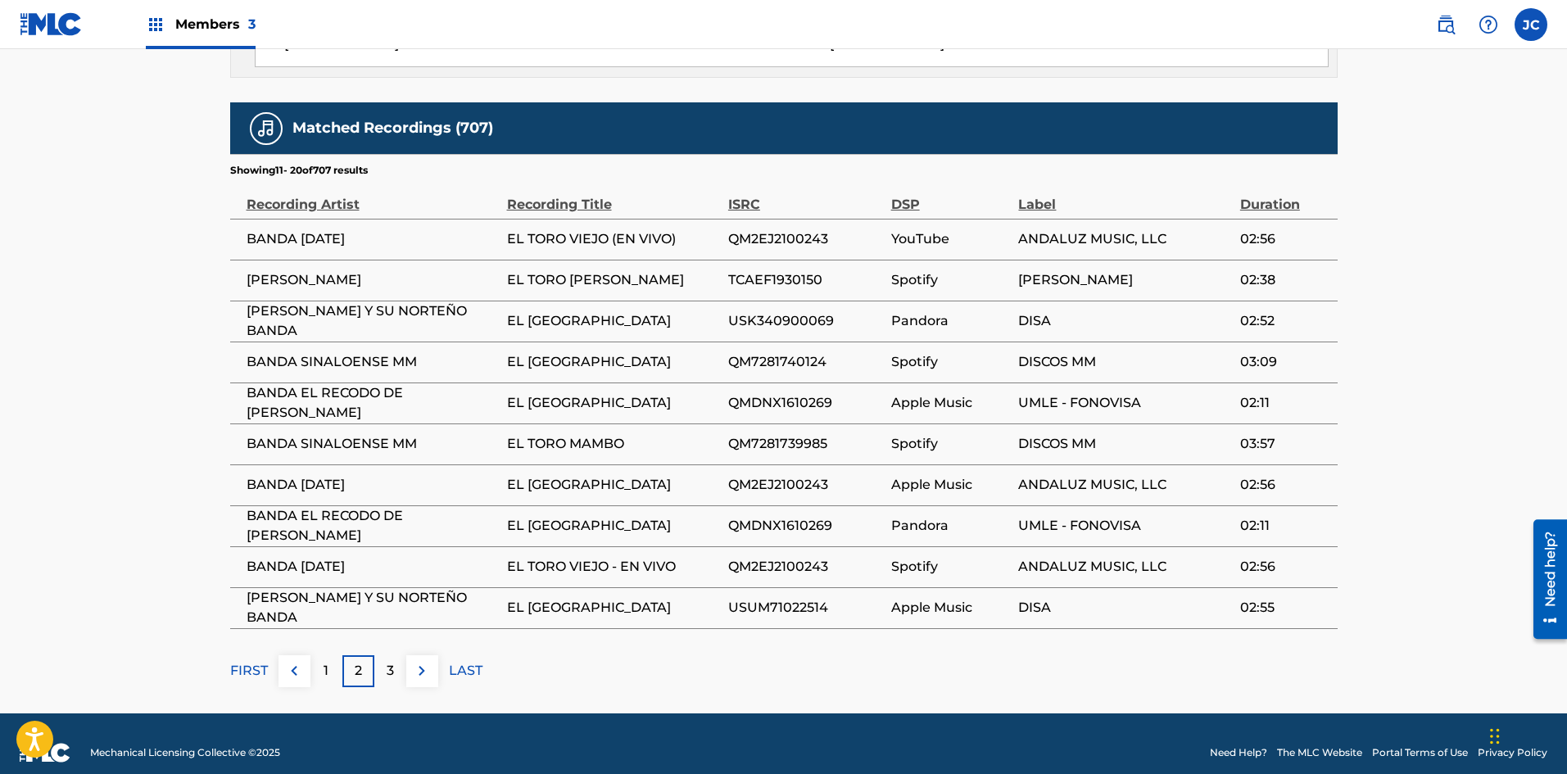
scroll to position [1032, 0]
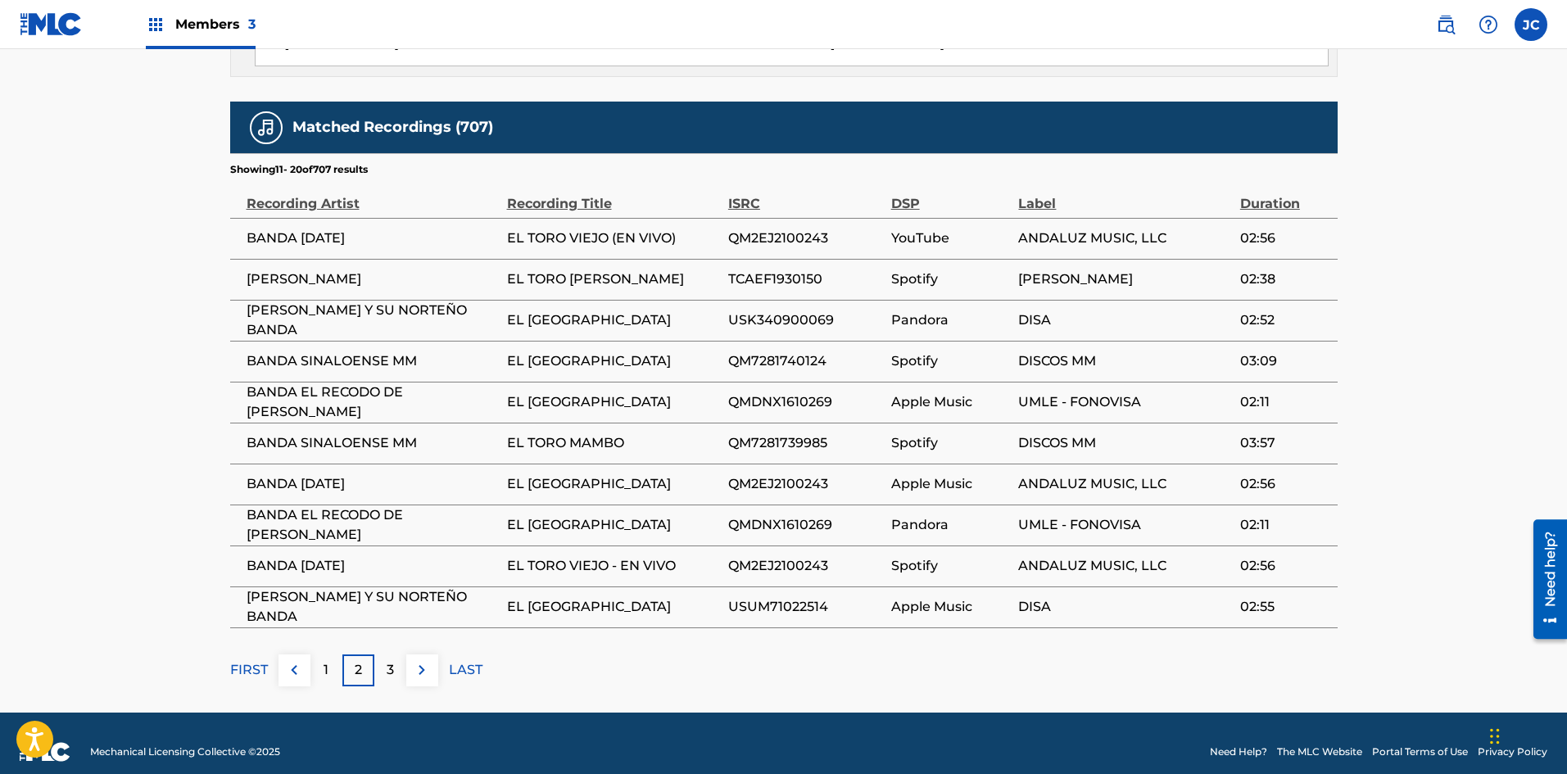
click at [420, 660] on img at bounding box center [422, 670] width 20 height 20
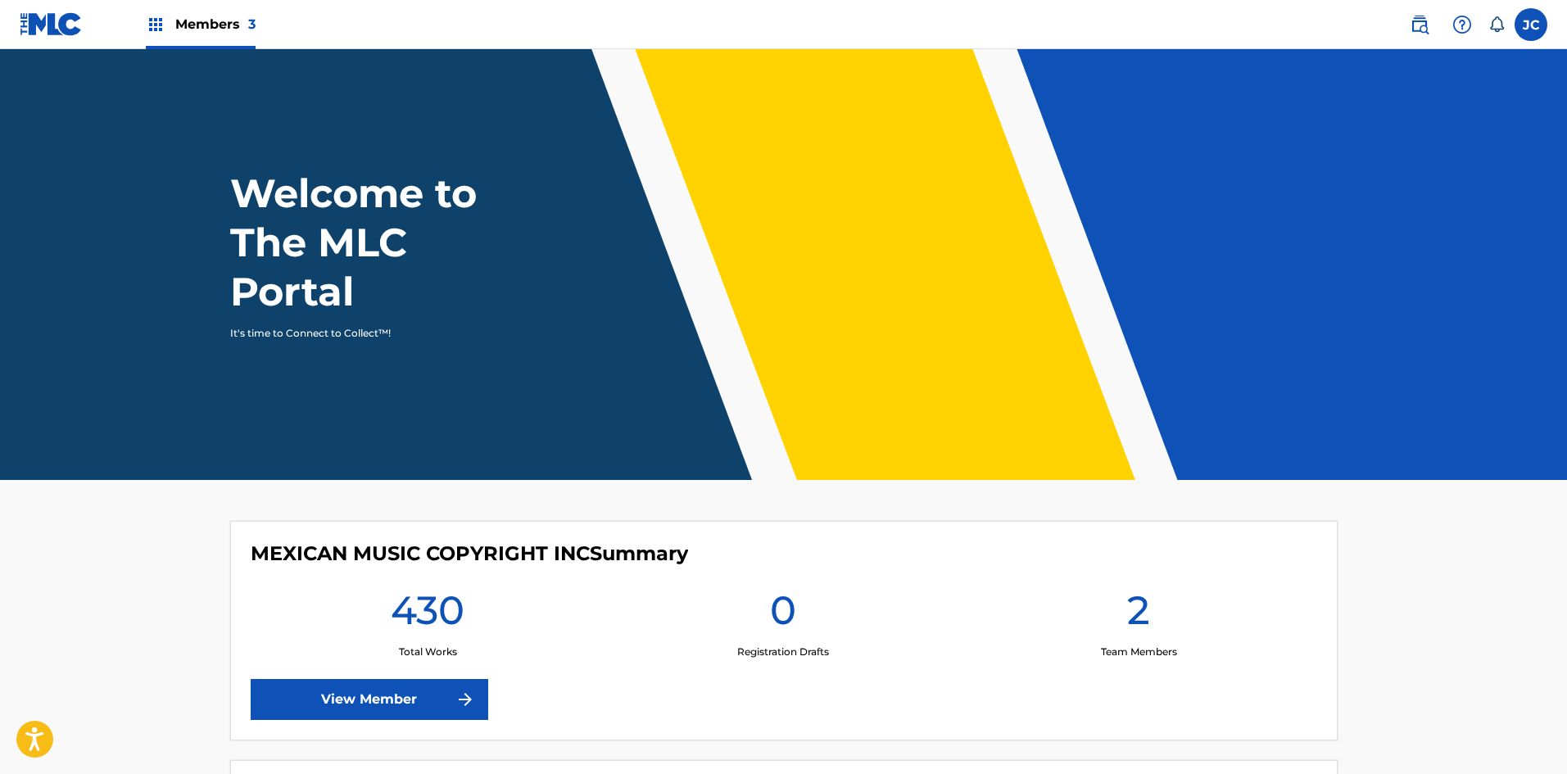
drag, startPoint x: 84, startPoint y: 25, endPoint x: 89, endPoint y: 37, distance: 12.8
click at [84, 25] on div "Members 3" at bounding box center [138, 24] width 236 height 48
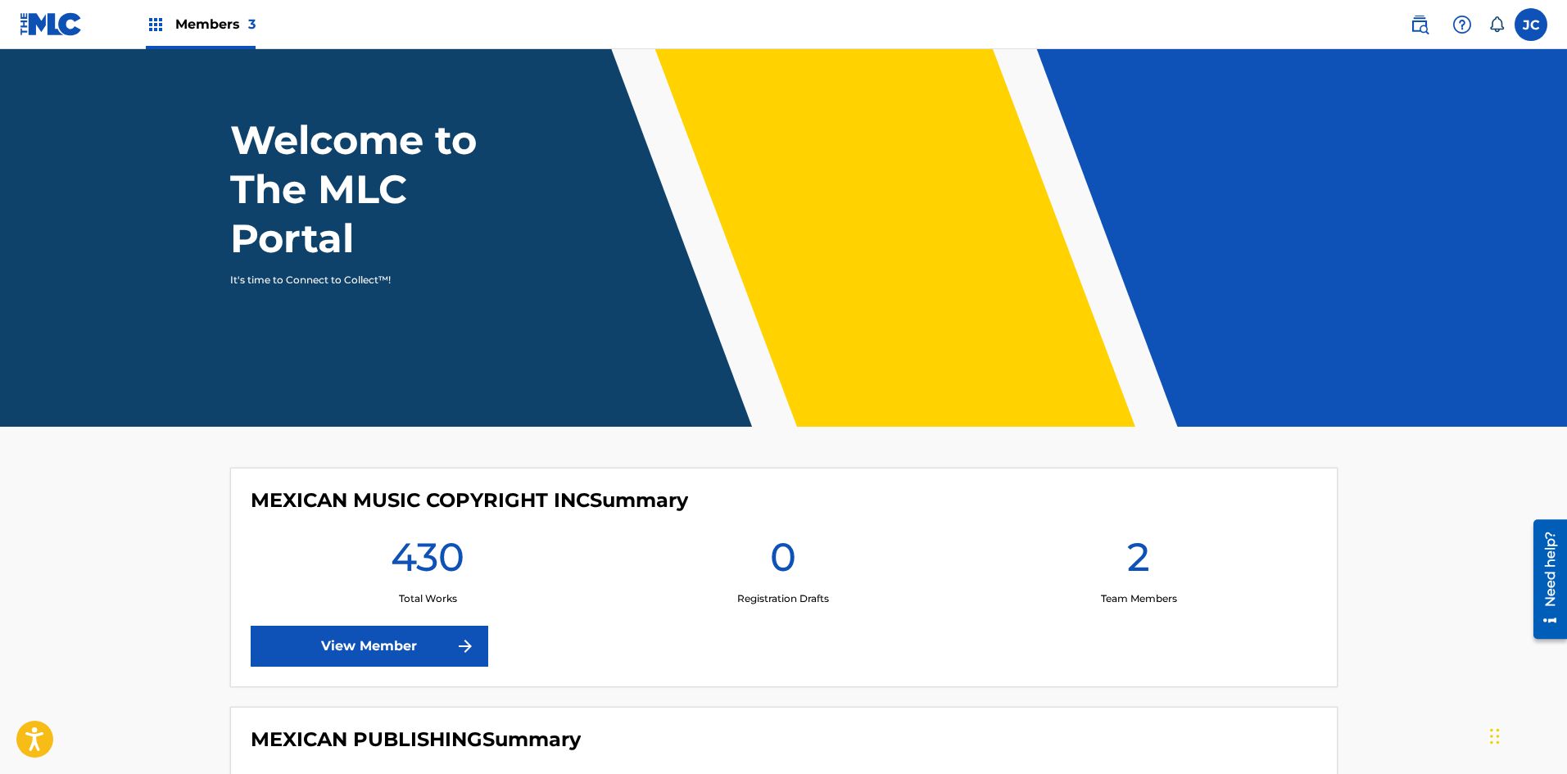
scroll to position [246, 0]
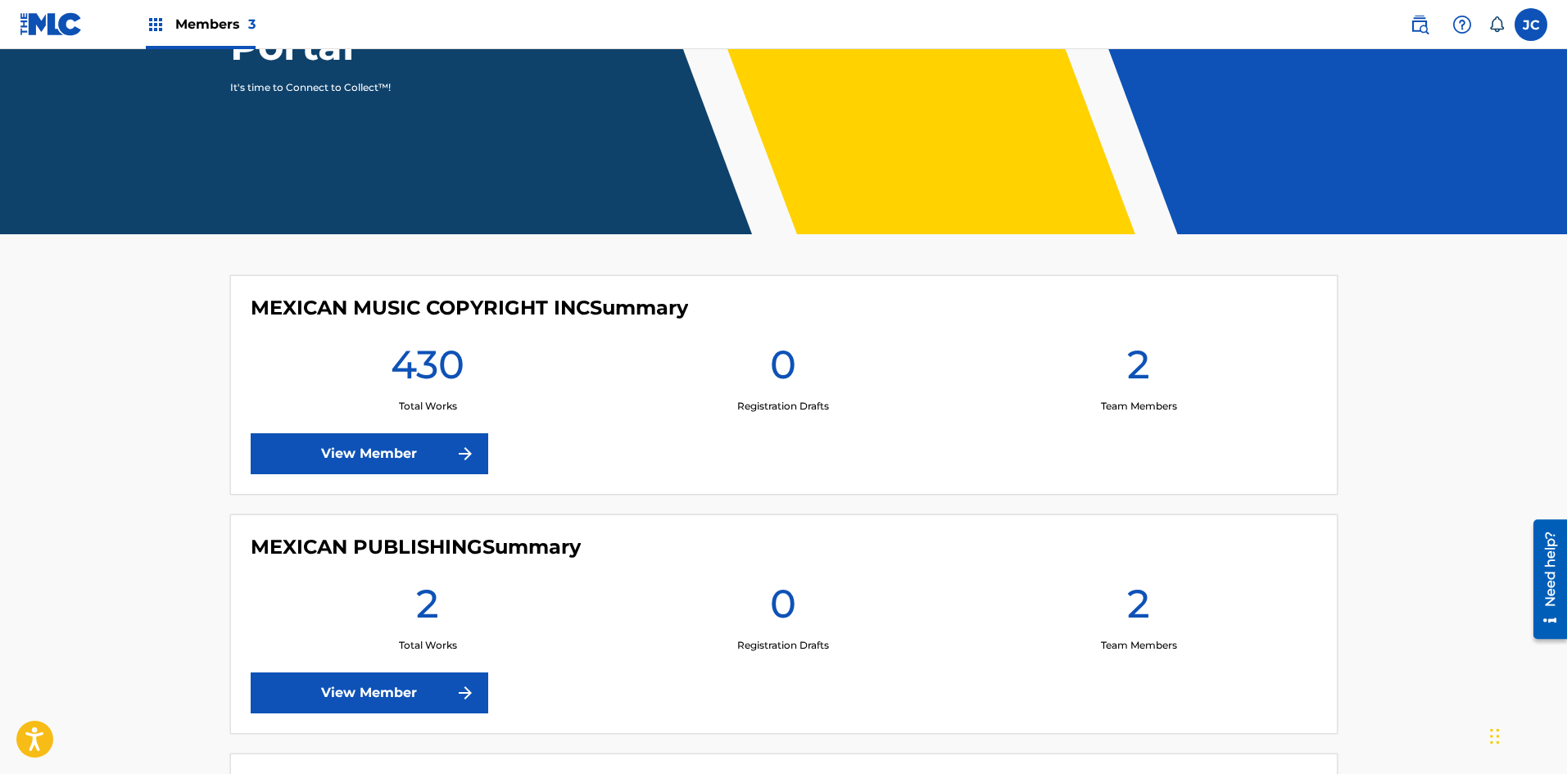
click at [364, 457] on link "View Member" at bounding box center [370, 453] width 238 height 41
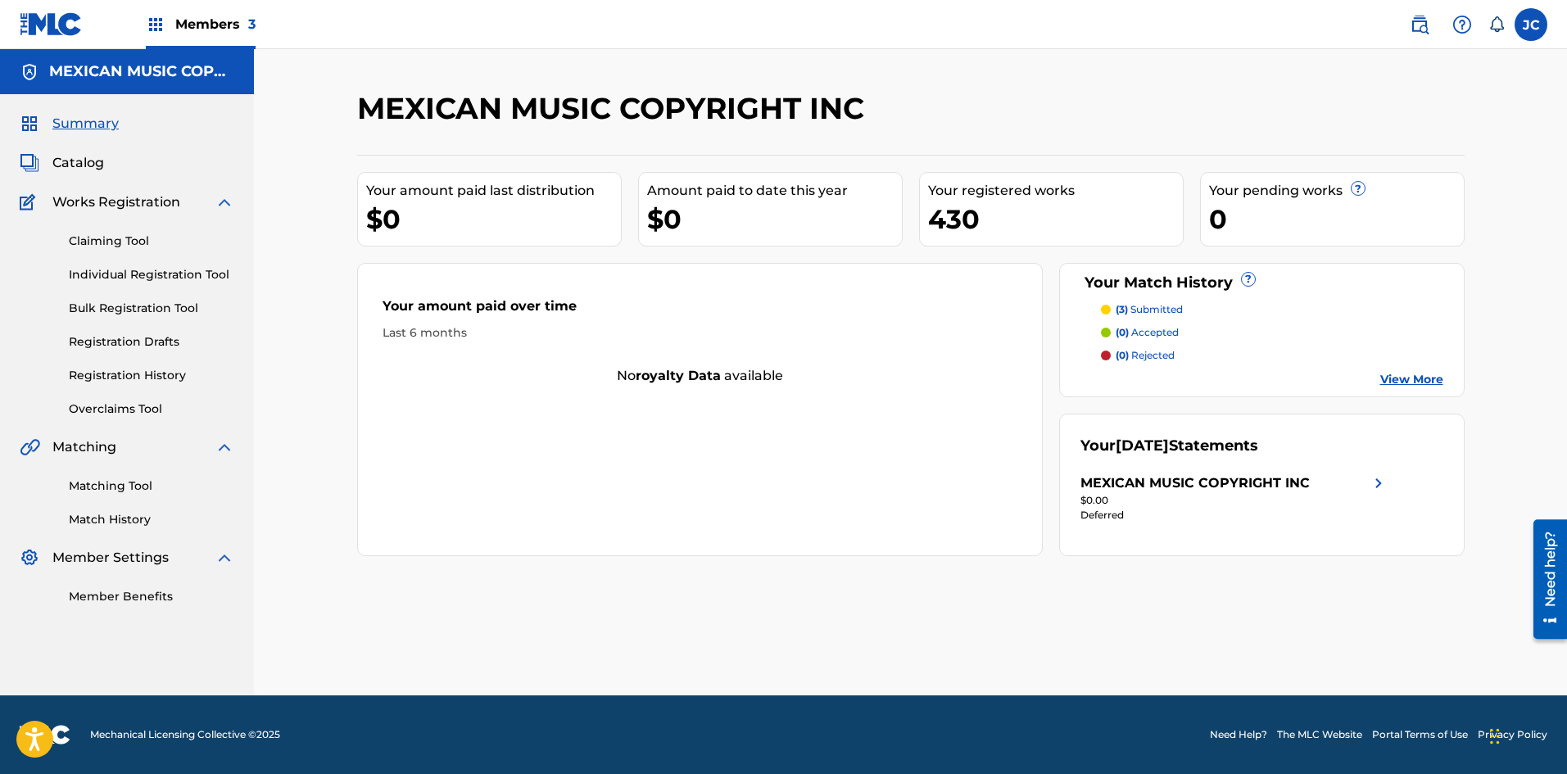
click at [84, 158] on span "Catalog" at bounding box center [78, 163] width 52 height 20
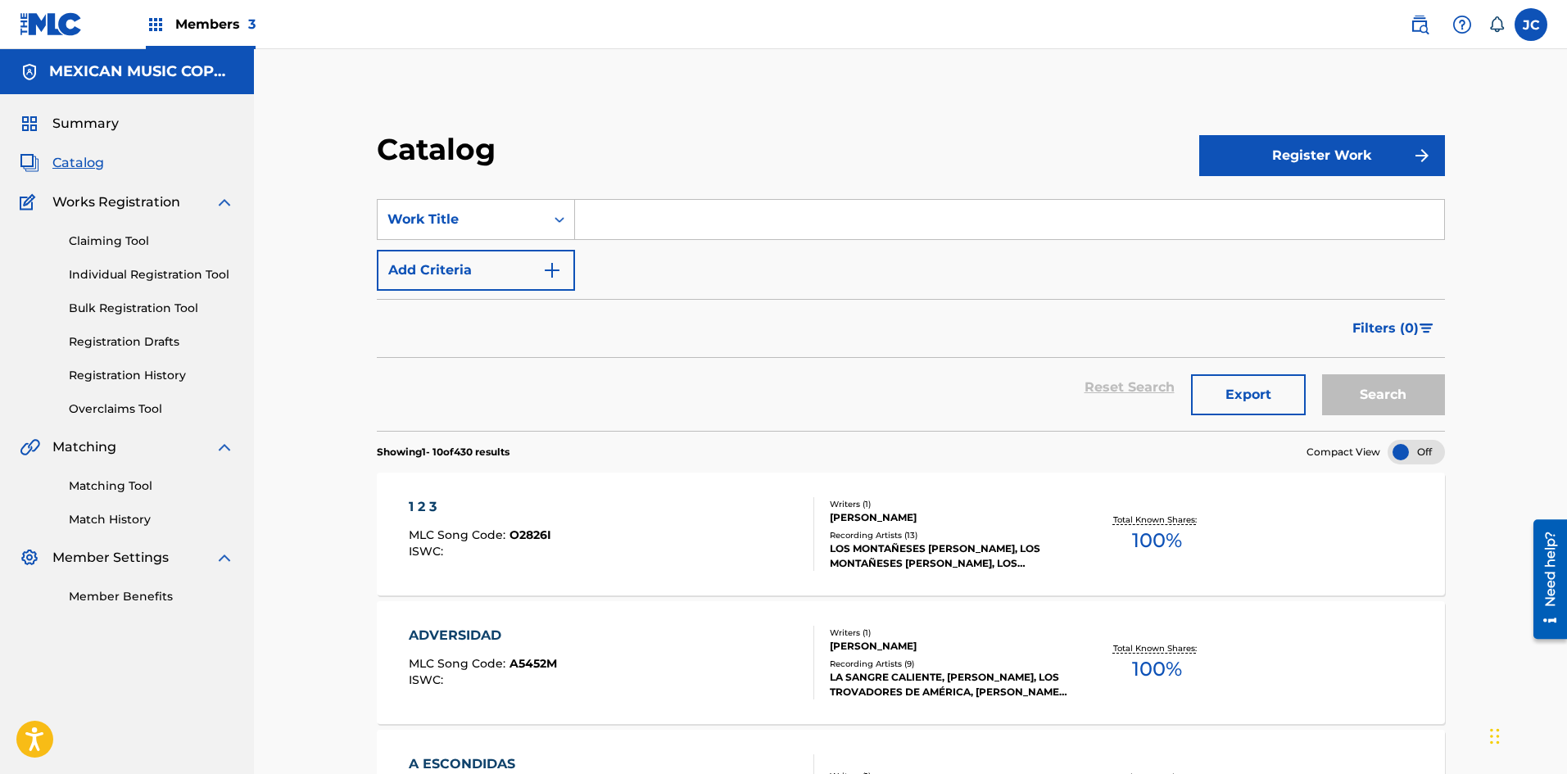
click at [691, 222] on input "Search Form" at bounding box center [1009, 219] width 869 height 39
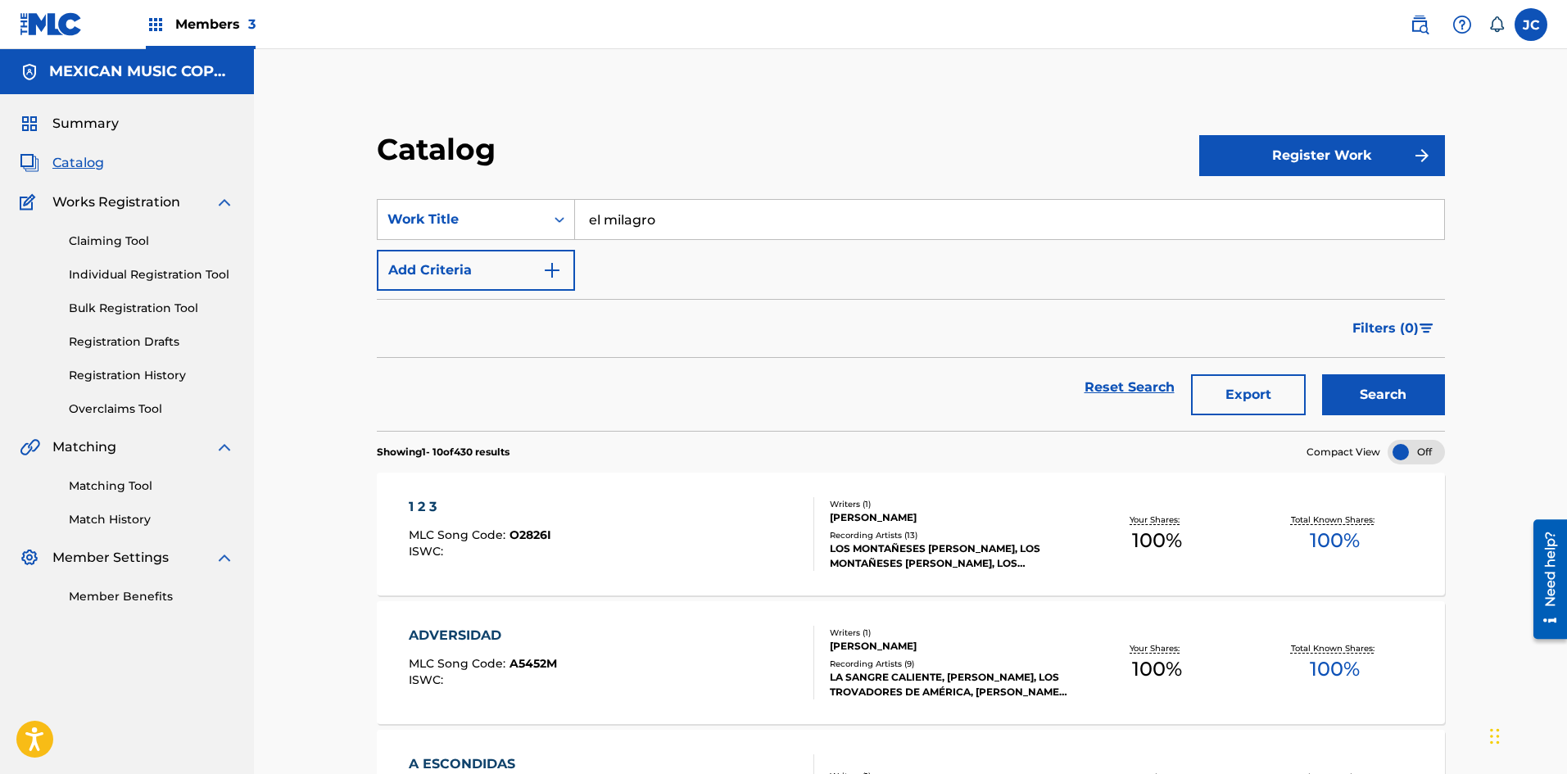
type input "el milagro"
click at [1355, 392] on button "Search" at bounding box center [1383, 394] width 123 height 41
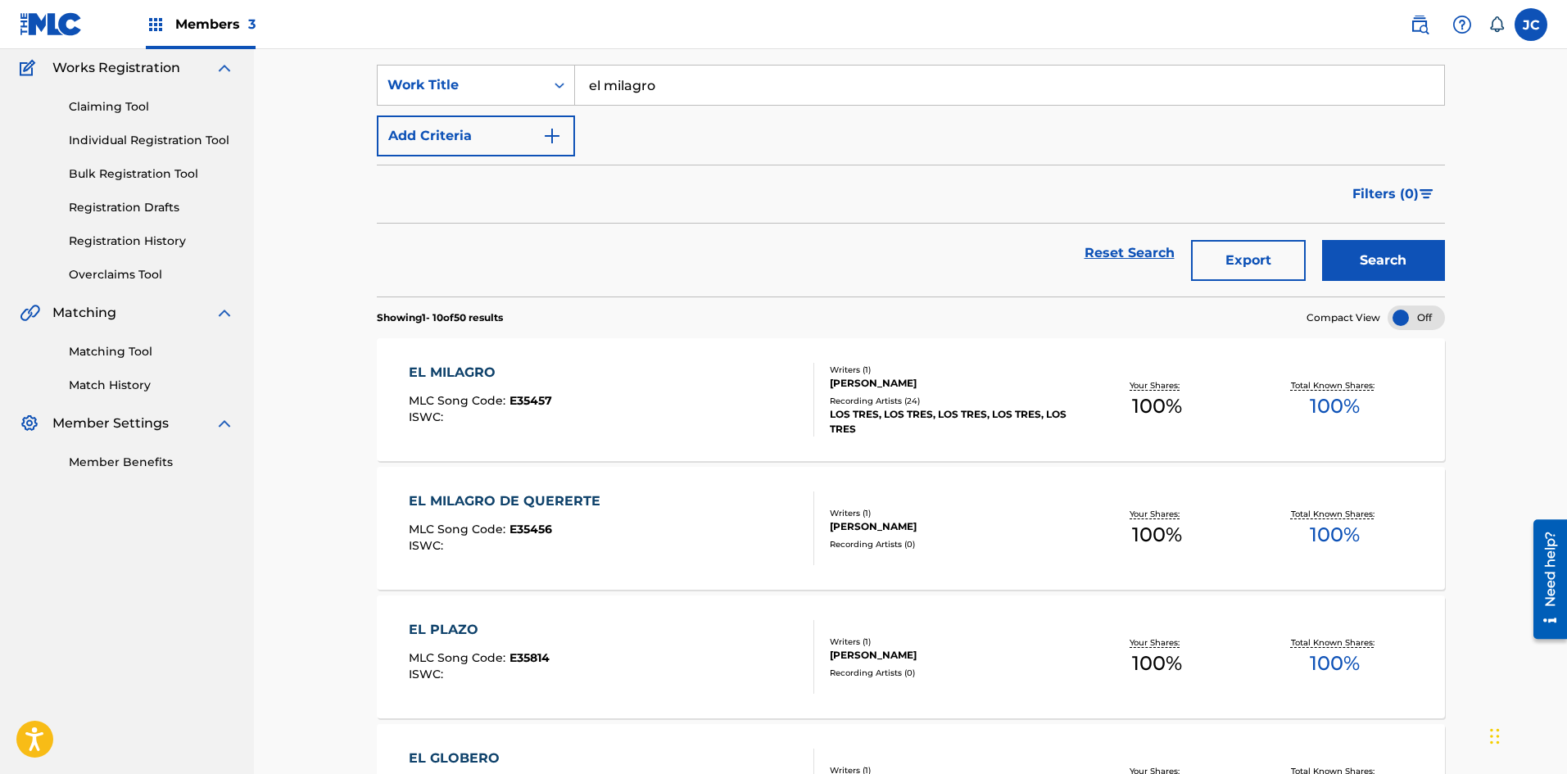
scroll to position [164, 0]
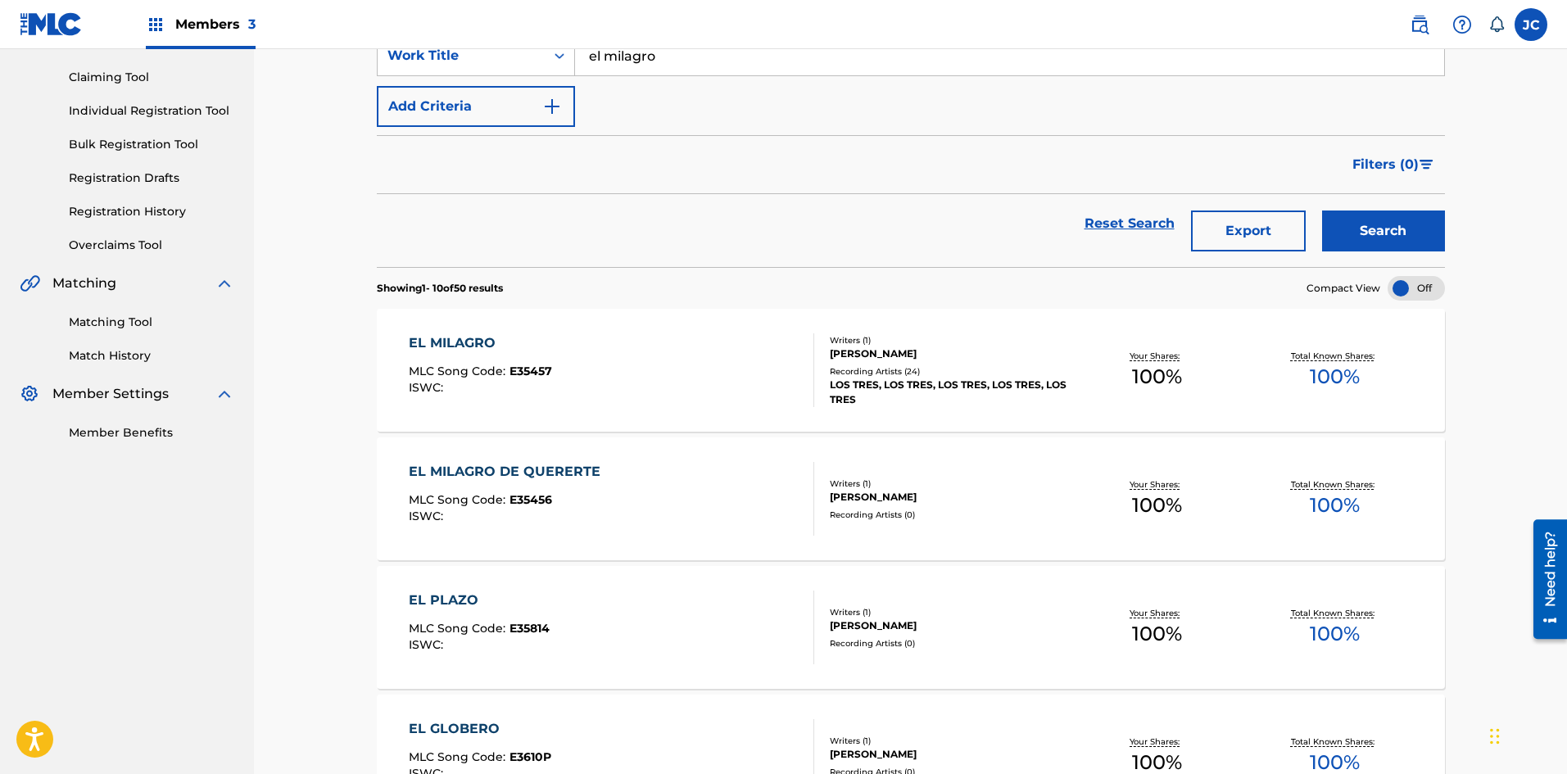
click at [859, 374] on div "Recording Artists ( 24 )" at bounding box center [949, 371] width 238 height 12
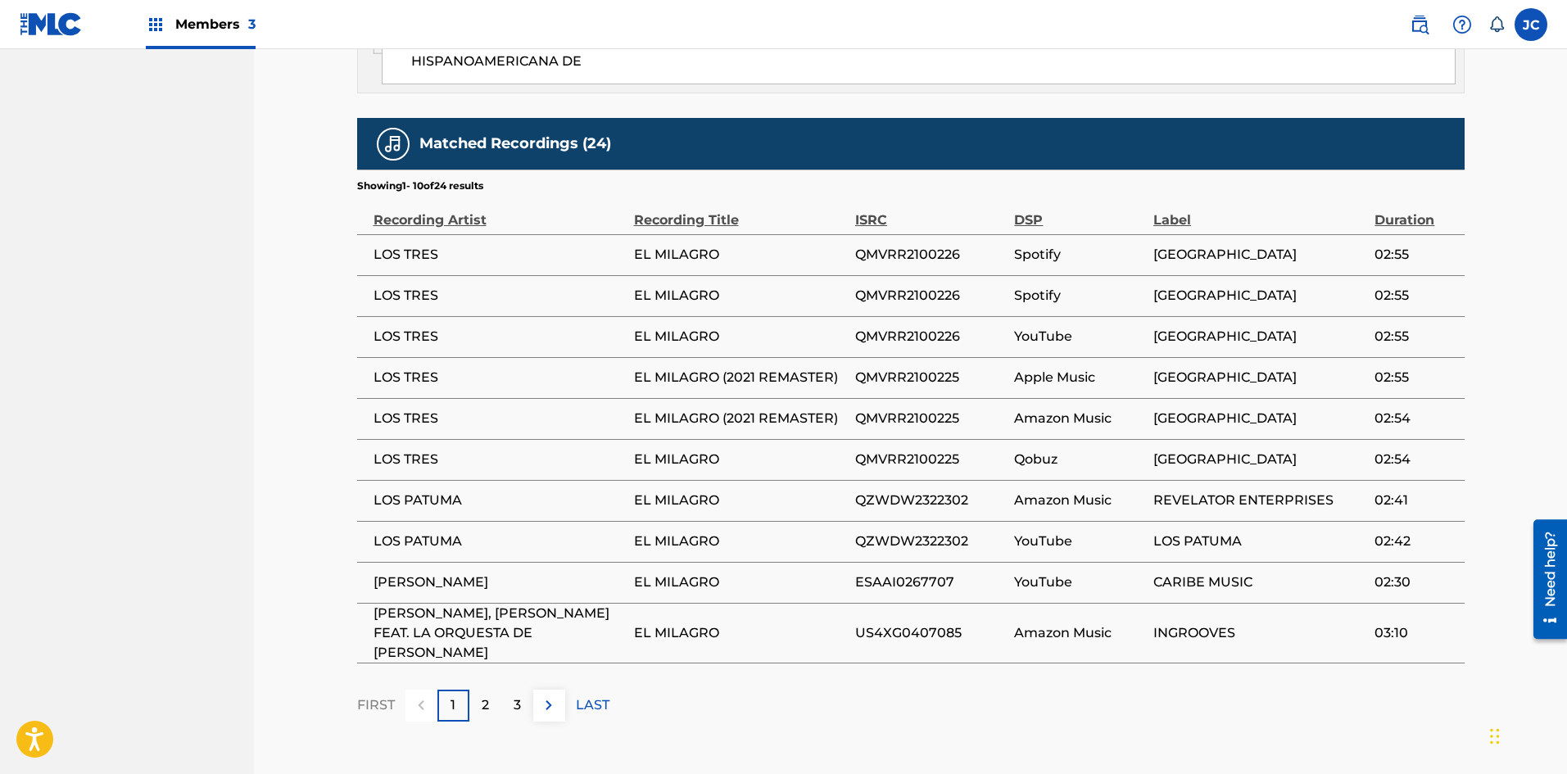
scroll to position [983, 0]
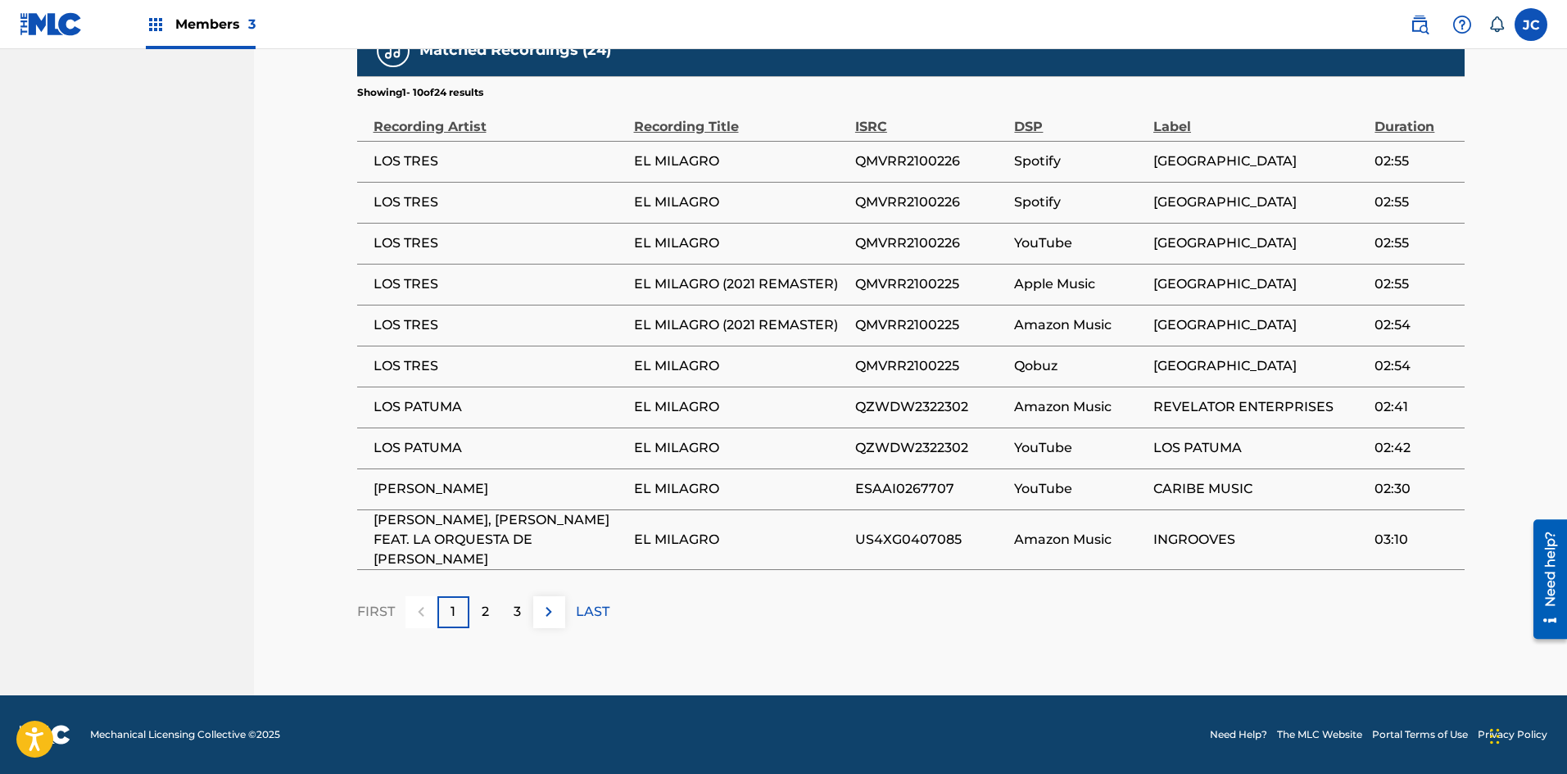
click at [556, 607] on img at bounding box center [549, 612] width 20 height 20
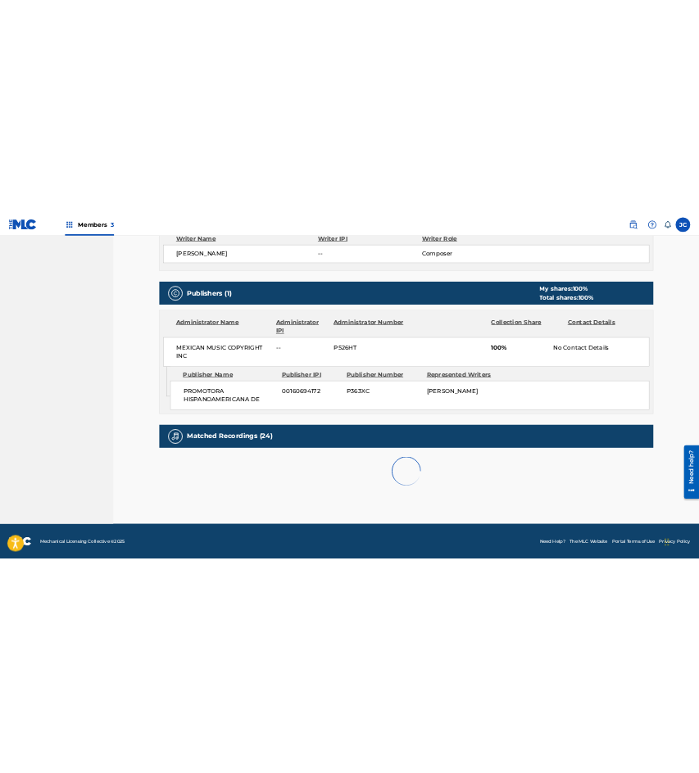
scroll to position [1061, 0]
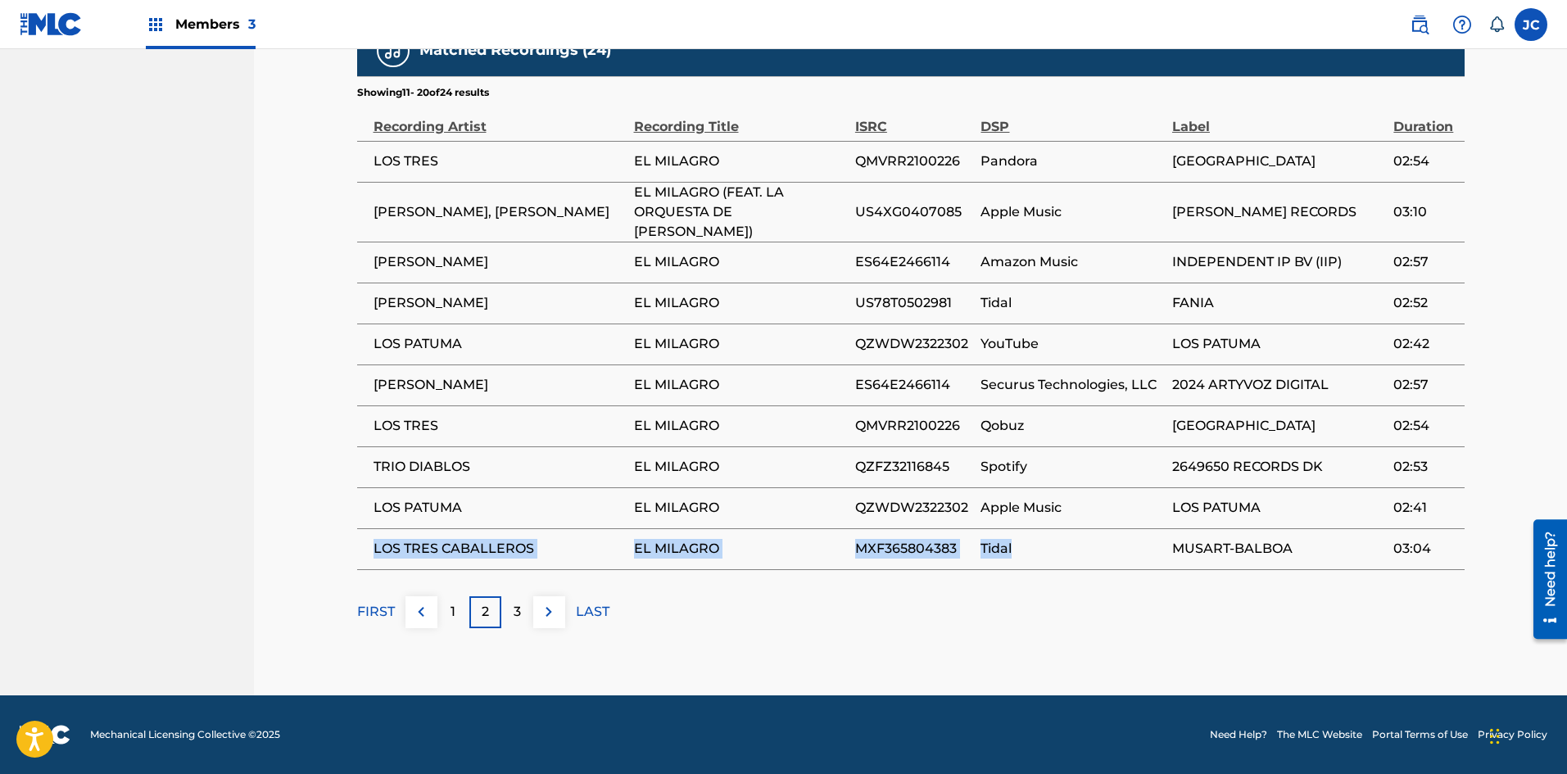
drag, startPoint x: 370, startPoint y: 546, endPoint x: 1067, endPoint y: 550, distance: 697.1
click at [1067, 550] on tr "LOS TRES CABALLEROS EL MILAGRO MXF365804383 Tidal MUSART-BALBOA 03:04" at bounding box center [911, 548] width 1108 height 41
click at [1075, 627] on div "FIRST 1 2 3 LAST" at bounding box center [911, 612] width 1108 height 32
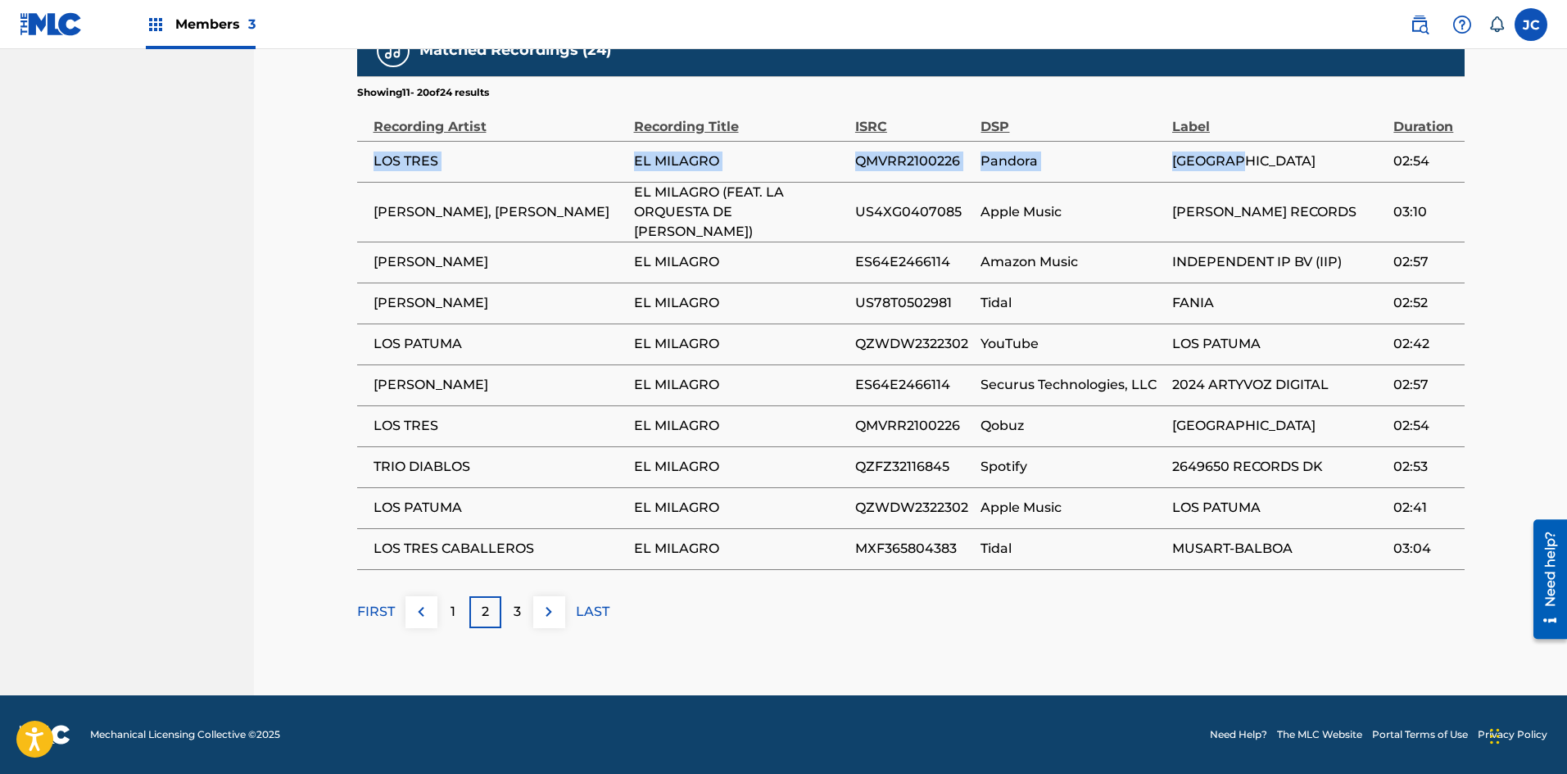
drag, startPoint x: 372, startPoint y: 162, endPoint x: 1290, endPoint y: 165, distance: 918.3
click at [1290, 165] on tr "LOS TRES EL MILAGRO QMVRR2100226 Pandora SOMERSET 02:54" at bounding box center [911, 161] width 1108 height 41
click at [547, 161] on span "LOS TRES" at bounding box center [500, 162] width 252 height 20
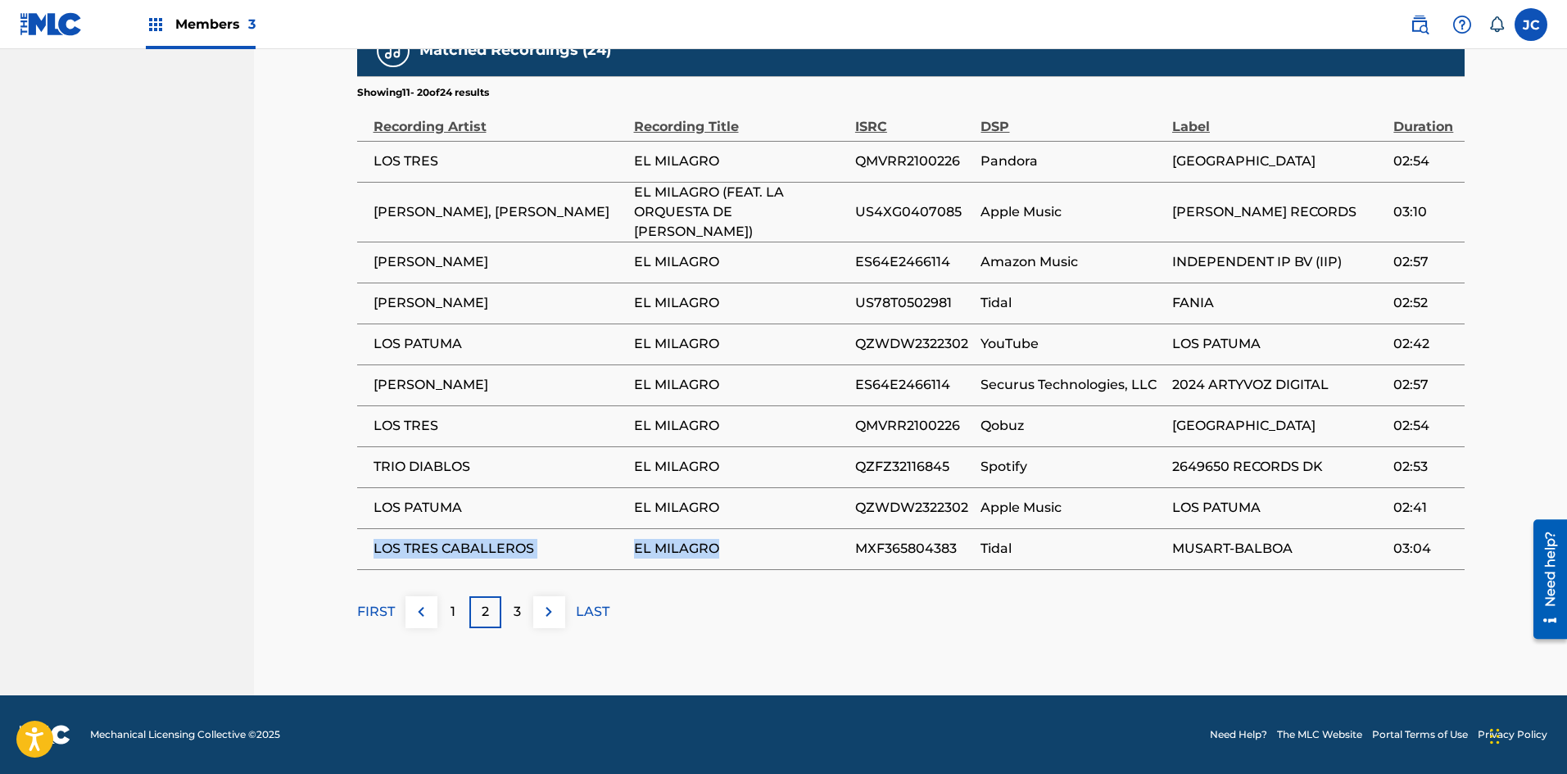
drag, startPoint x: 374, startPoint y: 548, endPoint x: 810, endPoint y: 569, distance: 437.1
click at [810, 569] on table "Recording Artist Recording Title ISRC DSP Label Duration LOS TRES EL MILAGRO QM…" at bounding box center [911, 335] width 1108 height 470
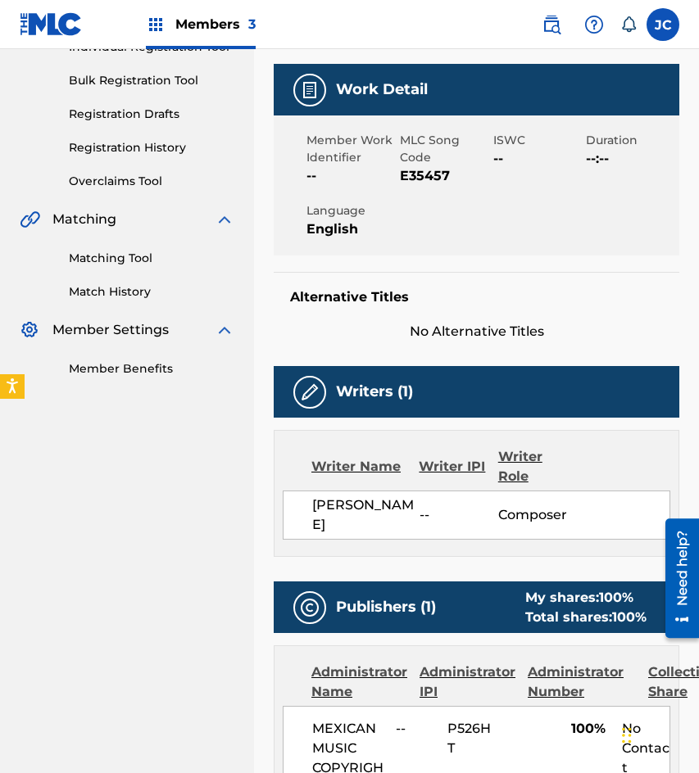
scroll to position [0, 0]
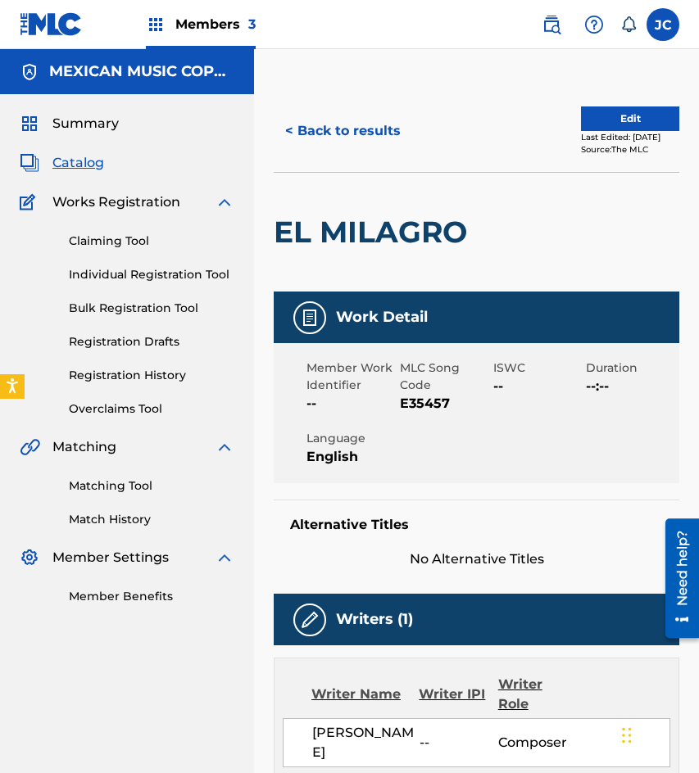
drag, startPoint x: 39, startPoint y: 25, endPoint x: 39, endPoint y: 43, distance: 17.2
click at [39, 25] on img at bounding box center [51, 24] width 63 height 24
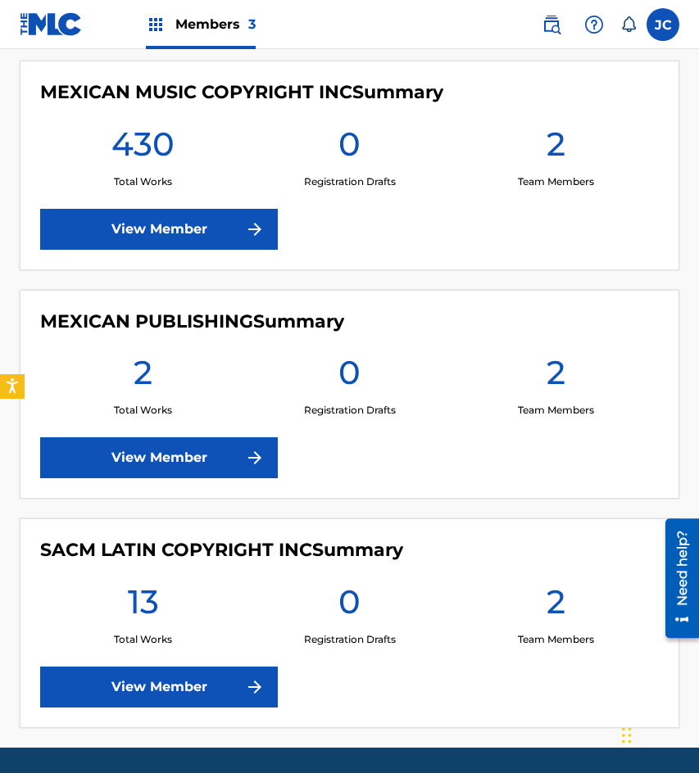
scroll to position [366, 0]
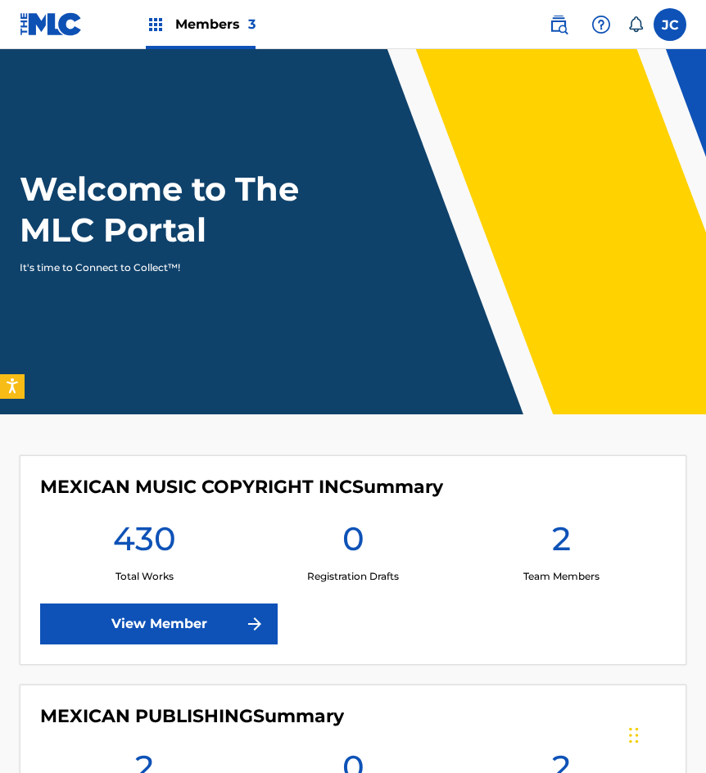
click at [211, 604] on link "View Member" at bounding box center [159, 624] width 238 height 41
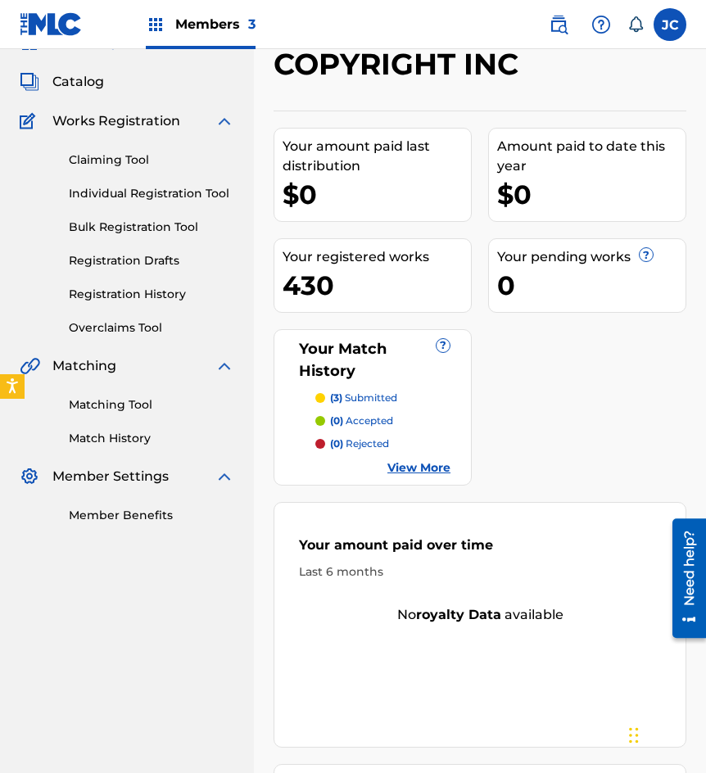
scroll to position [82, 0]
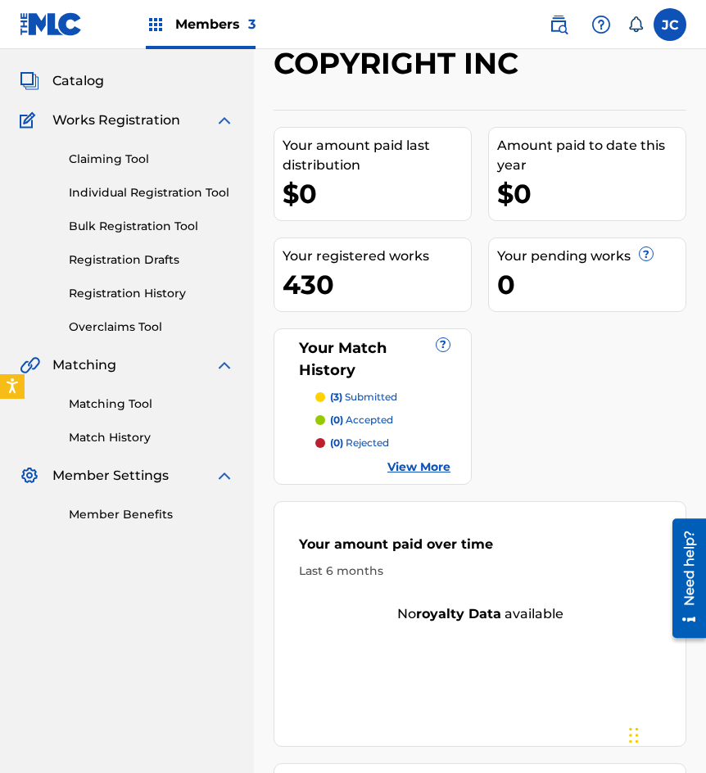
click at [137, 438] on link "Match History" at bounding box center [151, 437] width 165 height 17
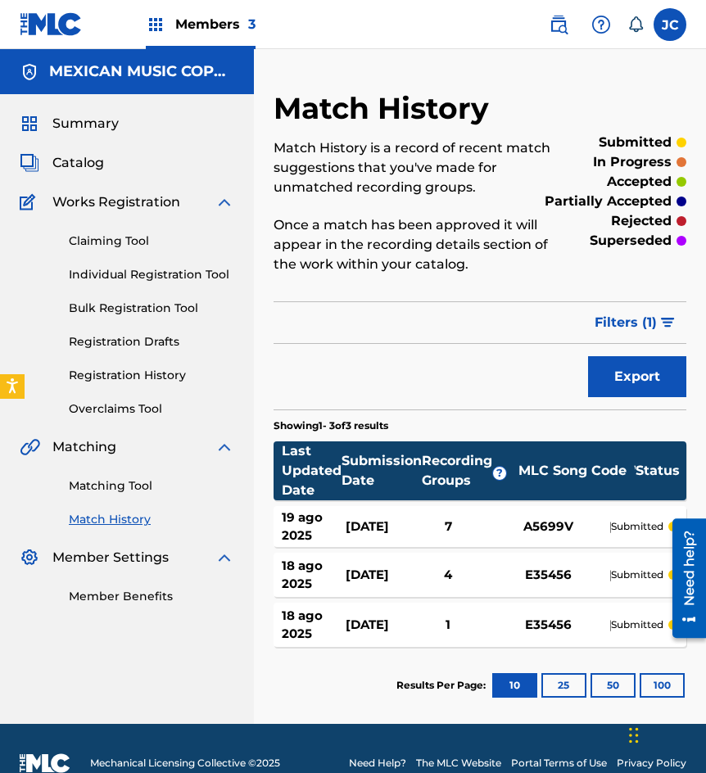
click at [134, 375] on link "Registration History" at bounding box center [151, 375] width 165 height 17
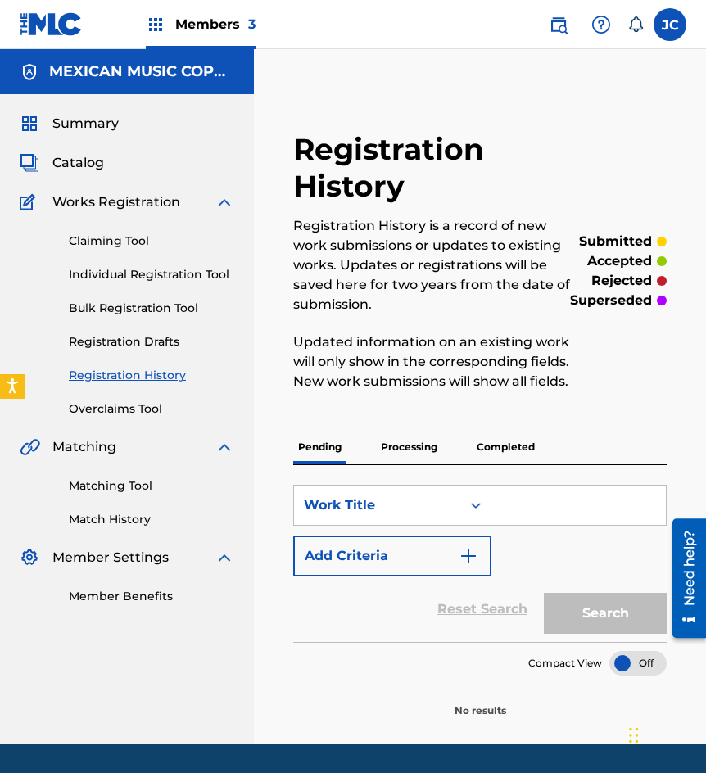
click at [415, 443] on p "Processing" at bounding box center [409, 447] width 66 height 34
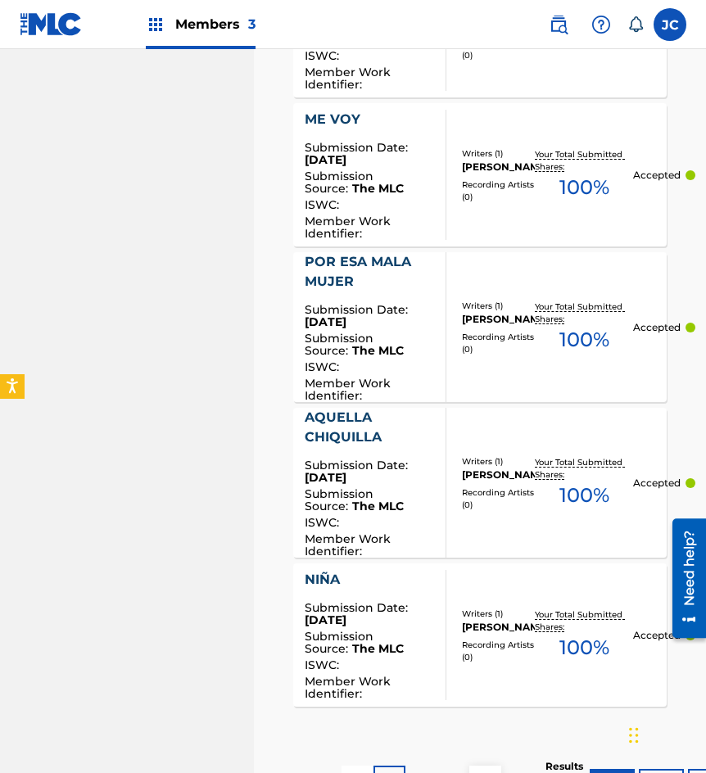
scroll to position [1624, 0]
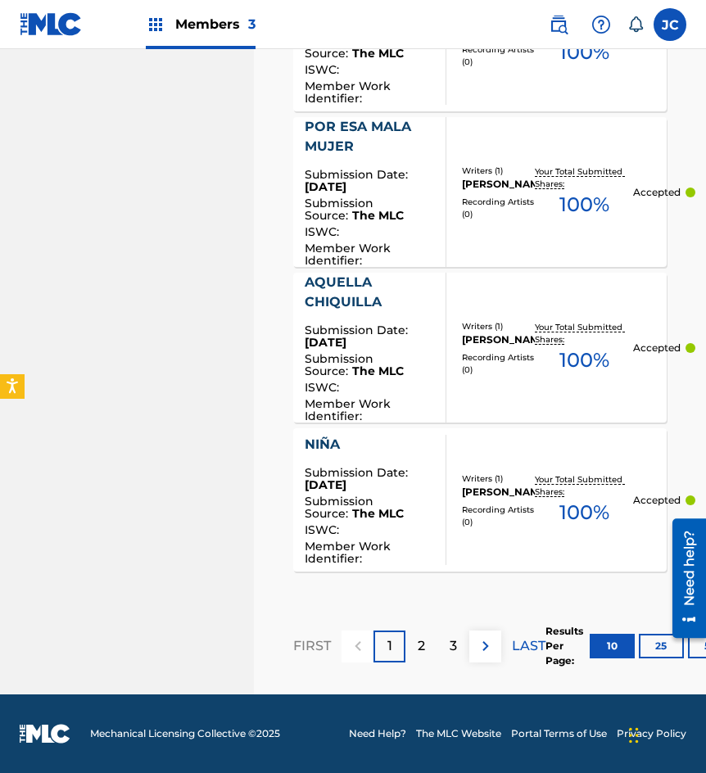
click at [701, 650] on button "50" at bounding box center [710, 646] width 45 height 25
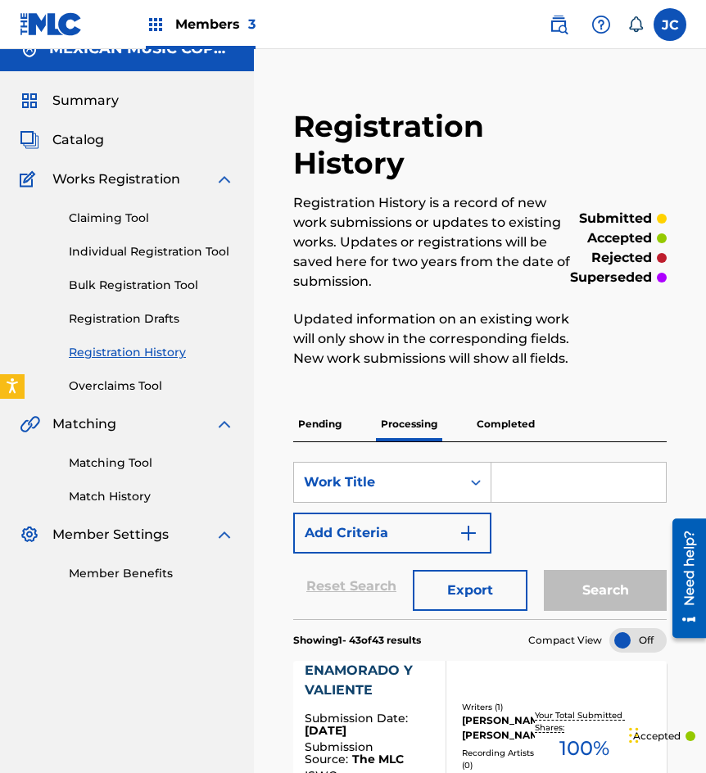
scroll to position [0, 0]
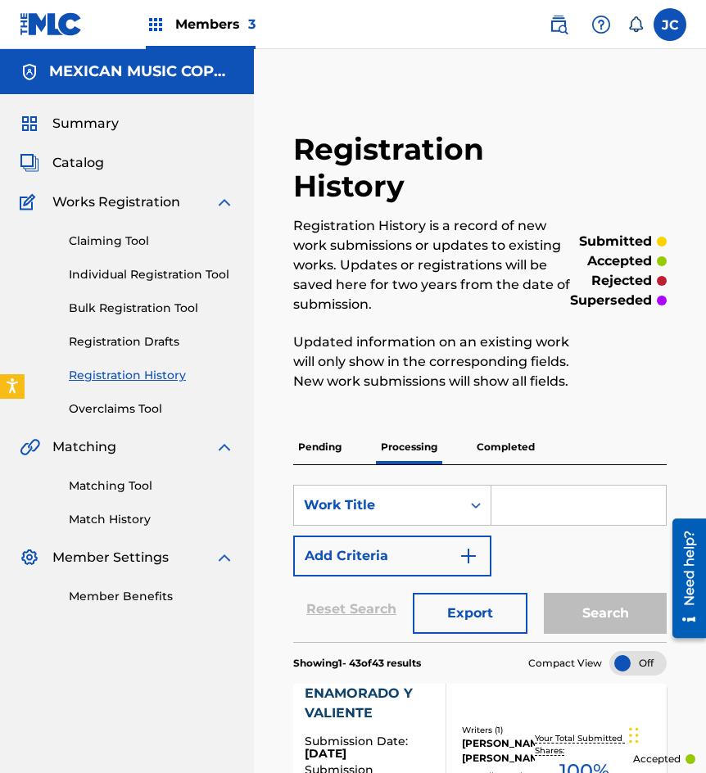
click at [75, 150] on div "Summary Catalog Works Registration Claiming Tool Individual Registration Tool B…" at bounding box center [127, 359] width 254 height 531
click at [75, 154] on span "Catalog" at bounding box center [78, 163] width 52 height 20
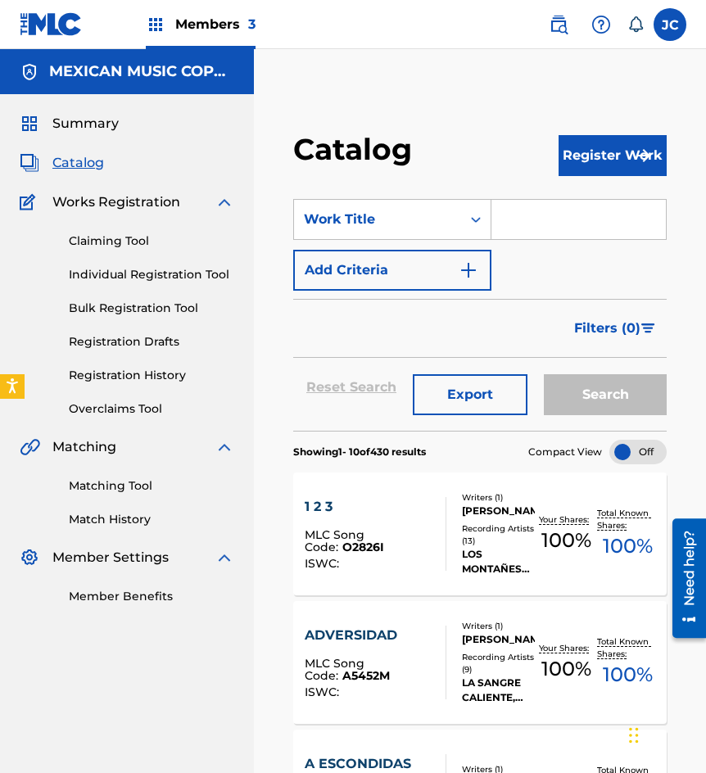
click at [51, 29] on img at bounding box center [51, 24] width 63 height 24
